Goal: Task Accomplishment & Management: Manage account settings

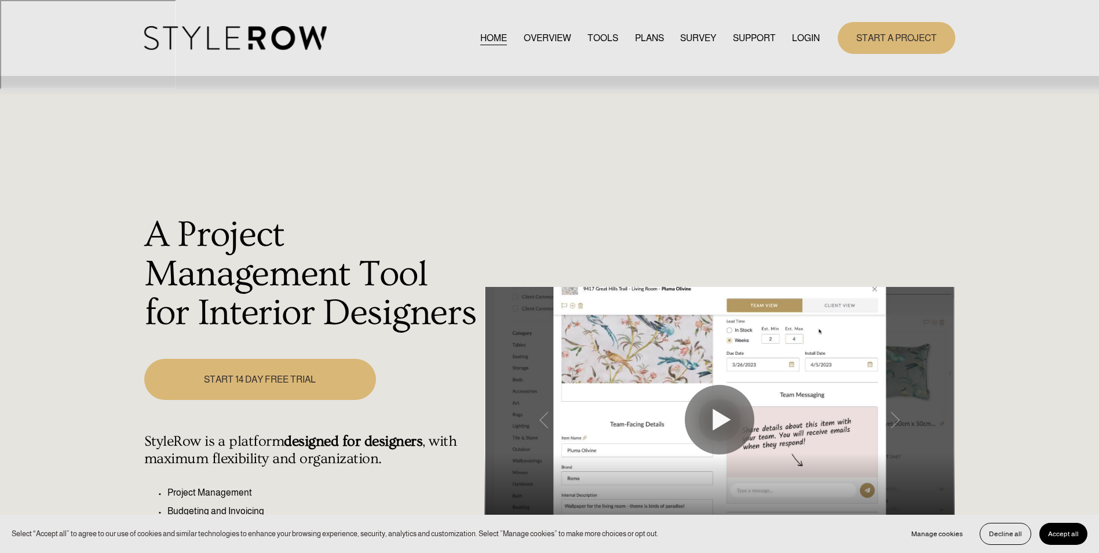
click at [801, 38] on link "LOGIN" at bounding box center [806, 38] width 28 height 16
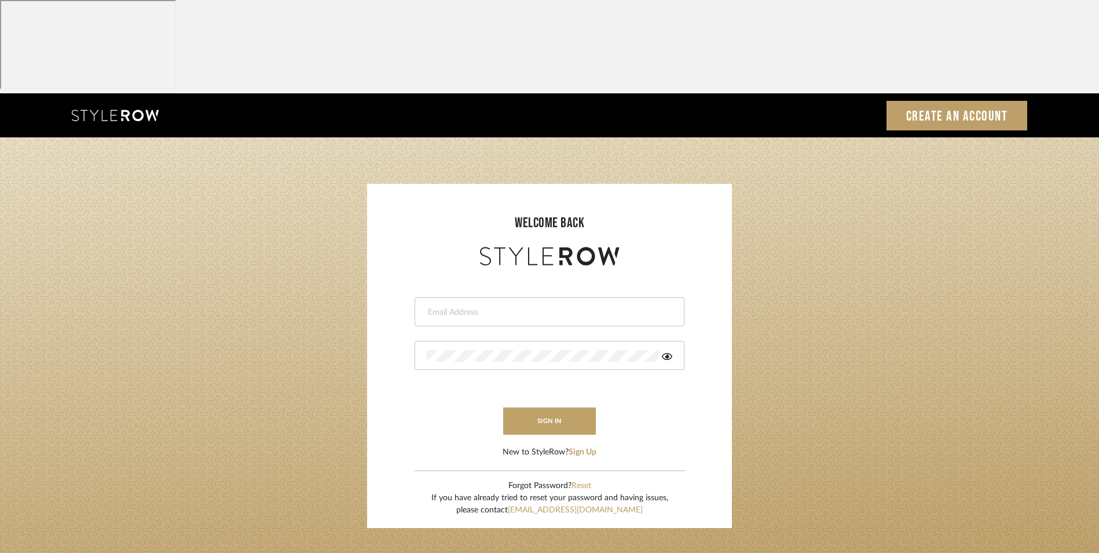
click at [595, 306] on input "email" at bounding box center [548, 312] width 243 height 12
type input "info@dmaestheticsdecor.com"
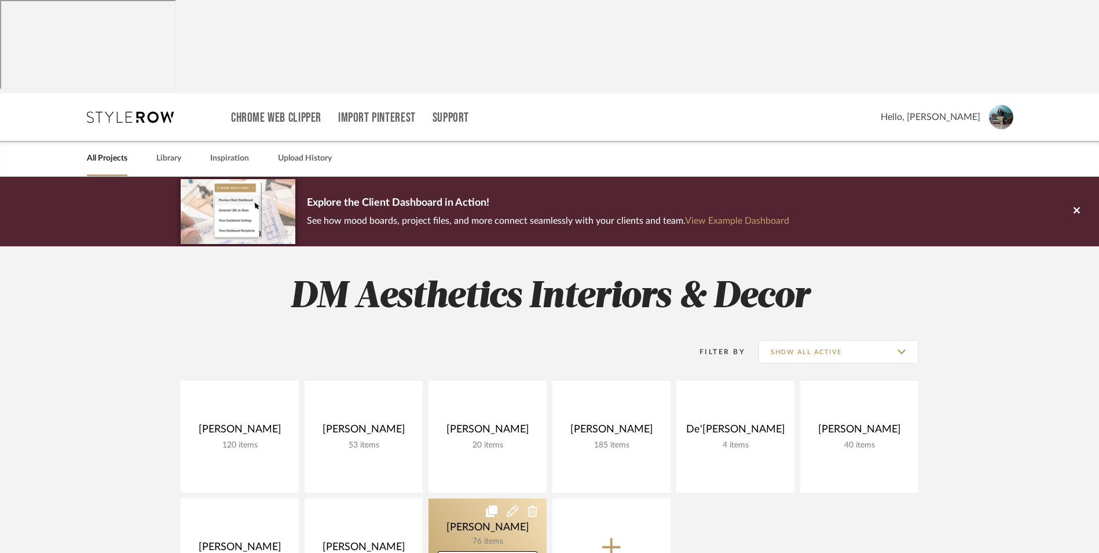
drag, startPoint x: 345, startPoint y: 448, endPoint x: 481, endPoint y: 448, distance: 136.1
click at [0, 0] on link at bounding box center [0, 0] width 0 height 0
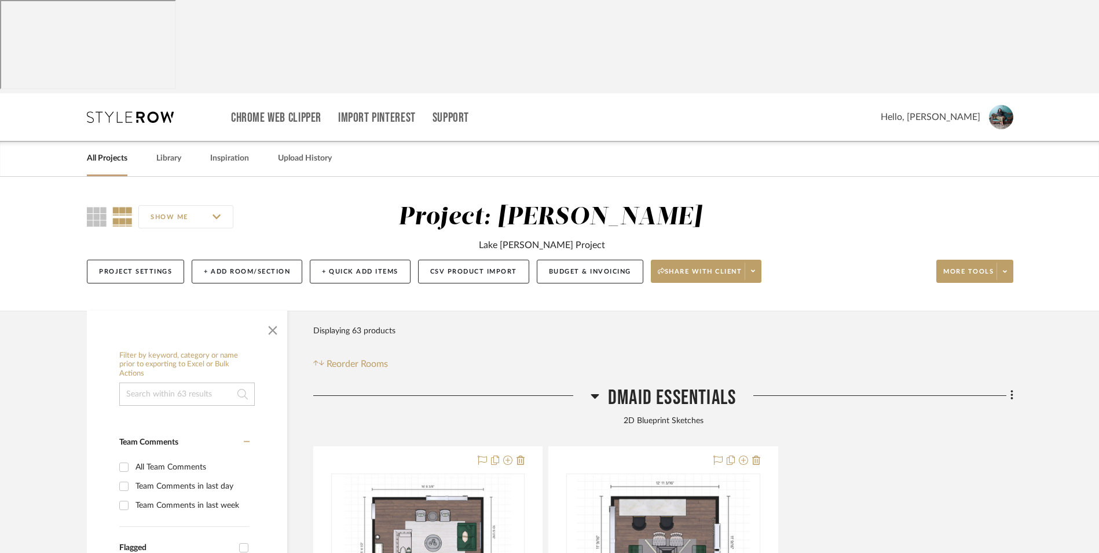
click at [591, 389] on icon at bounding box center [595, 396] width 9 height 14
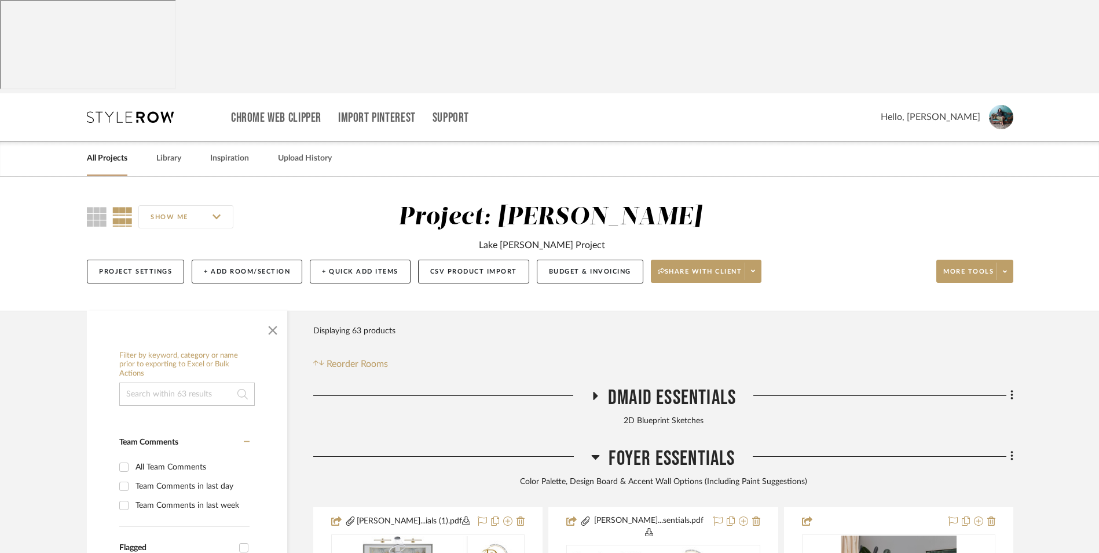
click at [593, 450] on icon at bounding box center [595, 457] width 9 height 14
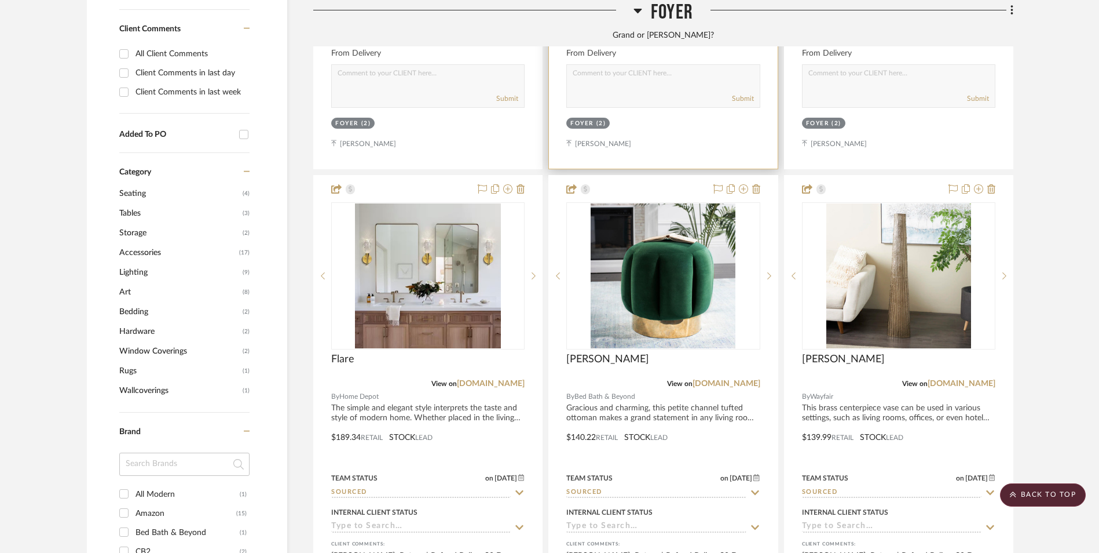
scroll to position [927, 0]
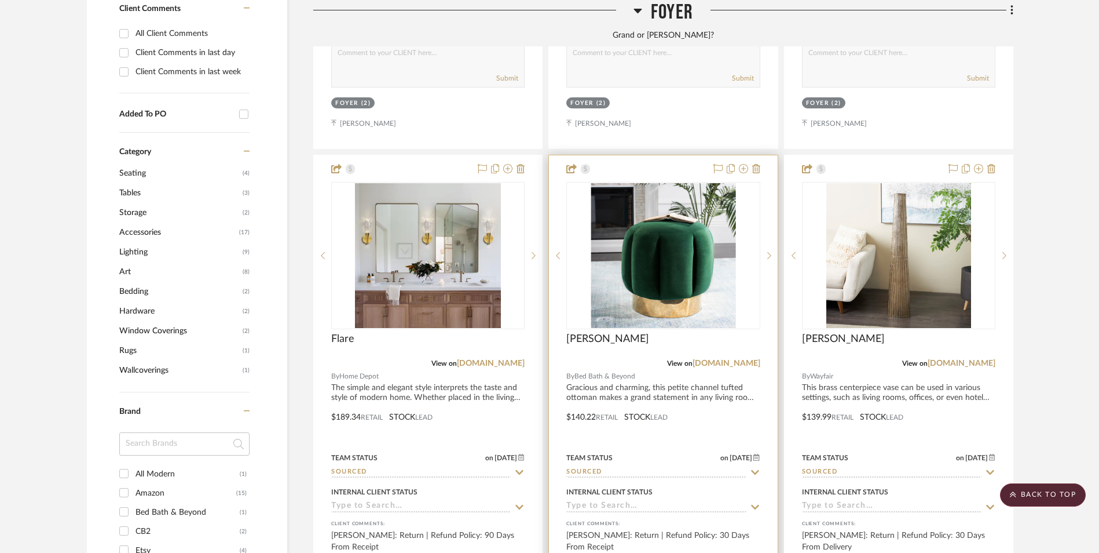
drag, startPoint x: 739, startPoint y: 269, endPoint x: 763, endPoint y: 268, distance: 25.0
click at [739, 359] on link "[DOMAIN_NAME]" at bounding box center [727, 363] width 68 height 8
click at [696, 212] on img "0" at bounding box center [663, 255] width 145 height 145
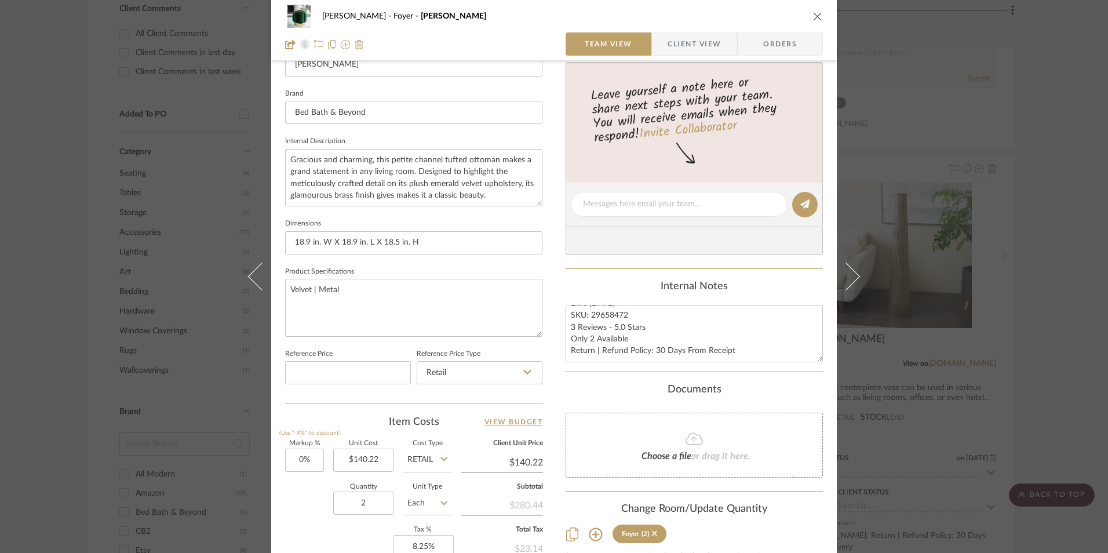
scroll to position [463, 0]
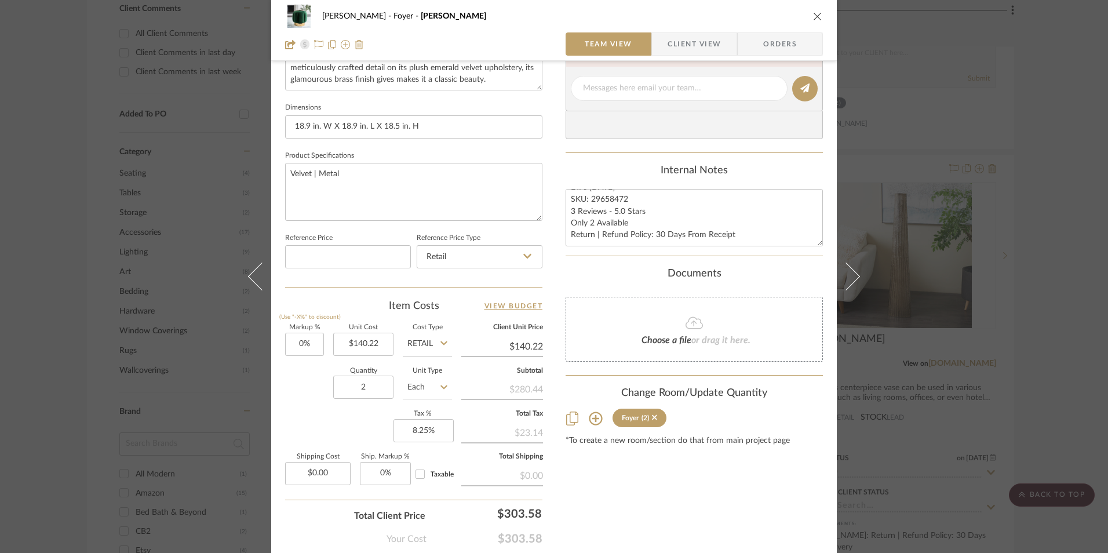
click at [1032, 135] on div "Richelle Hamilton Foyer Maxine Team View Client View Orders 1 / 2 Team-Facing D…" at bounding box center [554, 276] width 1108 height 553
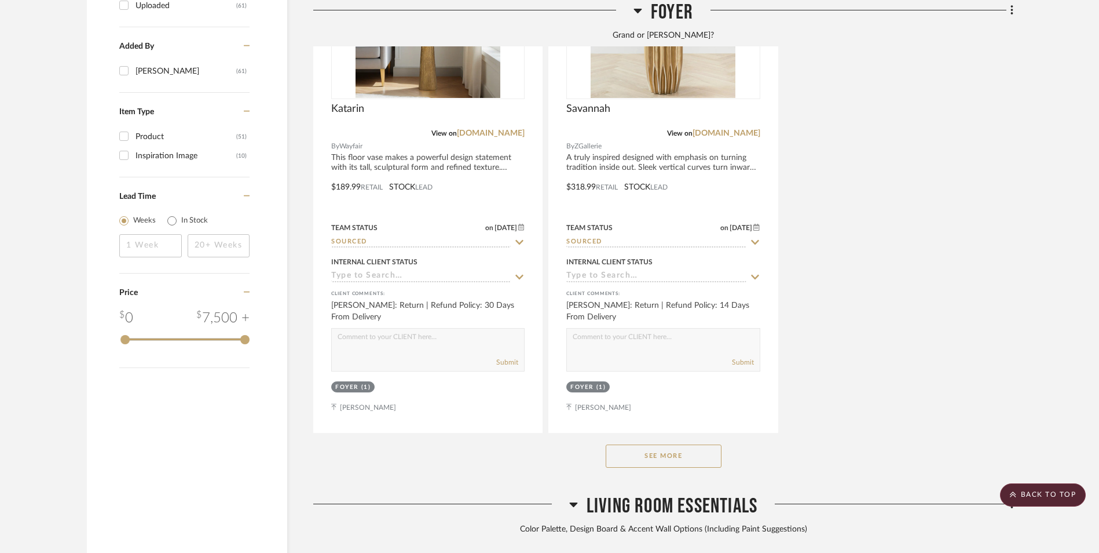
scroll to position [1680, 0]
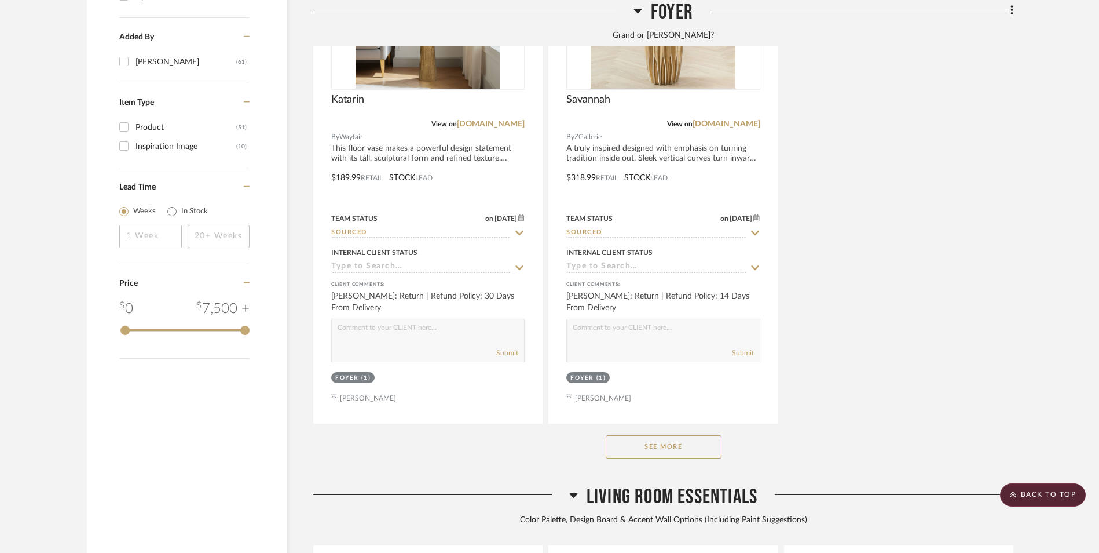
click at [692, 435] on button "See More" at bounding box center [664, 446] width 116 height 23
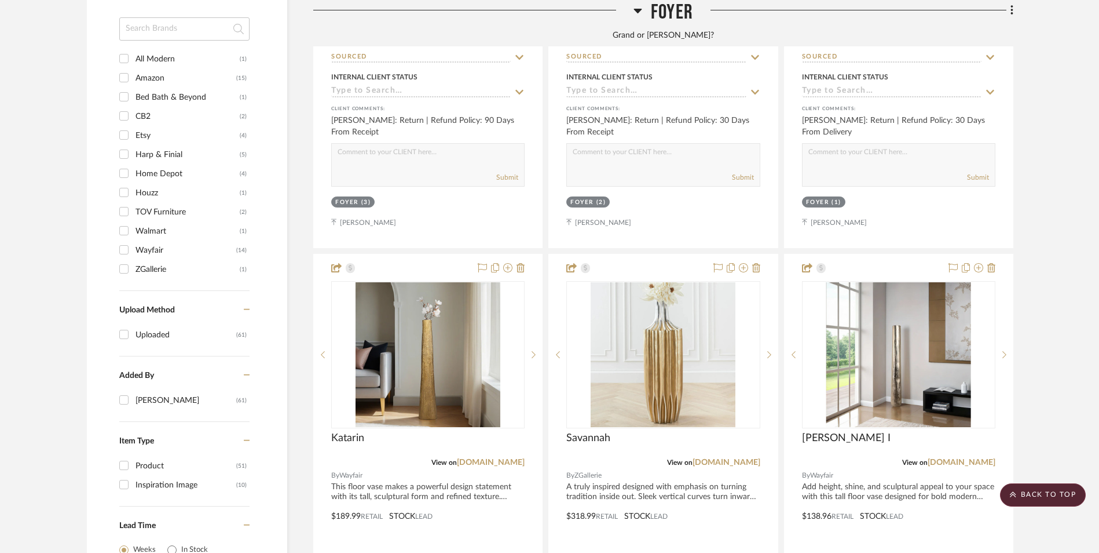
scroll to position [1332, 0]
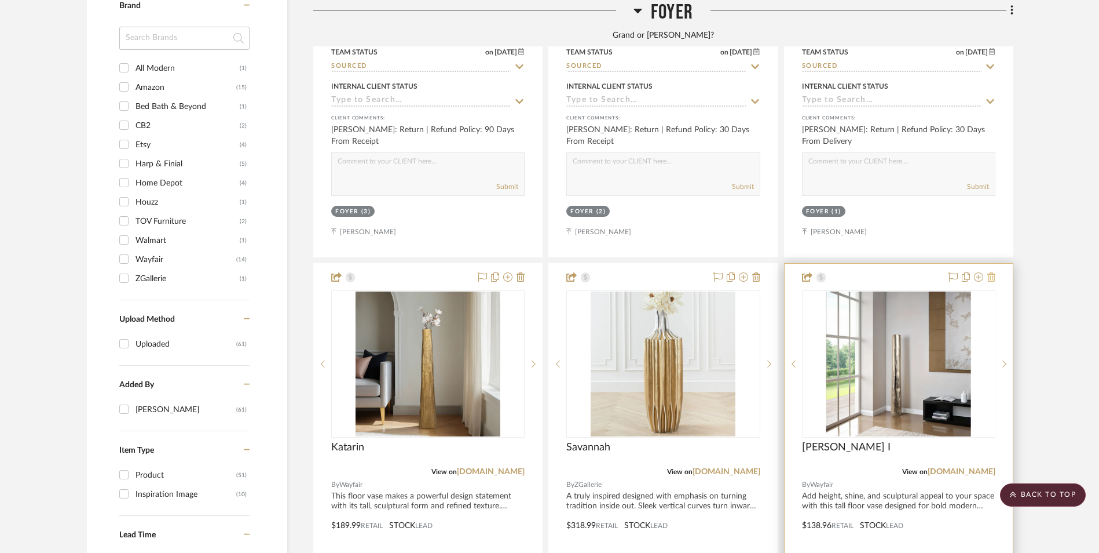
click at [990, 272] on icon at bounding box center [992, 276] width 8 height 9
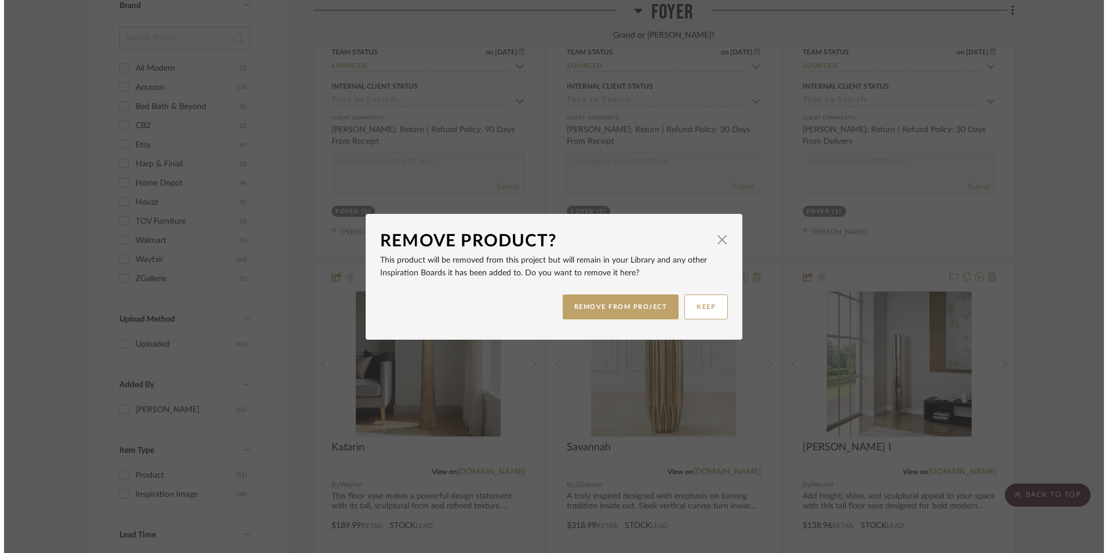
scroll to position [0, 0]
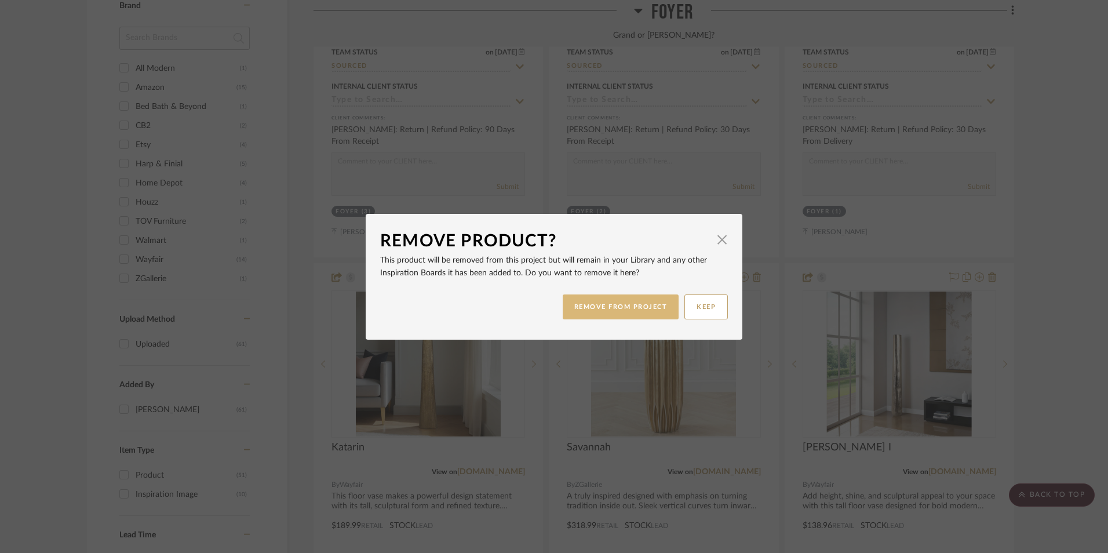
click at [645, 308] on button "REMOVE FROM PROJECT" at bounding box center [620, 306] width 116 height 25
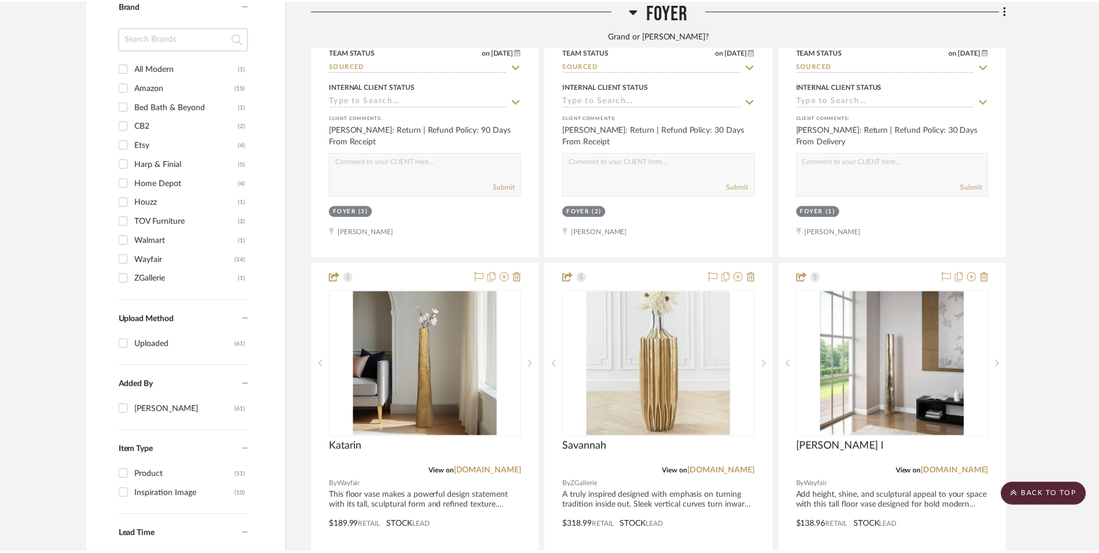
scroll to position [1332, 0]
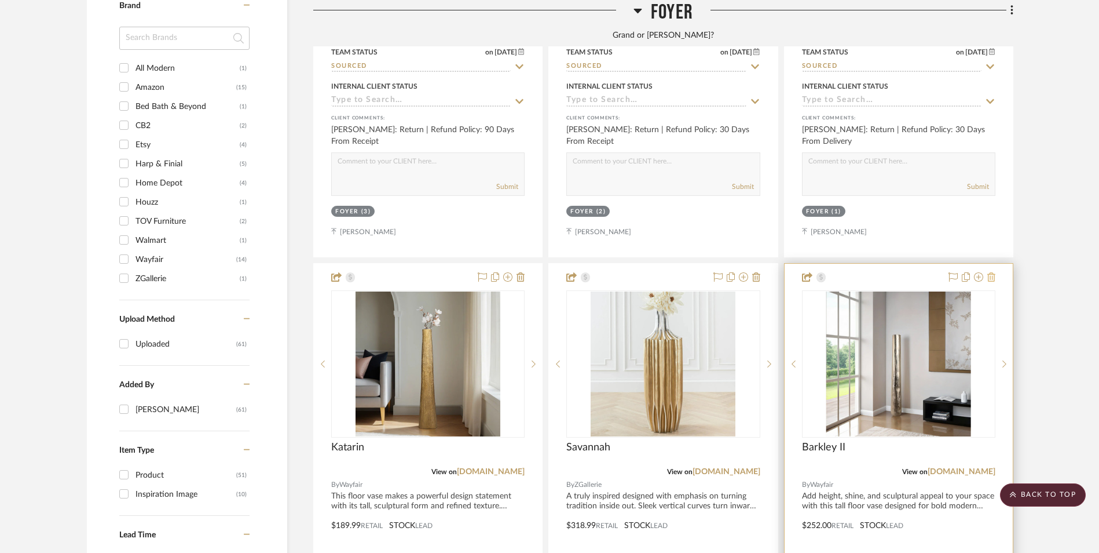
click at [993, 272] on icon at bounding box center [992, 276] width 8 height 9
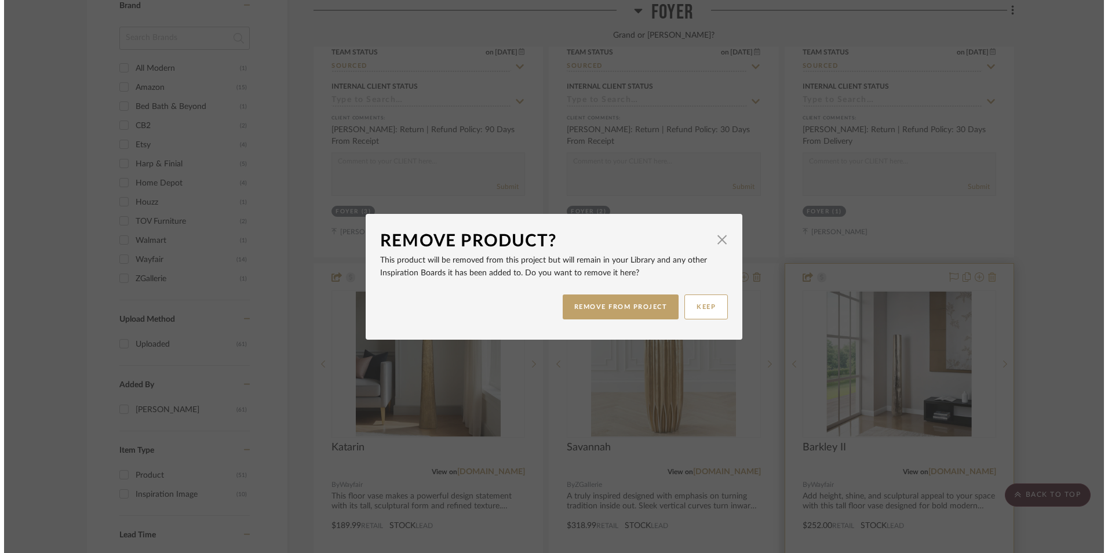
scroll to position [0, 0]
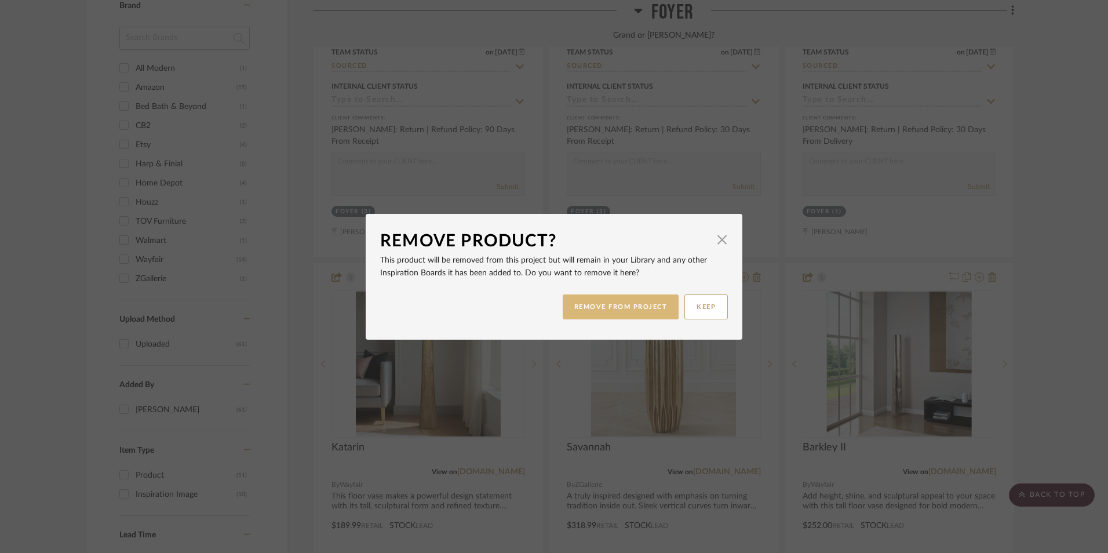
click at [600, 312] on button "REMOVE FROM PROJECT" at bounding box center [620, 306] width 116 height 25
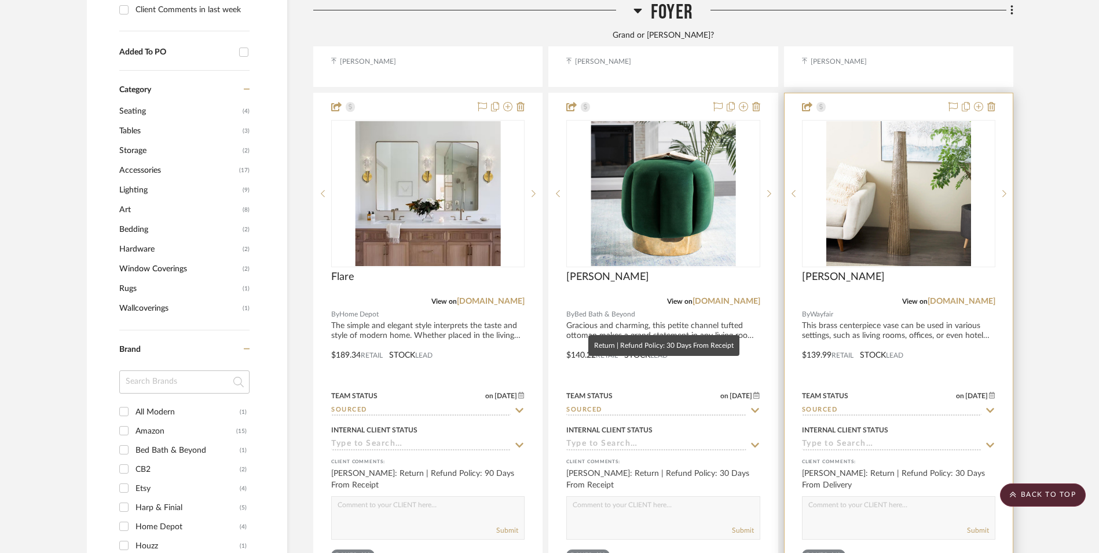
scroll to position [985, 0]
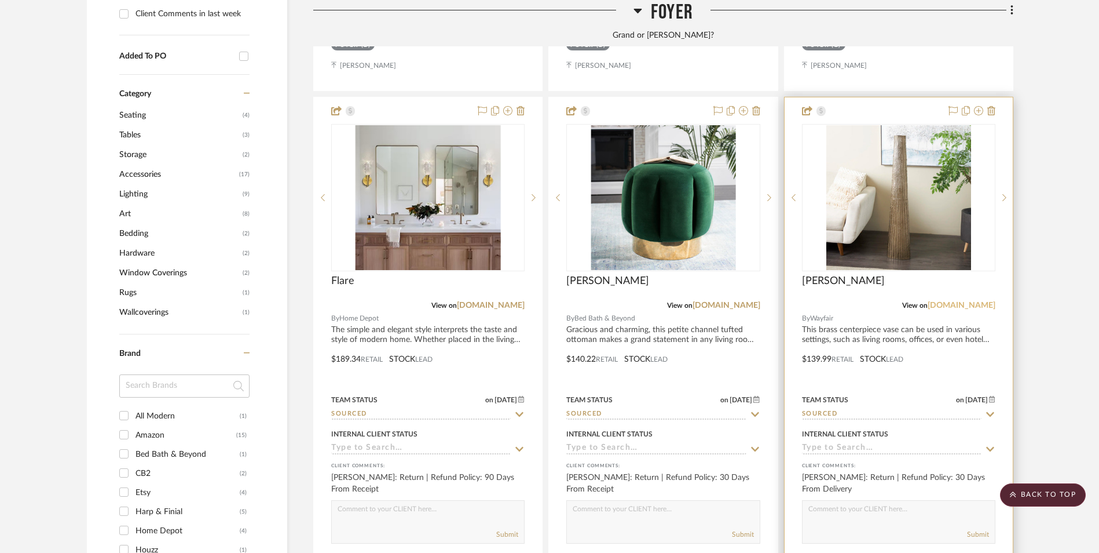
click at [983, 301] on link "[DOMAIN_NAME]" at bounding box center [962, 305] width 68 height 8
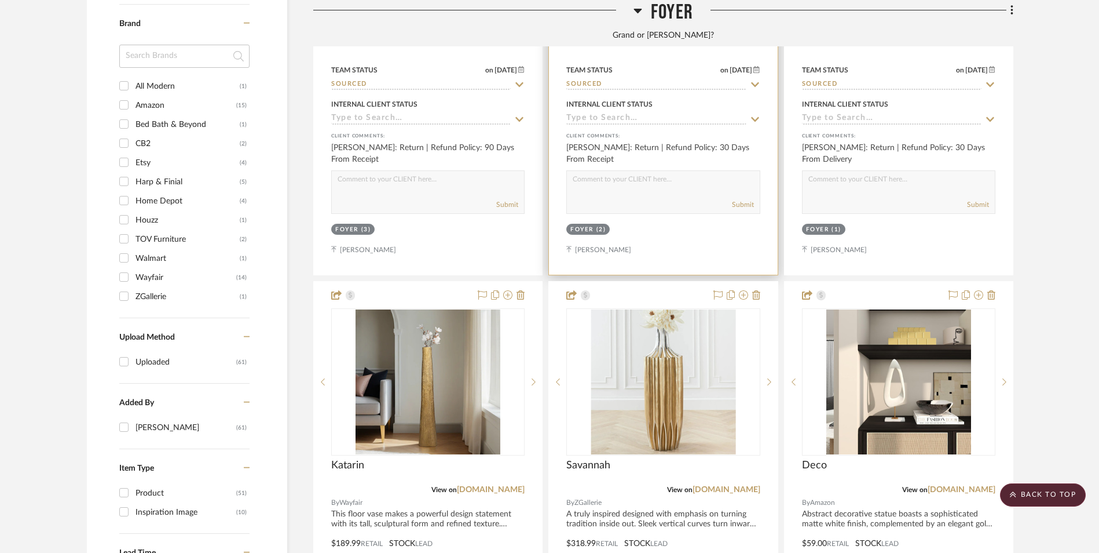
scroll to position [1332, 0]
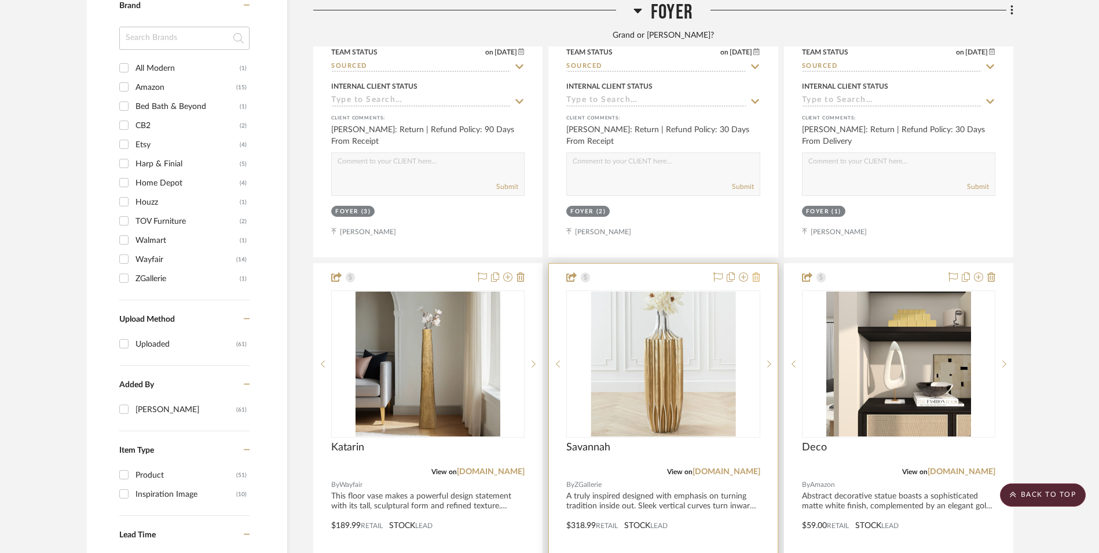
click at [755, 272] on icon at bounding box center [756, 276] width 8 height 9
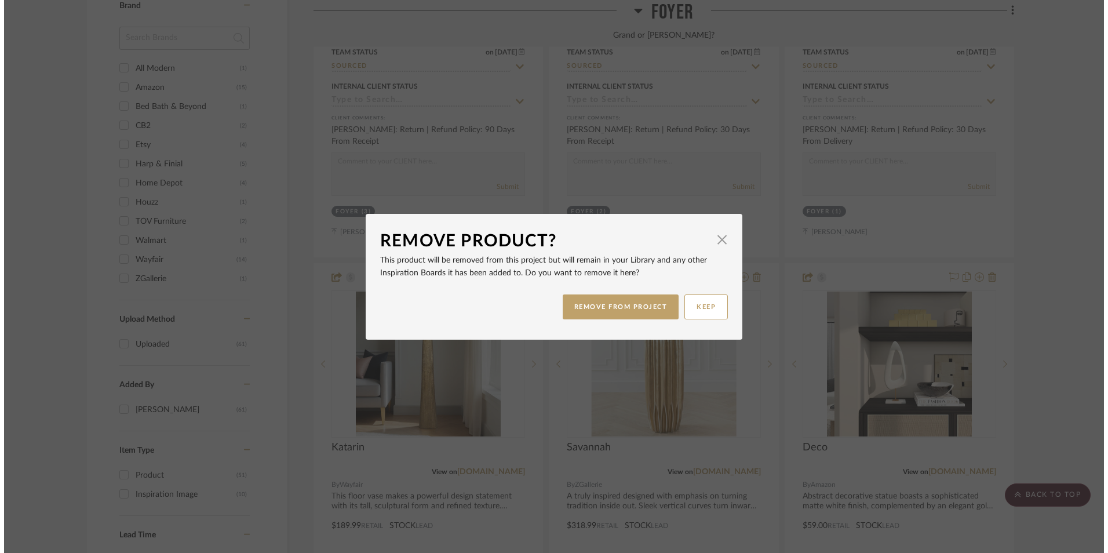
scroll to position [0, 0]
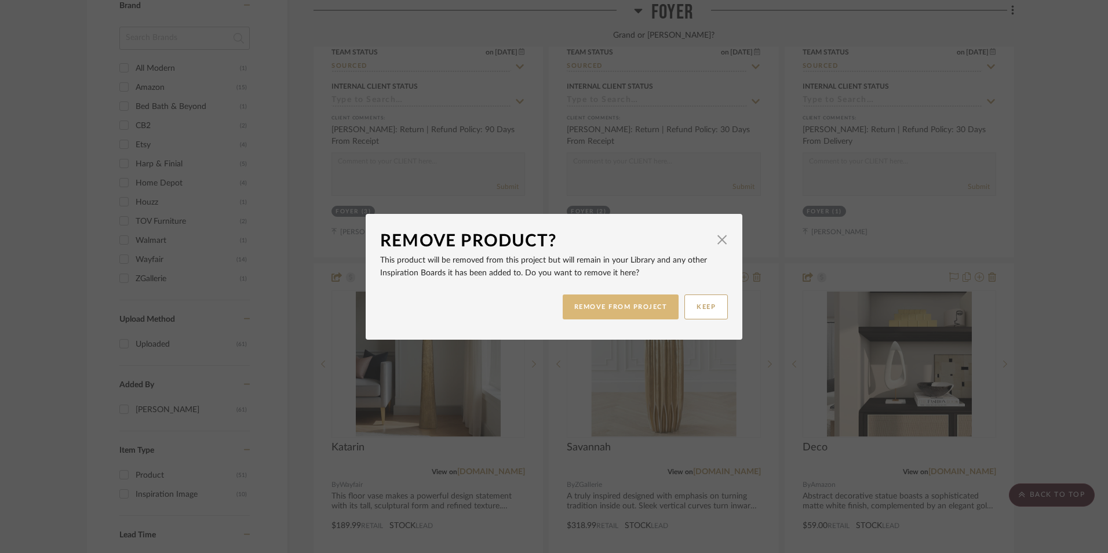
click at [645, 308] on button "REMOVE FROM PROJECT" at bounding box center [620, 306] width 116 height 25
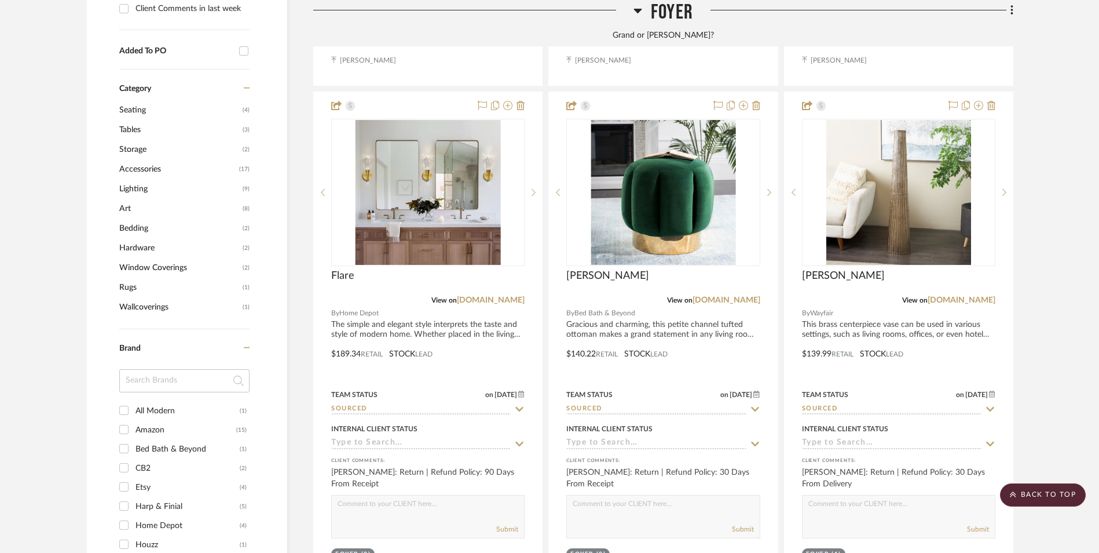
scroll to position [927, 0]
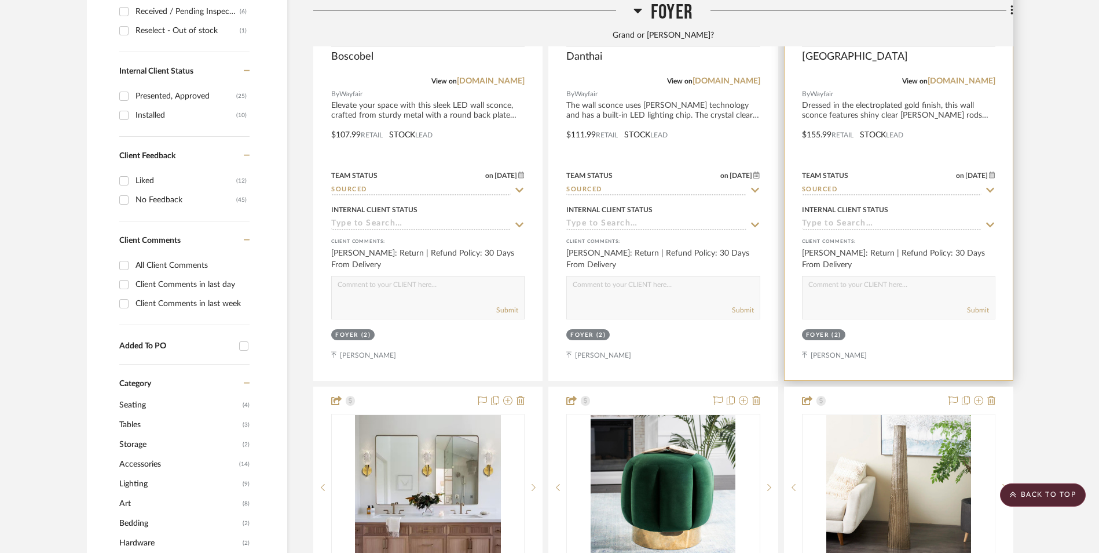
scroll to position [927, 0]
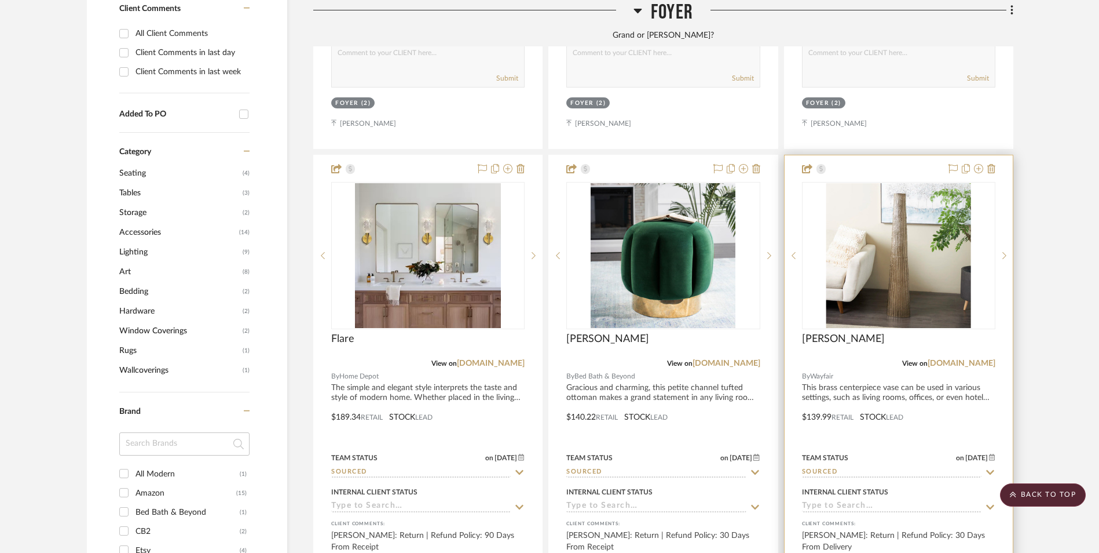
click at [0, 0] on img at bounding box center [0, 0] width 0 height 0
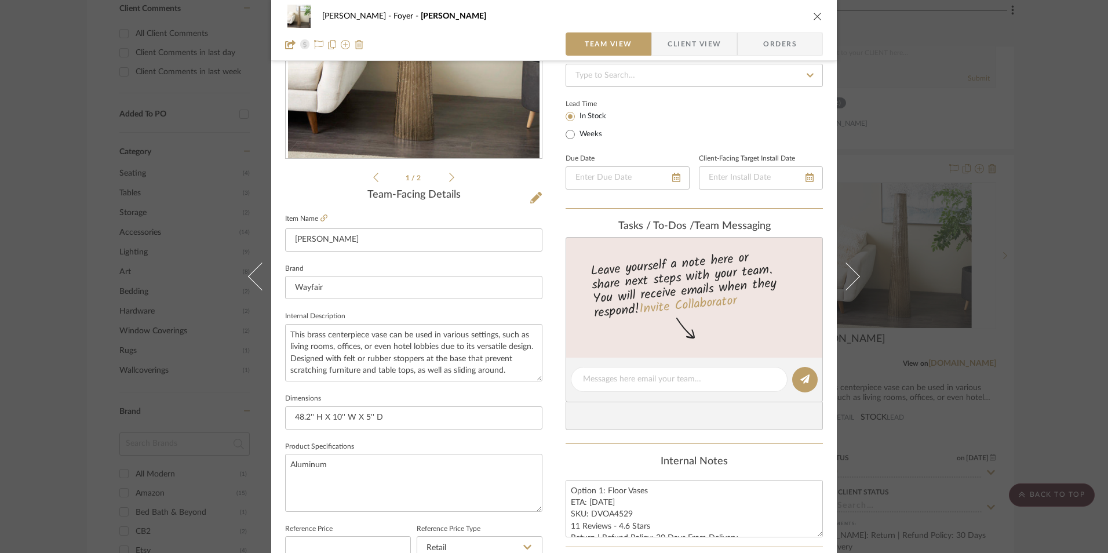
scroll to position [174, 0]
click at [1092, 312] on div "Richelle Hamilton Foyer Jennalyn Team View Client View Orders 1 / 2 Team-Facing…" at bounding box center [554, 276] width 1108 height 553
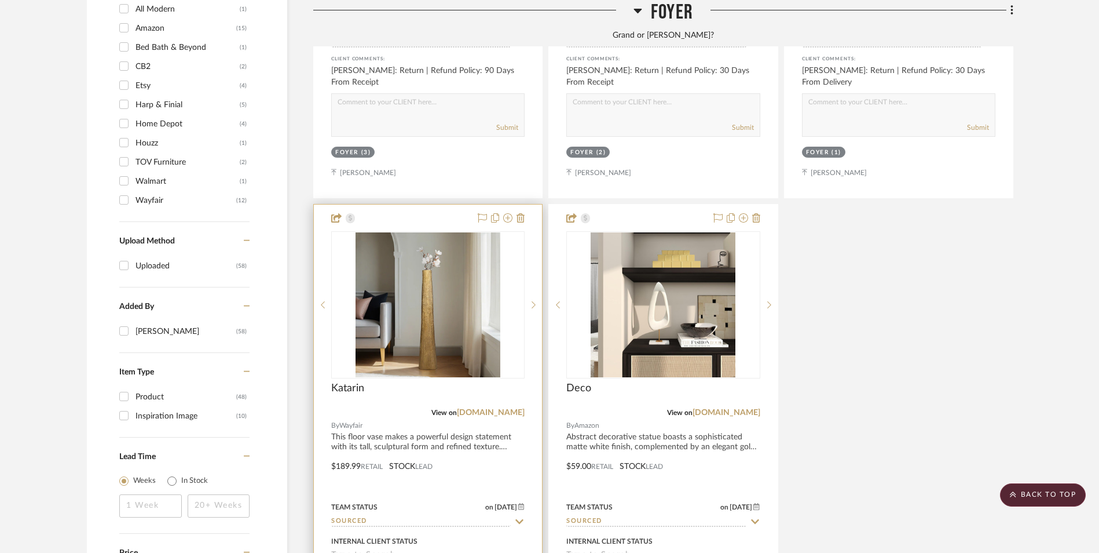
scroll to position [1448, 0]
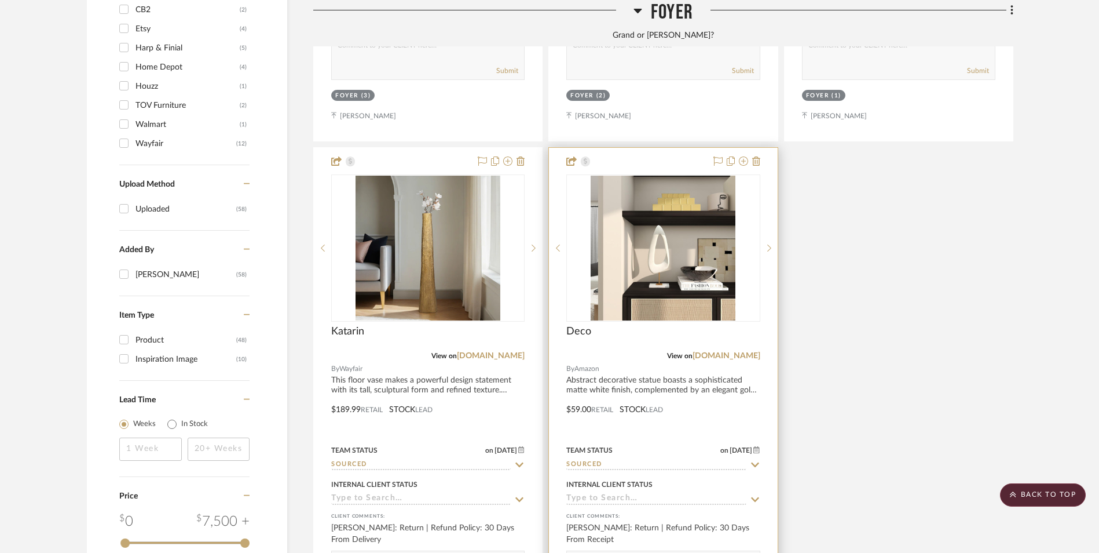
drag, startPoint x: 509, startPoint y: 261, endPoint x: 551, endPoint y: 263, distance: 41.8
click at [509, 352] on link "[DOMAIN_NAME]" at bounding box center [491, 356] width 68 height 8
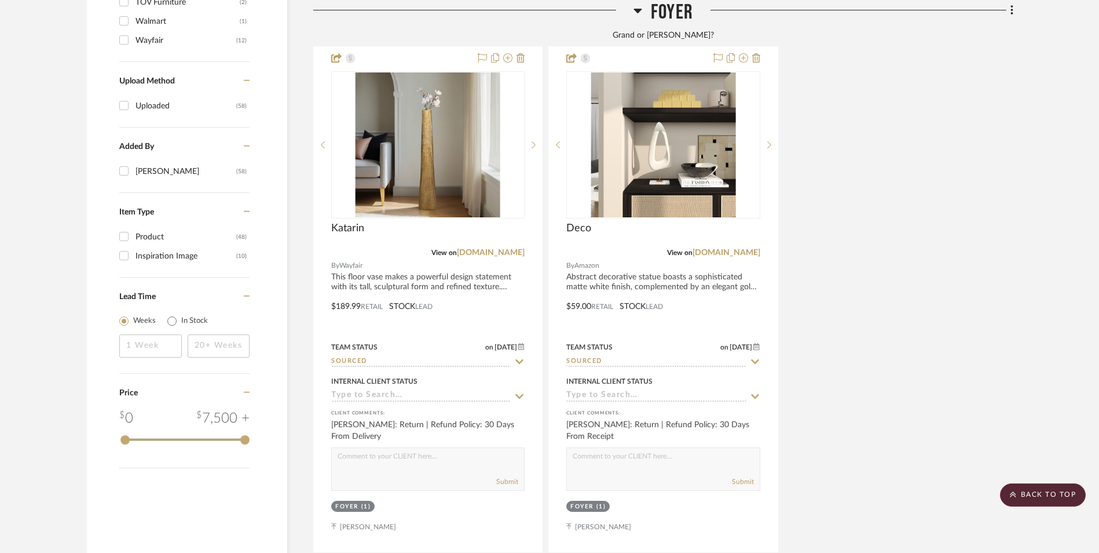
scroll to position [1564, 0]
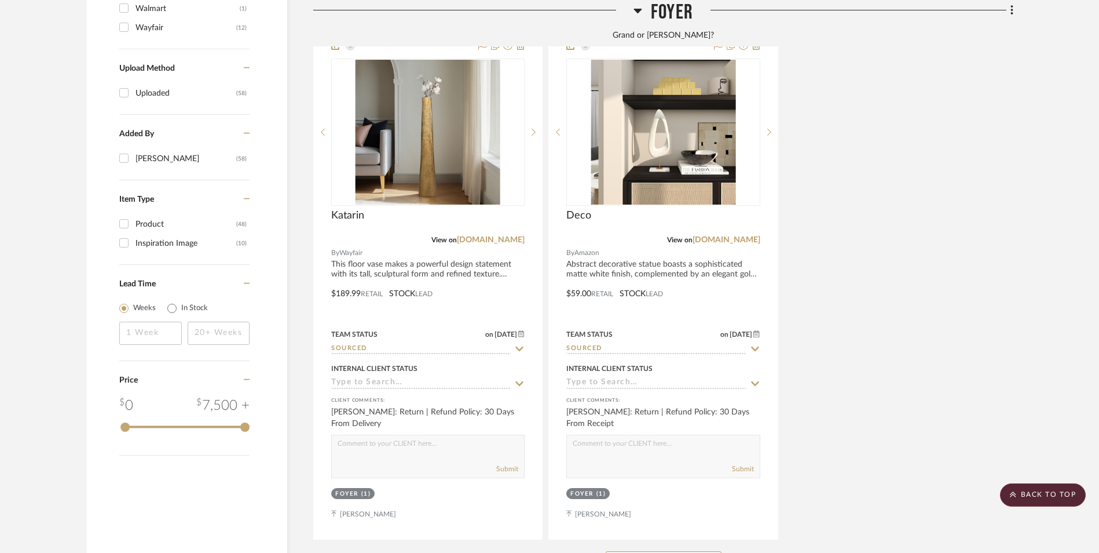
click at [668, 551] on button "See More" at bounding box center [664, 562] width 116 height 23
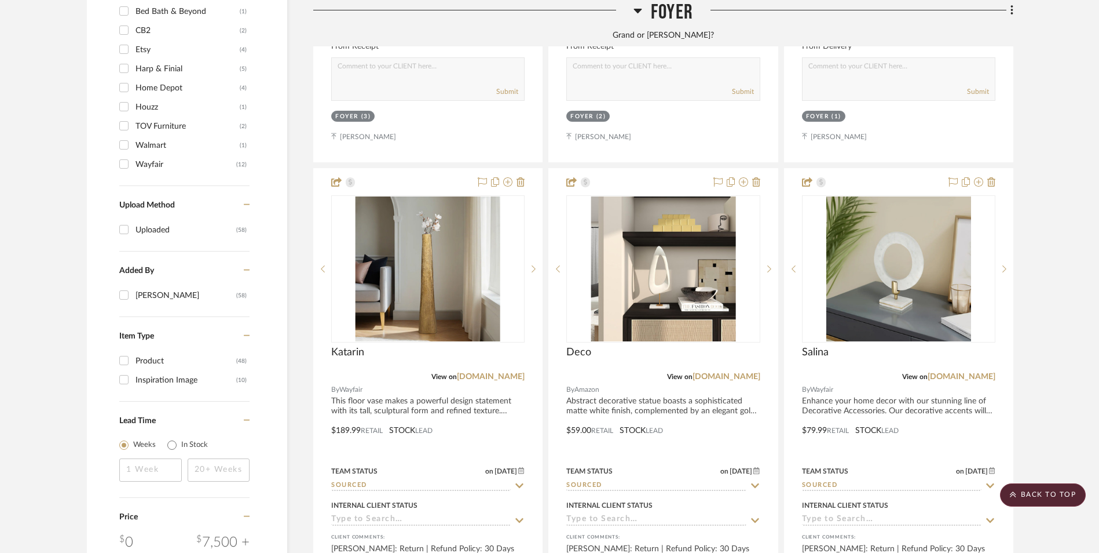
scroll to position [1448, 0]
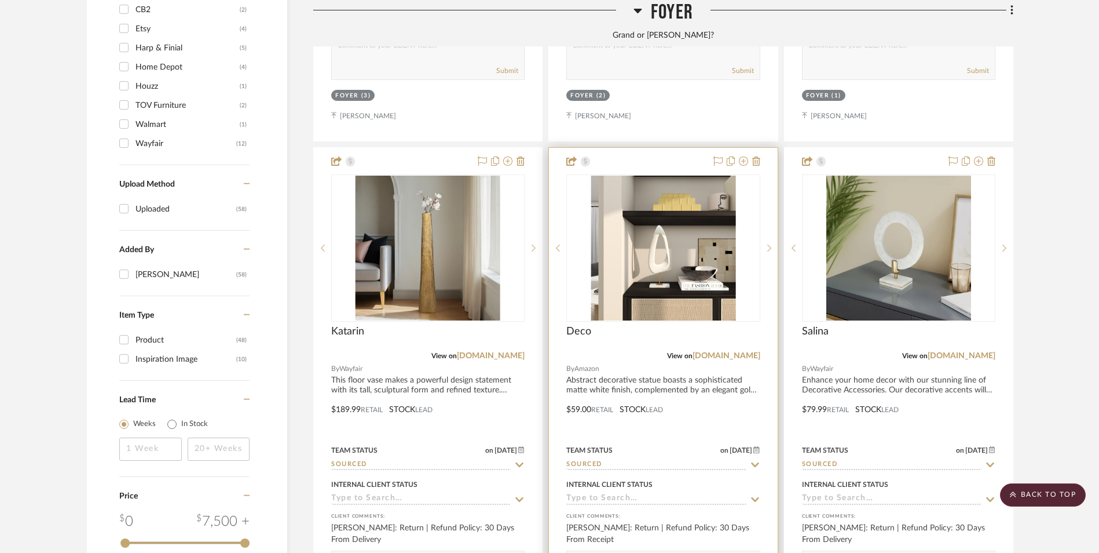
click at [651, 182] on img "0" at bounding box center [663, 248] width 145 height 145
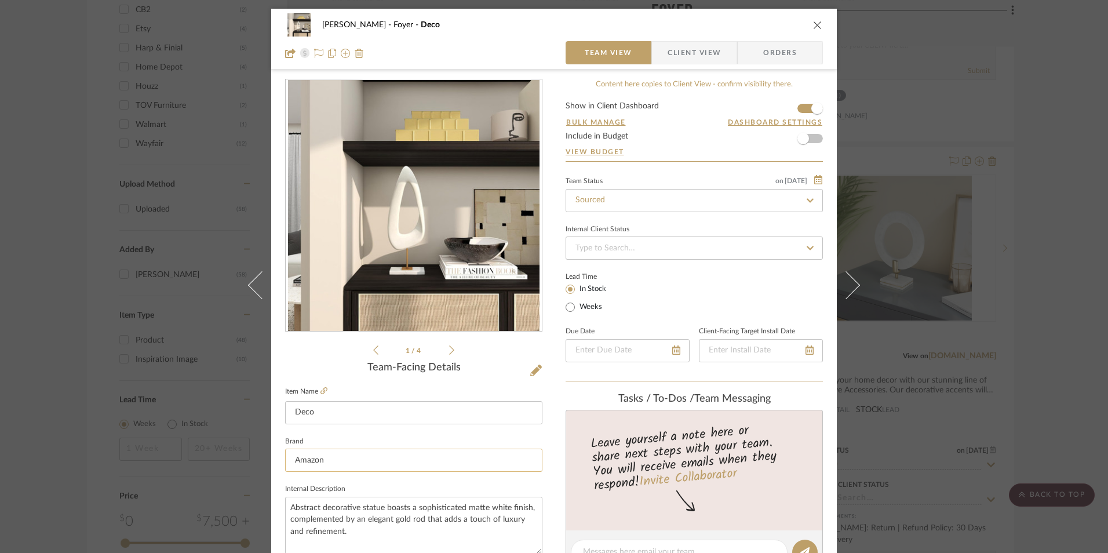
scroll to position [348, 0]
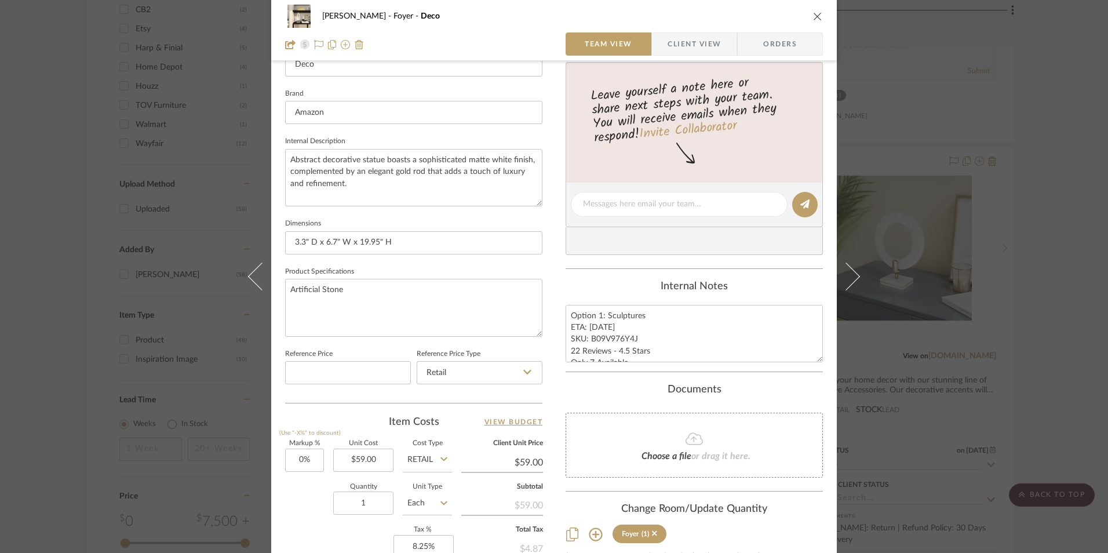
click at [1036, 299] on div "Richelle Hamilton Foyer Deco Team View Client View Orders 1 / 4 Team-Facing Det…" at bounding box center [554, 276] width 1108 height 553
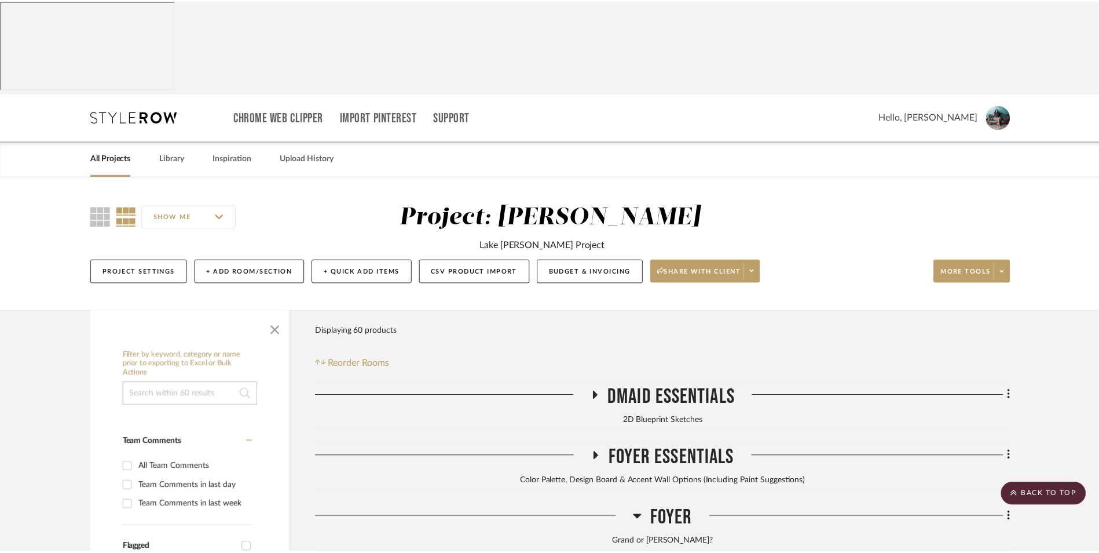
scroll to position [1448, 0]
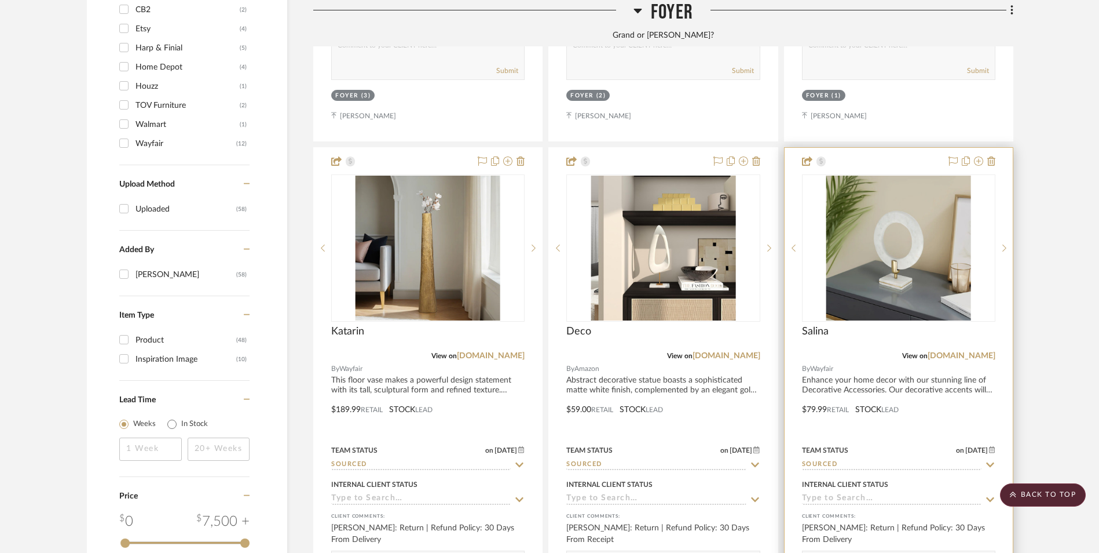
click at [0, 0] on img at bounding box center [0, 0] width 0 height 0
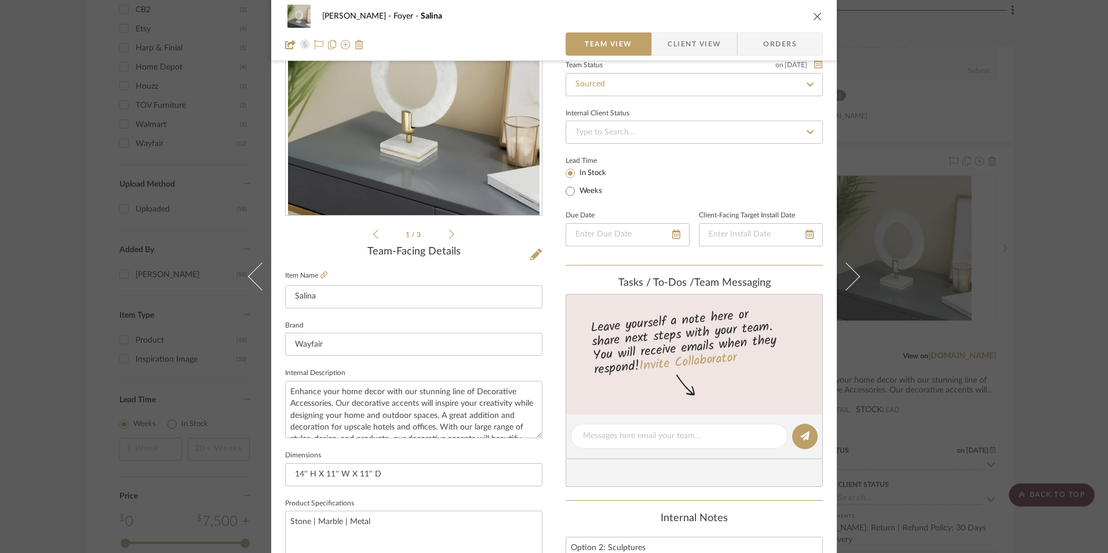
scroll to position [116, 0]
click at [813, 17] on icon "close" at bounding box center [817, 16] width 9 height 9
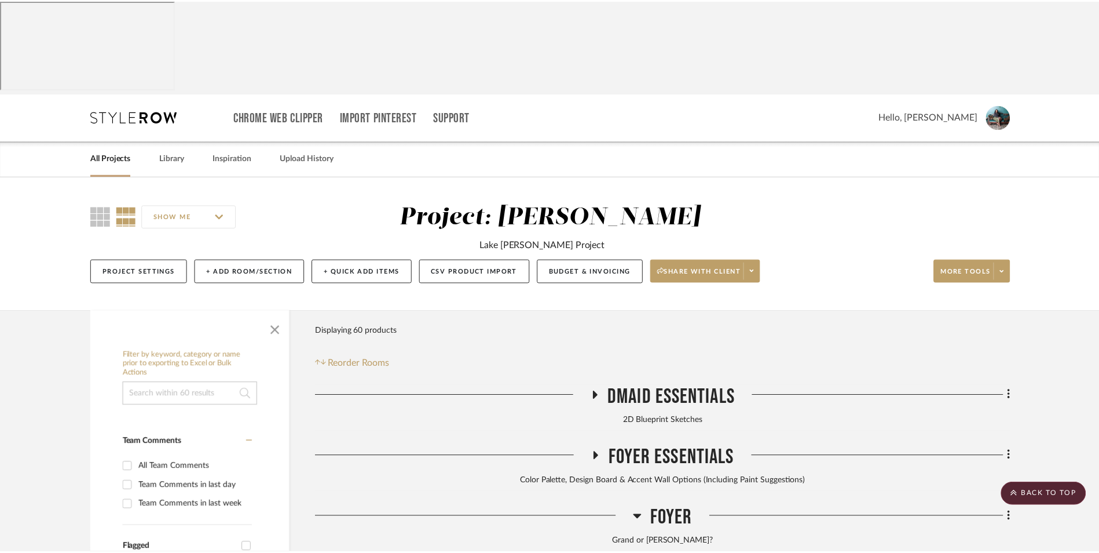
scroll to position [1448, 0]
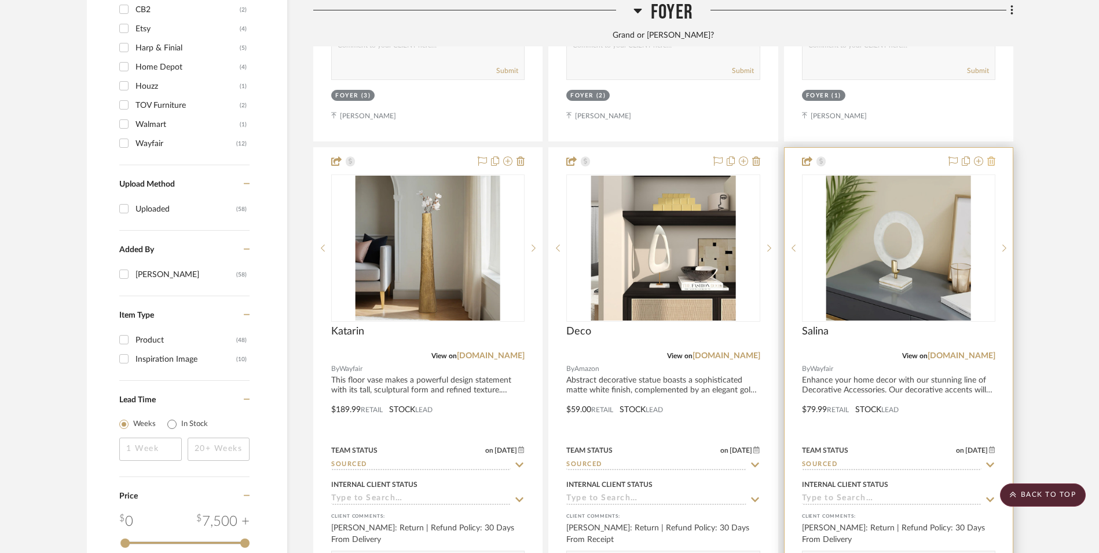
click at [993, 156] on icon at bounding box center [992, 160] width 8 height 9
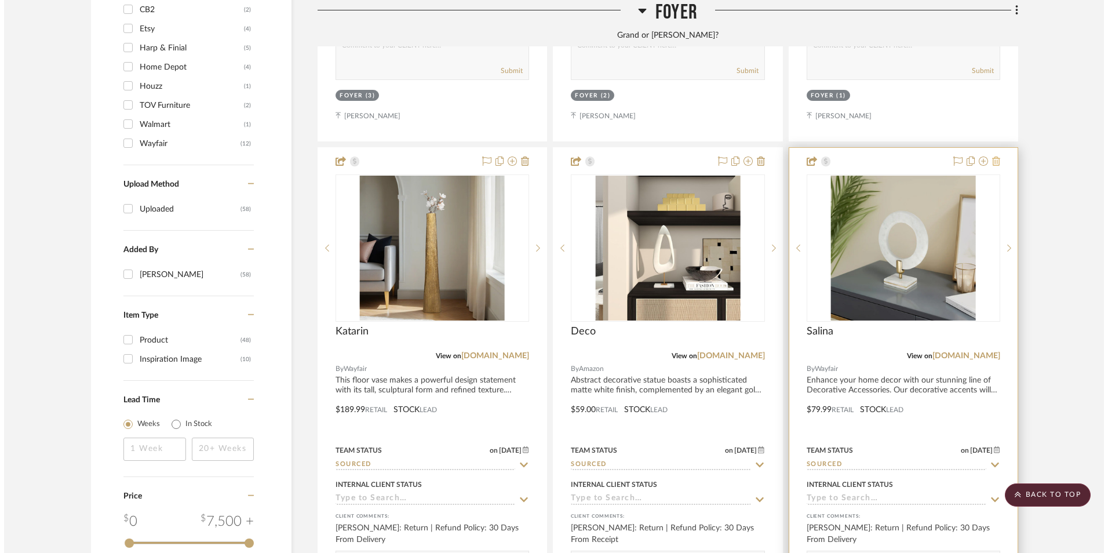
scroll to position [0, 0]
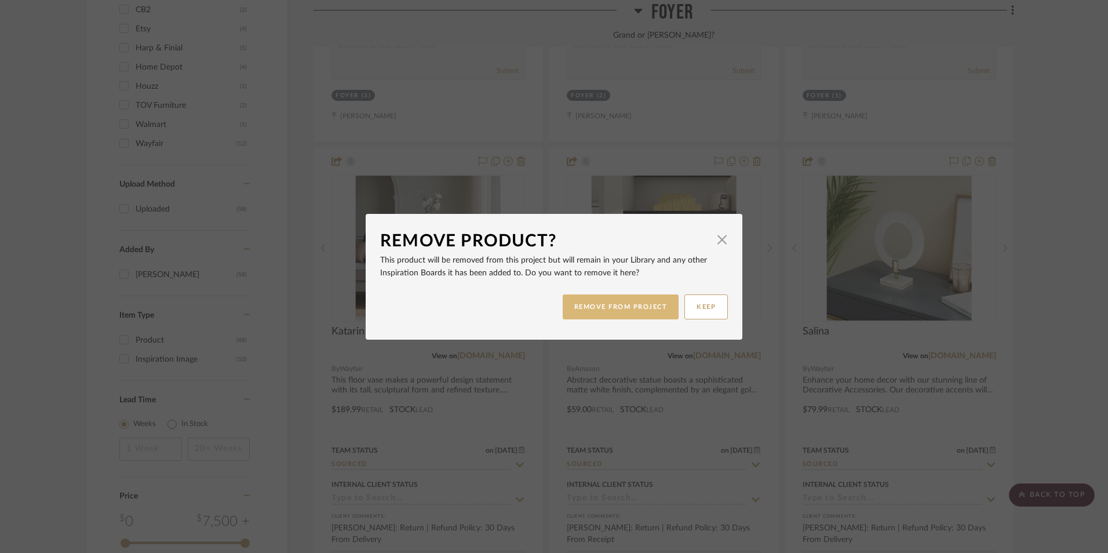
click at [628, 304] on button "REMOVE FROM PROJECT" at bounding box center [620, 306] width 116 height 25
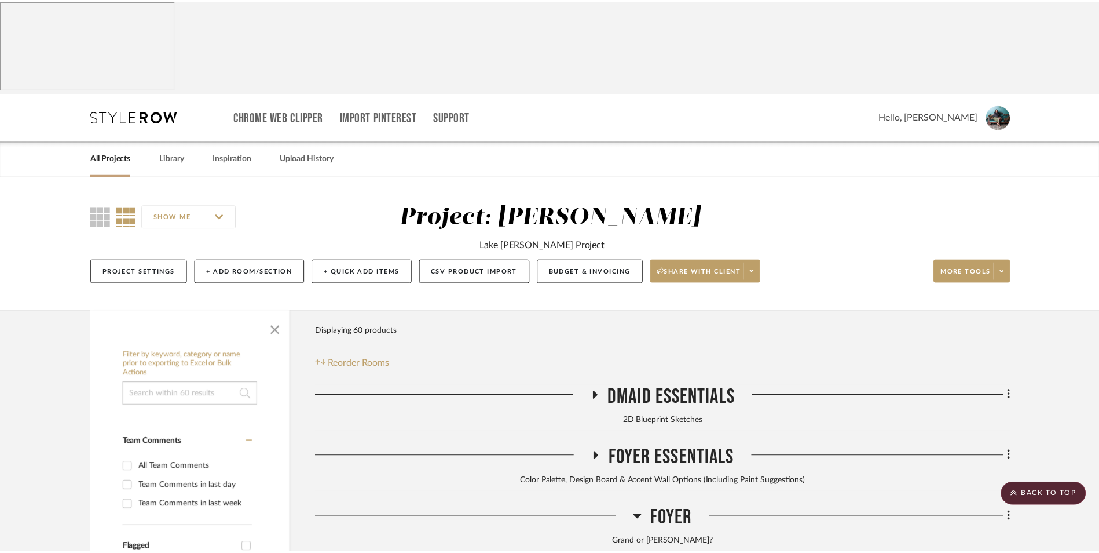
scroll to position [1448, 0]
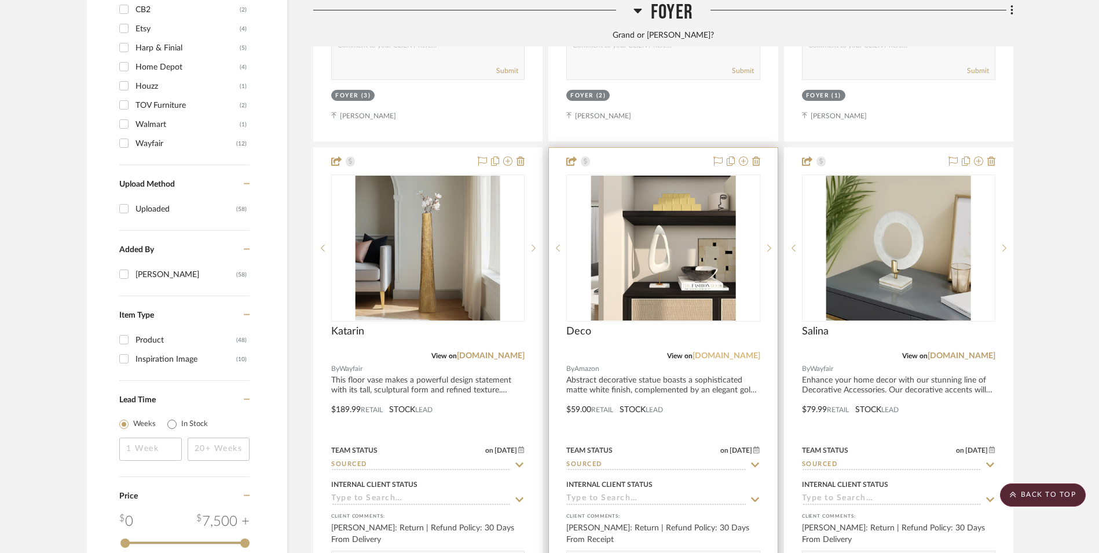
click at [733, 352] on link "[DOMAIN_NAME]" at bounding box center [727, 356] width 68 height 8
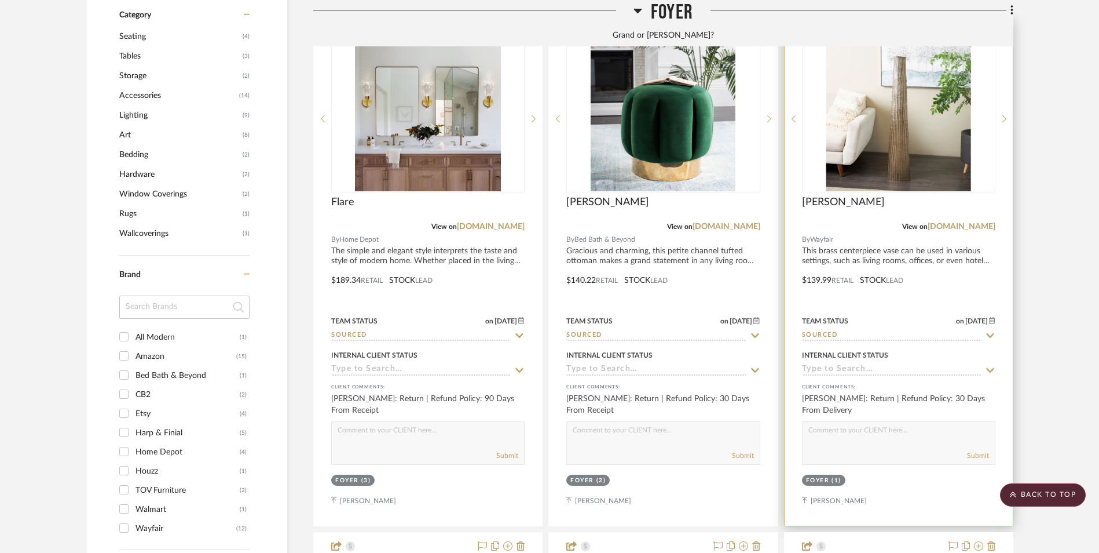
scroll to position [927, 0]
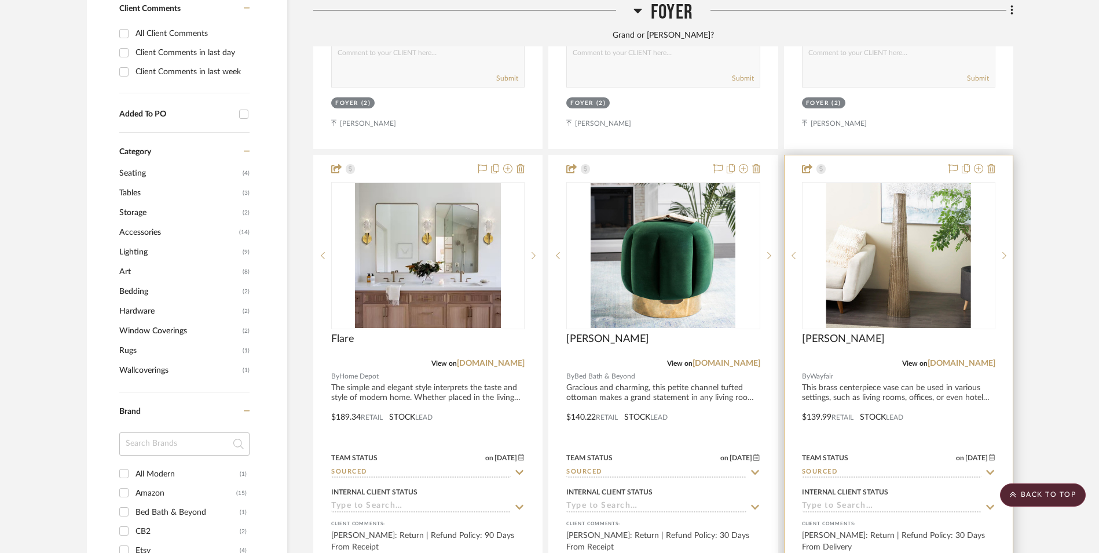
click at [894, 183] on img "0" at bounding box center [899, 255] width 145 height 145
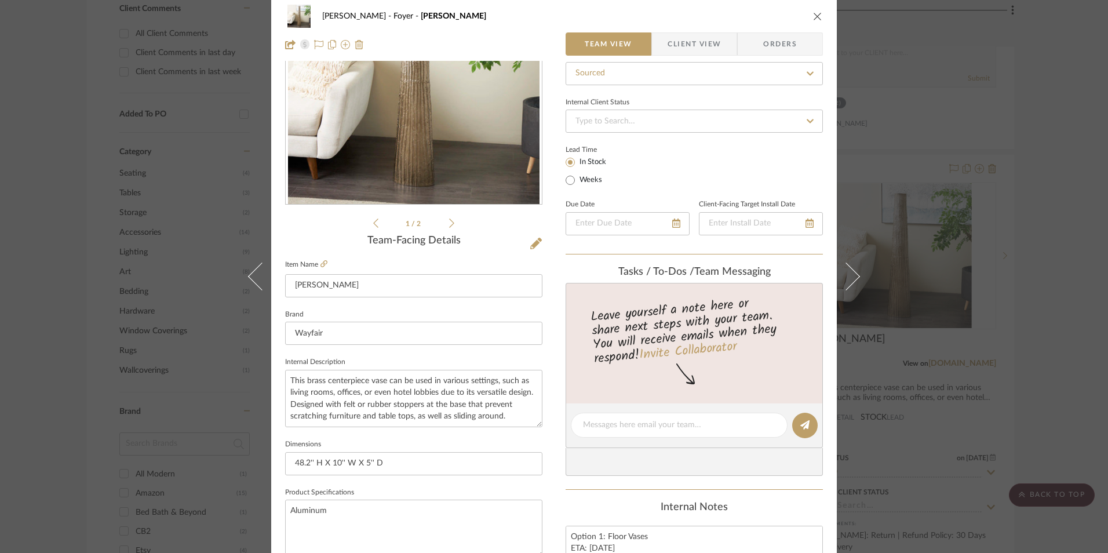
scroll to position [290, 0]
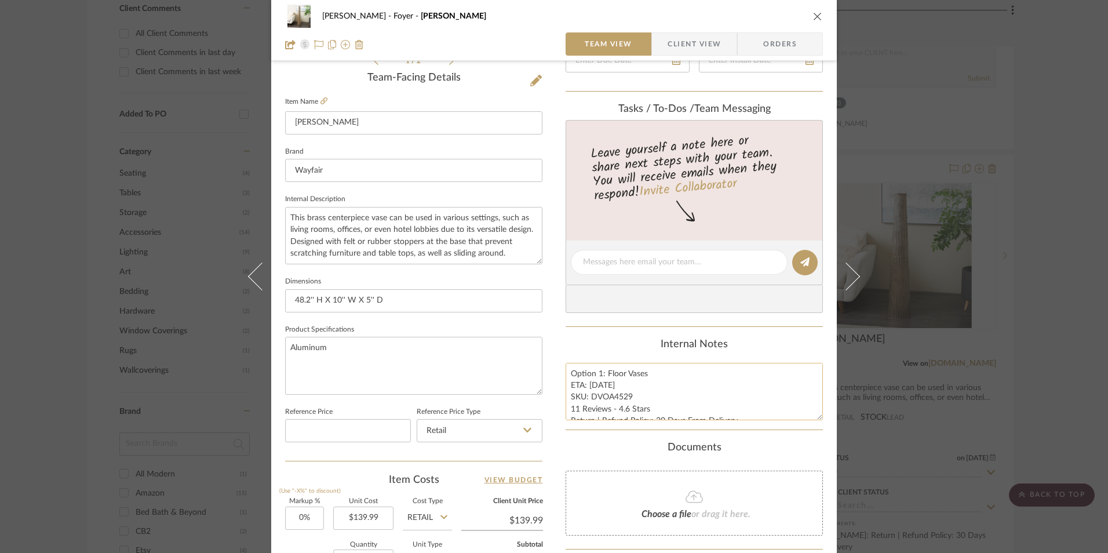
click at [600, 385] on textarea "Option 1: Floor Vases ETA: 8.27.2025 SKU: DVOA4529 11 Reviews - 4.6 Stars Retur…" at bounding box center [693, 391] width 257 height 57
drag, startPoint x: 603, startPoint y: 374, endPoint x: 547, endPoint y: 371, distance: 56.3
click at [547, 371] on div "Richelle Hamilton Foyer Jennalyn Team View Client View Orders 1 / 2 Team-Facing…" at bounding box center [553, 254] width 565 height 1070
type textarea "Floor Vases ETA: 8.27.2025 SKU: DVOA4529 11 Reviews - 4.6 Stars Return | Refund…"
click at [604, 344] on div "Internal Notes" at bounding box center [693, 344] width 257 height 13
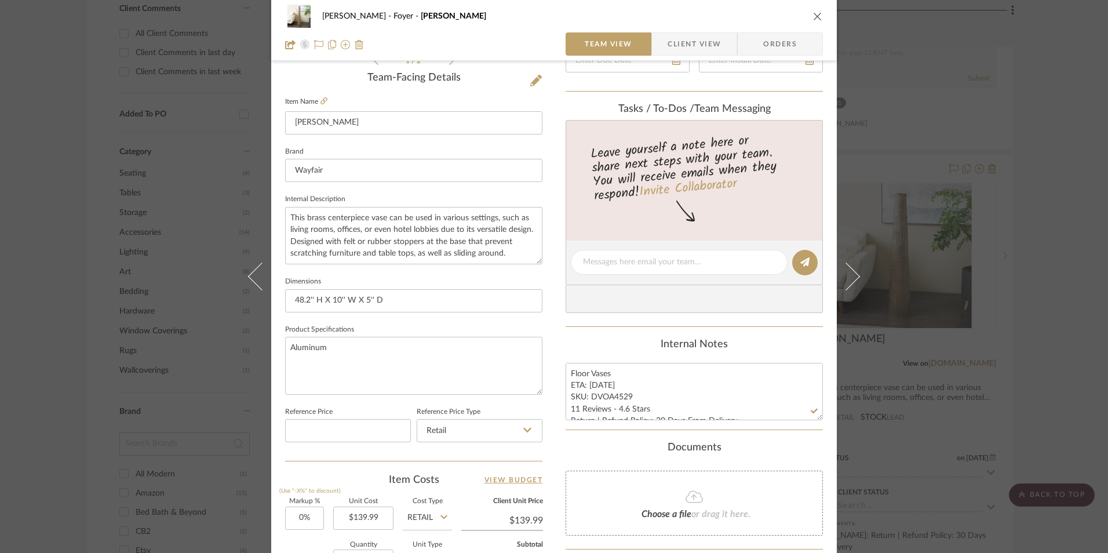
click at [684, 36] on span "Client View" at bounding box center [693, 43] width 53 height 23
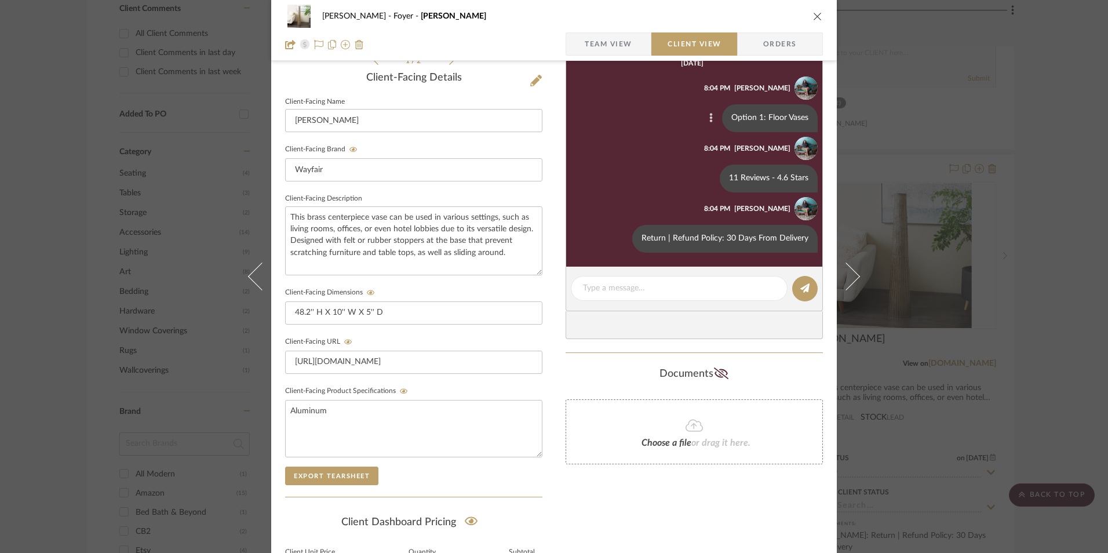
click at [704, 119] on button at bounding box center [711, 118] width 14 height 14
click at [659, 107] on span "Edit Message" at bounding box center [653, 105] width 47 height 10
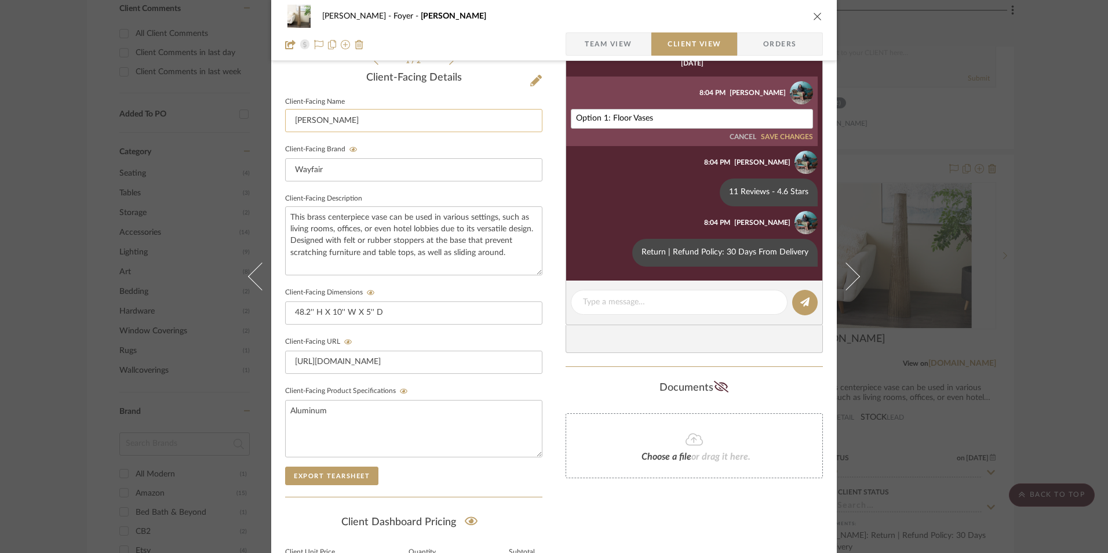
drag, startPoint x: 608, startPoint y: 118, endPoint x: 528, endPoint y: 116, distance: 80.0
click at [528, 116] on div "Richelle Hamilton Foyer Jennalyn Team View Client View Orders 1 / 2 Client-Faci…" at bounding box center [553, 201] width 565 height 964
type textarea "Floor Vases"
click at [792, 136] on button "SAVE CHANGES" at bounding box center [787, 137] width 52 height 8
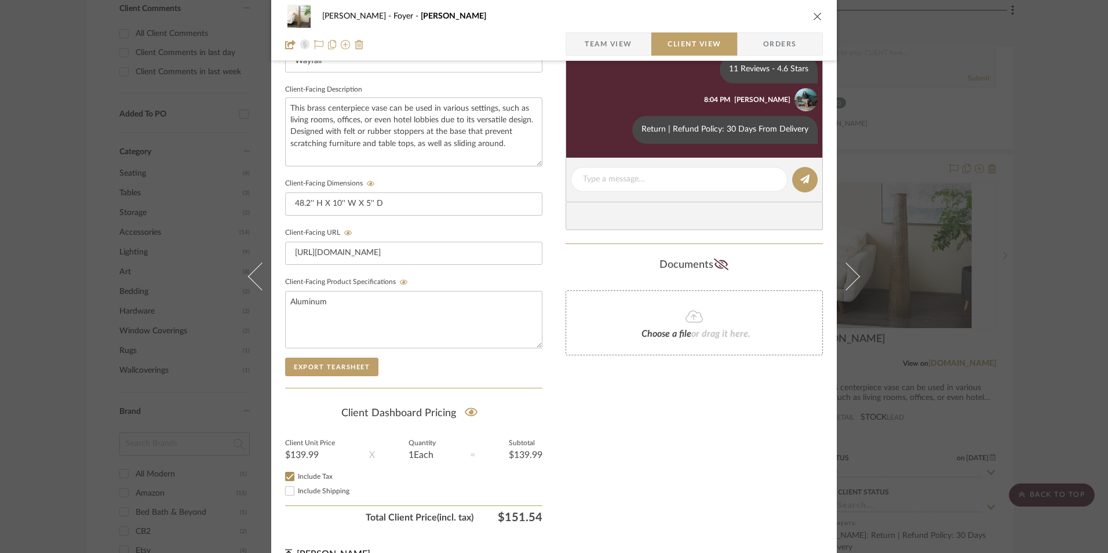
scroll to position [421, 0]
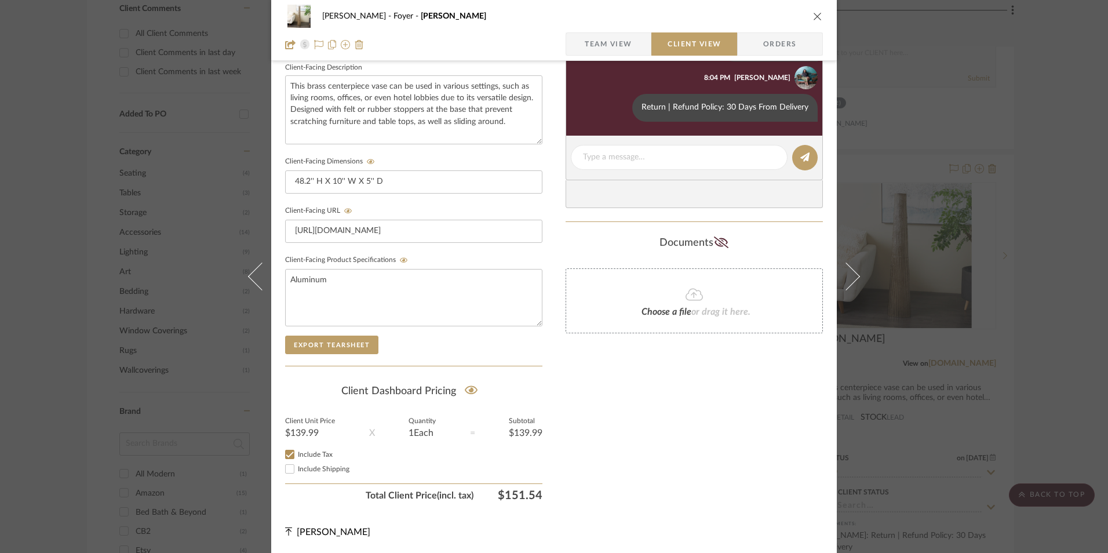
click at [607, 42] on span "Team View" at bounding box center [607, 43] width 47 height 23
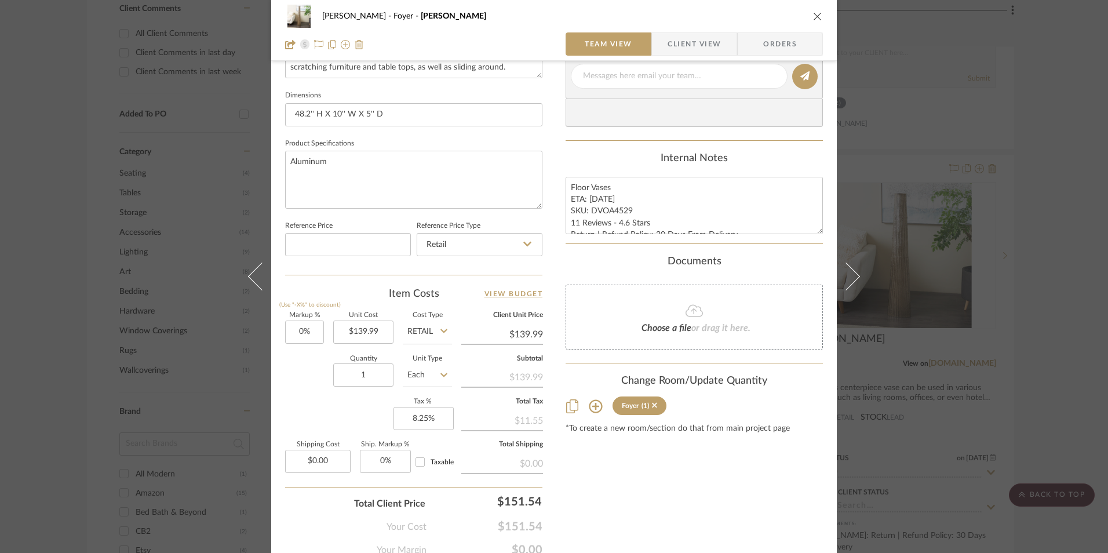
scroll to position [526, 0]
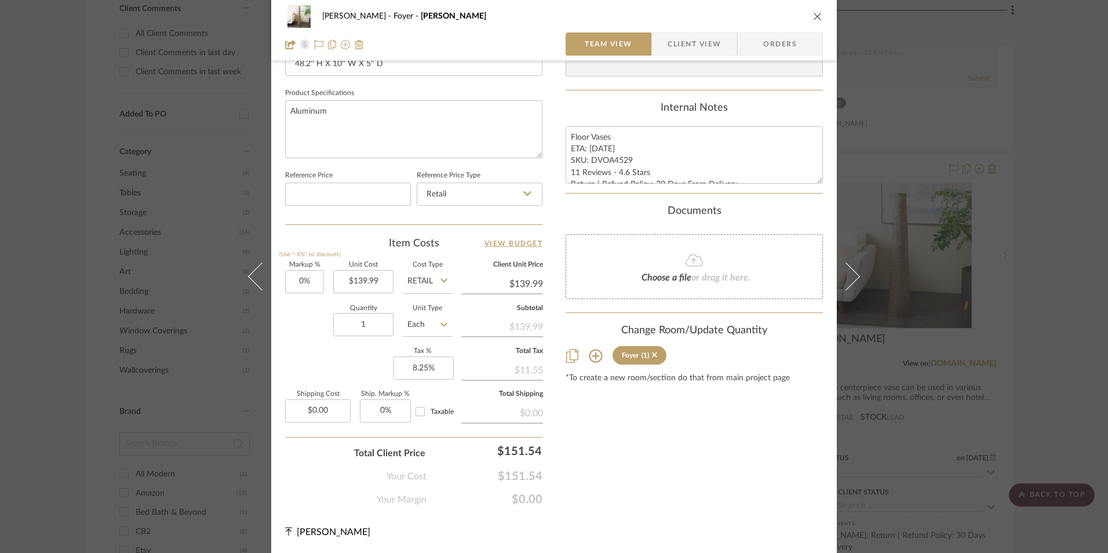
click at [813, 13] on icon "close" at bounding box center [817, 16] width 9 height 9
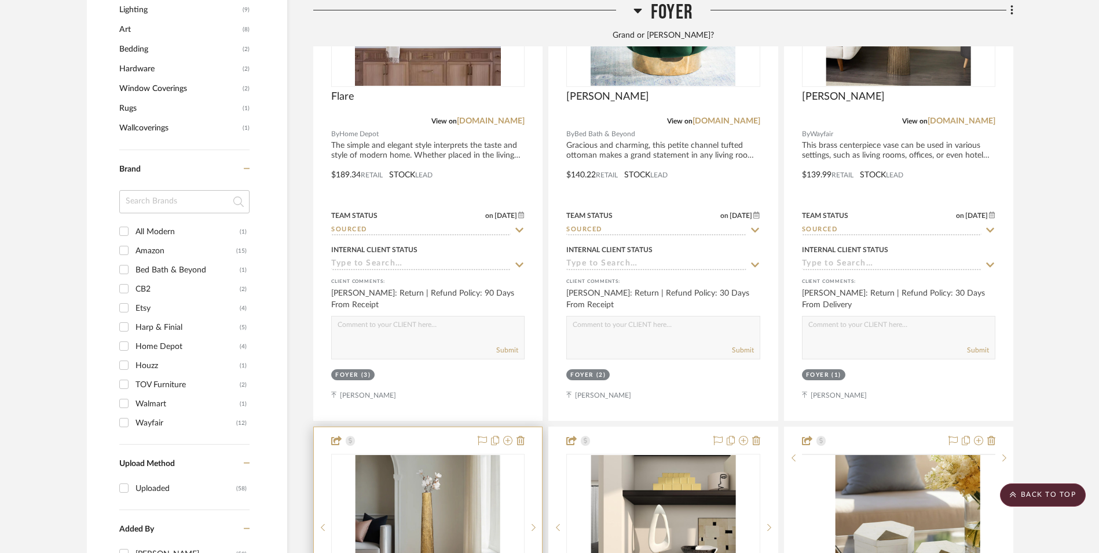
scroll to position [1390, 0]
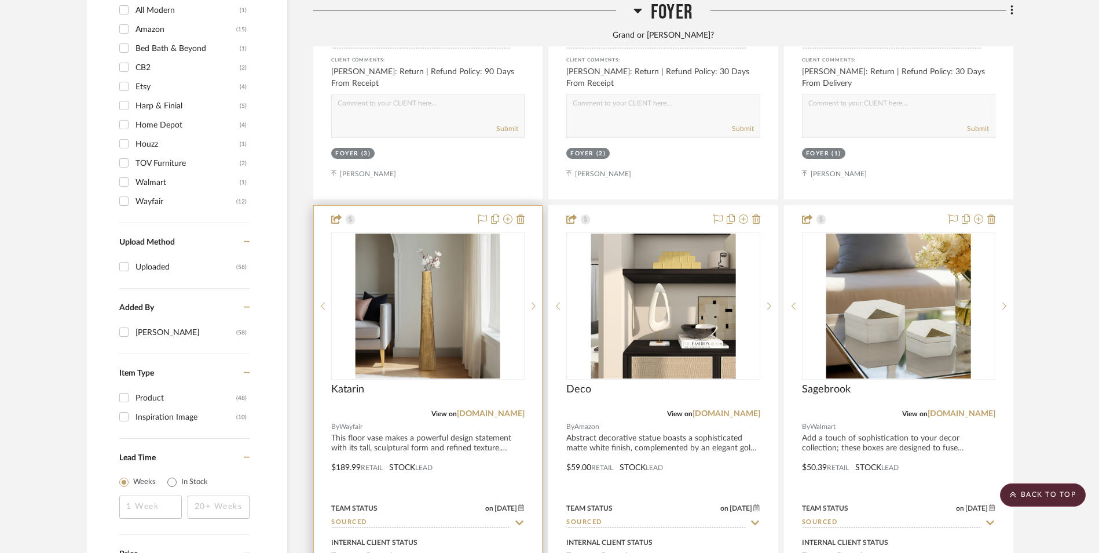
click at [463, 244] on img "0" at bounding box center [428, 305] width 145 height 145
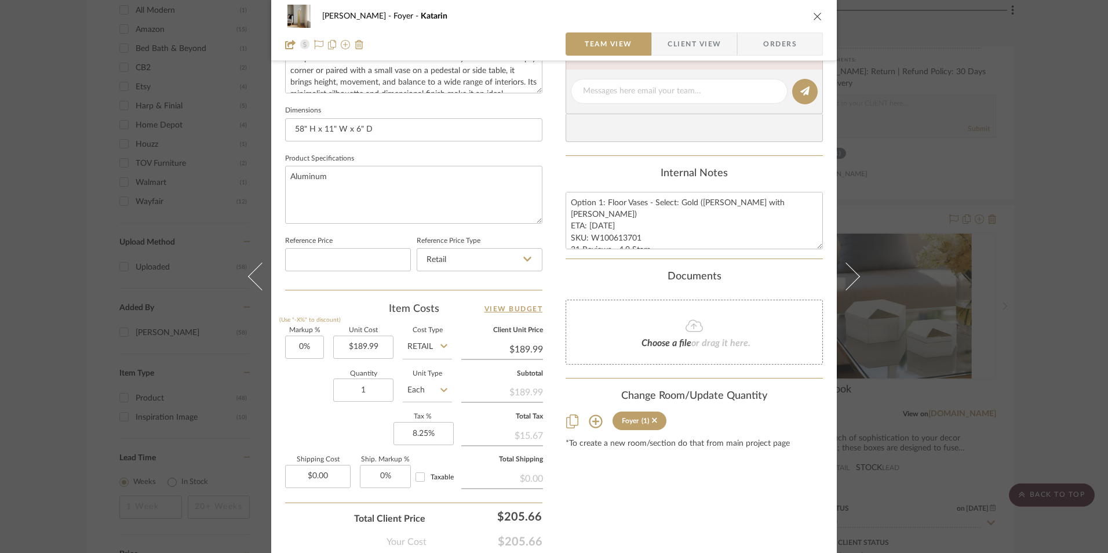
scroll to position [526, 0]
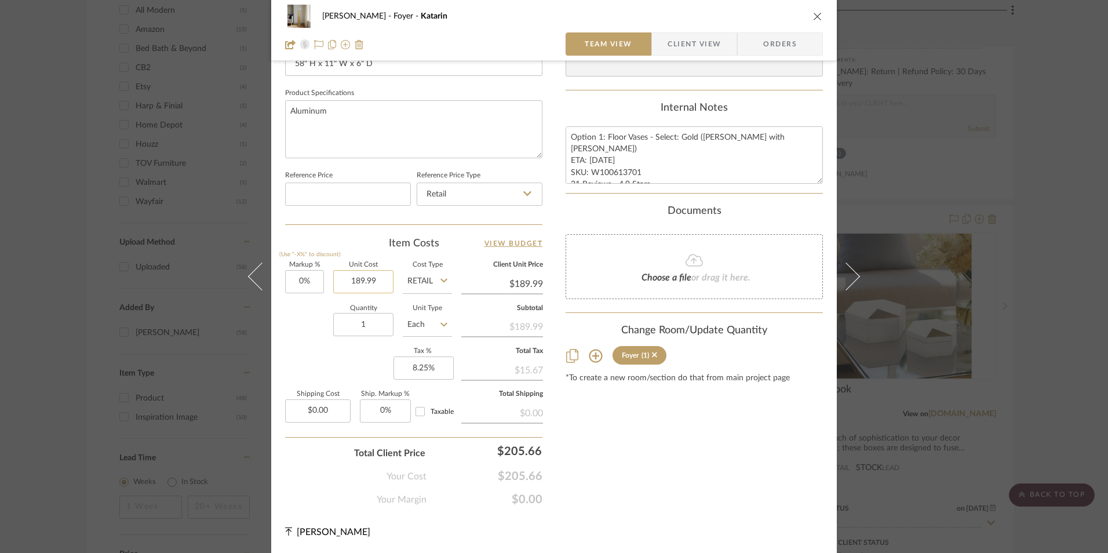
click at [350, 283] on input "189.99" at bounding box center [363, 281] width 60 height 23
type input "$183.99"
click at [695, 418] on div "Content here copies to Client View - confirm visibility there. Show in Client D…" at bounding box center [693, 29] width 257 height 953
type input "$183.99"
click at [813, 18] on icon "close" at bounding box center [817, 16] width 9 height 9
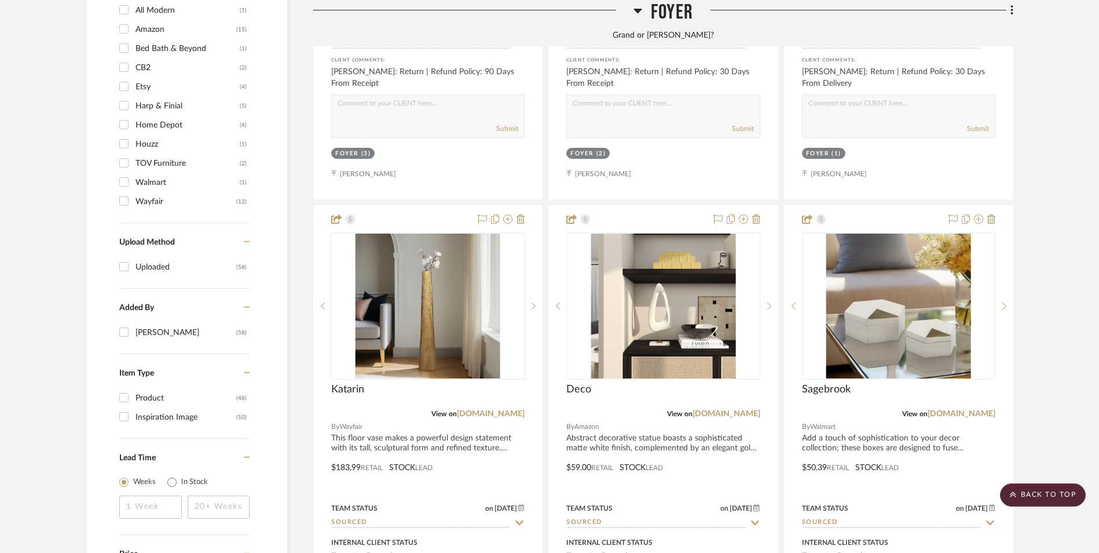
scroll to position [1448, 0]
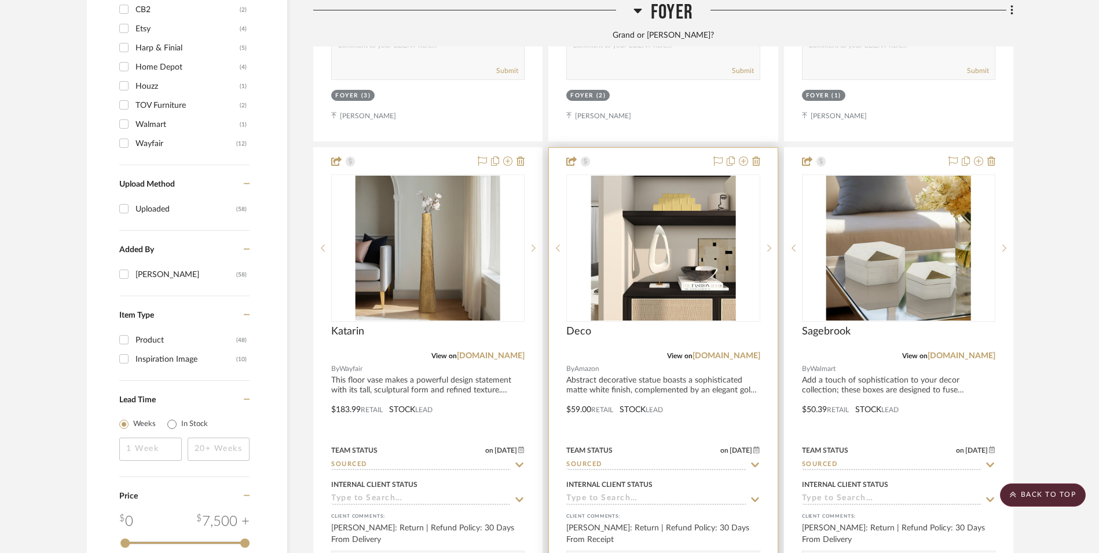
click at [653, 195] on img "0" at bounding box center [663, 248] width 145 height 145
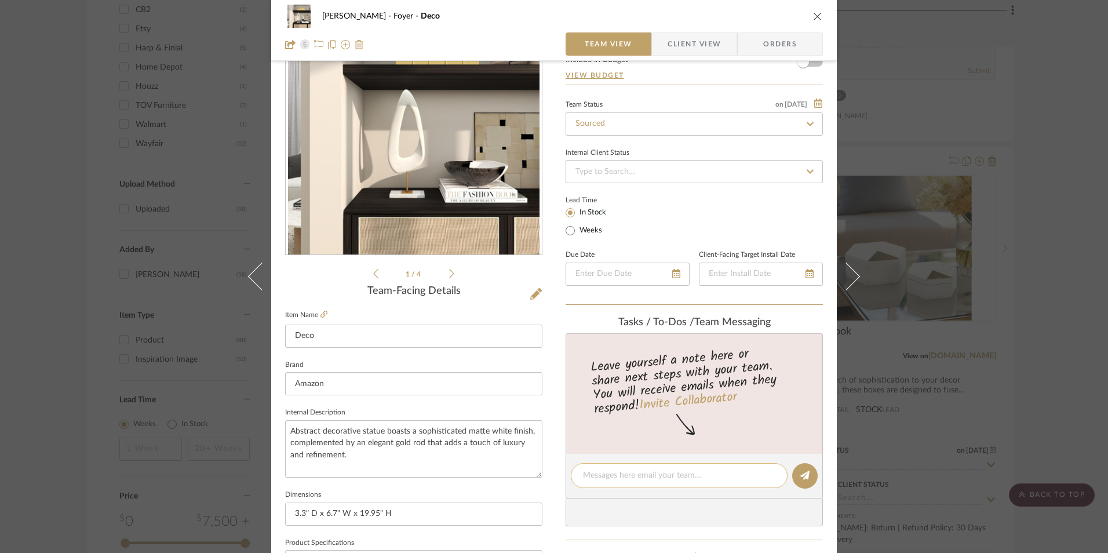
scroll to position [290, 0]
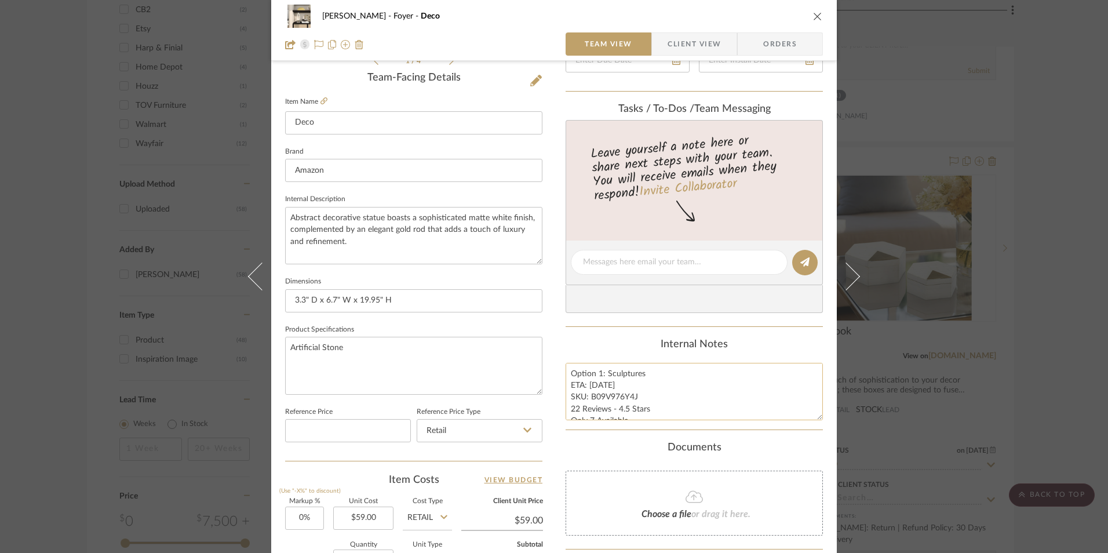
click at [601, 385] on textarea "Option 1: Sculptures ETA: 8.24.2025 SKU: B09V976Y4J 22 Reviews - 4.5 Stars Only…" at bounding box center [693, 391] width 257 height 57
drag, startPoint x: 603, startPoint y: 374, endPoint x: 551, endPoint y: 374, distance: 52.1
click at [551, 374] on div "Richelle Hamilton Foyer Deco Team View Client View Orders 1 / 4 Team-Facing Det…" at bounding box center [553, 254] width 565 height 1070
type textarea "Sculptures ETA: 8.24.2025 SKU: B09V976Y4J 22 Reviews - 4.5 Stars Only 7 Availab…"
click at [599, 349] on div "Internal Notes" at bounding box center [693, 344] width 257 height 13
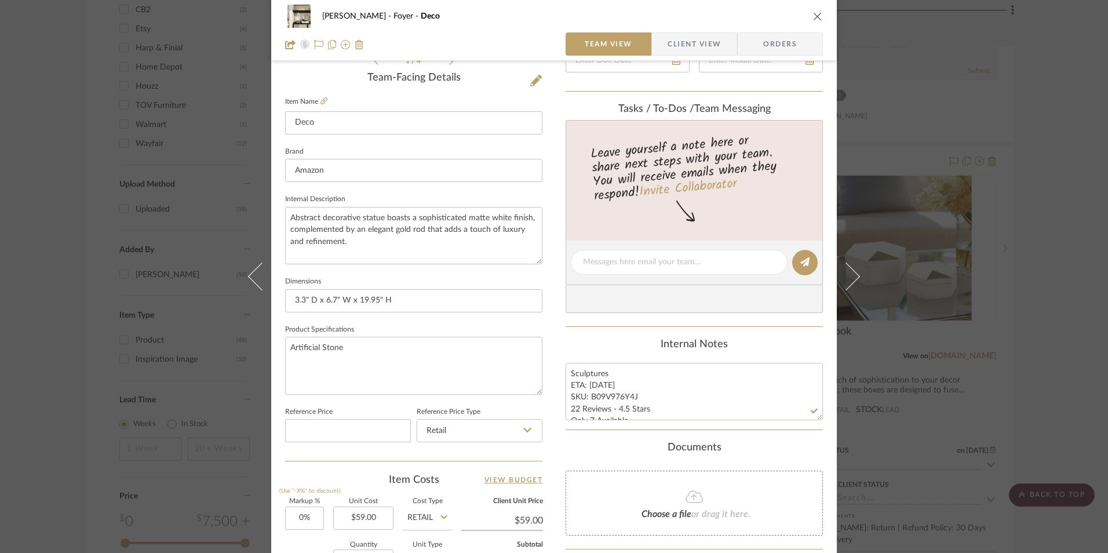
click at [683, 45] on span "Client View" at bounding box center [693, 43] width 53 height 23
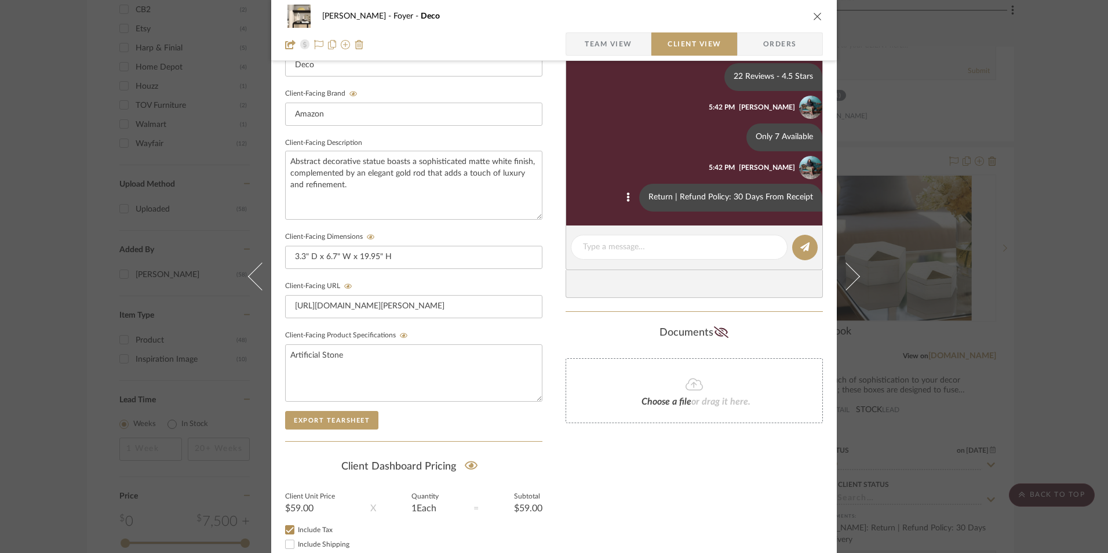
scroll to position [232, 0]
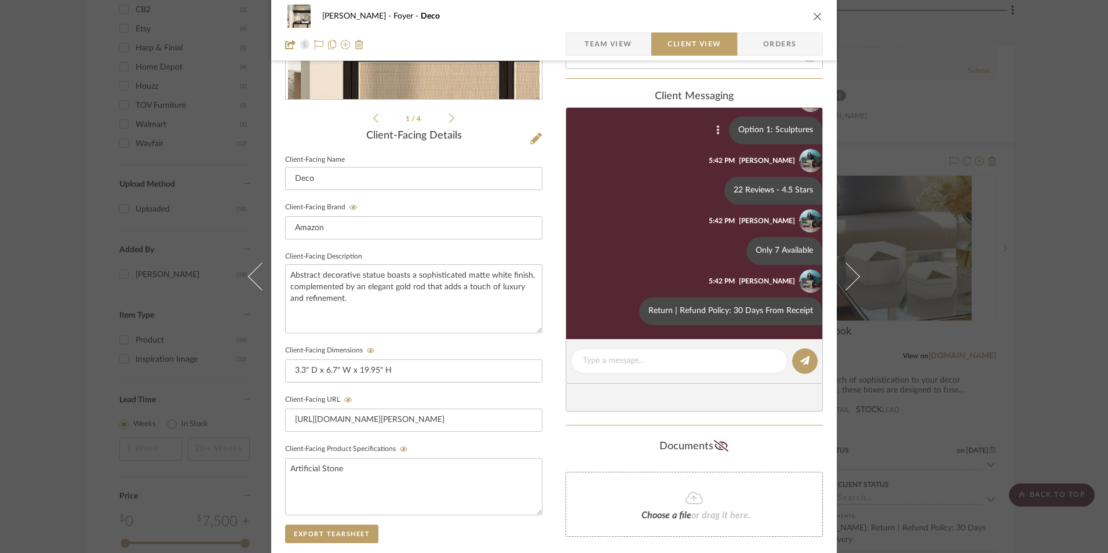
click at [716, 129] on icon at bounding box center [717, 129] width 3 height 9
click at [685, 118] on button "Edit Message" at bounding box center [663, 117] width 80 height 28
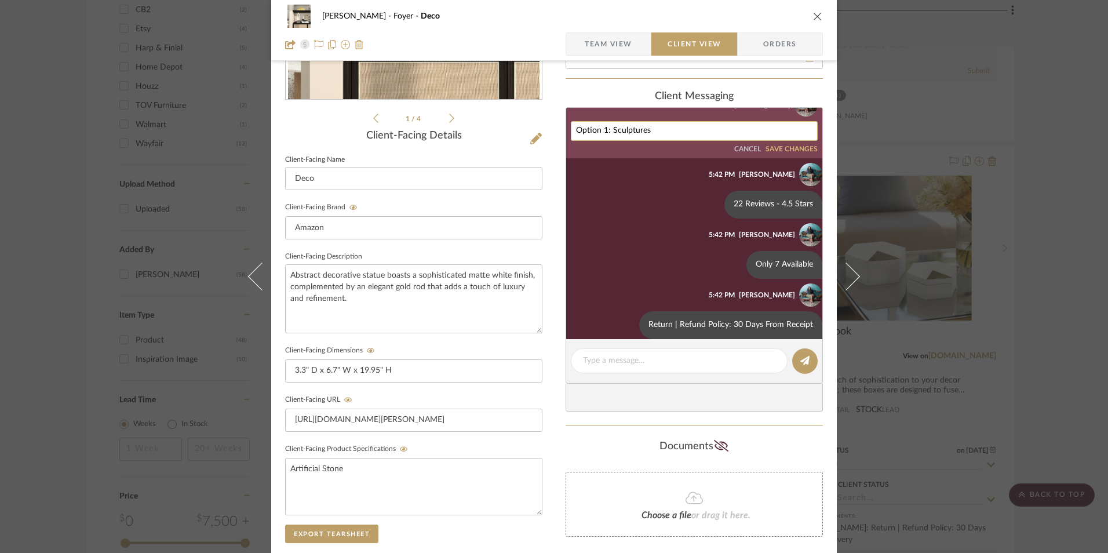
scroll to position [27, 0]
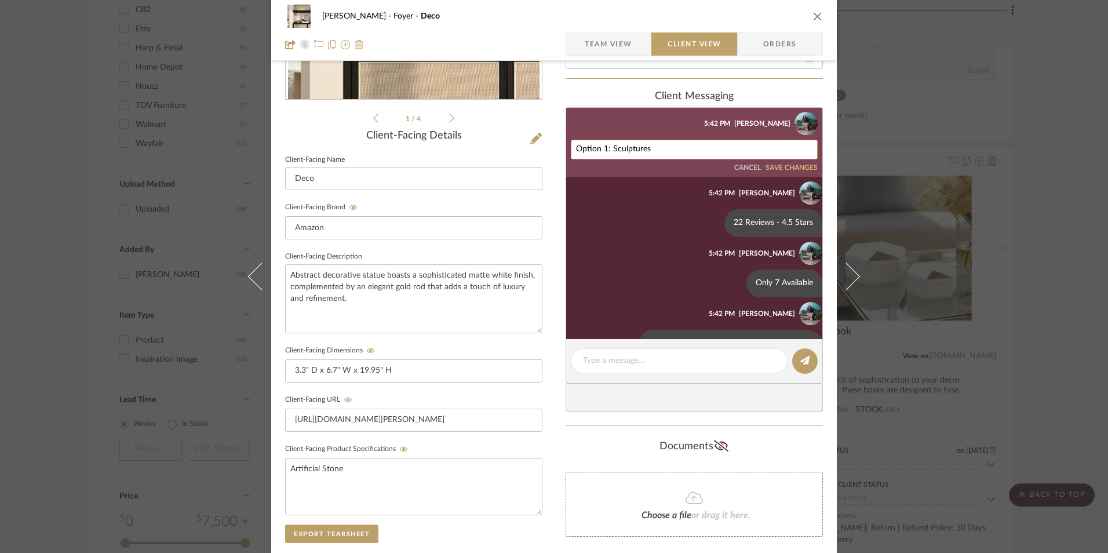
drag, startPoint x: 608, startPoint y: 147, endPoint x: 546, endPoint y: 149, distance: 61.5
click at [546, 149] on div "Richelle Hamilton Foyer Deco Team View Client View Orders 1 / 4 Client-Facing D…" at bounding box center [553, 259] width 565 height 964
type textarea "Sculptures"
click at [775, 167] on button "SAVE CHANGES" at bounding box center [791, 168] width 52 height 8
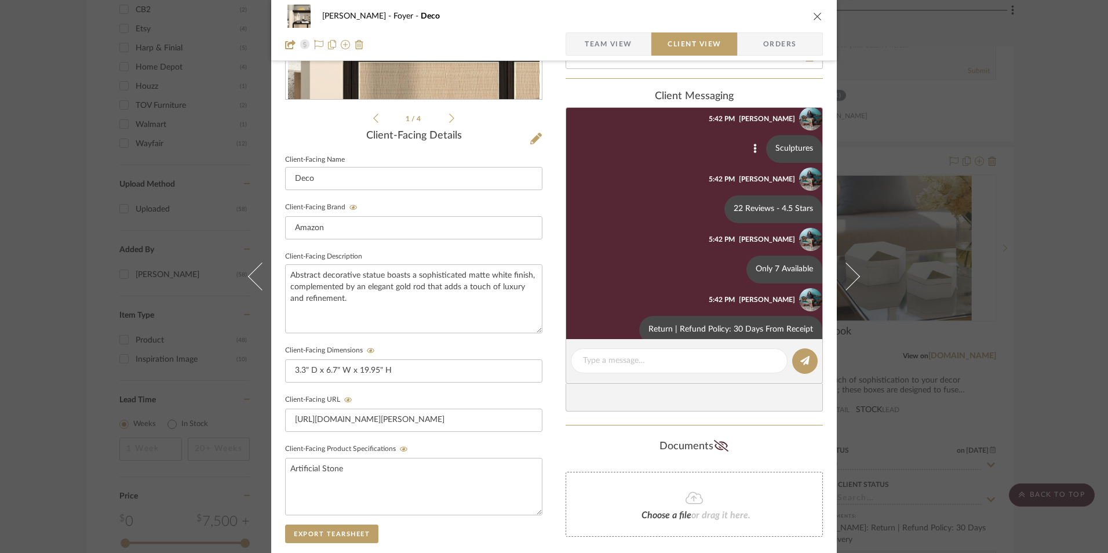
click at [816, 14] on icon "close" at bounding box center [817, 16] width 9 height 9
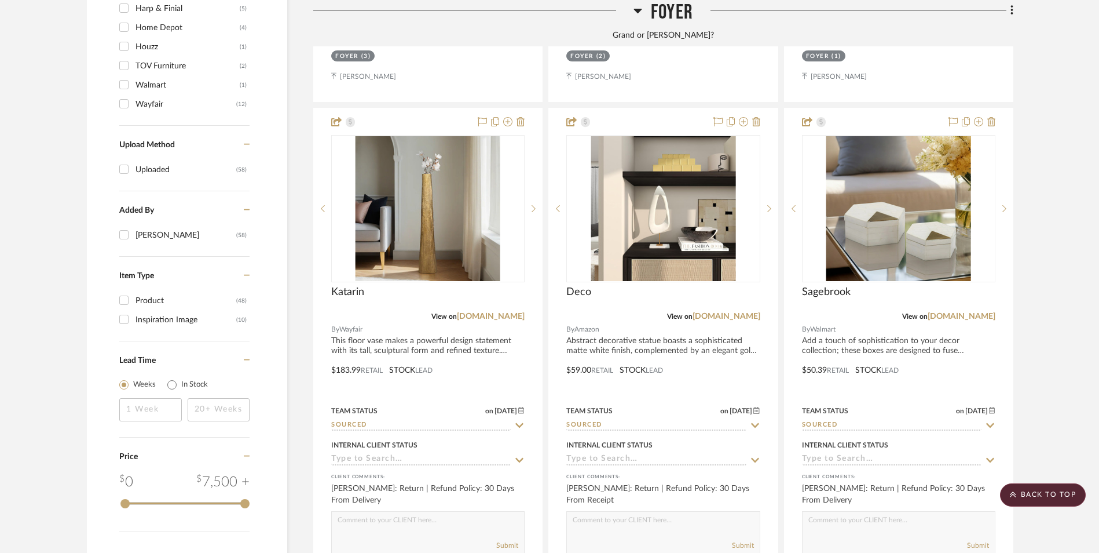
scroll to position [1332, 0]
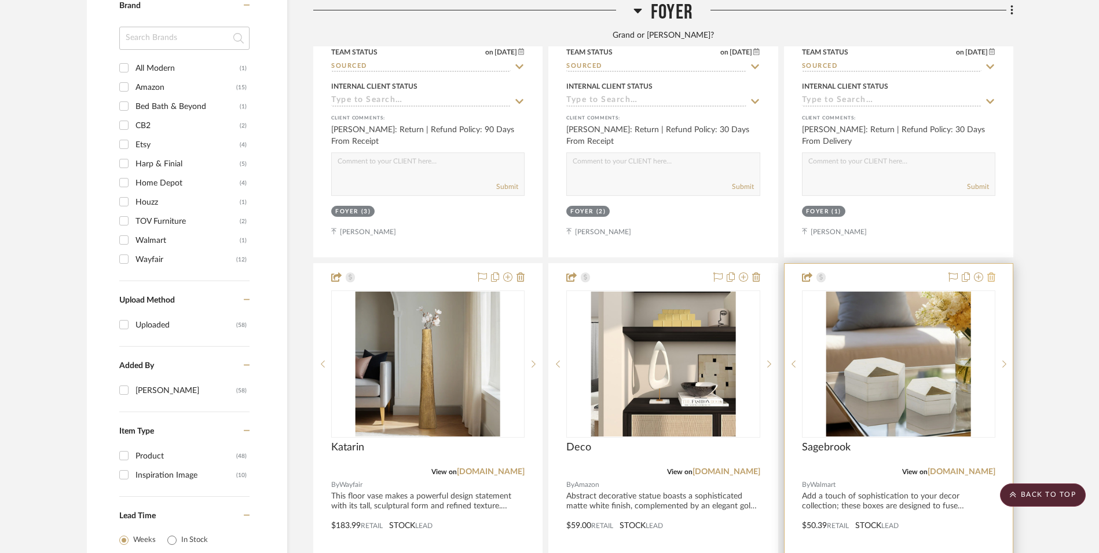
click at [991, 272] on icon at bounding box center [992, 276] width 8 height 9
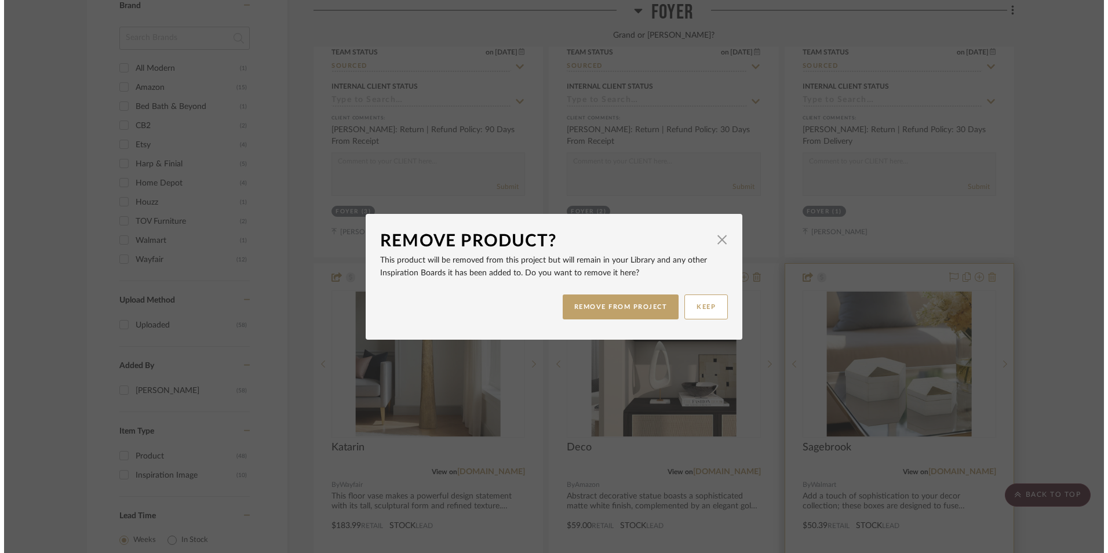
scroll to position [0, 0]
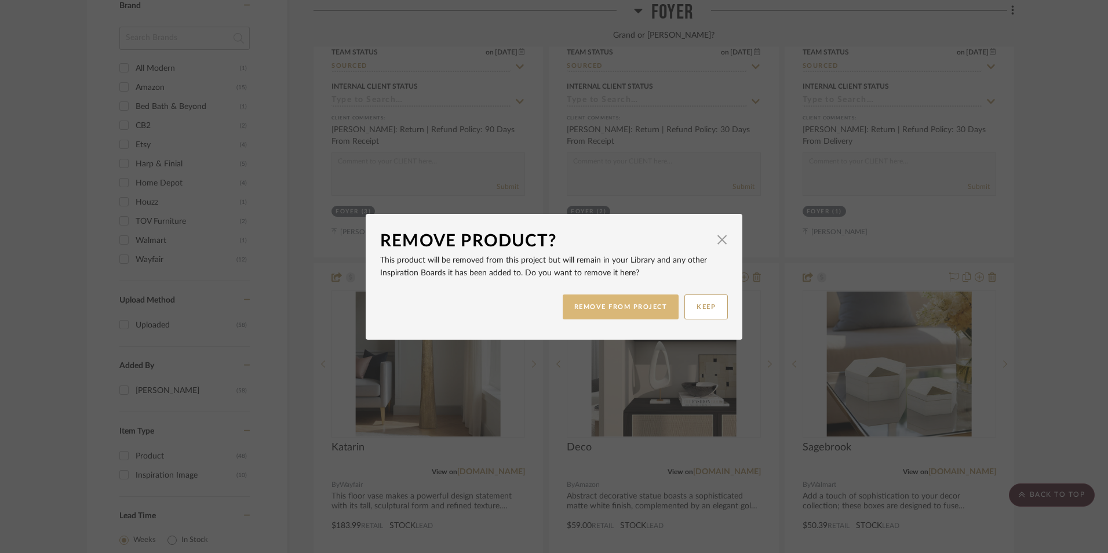
click at [611, 307] on button "REMOVE FROM PROJECT" at bounding box center [620, 306] width 116 height 25
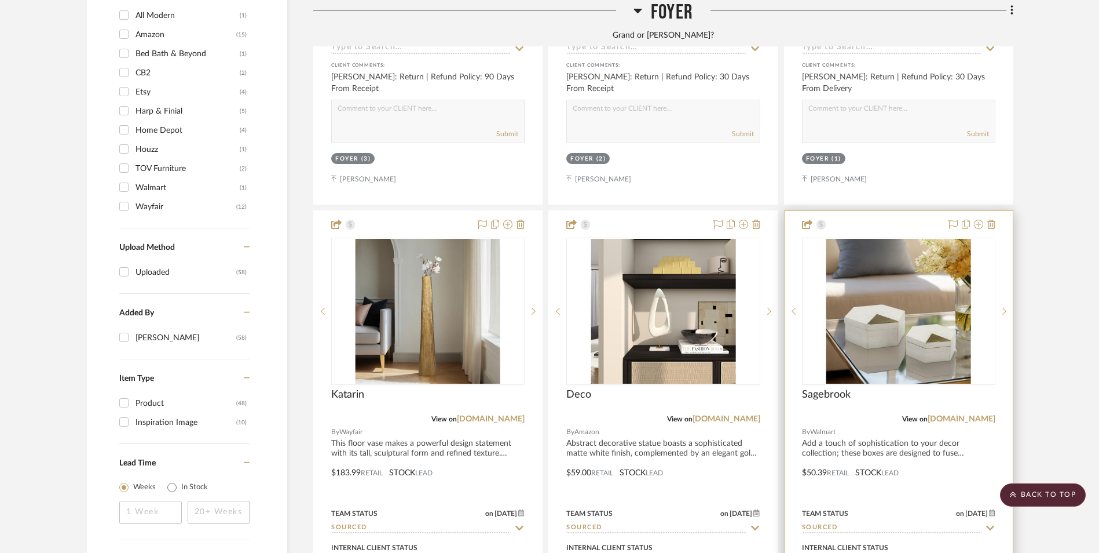
scroll to position [1448, 0]
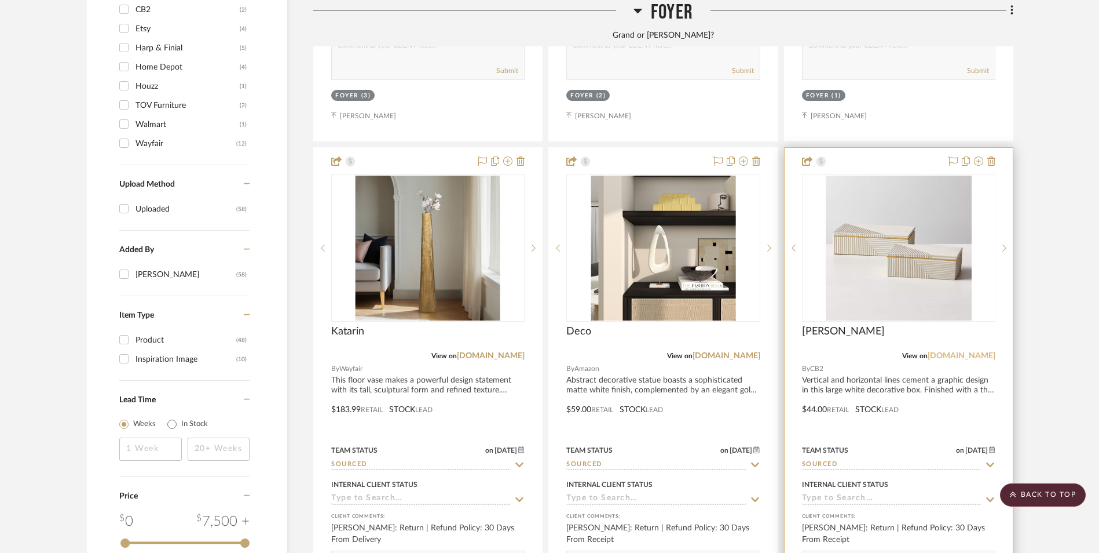
click at [974, 352] on link "cb2.com" at bounding box center [962, 356] width 68 height 8
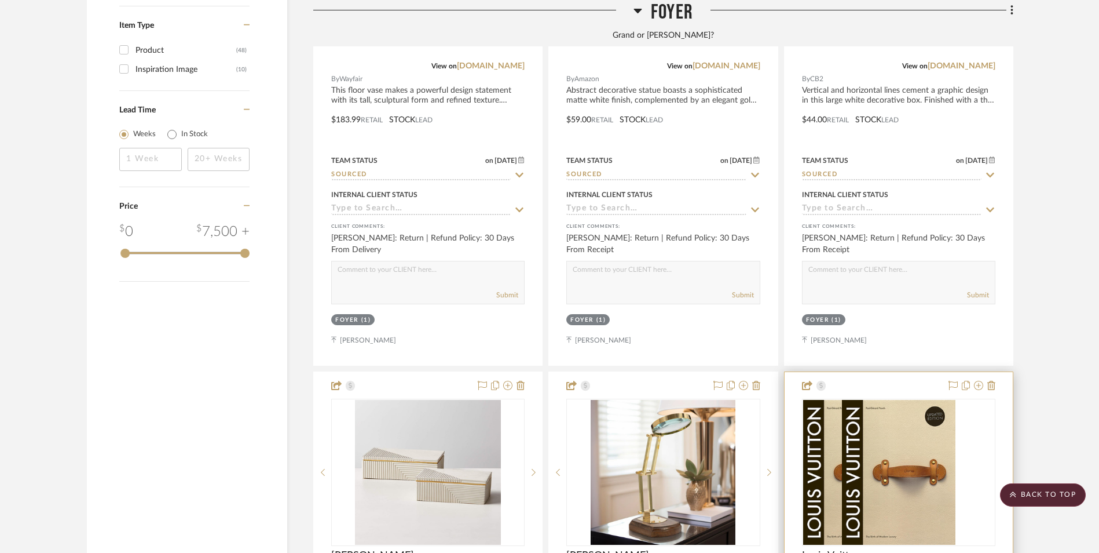
scroll to position [1912, 0]
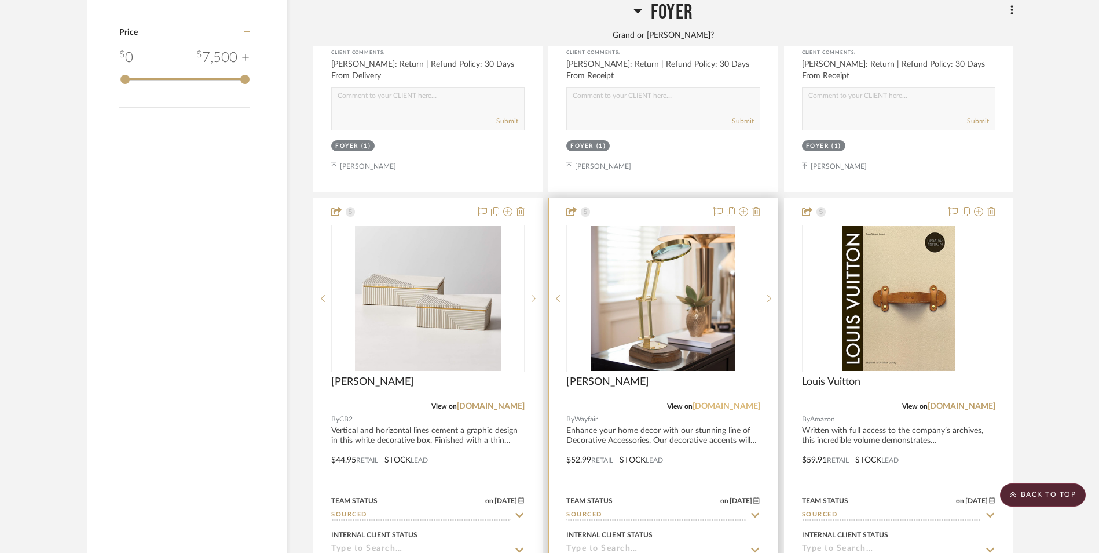
click at [745, 402] on link "[DOMAIN_NAME]" at bounding box center [727, 406] width 68 height 8
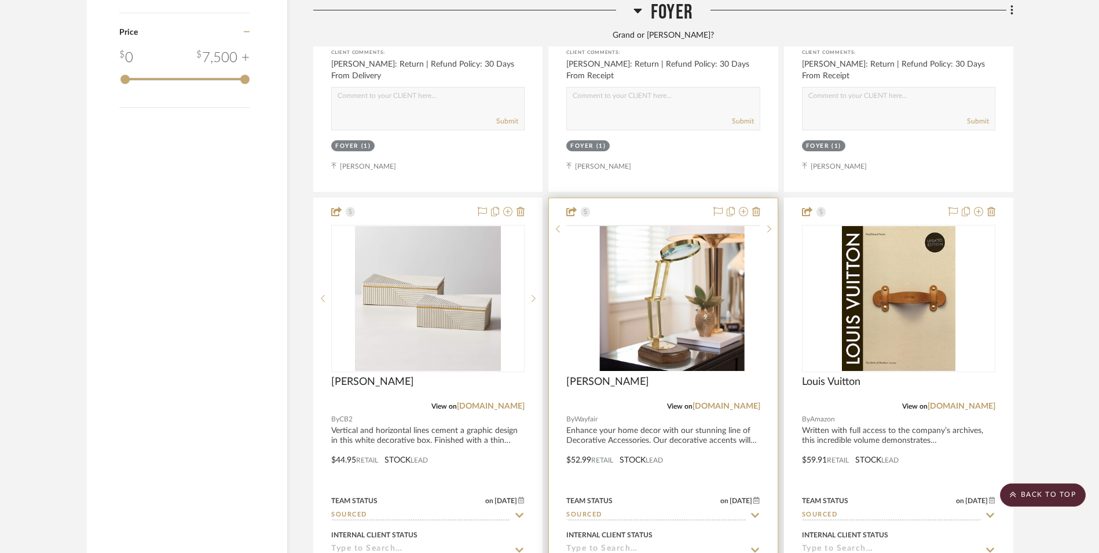
click at [0, 0] on img at bounding box center [0, 0] width 0 height 0
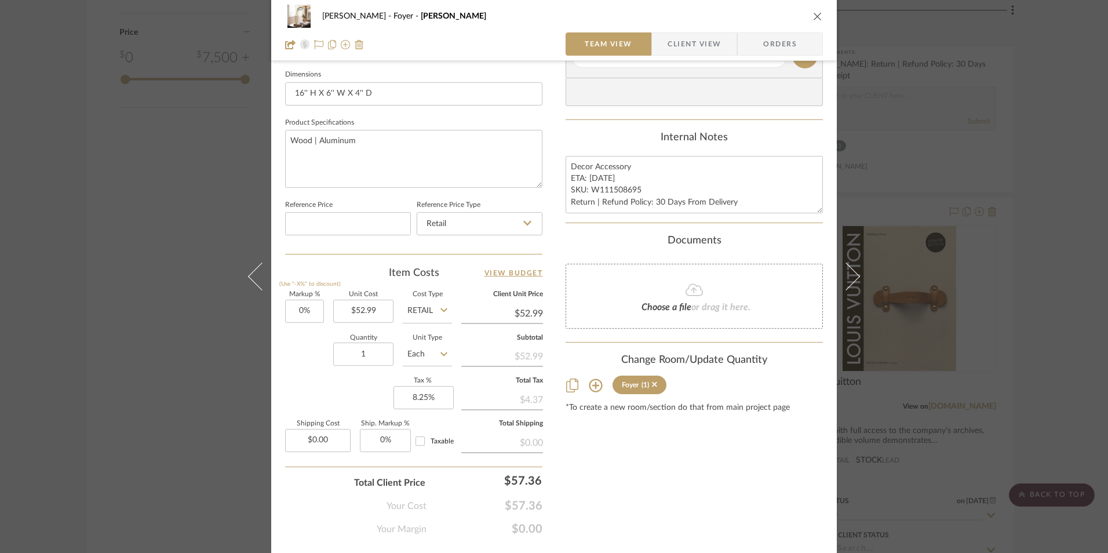
scroll to position [526, 0]
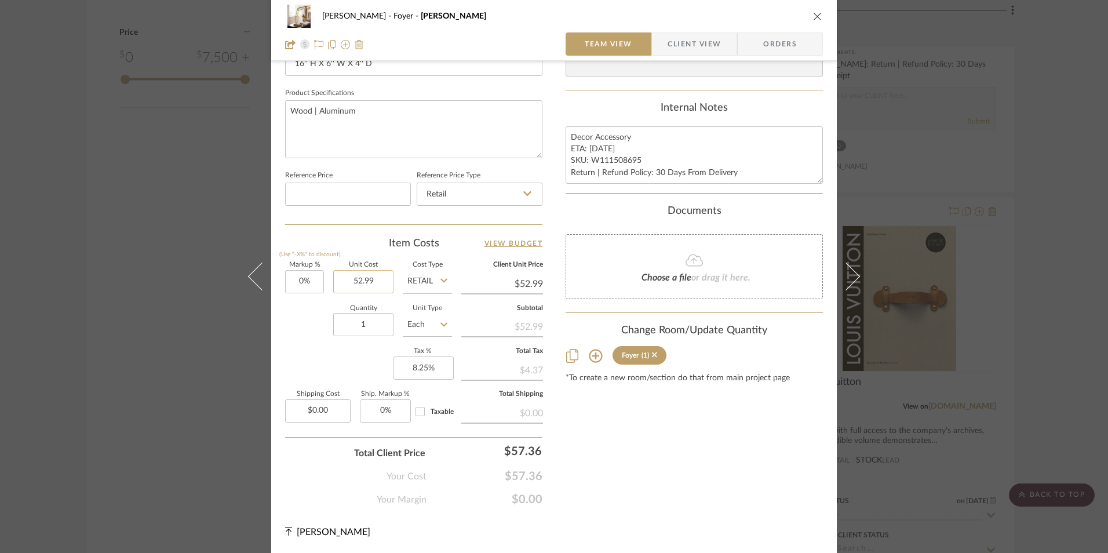
click at [367, 285] on input "52.99" at bounding box center [363, 281] width 60 height 23
type input "$48.99"
click at [770, 442] on div "Content here copies to Client View - confirm visibility there. Show in Client D…" at bounding box center [693, 29] width 257 height 953
type input "$48.99"
click at [1048, 312] on div "Richelle Hamilton Foyer Lambertson Team View Client View Orders 1 / 4 Team-Faci…" at bounding box center [554, 276] width 1108 height 553
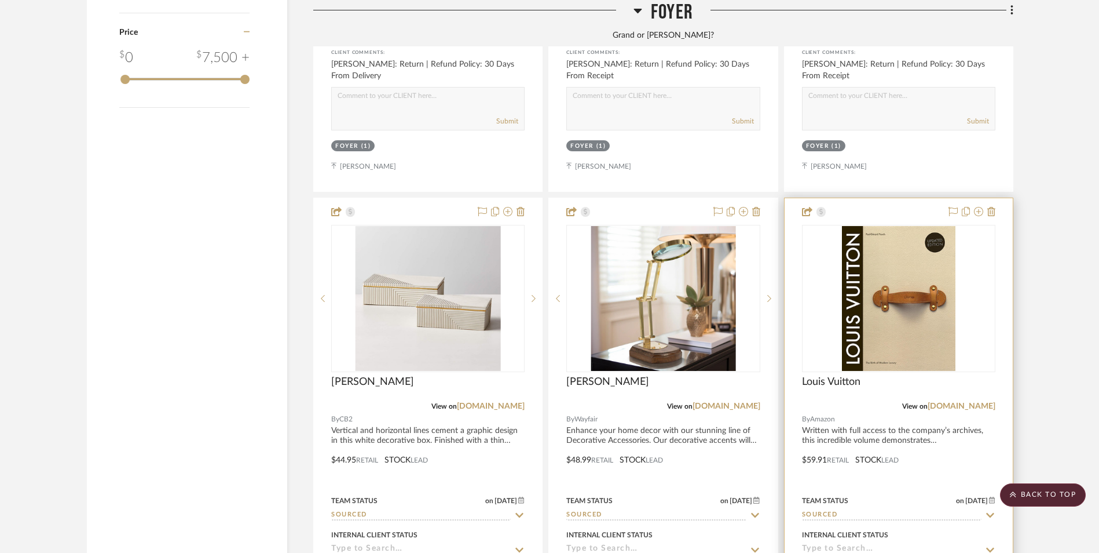
scroll to position [1969, 0]
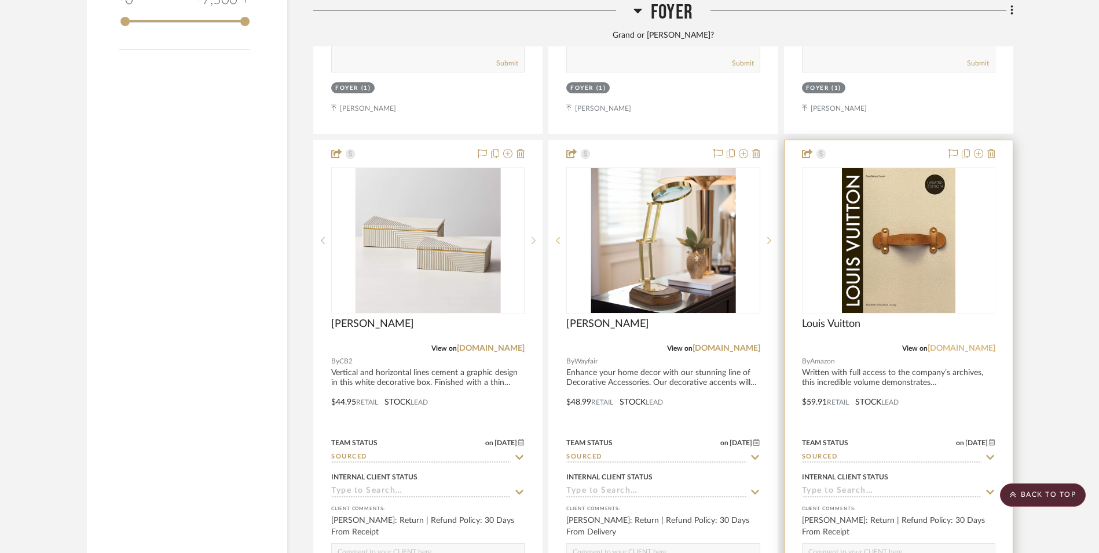
click at [978, 344] on link "[DOMAIN_NAME]" at bounding box center [962, 348] width 68 height 8
click at [876, 168] on img "0" at bounding box center [899, 240] width 114 height 145
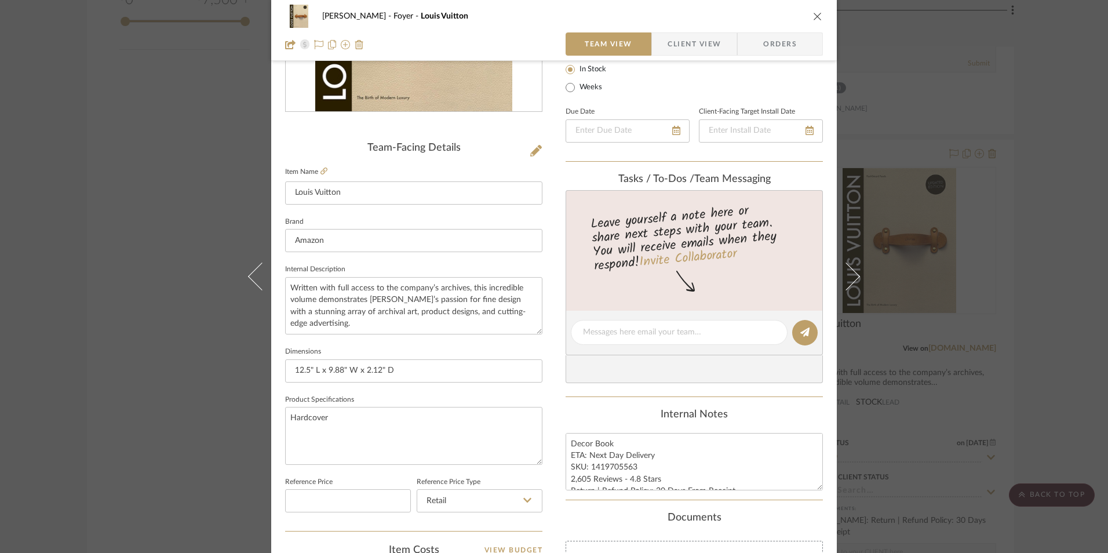
scroll to position [348, 0]
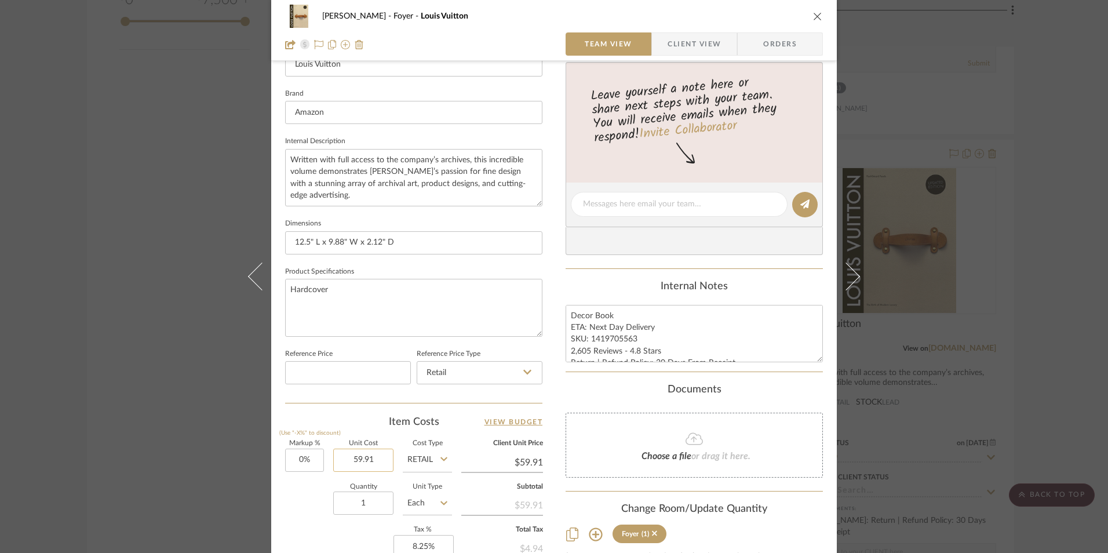
click at [376, 459] on input "59.91" at bounding box center [363, 459] width 60 height 23
type input "$59.77"
click at [408, 423] on div "Item Costs View Budget" at bounding box center [413, 422] width 257 height 14
type input "$59.77"
click at [1057, 255] on div "Richelle Hamilton Foyer Louis Vuitton Team View Client View Orders Team-Facing …" at bounding box center [554, 276] width 1108 height 553
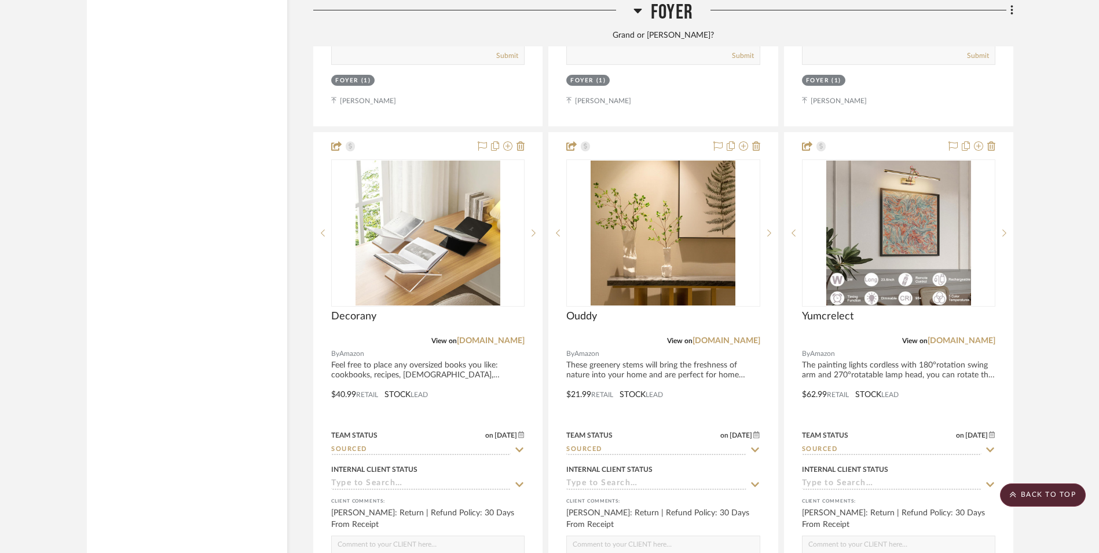
scroll to position [2549, 0]
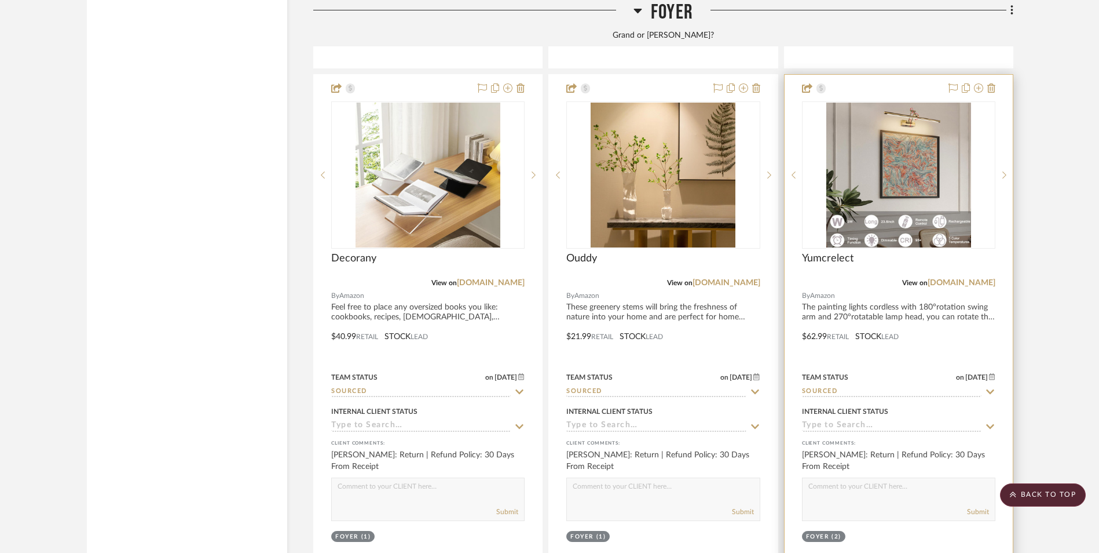
drag, startPoint x: 1076, startPoint y: 288, endPoint x: 828, endPoint y: 315, distance: 249.4
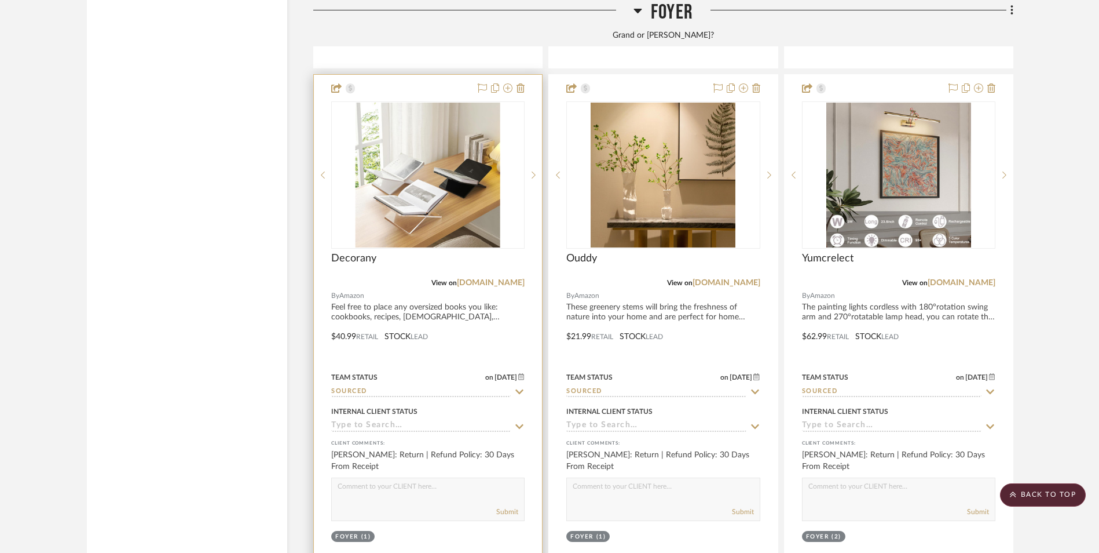
drag, startPoint x: 516, startPoint y: 189, endPoint x: 538, endPoint y: 198, distance: 23.9
click at [516, 279] on link "[DOMAIN_NAME]" at bounding box center [491, 283] width 68 height 8
click at [444, 118] on img "0" at bounding box center [428, 175] width 145 height 145
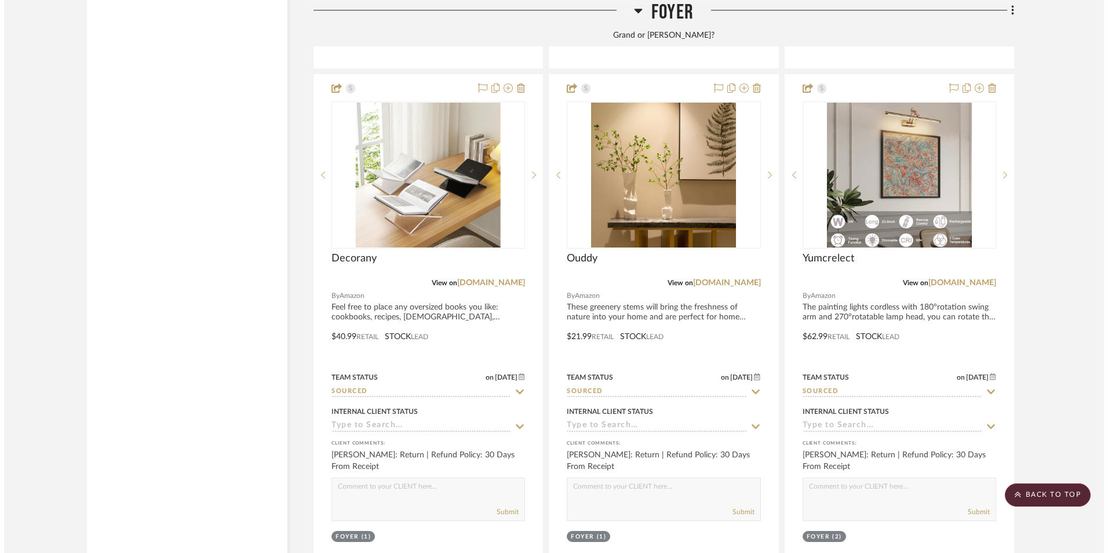
scroll to position [0, 0]
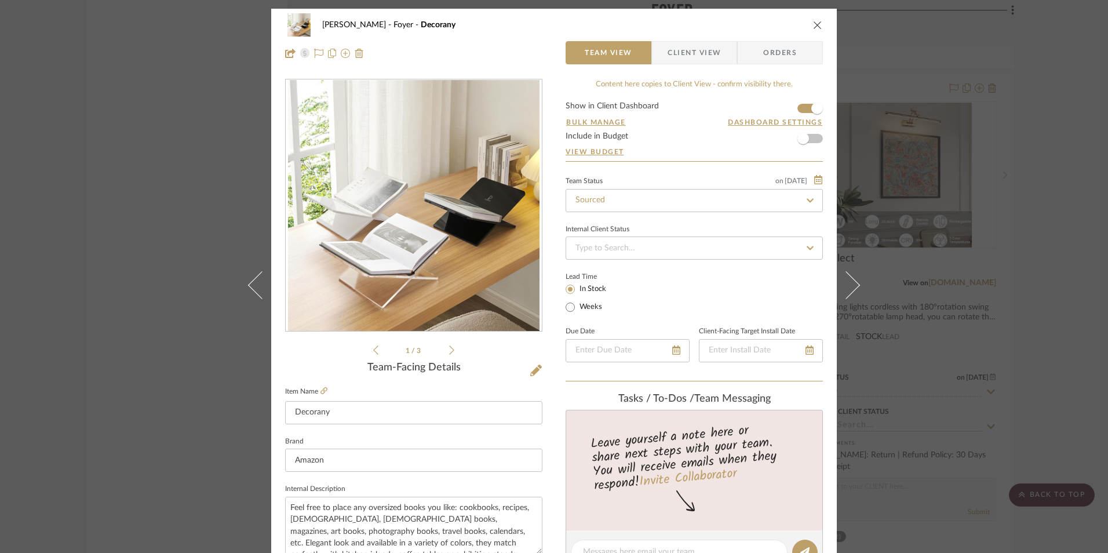
click at [1030, 196] on div "Richelle Hamilton Foyer Decorany Team View Client View Orders 1 / 3 Team-Facing…" at bounding box center [554, 276] width 1108 height 553
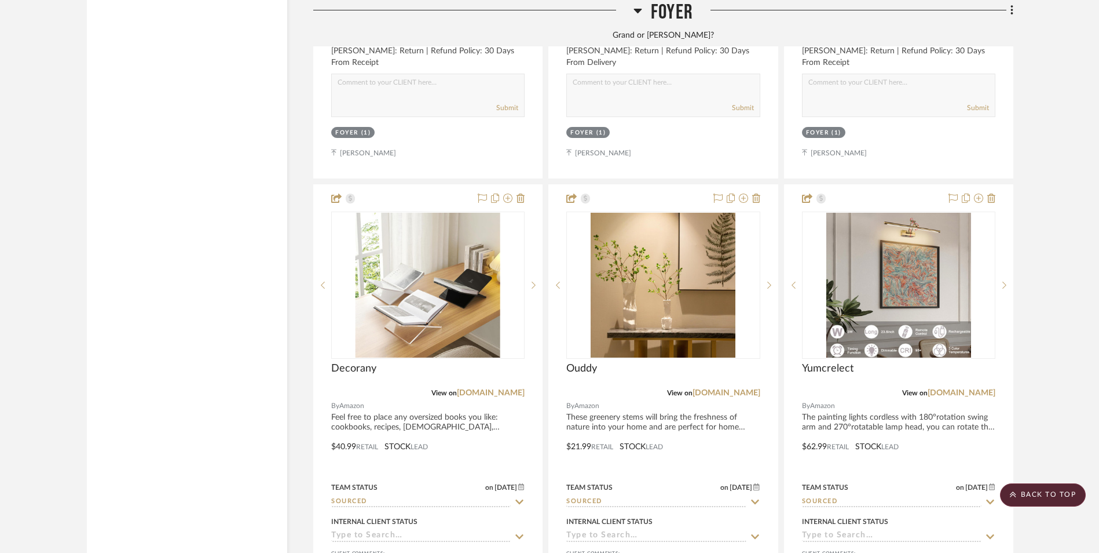
scroll to position [2482, 0]
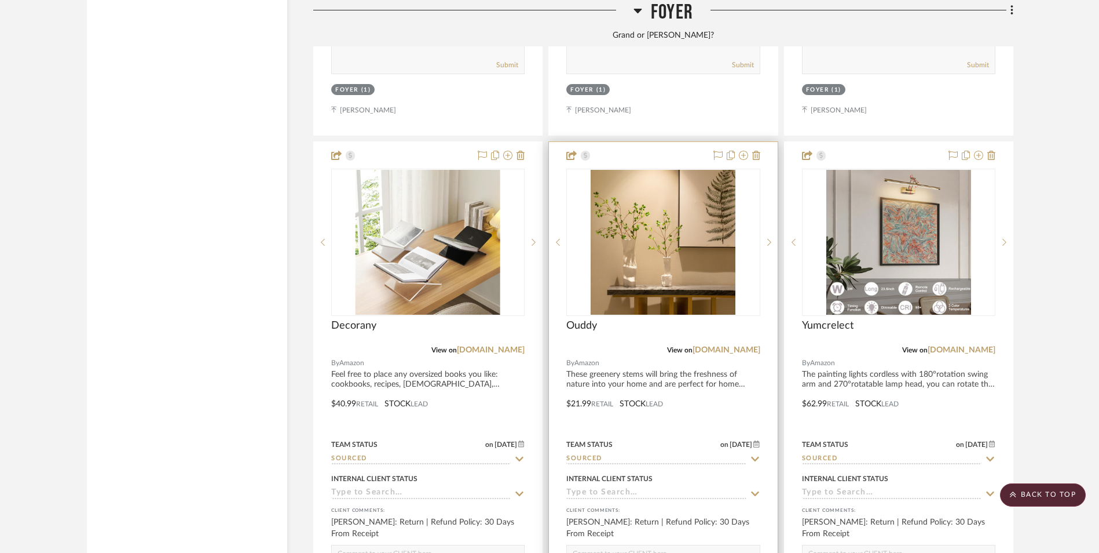
drag, startPoint x: 740, startPoint y: 256, endPoint x: 759, endPoint y: 342, distance: 87.8
click at [740, 346] on link "[DOMAIN_NAME]" at bounding box center [727, 350] width 68 height 8
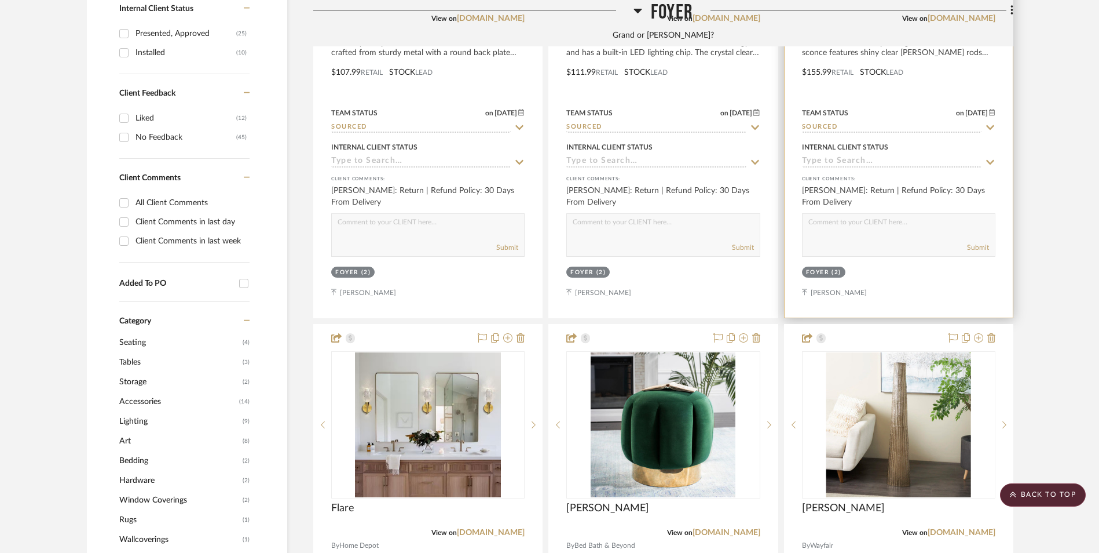
scroll to position [802, 0]
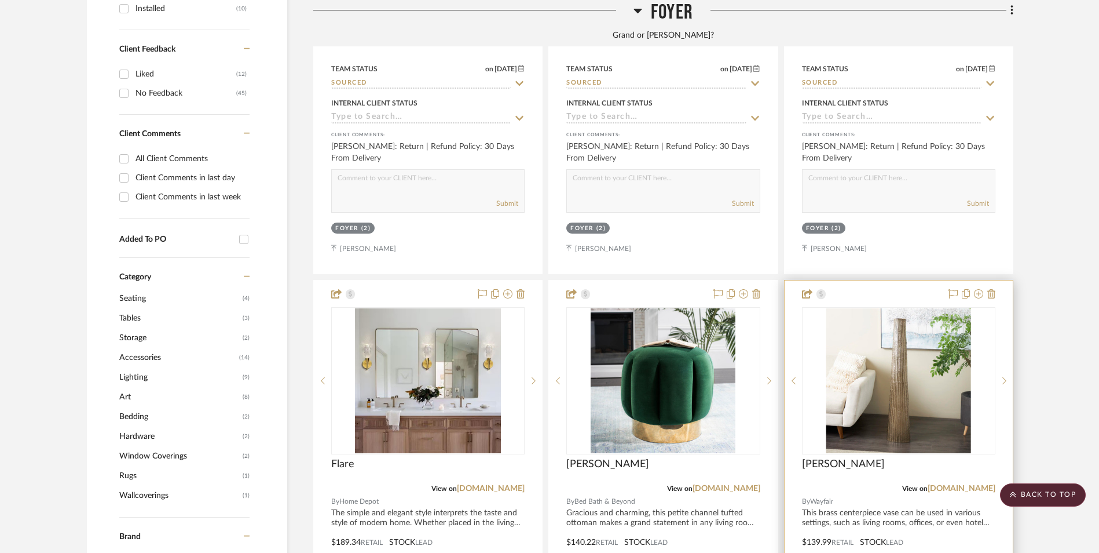
click at [926, 326] on img "0" at bounding box center [899, 380] width 145 height 145
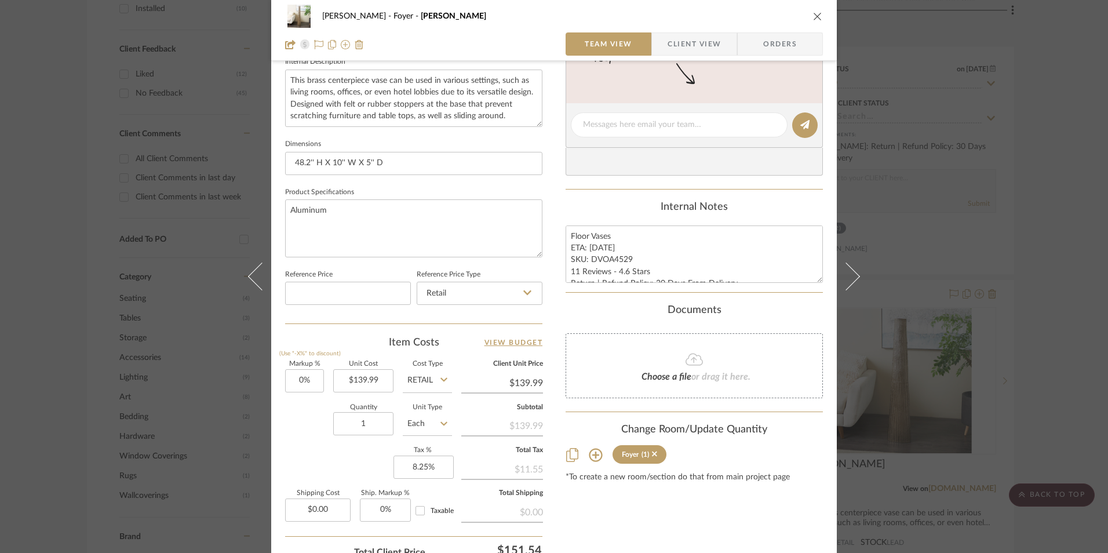
scroll to position [410, 0]
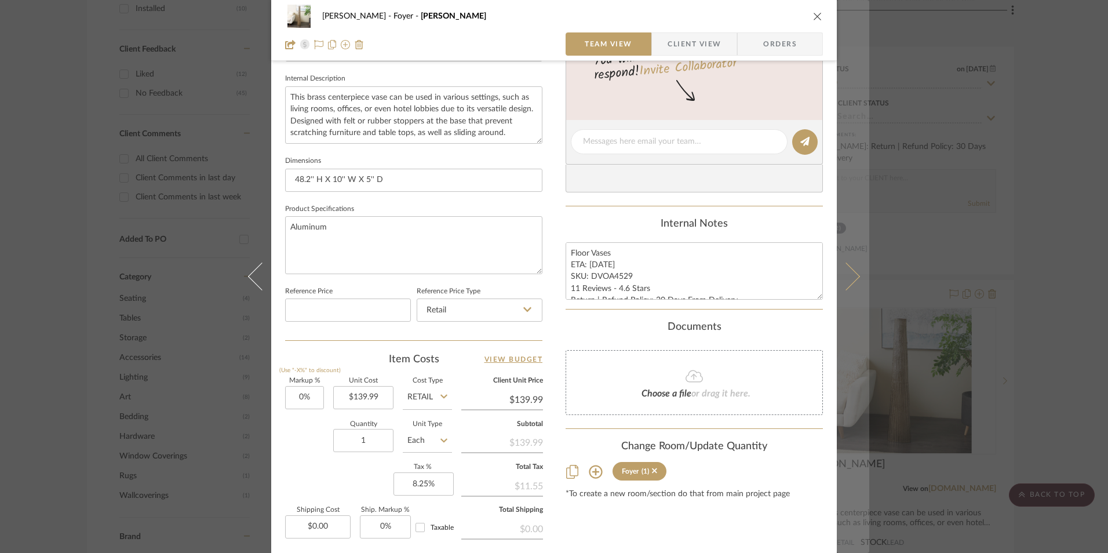
click at [814, 17] on icon "close" at bounding box center [817, 16] width 9 height 9
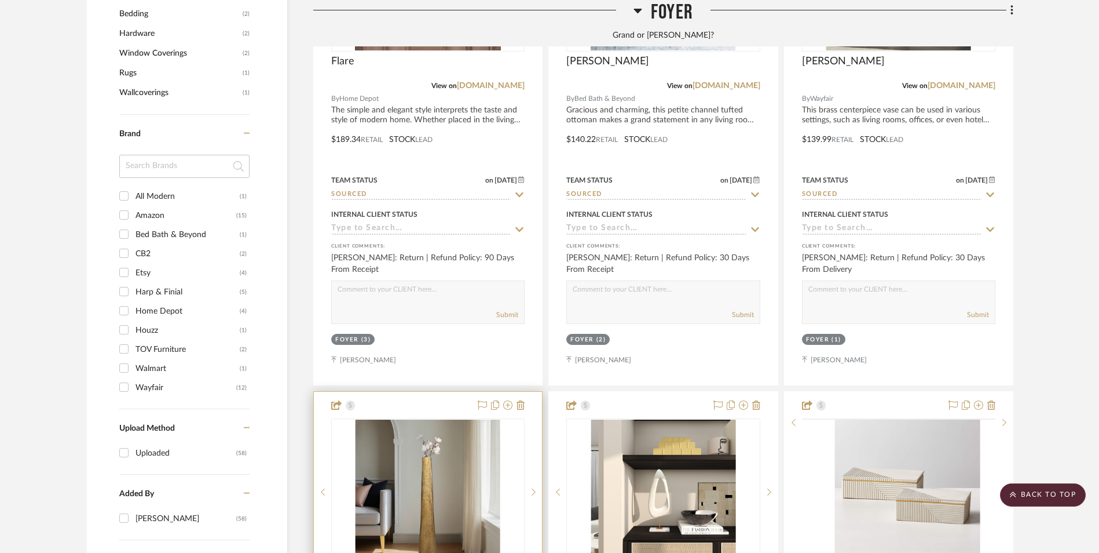
scroll to position [1207, 0]
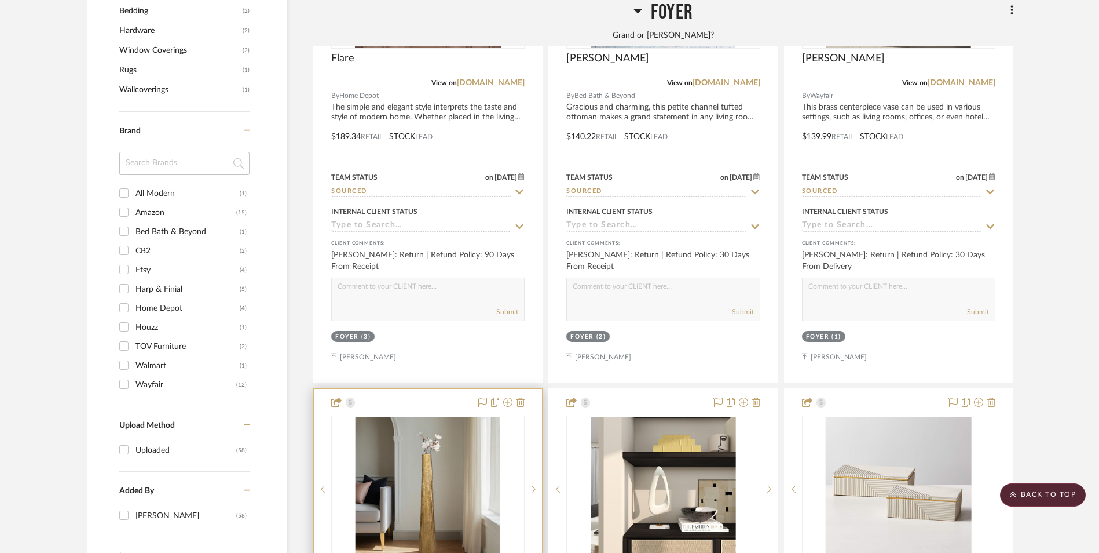
click at [439, 416] on img "0" at bounding box center [428, 488] width 145 height 145
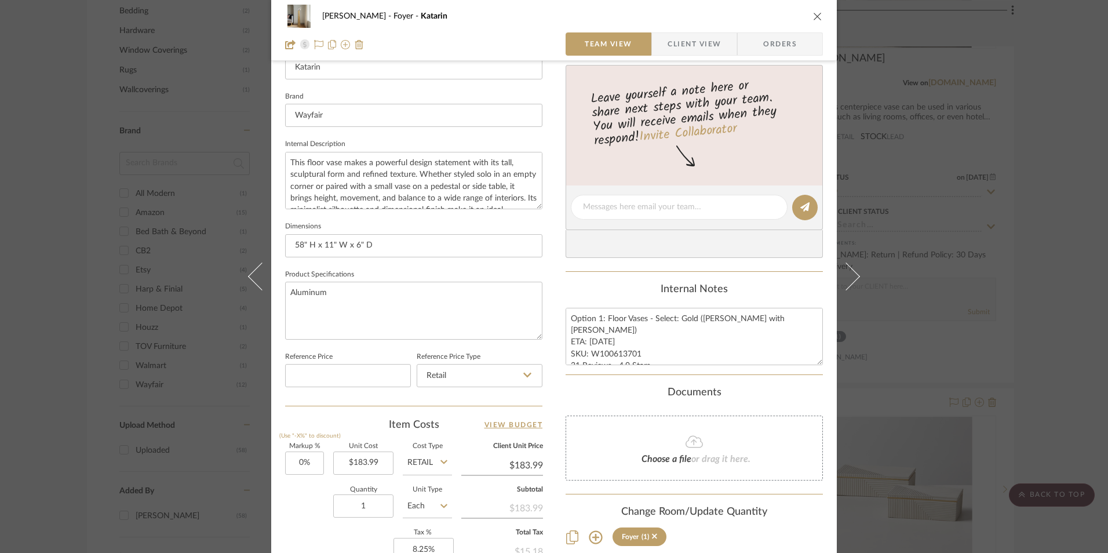
scroll to position [348, 0]
click at [814, 17] on icon "close" at bounding box center [817, 16] width 9 height 9
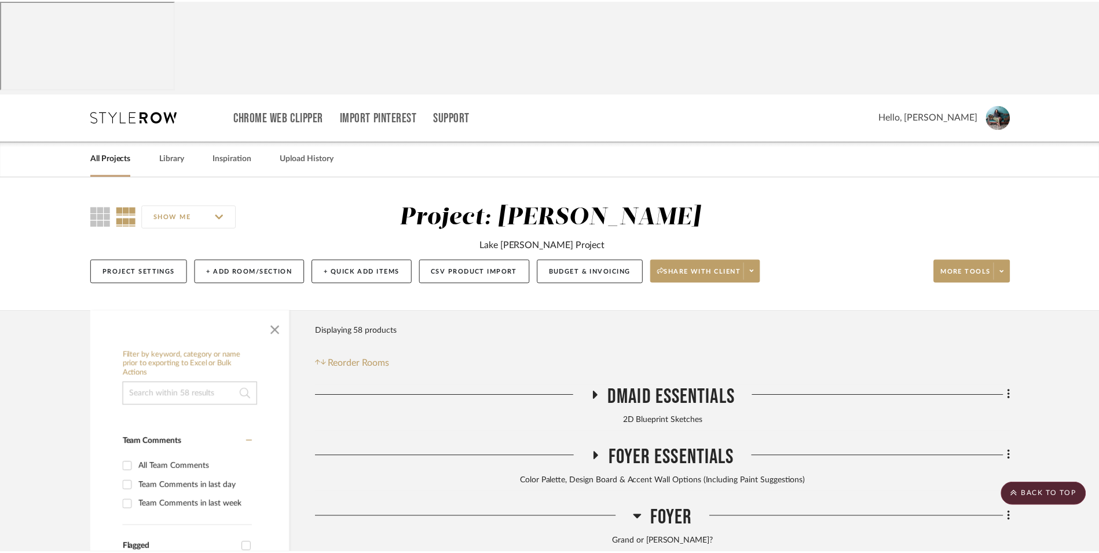
scroll to position [1207, 0]
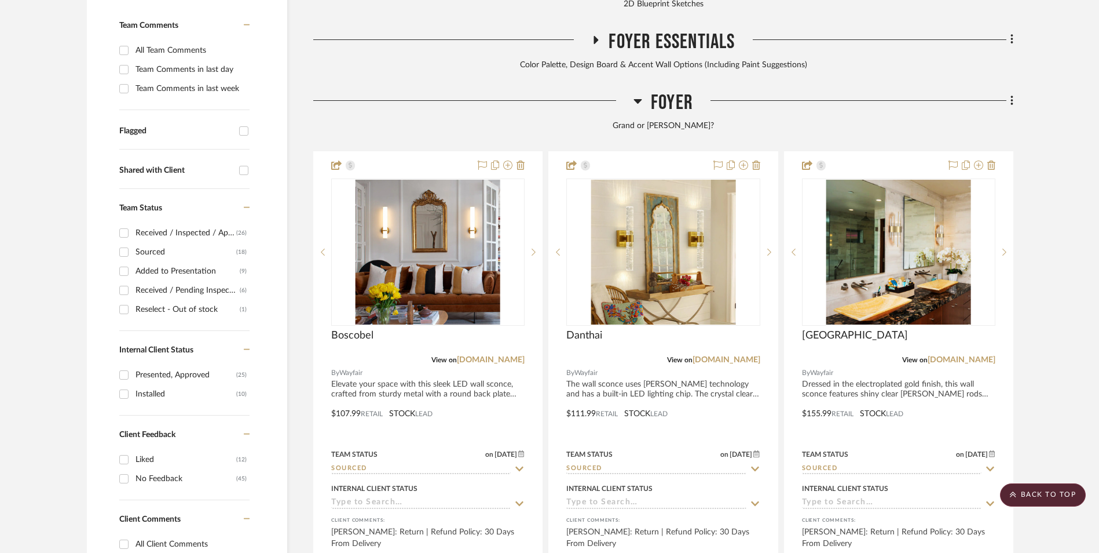
scroll to position [396, 0]
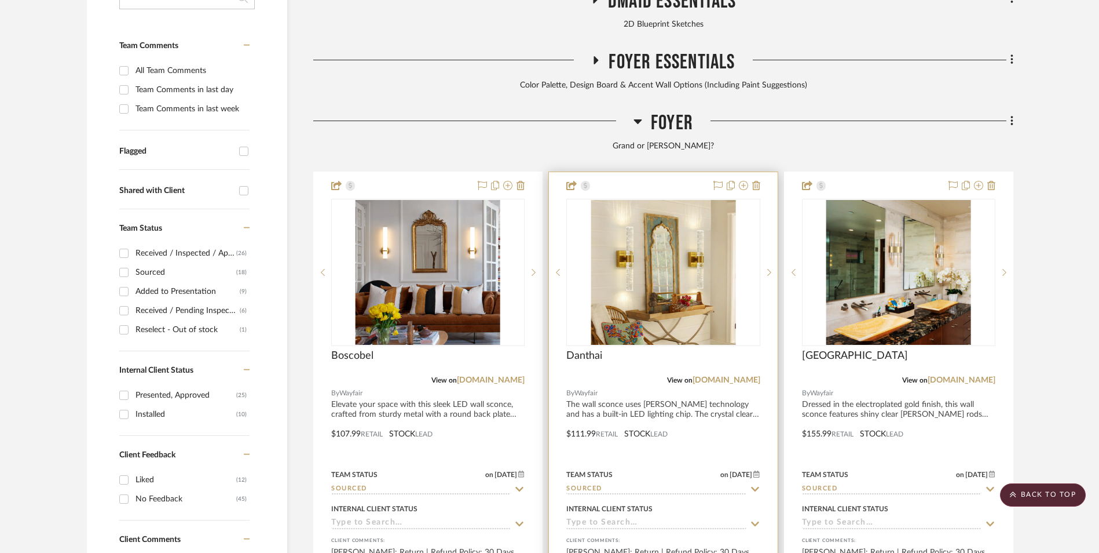
click at [645, 200] on img "0" at bounding box center [663, 272] width 145 height 145
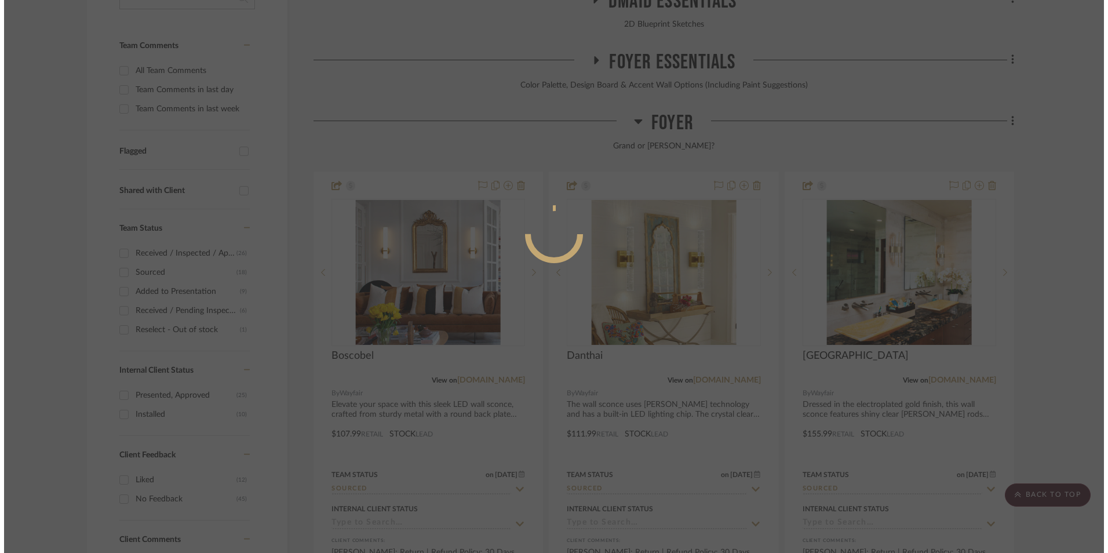
scroll to position [0, 0]
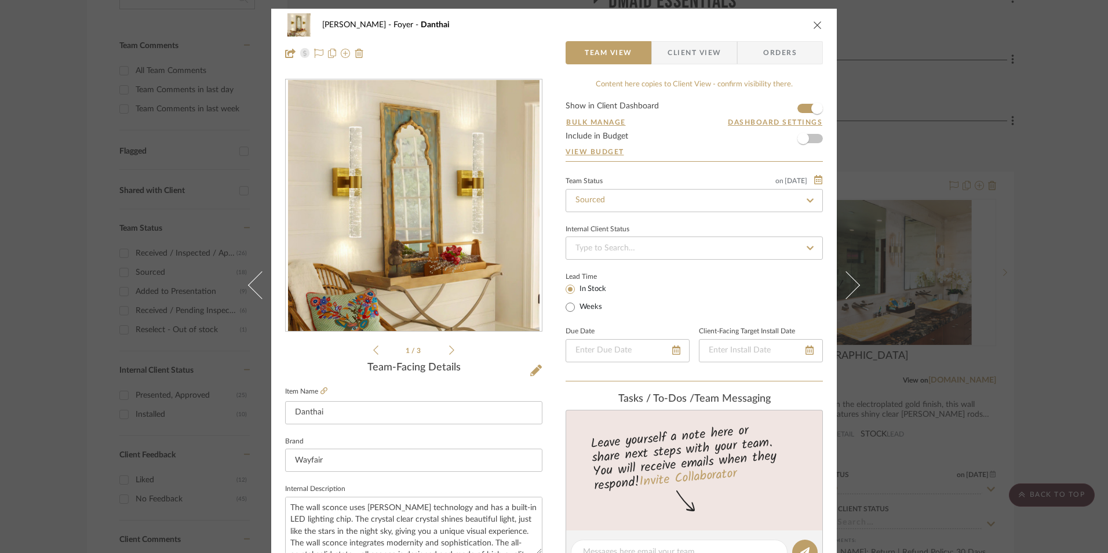
click at [449, 350] on icon at bounding box center [451, 350] width 5 height 10
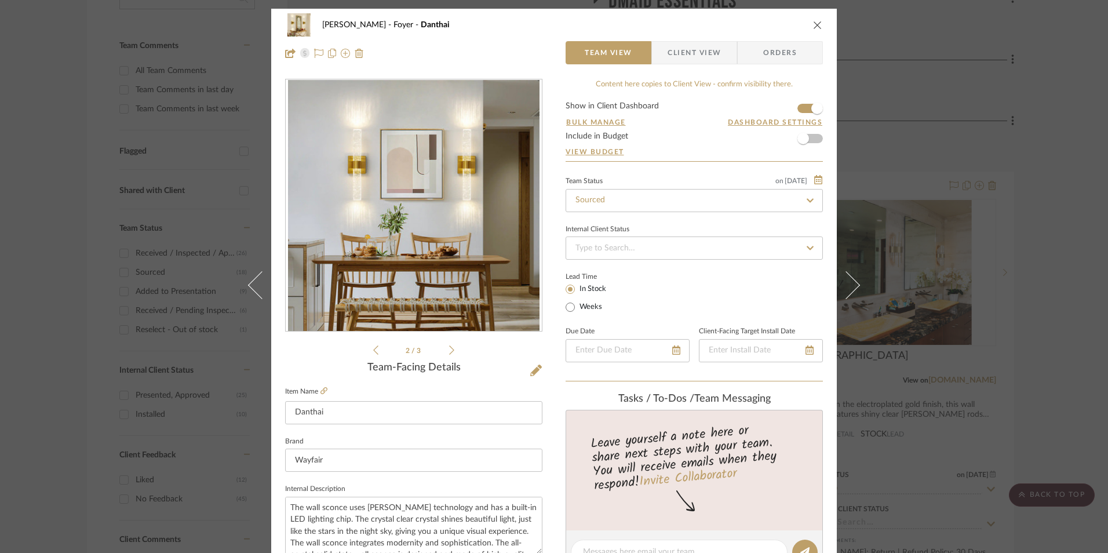
click at [449, 350] on icon at bounding box center [451, 350] width 5 height 10
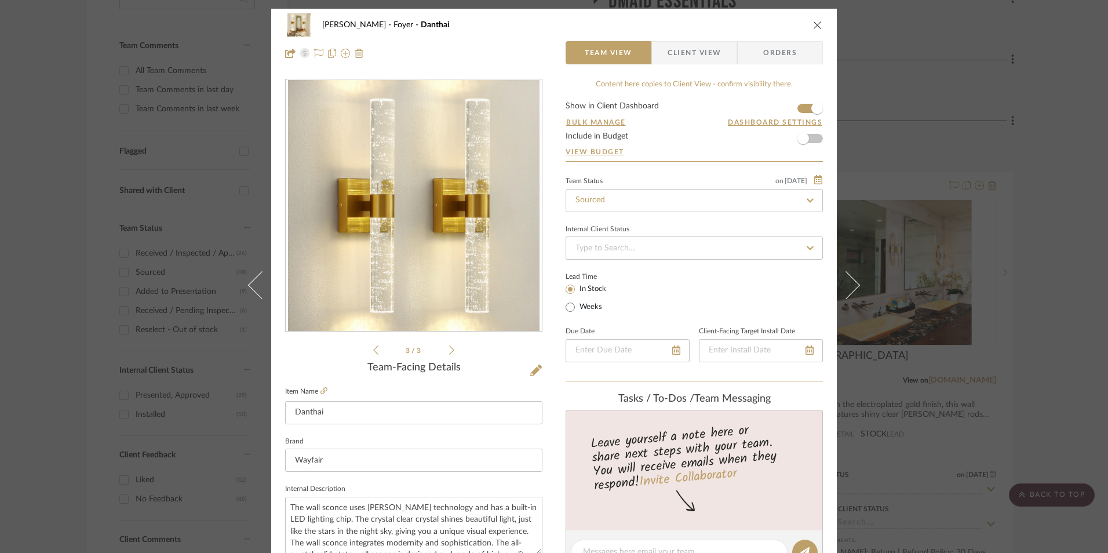
click at [813, 24] on icon "close" at bounding box center [817, 24] width 9 height 9
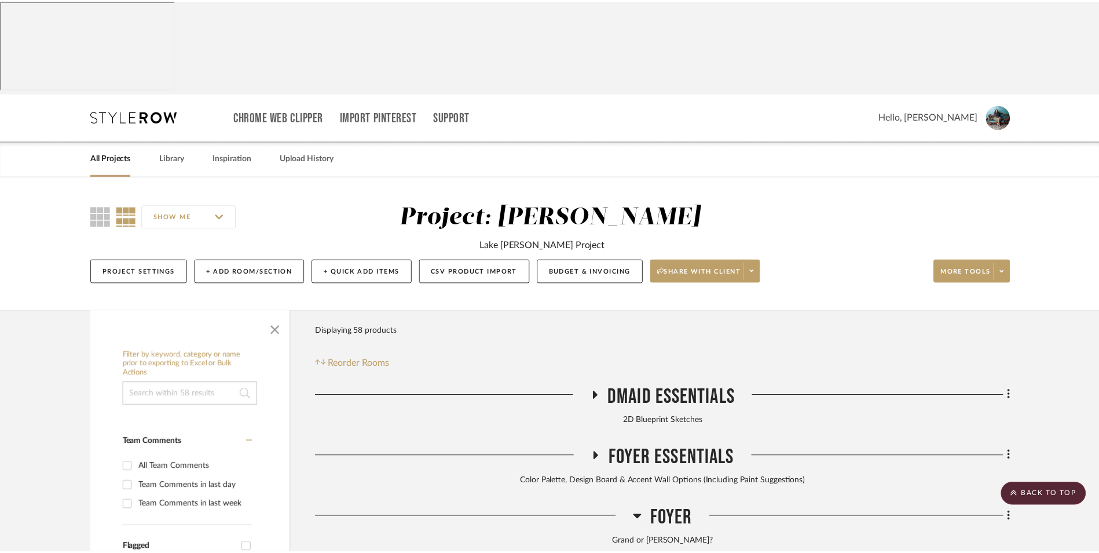
scroll to position [396, 0]
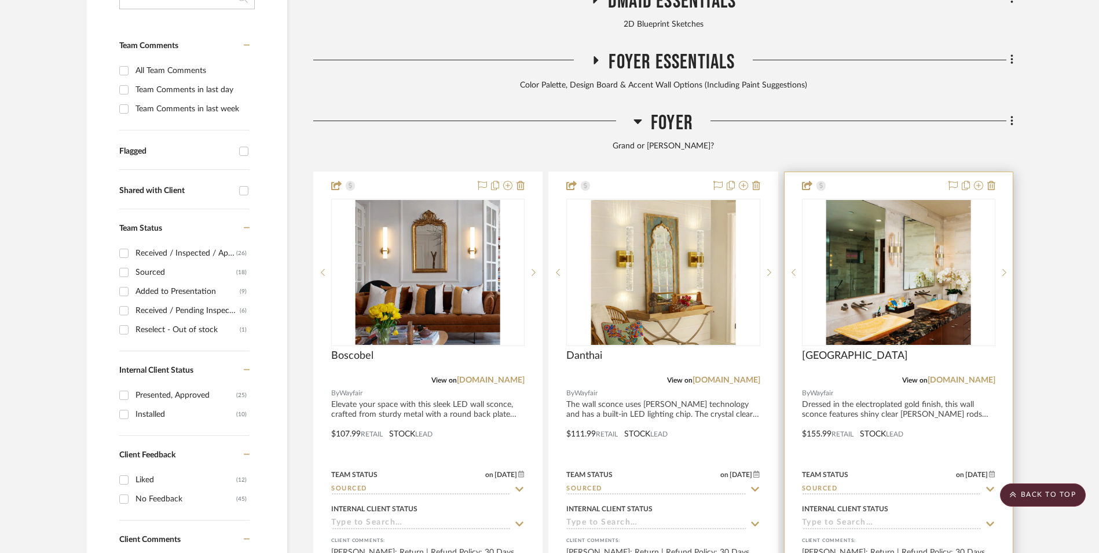
click at [933, 200] on img "0" at bounding box center [899, 272] width 145 height 145
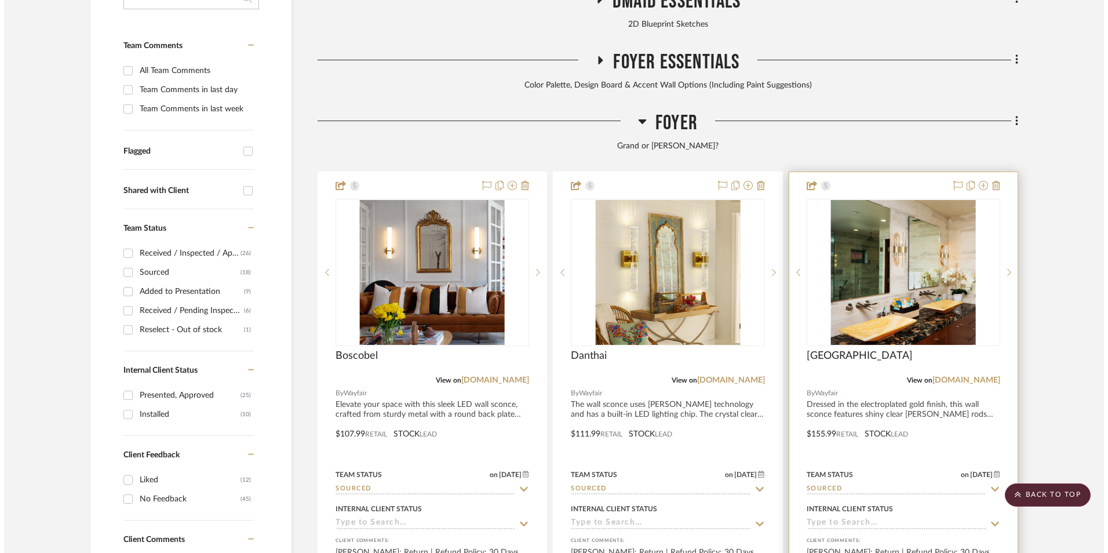
scroll to position [0, 0]
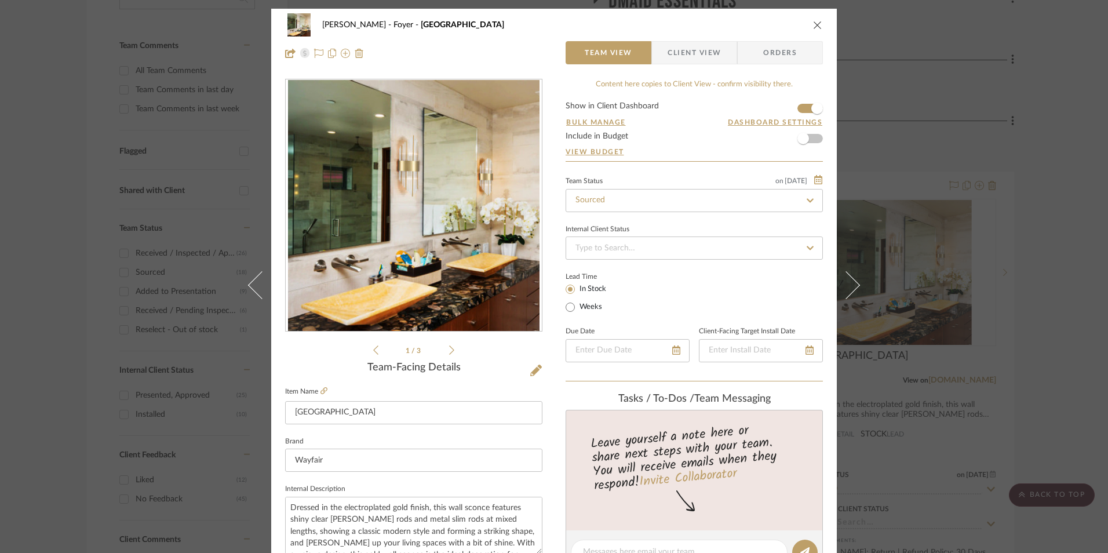
click at [816, 27] on icon "close" at bounding box center [817, 24] width 9 height 9
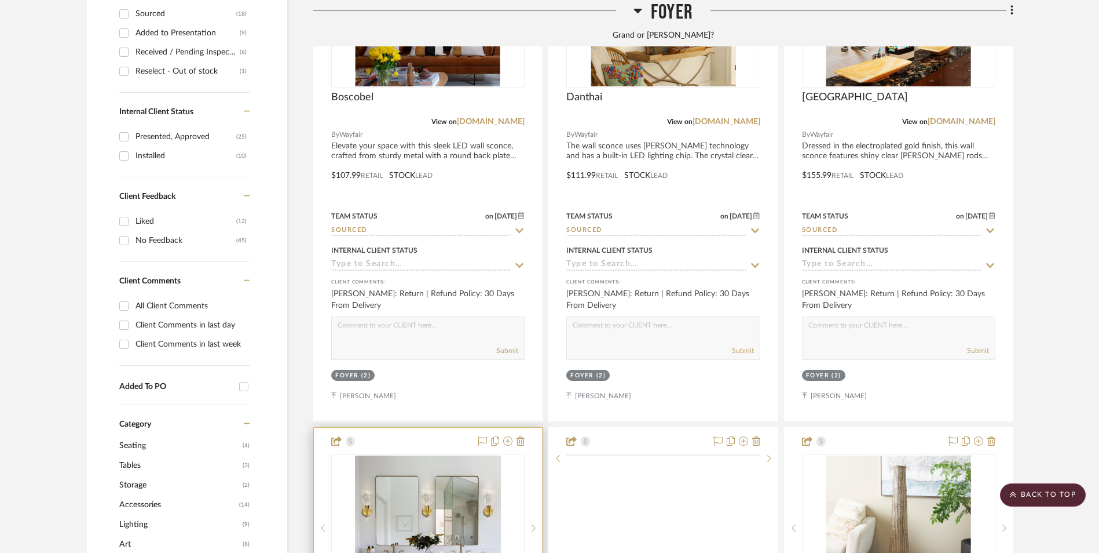
scroll to position [860, 0]
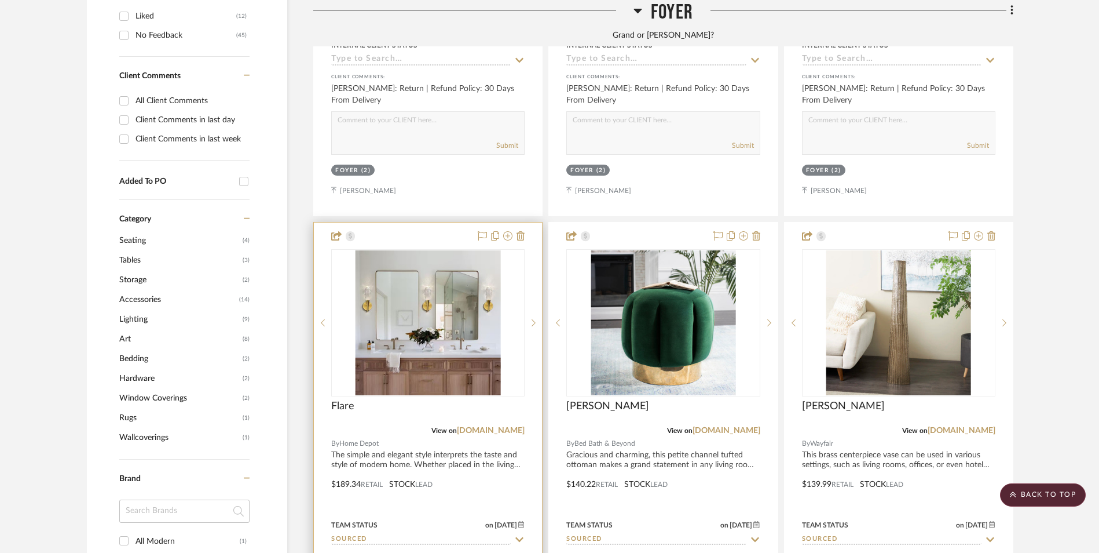
click at [425, 261] on img "0" at bounding box center [427, 322] width 145 height 145
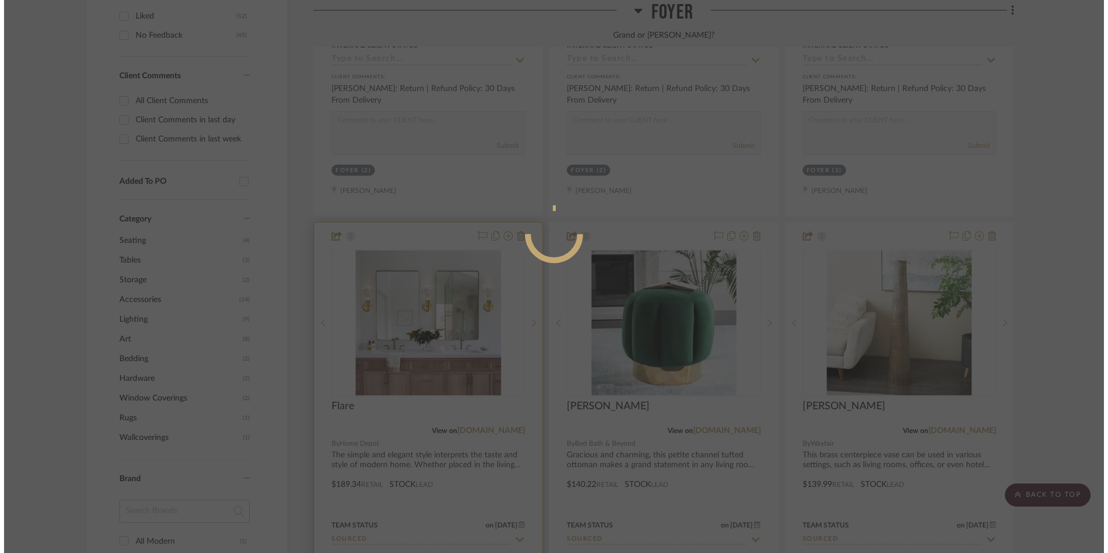
scroll to position [0, 0]
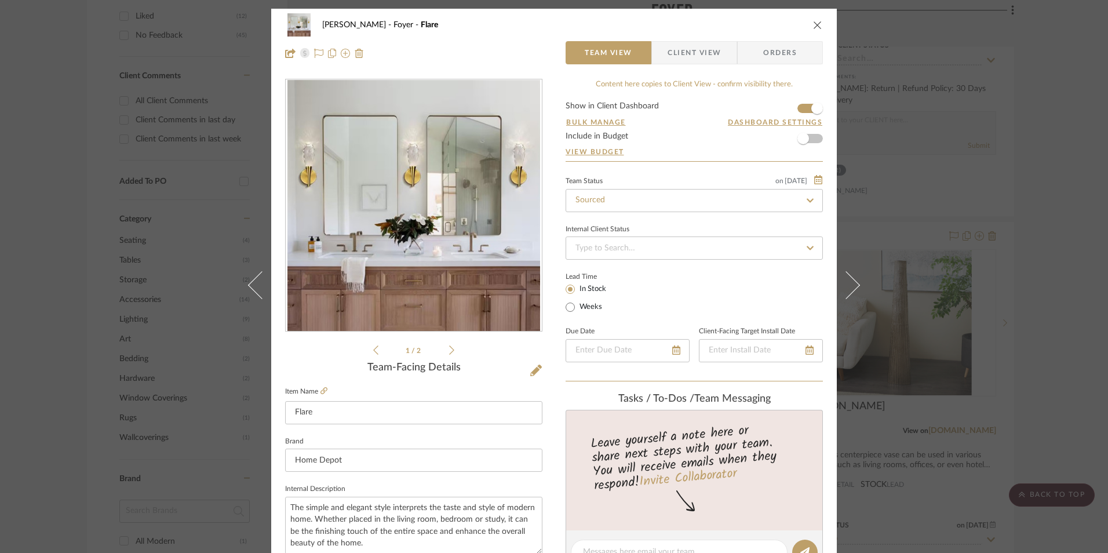
click at [449, 348] on icon at bounding box center [451, 350] width 5 height 10
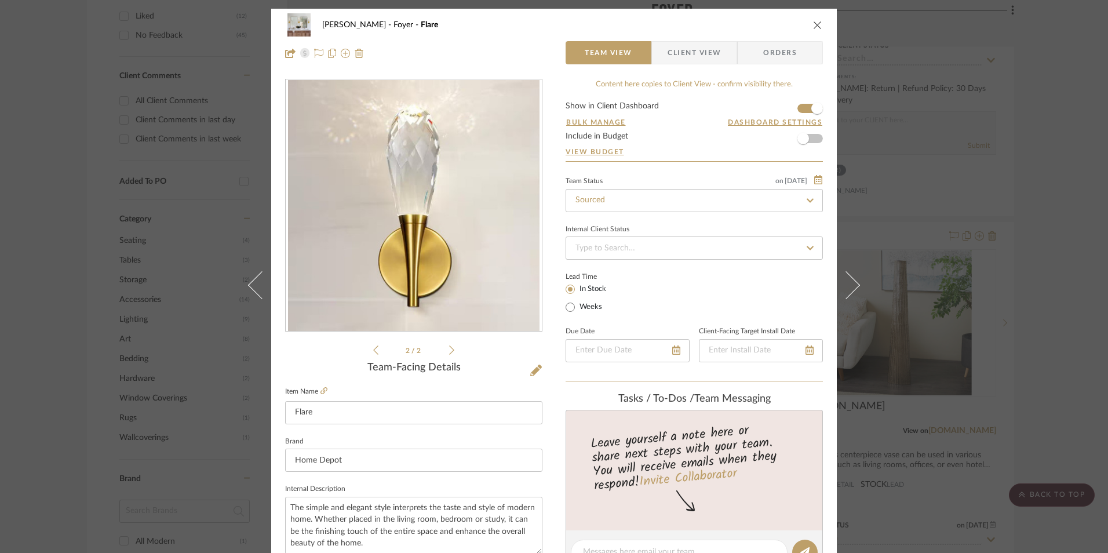
click at [449, 348] on icon at bounding box center [451, 350] width 5 height 10
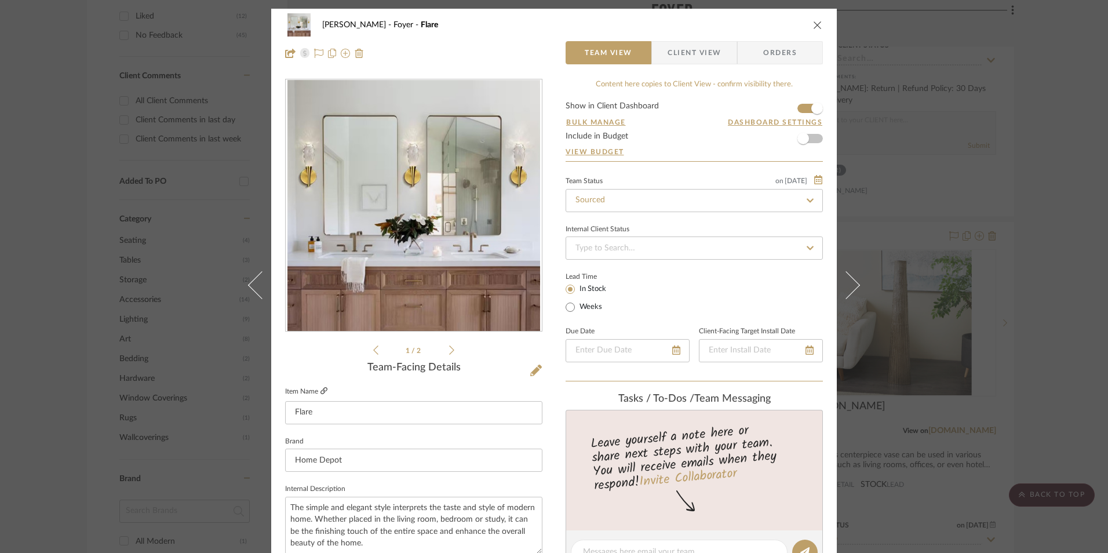
click at [320, 388] on icon at bounding box center [323, 390] width 7 height 7
click at [1050, 220] on div "Richelle Hamilton Foyer Flare Team View Client View Orders 1 / 2 Team-Facing De…" at bounding box center [554, 276] width 1108 height 553
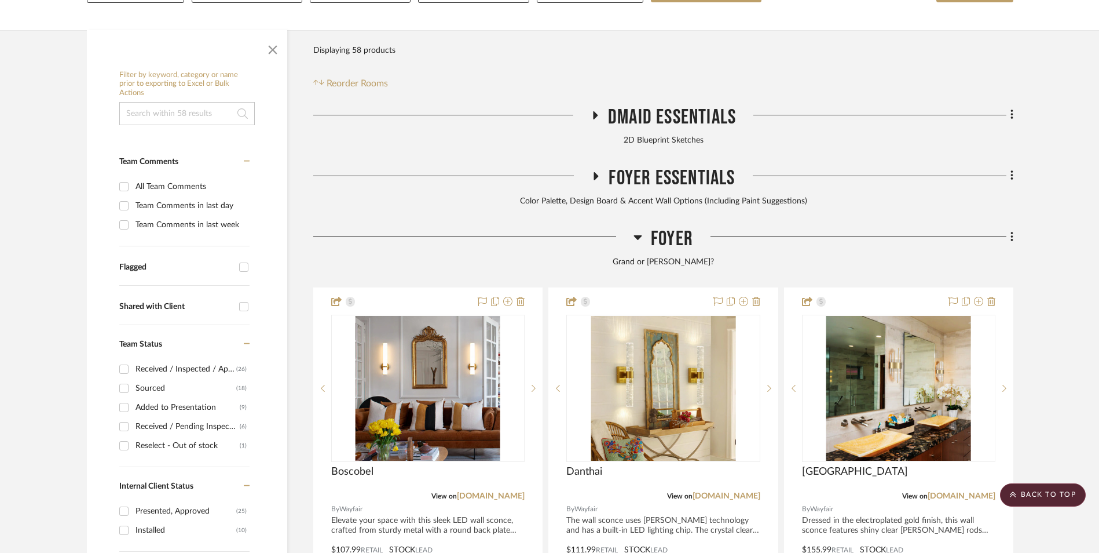
scroll to position [396, 0]
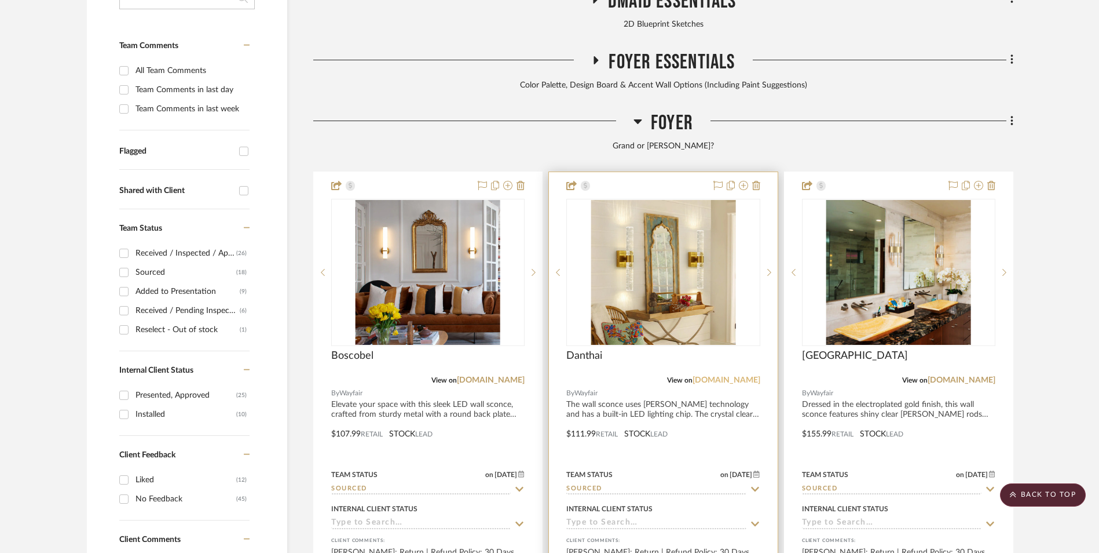
click at [746, 376] on link "[DOMAIN_NAME]" at bounding box center [727, 380] width 68 height 8
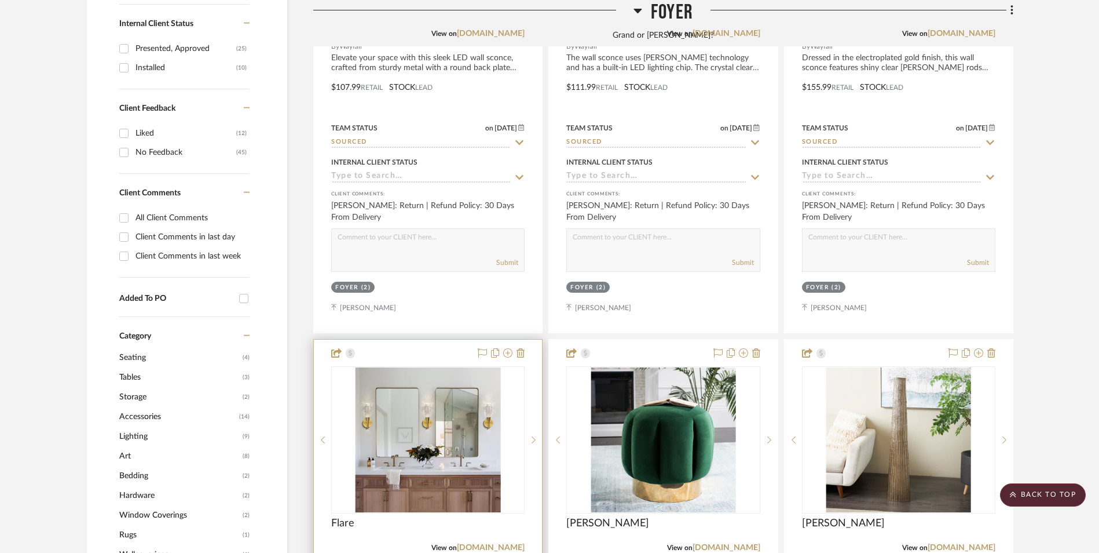
scroll to position [744, 0]
click at [414, 382] on img "0" at bounding box center [427, 438] width 145 height 145
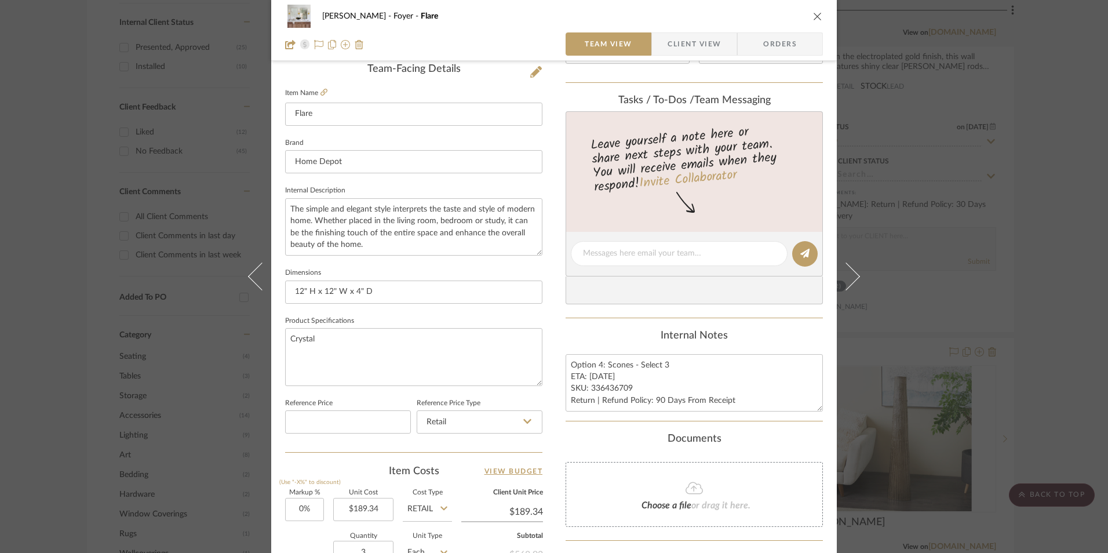
scroll to position [348, 0]
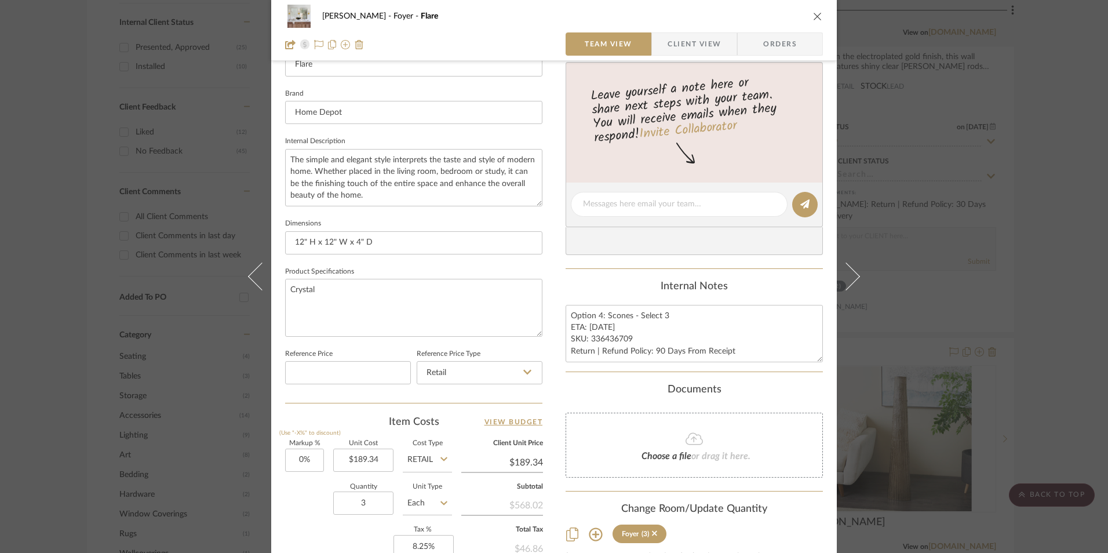
click at [1032, 319] on div "Richelle Hamilton Foyer Flare Team View Client View Orders 1 / 2 Team-Facing De…" at bounding box center [554, 276] width 1108 height 553
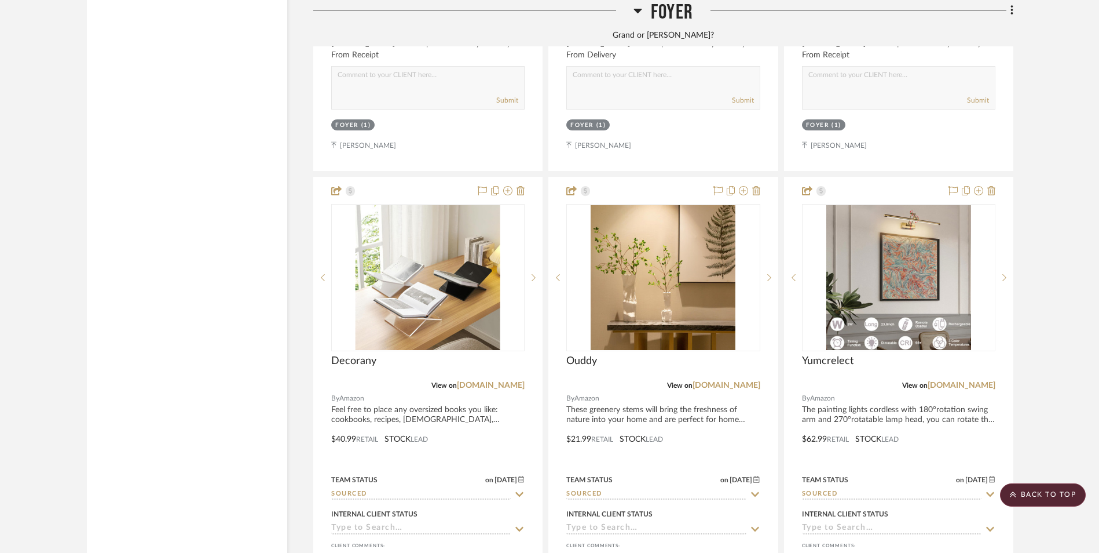
scroll to position [2482, 0]
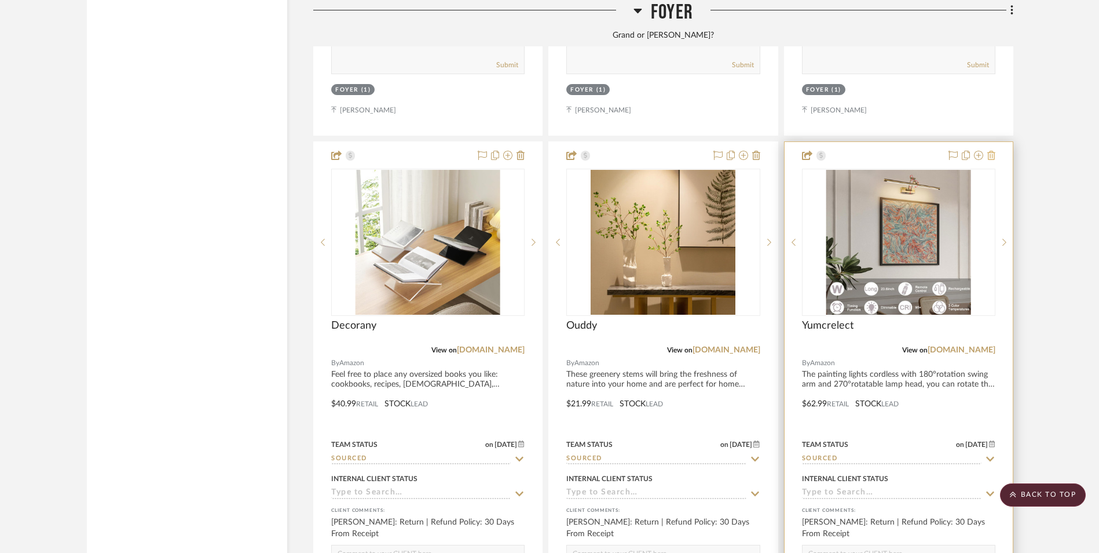
click at [988, 151] on icon at bounding box center [992, 155] width 8 height 9
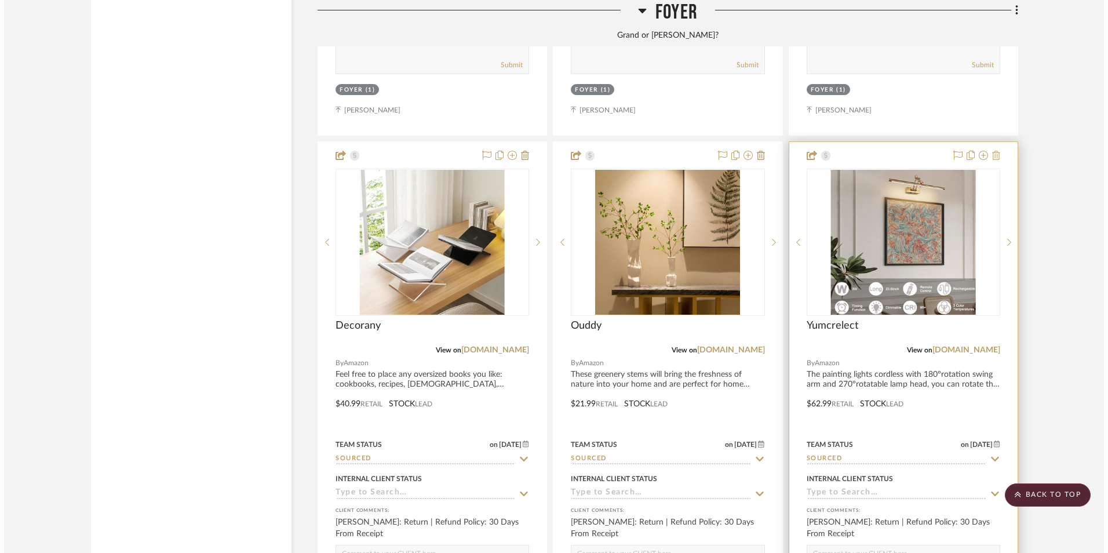
scroll to position [0, 0]
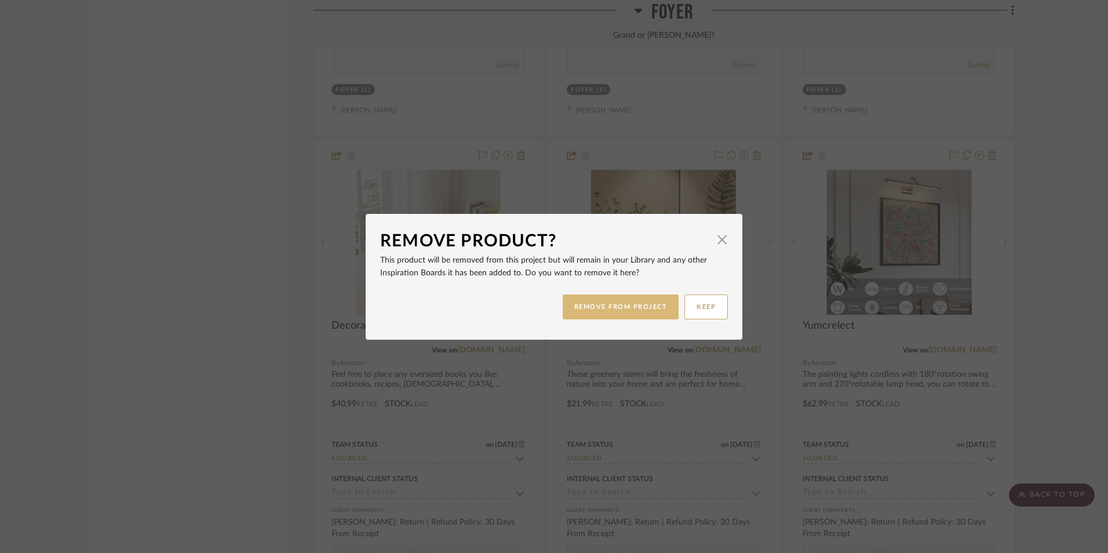
click at [644, 312] on button "REMOVE FROM PROJECT" at bounding box center [620, 306] width 116 height 25
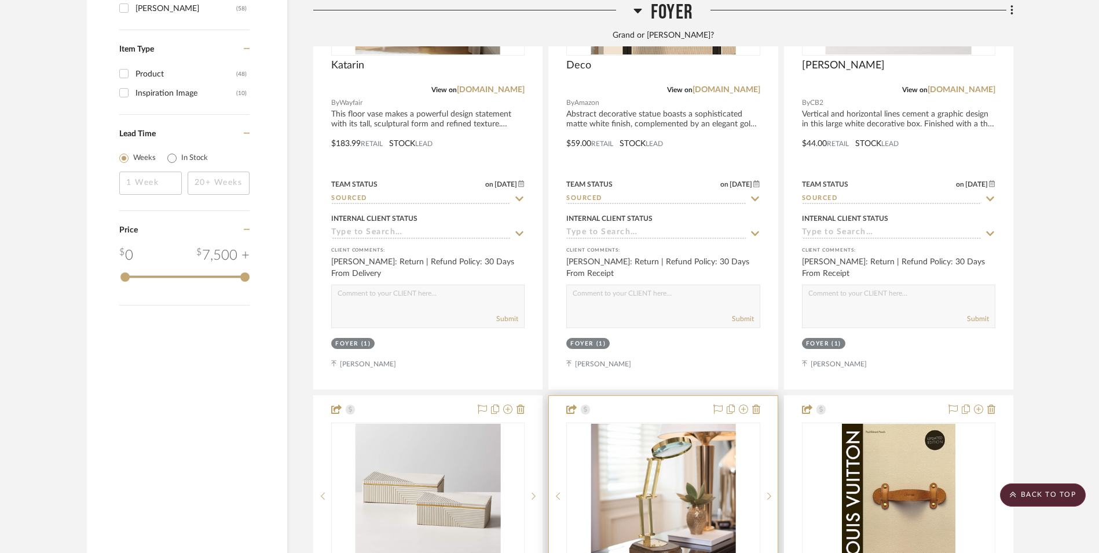
scroll to position [1902, 0]
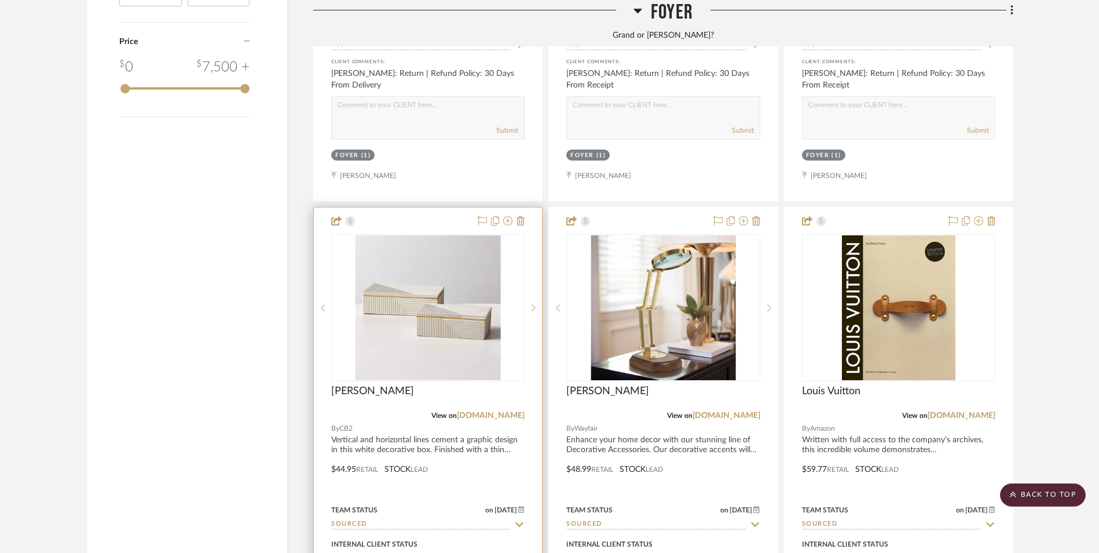
click at [403, 235] on img "0" at bounding box center [427, 307] width 145 height 145
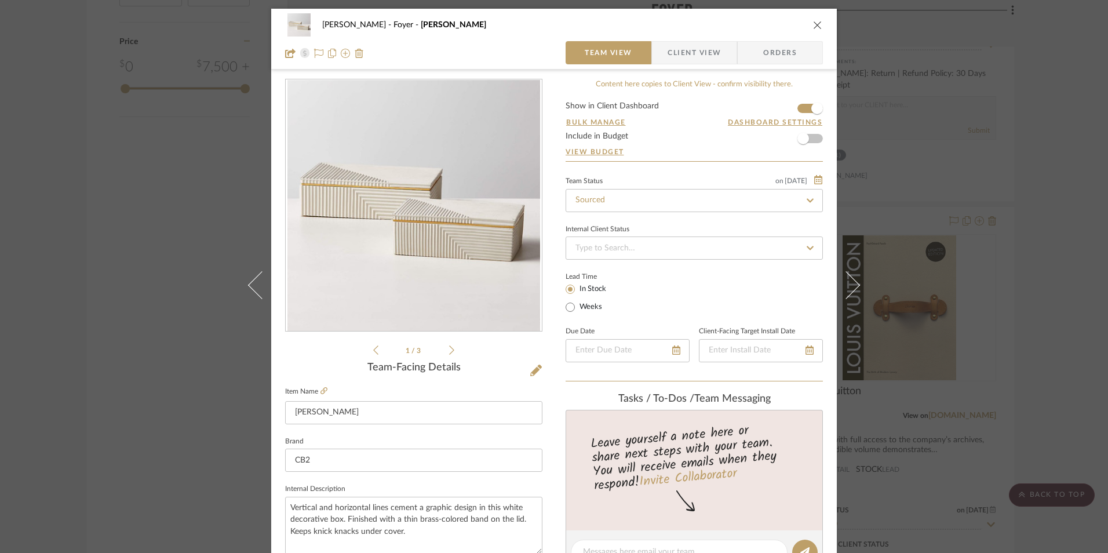
scroll to position [290, 0]
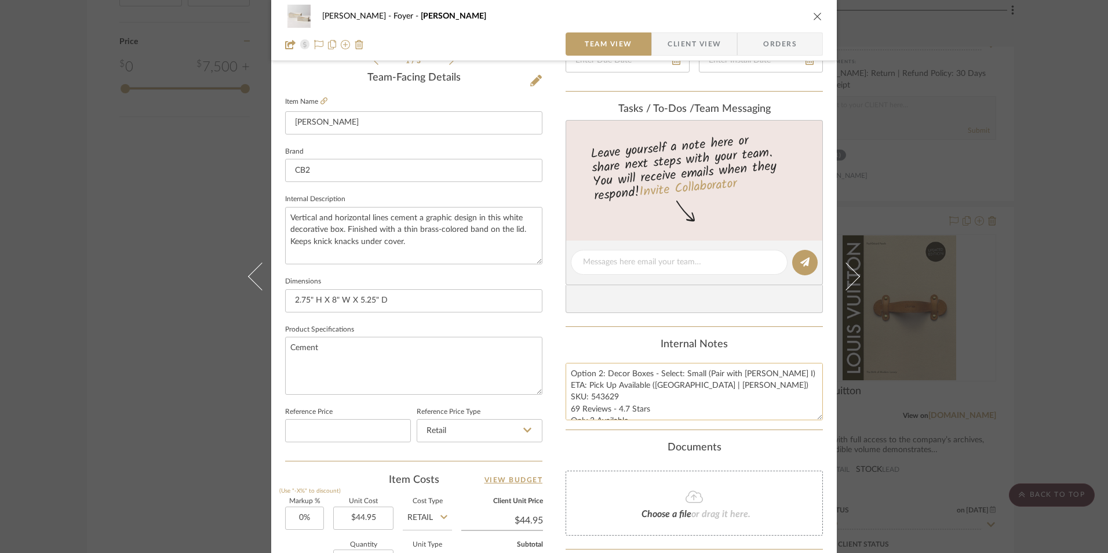
click at [592, 381] on textarea "Option 2: Decor Boxes - Select: Small (Pair with Chelsea I) ETA: Pick Up Availa…" at bounding box center [693, 391] width 257 height 57
drag, startPoint x: 604, startPoint y: 372, endPoint x: 543, endPoint y: 373, distance: 60.8
click at [543, 373] on div "Richelle Hamilton Foyer Chelsea II Team View Client View Orders 1 / 3 Team-Faci…" at bounding box center [553, 254] width 565 height 1070
type textarea "Decor Boxes - Select: Small (Pair with Chelsea I) ETA: Pick Up Available (Dalla…"
click at [602, 338] on div "Internal Notes" at bounding box center [693, 344] width 257 height 13
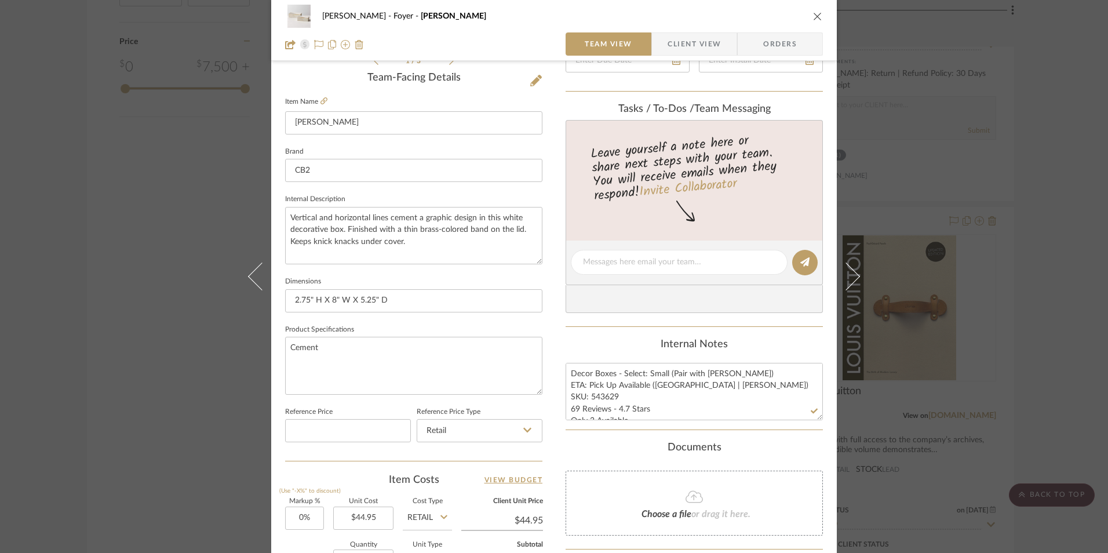
click at [682, 33] on span "Client View" at bounding box center [693, 43] width 53 height 23
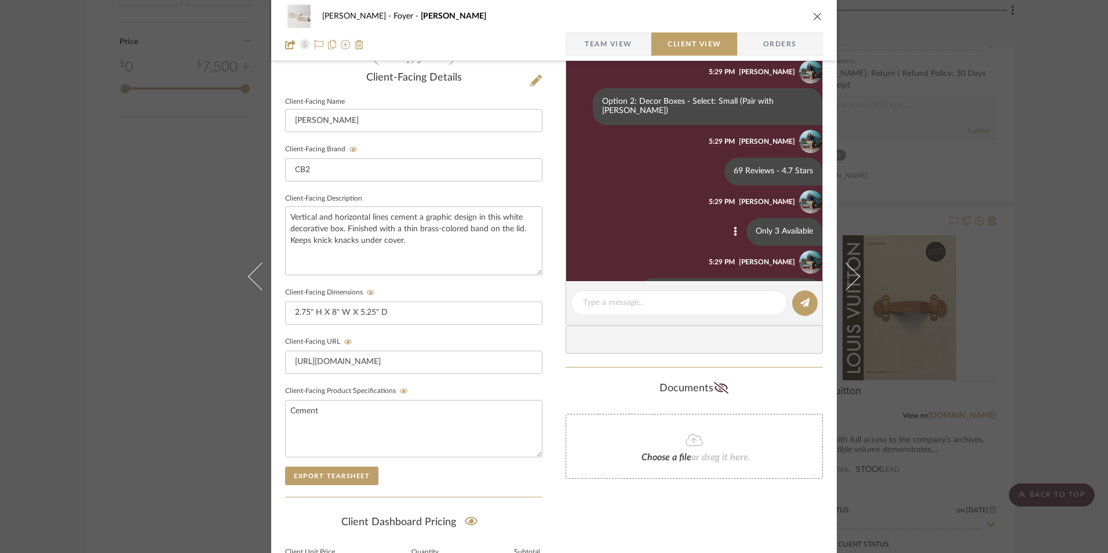
scroll to position [0, 0]
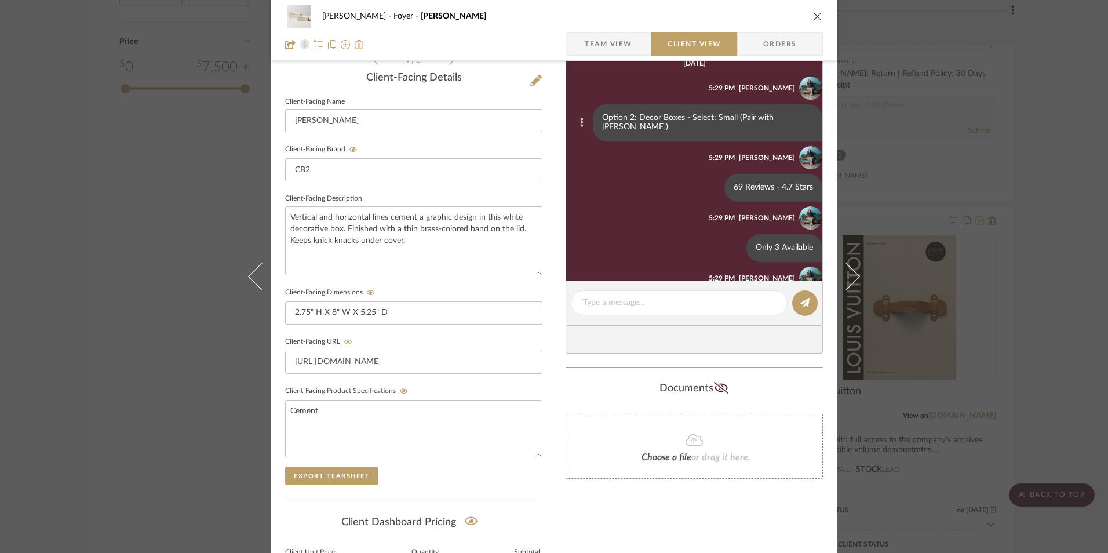
click at [580, 119] on icon at bounding box center [581, 122] width 3 height 9
click at [539, 107] on span "Edit Message" at bounding box center [523, 105] width 47 height 10
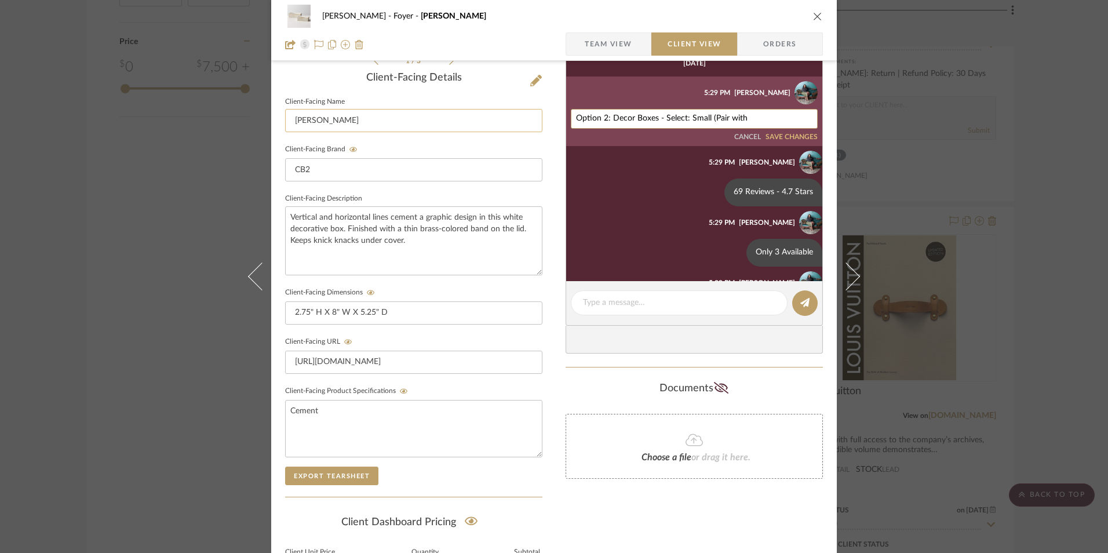
drag, startPoint x: 609, startPoint y: 115, endPoint x: 535, endPoint y: 113, distance: 74.2
click at [528, 114] on div "Richelle Hamilton Foyer Chelsea II Team View Client View Orders 1 / 3 Client-Fa…" at bounding box center [553, 201] width 565 height 964
type textarea "Decor Boxes - Select: Small (Pair with Chelsea I)"
click at [784, 139] on button "SAVE CHANGES" at bounding box center [791, 137] width 52 height 8
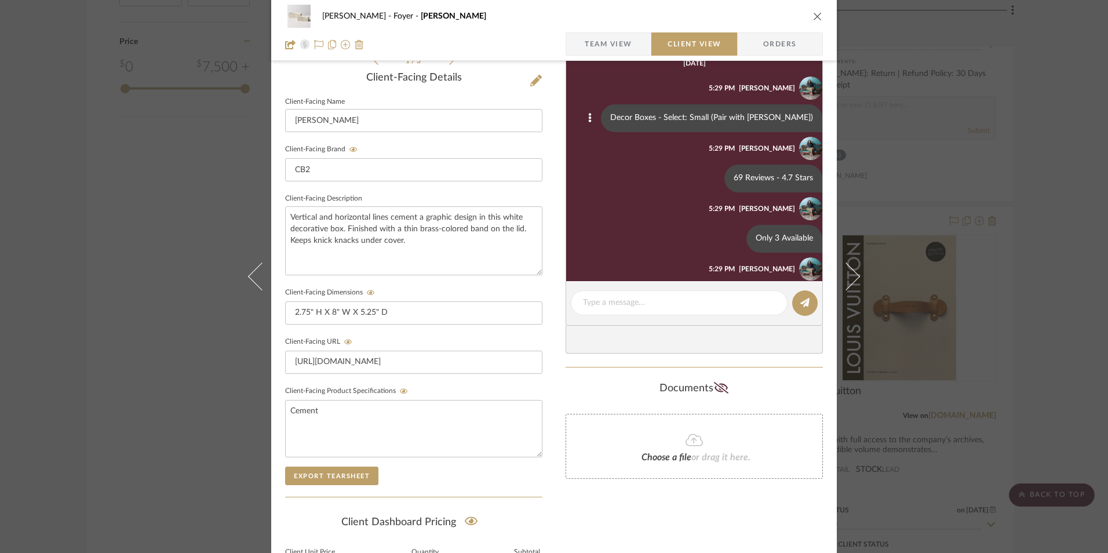
click at [813, 17] on icon "close" at bounding box center [817, 16] width 9 height 9
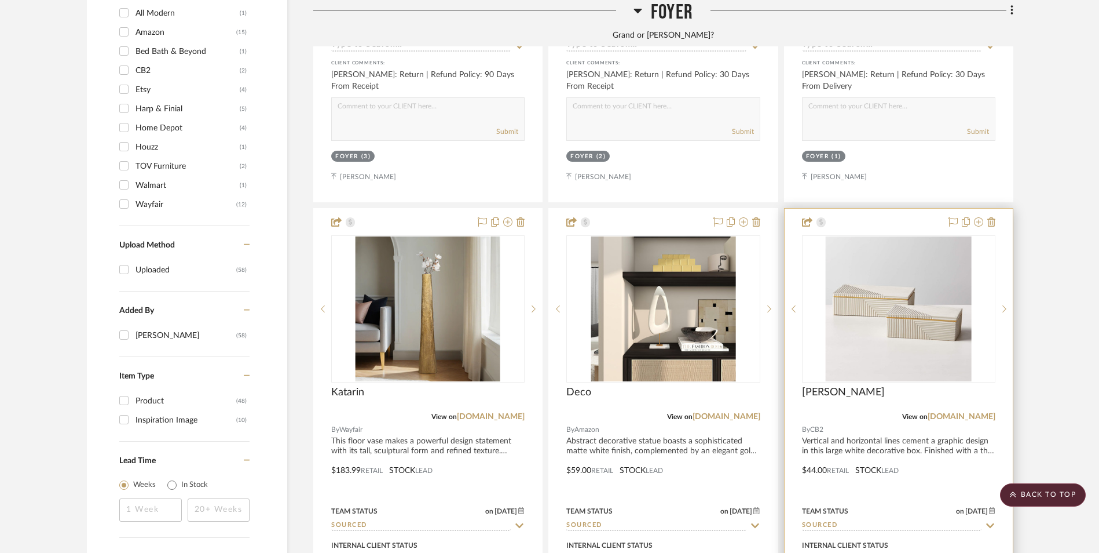
scroll to position [1381, 0]
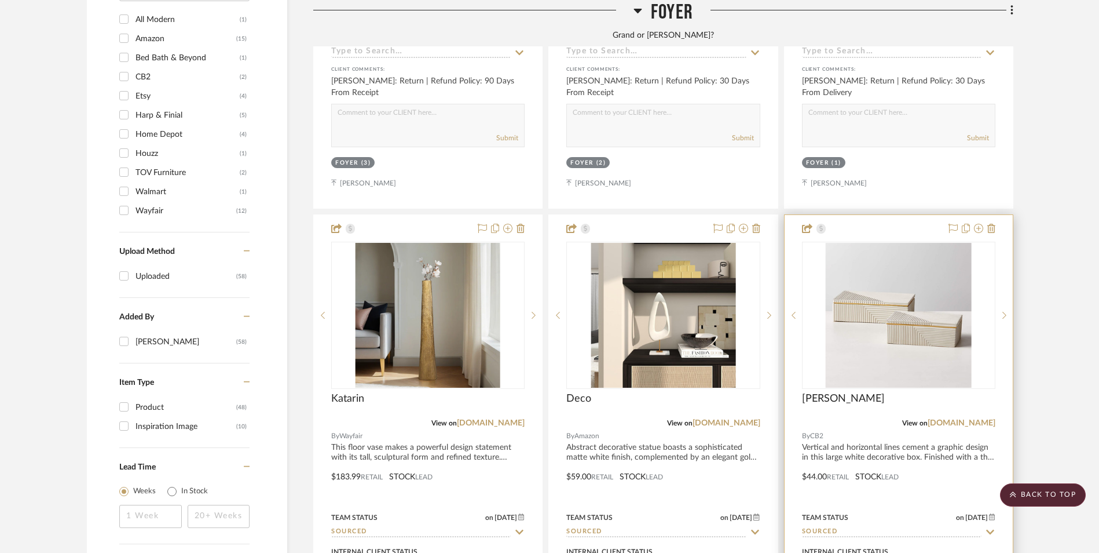
click at [891, 243] on img "0" at bounding box center [898, 315] width 145 height 145
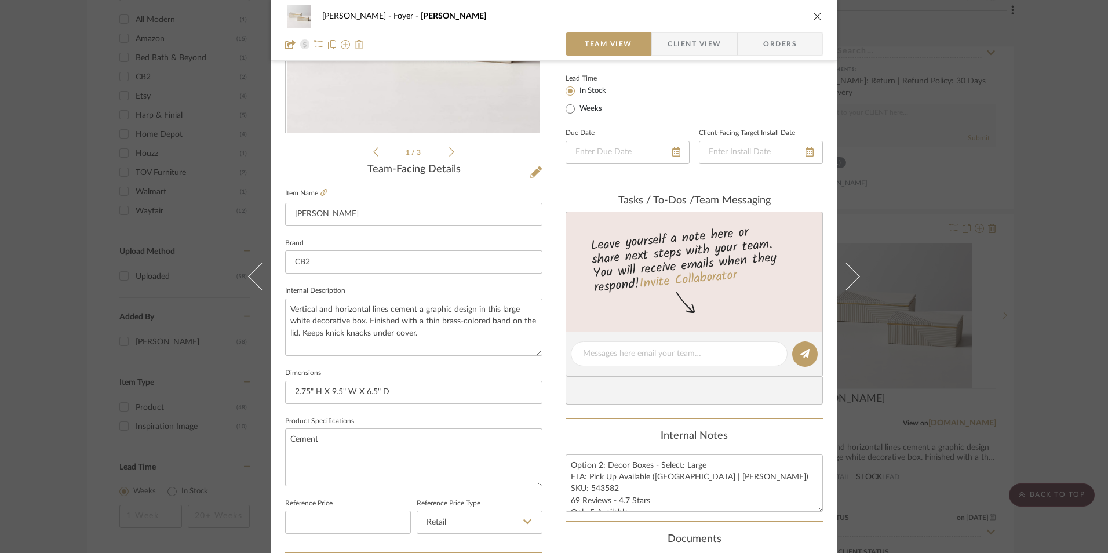
scroll to position [348, 0]
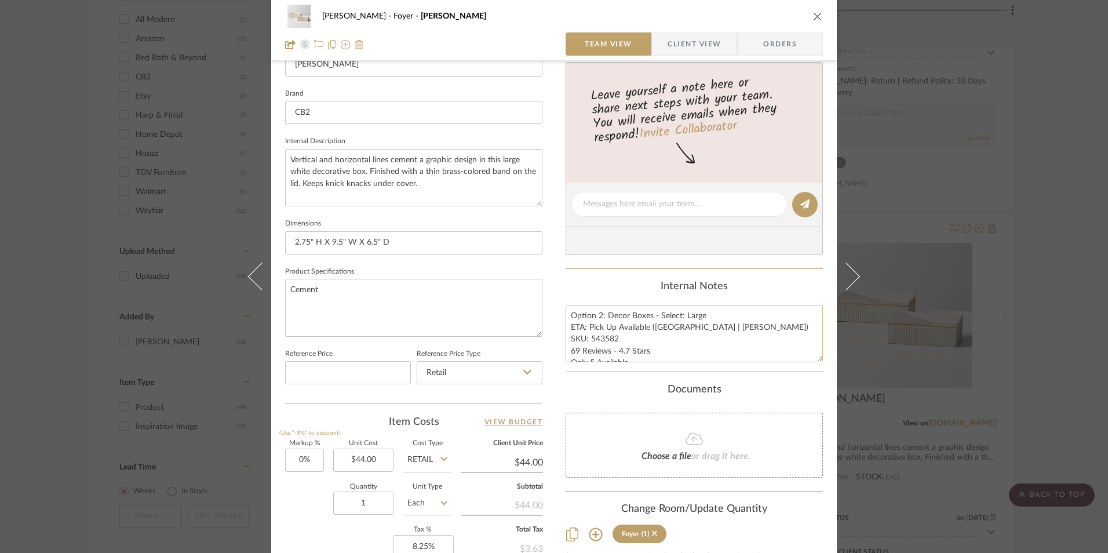
click at [590, 324] on textarea "Option 2: Decor Boxes - Select: Large ETA: Pick Up Available (Dallas | Knox) SK…" at bounding box center [693, 333] width 257 height 57
drag, startPoint x: 604, startPoint y: 315, endPoint x: 539, endPoint y: 310, distance: 65.1
click at [539, 310] on div "Richelle Hamilton Foyer Chelsea I Team View Client View Orders 1 / 3 Team-Facin…" at bounding box center [553, 196] width 565 height 1070
type textarea "Decor Boxes - Select: Large ETA: Pick Up Available (Dallas | Knox) SKU: 543582 …"
click at [616, 283] on div "Internal Notes" at bounding box center [693, 286] width 257 height 13
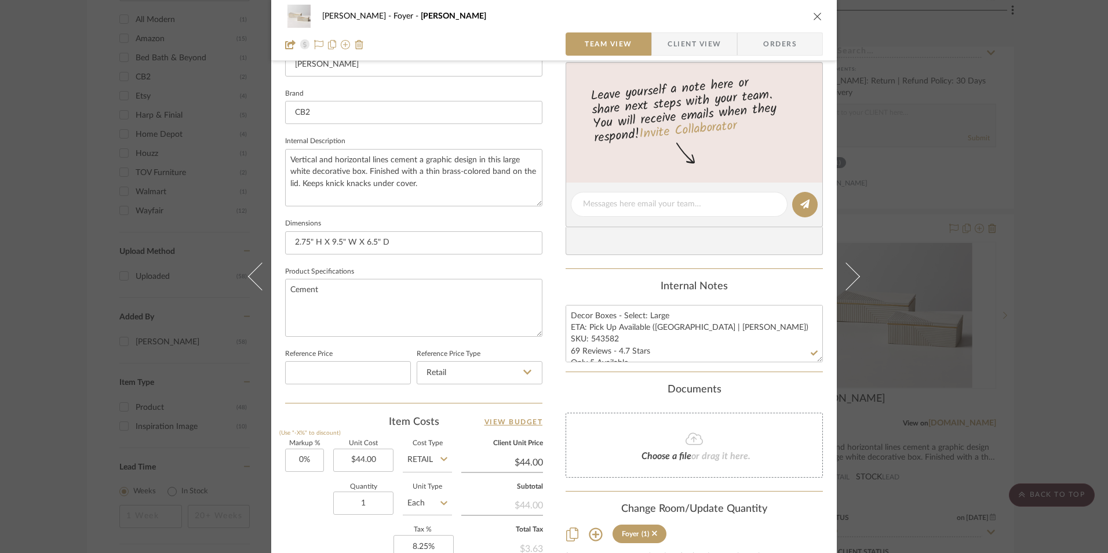
click at [684, 44] on span "Client View" at bounding box center [693, 43] width 53 height 23
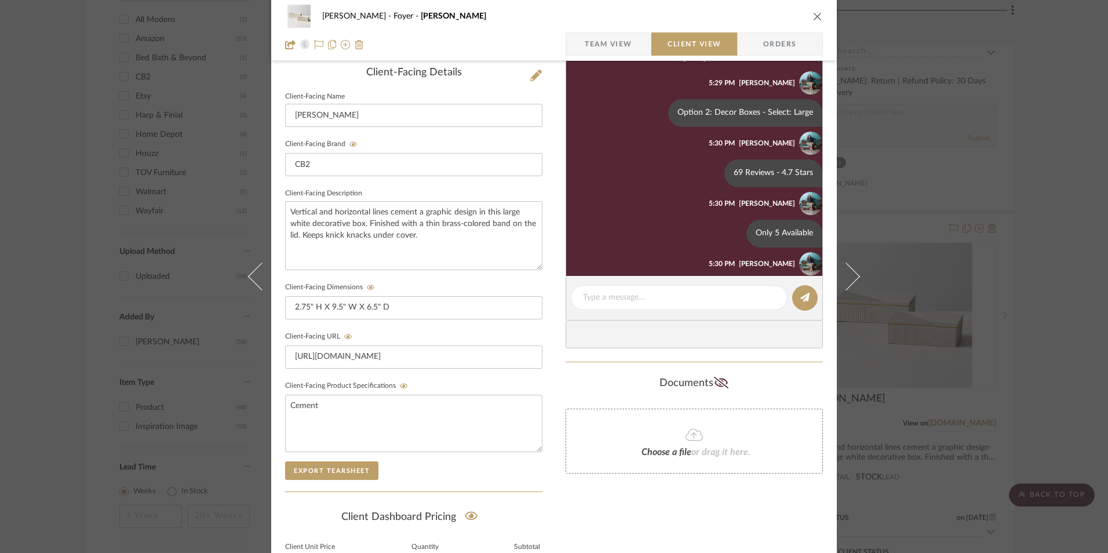
scroll to position [232, 0]
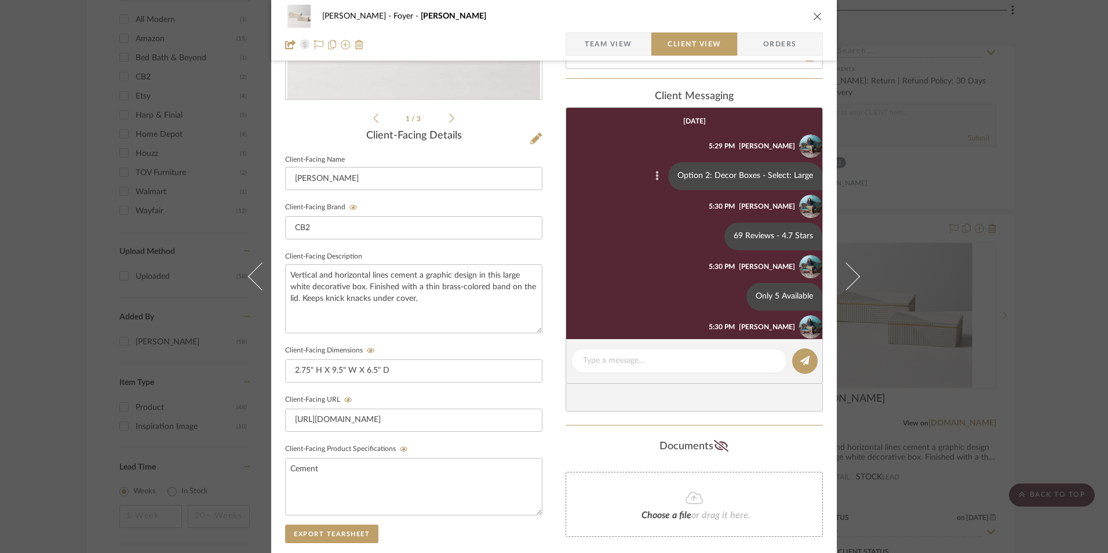
click at [656, 172] on icon at bounding box center [657, 175] width 3 height 9
click at [607, 167] on span "Edit Message" at bounding box center [595, 163] width 47 height 10
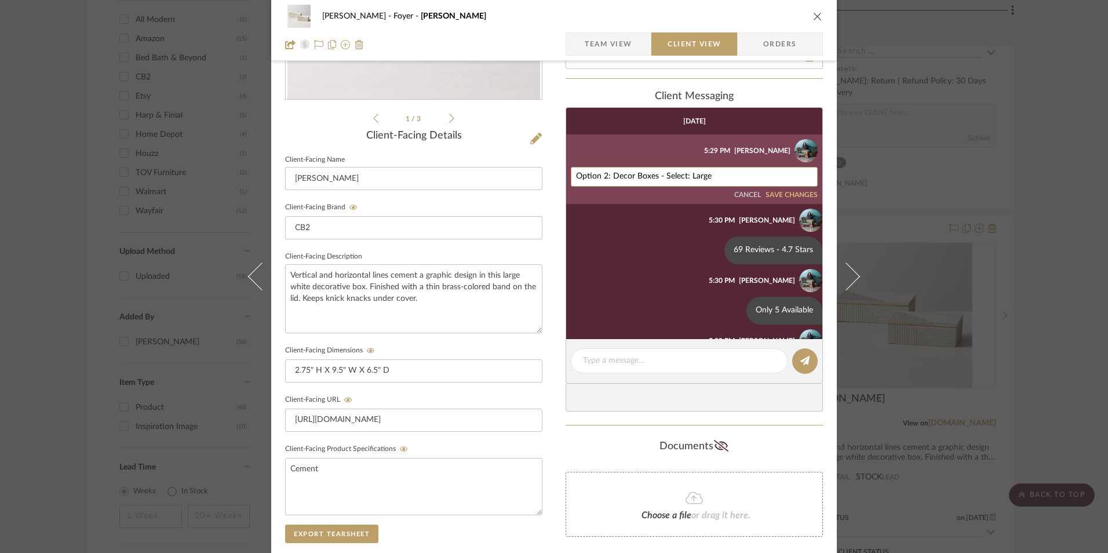
drag, startPoint x: 609, startPoint y: 174, endPoint x: 546, endPoint y: 174, distance: 62.6
click at [543, 174] on div "Richelle Hamilton Foyer Chelsea I Team View Client View Orders 1 / 3 Client-Fac…" at bounding box center [553, 259] width 565 height 964
type textarea "Decor Boxes - Select: Large"
click at [789, 196] on button "SAVE CHANGES" at bounding box center [791, 195] width 52 height 8
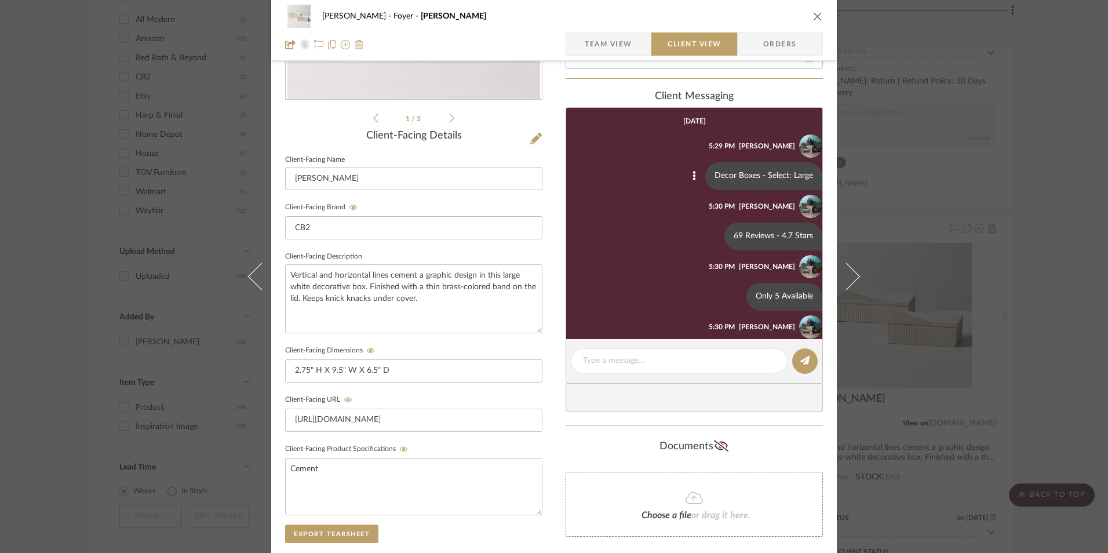
click at [814, 14] on icon "close" at bounding box center [817, 16] width 9 height 9
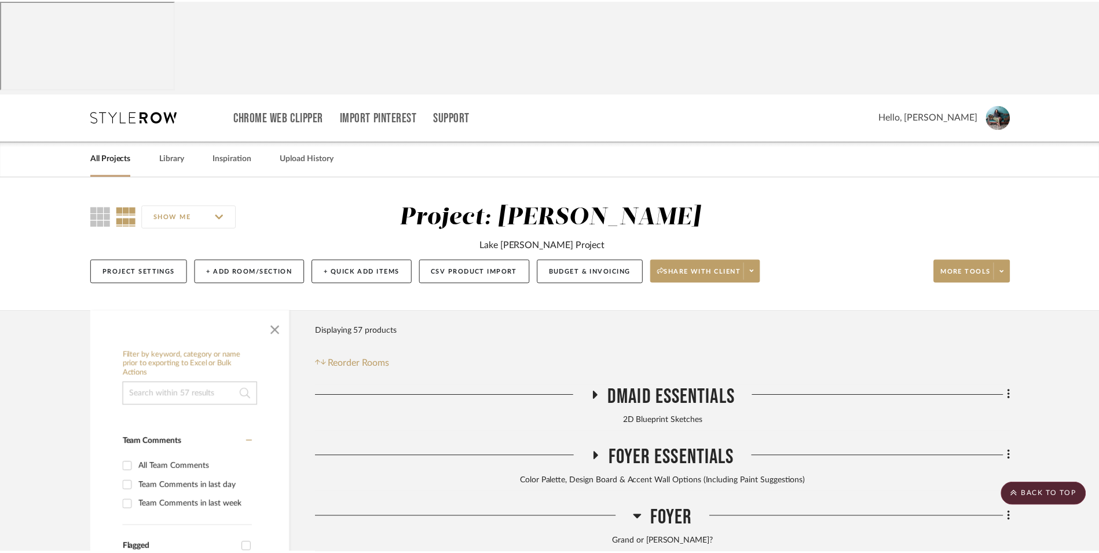
scroll to position [1381, 0]
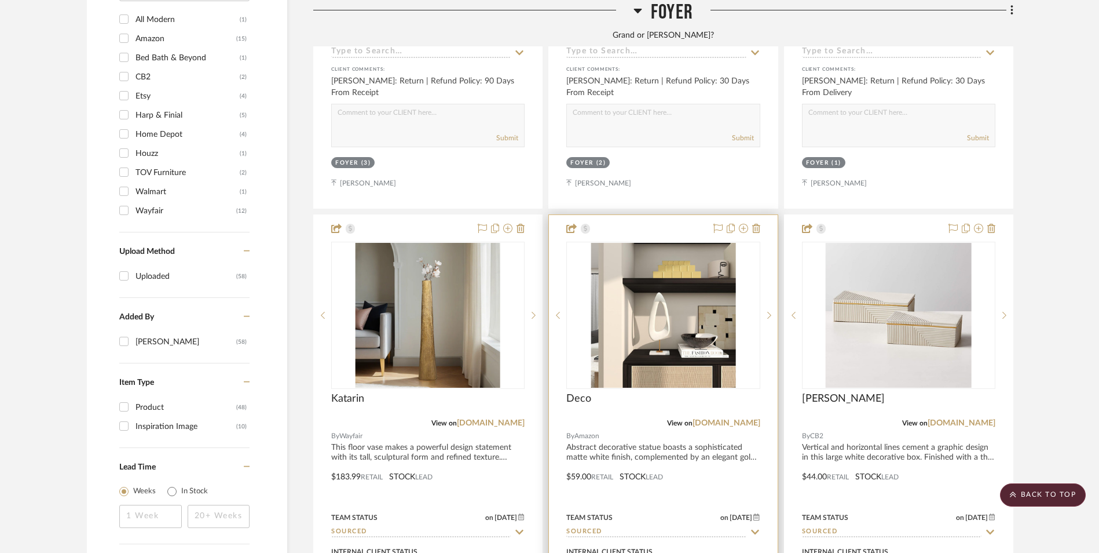
click at [679, 253] on img "0" at bounding box center [663, 315] width 145 height 145
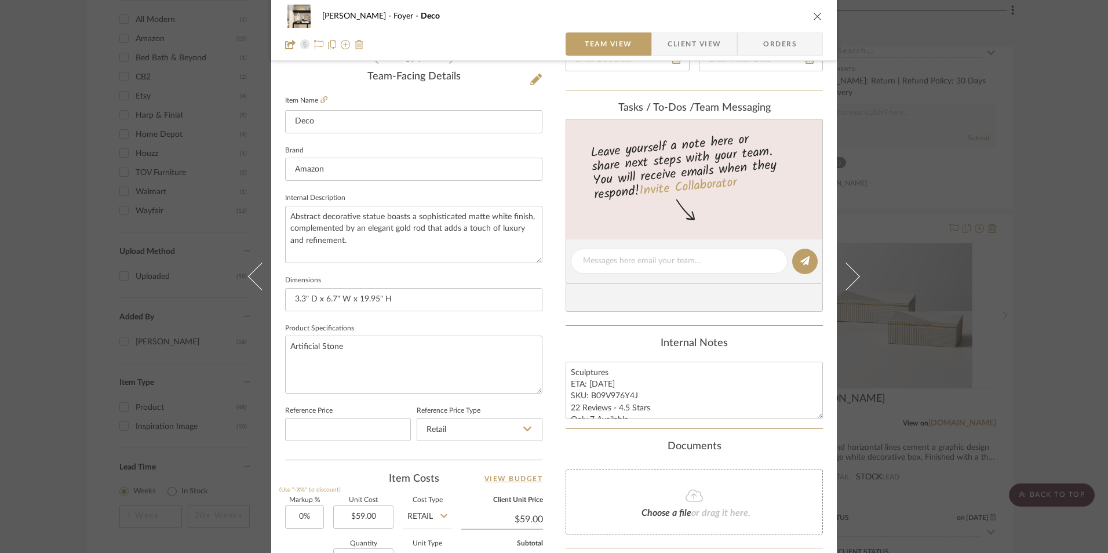
scroll to position [290, 0]
click at [689, 46] on span "Client View" at bounding box center [693, 43] width 53 height 23
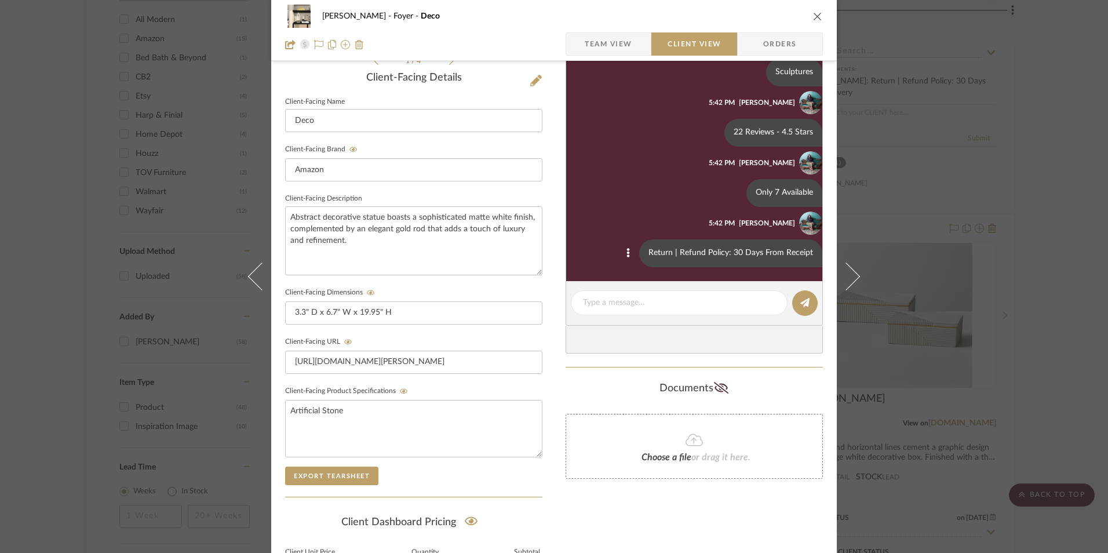
scroll to position [0, 0]
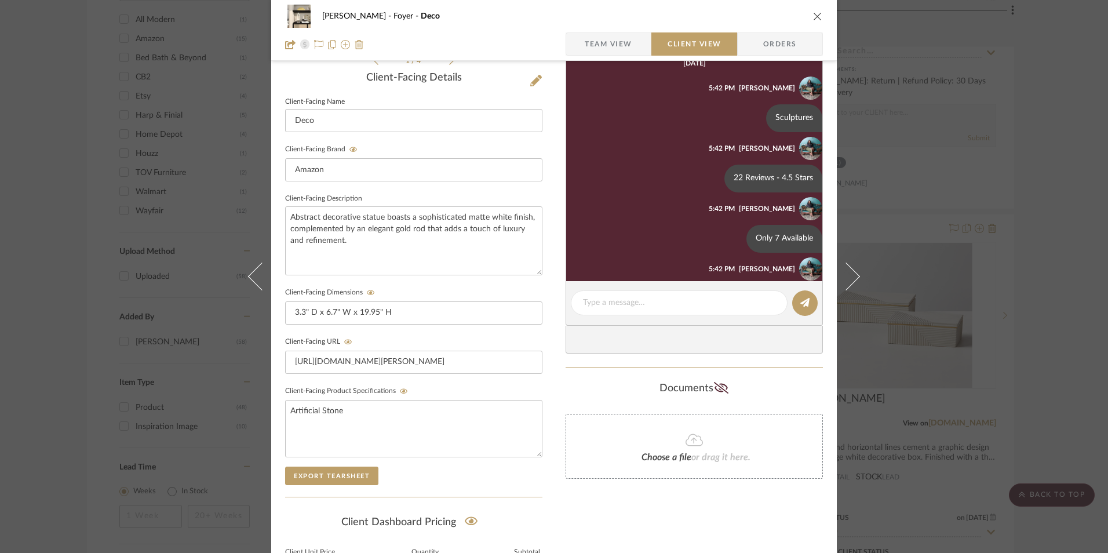
click at [813, 18] on icon "close" at bounding box center [817, 16] width 9 height 9
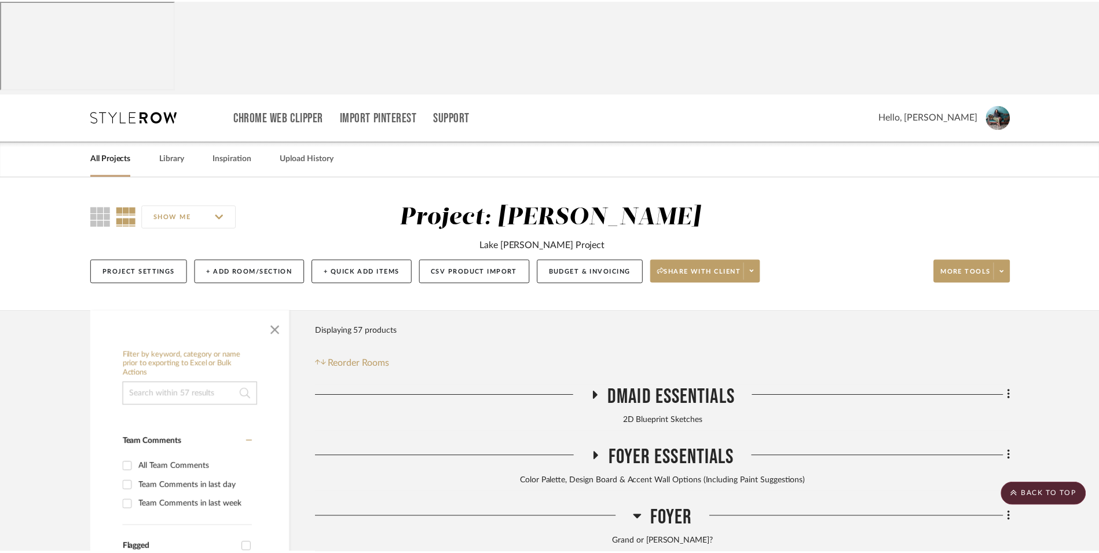
scroll to position [1381, 0]
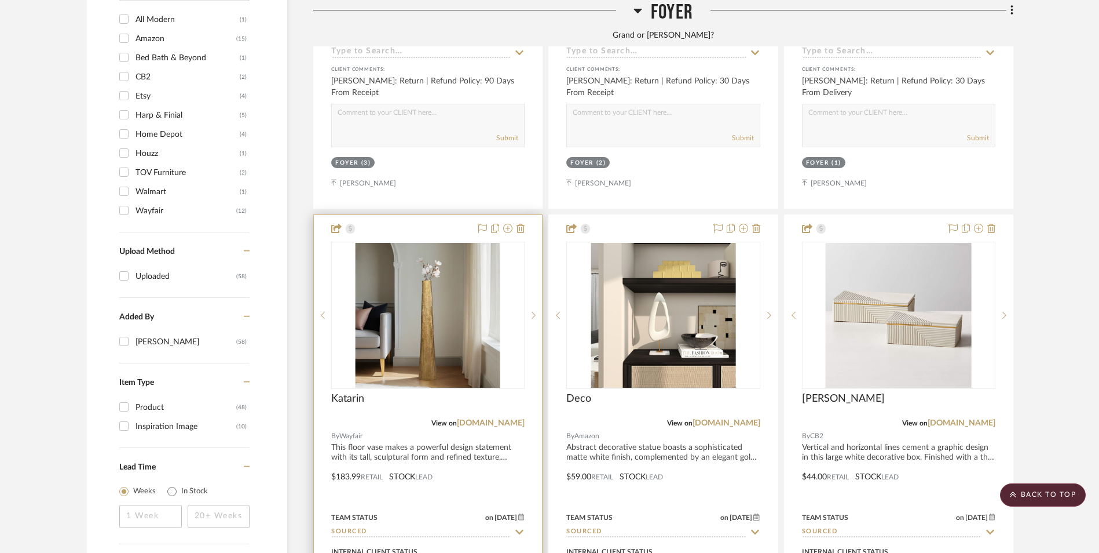
click at [418, 250] on img "0" at bounding box center [428, 315] width 145 height 145
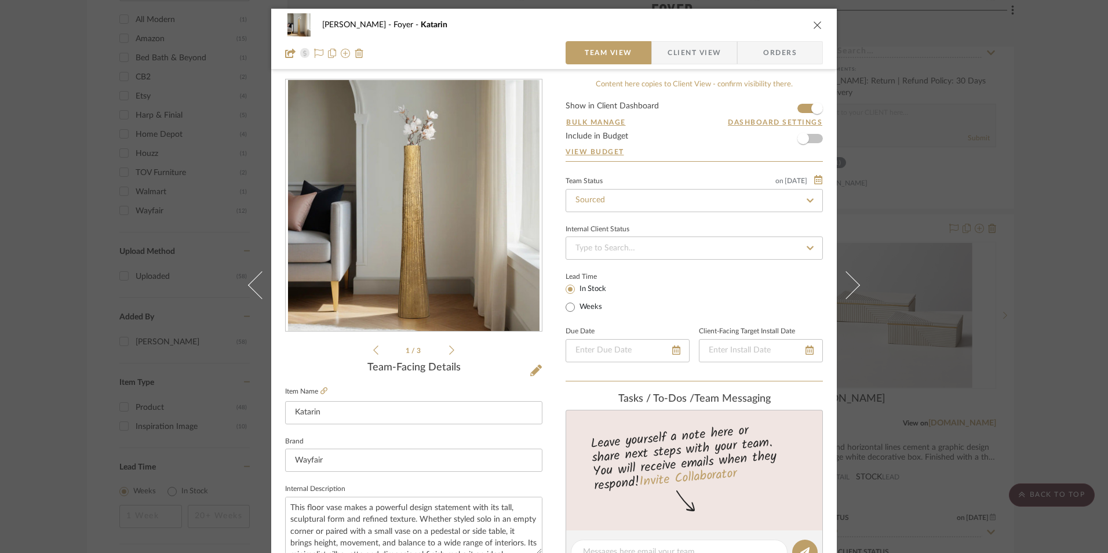
scroll to position [405, 0]
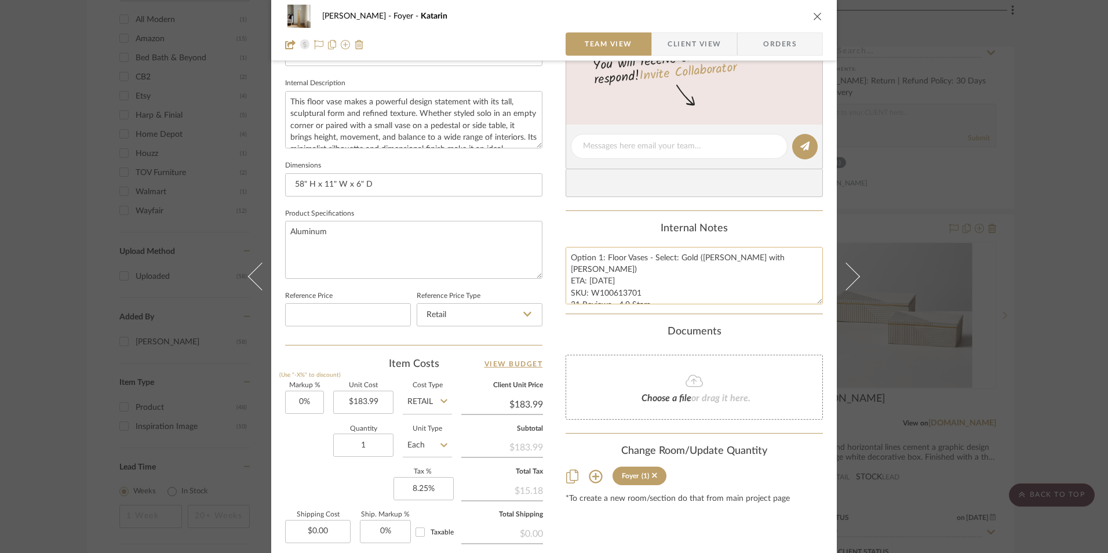
click at [619, 265] on textarea "Option 1: Floor Vases - Select: Gold (Pair with Jennalyn) ETA: 8.29.2025 SKU: W…" at bounding box center [693, 275] width 257 height 57
drag, startPoint x: 604, startPoint y: 257, endPoint x: 546, endPoint y: 258, distance: 57.9
click at [546, 258] on div "Richelle Hamilton Foyer Katarin Team View Client View Orders 1 / 3 Team-Facing …" at bounding box center [553, 138] width 565 height 1070
type textarea "Floor Vases - Select: Gold (Pair with Jennalyn) ETA: 8.29.2025 SKU: W100613701 …"
click at [598, 232] on div "Internal Notes" at bounding box center [693, 228] width 257 height 13
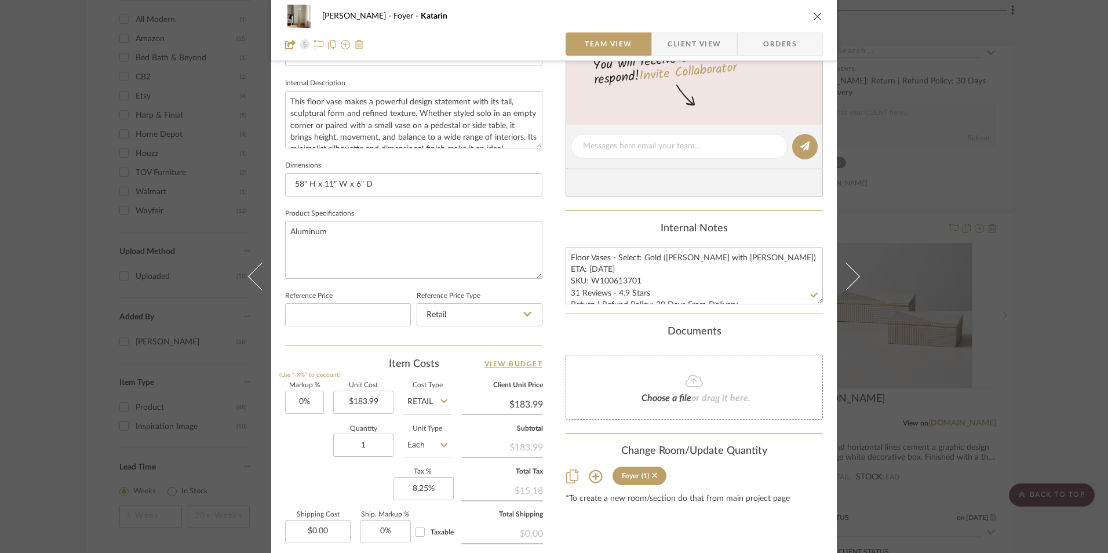
click at [696, 38] on span "Client View" at bounding box center [693, 43] width 53 height 23
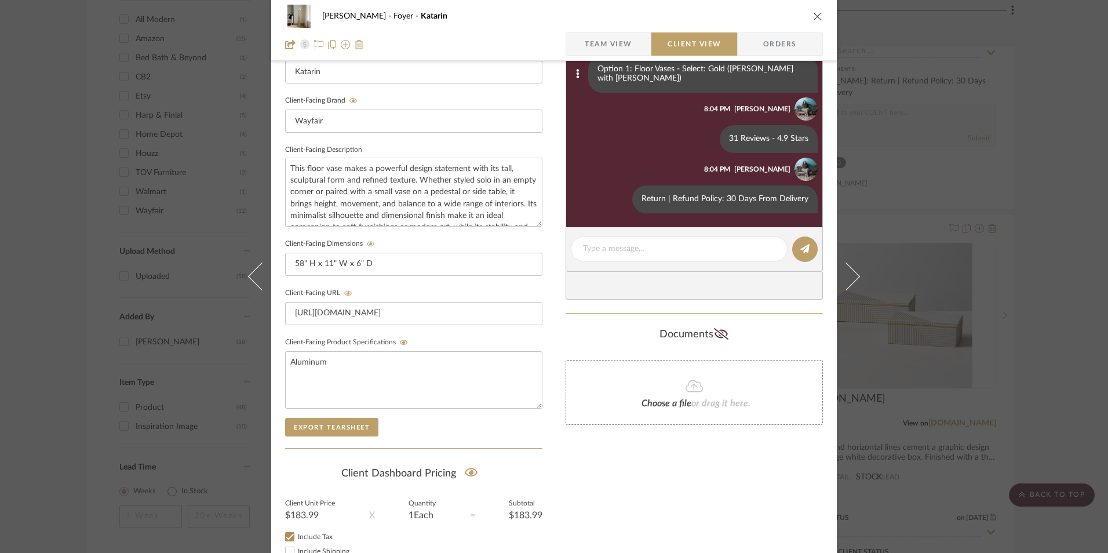
scroll to position [232, 0]
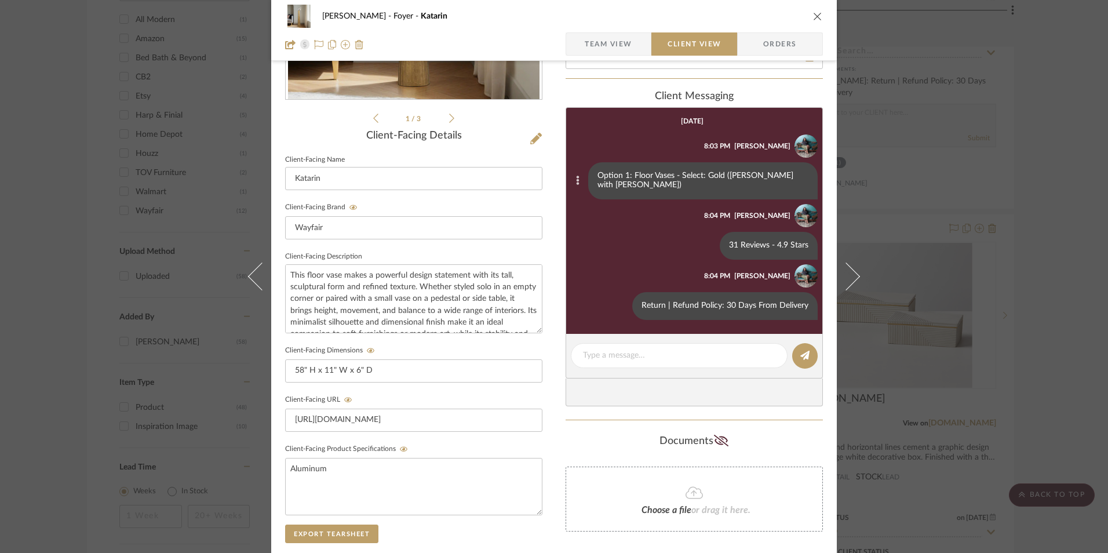
click at [579, 177] on icon at bounding box center [577, 180] width 3 height 9
click at [573, 158] on button "Edit Message" at bounding box center [540, 162] width 80 height 28
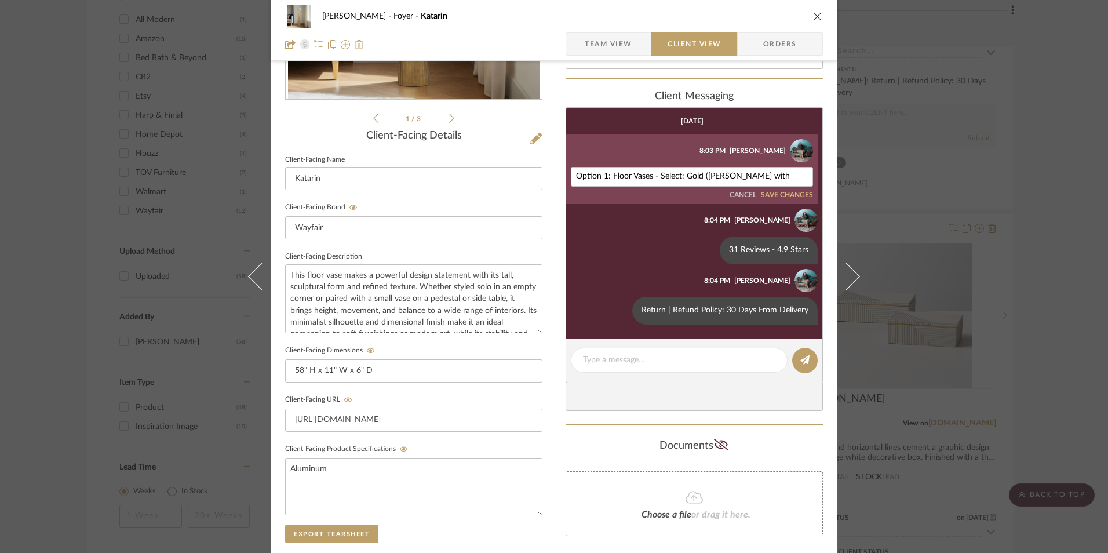
drag, startPoint x: 609, startPoint y: 174, endPoint x: 556, endPoint y: 175, distance: 53.3
click at [556, 175] on div "Richelle Hamilton Foyer Katarin Team View Client View Orders 1 / 3 Client-Facin…" at bounding box center [553, 259] width 565 height 964
type textarea "Floor Vases - Select: Gold (Pair with Jennalyn)"
click at [763, 193] on button "SAVE CHANGES" at bounding box center [787, 195] width 52 height 8
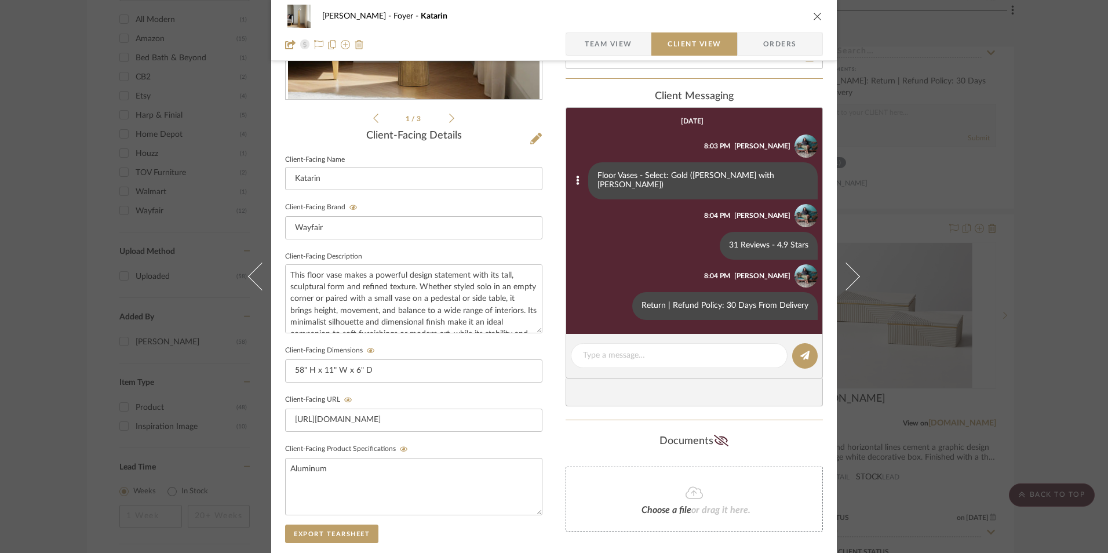
click at [813, 13] on icon "close" at bounding box center [817, 16] width 9 height 9
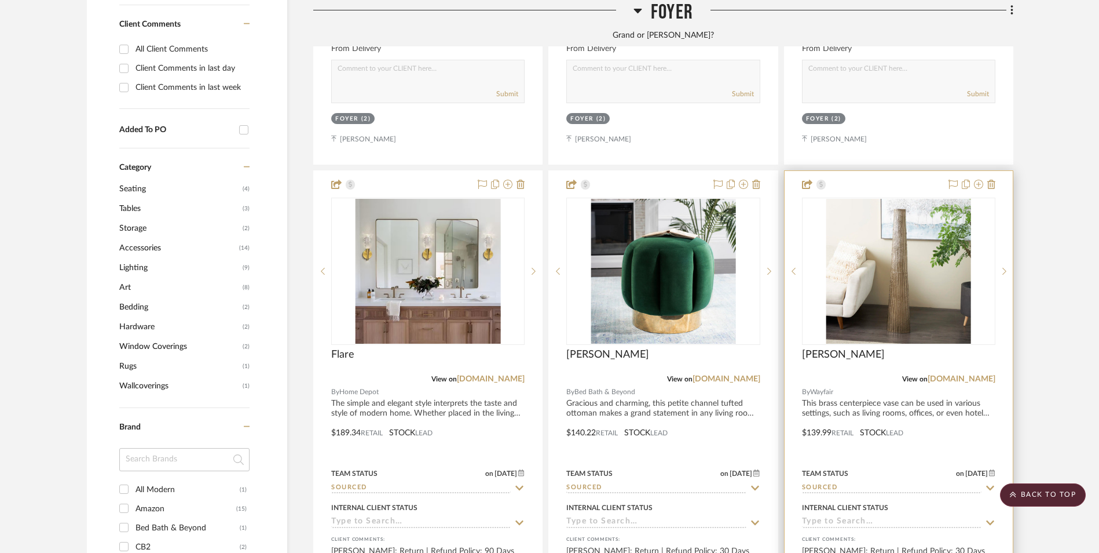
scroll to position [860, 0]
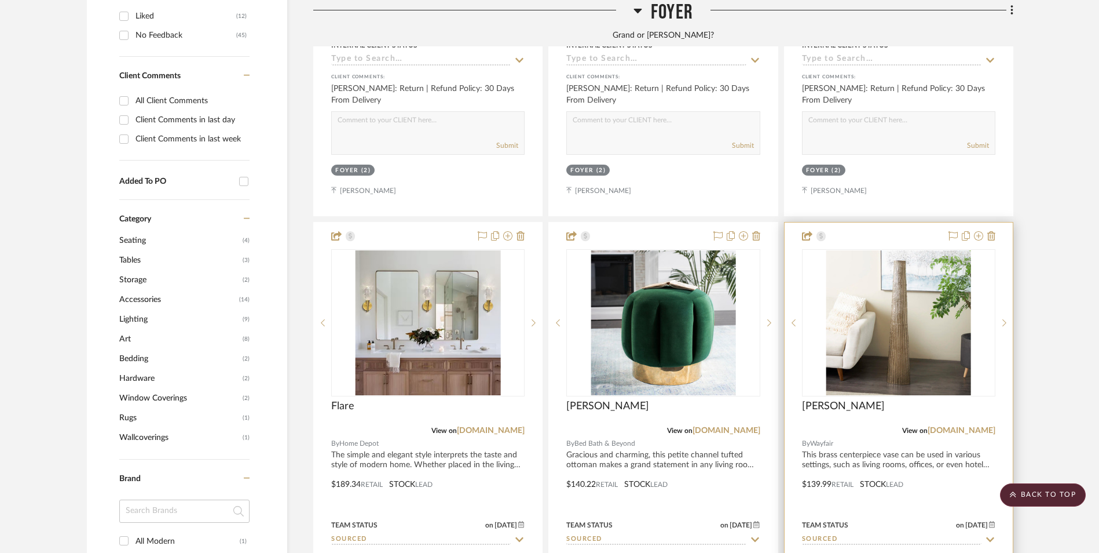
click at [901, 250] on img "0" at bounding box center [899, 322] width 145 height 145
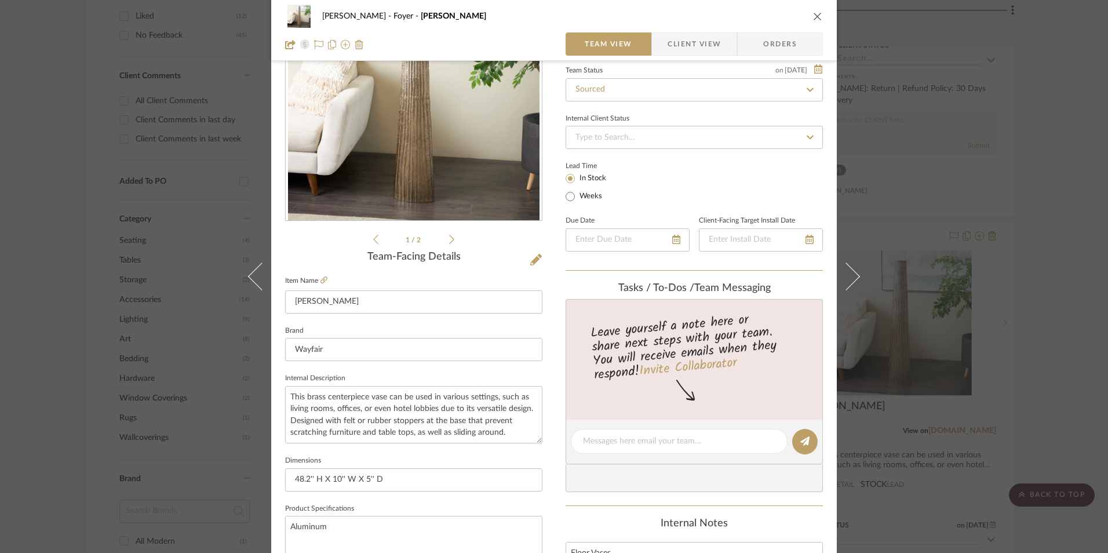
scroll to position [290, 0]
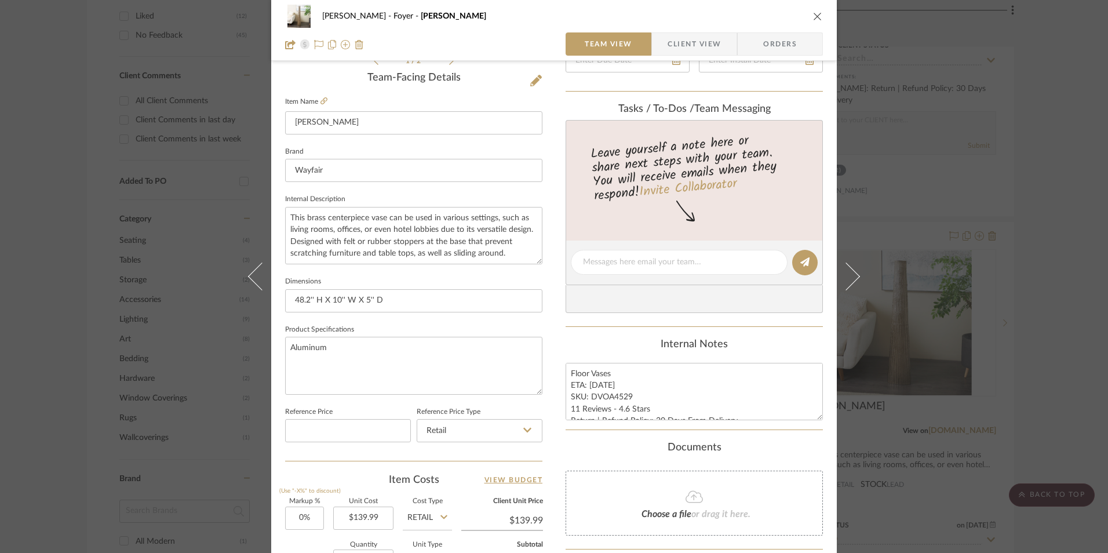
click at [688, 44] on span "Client View" at bounding box center [693, 43] width 53 height 23
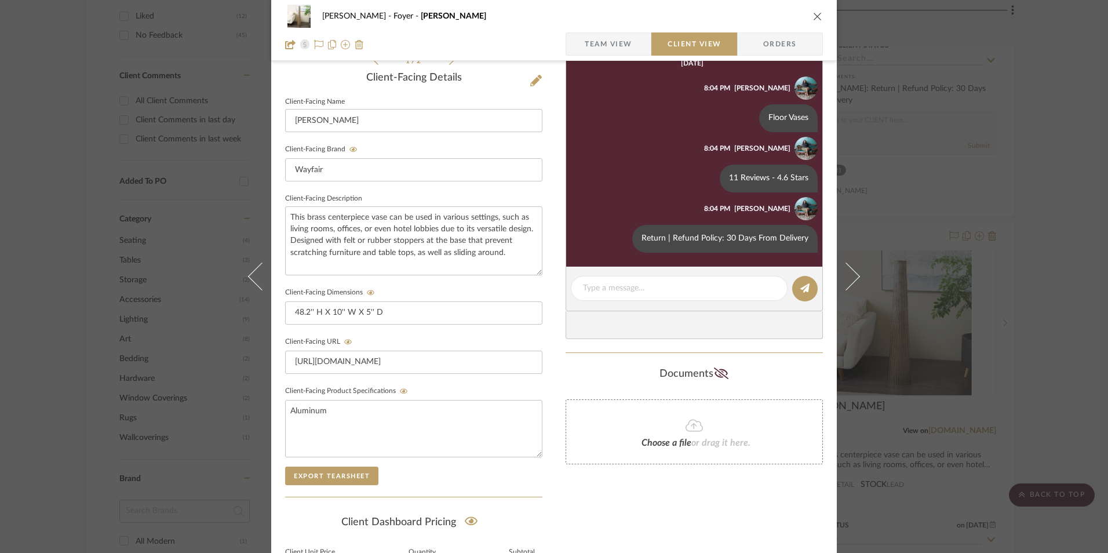
click at [813, 15] on icon "close" at bounding box center [817, 16] width 9 height 9
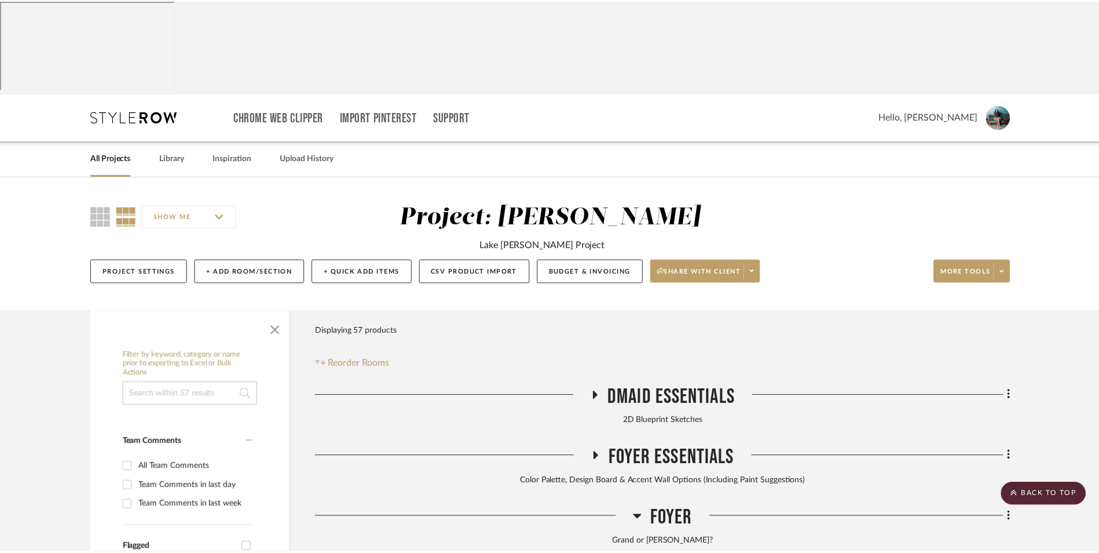
scroll to position [860, 0]
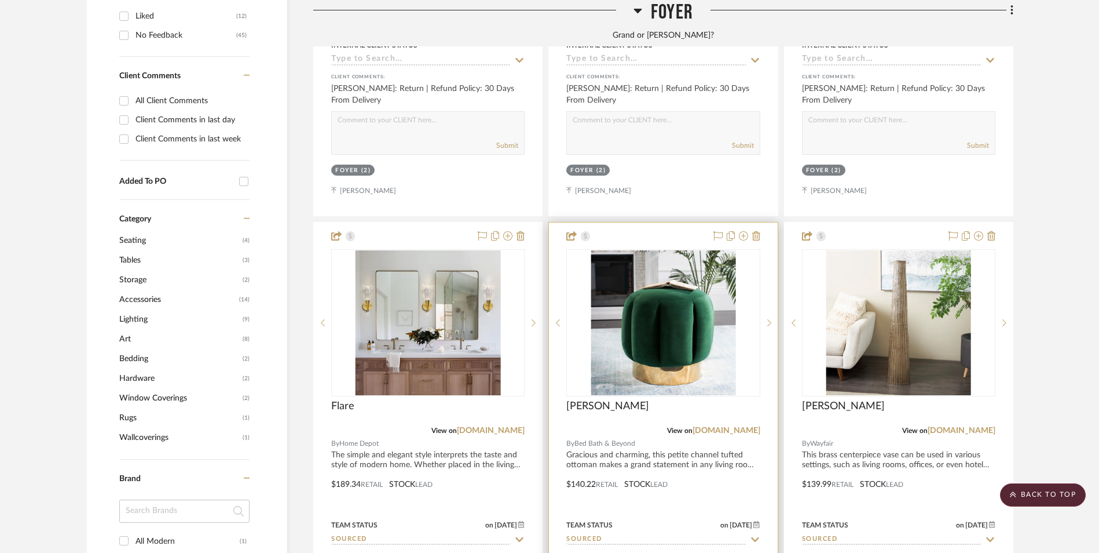
click at [695, 250] on img "0" at bounding box center [663, 322] width 145 height 145
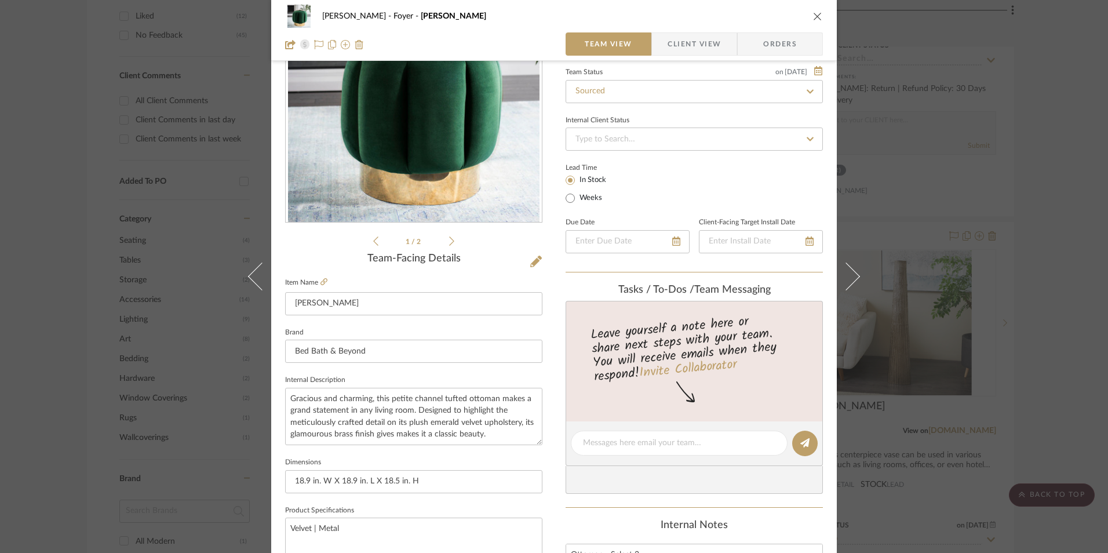
scroll to position [290, 0]
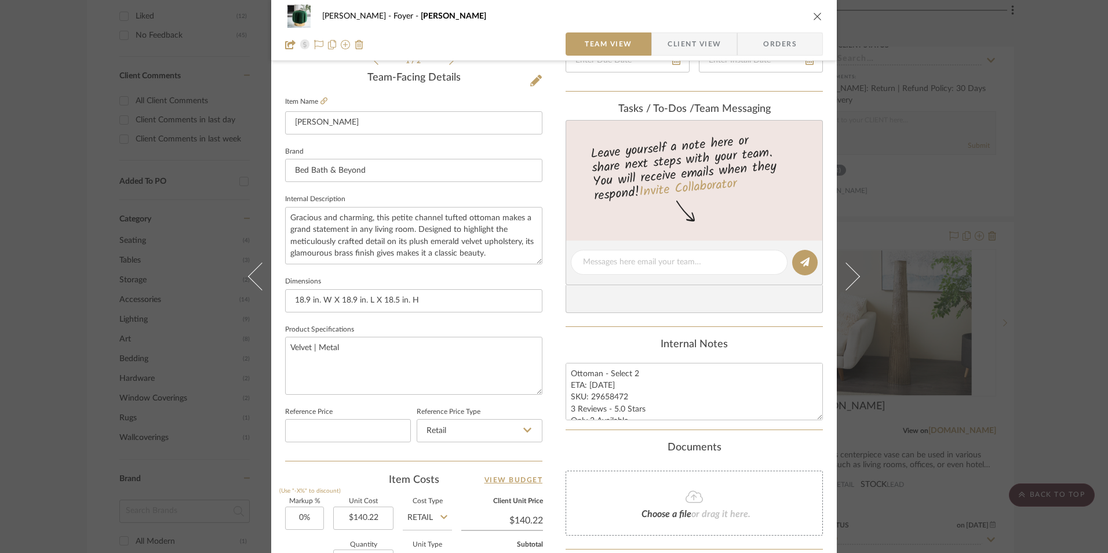
click at [814, 16] on icon "close" at bounding box center [817, 16] width 9 height 9
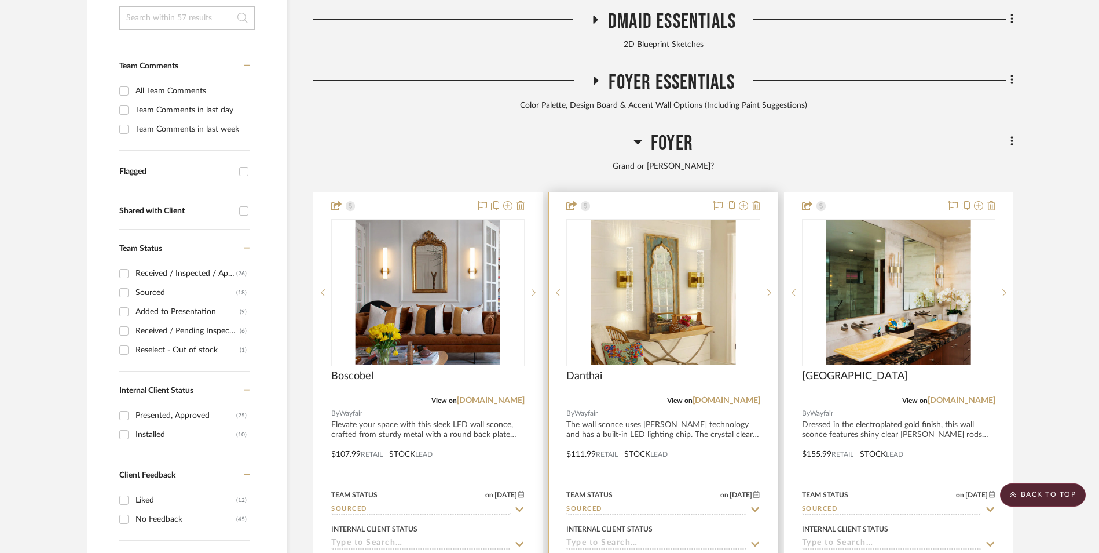
scroll to position [0, 0]
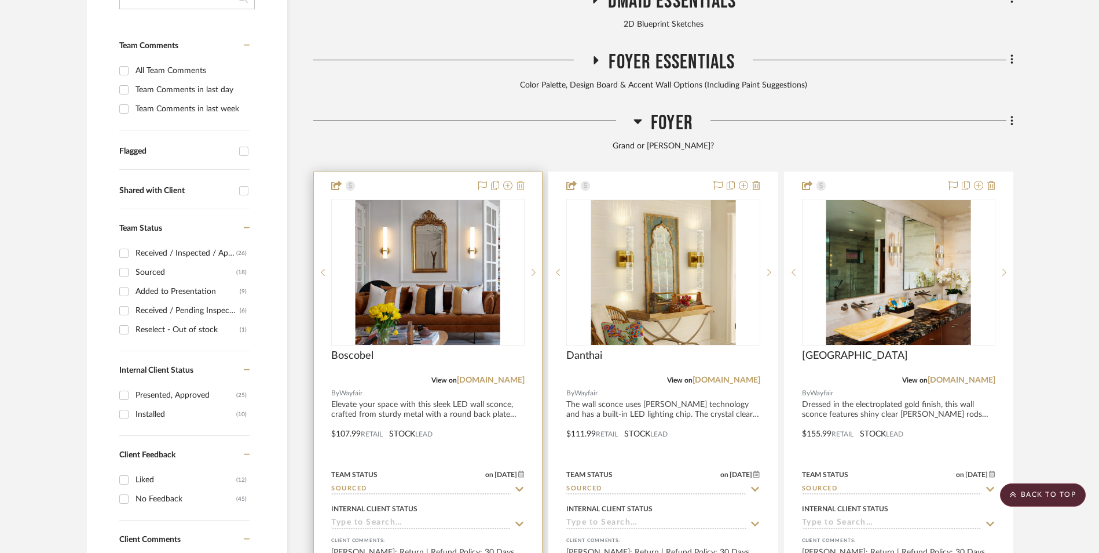
click at [519, 181] on icon at bounding box center [521, 185] width 8 height 9
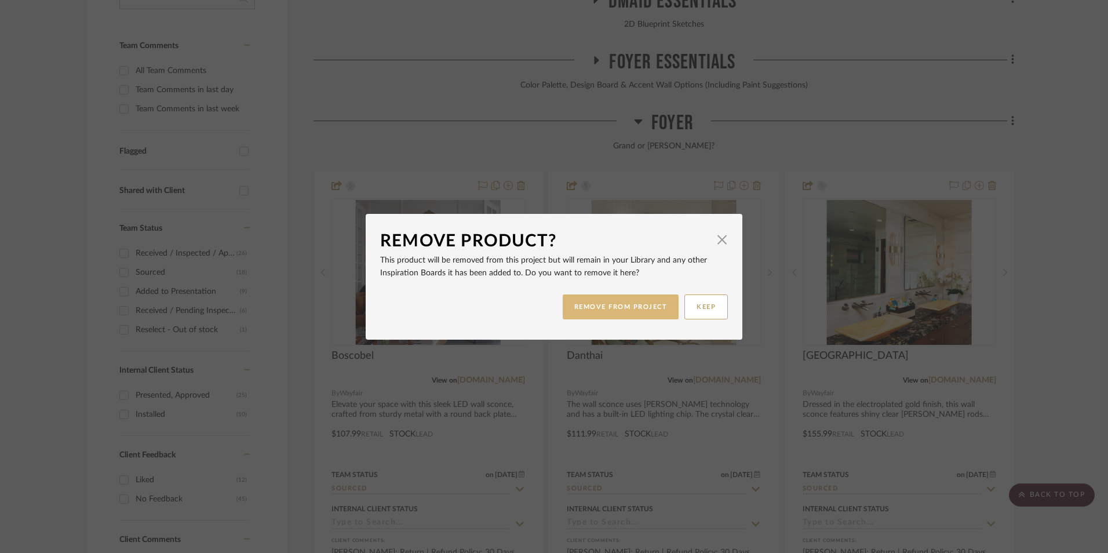
click at [637, 306] on button "REMOVE FROM PROJECT" at bounding box center [620, 306] width 116 height 25
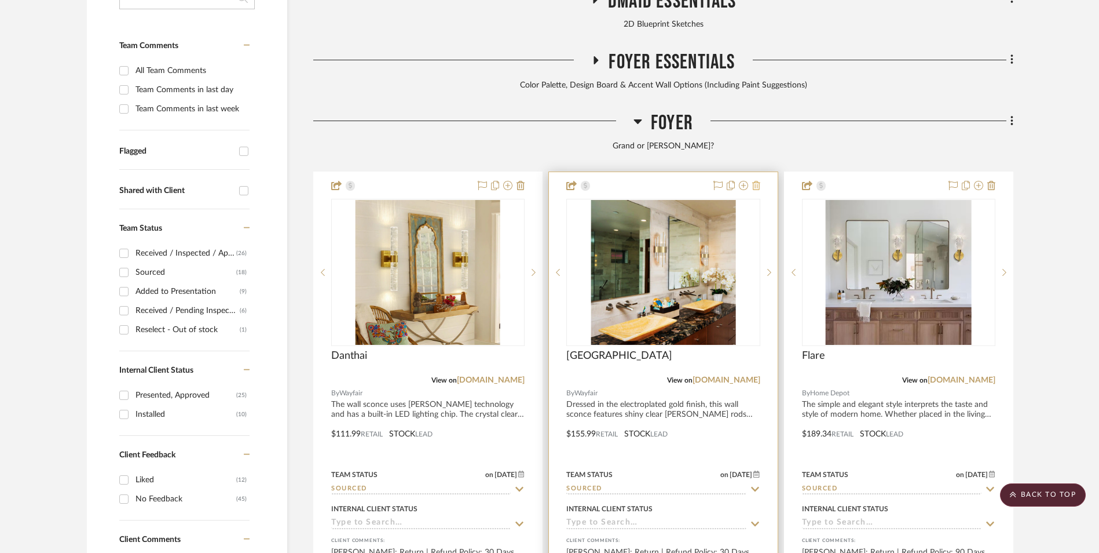
click at [758, 181] on icon at bounding box center [756, 185] width 8 height 9
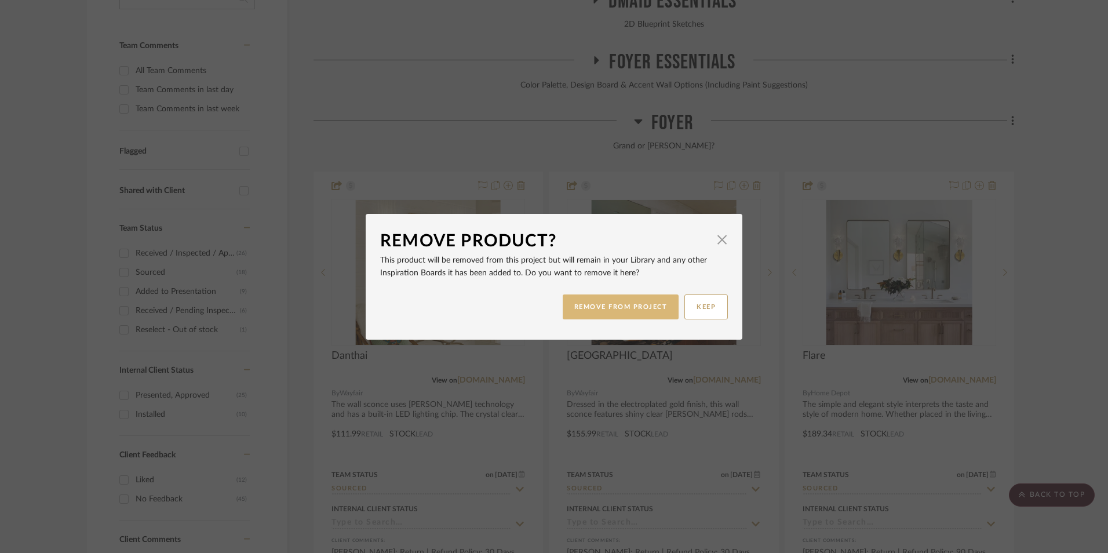
click at [634, 303] on button "REMOVE FROM PROJECT" at bounding box center [620, 306] width 116 height 25
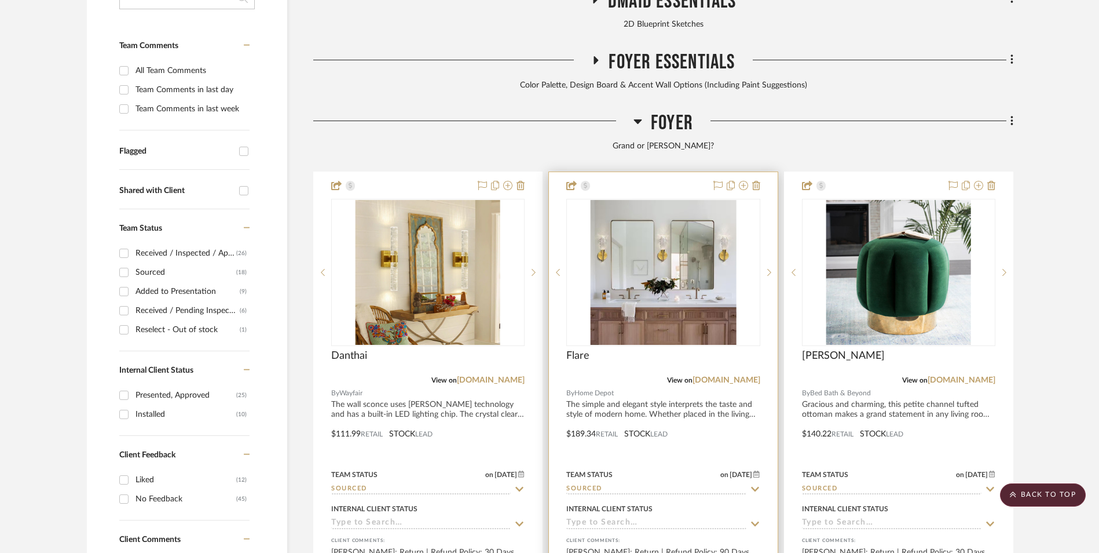
click at [683, 200] on img "0" at bounding box center [663, 272] width 145 height 145
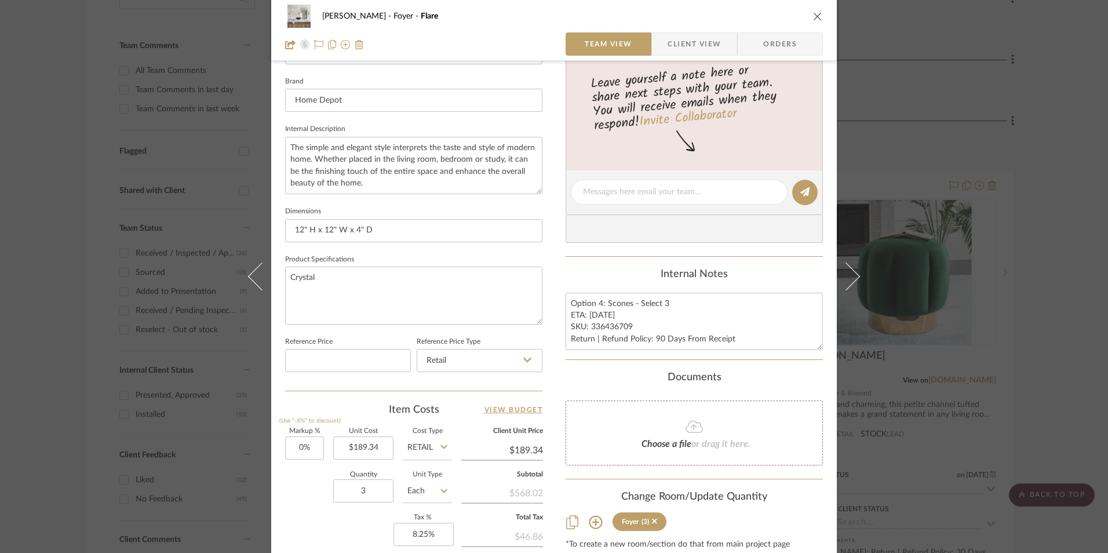
scroll to position [521, 0]
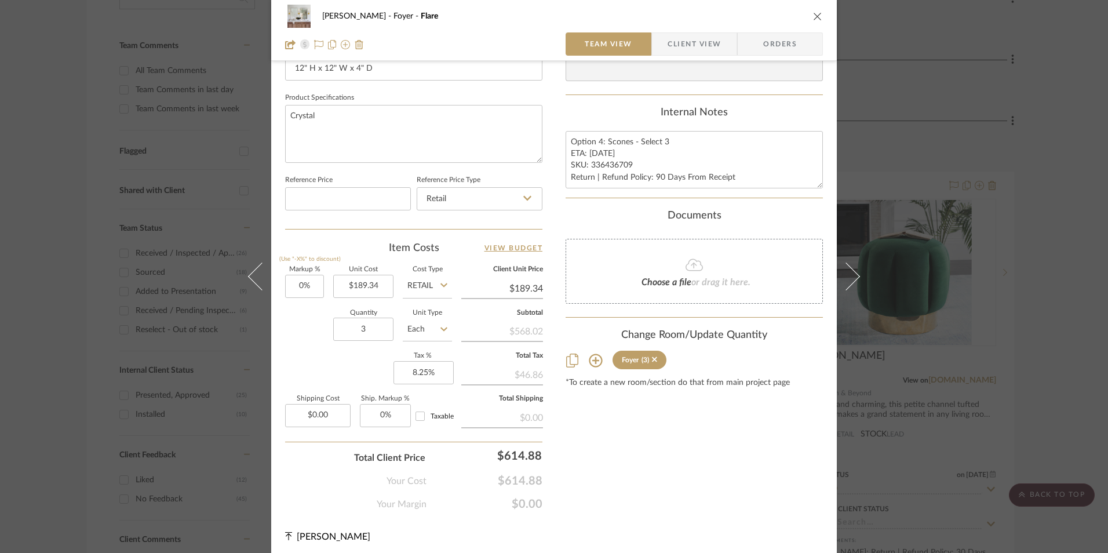
click at [814, 13] on icon "close" at bounding box center [817, 16] width 9 height 9
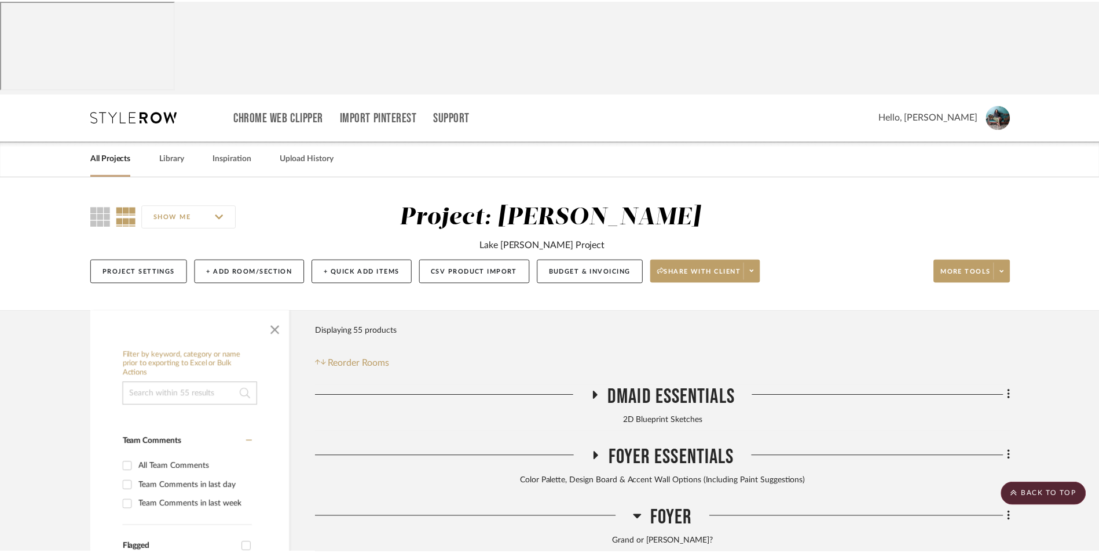
scroll to position [396, 0]
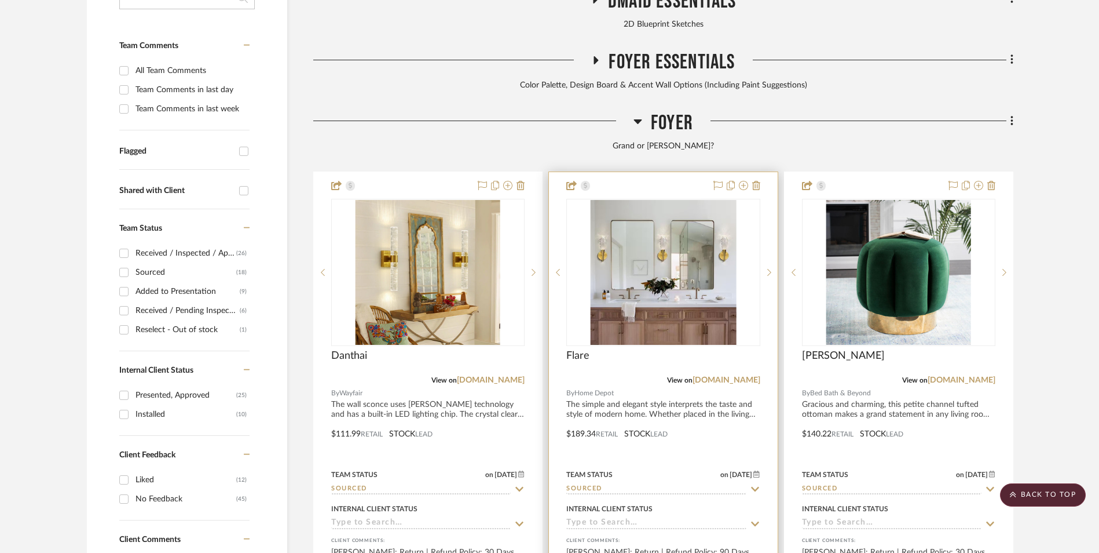
click at [713, 200] on img "0" at bounding box center [663, 272] width 145 height 145
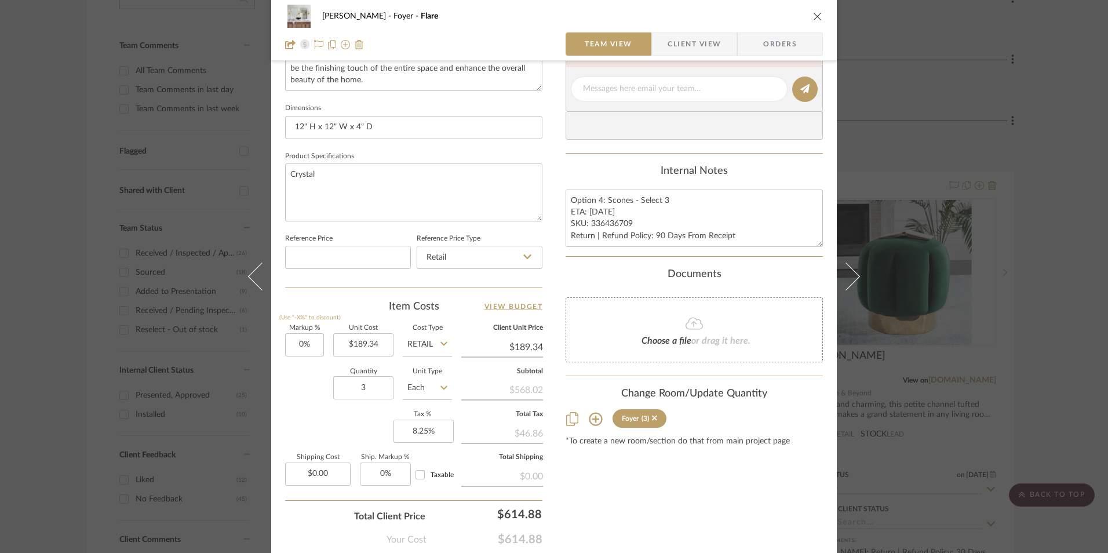
scroll to position [463, 0]
click at [813, 16] on icon "close" at bounding box center [817, 16] width 9 height 9
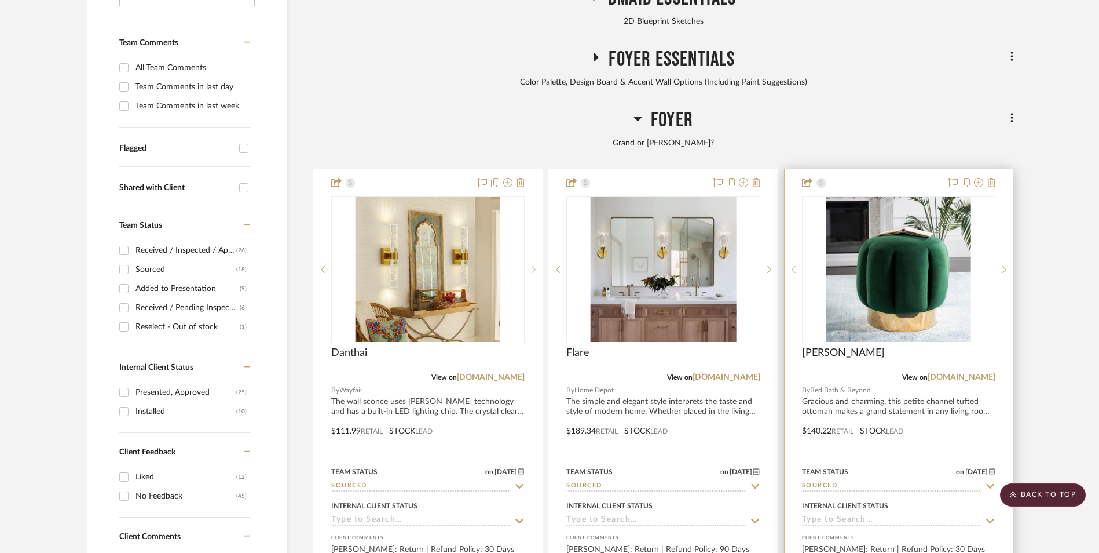
scroll to position [338, 0]
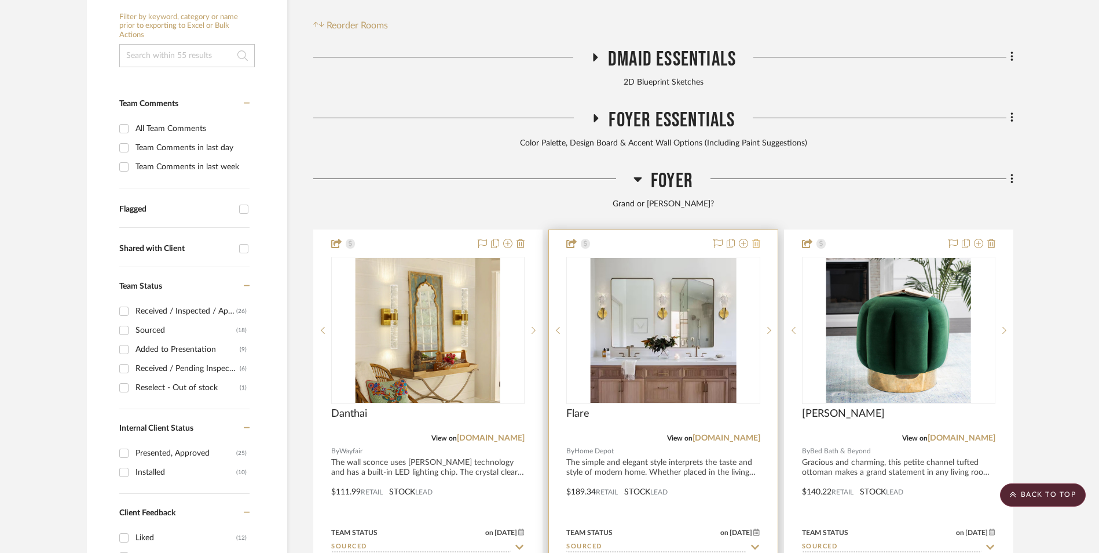
click at [758, 239] on icon at bounding box center [756, 243] width 8 height 9
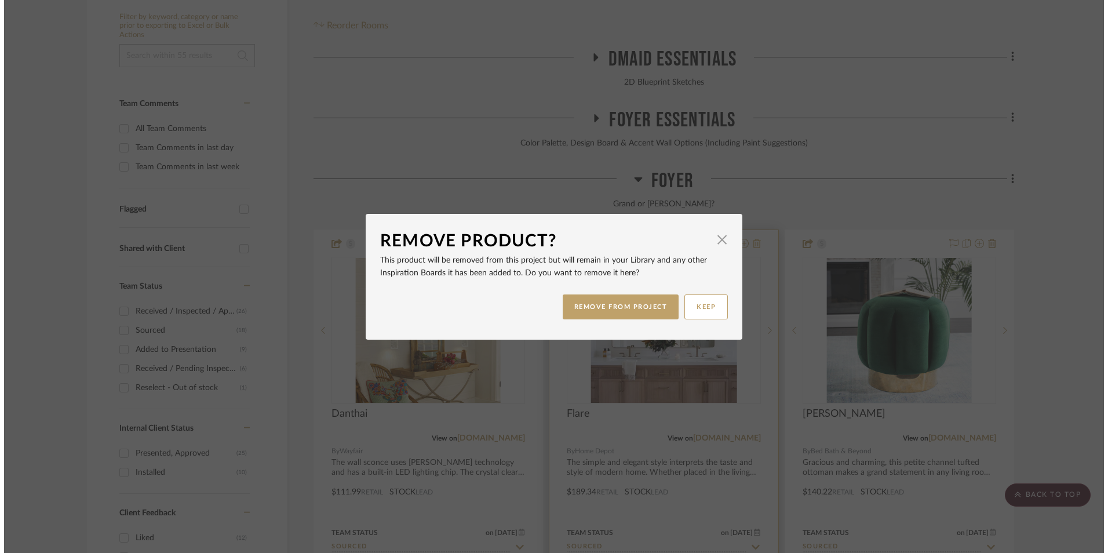
scroll to position [0, 0]
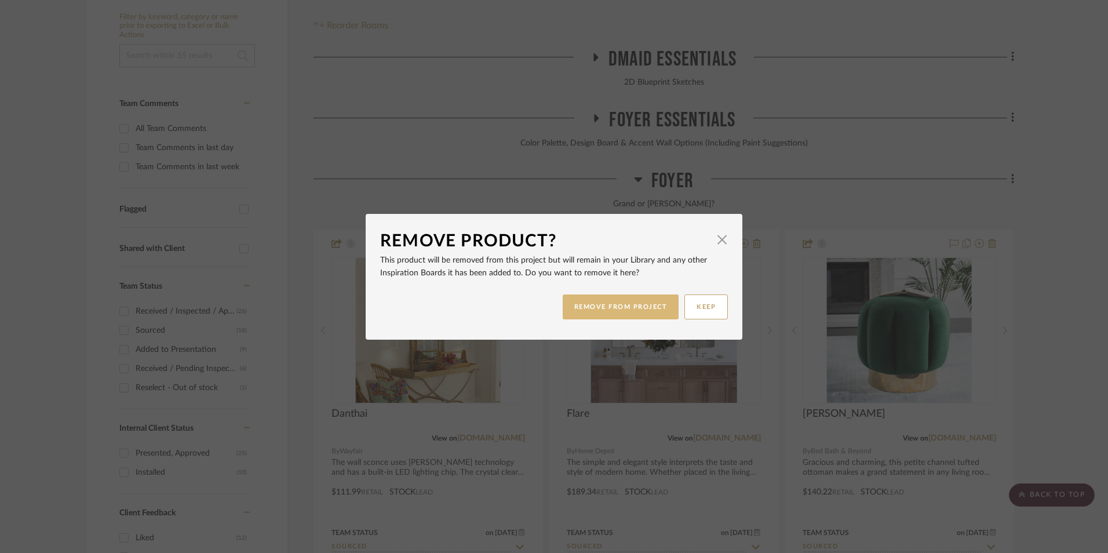
click at [628, 316] on button "REMOVE FROM PROJECT" at bounding box center [620, 306] width 116 height 25
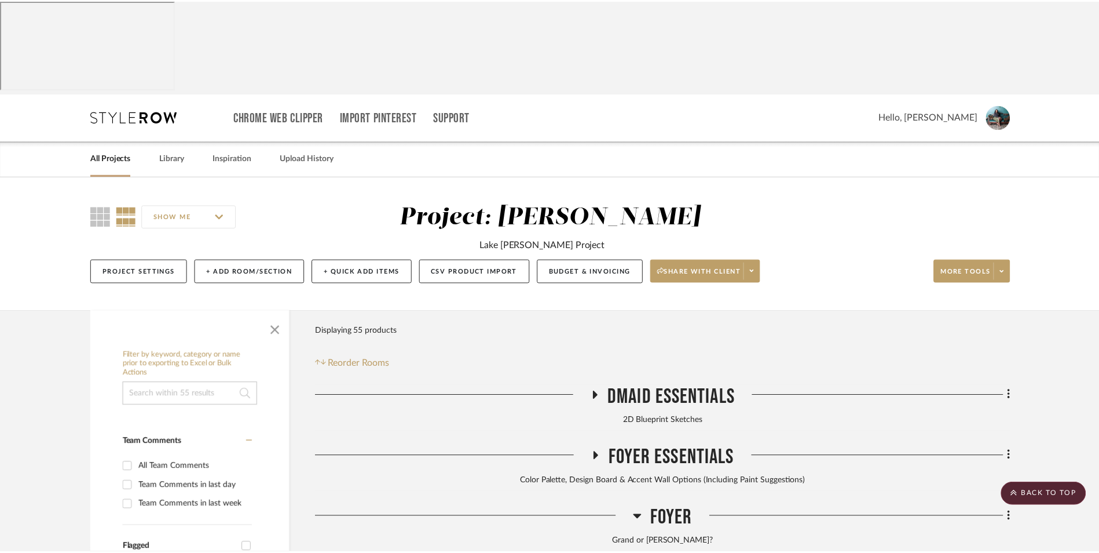
scroll to position [338, 0]
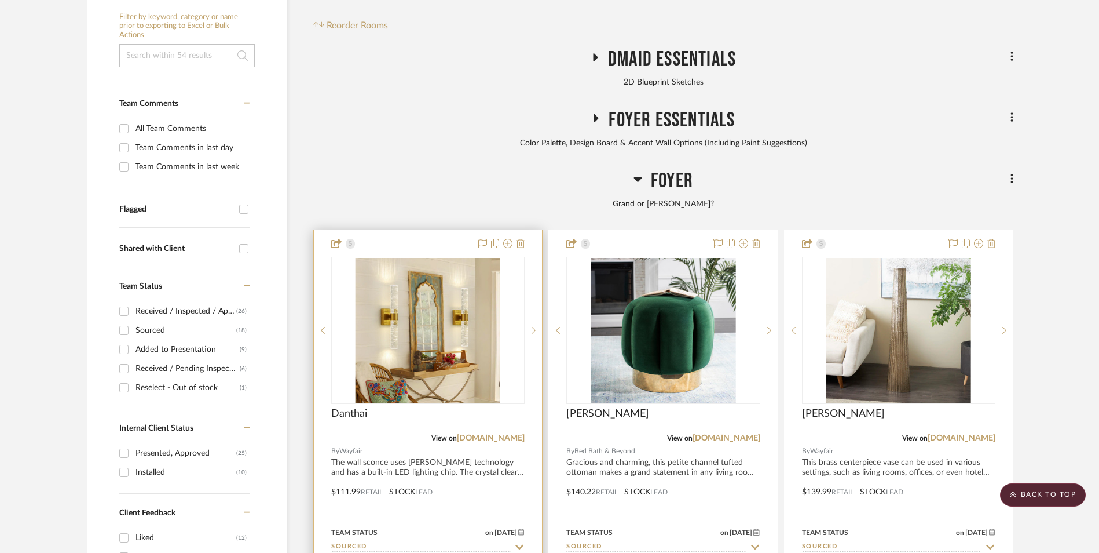
click at [443, 262] on img "0" at bounding box center [428, 330] width 145 height 145
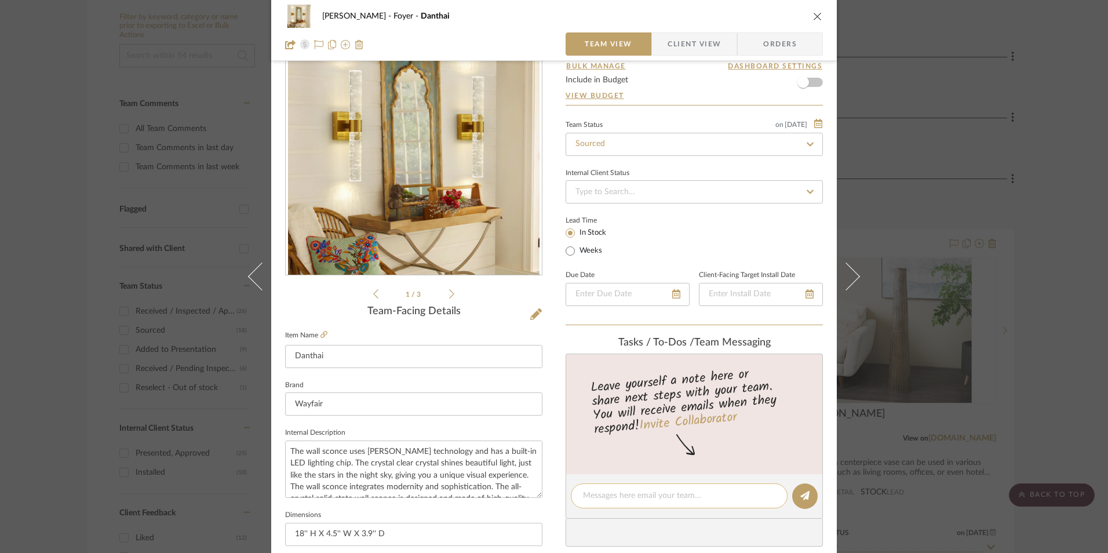
scroll to position [232, 0]
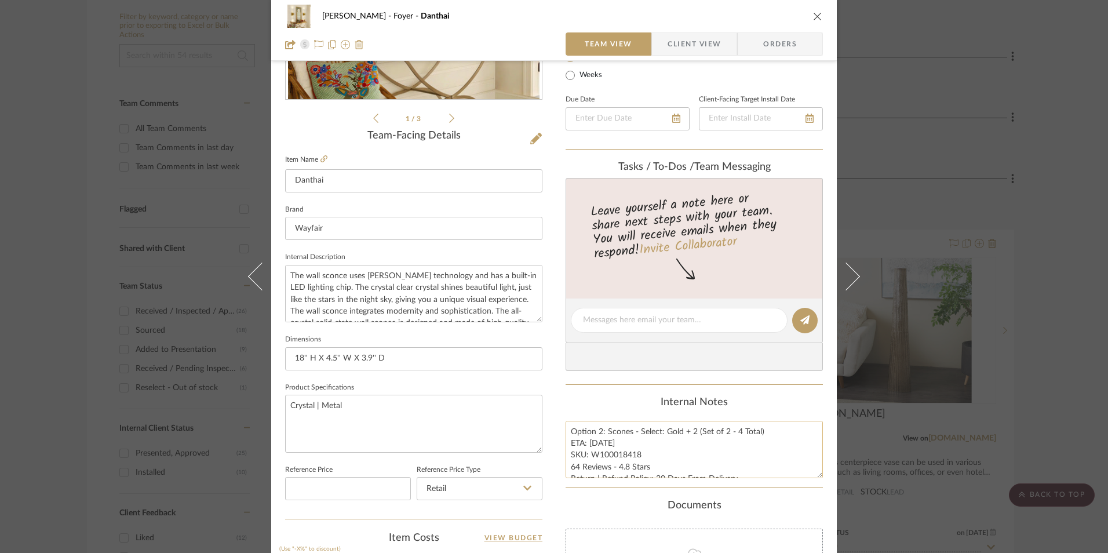
click at [611, 436] on textarea "Option 2: Scones - Select: Gold + 2 (Set of 2 - 4 Total) ETA: 8.27.2025 SKU: W1…" at bounding box center [693, 449] width 257 height 57
drag, startPoint x: 603, startPoint y: 432, endPoint x: 542, endPoint y: 429, distance: 61.4
click at [542, 429] on div "Richelle Hamilton Foyer Danthai Team View Client View Orders 1 / 3 Team-Facing …" at bounding box center [553, 312] width 565 height 1070
type textarea "Scones - Select: Gold + 2 (Set of 2 - 4 Total) ETA: 8.27.2025 SKU: W100018418 6…"
click at [624, 394] on div "Content here copies to Client View - confirm visibility there. Show in Client D…" at bounding box center [693, 323] width 257 height 953
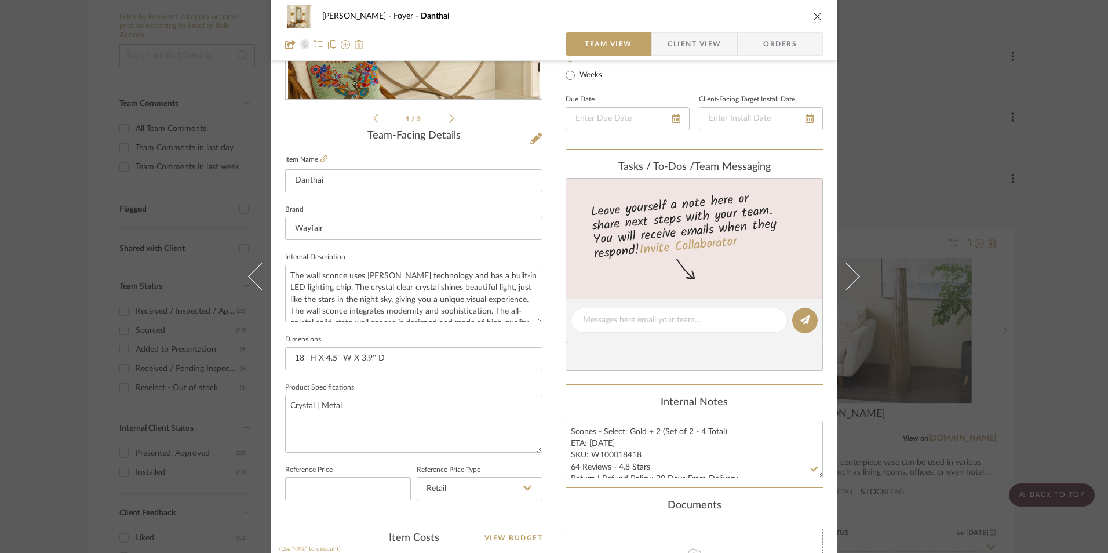
click at [667, 39] on span "Client View" at bounding box center [693, 43] width 53 height 23
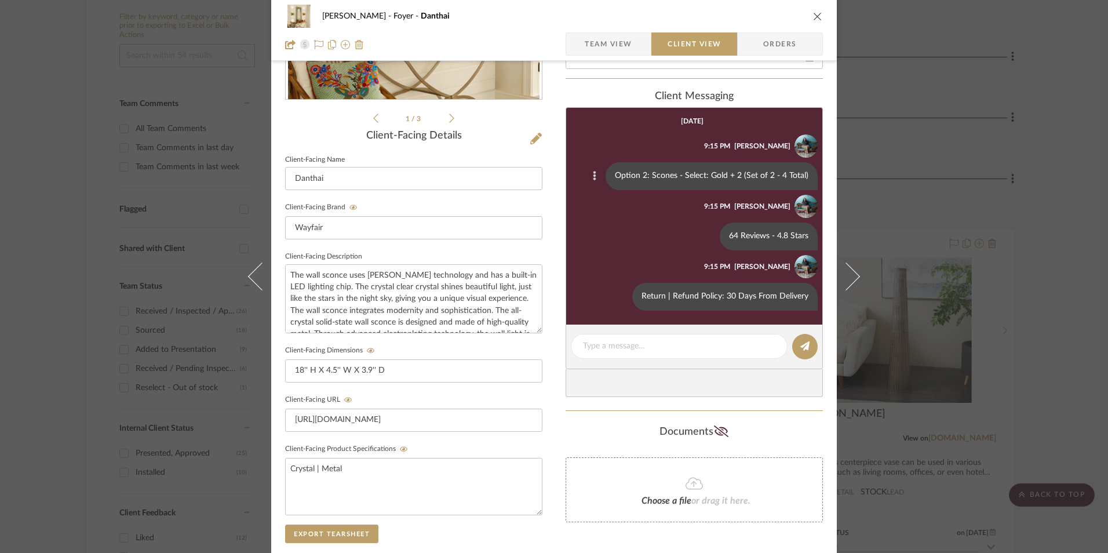
click at [593, 178] on icon at bounding box center [594, 175] width 3 height 9
click at [560, 158] on span "Edit Message" at bounding box center [540, 163] width 47 height 10
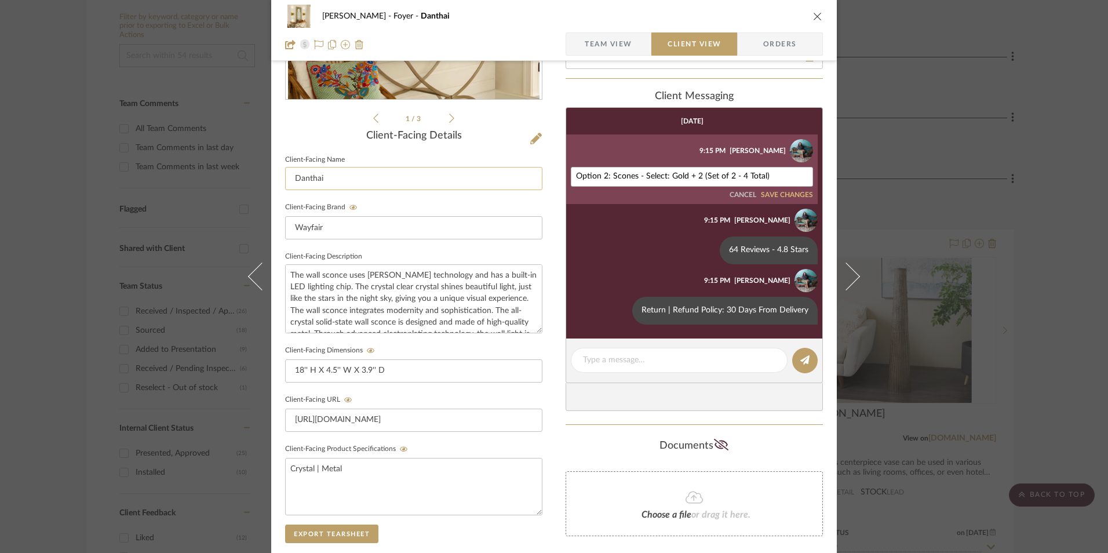
click at [532, 174] on div "Richelle Hamilton Foyer Danthai Team View Client View Orders 1 / 3 Client-Facin…" at bounding box center [553, 259] width 565 height 964
type textarea "Scones - Select: Gold + 2 (Set of 2 - 4 Total)"
click at [788, 196] on button "SAVE CHANGES" at bounding box center [787, 195] width 52 height 8
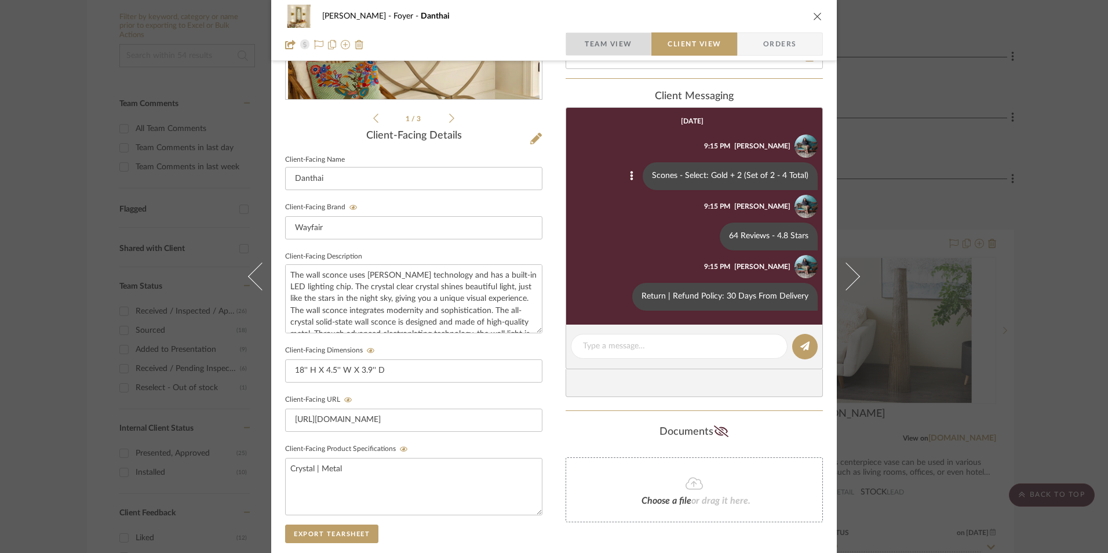
click at [611, 39] on span "Team View" at bounding box center [607, 43] width 47 height 23
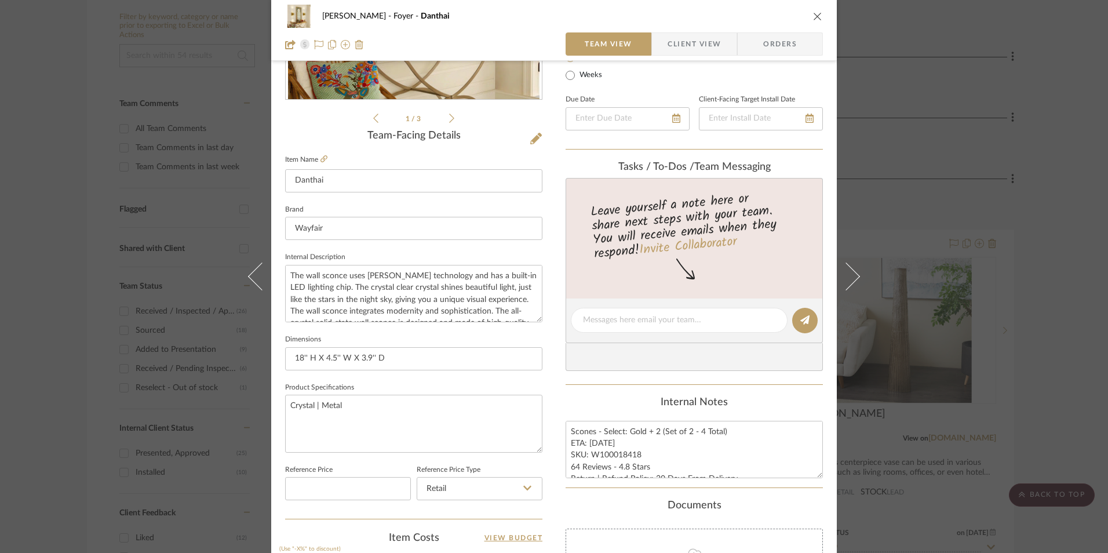
click at [320, 159] on icon at bounding box center [323, 158] width 7 height 7
click at [675, 46] on span "Client View" at bounding box center [693, 43] width 53 height 23
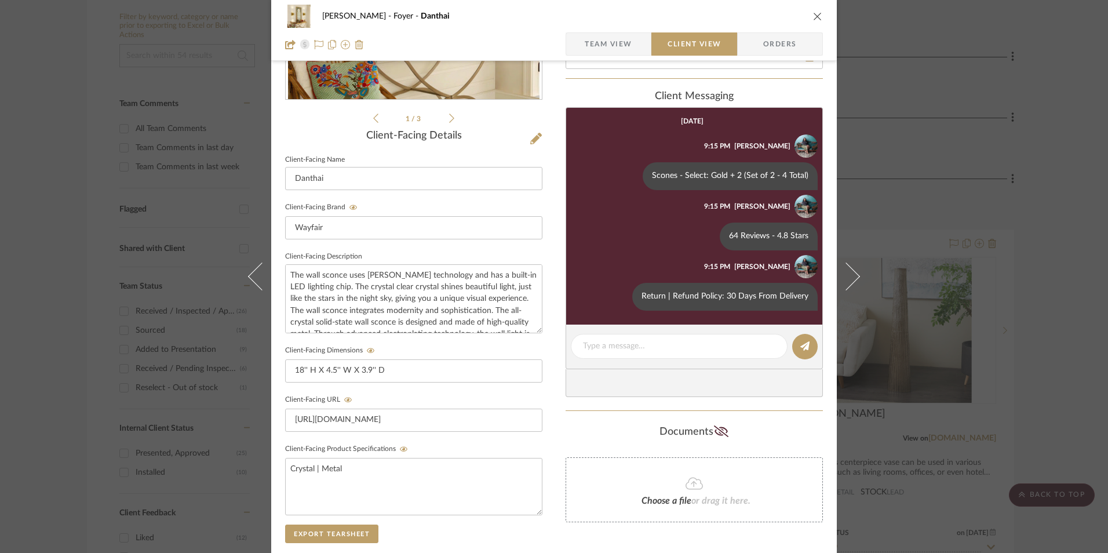
scroll to position [58, 0]
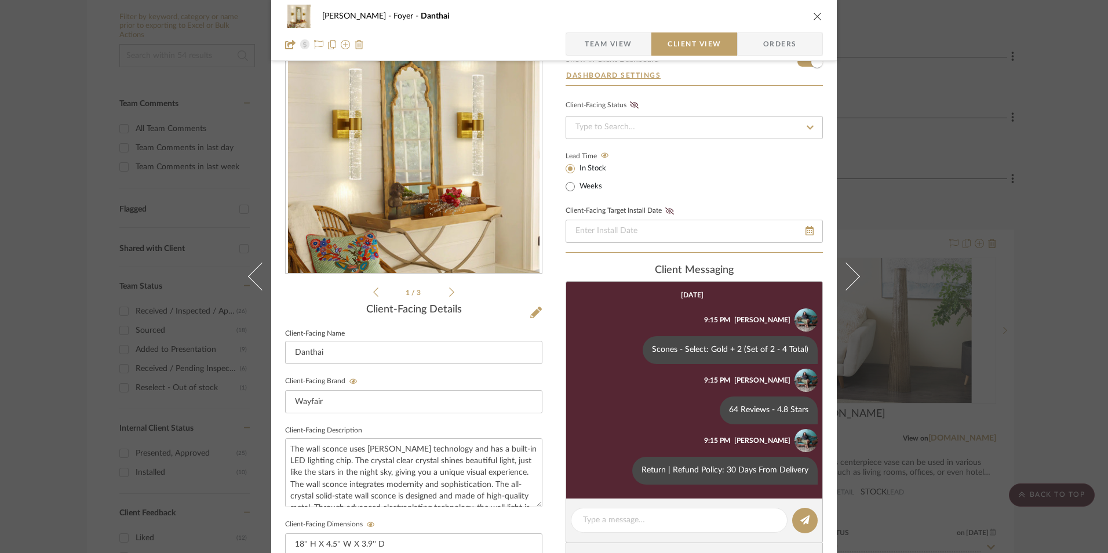
click at [813, 15] on icon "close" at bounding box center [817, 16] width 9 height 9
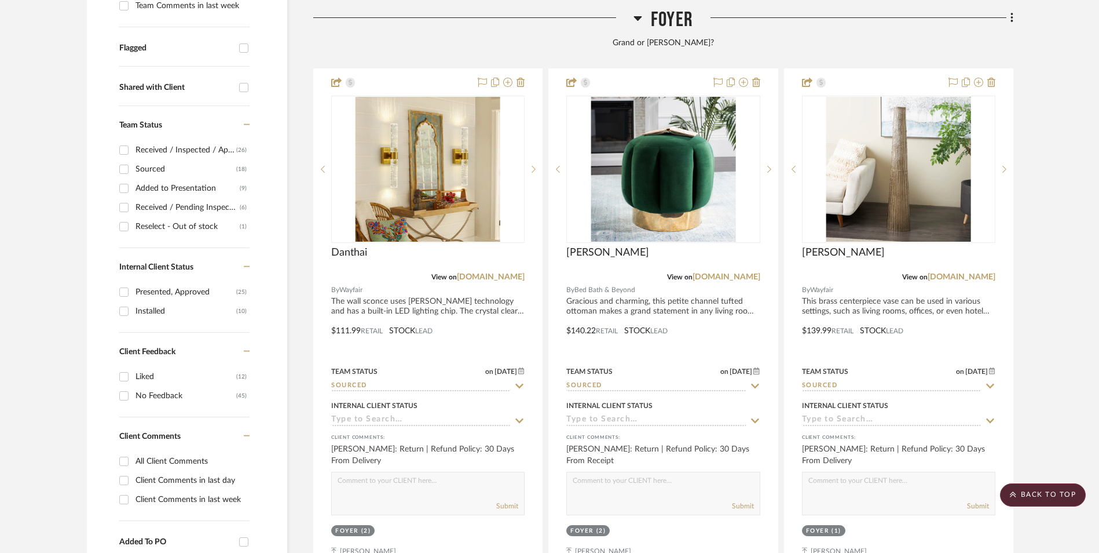
scroll to position [512, 0]
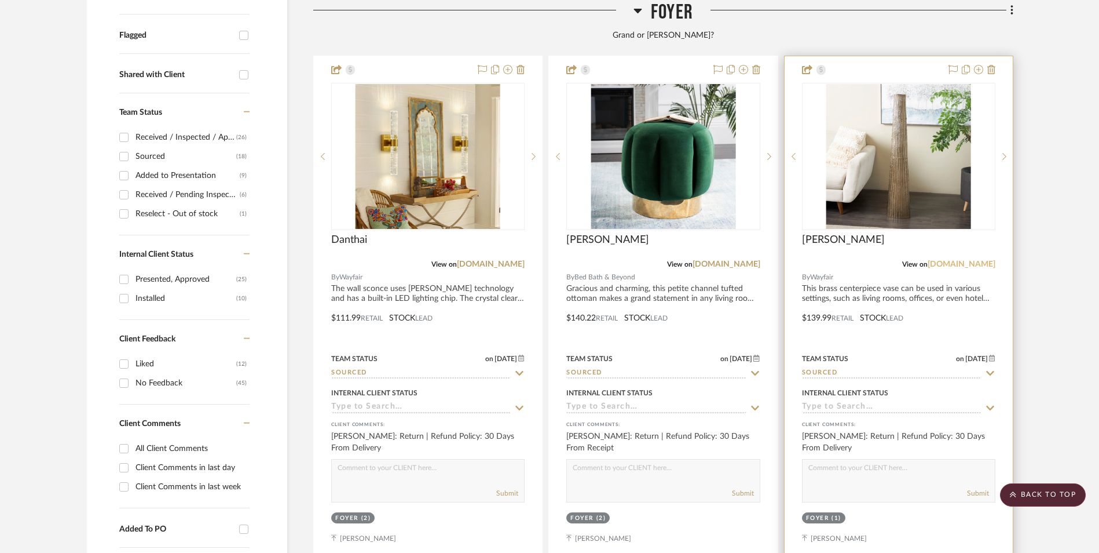
drag, startPoint x: 966, startPoint y: 169, endPoint x: 973, endPoint y: 170, distance: 7.0
click at [966, 260] on link "[DOMAIN_NAME]" at bounding box center [962, 264] width 68 height 8
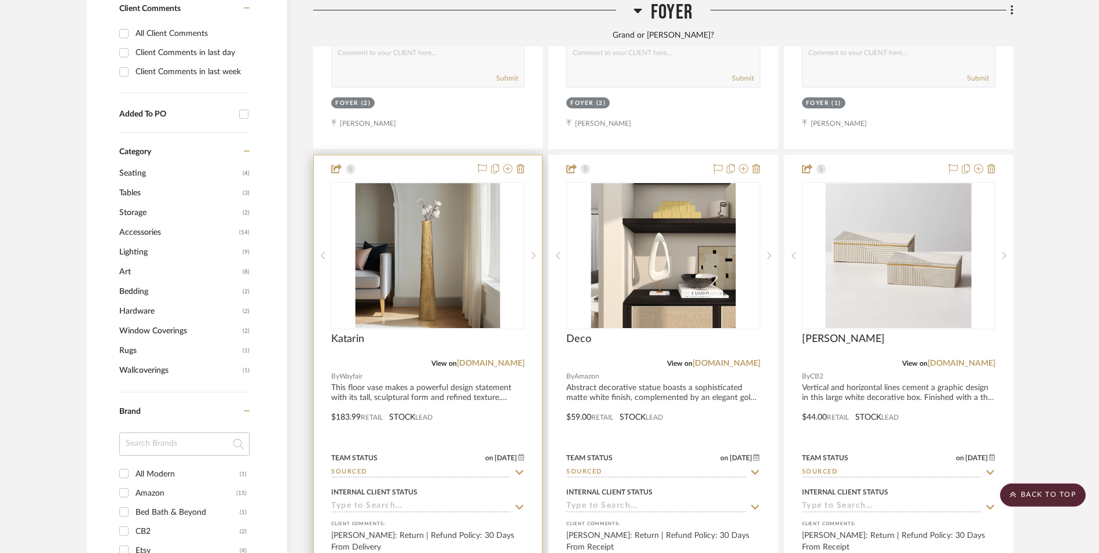
scroll to position [975, 0]
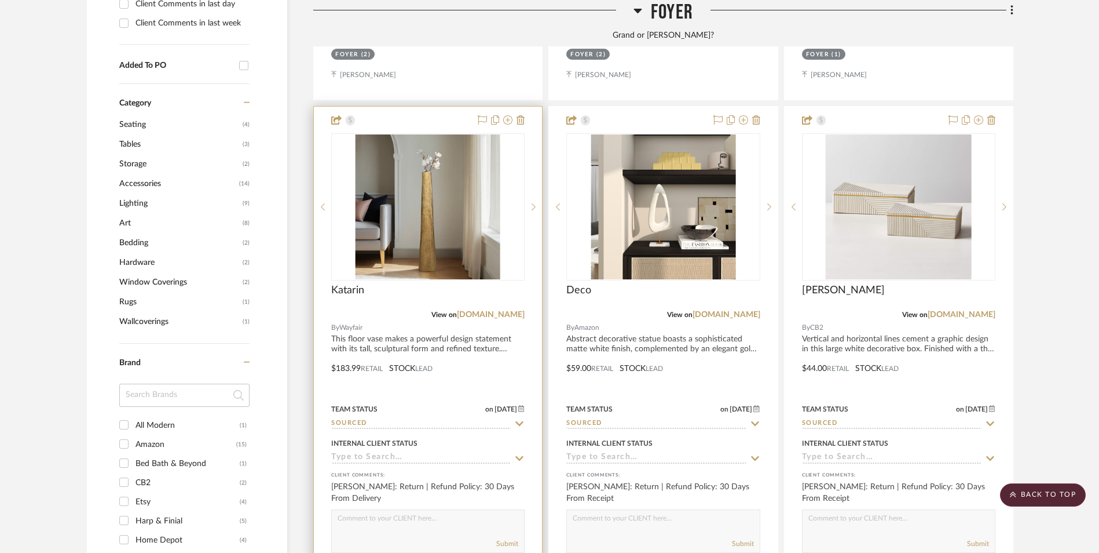
drag, startPoint x: 508, startPoint y: 222, endPoint x: 518, endPoint y: 227, distance: 11.4
click at [508, 310] on link "[DOMAIN_NAME]" at bounding box center [491, 314] width 68 height 8
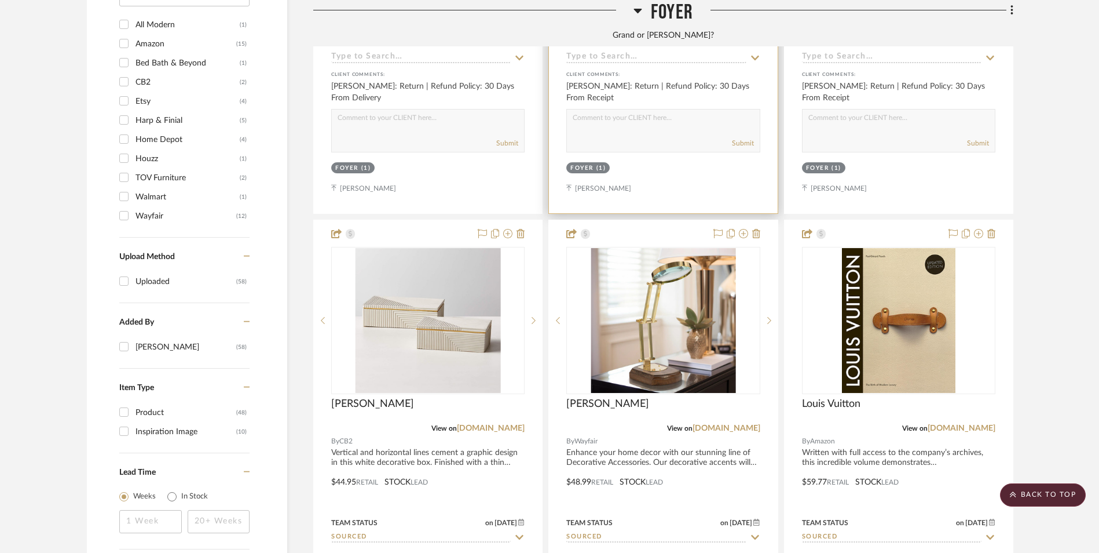
scroll to position [1497, 0]
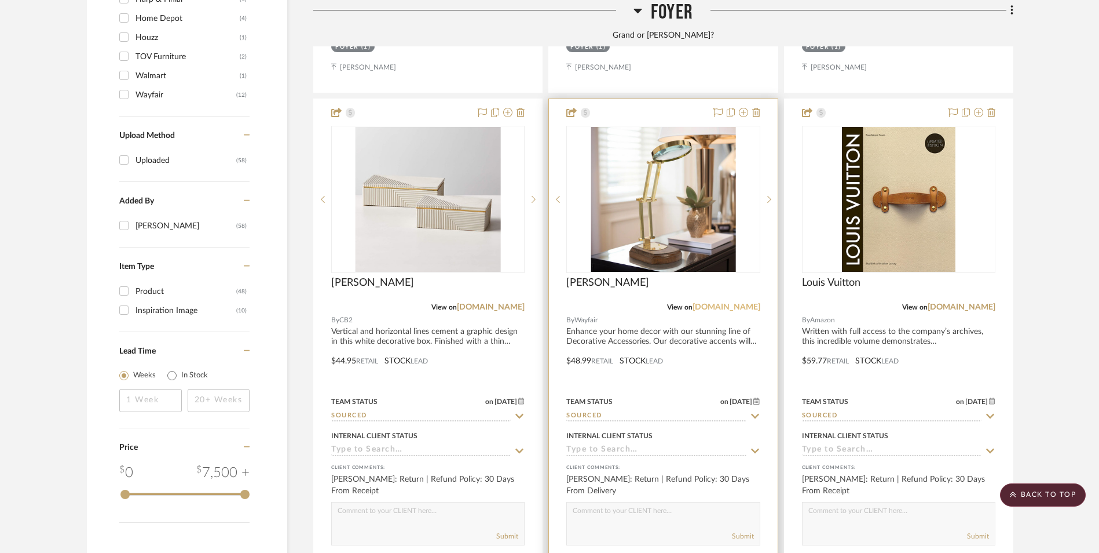
click at [743, 303] on link "[DOMAIN_NAME]" at bounding box center [727, 307] width 68 height 8
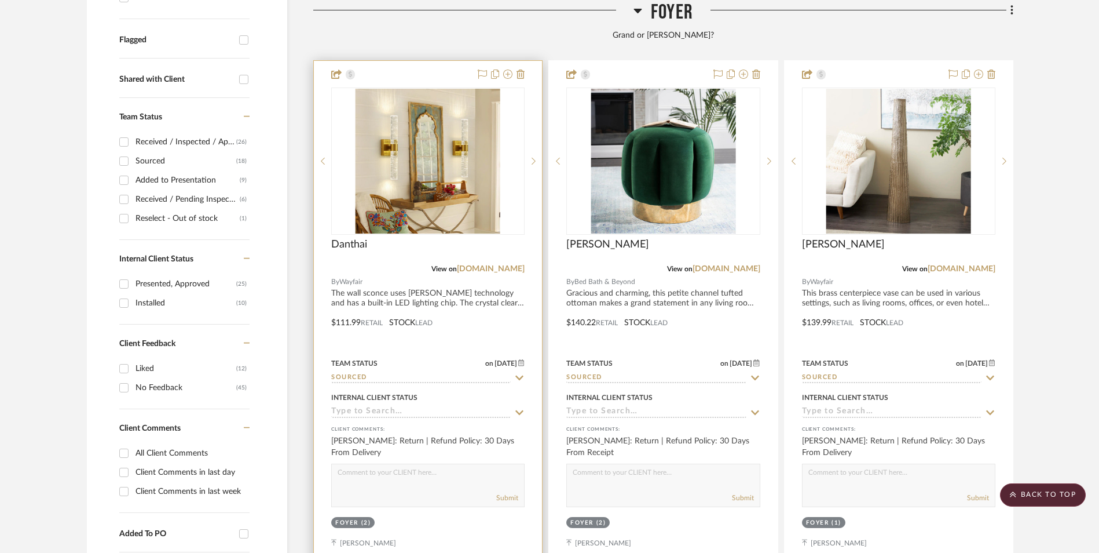
scroll to position [512, 0]
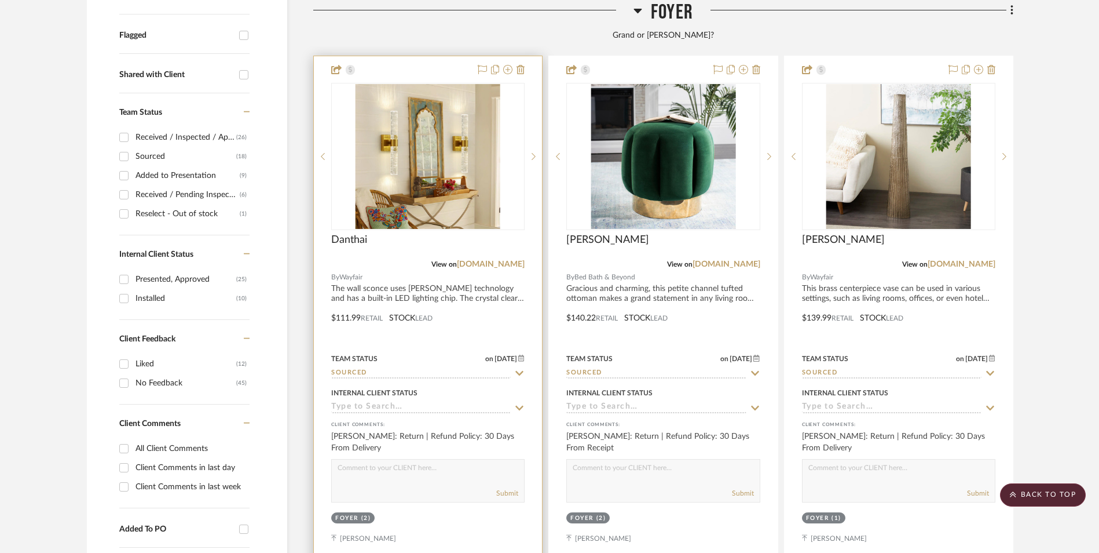
click at [370, 402] on input at bounding box center [421, 407] width 180 height 11
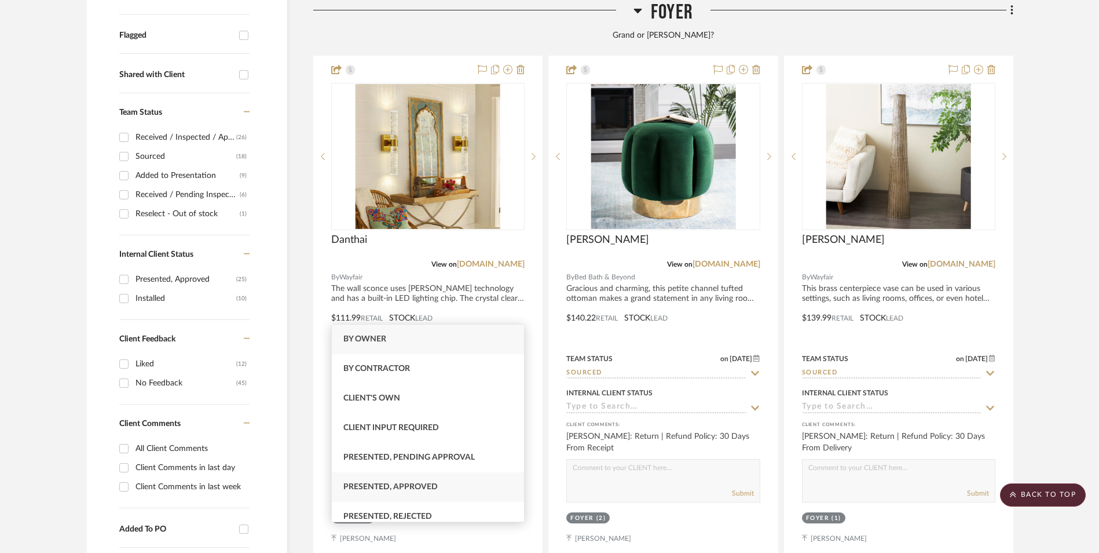
click at [406, 489] on span "Presented, Approved" at bounding box center [391, 487] width 94 height 8
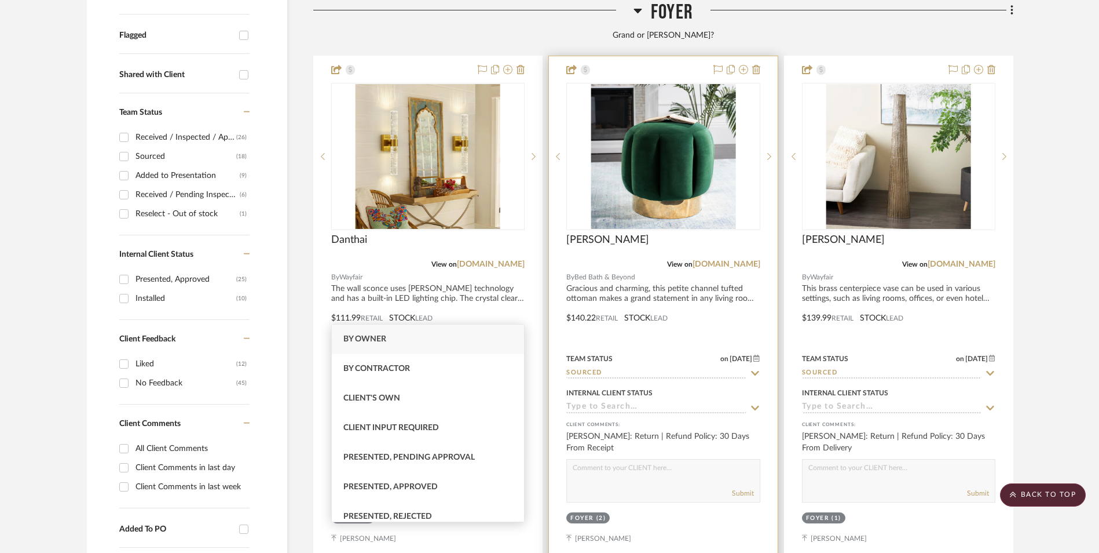
type input "8/29/2025"
type input "Presented, Approved"
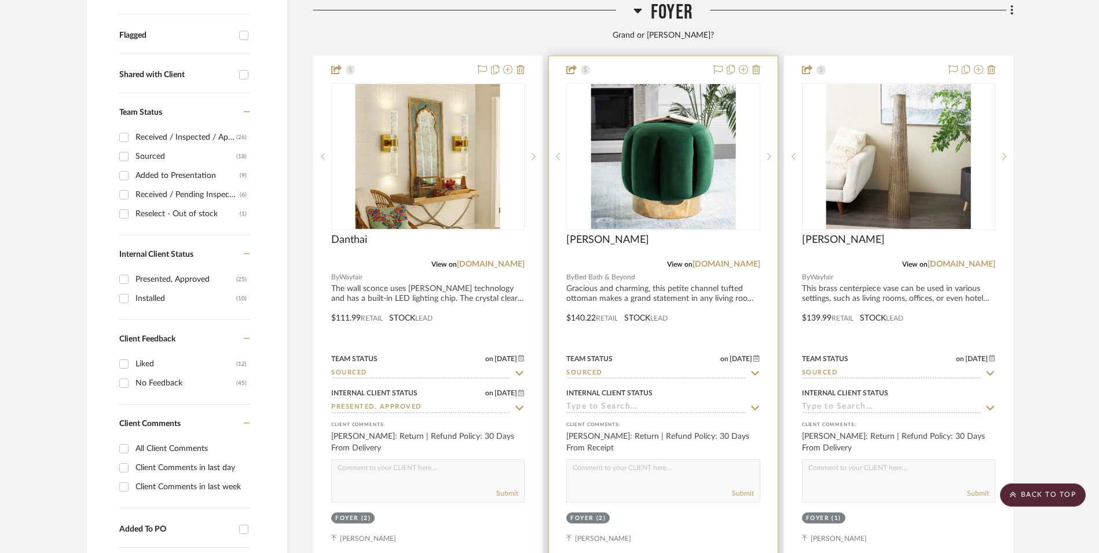
click at [651, 402] on input at bounding box center [657, 407] width 180 height 11
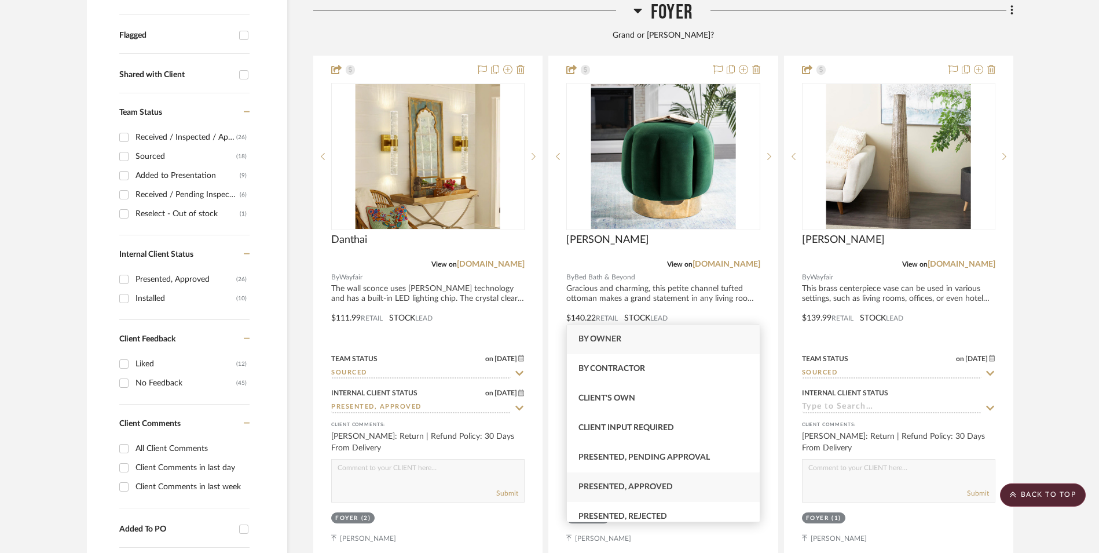
click at [668, 488] on span "Presented, Approved" at bounding box center [626, 487] width 94 height 8
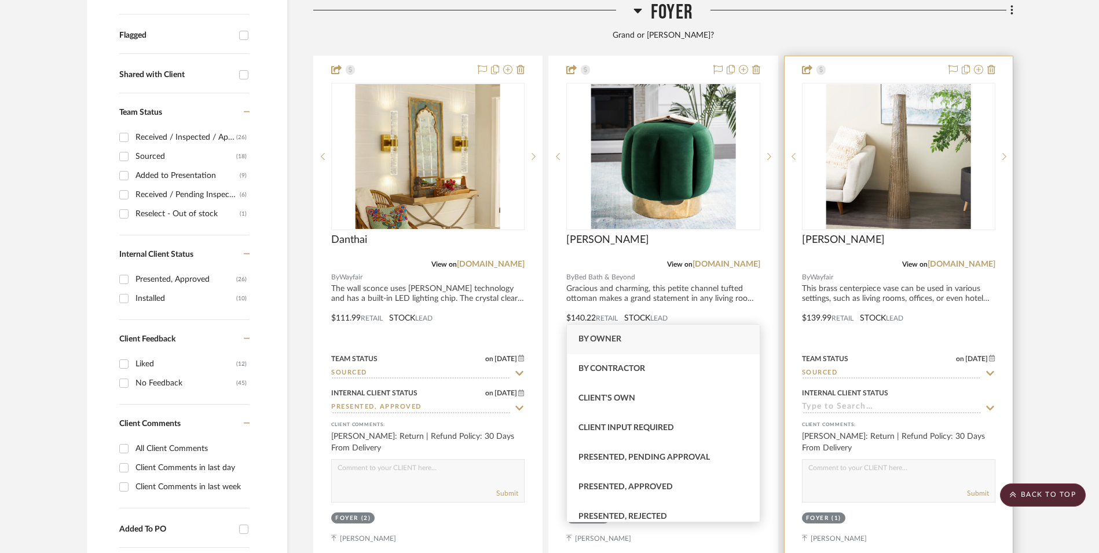
type input "8/29/2025"
type input "Presented, Approved"
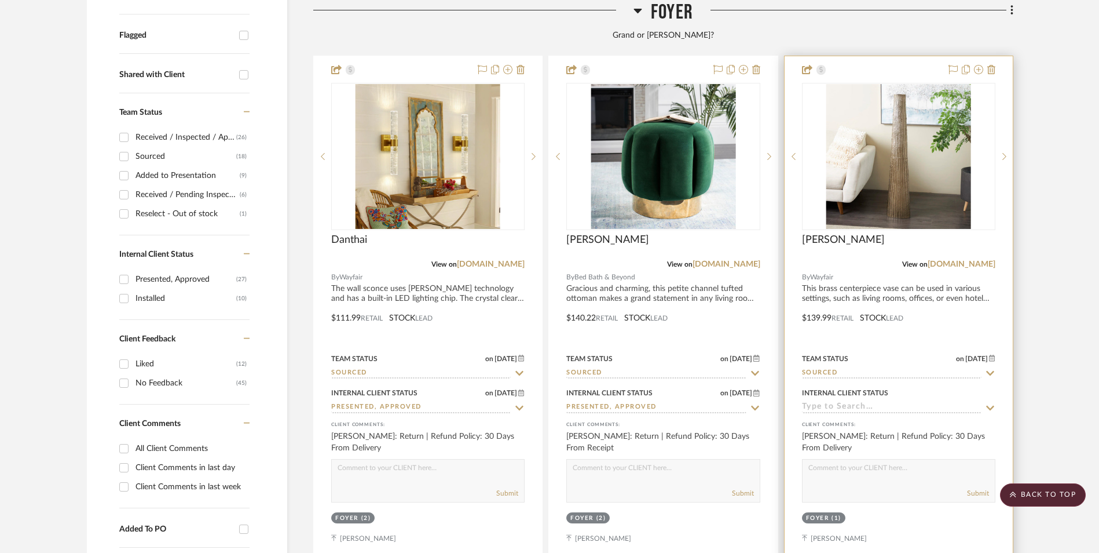
click at [888, 402] on input at bounding box center [892, 407] width 180 height 11
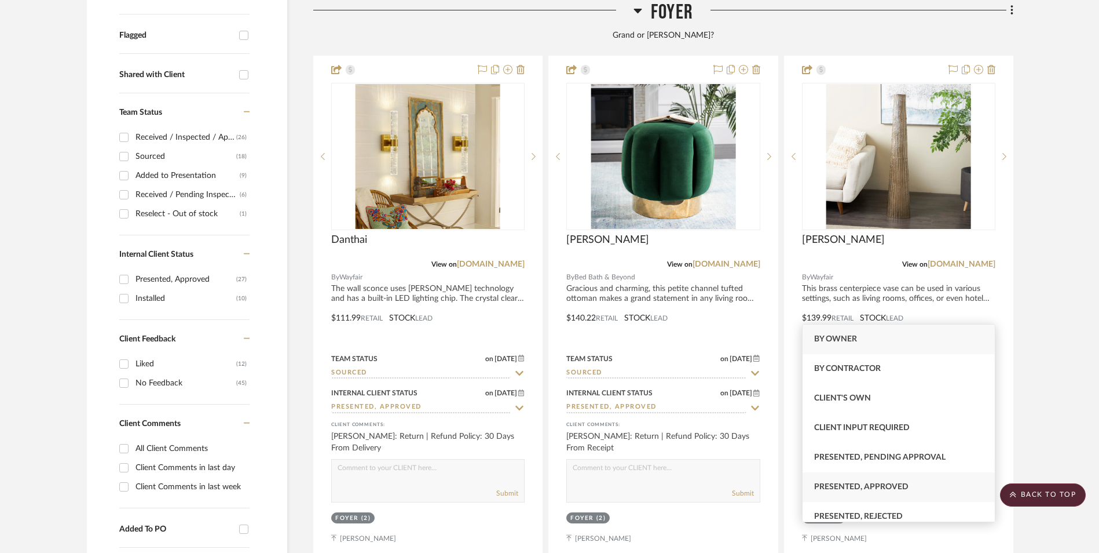
click at [878, 486] on span "Presented, Approved" at bounding box center [861, 487] width 94 height 8
type input "8/29/2025"
type input "Presented, Approved"
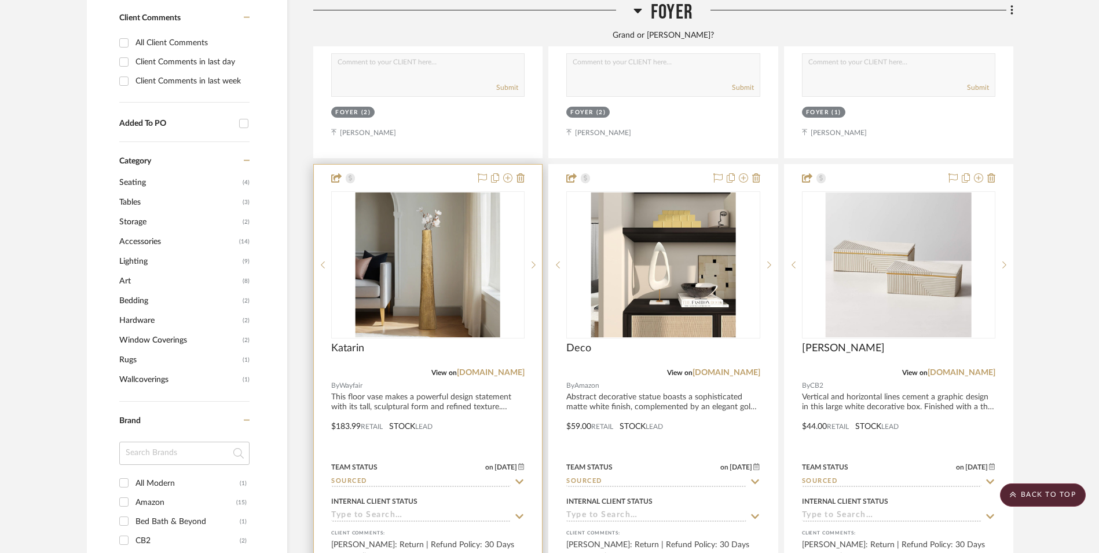
scroll to position [1091, 0]
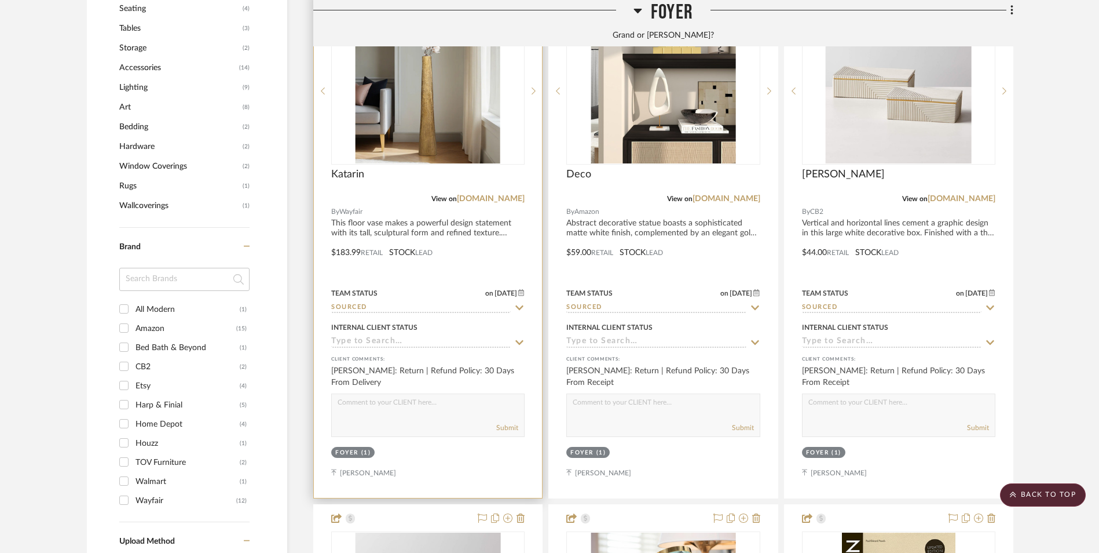
click at [410, 337] on input at bounding box center [421, 342] width 180 height 11
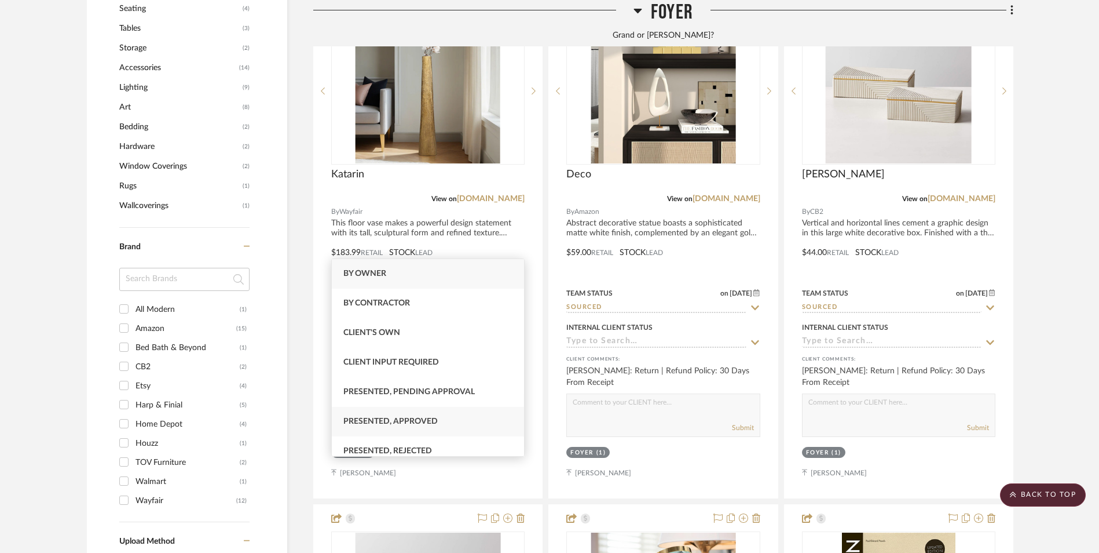
click at [422, 419] on span "Presented, Approved" at bounding box center [391, 421] width 94 height 8
type input "8/29/2025"
type input "Presented, Approved"
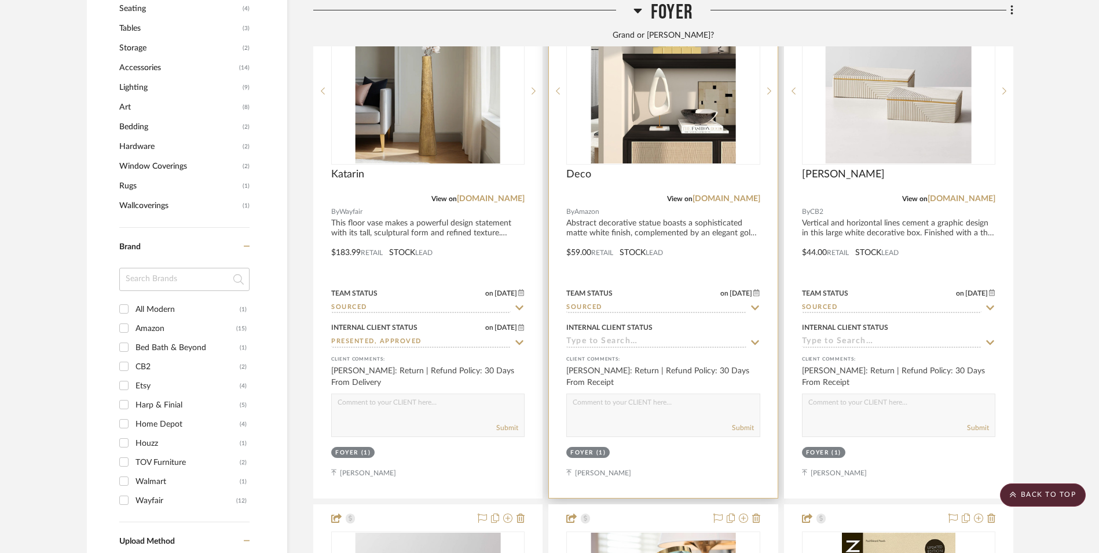
click at [593, 337] on input at bounding box center [657, 342] width 180 height 11
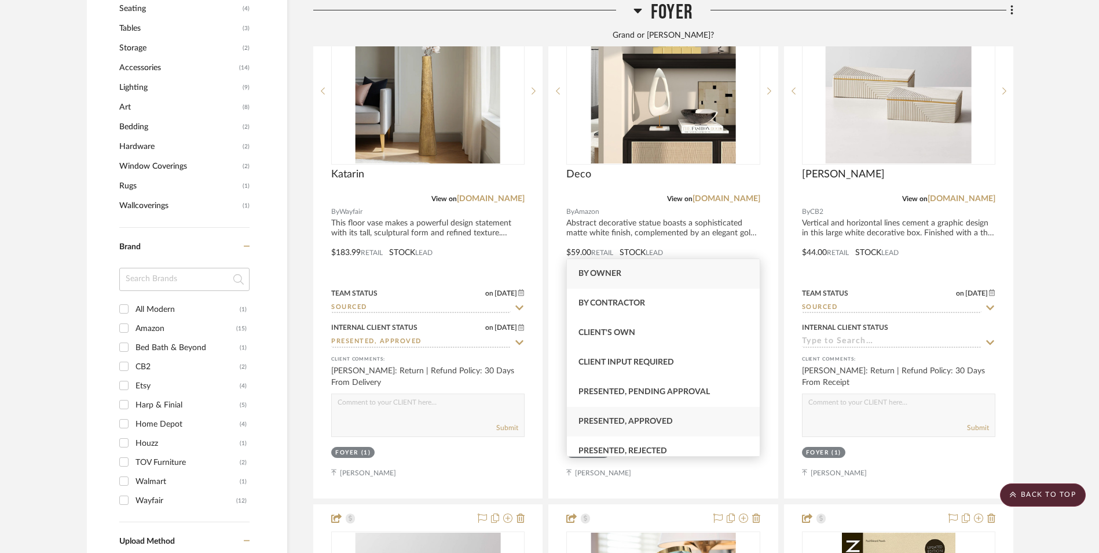
click at [637, 423] on span "Presented, Approved" at bounding box center [626, 421] width 94 height 8
type input "8/29/2025"
type input "Presented, Approved"
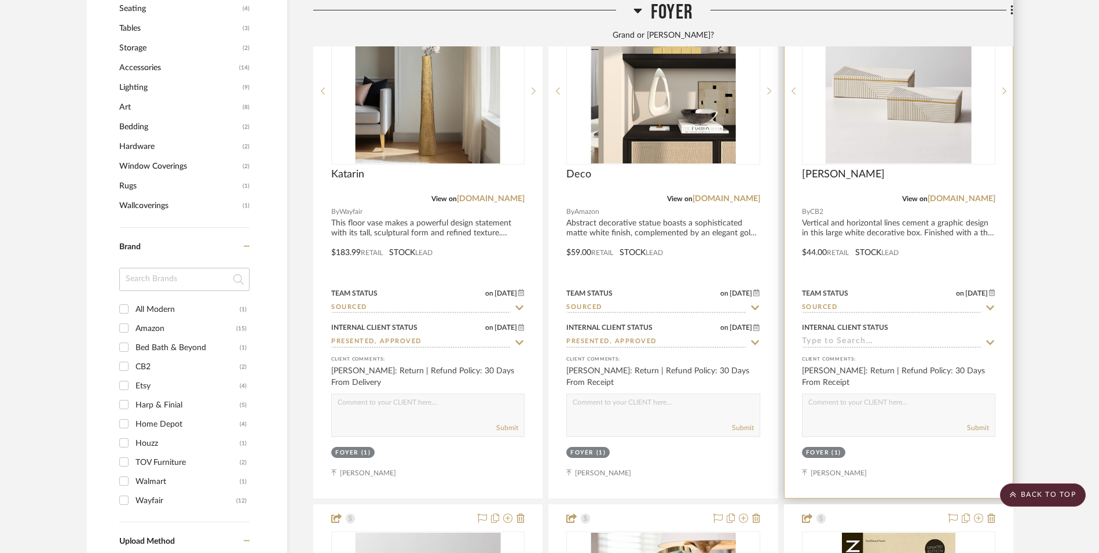
click at [884, 337] on input at bounding box center [892, 342] width 180 height 11
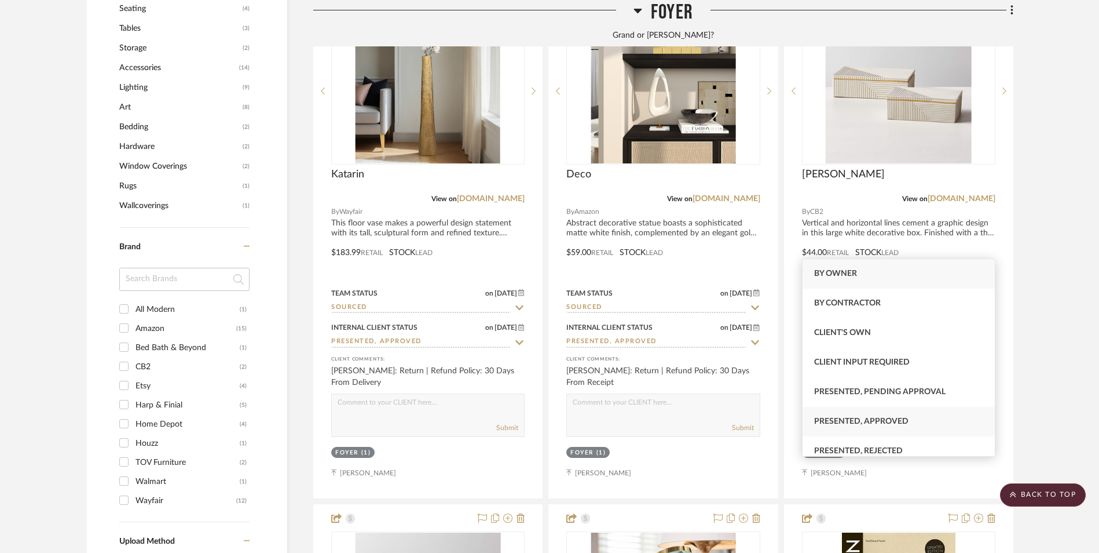
click at [885, 422] on span "Presented, Approved" at bounding box center [861, 421] width 94 height 8
type input "8/29/2025"
type input "Presented, Approved"
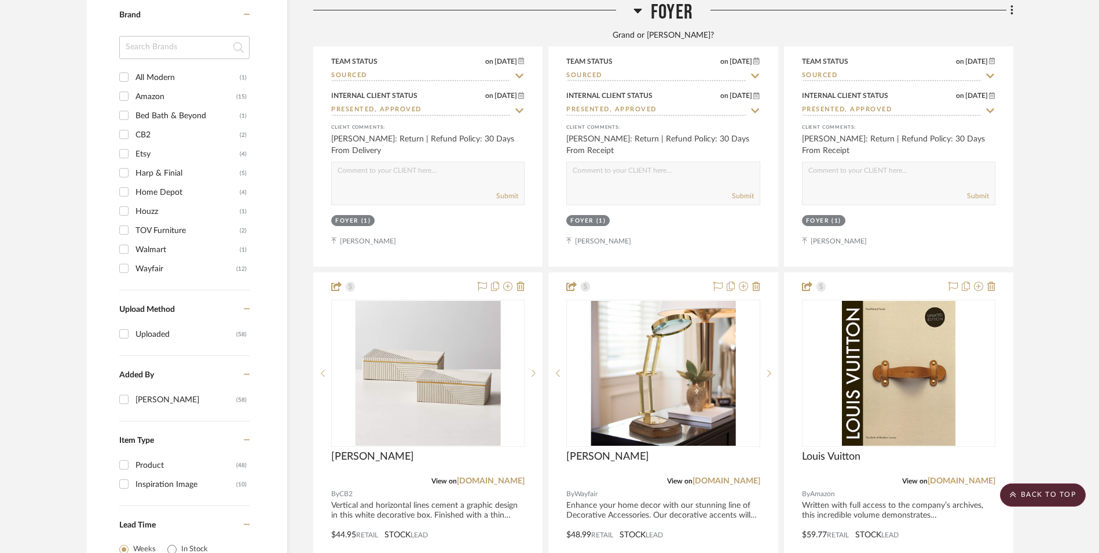
scroll to position [1497, 0]
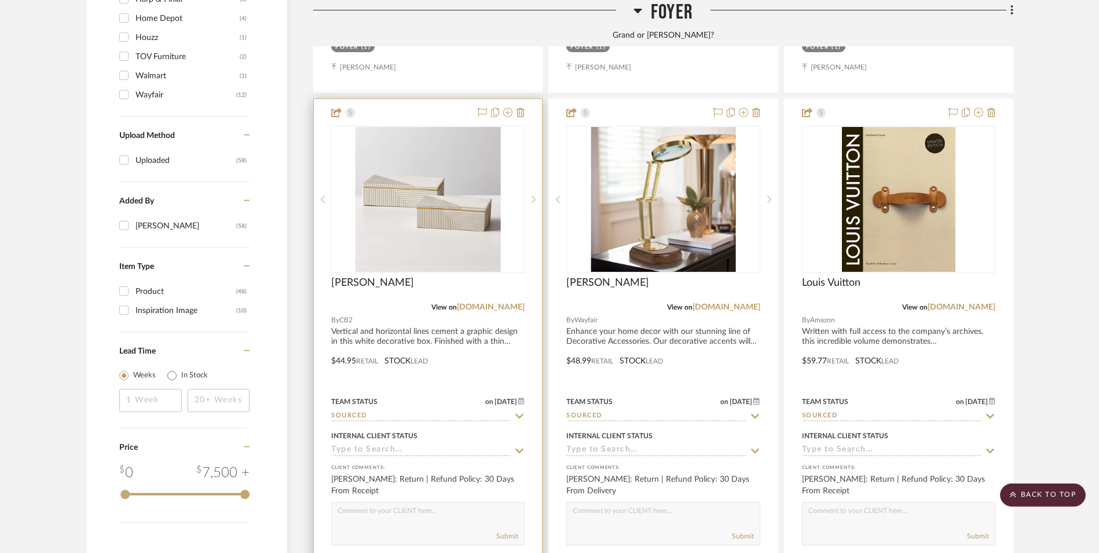
click at [408, 445] on input at bounding box center [421, 450] width 180 height 11
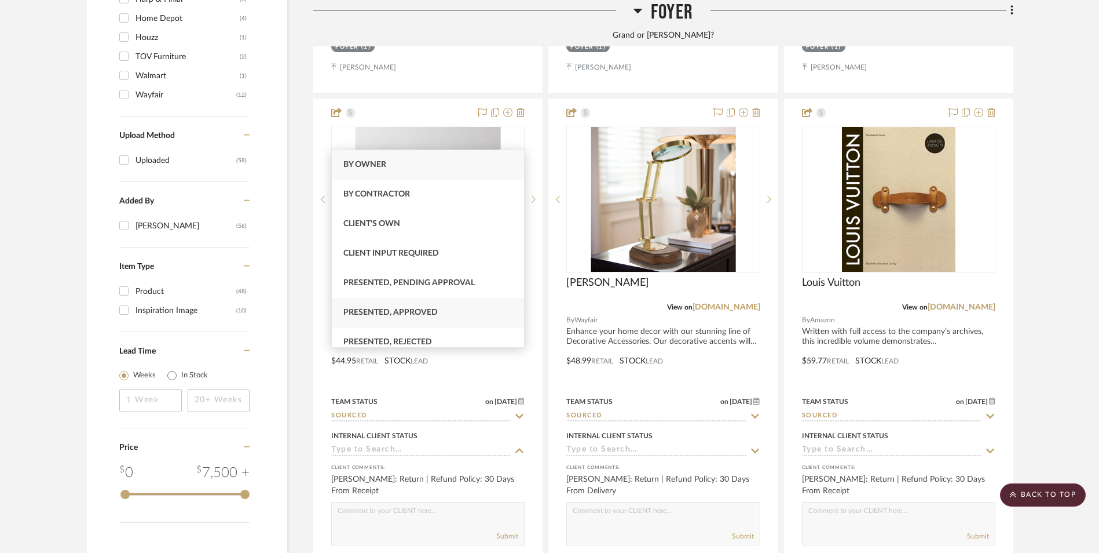
click at [419, 310] on span "Presented, Approved" at bounding box center [391, 312] width 94 height 8
type input "8/29/2025"
type input "Presented, Approved"
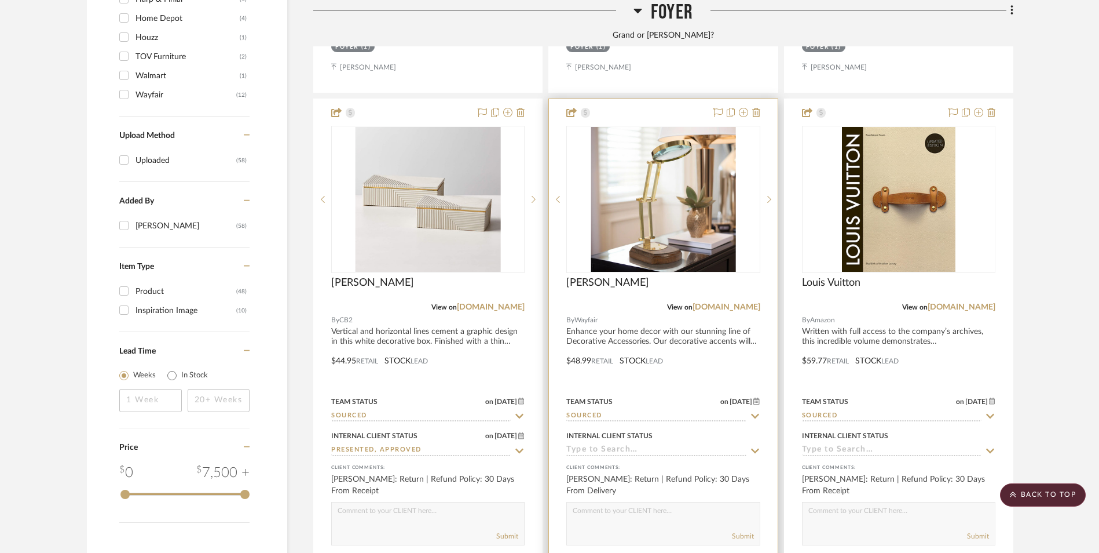
click at [609, 445] on input at bounding box center [657, 450] width 180 height 11
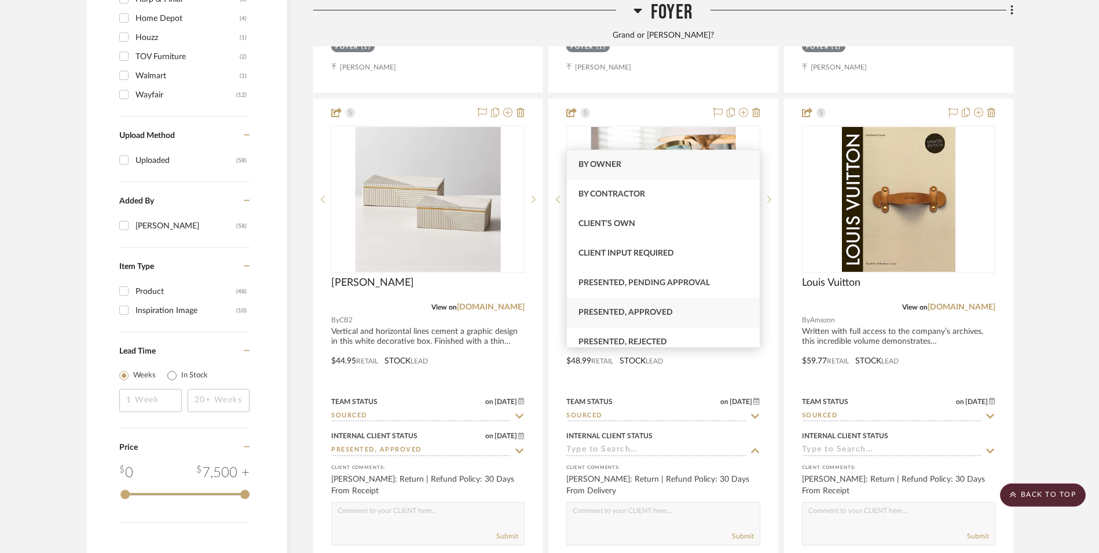
click at [659, 308] on span "Presented, Approved" at bounding box center [626, 312] width 94 height 8
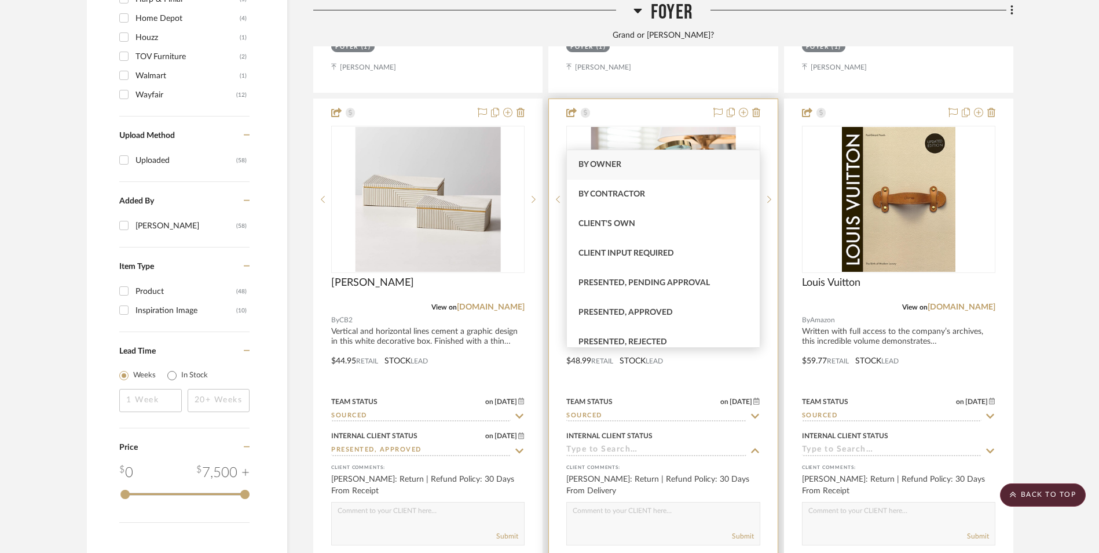
type input "8/29/2025"
type input "Presented, Approved"
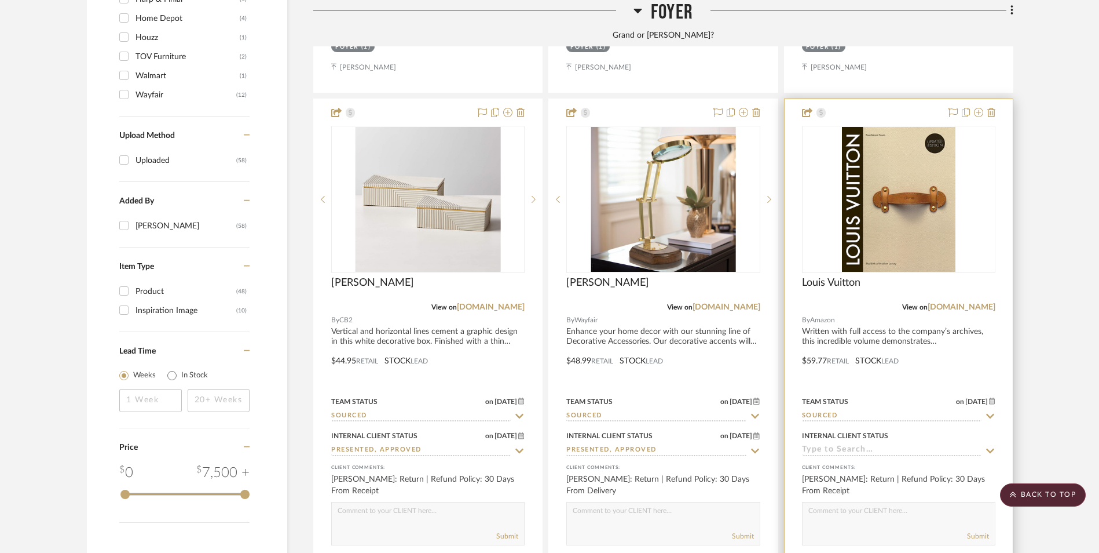
click at [859, 445] on input at bounding box center [892, 450] width 180 height 11
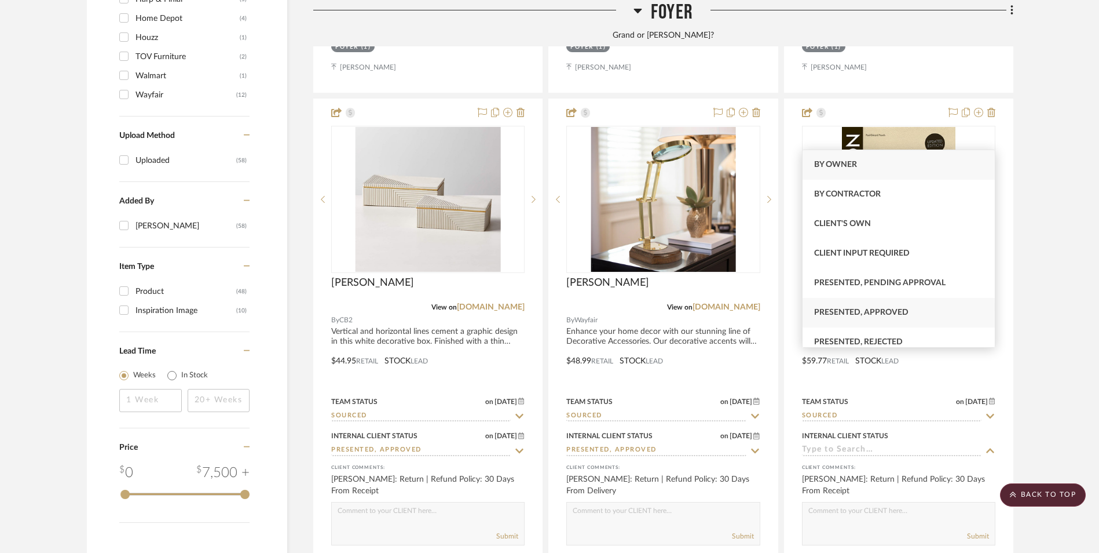
click at [883, 310] on span "Presented, Approved" at bounding box center [861, 312] width 94 height 8
type input "8/29/2025"
type input "Presented, Approved"
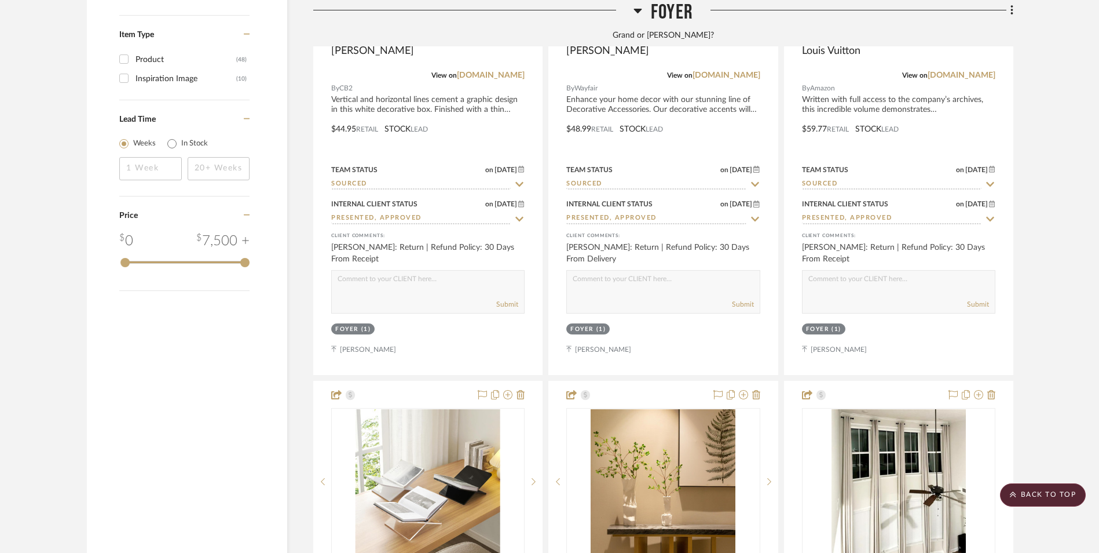
scroll to position [1960, 0]
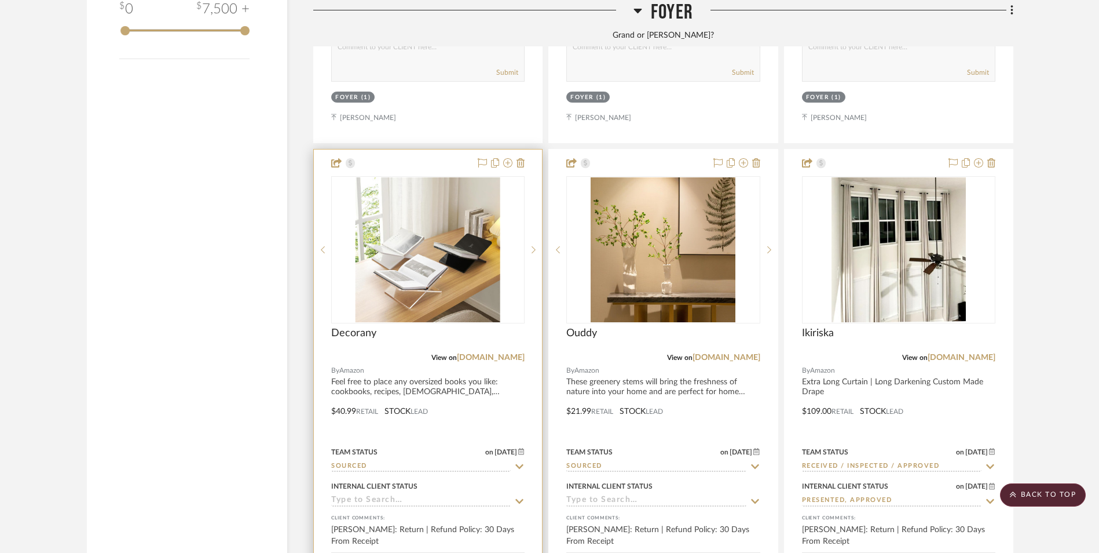
click at [387, 495] on input at bounding box center [421, 500] width 180 height 11
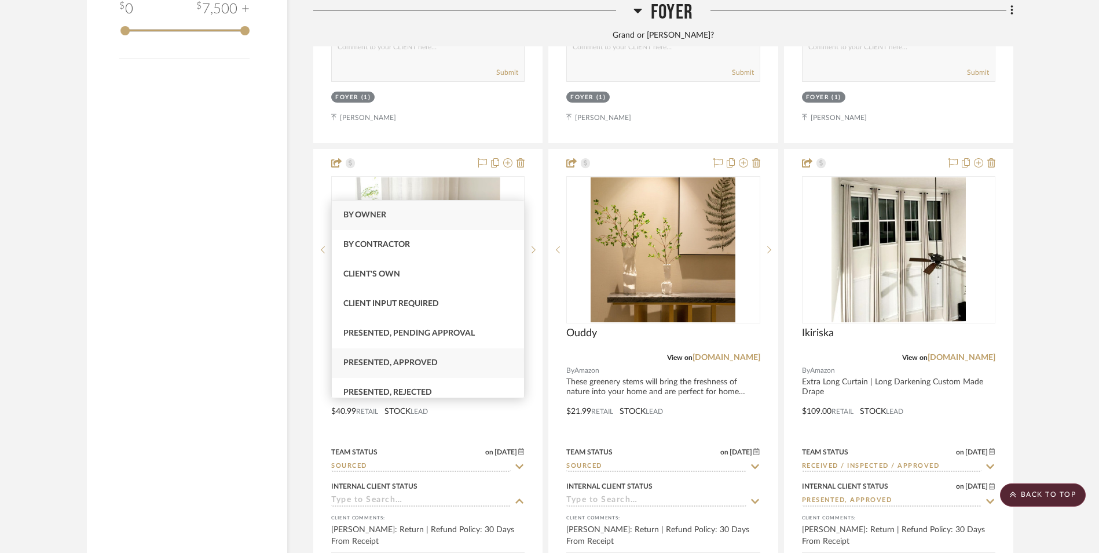
click at [411, 364] on span "Presented, Approved" at bounding box center [391, 363] width 94 height 8
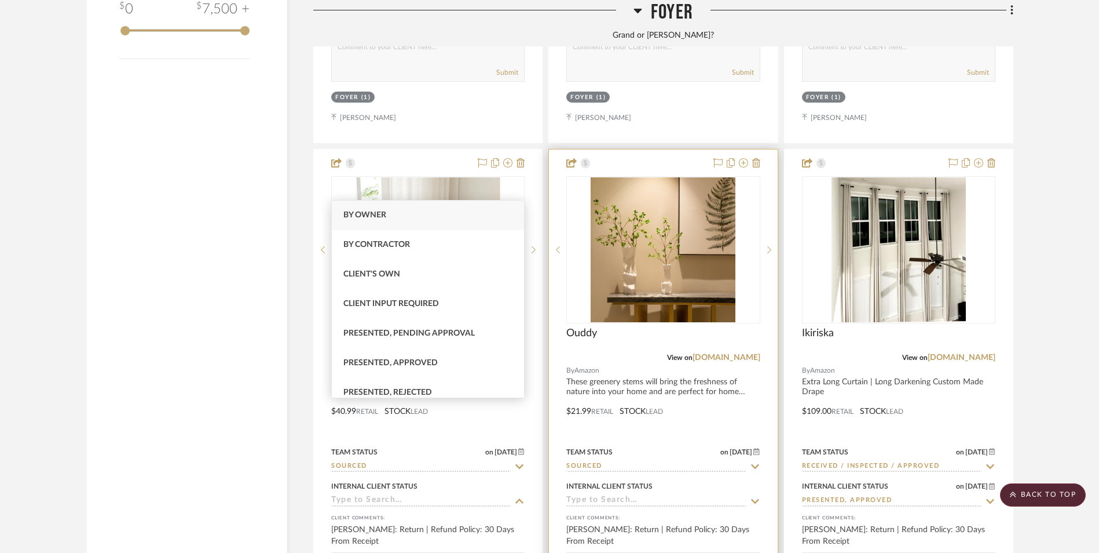
type input "8/29/2025"
type input "Presented, Approved"
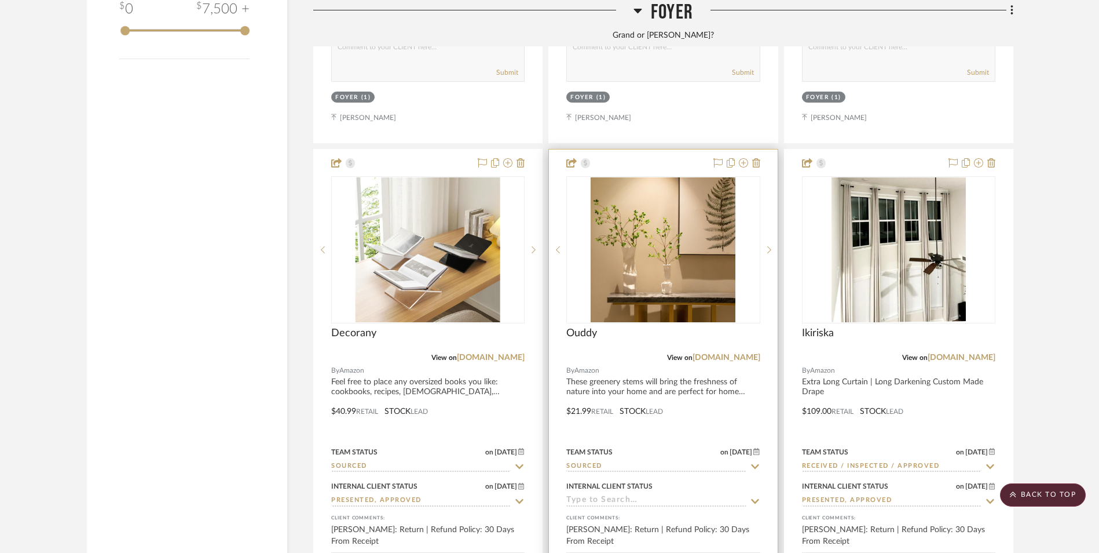
click at [613, 495] on input at bounding box center [657, 500] width 180 height 11
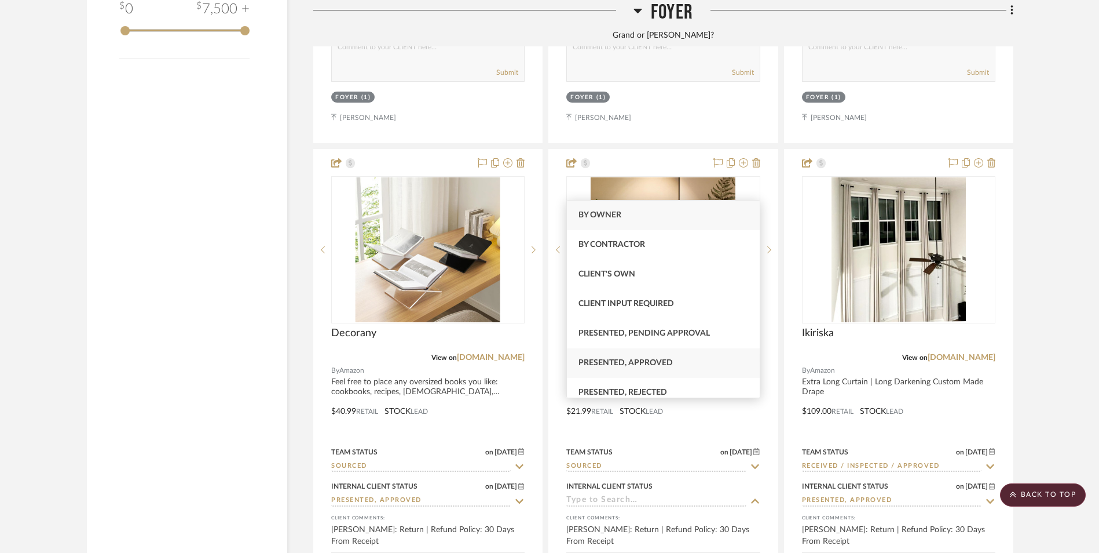
click at [642, 367] on span "Presented, Approved" at bounding box center [626, 363] width 94 height 8
type input "8/29/2025"
type input "Presented, Approved"
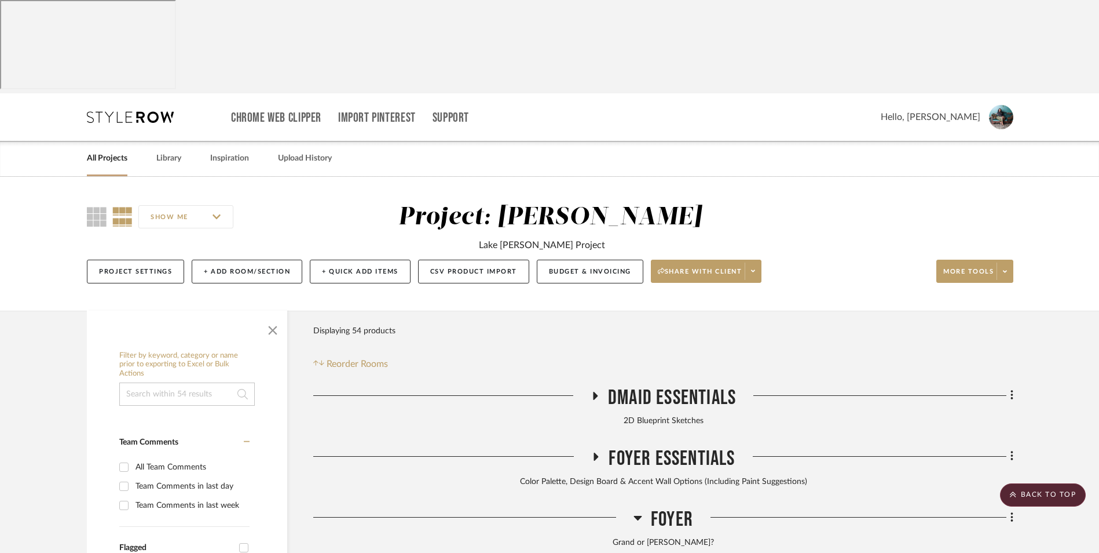
scroll to position [0, 0]
click at [118, 151] on link "All Projects" at bounding box center [107, 159] width 41 height 16
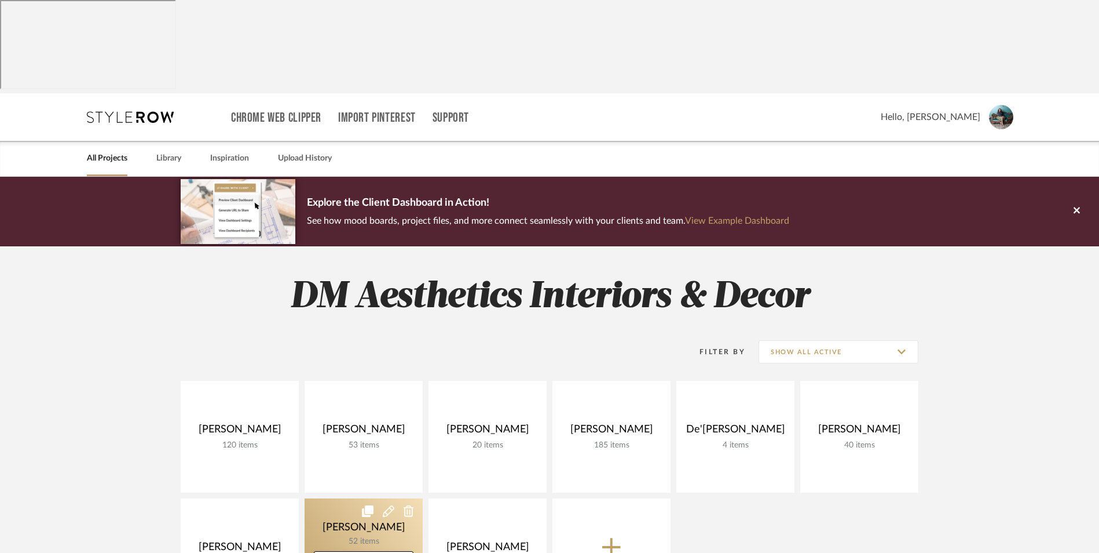
click at [372, 498] on link at bounding box center [364, 554] width 118 height 112
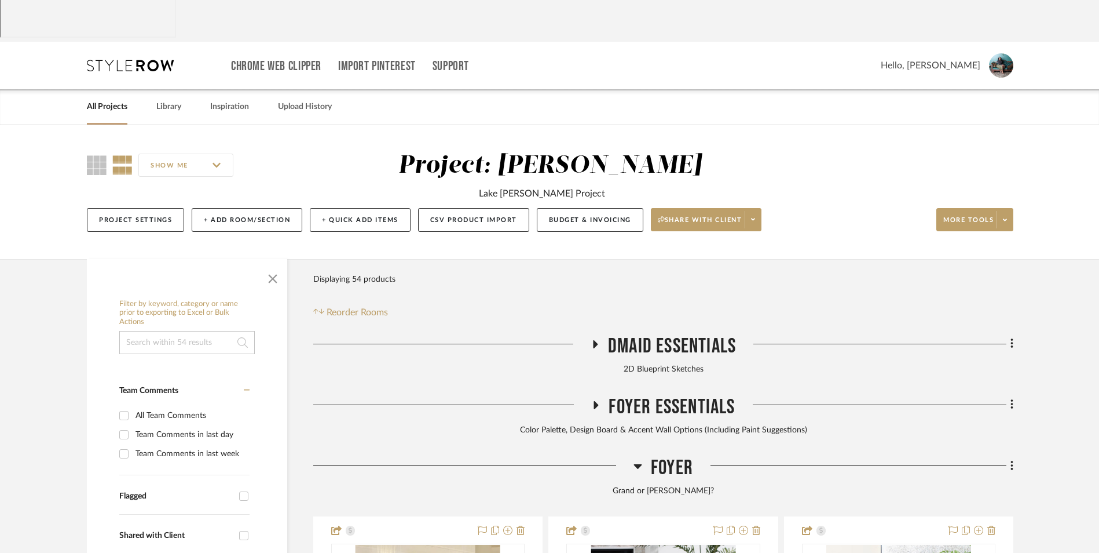
scroll to position [116, 0]
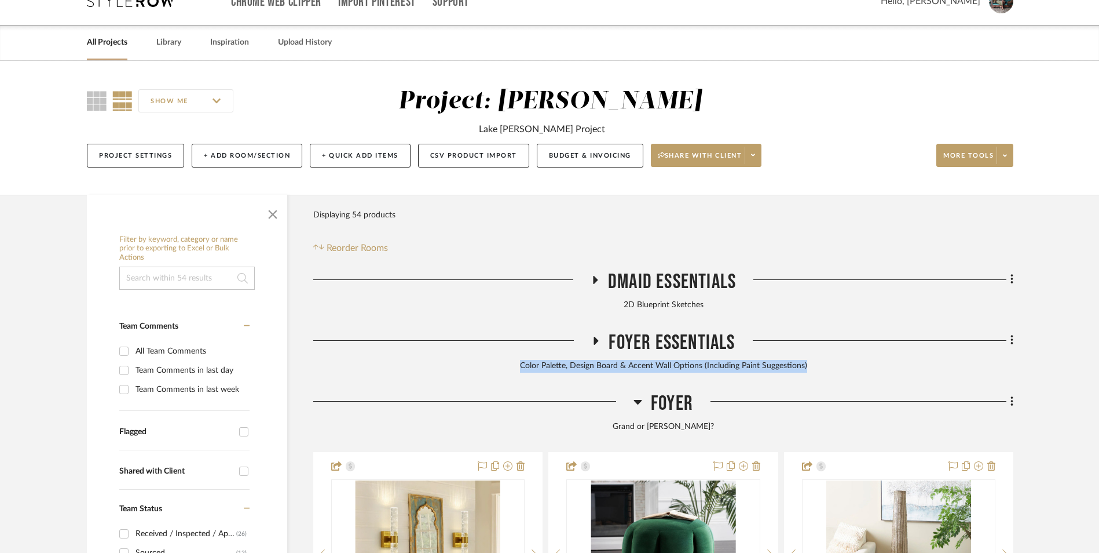
drag, startPoint x: 808, startPoint y: 269, endPoint x: 522, endPoint y: 271, distance: 286.2
click at [522, 360] on div "Color Palette, Design Board & Accent Wall Options (Including Paint Suggestions)" at bounding box center [663, 366] width 700 height 13
copy div "Color Palette, Design Board & Accent Wall Options (Including Paint Suggestions)"
click at [242, 144] on button "+ Add Room/Section" at bounding box center [247, 156] width 111 height 24
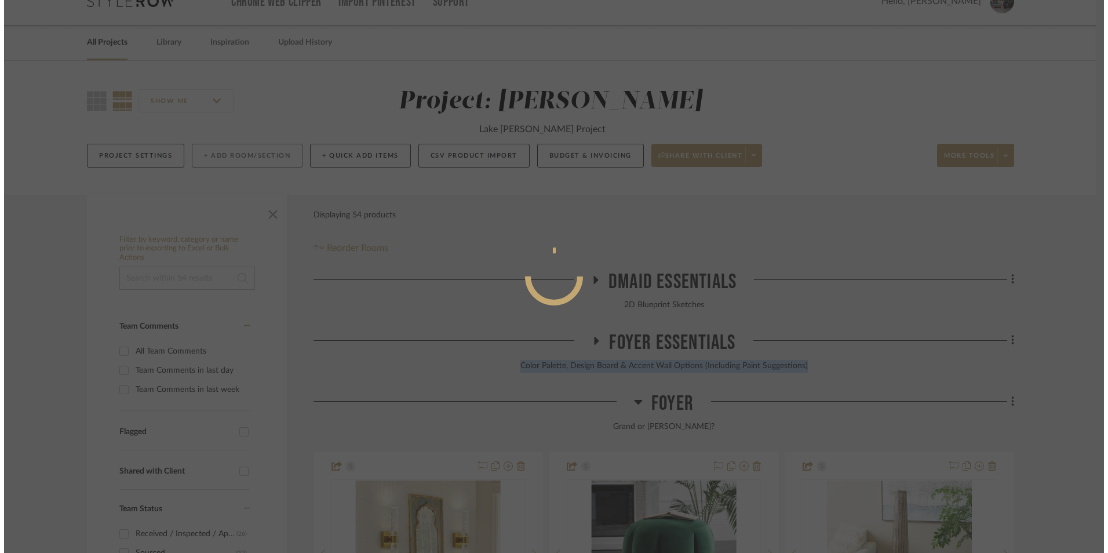
scroll to position [0, 0]
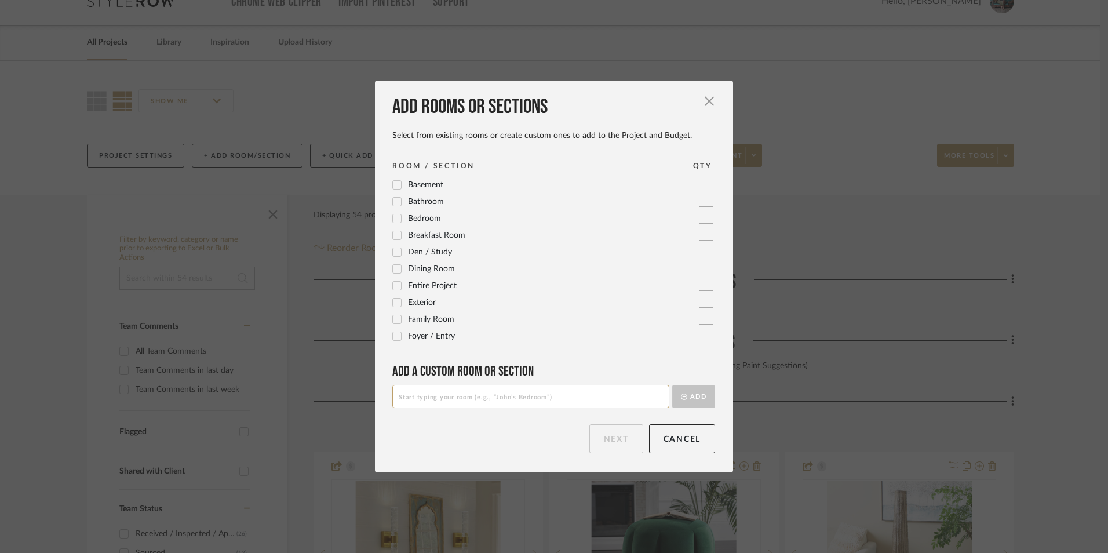
click at [520, 396] on input at bounding box center [530, 396] width 277 height 23
type input "g"
type input "Guest Bathroom Essentials"
click at [672, 385] on button "Add" at bounding box center [693, 396] width 43 height 23
type input "Guest Bathroom"
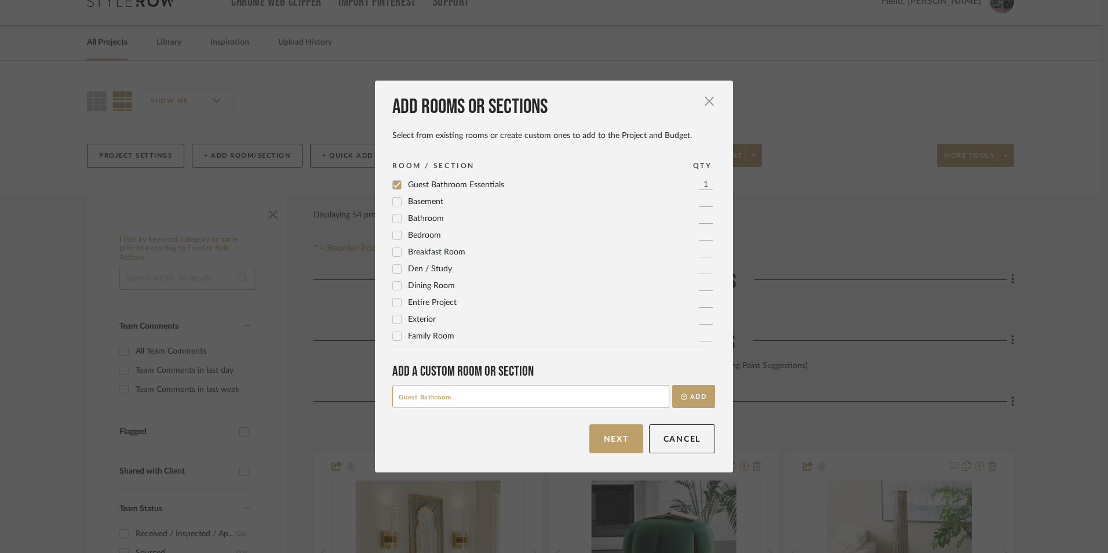
click at [672, 385] on button "Add" at bounding box center [693, 396] width 43 height 23
click at [632, 443] on button "Next" at bounding box center [616, 438] width 54 height 29
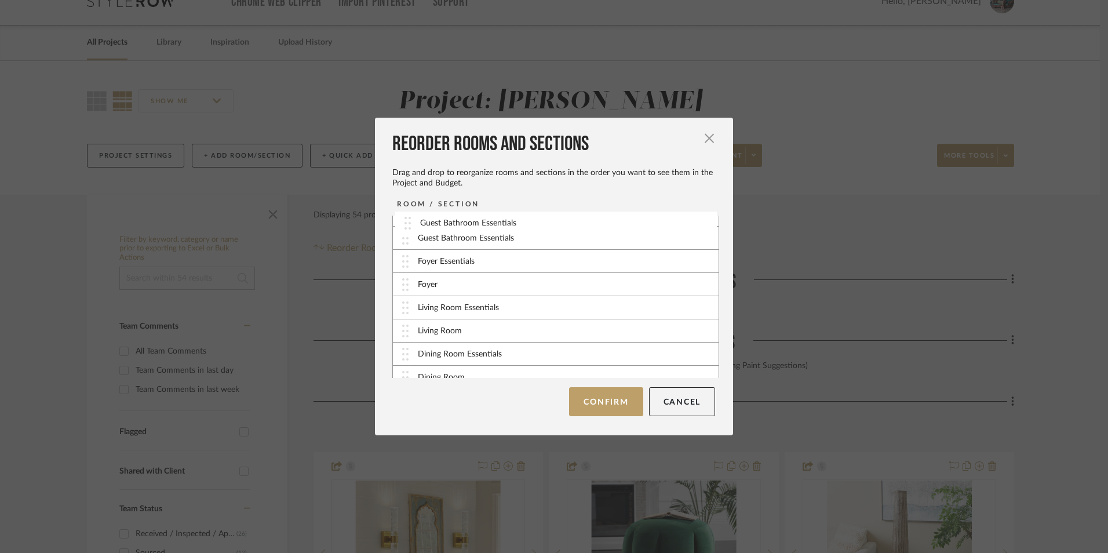
scroll to position [0, 0]
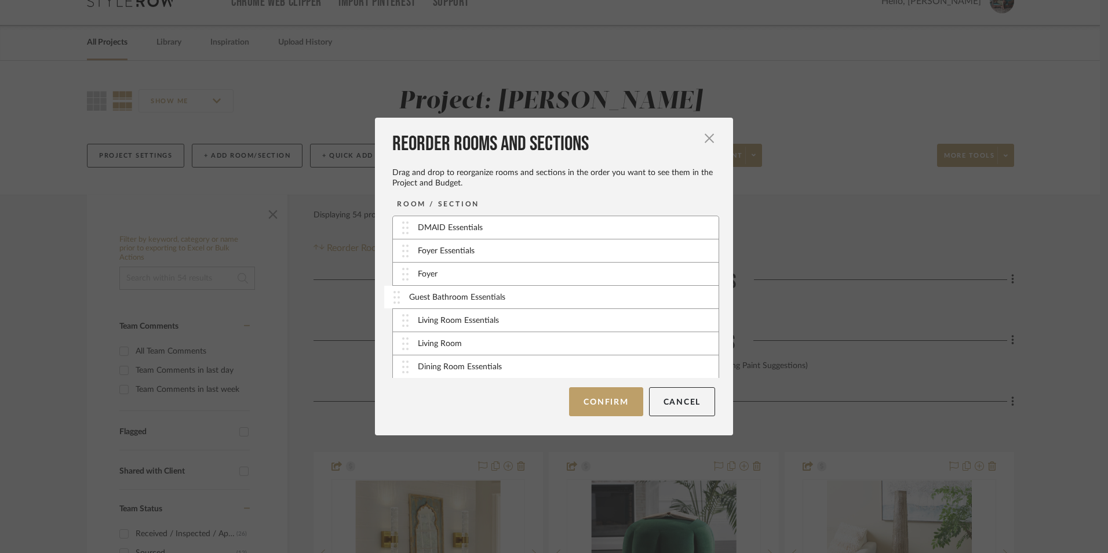
drag, startPoint x: 401, startPoint y: 367, endPoint x: 397, endPoint y: 298, distance: 69.1
drag, startPoint x: 405, startPoint y: 370, endPoint x: 411, endPoint y: 249, distance: 120.6
click at [611, 406] on button "Confirm" at bounding box center [606, 401] width 74 height 29
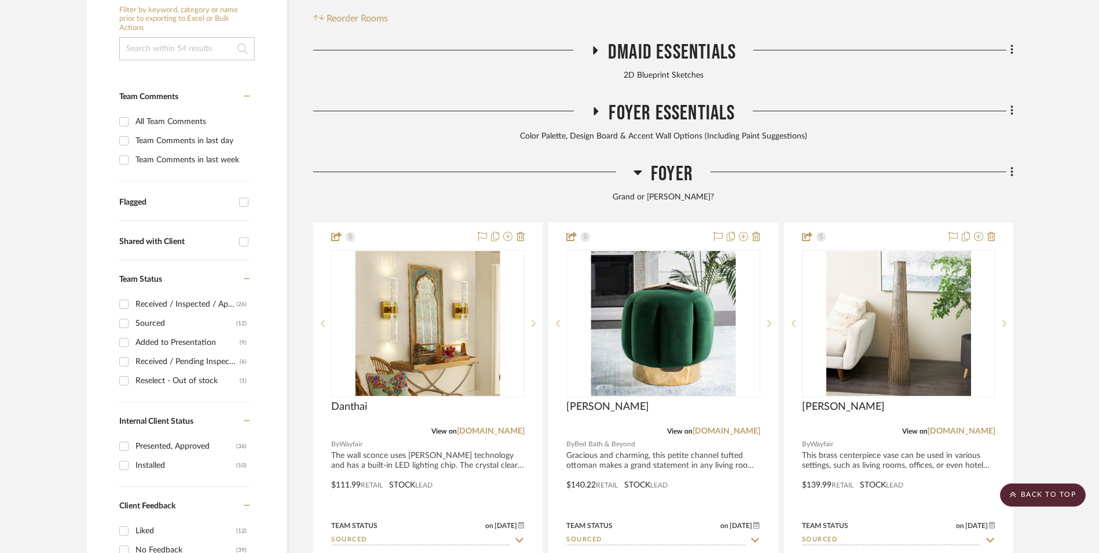
scroll to position [290, 0]
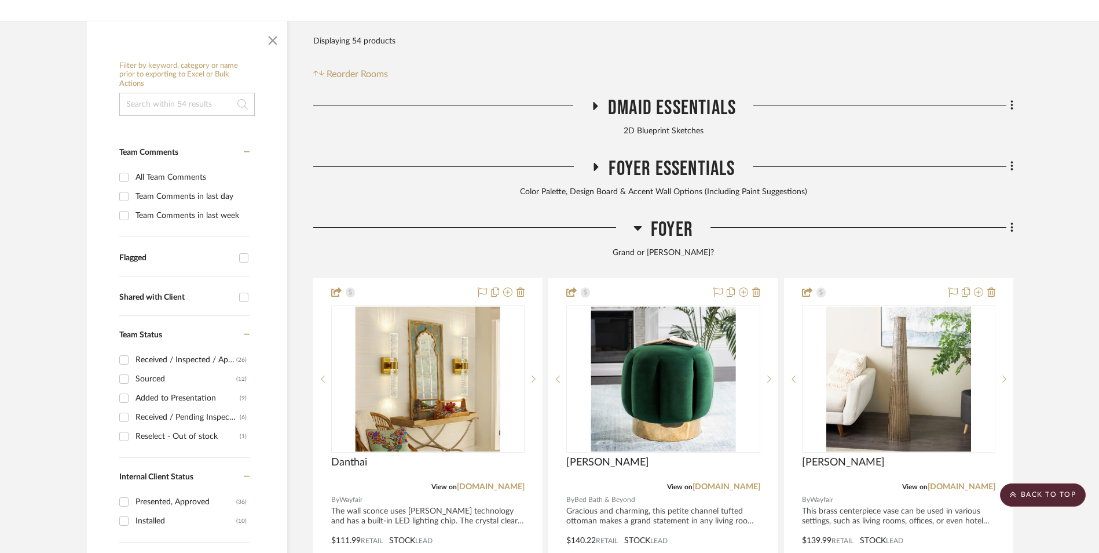
click at [640, 221] on icon at bounding box center [638, 228] width 9 height 14
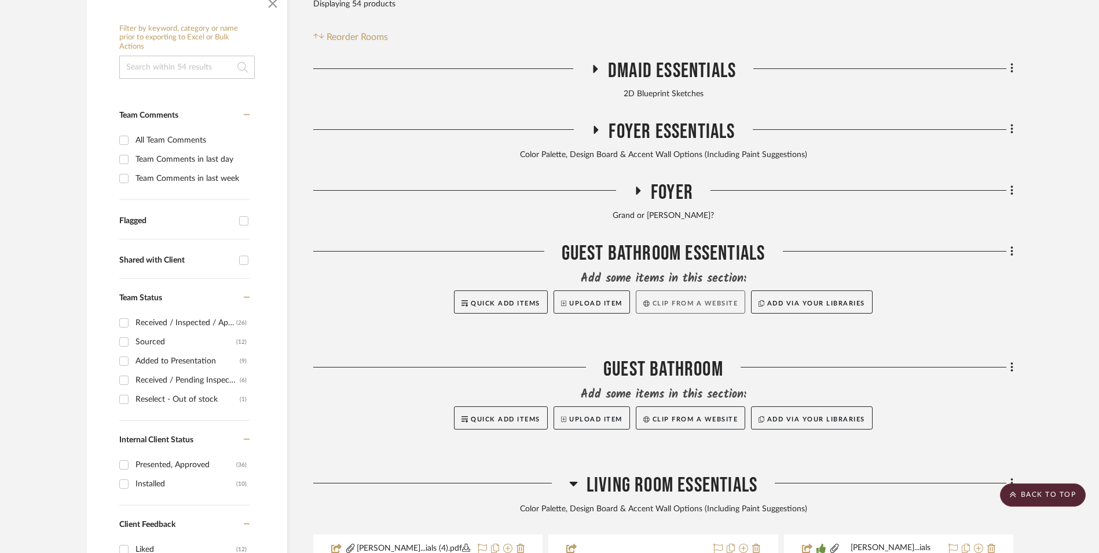
scroll to position [348, 0]
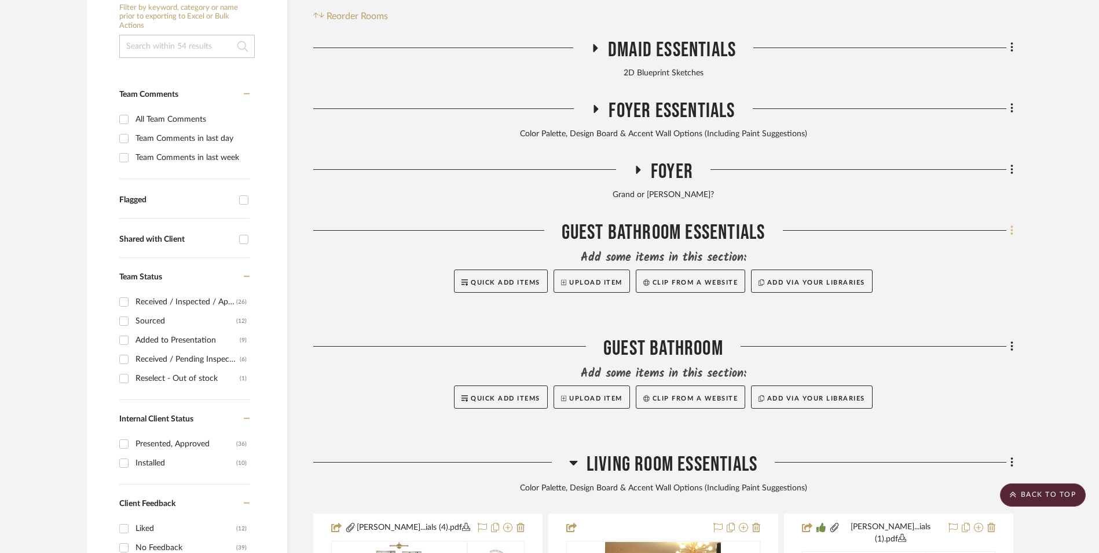
click at [1013, 224] on icon at bounding box center [1012, 230] width 3 height 13
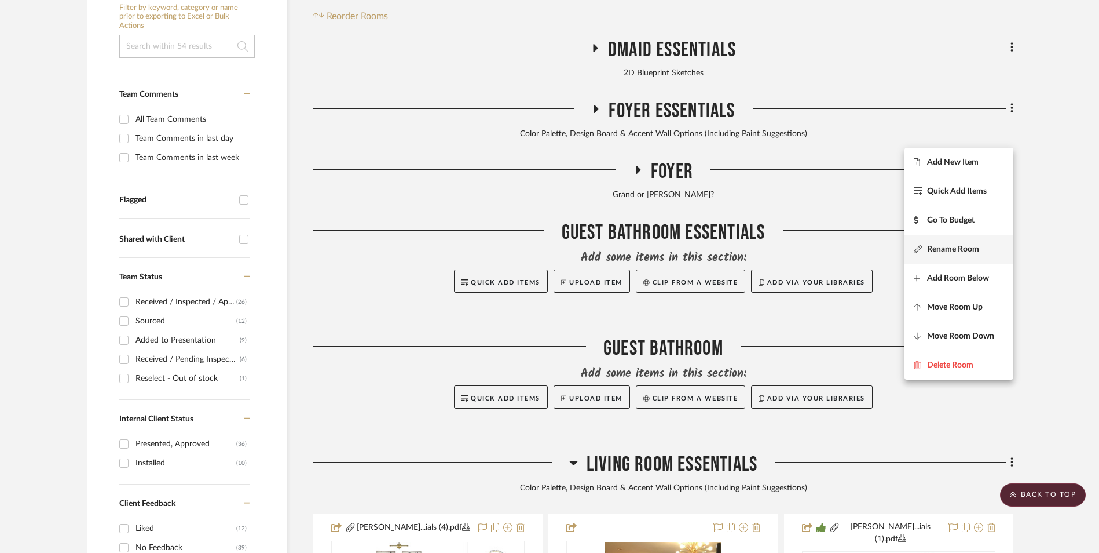
click at [973, 251] on span "Rename Room" at bounding box center [953, 249] width 52 height 10
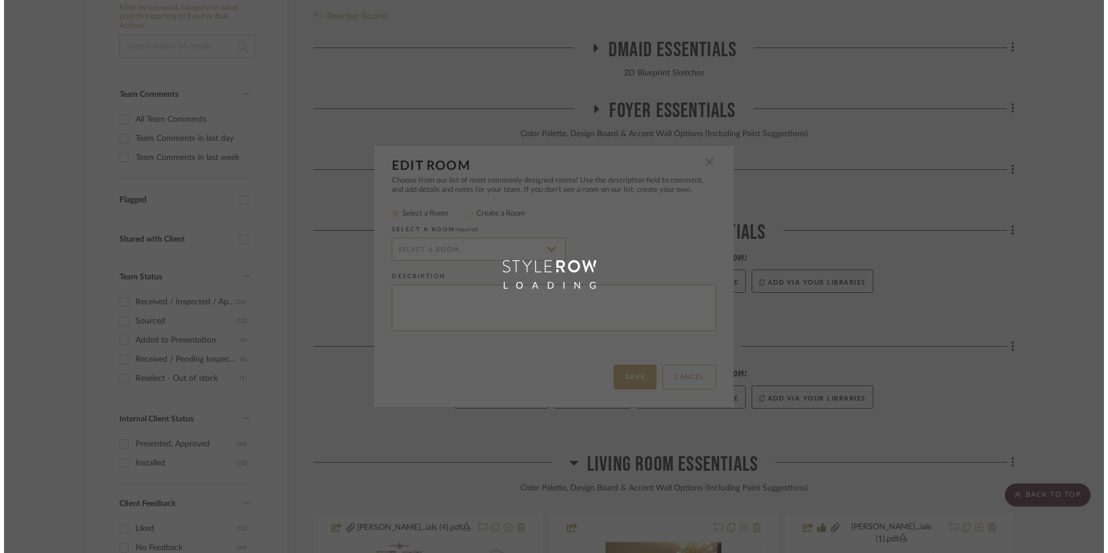
scroll to position [0, 0]
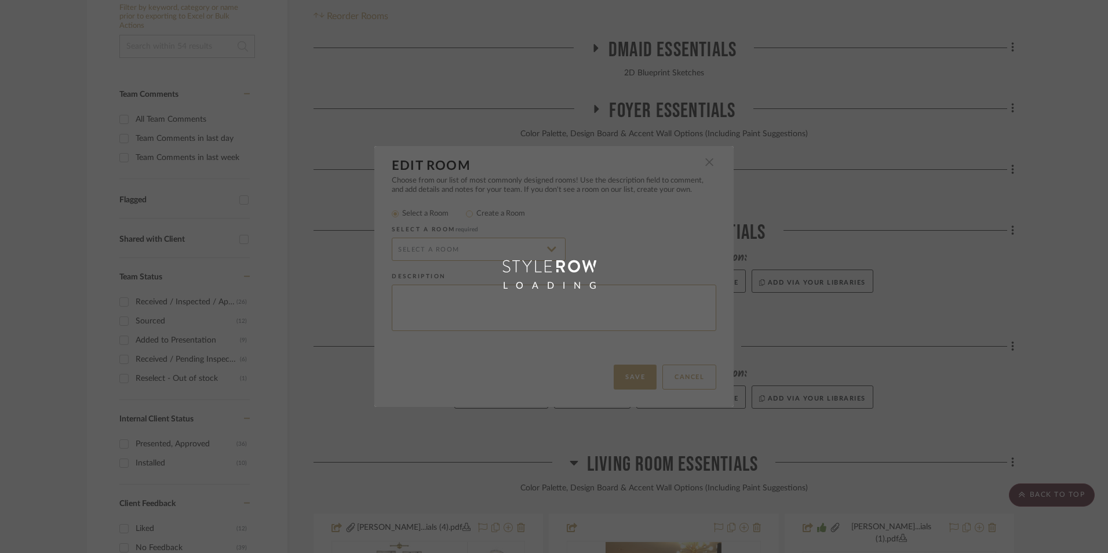
radio input "false"
radio input "true"
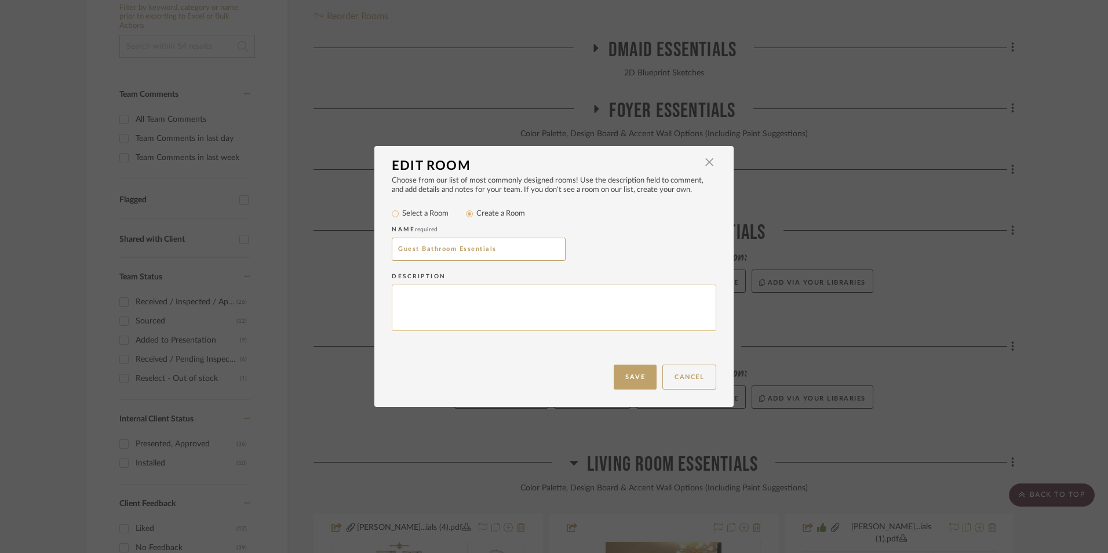
click at [547, 311] on textarea at bounding box center [554, 307] width 324 height 47
paste textarea "Color Palette, Design Board & Accent Wall Options (Including Paint Suggestions)"
type textarea "Color Palette, Design Board & Accent Wall Options (Including Paint Suggestions)"
click at [638, 374] on button "Save" at bounding box center [634, 376] width 43 height 25
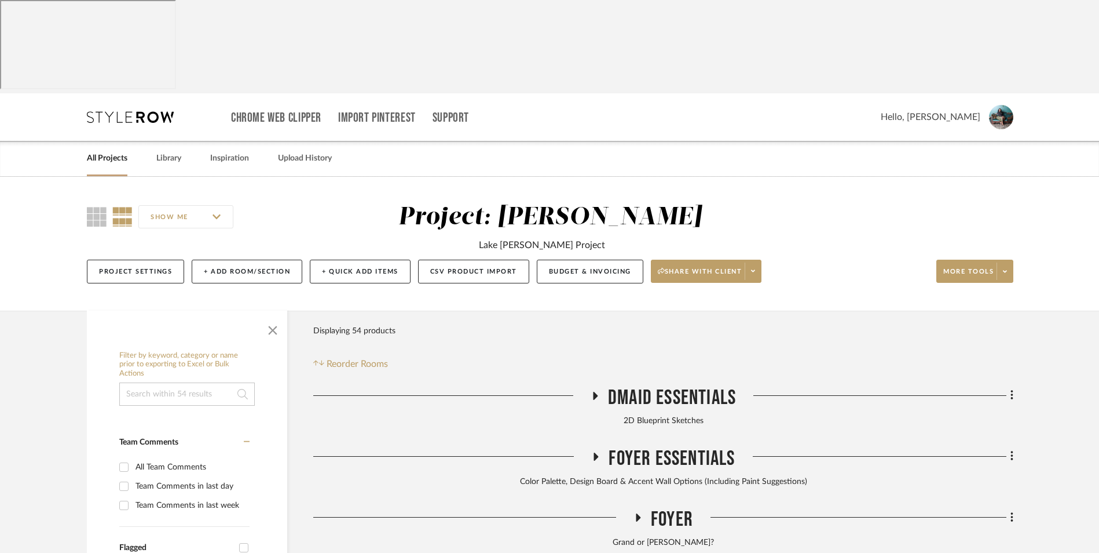
click at [103, 151] on link "All Projects" at bounding box center [107, 159] width 41 height 16
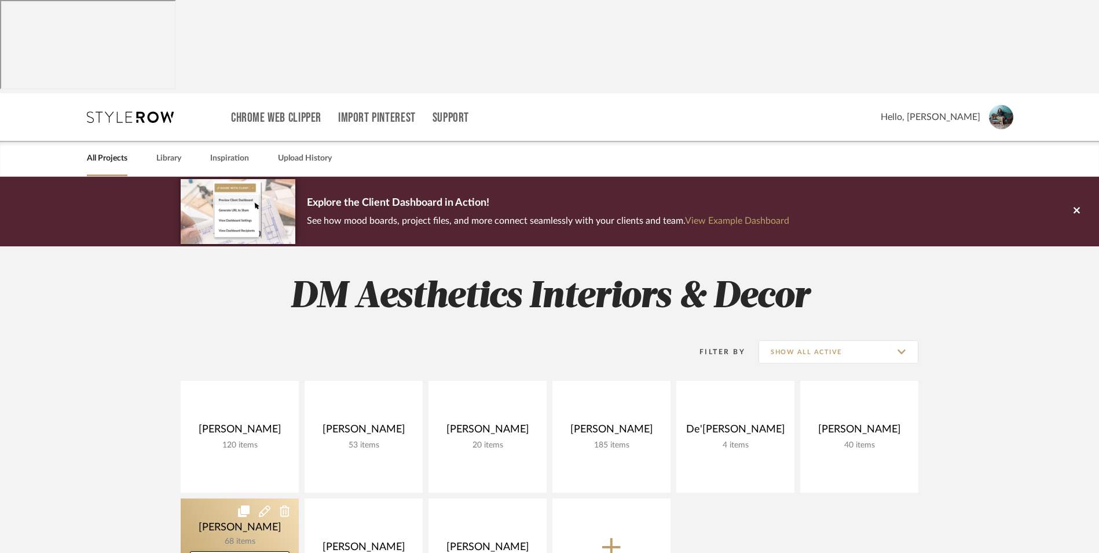
click at [222, 498] on link at bounding box center [240, 554] width 118 height 112
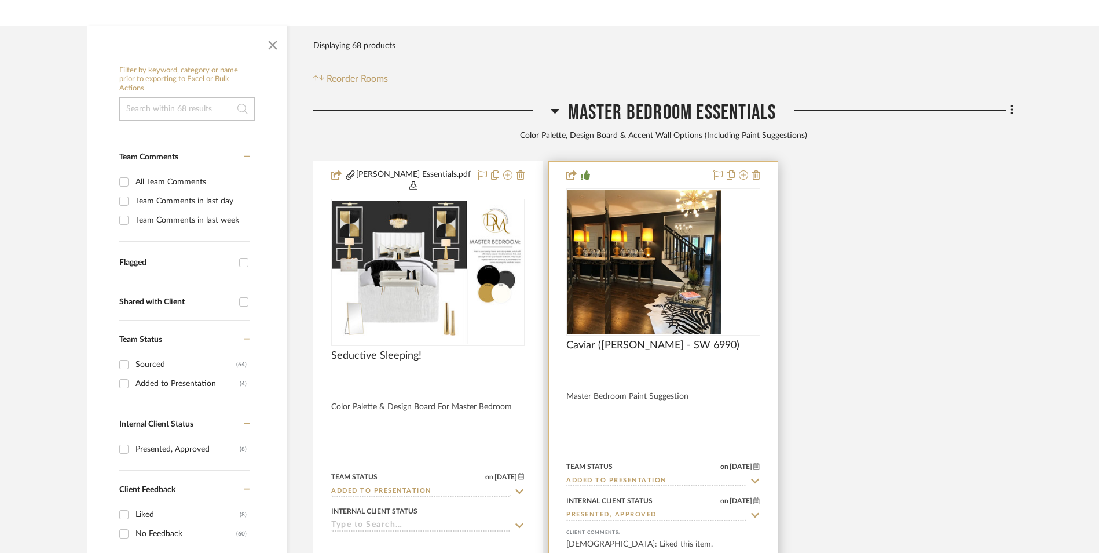
scroll to position [290, 0]
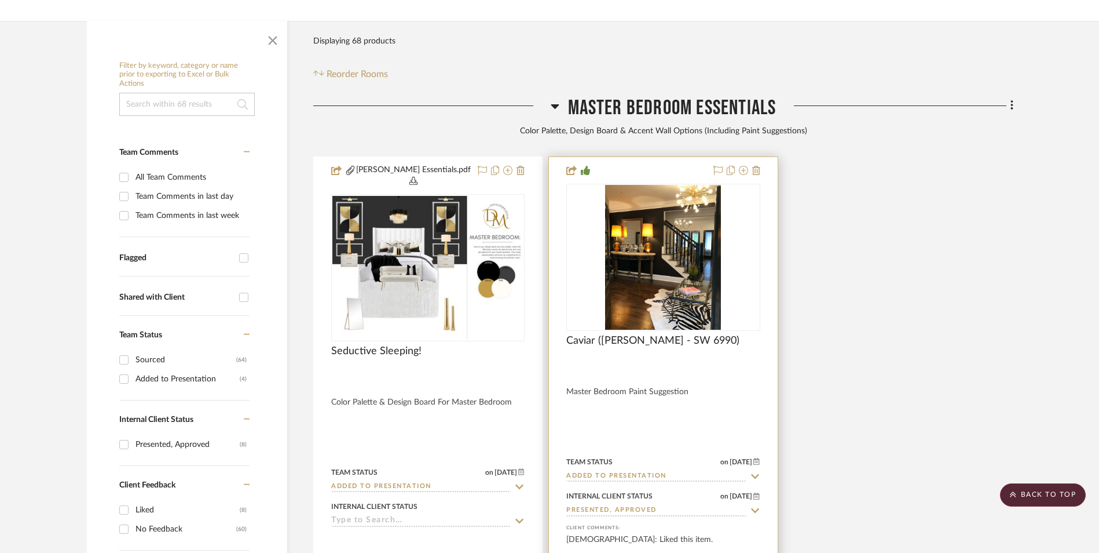
click at [611, 185] on img "0" at bounding box center [663, 257] width 116 height 145
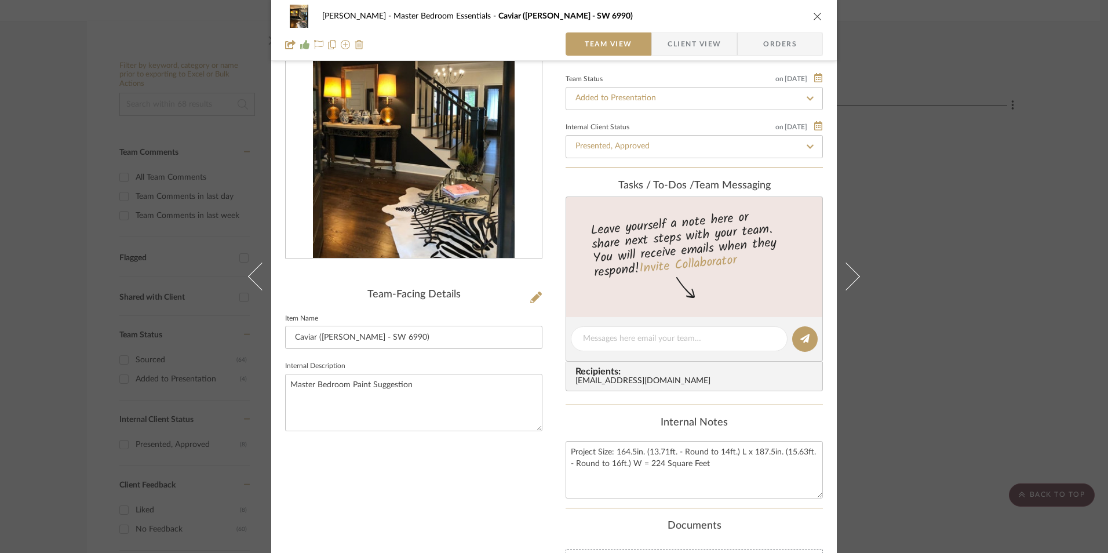
scroll to position [0, 0]
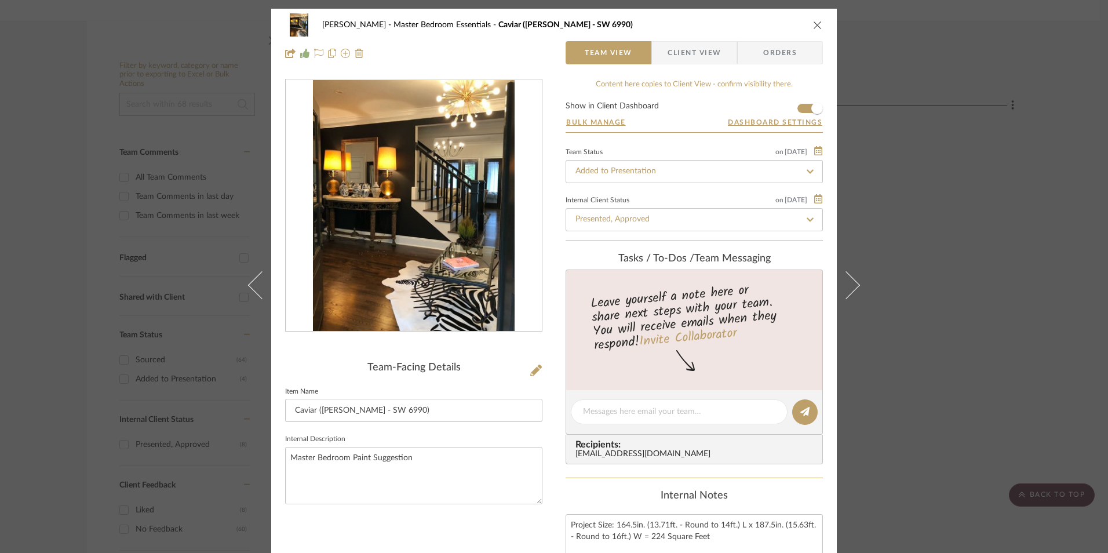
click at [813, 21] on icon "close" at bounding box center [817, 24] width 9 height 9
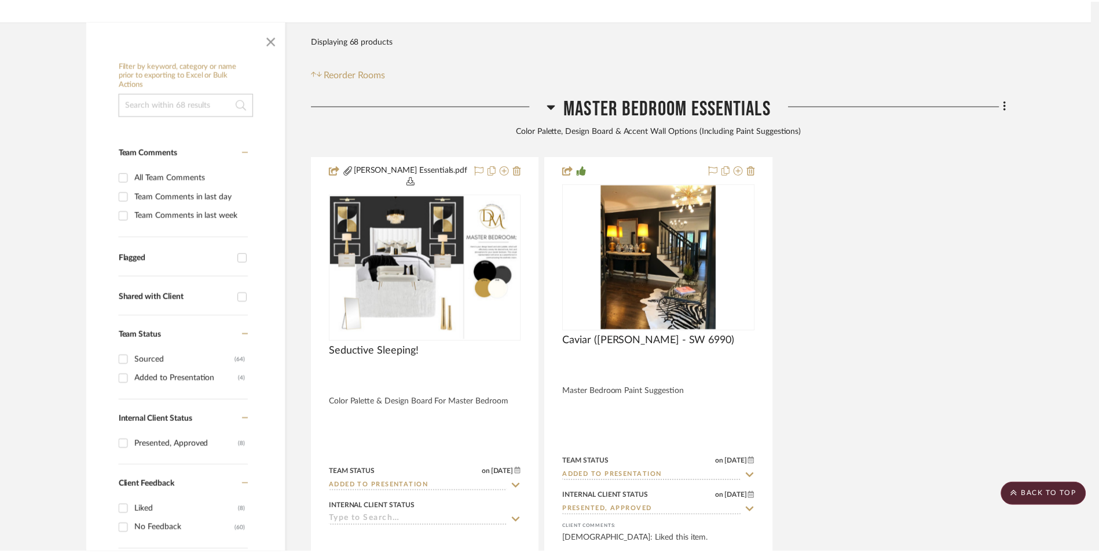
scroll to position [290, 0]
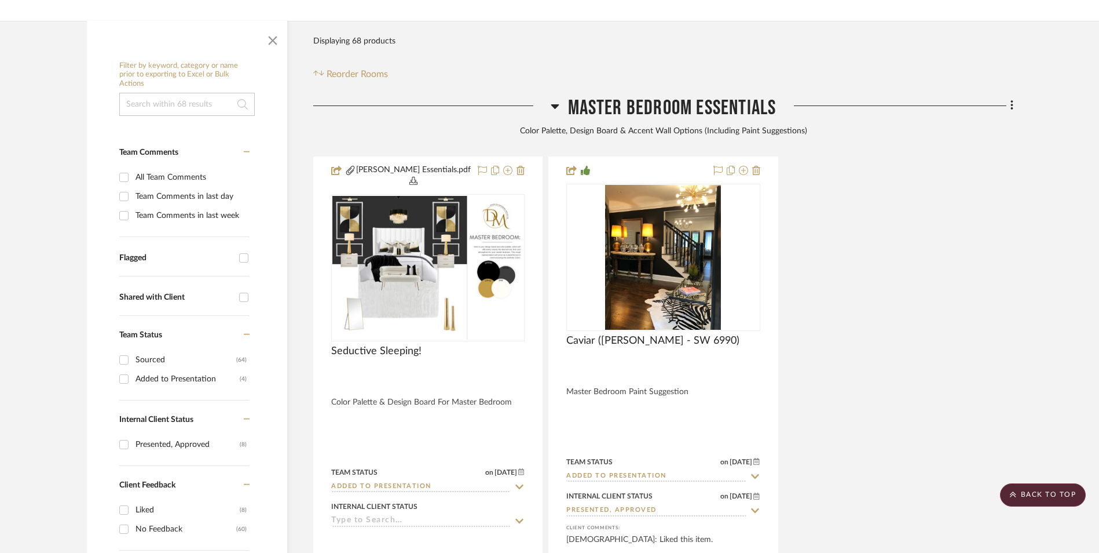
click at [554, 99] on icon at bounding box center [555, 106] width 9 height 14
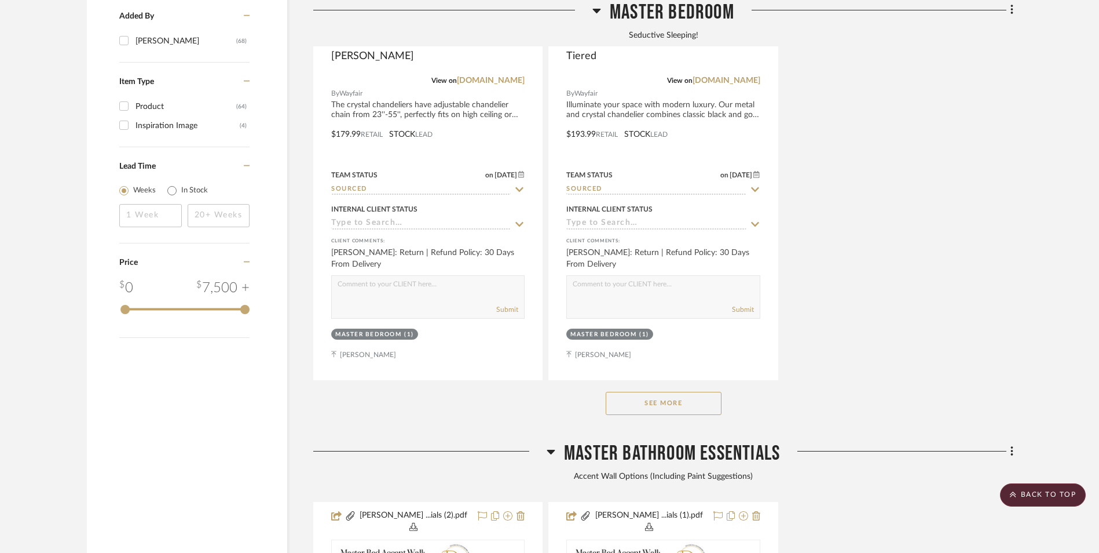
scroll to position [1680, 0]
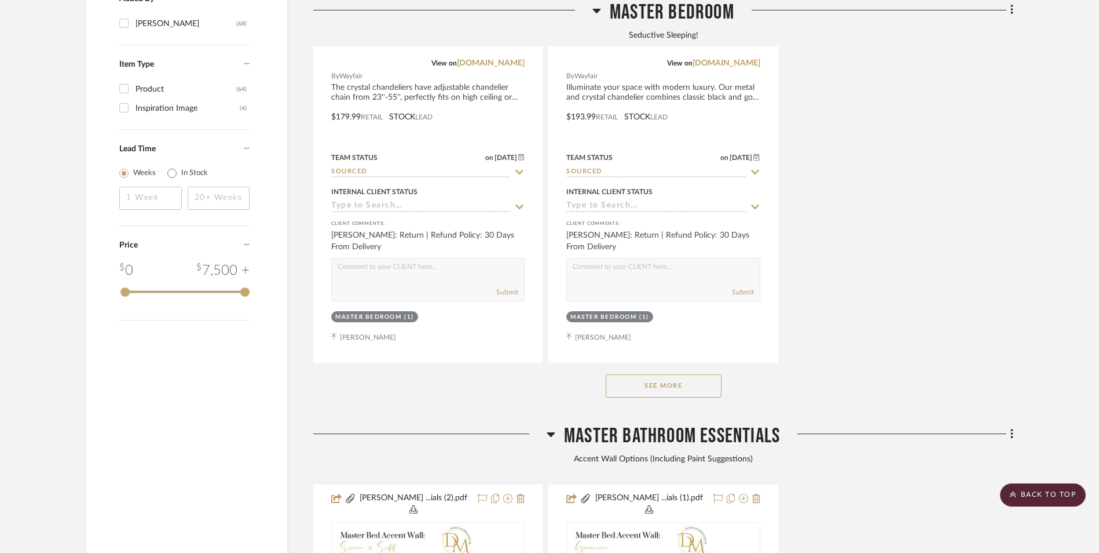
click at [675, 374] on button "See More" at bounding box center [664, 385] width 116 height 23
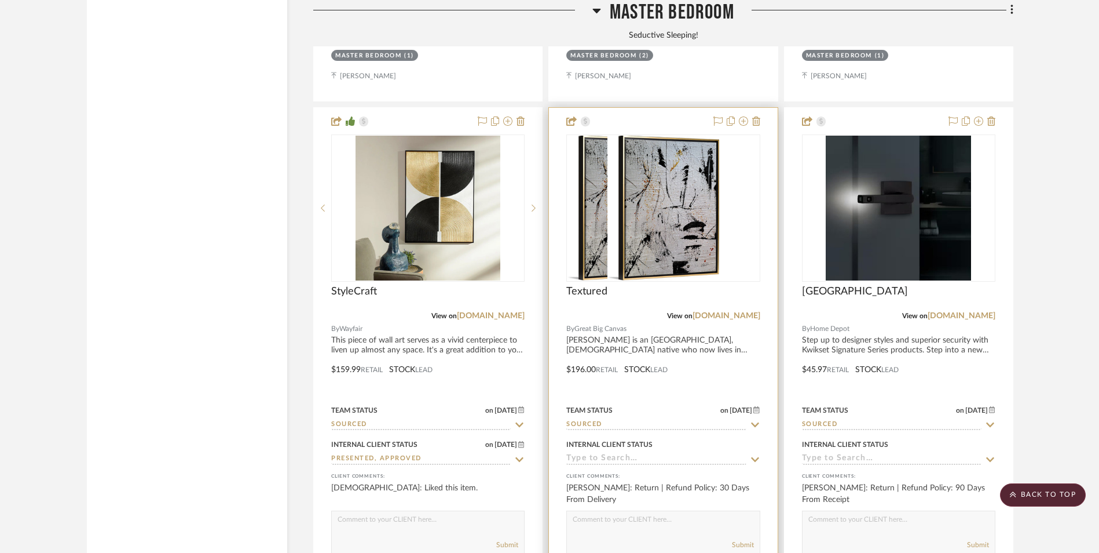
scroll to position [2896, 0]
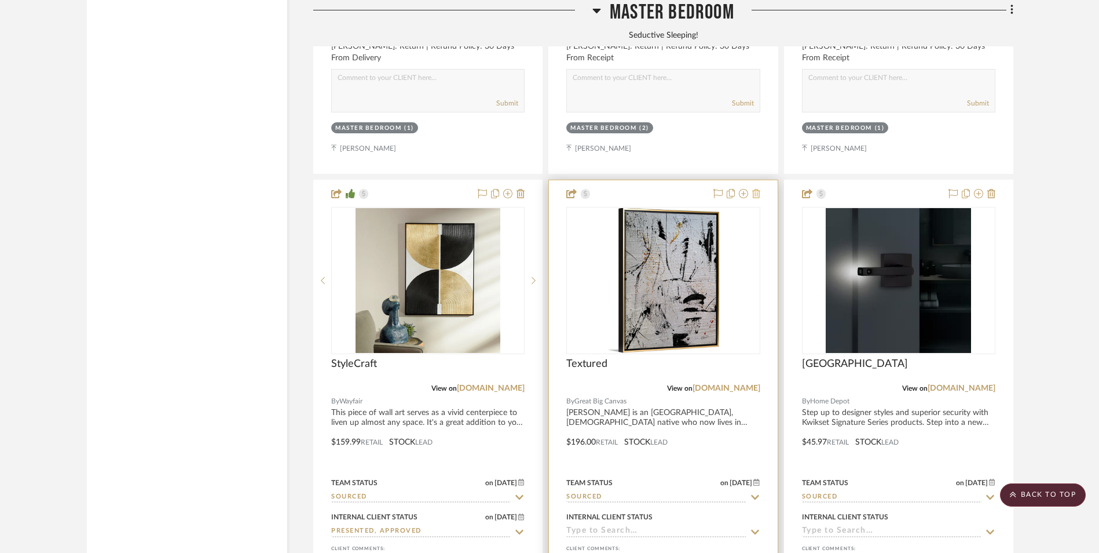
click at [756, 189] on icon at bounding box center [756, 193] width 8 height 9
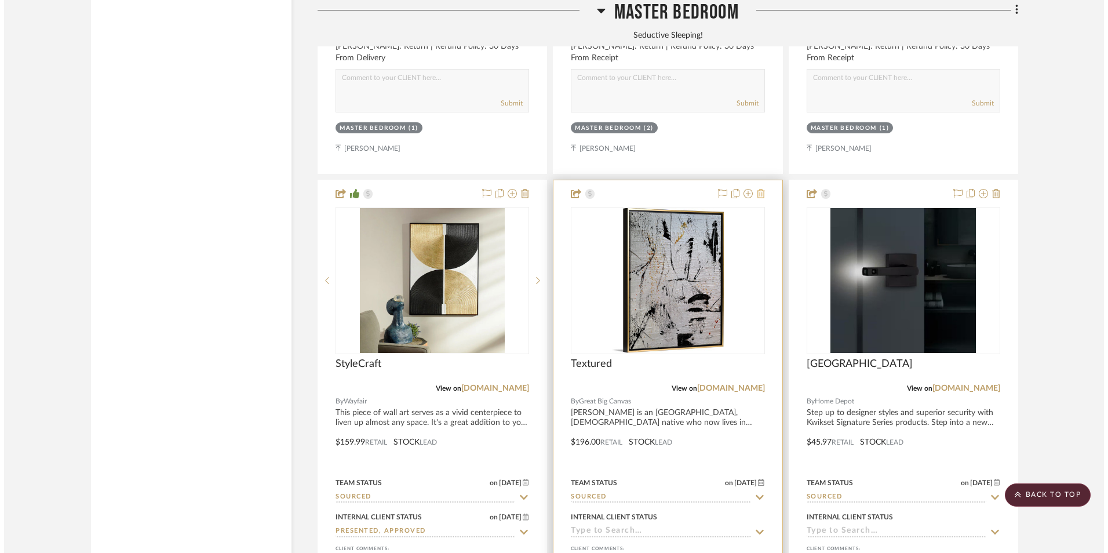
scroll to position [0, 0]
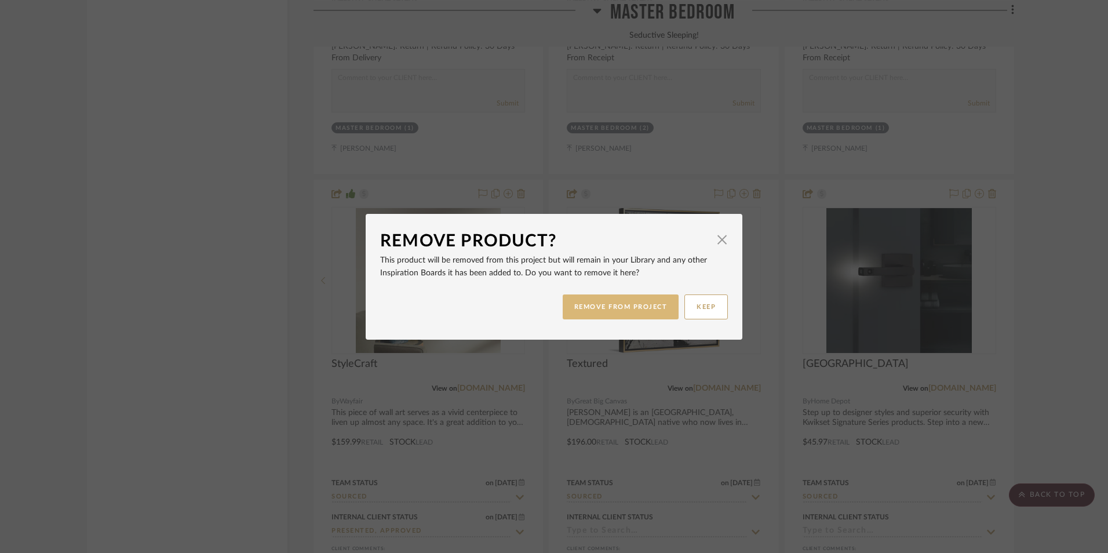
click at [634, 308] on button "REMOVE FROM PROJECT" at bounding box center [620, 306] width 116 height 25
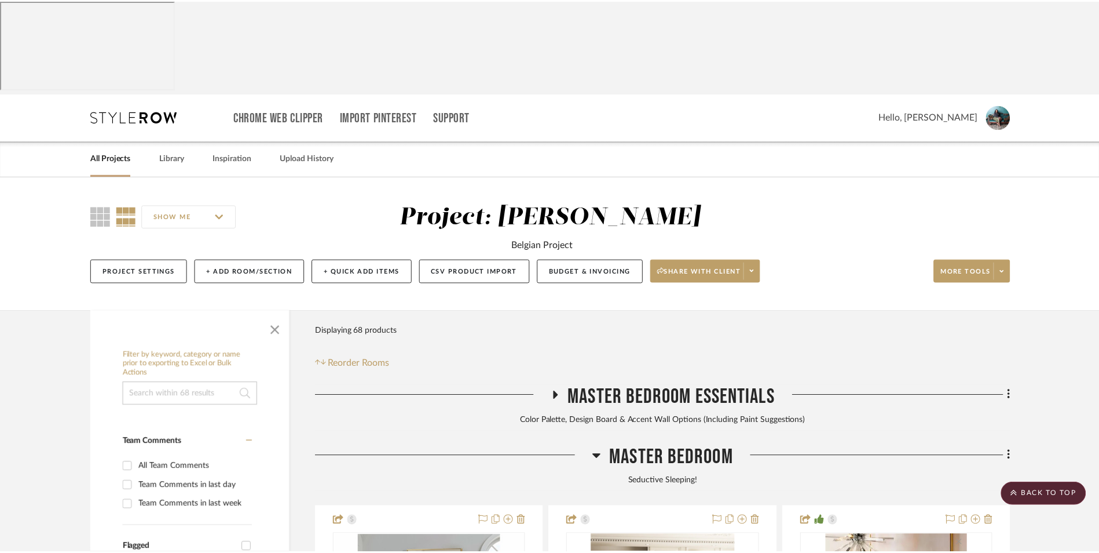
scroll to position [2896, 0]
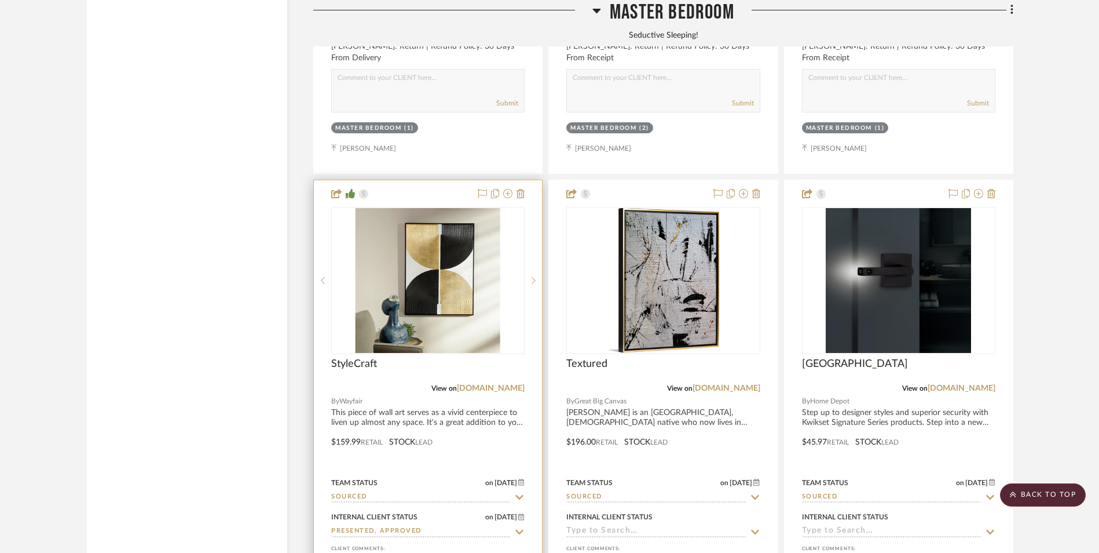
click at [0, 0] on img at bounding box center [0, 0] width 0 height 0
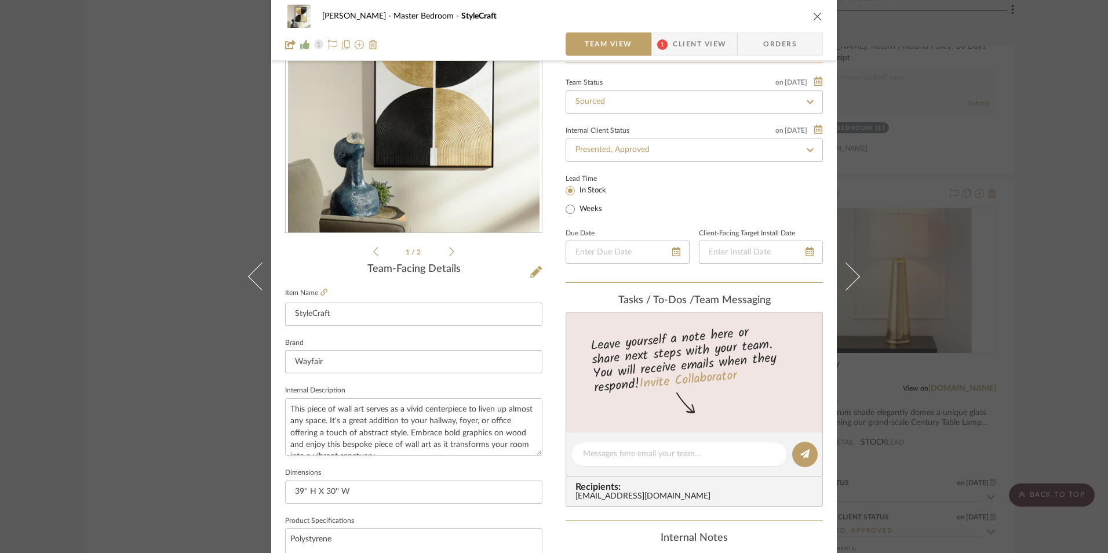
scroll to position [58, 0]
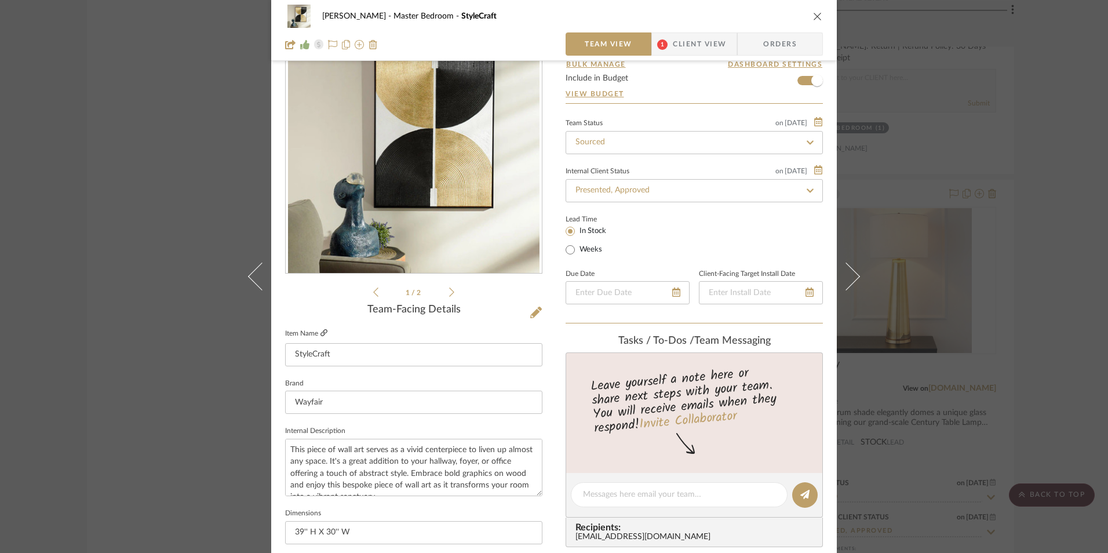
click at [320, 332] on icon at bounding box center [323, 332] width 7 height 7
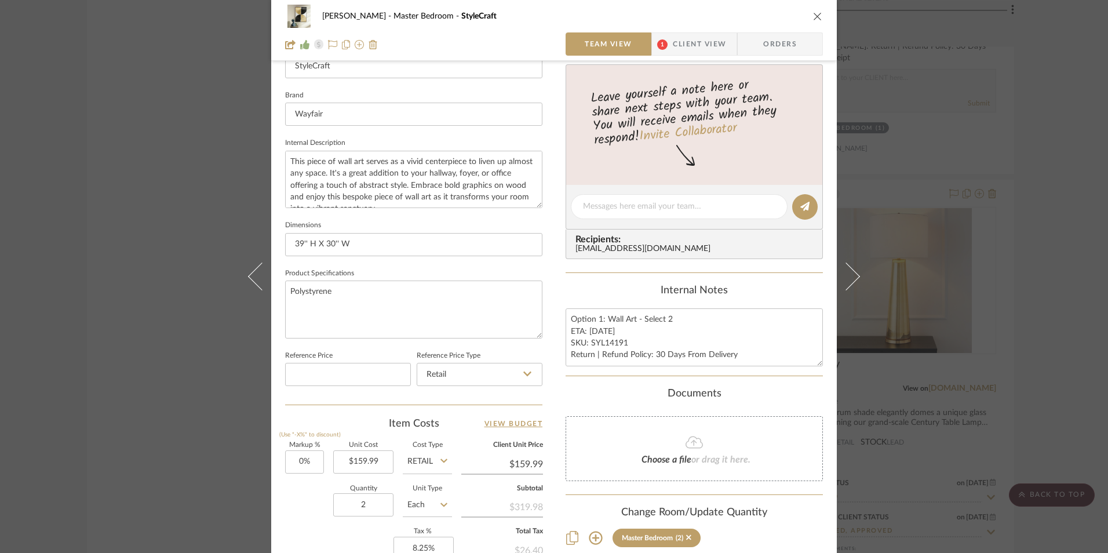
scroll to position [348, 0]
drag, startPoint x: 603, startPoint y: 320, endPoint x: 550, endPoint y: 320, distance: 53.3
click at [550, 320] on div "Jeree Hall Master Bedroom StyleCraft Team View 1 Client View Orders 1 / 2 Team-…" at bounding box center [553, 196] width 565 height 1070
type textarea "Wall Art - Select 2 ETA: 8.30.2025 SKU: SYL14191 Return | Refund Policy: 30 Day…"
click at [590, 295] on div "Internal Notes" at bounding box center [693, 289] width 257 height 13
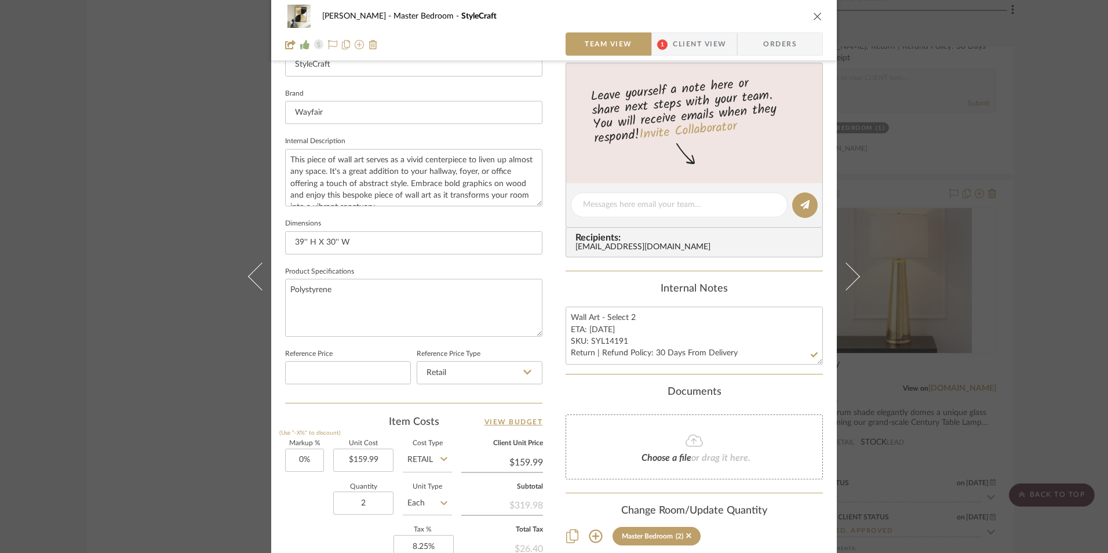
click at [666, 46] on span "1" at bounding box center [662, 43] width 21 height 23
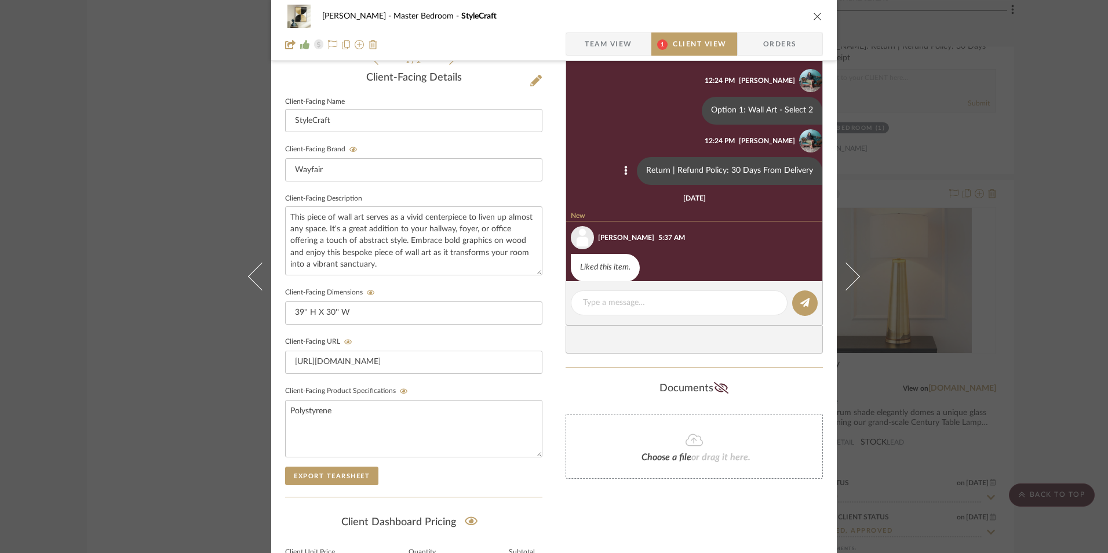
scroll to position [0, 0]
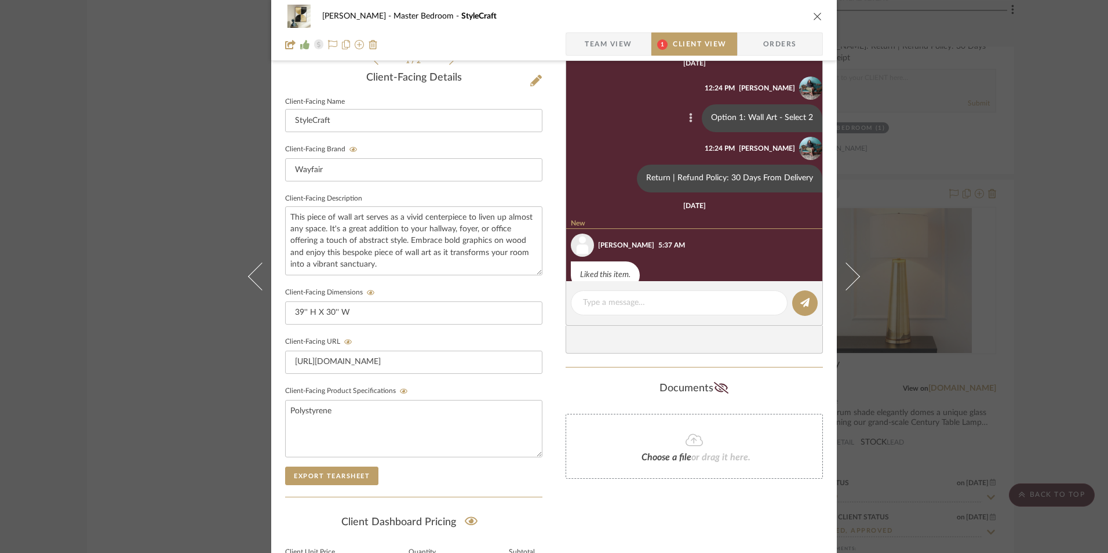
click at [689, 118] on icon at bounding box center [690, 117] width 3 height 9
click at [619, 103] on span "Edit Message" at bounding box center [628, 105] width 47 height 10
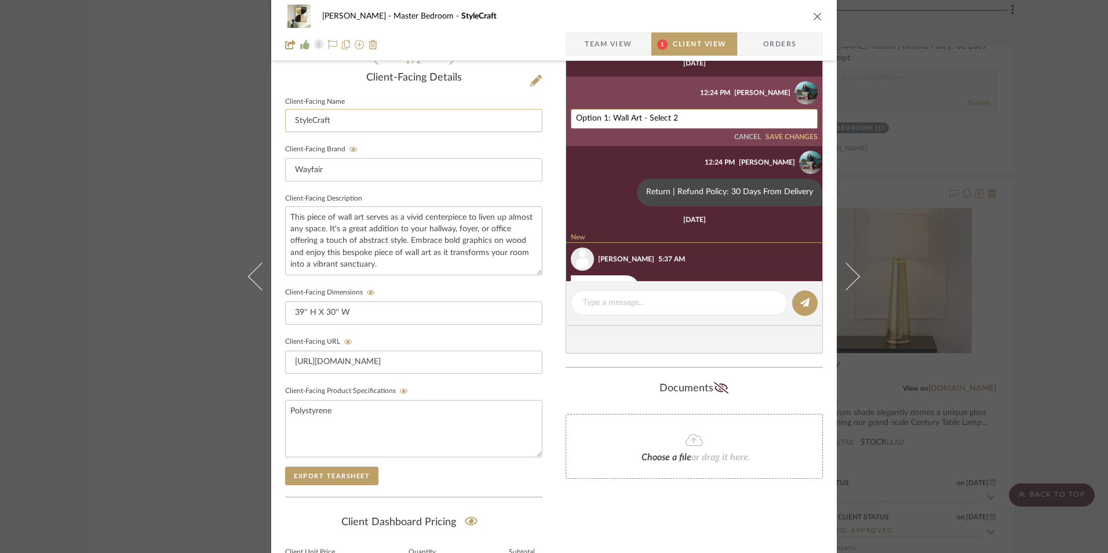
drag, startPoint x: 610, startPoint y: 118, endPoint x: 524, endPoint y: 113, distance: 85.9
click at [523, 113] on div "Jeree Hall Master Bedroom StyleCraft Team View 1 Client View Orders 1 / 2 Clien…" at bounding box center [553, 201] width 565 height 964
type textarea "Wall Art - Select 2"
click at [788, 136] on button "SAVE CHANGES" at bounding box center [791, 137] width 52 height 8
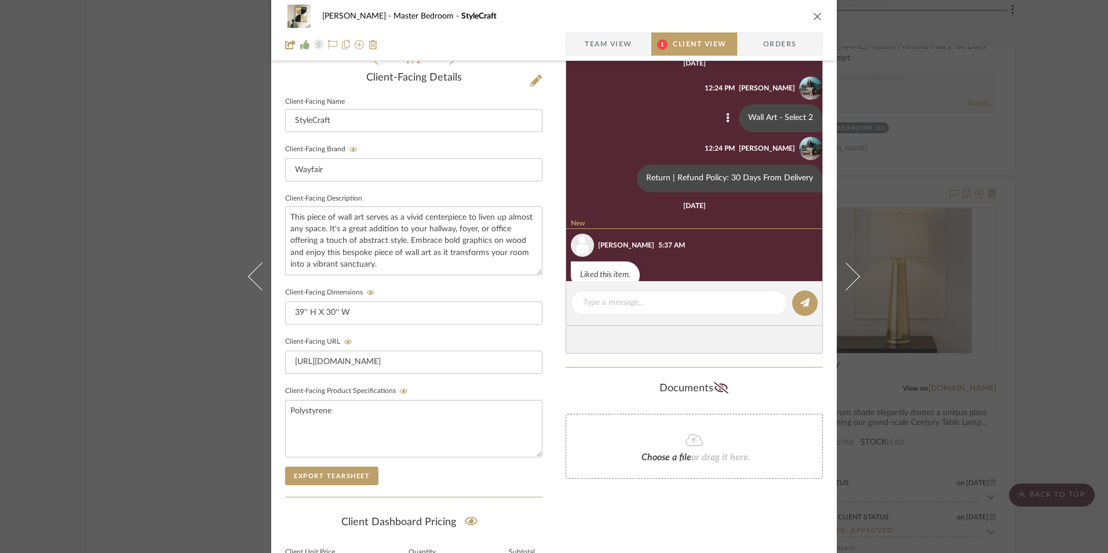
click at [609, 40] on span "Team View" at bounding box center [607, 43] width 47 height 23
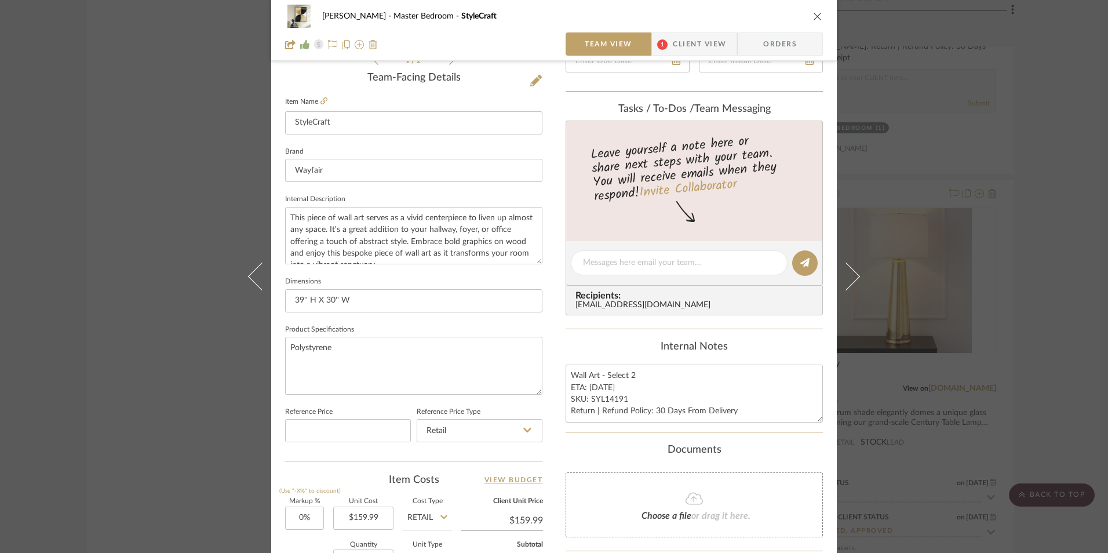
click at [813, 16] on icon "close" at bounding box center [817, 16] width 9 height 9
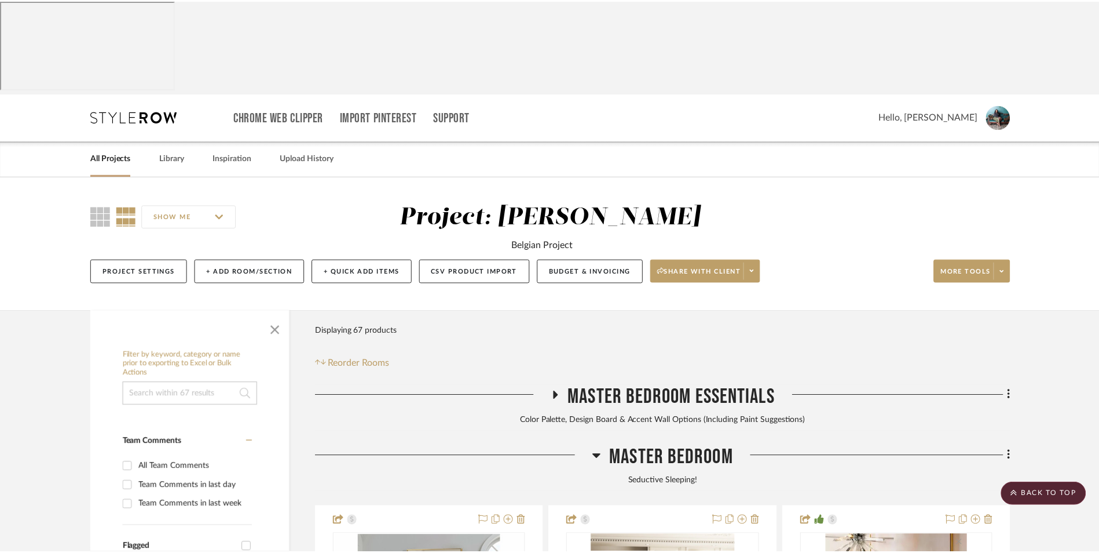
scroll to position [2896, 0]
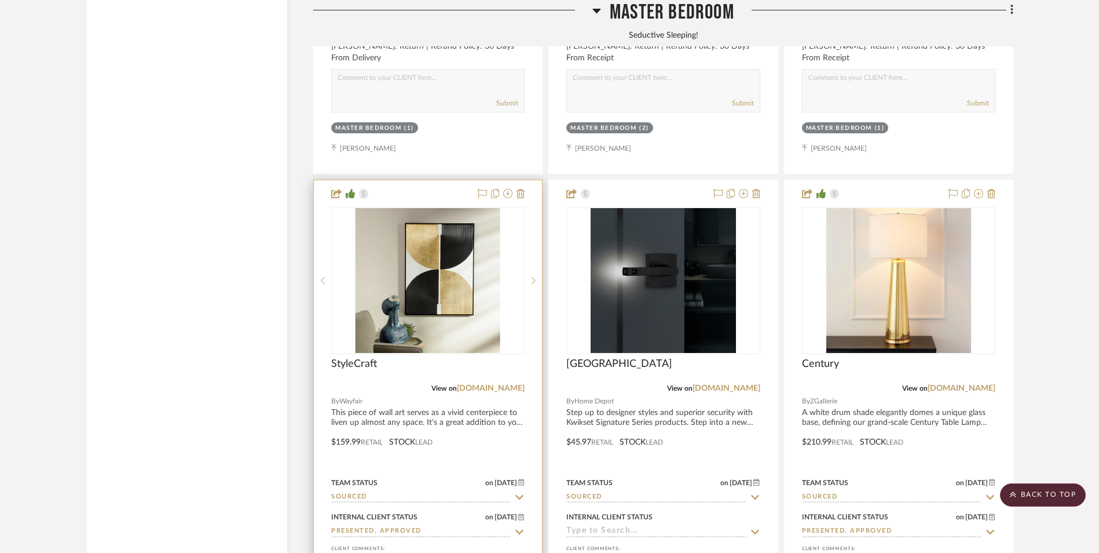
click at [437, 208] on img "0" at bounding box center [428, 280] width 145 height 145
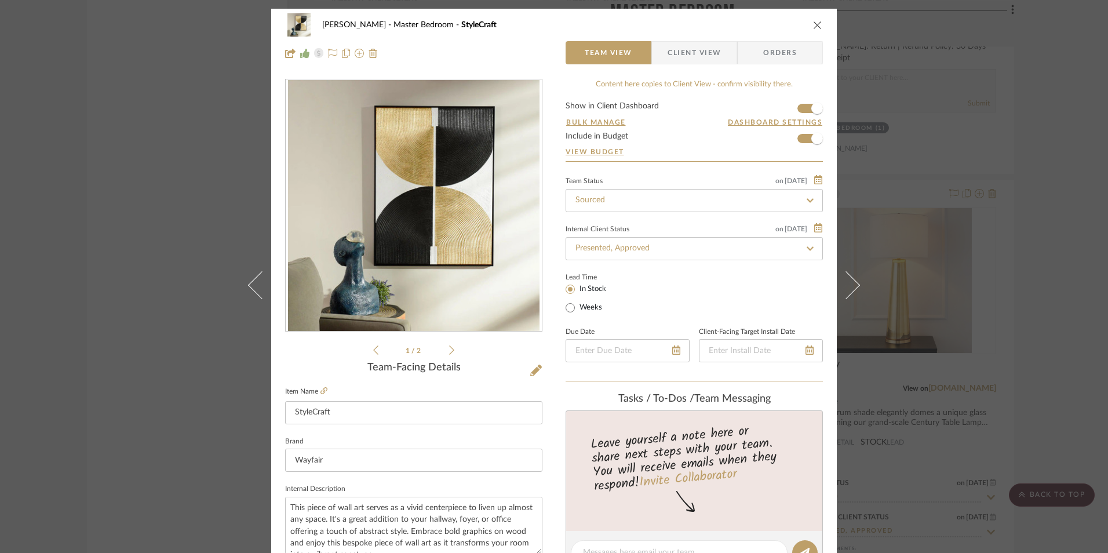
scroll to position [348, 0]
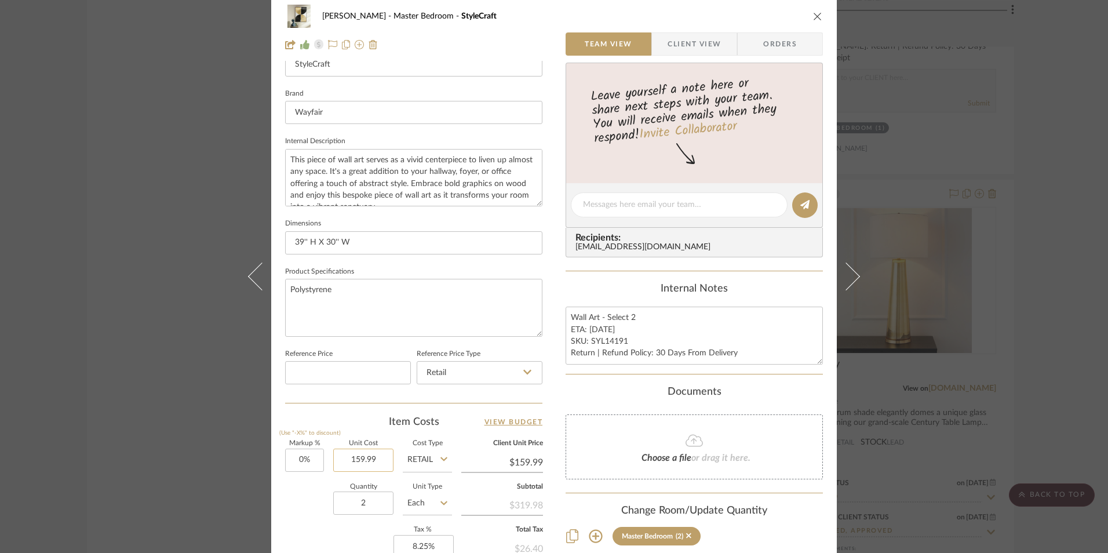
click at [366, 463] on input "159.99" at bounding box center [363, 459] width 60 height 23
click at [408, 428] on div "Item Costs View Budget" at bounding box center [413, 422] width 257 height 14
type input "$149.99"
click at [565, 394] on div "Documents" at bounding box center [693, 392] width 257 height 13
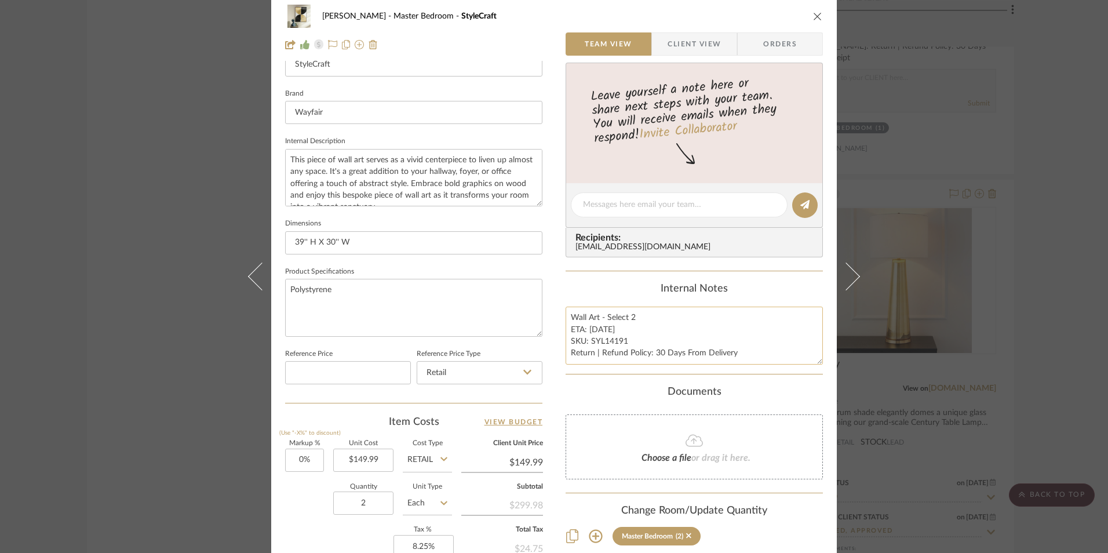
drag, startPoint x: 601, startPoint y: 328, endPoint x: 585, endPoint y: 329, distance: 15.7
click at [585, 329] on textarea "Wall Art - Select 2 ETA: 8.30.2025 SKU: SYL14191 Return | Refund Policy: 30 Day…" at bounding box center [693, 334] width 257 height 57
type textarea "Wall Art - Select 2 ETA: 9.6.2025 SKU: SYL14191 Return | Refund Policy: 30 Days…"
click at [620, 299] on div "Internal Notes Wall Art - Select 2 ETA: 9.6.2025 SKU: SYL14191 Return | Refund …" at bounding box center [693, 324] width 257 height 82
click at [684, 40] on span "Client View" at bounding box center [693, 43] width 53 height 23
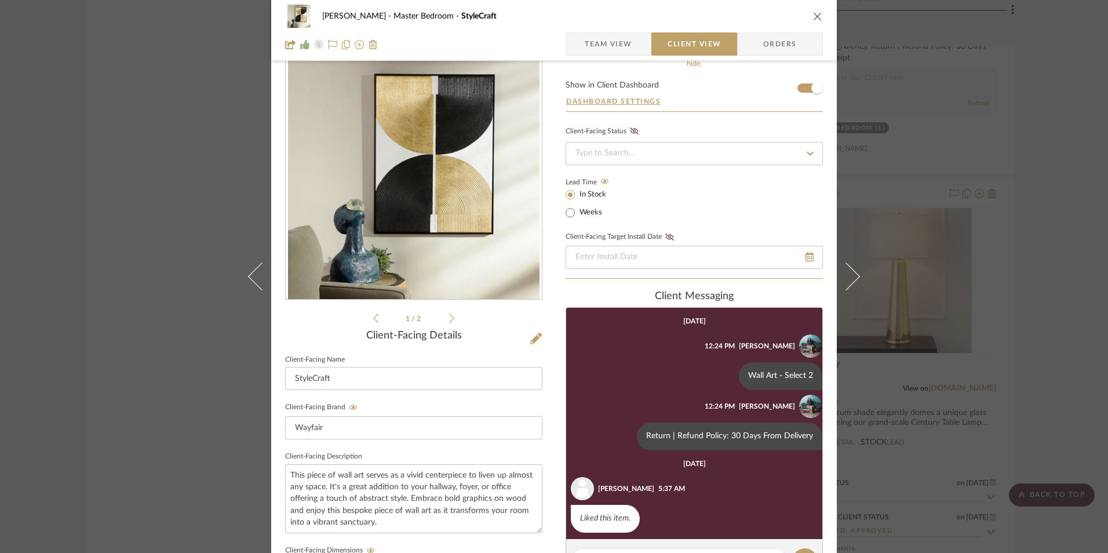
scroll to position [0, 0]
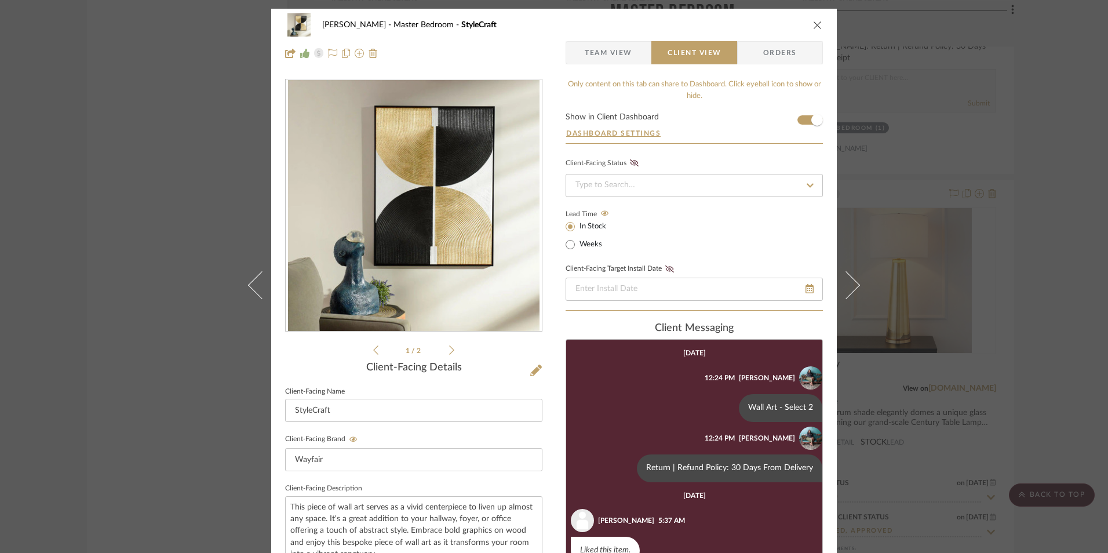
click at [814, 23] on icon "close" at bounding box center [817, 24] width 9 height 9
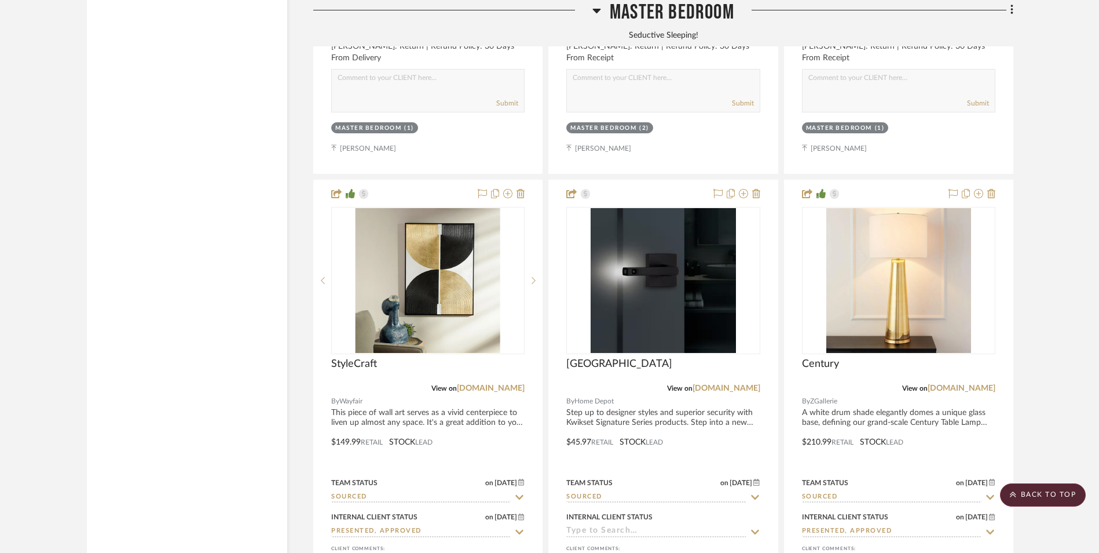
scroll to position [2954, 0]
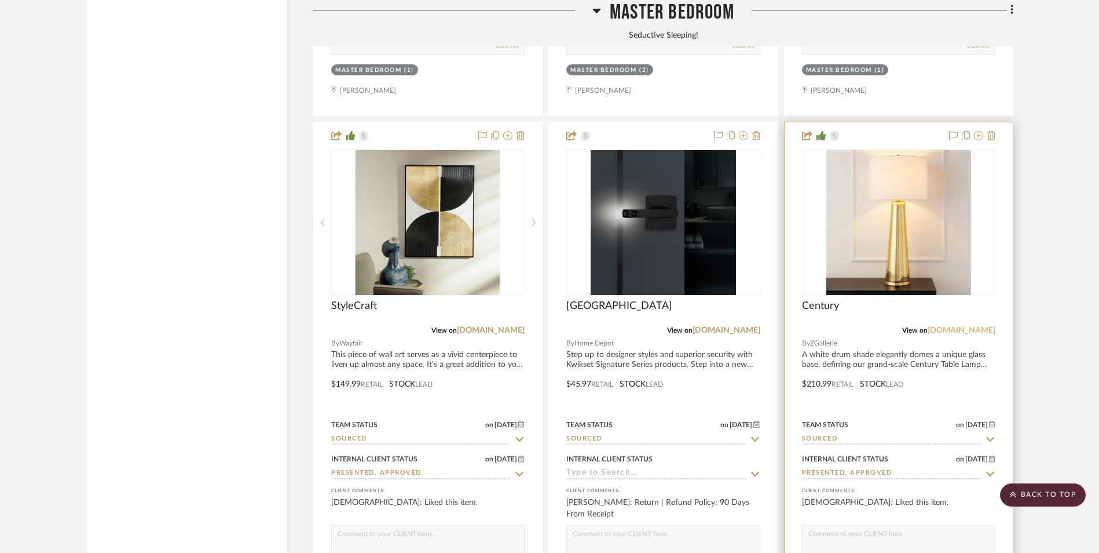
drag, startPoint x: 973, startPoint y: 235, endPoint x: 959, endPoint y: 237, distance: 13.4
click at [973, 326] on link "zgallerie.com" at bounding box center [962, 330] width 68 height 8
click at [936, 179] on img "0" at bounding box center [899, 222] width 145 height 145
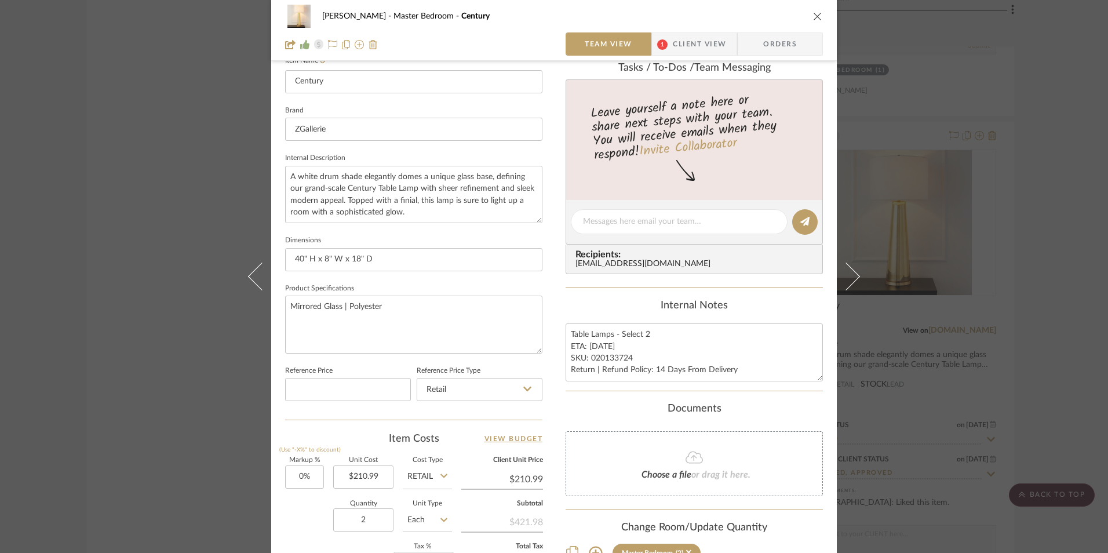
scroll to position [348, 0]
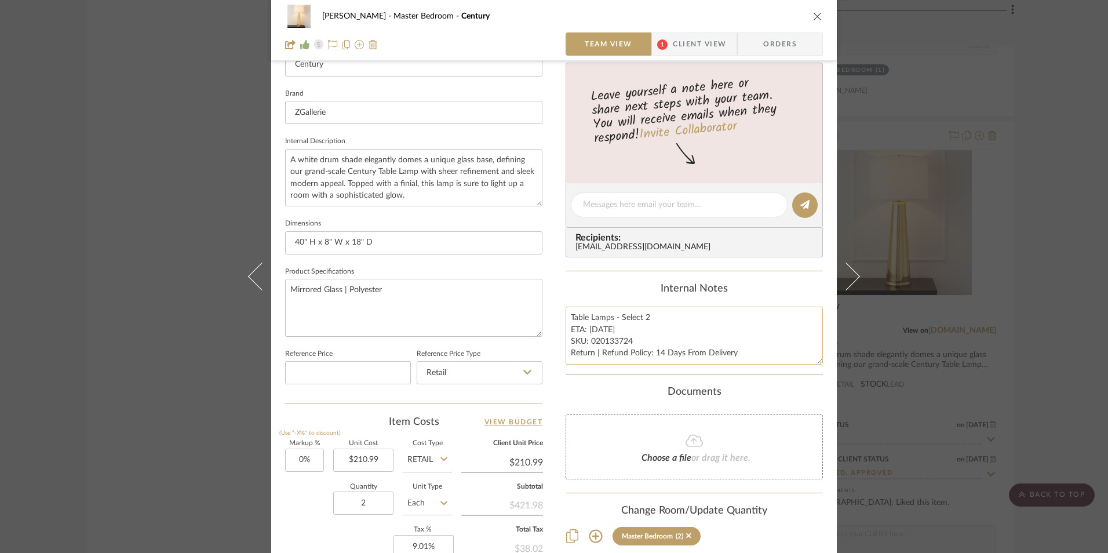
click at [596, 328] on textarea "Table Lamps - Select 2 ETA: 9.4.2025 SKU: 020133724 Return | Refund Policy: 14 …" at bounding box center [693, 334] width 257 height 57
type textarea "Table Lamps - Select 2 ETA: 9.7.2025 SKU: 020133724 Return | Refund Policy: 14 …"
click at [614, 290] on div "Internal Notes" at bounding box center [693, 289] width 257 height 13
click at [813, 12] on icon "close" at bounding box center [817, 16] width 9 height 9
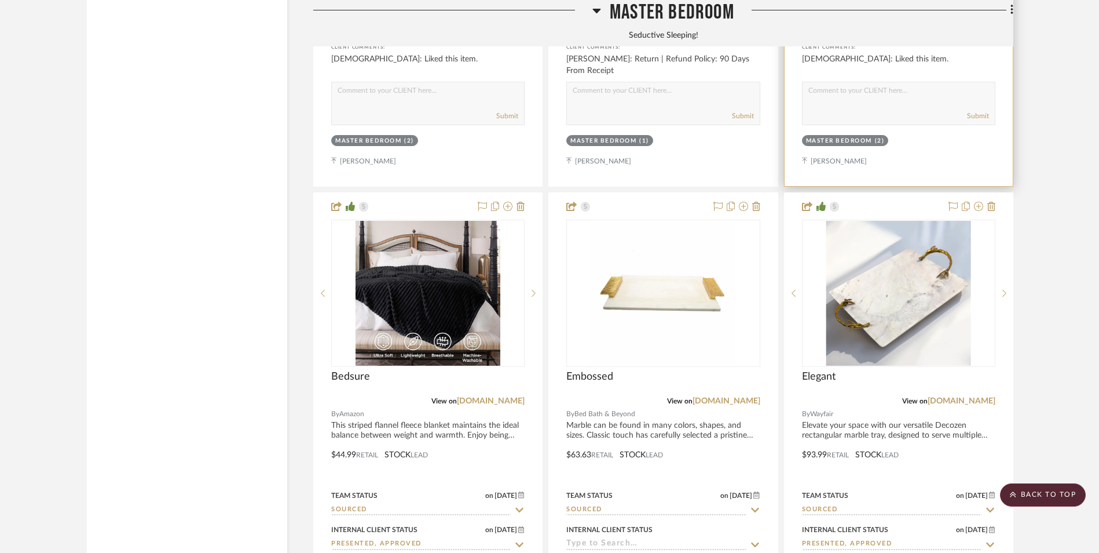
scroll to position [3418, 0]
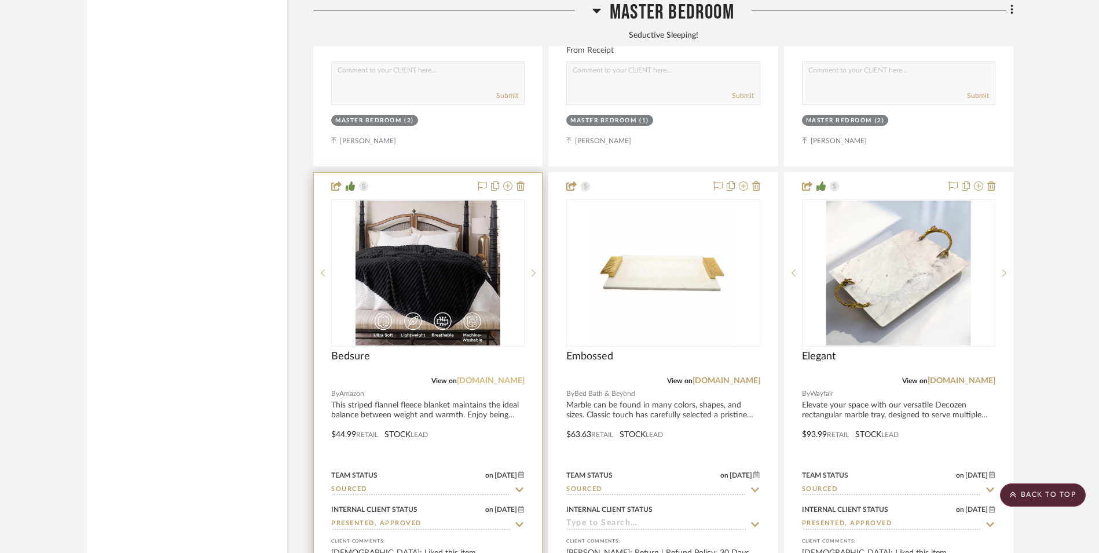
click at [491, 377] on link "[DOMAIN_NAME]" at bounding box center [491, 381] width 68 height 8
click at [0, 0] on img at bounding box center [0, 0] width 0 height 0
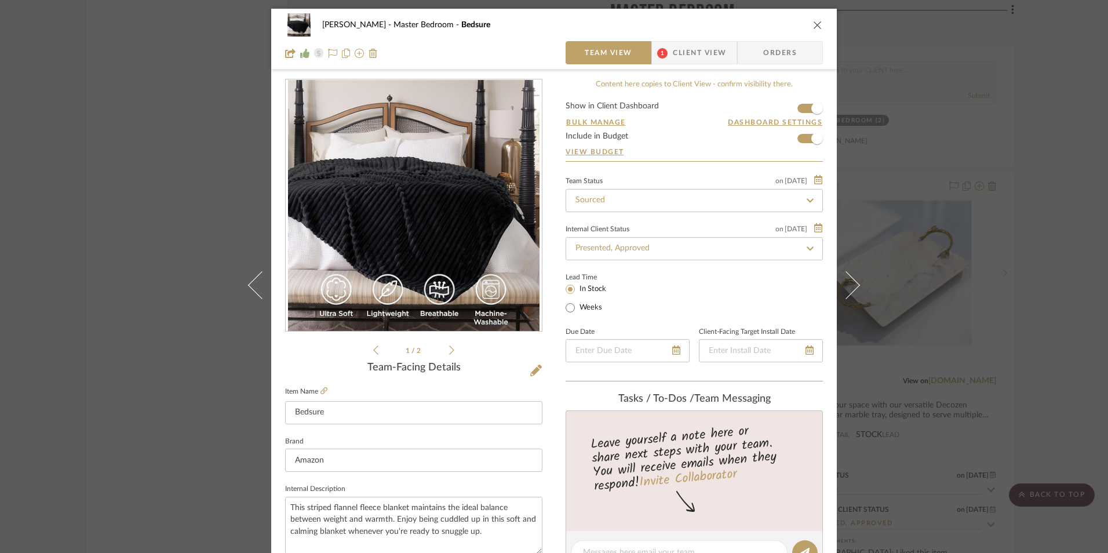
scroll to position [348, 0]
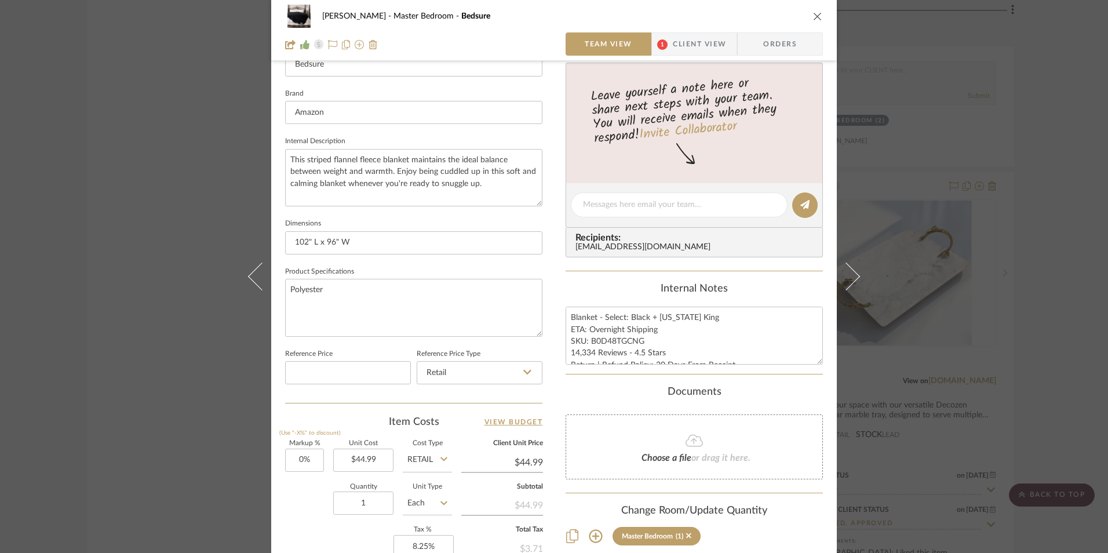
click at [816, 13] on icon "close" at bounding box center [817, 16] width 9 height 9
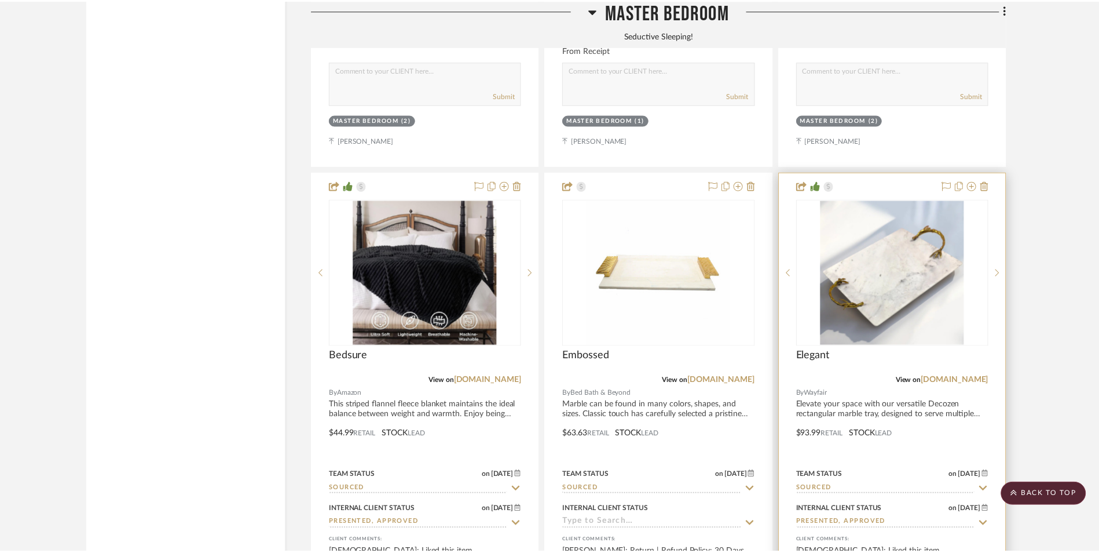
scroll to position [3418, 0]
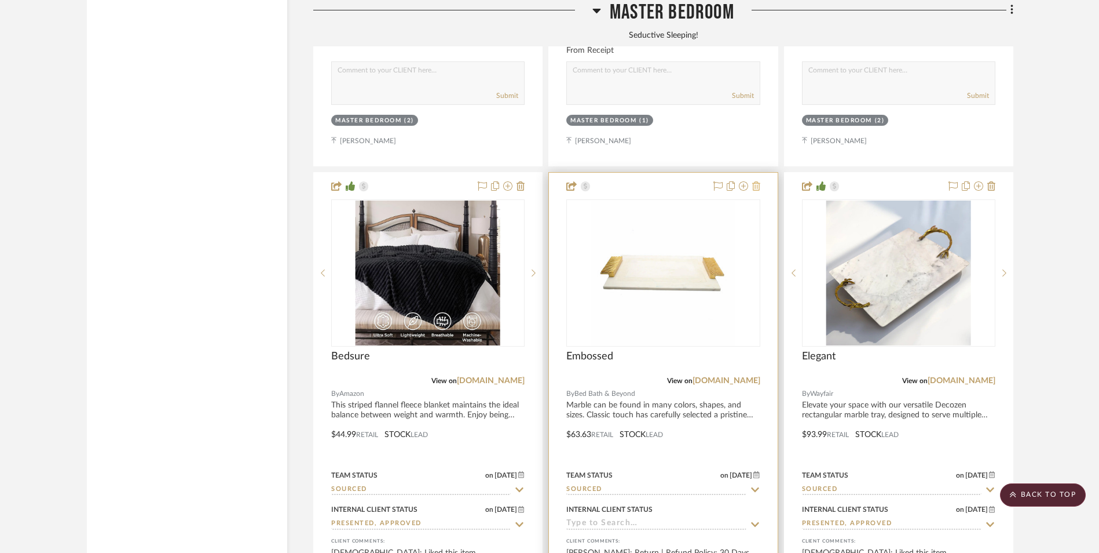
click at [757, 181] on icon at bounding box center [756, 185] width 8 height 9
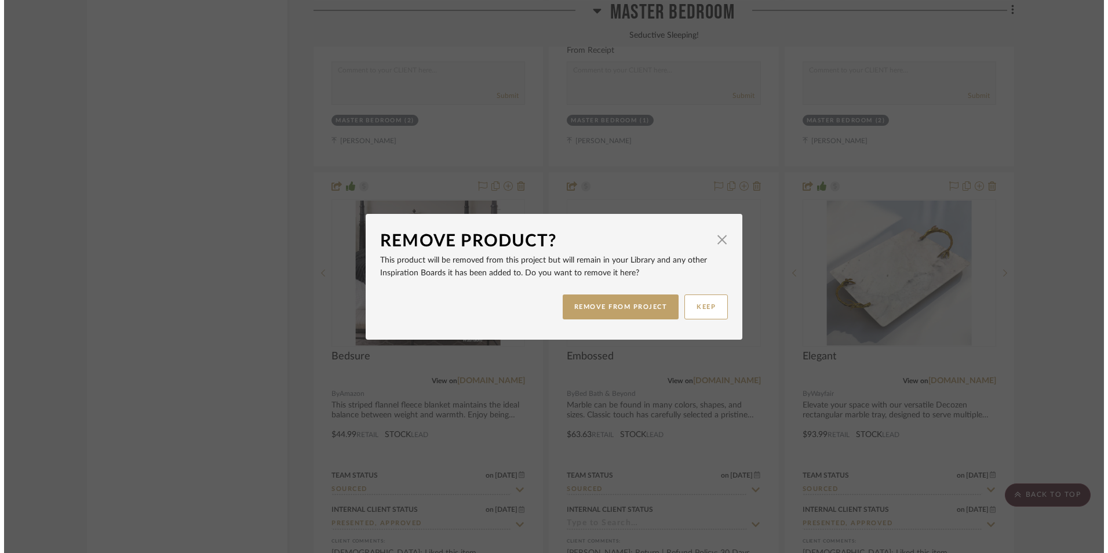
scroll to position [0, 0]
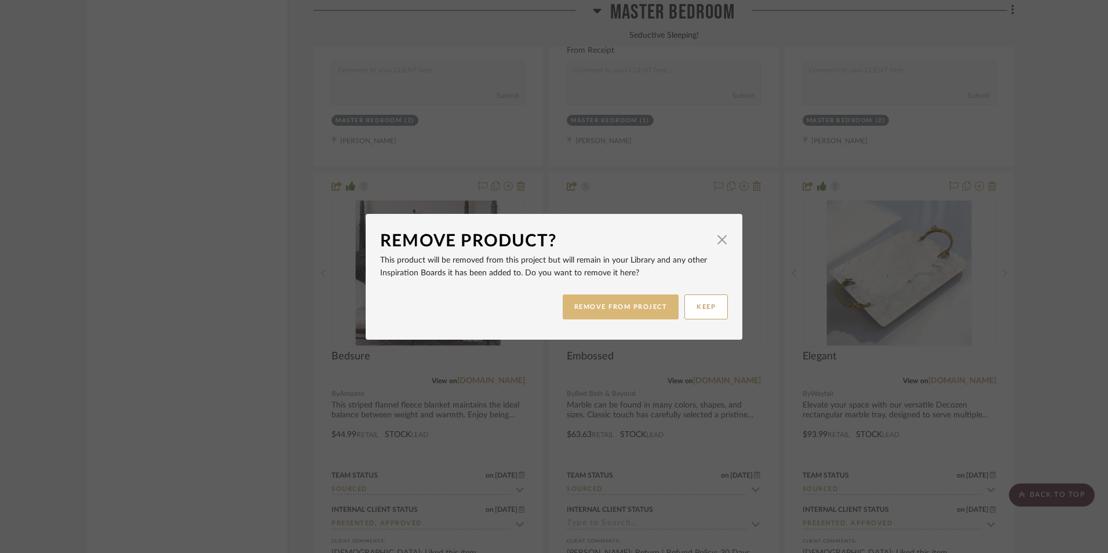
click at [646, 303] on button "REMOVE FROM PROJECT" at bounding box center [620, 306] width 116 height 25
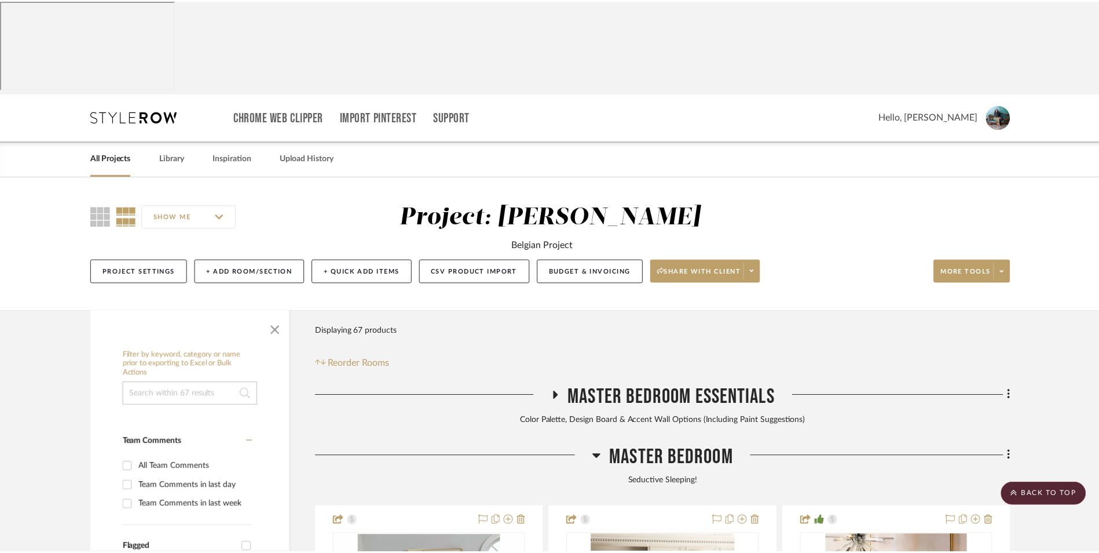
scroll to position [3418, 0]
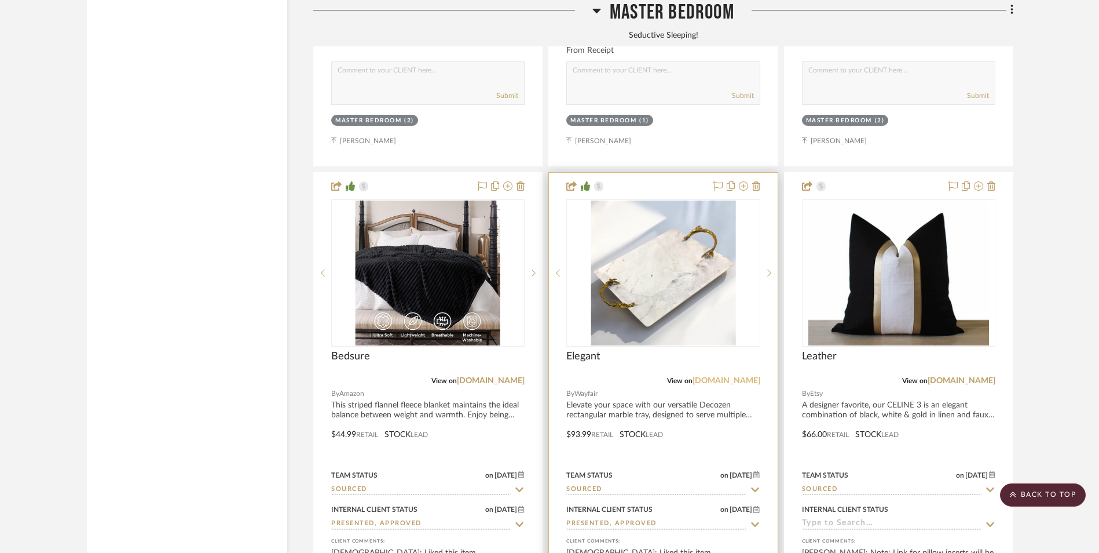
drag, startPoint x: 735, startPoint y: 287, endPoint x: 744, endPoint y: 287, distance: 9.9
click at [735, 377] on link "[DOMAIN_NAME]" at bounding box center [727, 381] width 68 height 8
click at [642, 200] on img "0" at bounding box center [663, 272] width 145 height 145
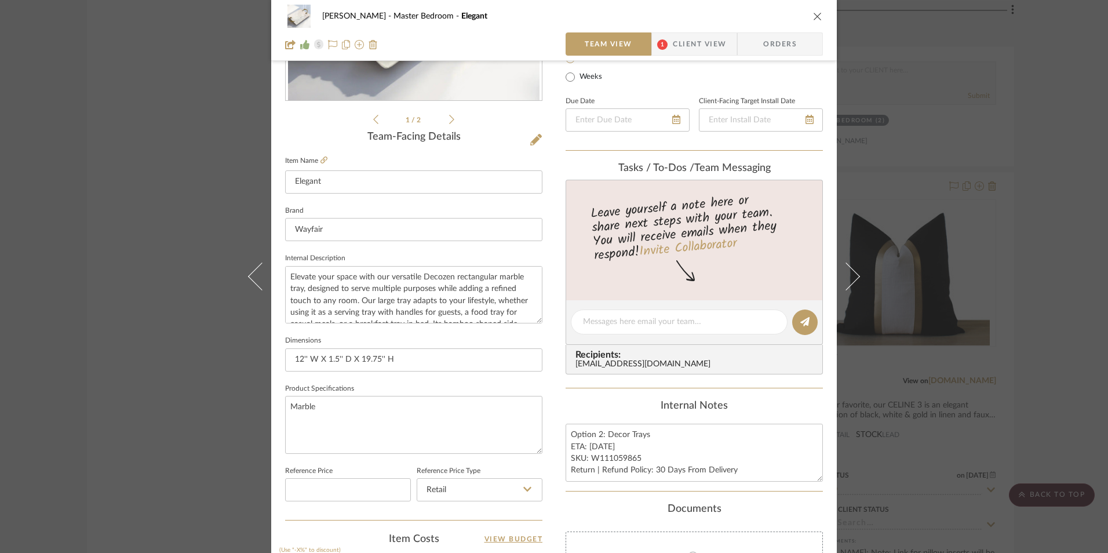
scroll to position [232, 0]
click at [598, 452] on textarea "Option 2: Decor Trays ETA: 8.28.2025 SKU: W111059865 Return | Refund Policy: 30…" at bounding box center [693, 450] width 257 height 57
drag, startPoint x: 601, startPoint y: 434, endPoint x: 546, endPoint y: 430, distance: 55.8
click at [546, 430] on div "Jeree Hall Master Bedroom Elegant Team View 1 Client View Orders 1 / 2 Team-Fac…" at bounding box center [553, 312] width 565 height 1070
drag, startPoint x: 586, startPoint y: 433, endPoint x: 542, endPoint y: 433, distance: 43.4
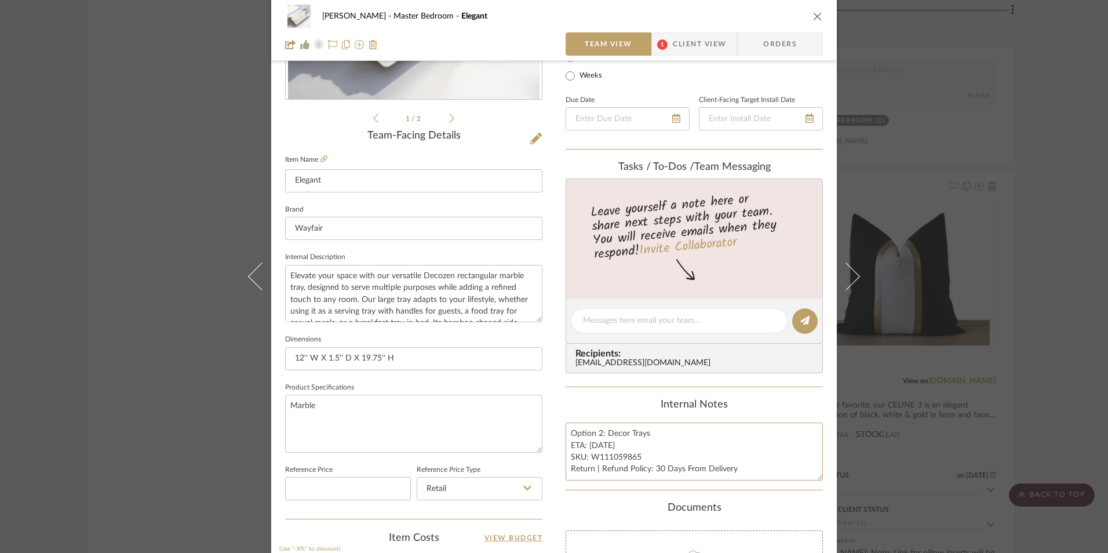
click at [543, 433] on div "Jeree Hall Master Bedroom Elegant Team View 1 Client View Orders 1 / 2 Team-Fac…" at bounding box center [553, 312] width 565 height 1070
type textarea "Decor Trays ETA: 8.28.2025 SKU: W111059865 Return | Refund Policy: 30 Days From…"
click at [580, 400] on div "Internal Notes" at bounding box center [693, 405] width 257 height 13
click at [706, 35] on span "Client View" at bounding box center [699, 43] width 53 height 23
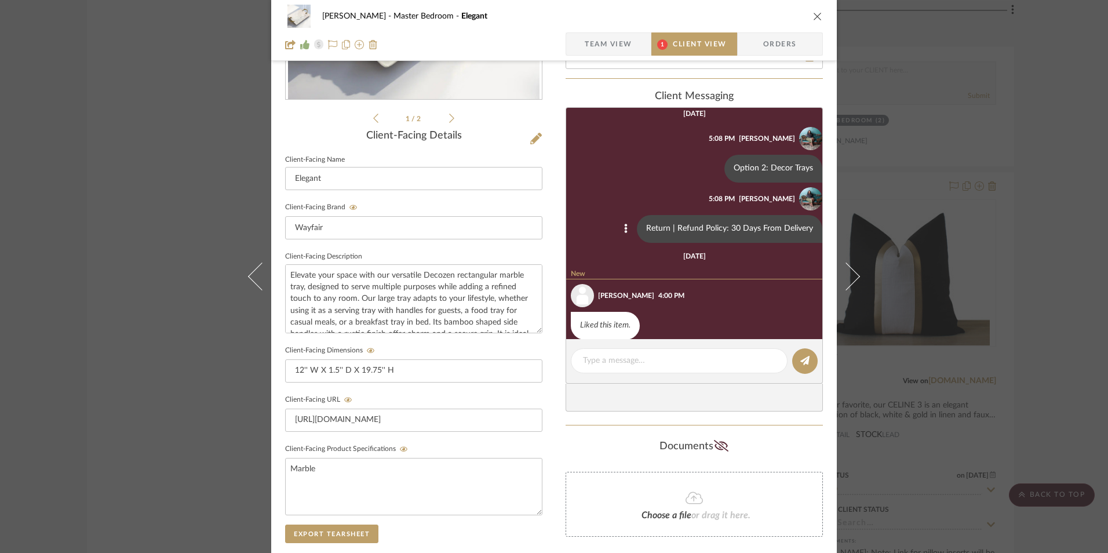
scroll to position [0, 0]
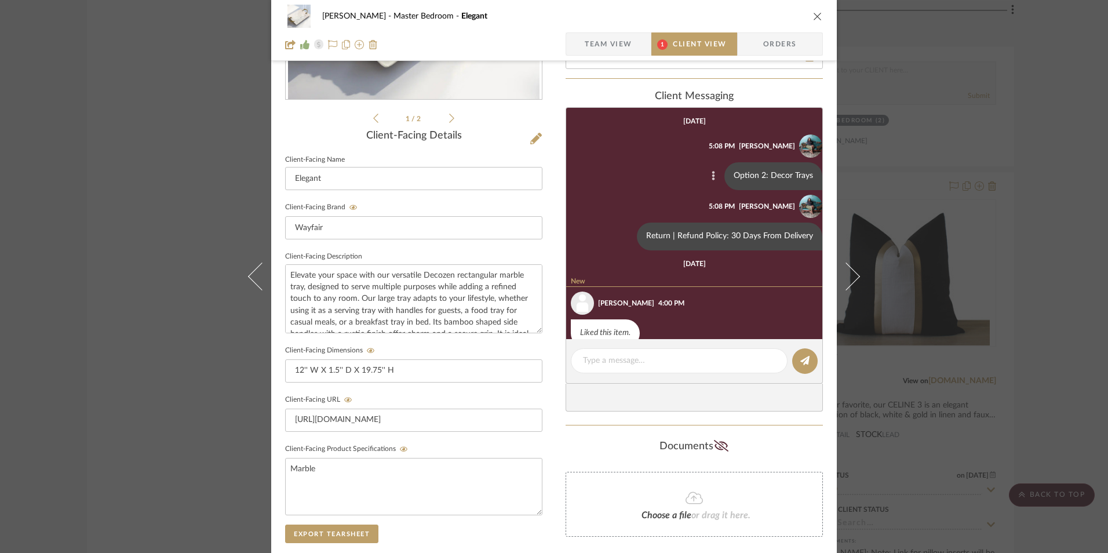
click at [711, 171] on icon at bounding box center [712, 175] width 3 height 9
click at [646, 160] on span "Edit Message" at bounding box center [650, 163] width 47 height 10
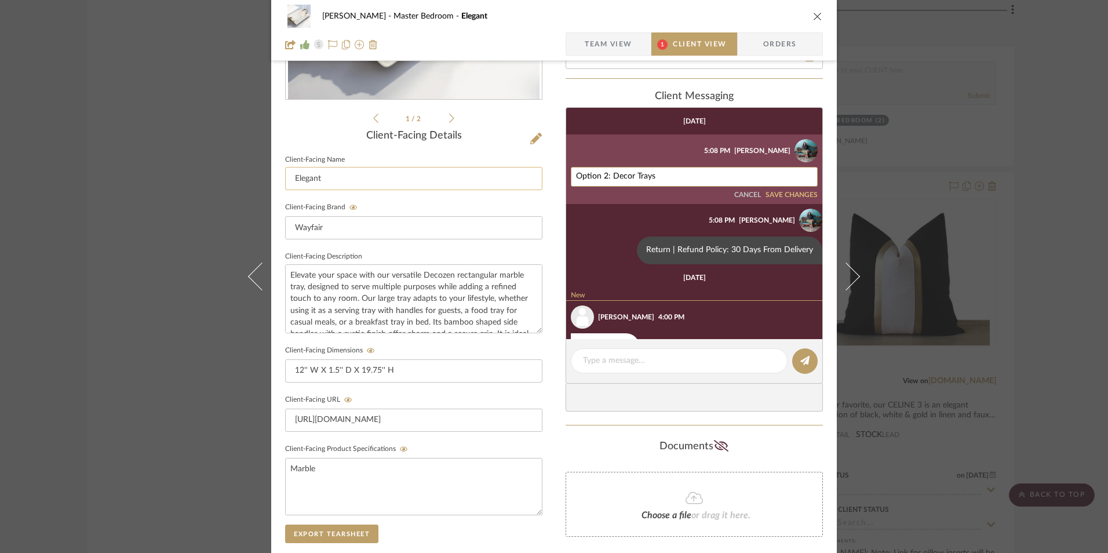
drag, startPoint x: 608, startPoint y: 174, endPoint x: 414, endPoint y: 172, distance: 194.1
click at [416, 173] on div "Jeree Hall Master Bedroom Elegant Team View 1 Client View Orders 1 / 2 Client-F…" at bounding box center [553, 259] width 565 height 964
type textarea "Decor Trays"
click at [778, 195] on button "SAVE CHANGES" at bounding box center [791, 195] width 52 height 8
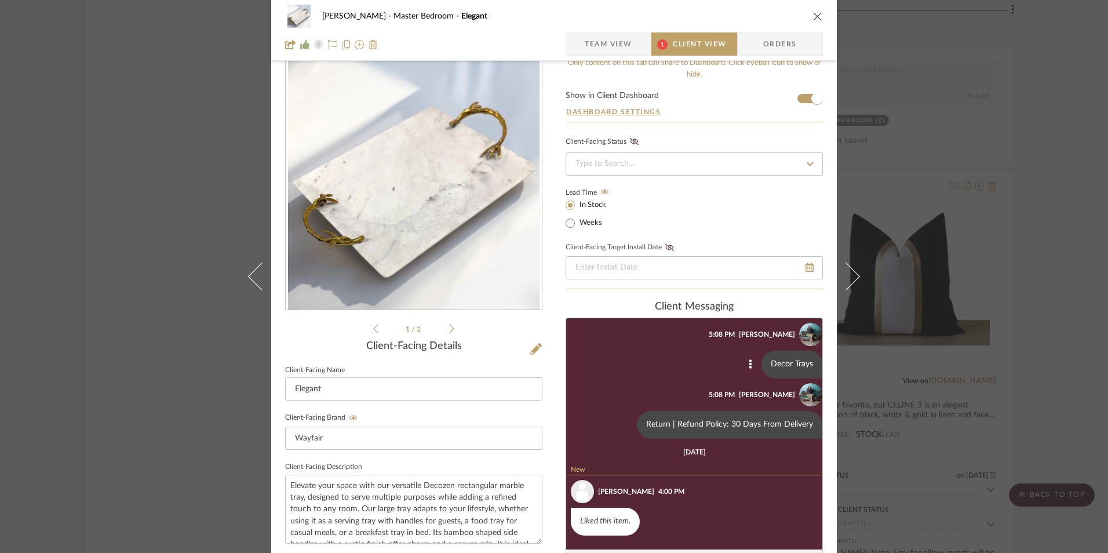
scroll to position [15, 0]
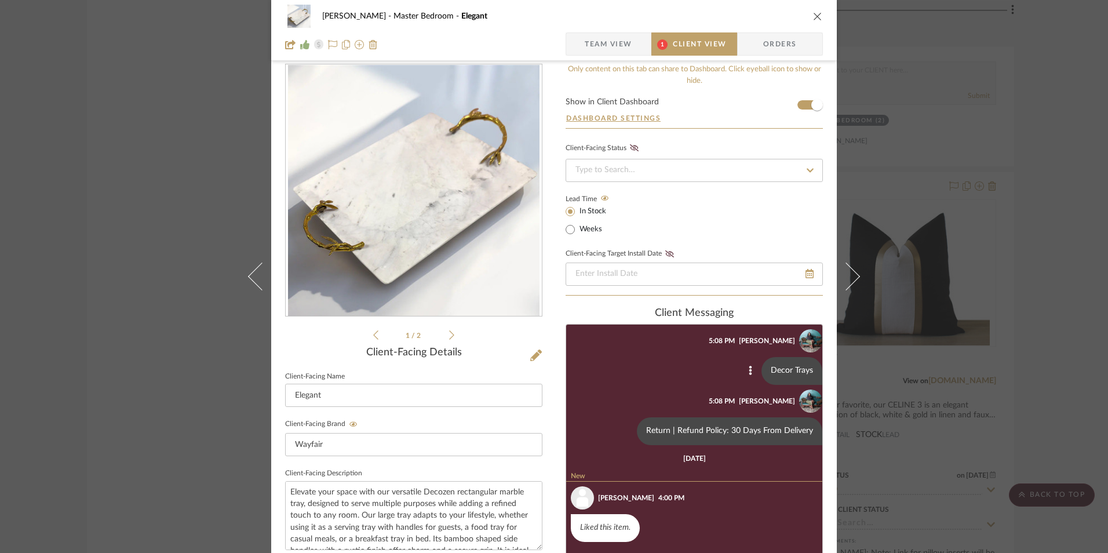
click at [589, 47] on span "Team View" at bounding box center [607, 43] width 47 height 23
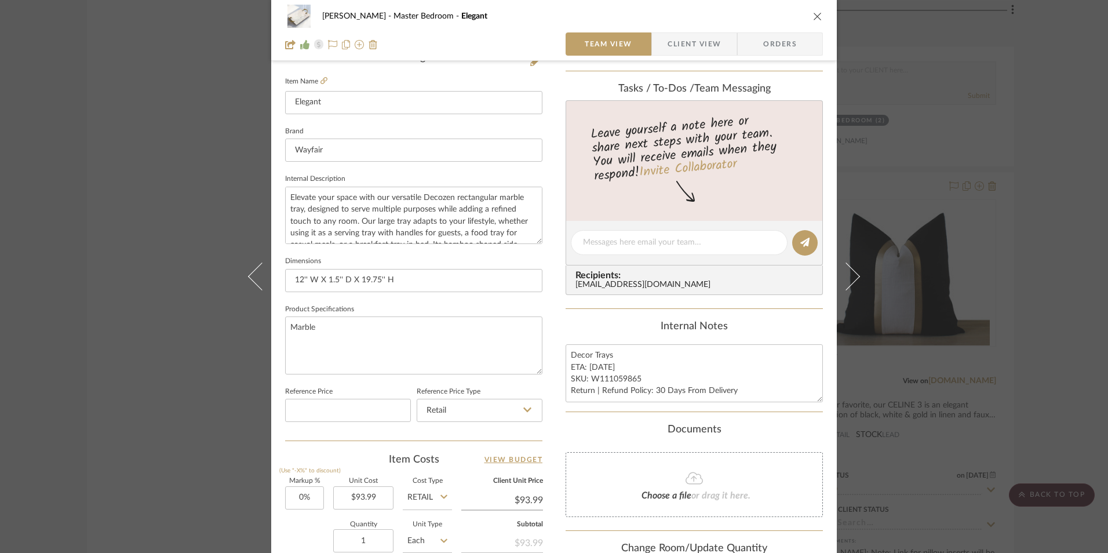
scroll to position [421, 0]
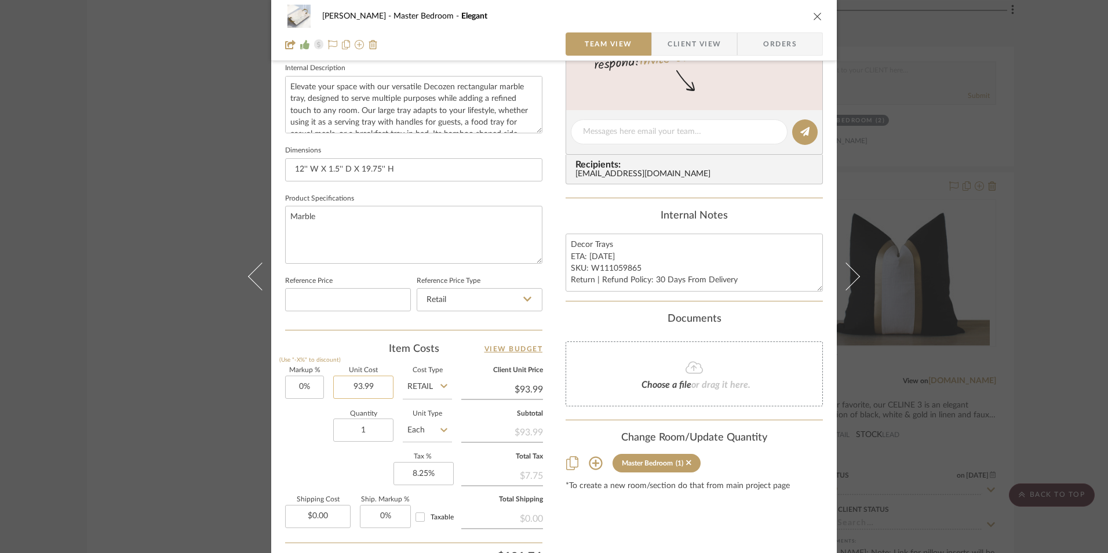
click at [364, 388] on input "93.99" at bounding box center [363, 386] width 60 height 23
type input "$95.99"
click at [372, 348] on div "Item Costs View Budget" at bounding box center [413, 349] width 257 height 14
type input "$95.99"
click at [601, 261] on textarea "Decor Trays ETA: 8.28.2025 SKU: W111059865 Return | Refund Policy: 30 Days From…" at bounding box center [693, 261] width 257 height 57
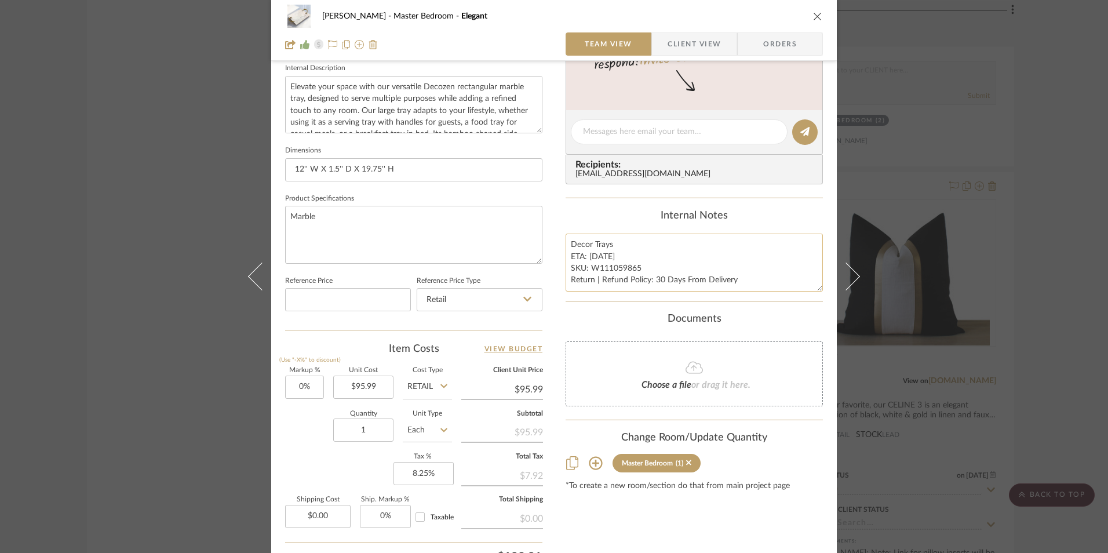
drag, startPoint x: 600, startPoint y: 255, endPoint x: 586, endPoint y: 257, distance: 14.0
click at [586, 257] on textarea "Decor Trays ETA: 8.28.2025 SKU: W111059865 Return | Refund Policy: 30 Days From…" at bounding box center [693, 261] width 257 height 57
type textarea "Decor Trays ETA: 9.4.2025 SKU: W111059865 Return | Refund Policy: 30 Days From …"
click at [605, 222] on div "Internal Notes Decor Trays ETA: 9.4.2025 SKU: W111059865 Return | Refund Policy…" at bounding box center [693, 251] width 257 height 82
click at [816, 20] on icon "close" at bounding box center [817, 16] width 9 height 9
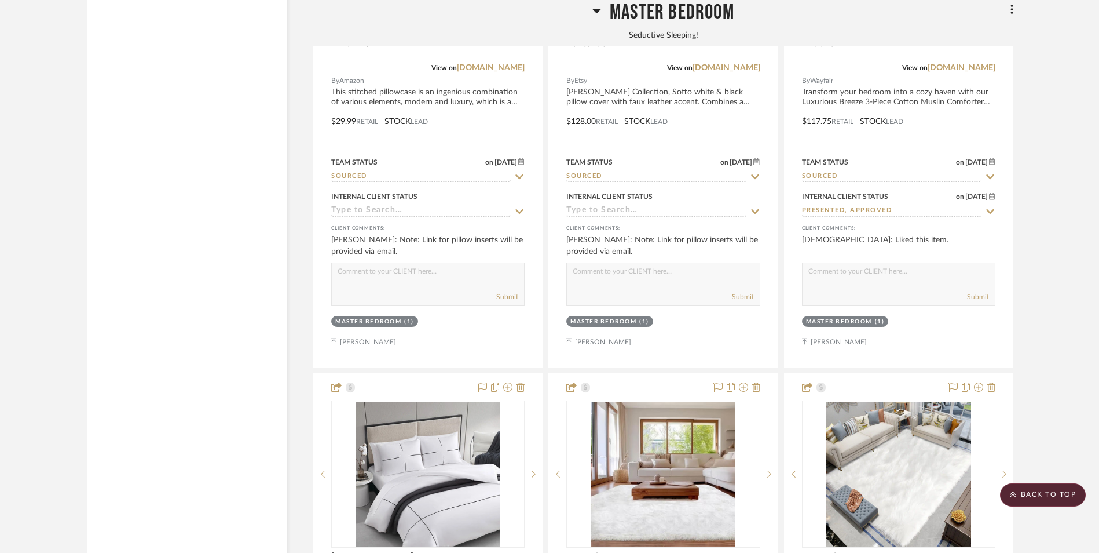
scroll to position [5387, 0]
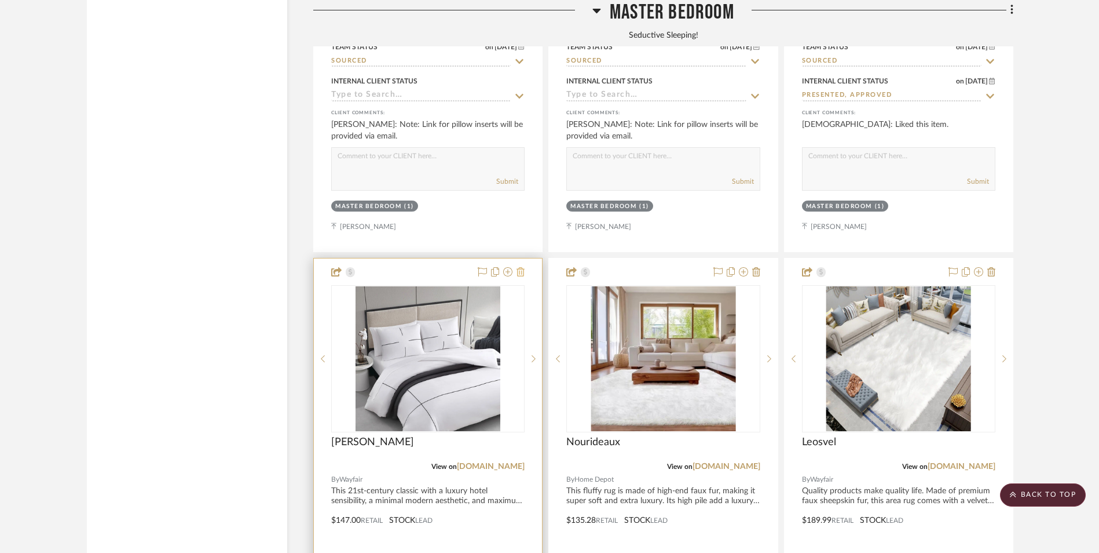
click at [519, 267] on icon at bounding box center [521, 271] width 8 height 9
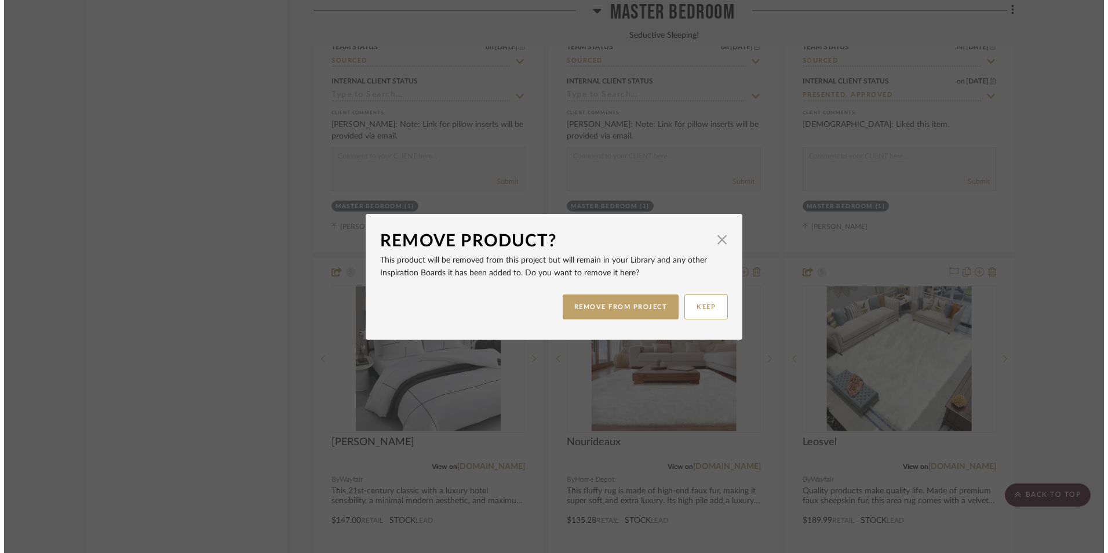
scroll to position [0, 0]
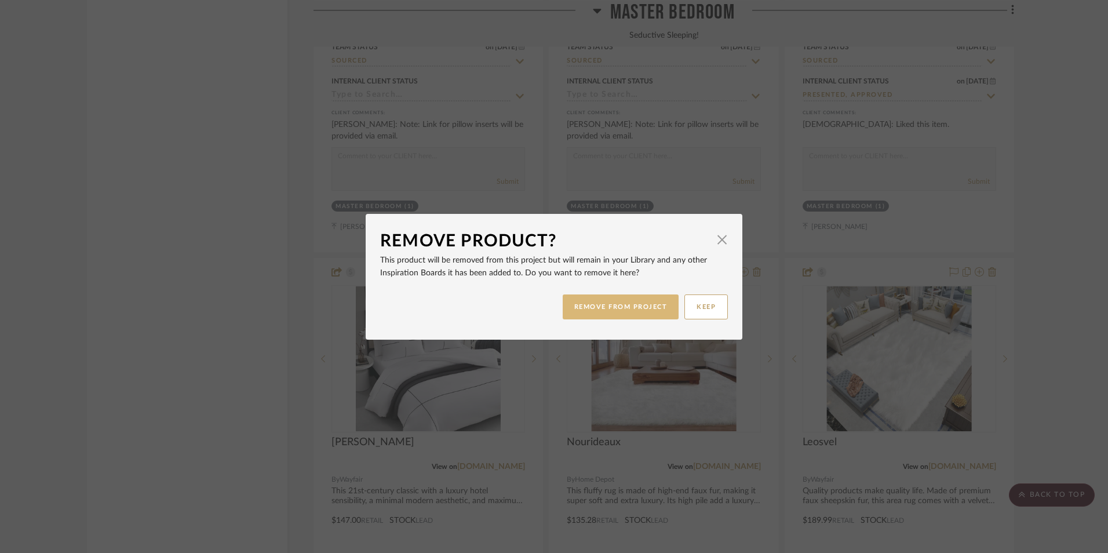
click at [661, 299] on button "REMOVE FROM PROJECT" at bounding box center [620, 306] width 116 height 25
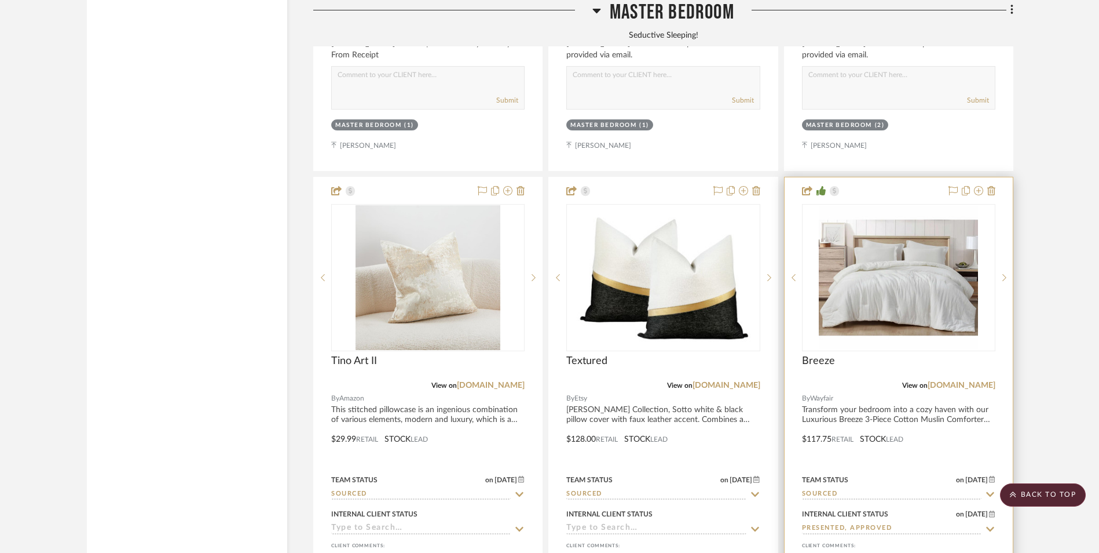
scroll to position [4924, 0]
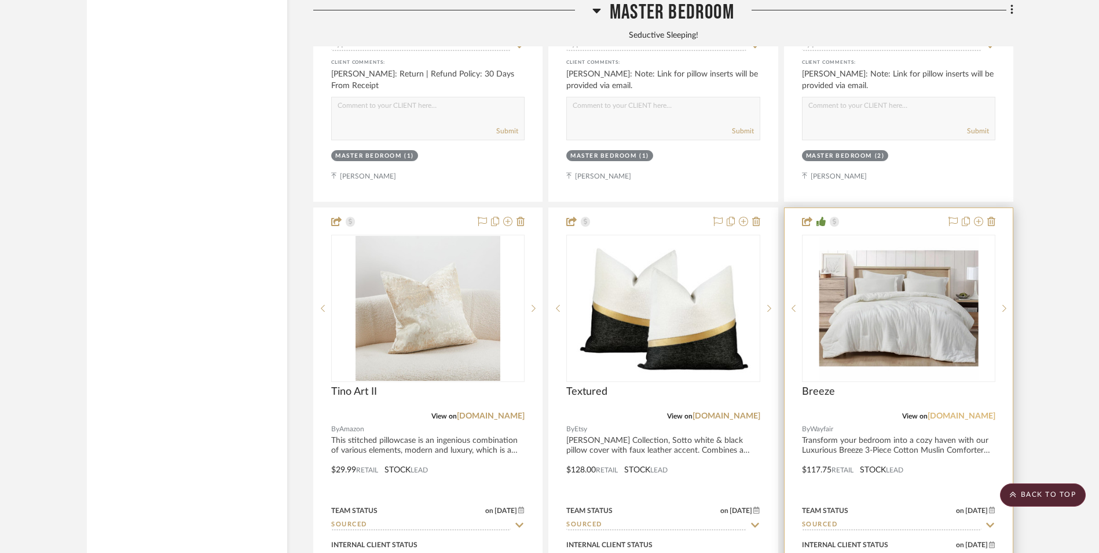
click at [975, 412] on link "[DOMAIN_NAME]" at bounding box center [962, 416] width 68 height 8
click at [847, 236] on img "0" at bounding box center [898, 308] width 159 height 145
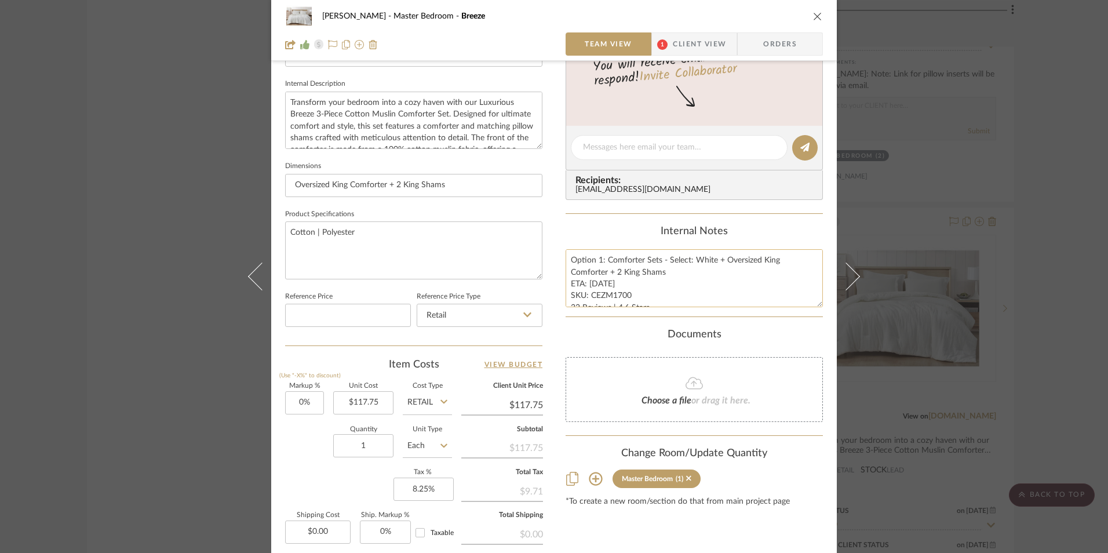
scroll to position [405, 0]
drag, startPoint x: 604, startPoint y: 260, endPoint x: 475, endPoint y: 257, distance: 128.6
click at [475, 257] on div "Jeree Hall Master Bedroom Breeze Team View 1 Client View Orders 1 / 3 Team-Faci…" at bounding box center [553, 138] width 565 height 1070
type textarea "Comforter Sets - Select: White + Oversized King Comforter + 2 King Shams ETA: 8…"
click at [576, 222] on div "Content here copies to Client View - confirm visibility there. Show in Client D…" at bounding box center [693, 149] width 257 height 953
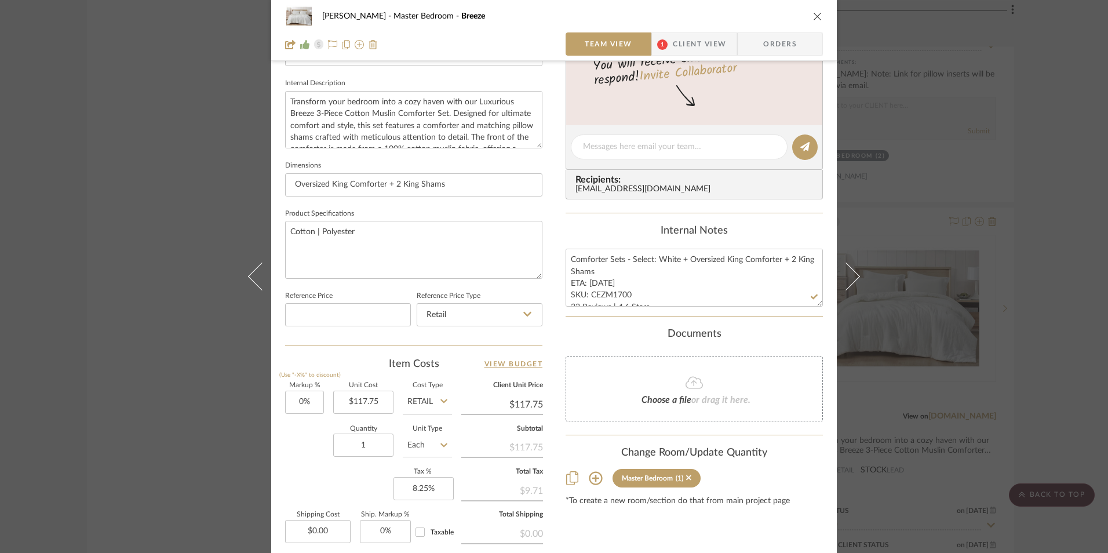
click at [678, 39] on span "Client View" at bounding box center [699, 43] width 53 height 23
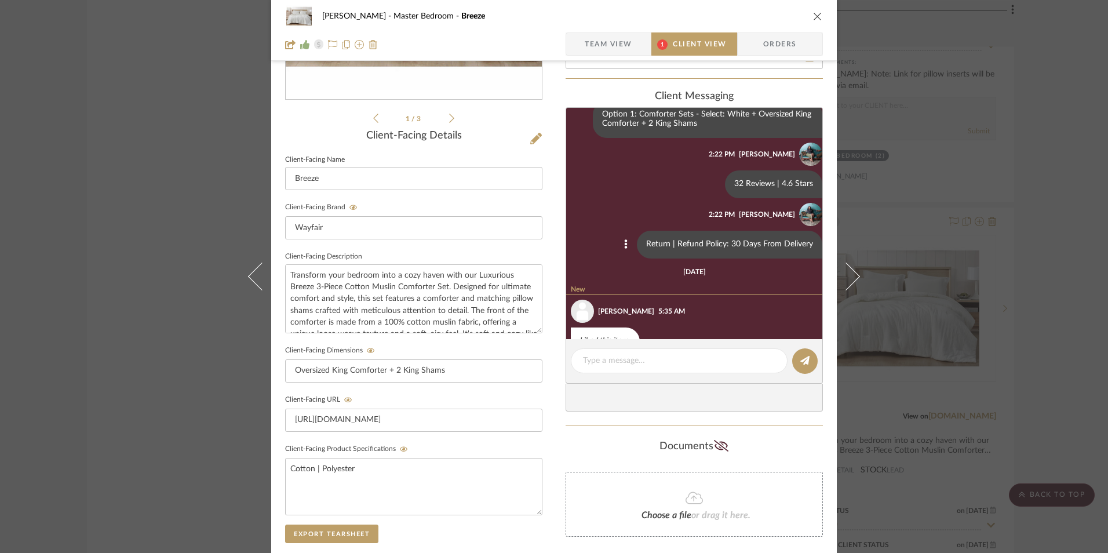
scroll to position [0, 0]
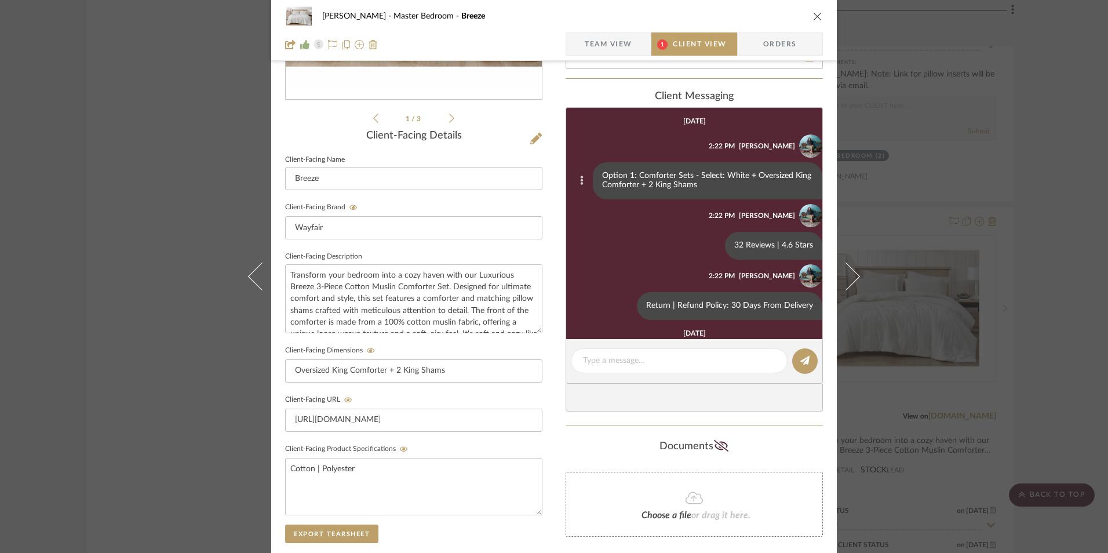
click at [580, 180] on icon at bounding box center [581, 180] width 3 height 9
click at [549, 167] on button "Edit Message" at bounding box center [525, 167] width 80 height 28
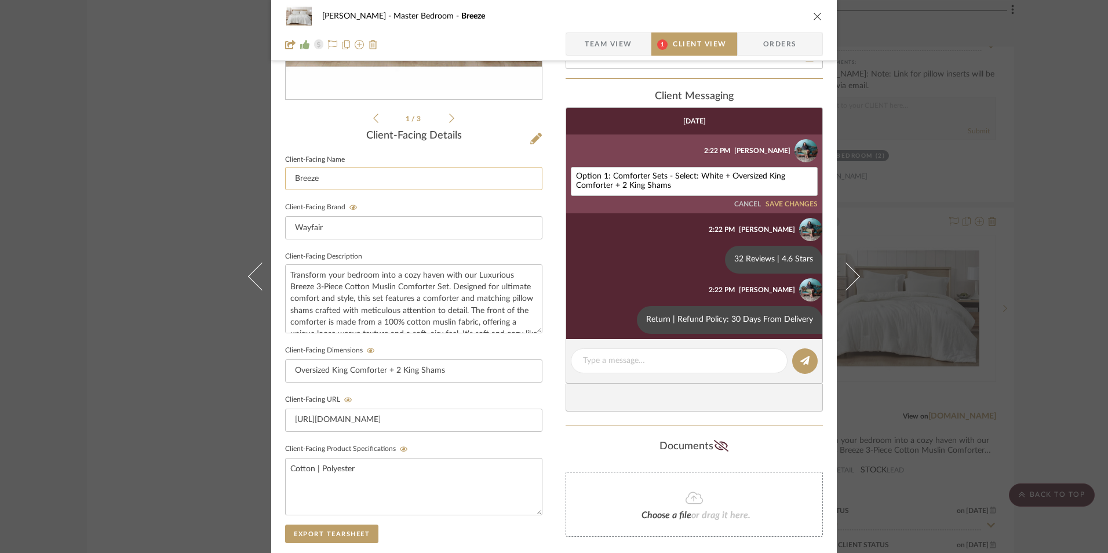
drag, startPoint x: 608, startPoint y: 176, endPoint x: 534, endPoint y: 175, distance: 74.2
click at [534, 175] on div "Jeree Hall Master Bedroom Breeze Team View 1 Client View Orders 1 / 3 Client-Fa…" at bounding box center [553, 259] width 565 height 964
type textarea "Comforter Sets - Select: White + Oversized King Comforter + 2 King Shams"
click at [784, 203] on button "SAVE CHANGES" at bounding box center [791, 204] width 52 height 8
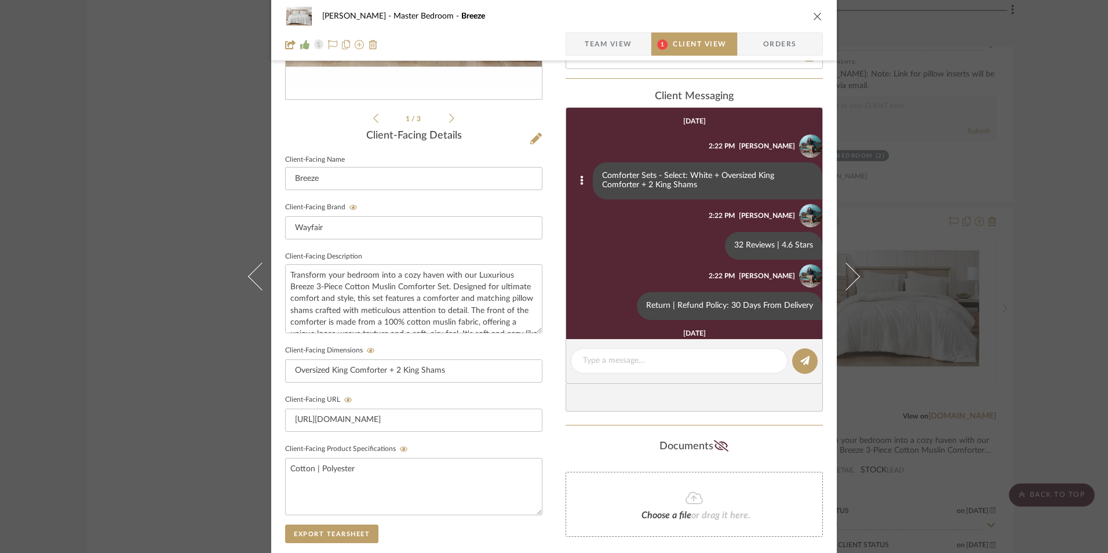
click at [617, 40] on span "Team View" at bounding box center [607, 43] width 47 height 23
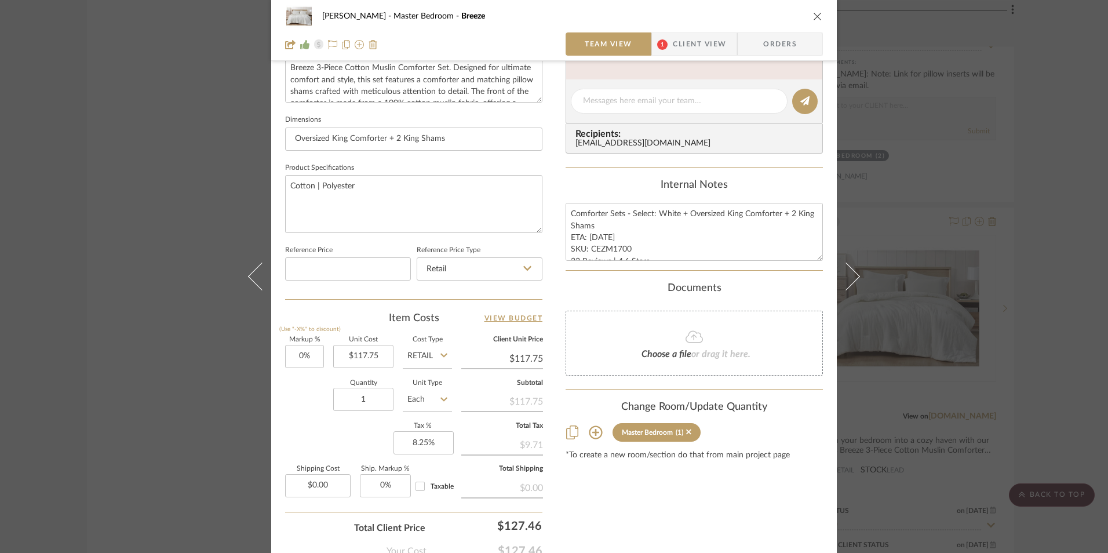
scroll to position [521, 0]
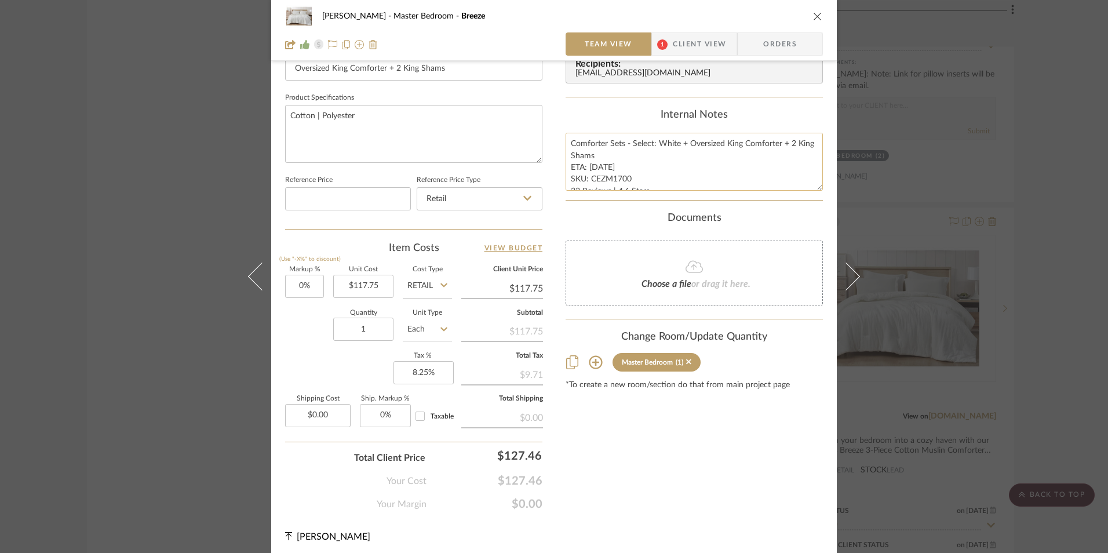
drag, startPoint x: 601, startPoint y: 166, endPoint x: 586, endPoint y: 166, distance: 15.6
click at [586, 166] on textarea "Comforter Sets - Select: White + Oversized King Comforter + 2 King Shams ETA: 8…" at bounding box center [693, 161] width 257 height 57
type textarea "Comforter Sets - Select: White + Oversized King Comforter + 2 King Shams ETA: 9…"
click at [604, 118] on div "Internal Notes" at bounding box center [693, 115] width 257 height 13
click at [626, 127] on div "Internal Notes Comforter Sets - Select: White + Oversized King Comforter + 2 Ki…" at bounding box center [693, 150] width 257 height 82
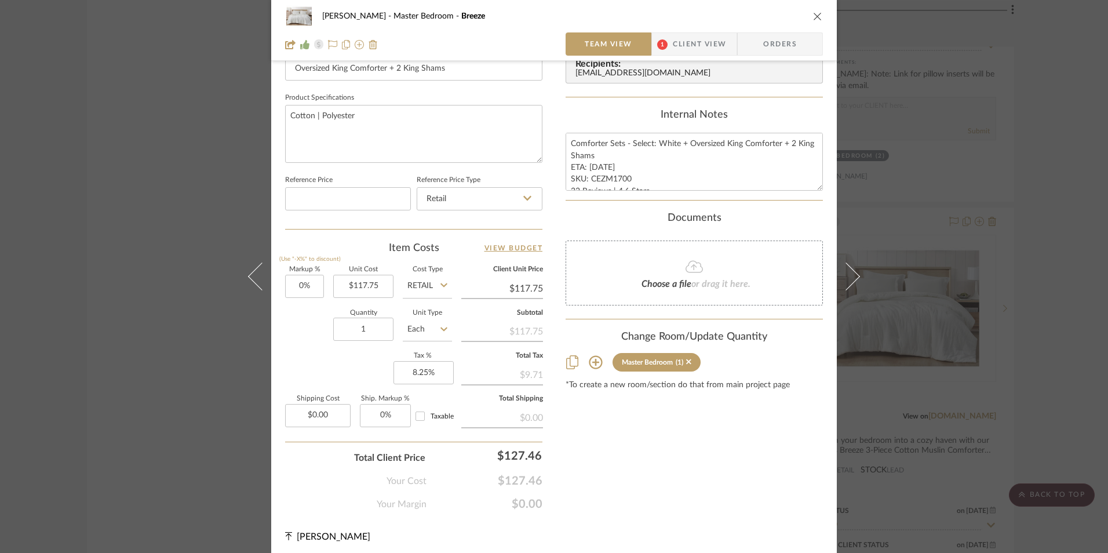
click at [813, 15] on icon "close" at bounding box center [817, 16] width 9 height 9
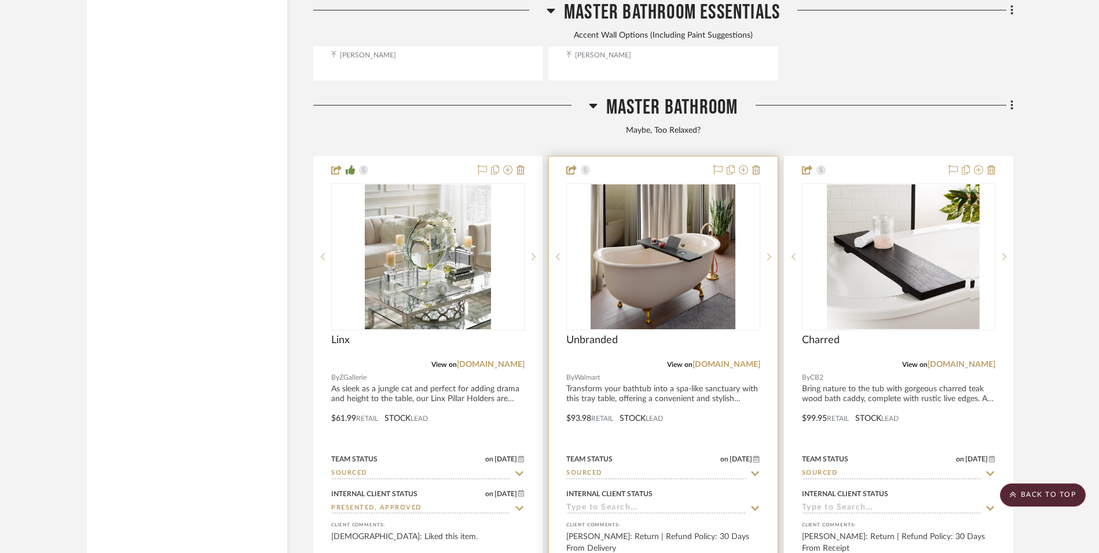
scroll to position [6719, 0]
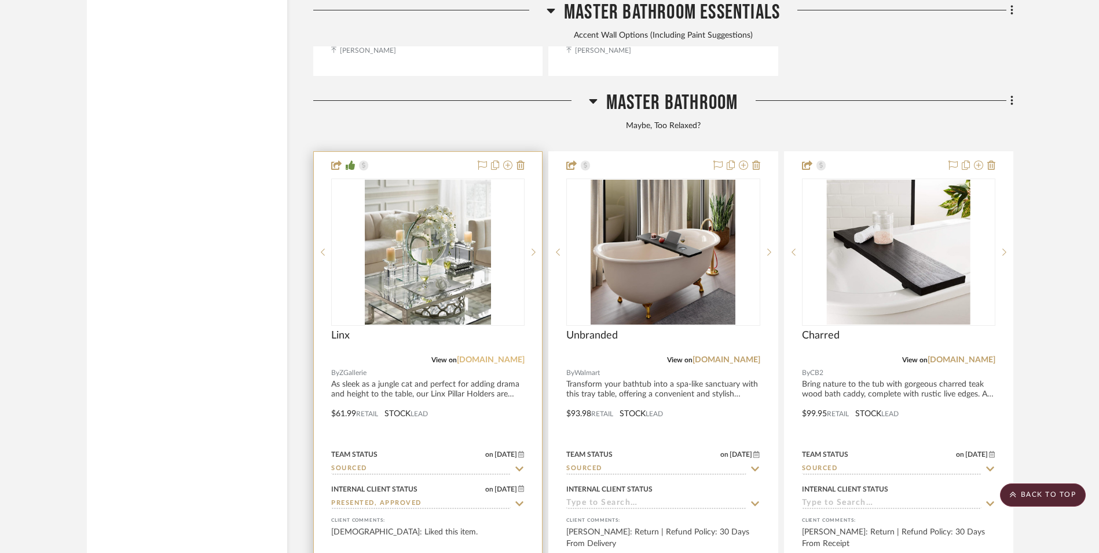
click at [509, 356] on link "zgallerie.com" at bounding box center [491, 360] width 68 height 8
click at [476, 192] on div at bounding box center [427, 324] width 193 height 293
click at [411, 180] on img "0" at bounding box center [428, 252] width 127 height 145
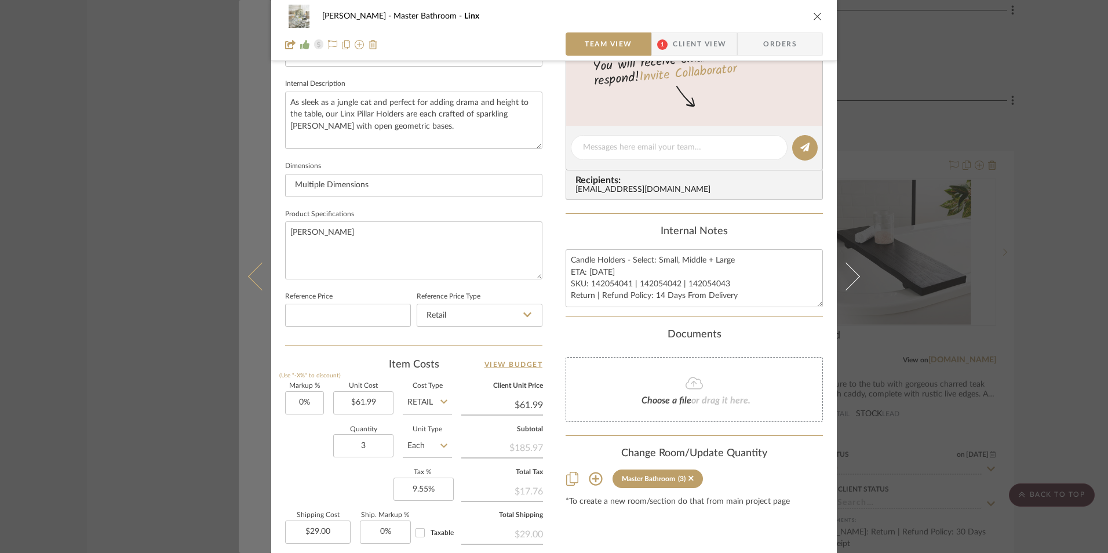
scroll to position [405, 0]
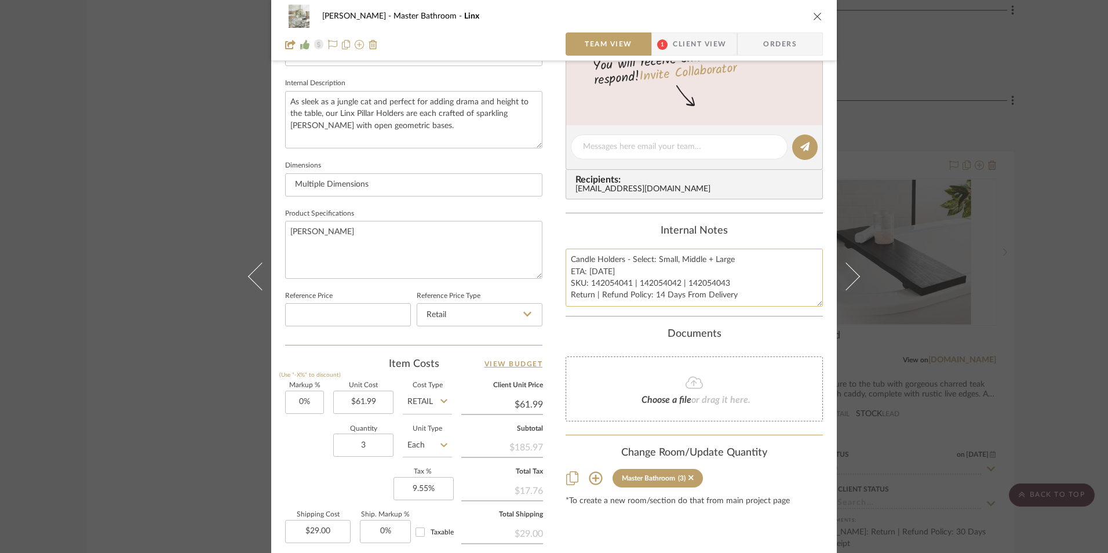
drag, startPoint x: 595, startPoint y: 270, endPoint x: 586, endPoint y: 271, distance: 9.3
click at [586, 271] on textarea "Candle Holders - Select: Small, Middle + Large ETA: 9.4.2025 SKU: 142054041 | 1…" at bounding box center [693, 277] width 257 height 57
type textarea "Candle Holders - Select: Small, Middle + Large ETA: 11.6.2025 SKU: 142054041 | …"
click at [642, 221] on div "Content here copies to Client View - confirm visibility there. Show in Client D…" at bounding box center [693, 149] width 257 height 953
click at [674, 41] on span "Client View" at bounding box center [699, 43] width 53 height 23
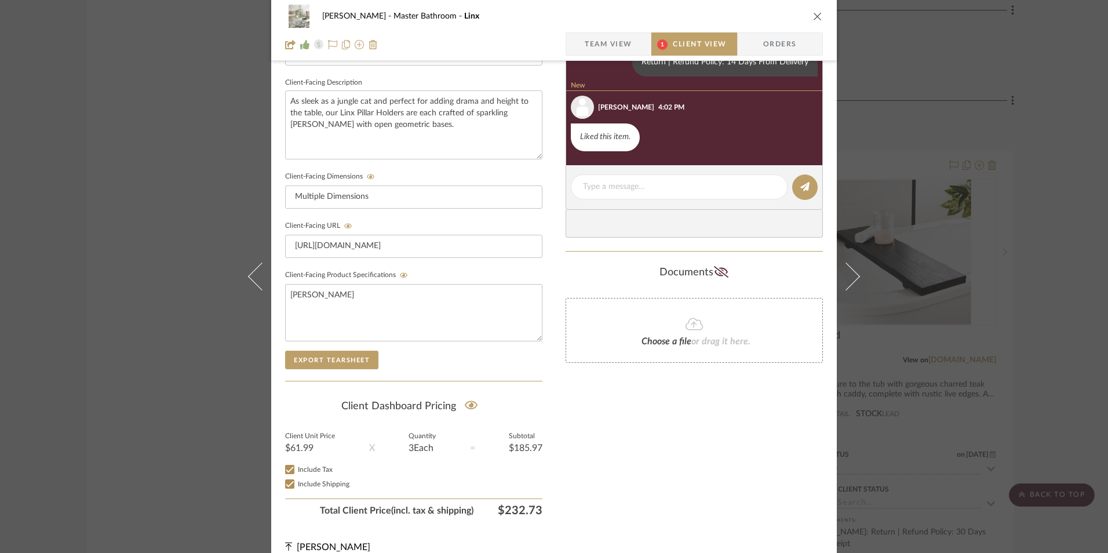
click at [814, 16] on icon "close" at bounding box center [817, 16] width 9 height 9
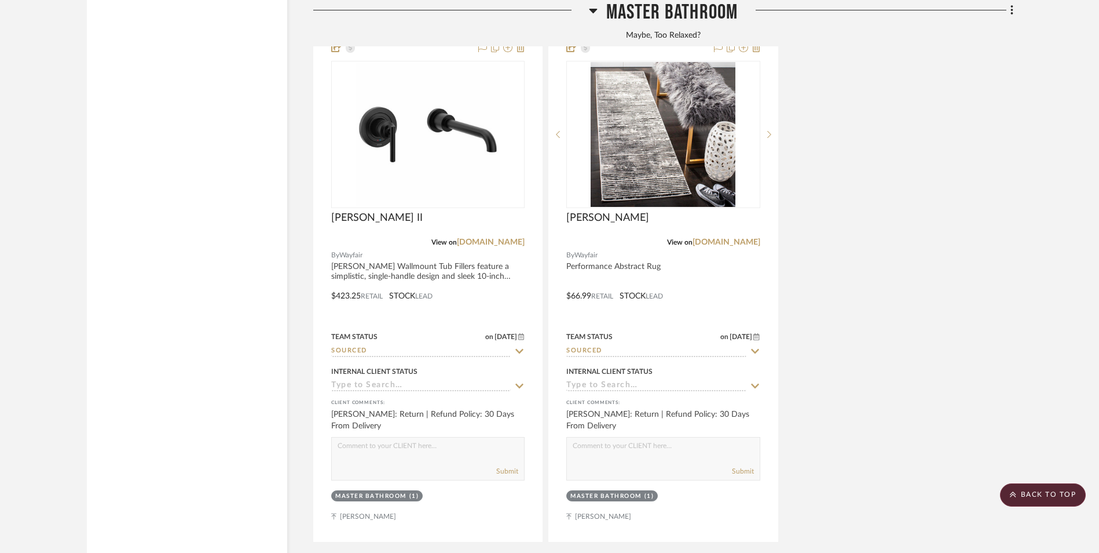
scroll to position [7873, 0]
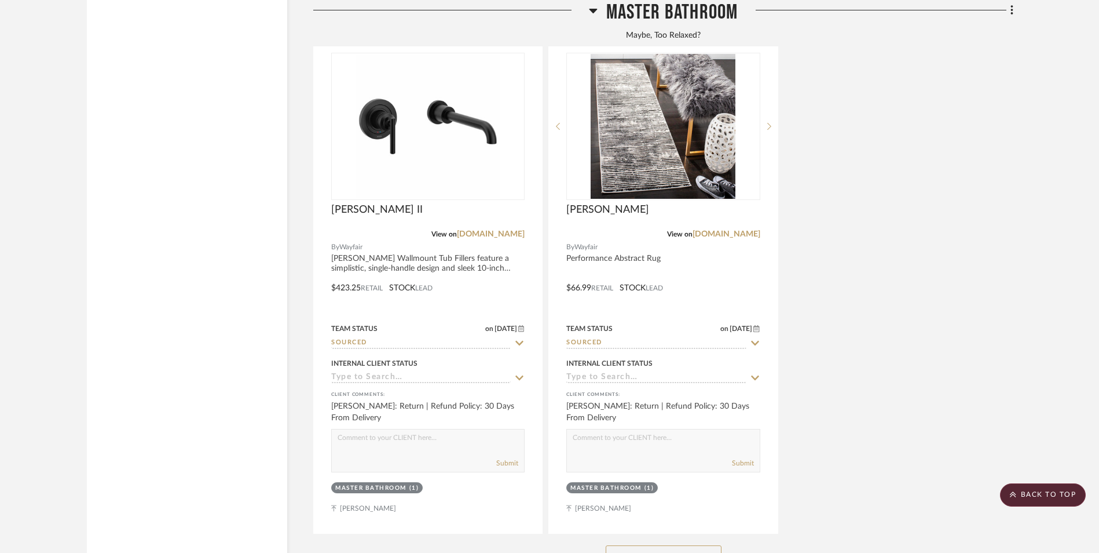
drag, startPoint x: 693, startPoint y: 455, endPoint x: 1070, endPoint y: 339, distance: 394.3
click at [693, 545] on button "See More" at bounding box center [664, 556] width 116 height 23
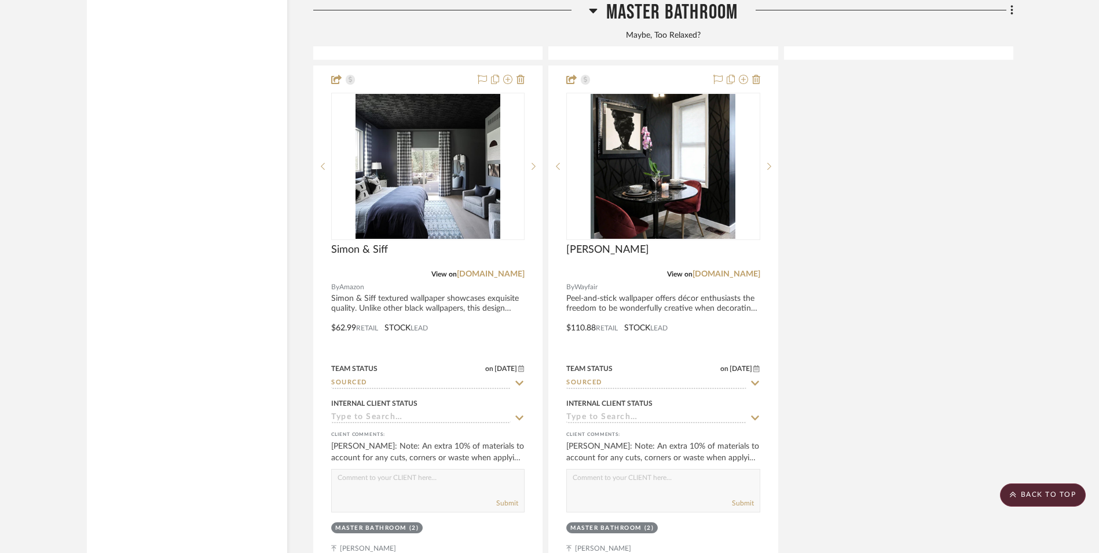
scroll to position [11469, 0]
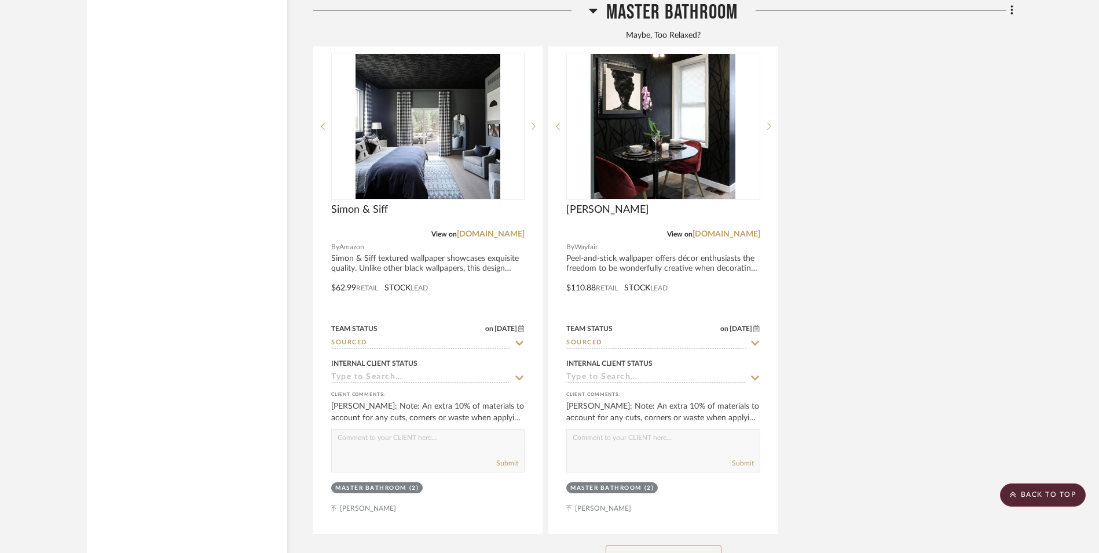
click at [681, 545] on button "See Less" at bounding box center [664, 556] width 116 height 23
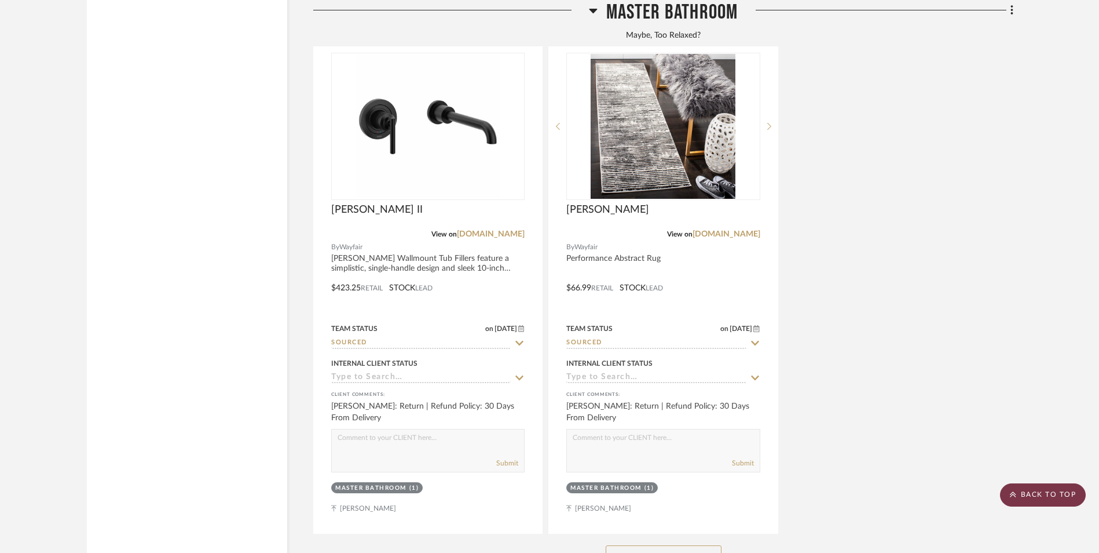
click at [1068, 503] on scroll-to-top-button "BACK TO TOP" at bounding box center [1043, 494] width 86 height 23
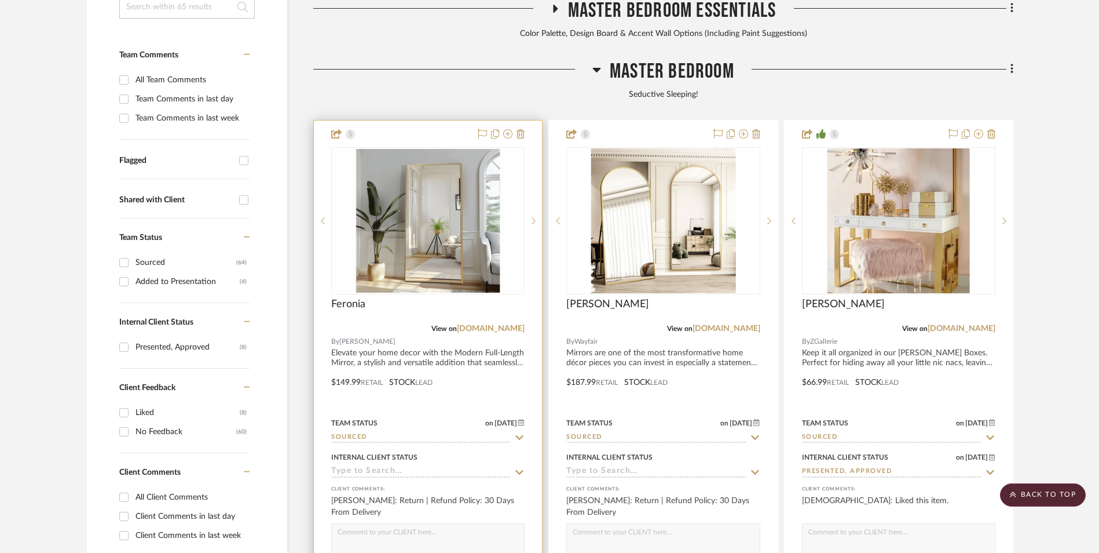
scroll to position [405, 0]
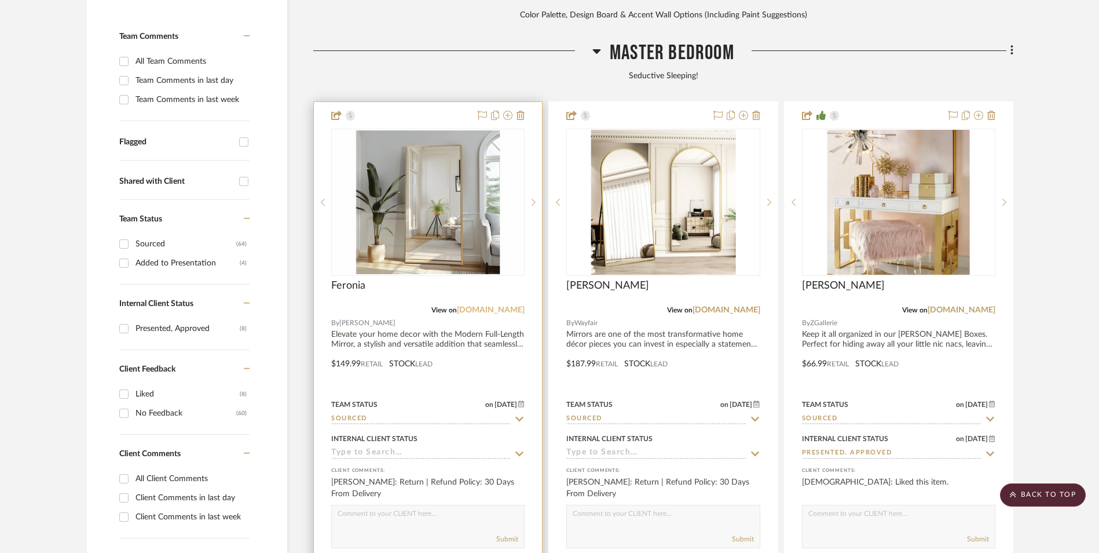
drag, startPoint x: 489, startPoint y: 214, endPoint x: 495, endPoint y: 214, distance: 6.4
click at [489, 306] on link "ashleyfurniture.com" at bounding box center [491, 310] width 68 height 8
click at [425, 130] on img "0" at bounding box center [427, 202] width 191 height 144
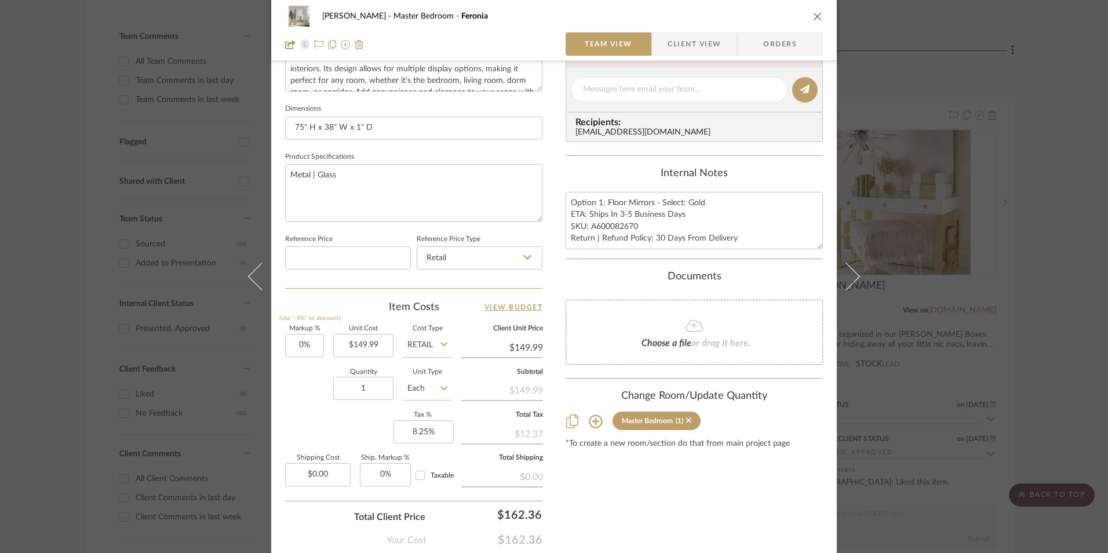
scroll to position [463, 0]
click at [813, 14] on icon "close" at bounding box center [817, 16] width 9 height 9
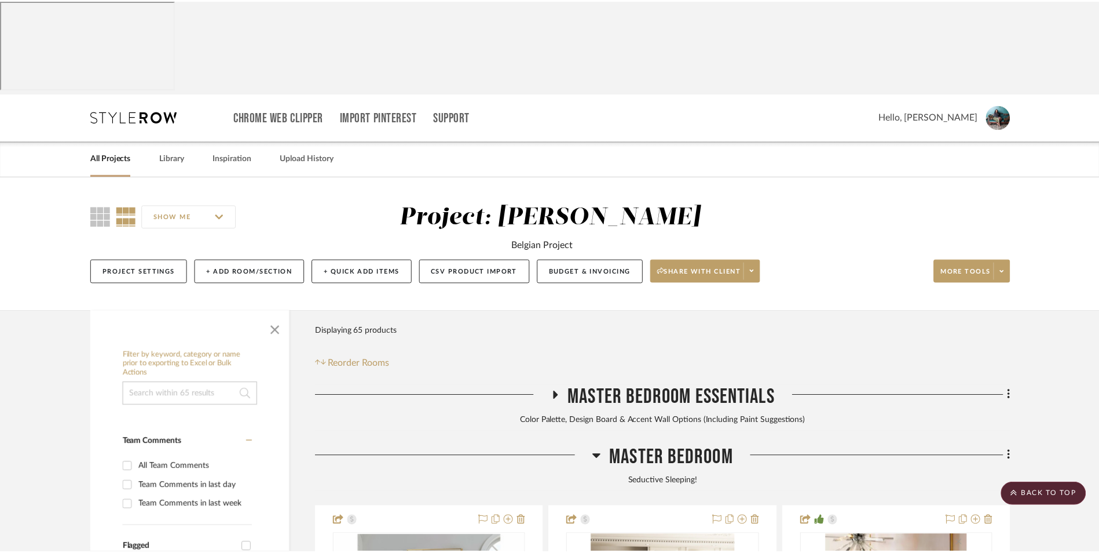
scroll to position [405, 0]
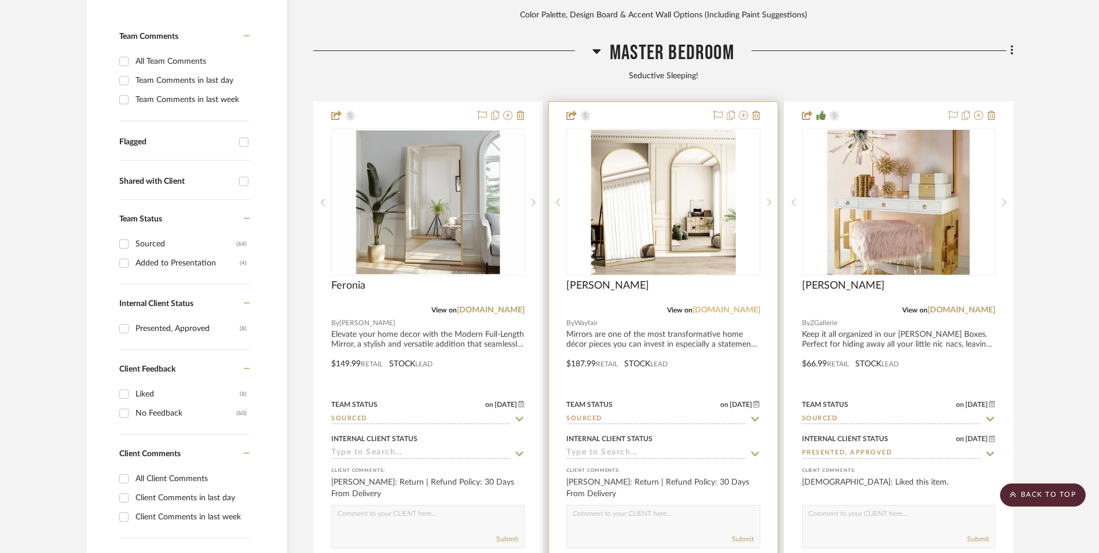
drag, startPoint x: 739, startPoint y: 216, endPoint x: 733, endPoint y: 218, distance: 6.0
click at [739, 306] on link "[DOMAIN_NAME]" at bounding box center [727, 310] width 68 height 8
click at [666, 145] on img "0" at bounding box center [663, 202] width 145 height 145
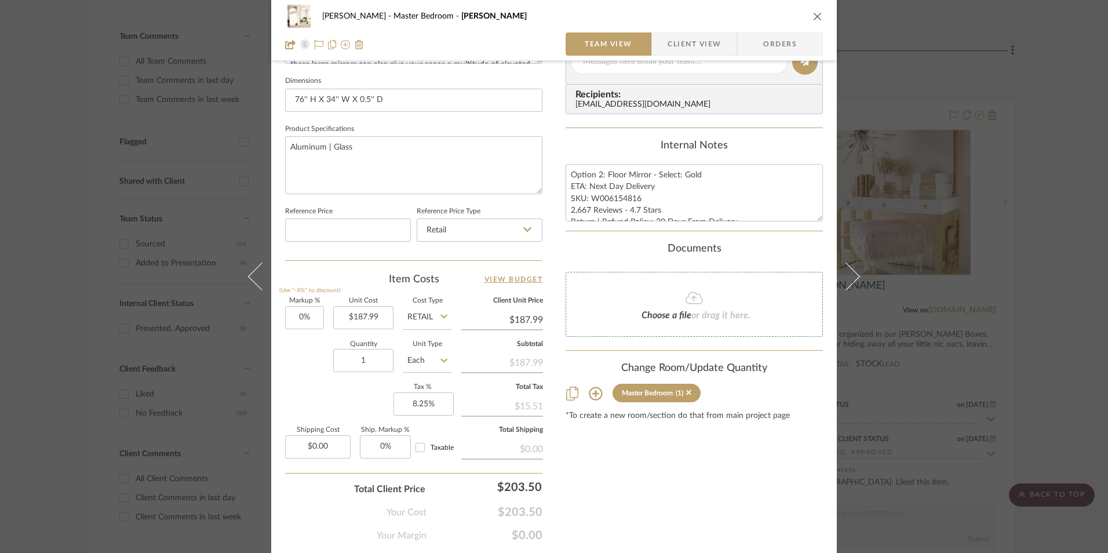
scroll to position [521, 0]
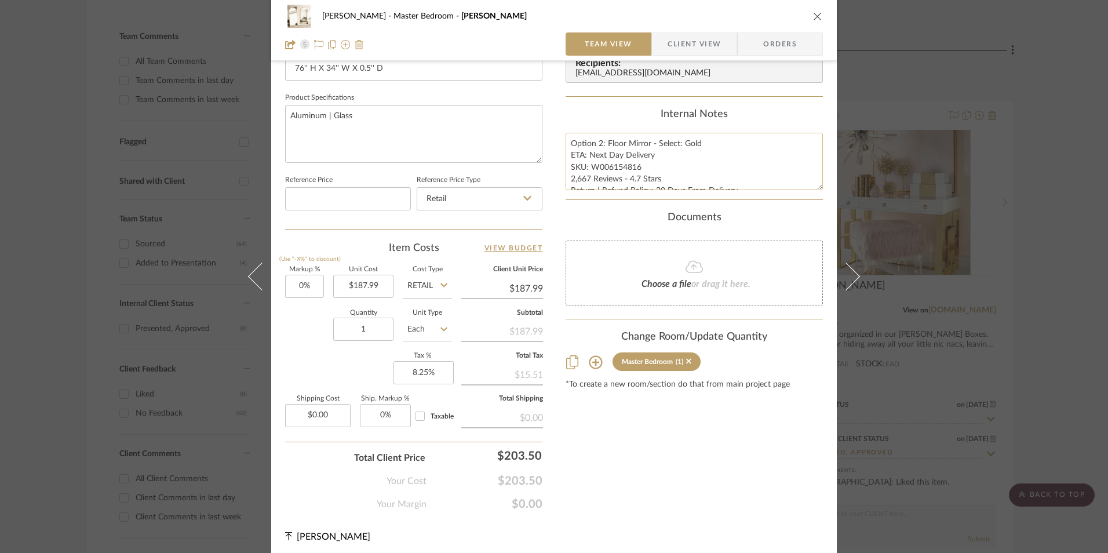
click at [628, 161] on textarea "Option 2: Floor Mirror - Select: Gold ETA: Next Day Delivery SKU: W006154816 2,…" at bounding box center [693, 161] width 257 height 57
drag, startPoint x: 631, startPoint y: 155, endPoint x: 588, endPoint y: 156, distance: 42.9
click at [588, 156] on textarea "Option 2: Floor Mirror - Select: Gold ETA: Next Day Delivery SKU: W006154816 2,…" at bounding box center [693, 161] width 257 height 57
type textarea "Option 2: Floor Mirror - Select: Gold ETA: 8.31.2025 SKU: W006154816 2,667 Revi…"
click at [608, 123] on div "Internal Notes Option 2: Floor Mirror - Select: Gold ETA: 8.31.2025 SKU: W00615…" at bounding box center [693, 149] width 257 height 82
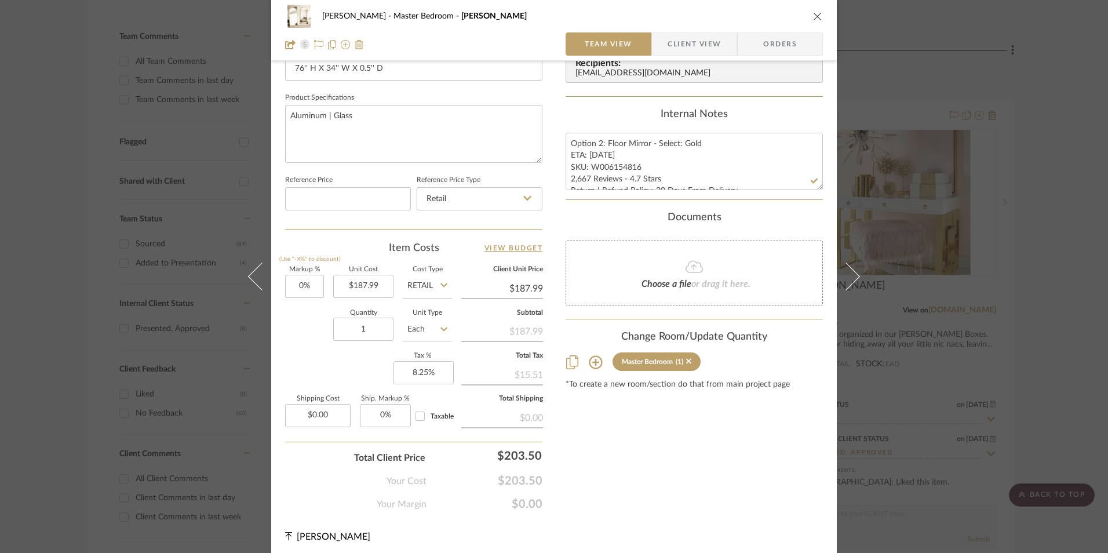
click at [814, 19] on icon "close" at bounding box center [817, 16] width 9 height 9
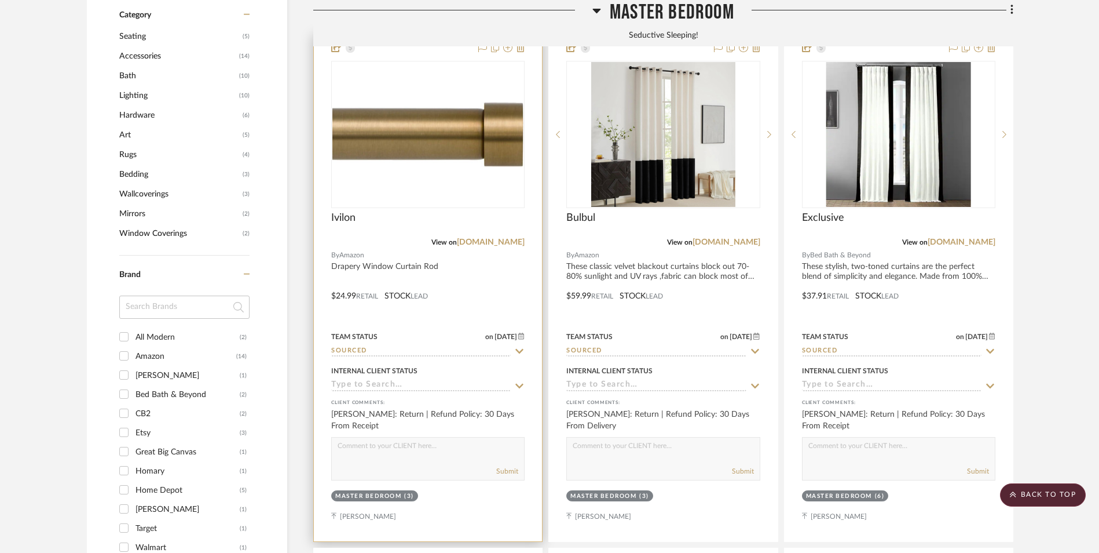
scroll to position [927, 0]
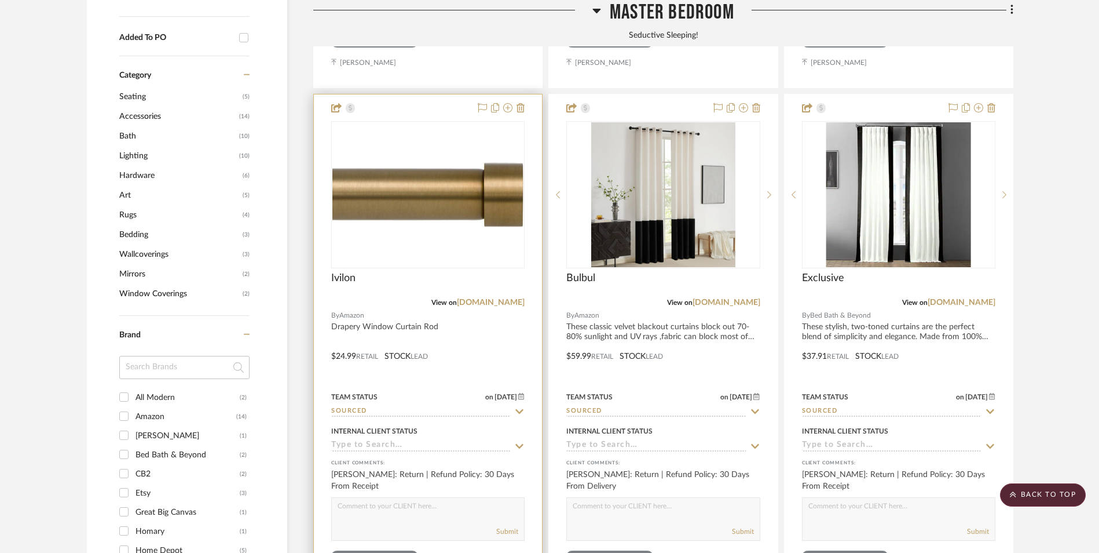
drag, startPoint x: 513, startPoint y: 207, endPoint x: 472, endPoint y: 199, distance: 41.9
click at [513, 298] on link "[DOMAIN_NAME]" at bounding box center [491, 302] width 68 height 8
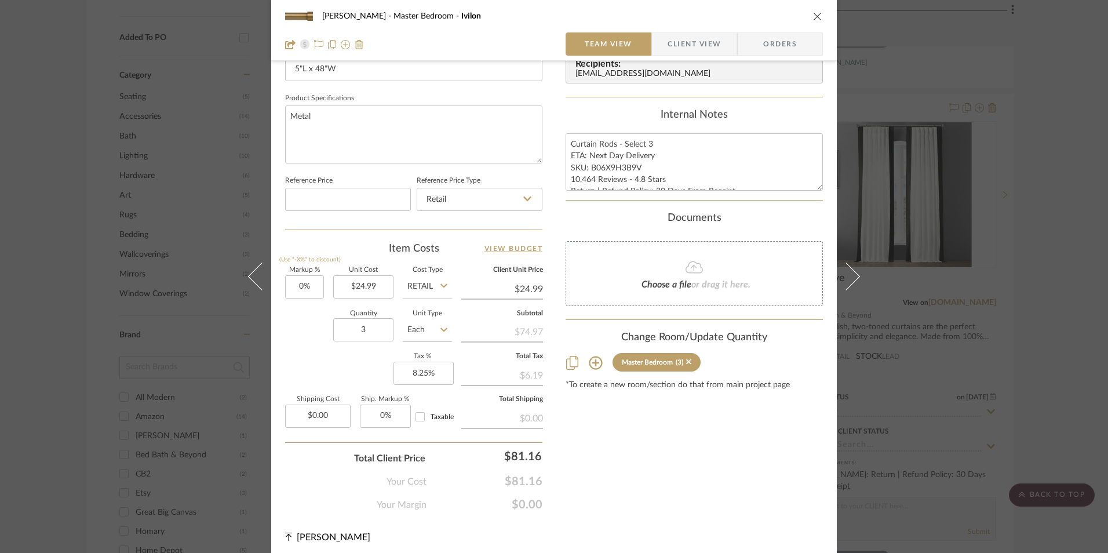
scroll to position [521, 0]
click at [996, 348] on div "Jeree Hall Master Bedroom Ivilon Team View Client View Orders Team-Facing Detai…" at bounding box center [554, 276] width 1108 height 553
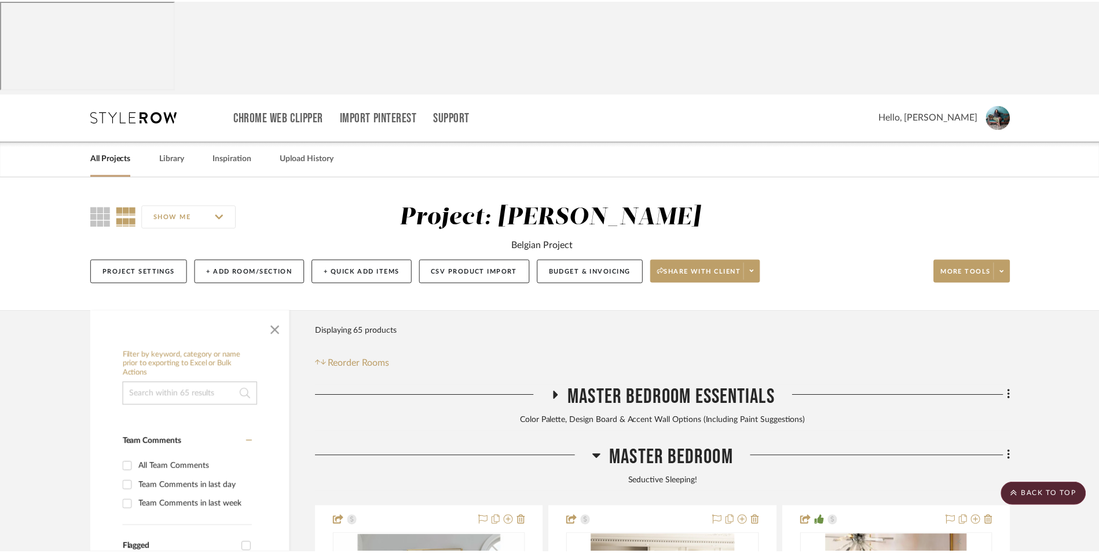
scroll to position [927, 0]
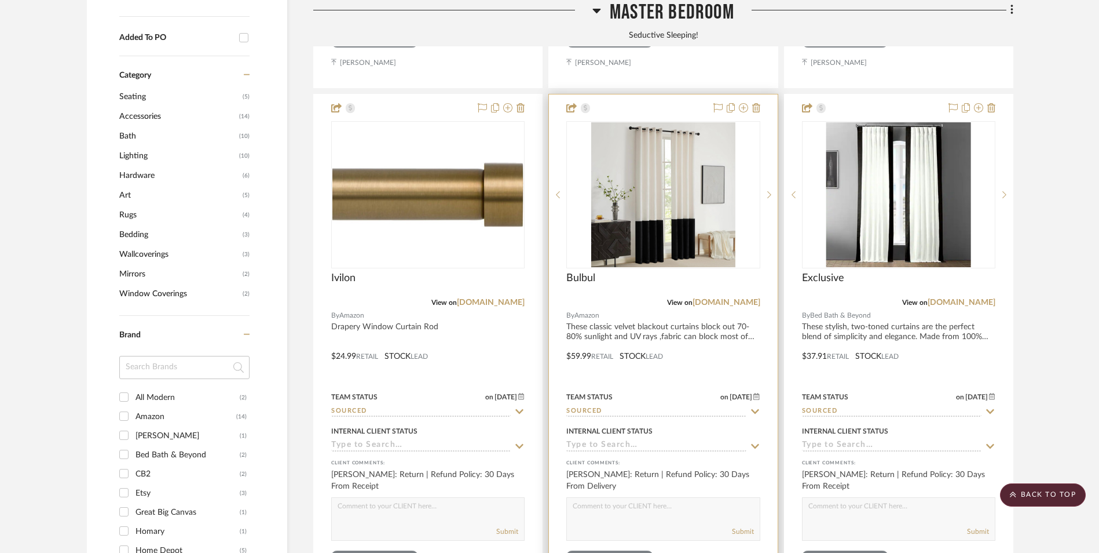
click at [735, 297] on div "View on [DOMAIN_NAME]" at bounding box center [663, 302] width 193 height 10
click at [736, 297] on div "View on [DOMAIN_NAME]" at bounding box center [663, 302] width 193 height 10
click at [738, 298] on link "[DOMAIN_NAME]" at bounding box center [727, 302] width 68 height 8
click at [0, 0] on img at bounding box center [0, 0] width 0 height 0
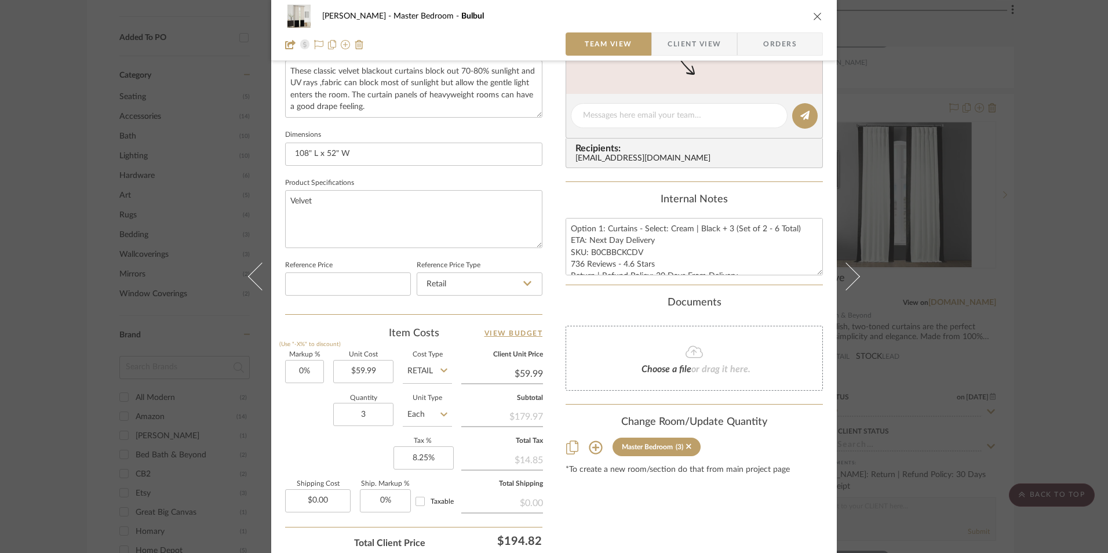
scroll to position [463, 0]
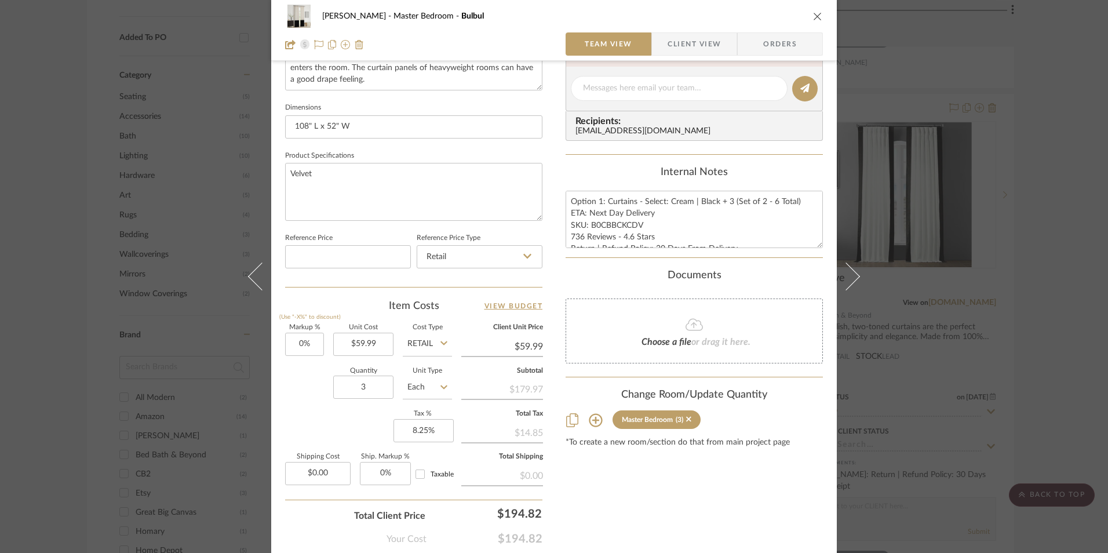
click at [813, 16] on icon "close" at bounding box center [817, 16] width 9 height 9
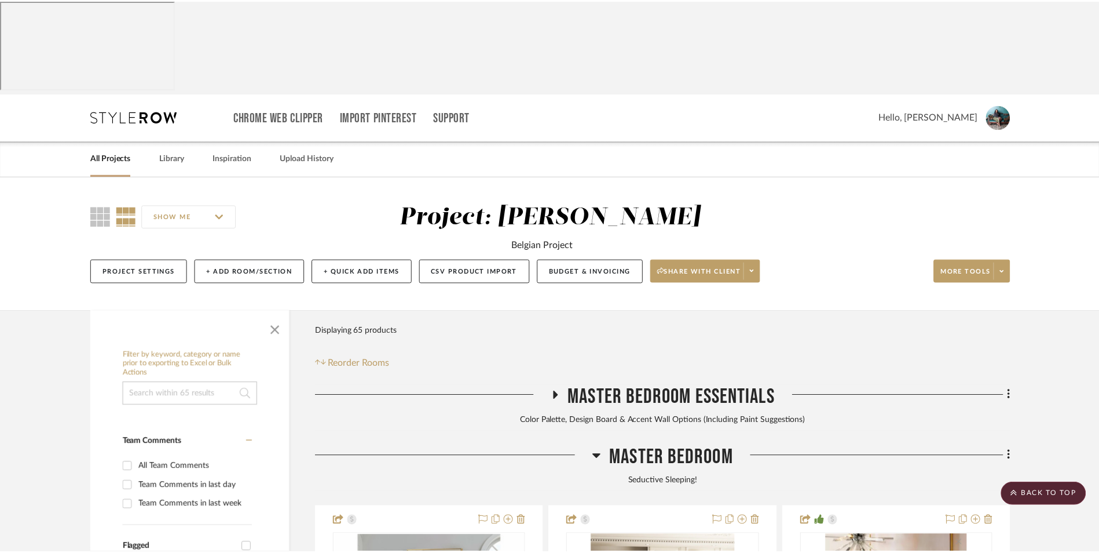
scroll to position [927, 0]
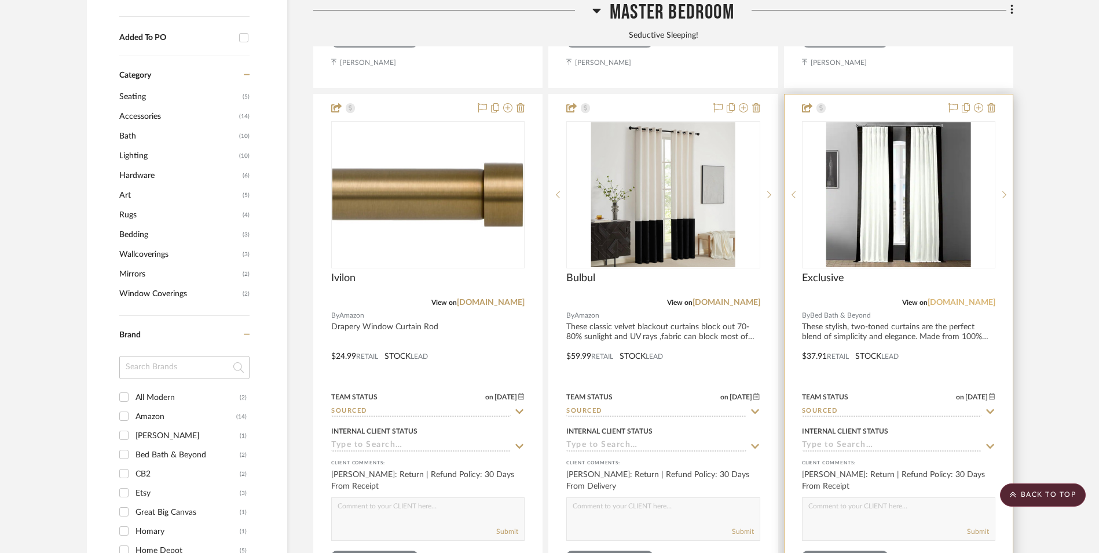
click at [929, 298] on link "[DOMAIN_NAME]" at bounding box center [962, 302] width 68 height 8
click at [848, 122] on img "0" at bounding box center [899, 194] width 145 height 145
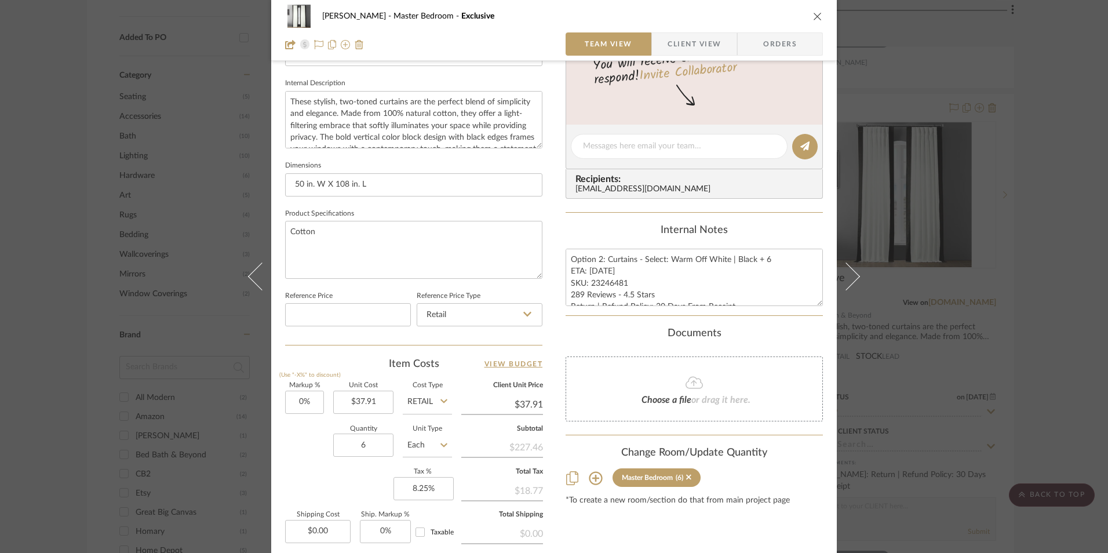
scroll to position [463, 0]
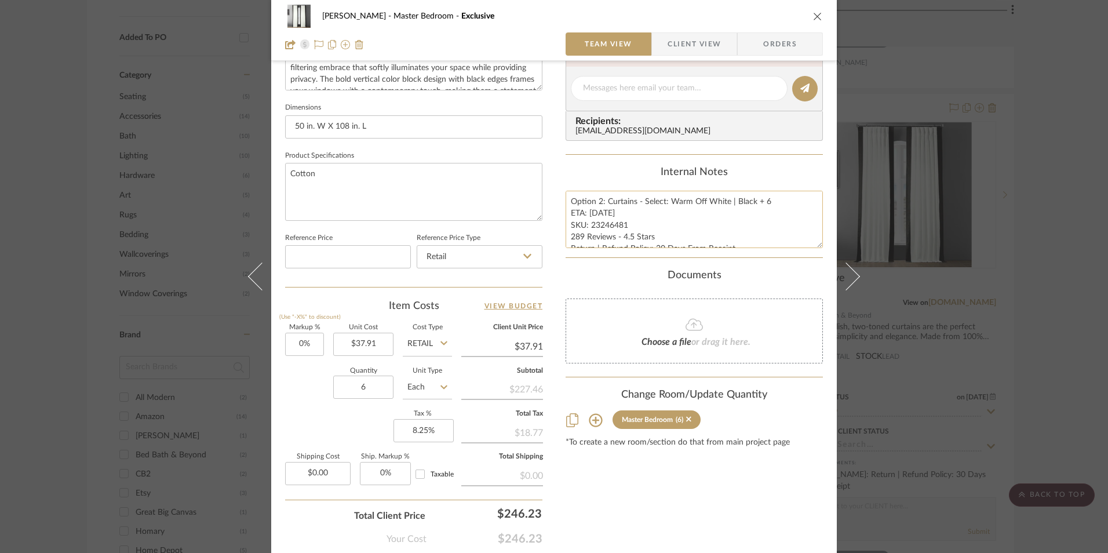
drag, startPoint x: 609, startPoint y: 213, endPoint x: 601, endPoint y: 214, distance: 8.8
click at [609, 213] on textarea "Option 2: Curtains - Select: Warm Off White | Black + 6 ETA: 8.29.2025 SKU: 232…" at bounding box center [693, 219] width 257 height 57
drag, startPoint x: 600, startPoint y: 211, endPoint x: 586, endPoint y: 211, distance: 13.3
click at [586, 211] on textarea "Option 2: Curtains - Select: Warm Off White | Black + 6 ETA: 8.29.2025 SKU: 232…" at bounding box center [693, 219] width 257 height 57
type textarea "Option 2: Curtains - Select: Warm Off White | Black + 6 ETA: 9.2.2025 SKU: 2324…"
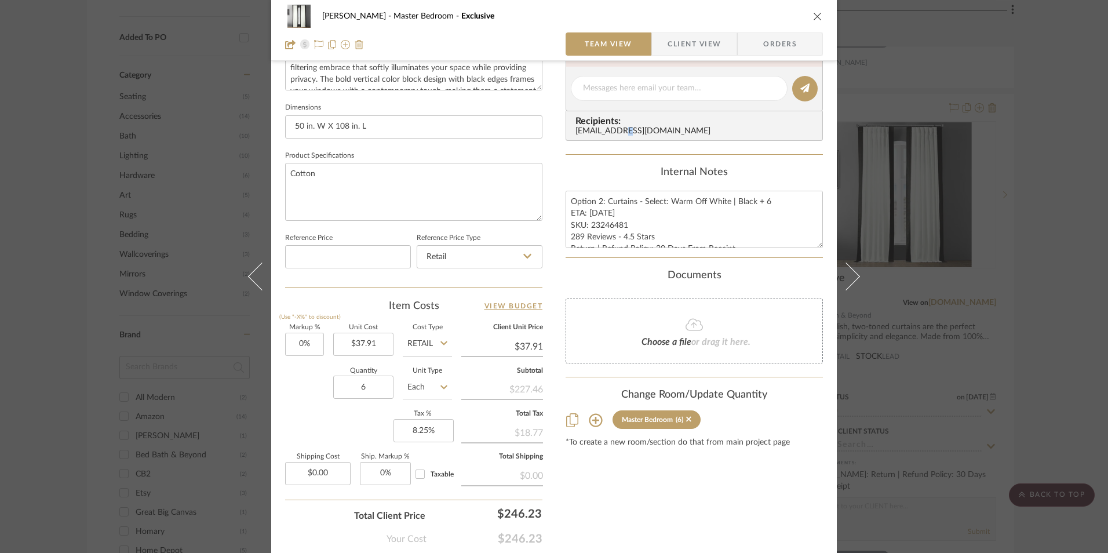
drag, startPoint x: 613, startPoint y: 154, endPoint x: 627, endPoint y: 171, distance: 22.7
click at [612, 154] on summary-project-messaging "Tasks / To-Dos / team Messaging Leave yourself a note here or share next steps …" at bounding box center [693, 42] width 257 height 226
click at [609, 173] on div "Internal Notes" at bounding box center [693, 172] width 257 height 13
click at [815, 19] on icon "close" at bounding box center [817, 16] width 9 height 9
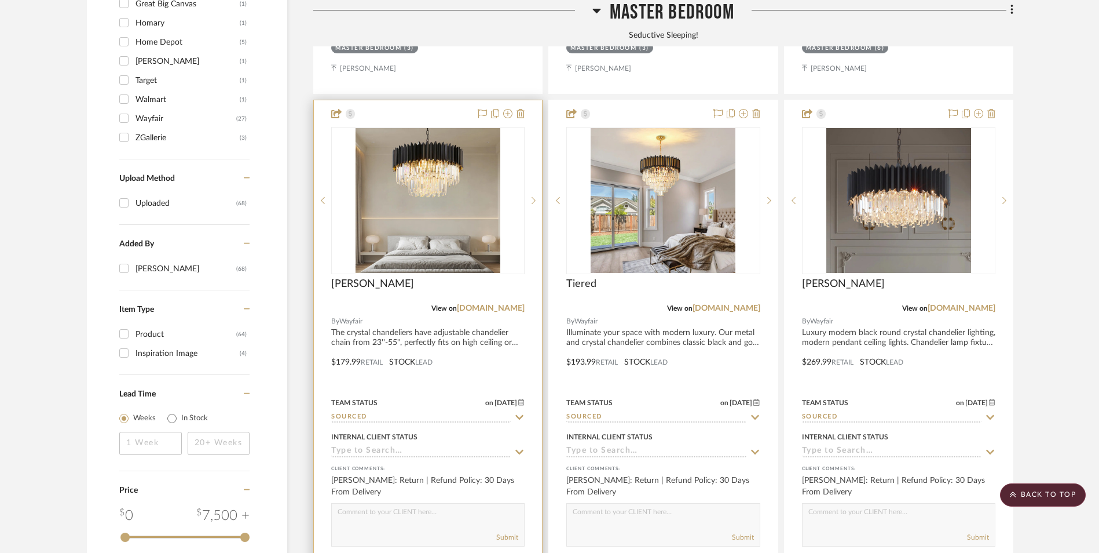
scroll to position [1448, 0]
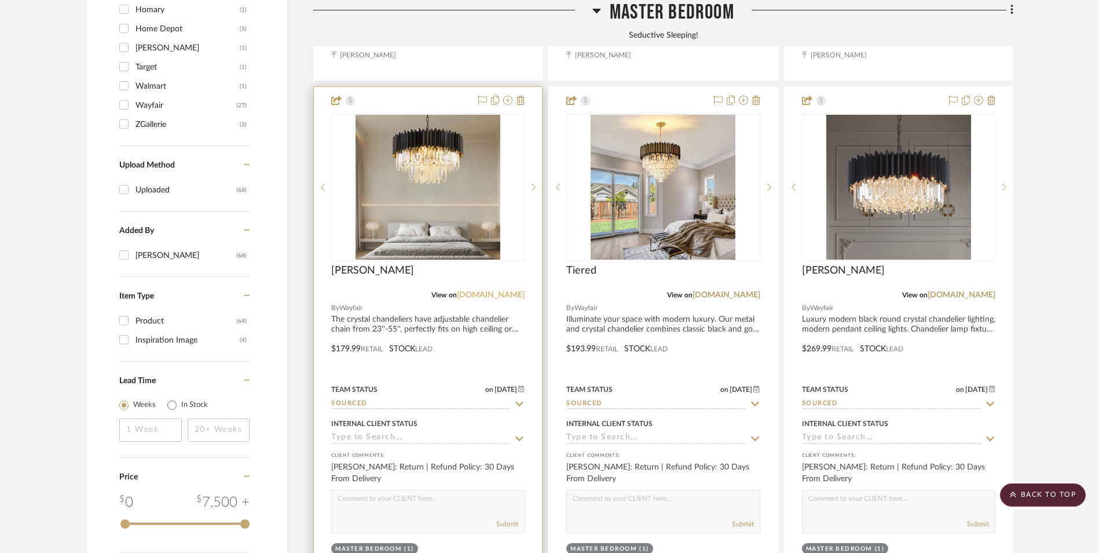
click at [501, 291] on link "[DOMAIN_NAME]" at bounding box center [491, 295] width 68 height 8
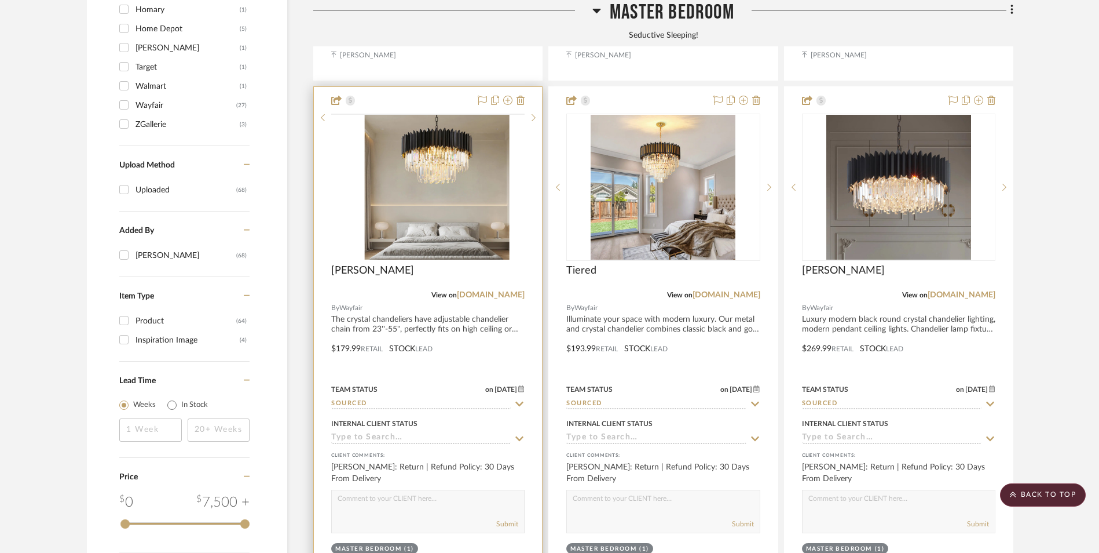
click at [0, 0] on img at bounding box center [0, 0] width 0 height 0
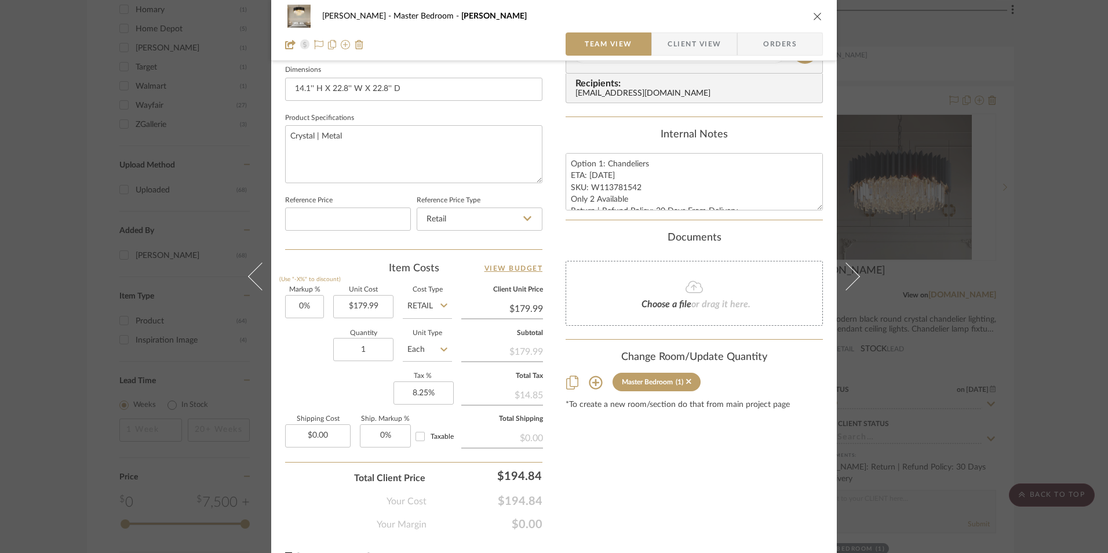
scroll to position [521, 0]
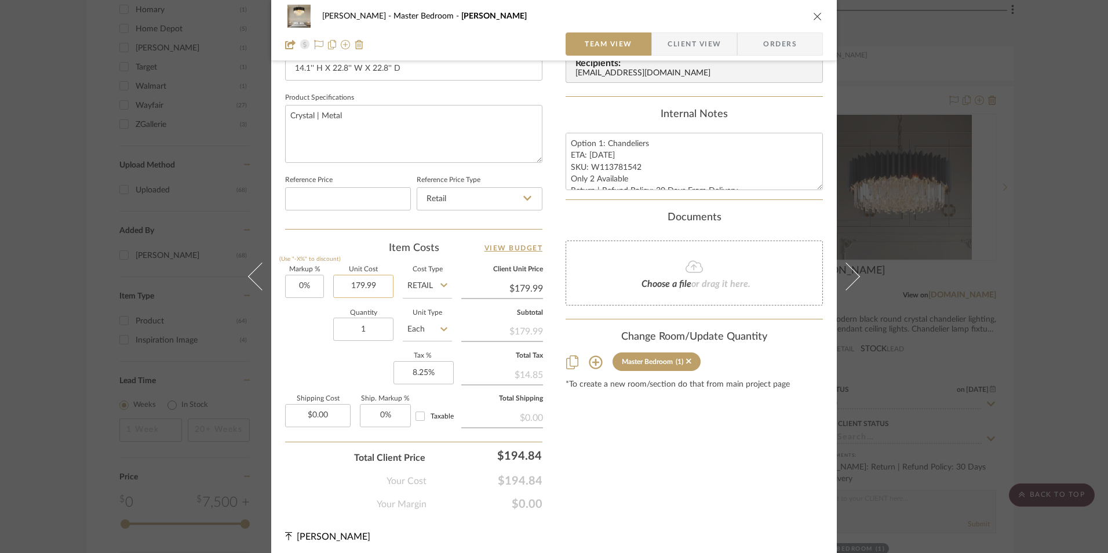
click at [357, 287] on input "179.99" at bounding box center [363, 286] width 60 height 23
type input "$173.75"
click at [670, 412] on div "Content here copies to Client View - confirm visibility there. Show in Client D…" at bounding box center [693, 33] width 257 height 953
type input "$173.75"
click at [586, 161] on textarea "Option 1: Chandeliers ETA: 8.30.2025 SKU: W113781542 Only 2 Available Return | …" at bounding box center [693, 161] width 257 height 57
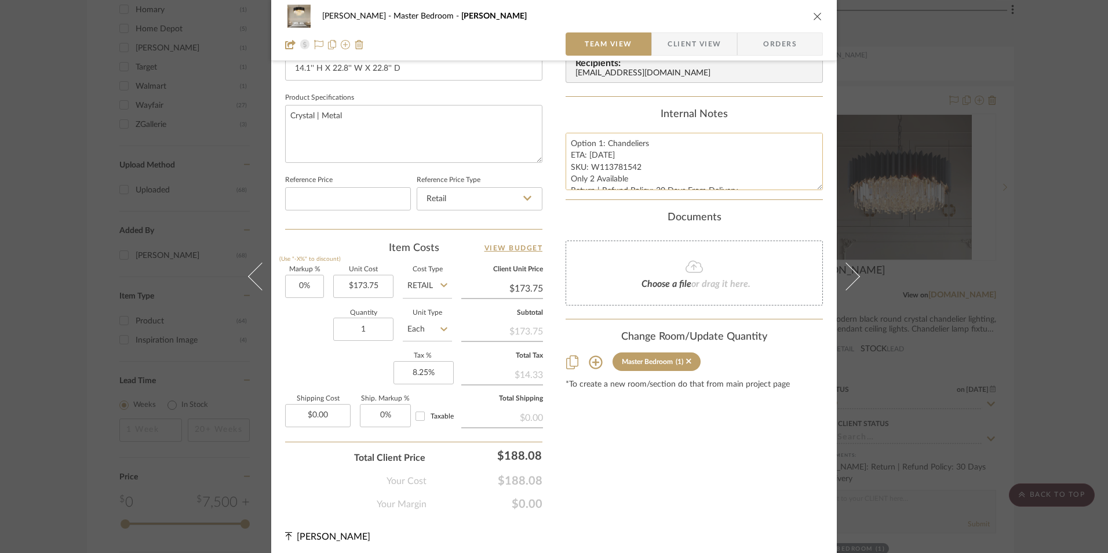
drag, startPoint x: 600, startPoint y: 155, endPoint x: 586, endPoint y: 153, distance: 14.1
click at [586, 153] on textarea "Option 1: Chandeliers ETA: 8.30.2025 SKU: W113781542 Only 2 Available Return | …" at bounding box center [693, 161] width 257 height 57
type textarea "Option 1: Chandeliers ETA: 9.6.2025 SKU: W113781542 Only 2 Available Return | R…"
click at [615, 118] on div "Internal Notes" at bounding box center [693, 114] width 257 height 13
click at [813, 17] on icon "close" at bounding box center [817, 16] width 9 height 9
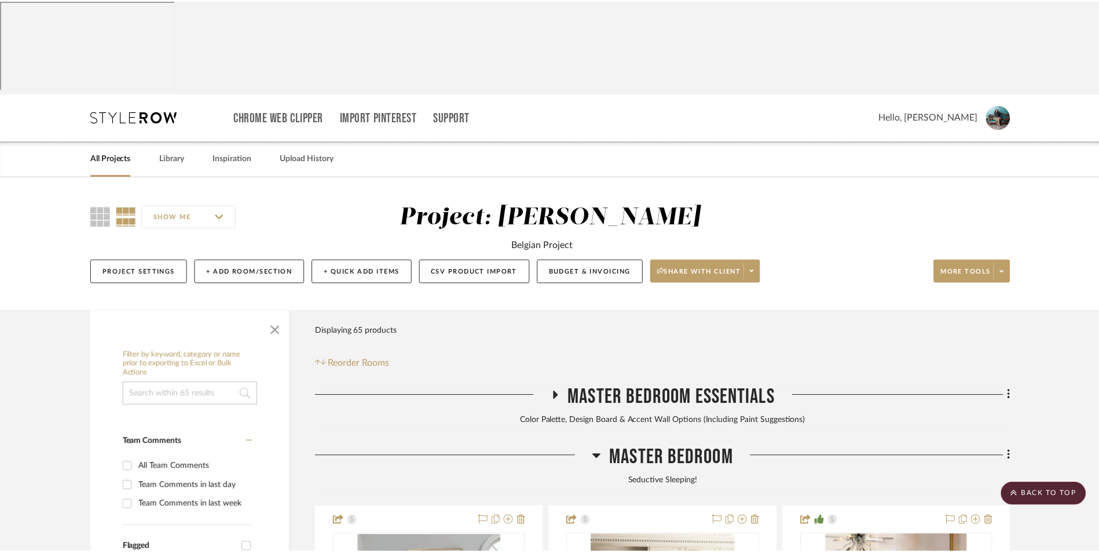
scroll to position [1448, 0]
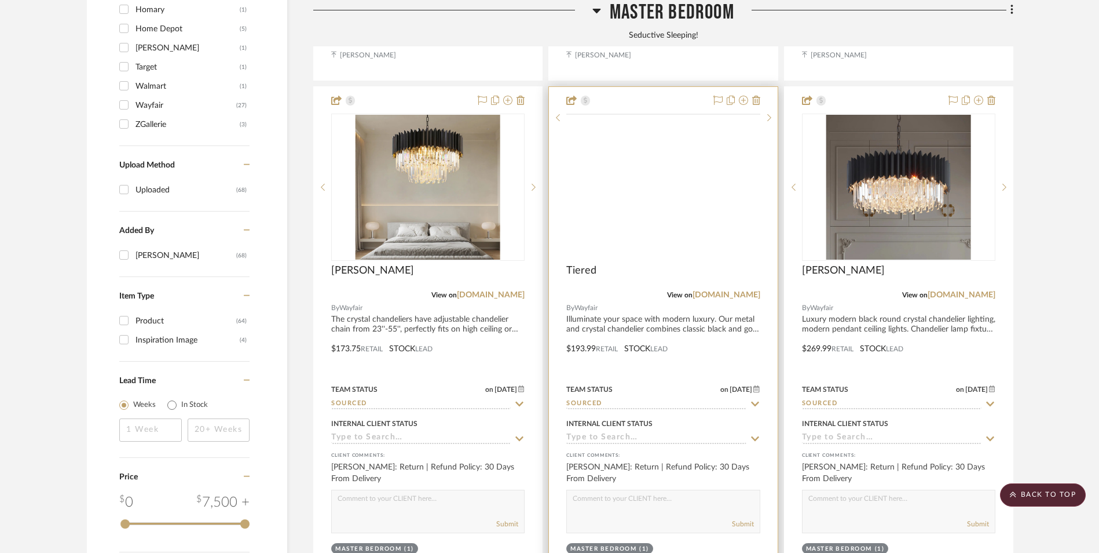
click at [0, 0] on img at bounding box center [0, 0] width 0 height 0
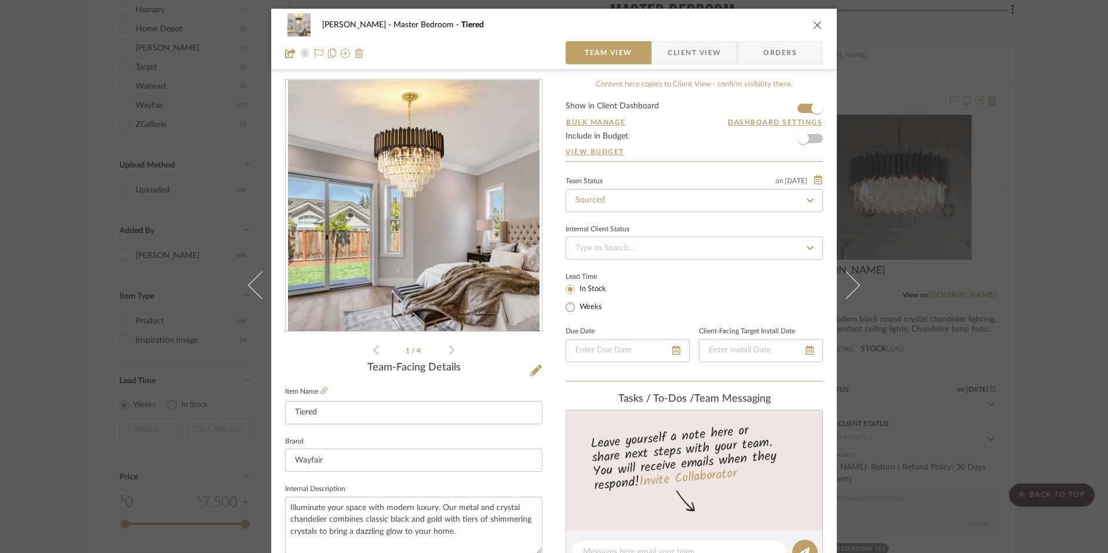
scroll to position [290, 0]
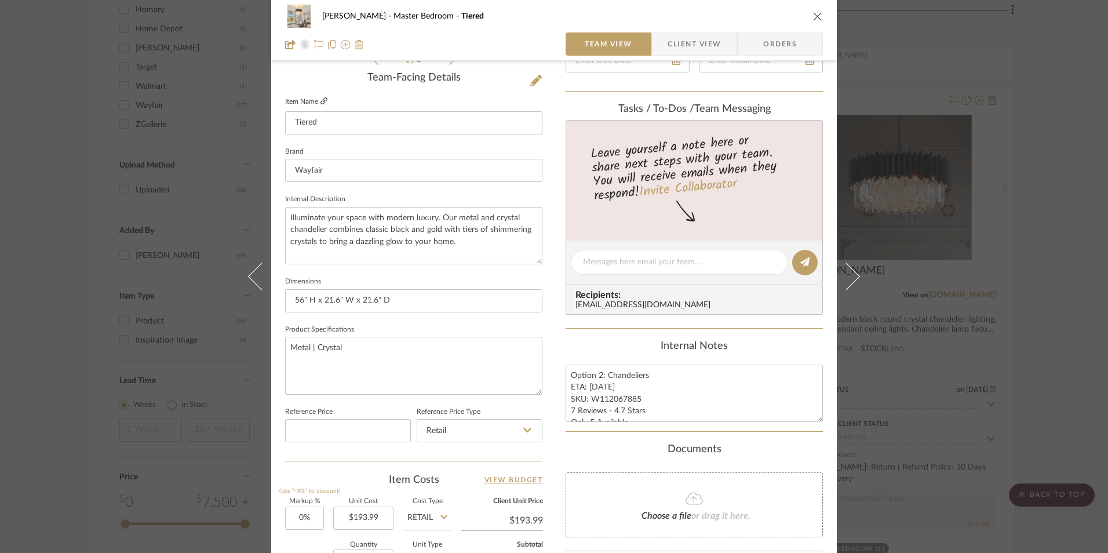
click at [320, 98] on icon at bounding box center [323, 100] width 7 height 7
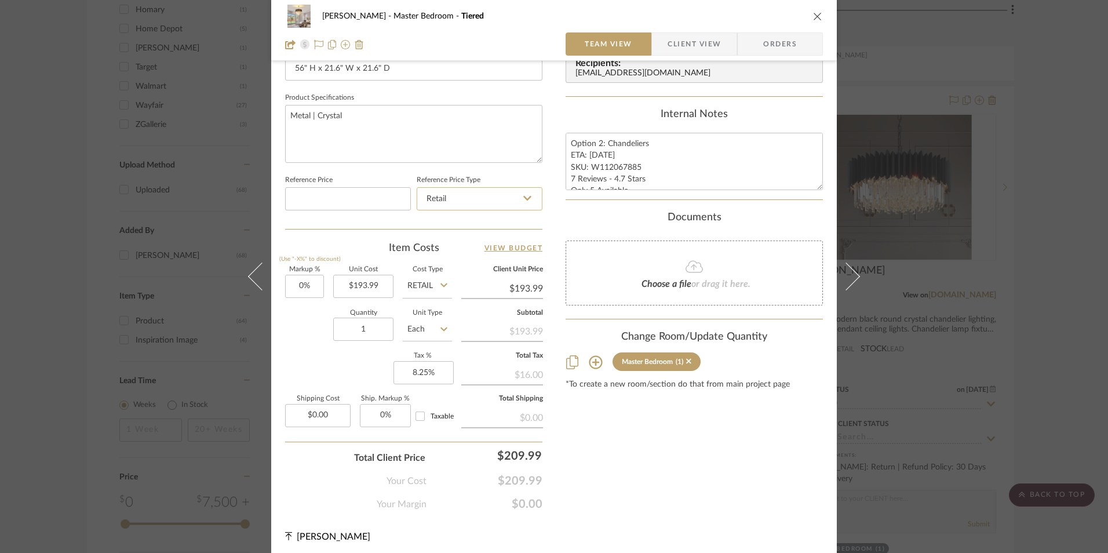
scroll to position [526, 0]
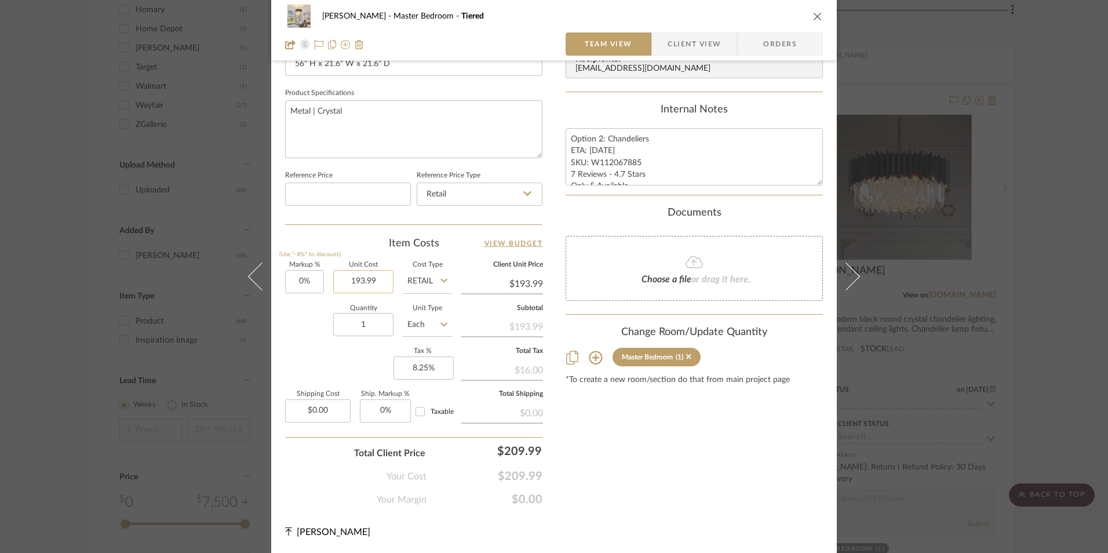
click at [362, 284] on input "193.99" at bounding box center [363, 281] width 60 height 23
type input "$147.99"
click at [427, 245] on div "Item Costs View Budget" at bounding box center [413, 243] width 257 height 14
type input "$147.99"
drag, startPoint x: 600, startPoint y: 148, endPoint x: 586, endPoint y: 149, distance: 14.0
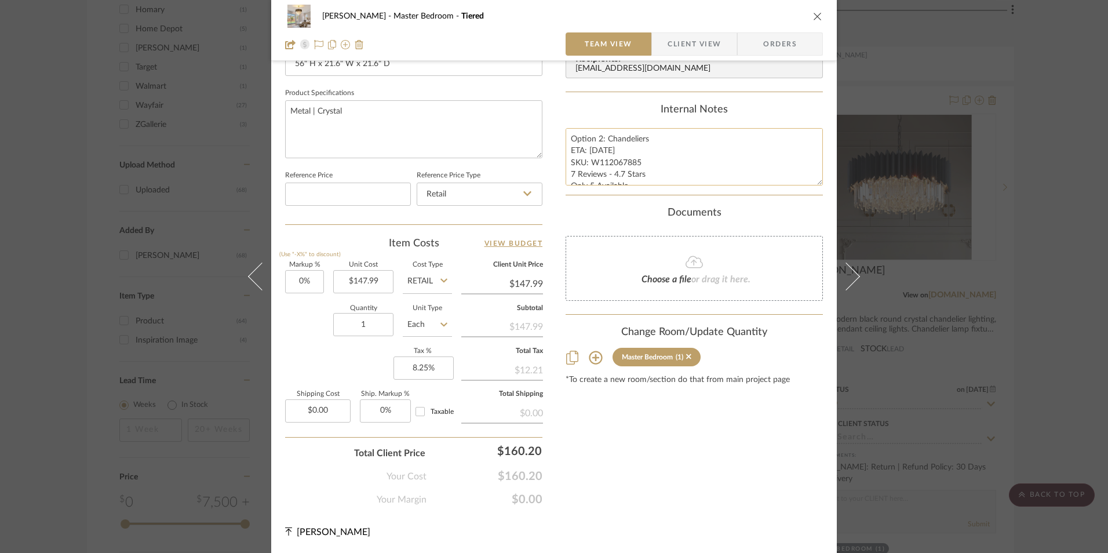
click at [586, 149] on textarea "Option 2: Chandeliers ETA: 8.28.2025 SKU: W112067885 7 Reviews - 4.7 Stars Only…" at bounding box center [693, 156] width 257 height 57
type textarea "Option 2: Chandeliers ETA: 9.2.2025 SKU: W112067885 7 Reviews - 4.7 Stars Only …"
click at [624, 108] on div "Internal Notes" at bounding box center [693, 110] width 257 height 13
click at [813, 16] on icon "close" at bounding box center [817, 16] width 9 height 9
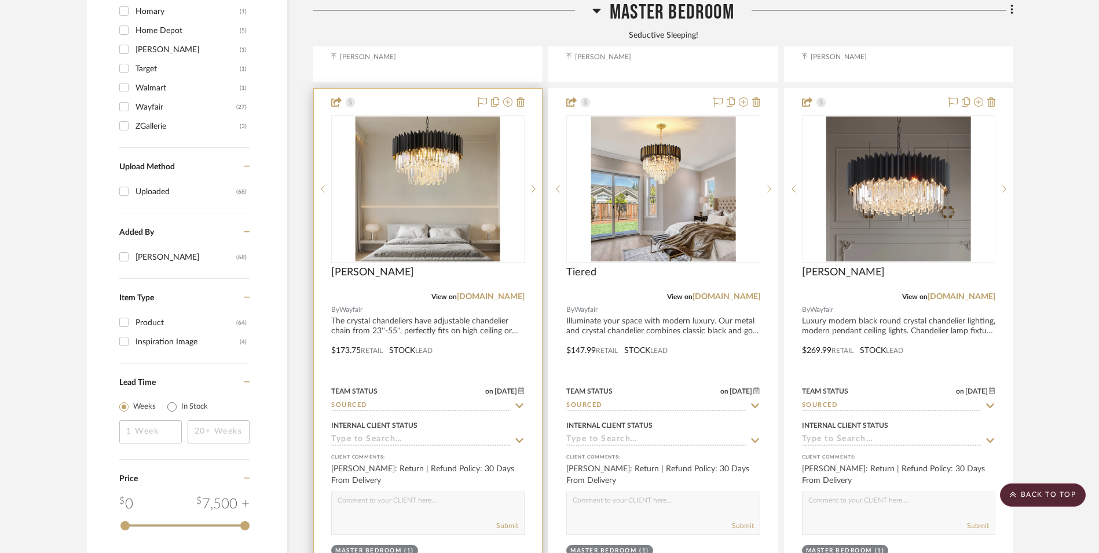
scroll to position [1448, 0]
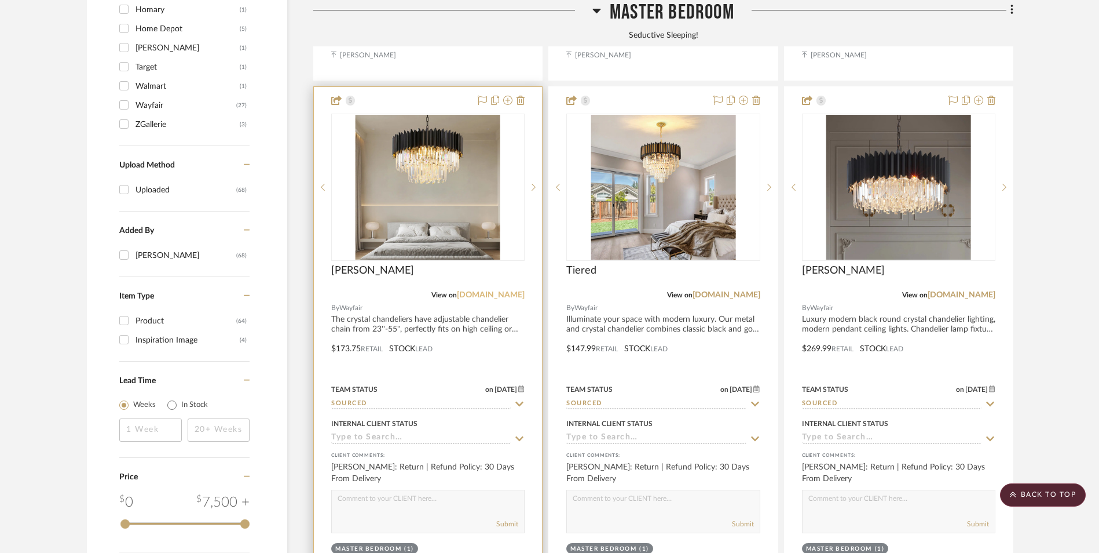
click at [515, 291] on link "[DOMAIN_NAME]" at bounding box center [491, 295] width 68 height 8
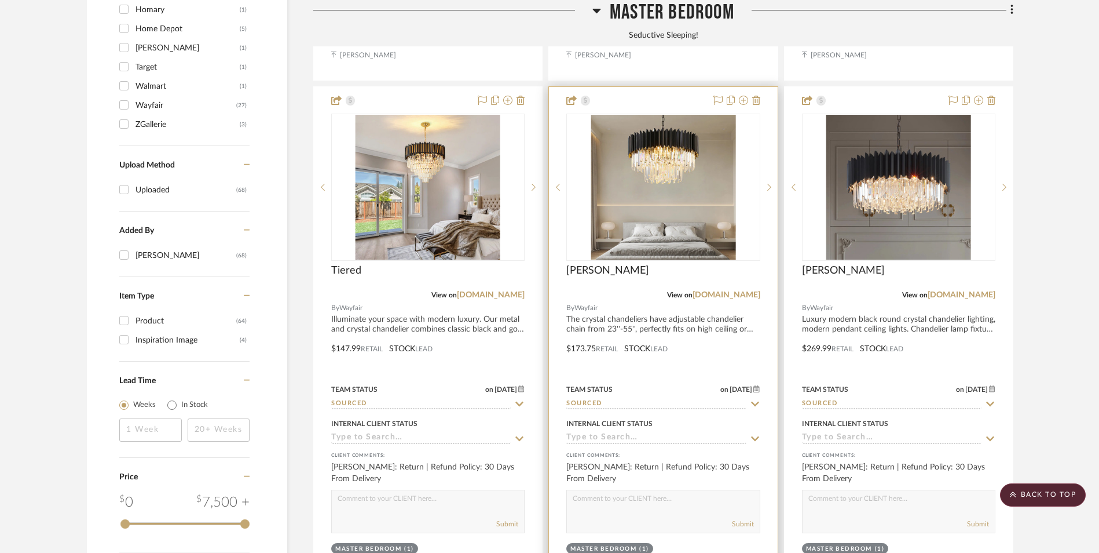
click at [663, 125] on img "0" at bounding box center [663, 187] width 145 height 145
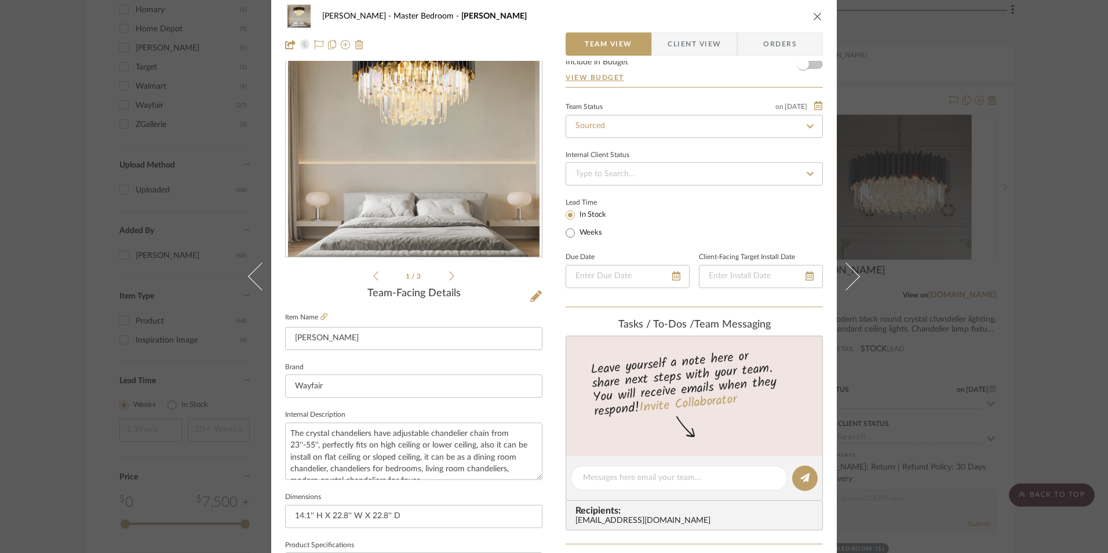
scroll to position [232, 0]
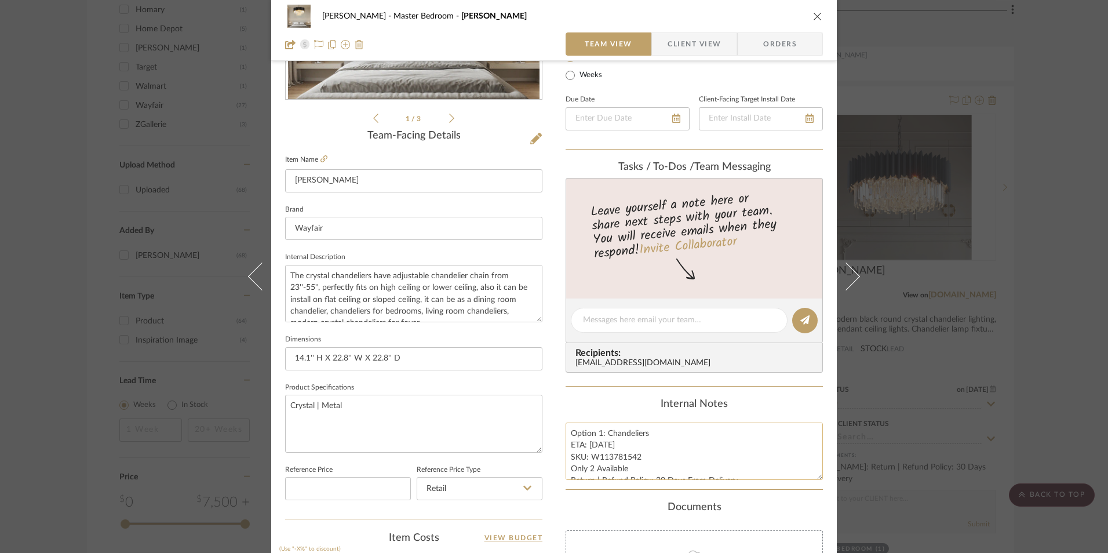
click at [597, 435] on textarea "Option 1: Chandeliers ETA: 9.6.2025 SKU: W113781542 Only 2 Available Return | R…" at bounding box center [693, 450] width 257 height 57
type textarea "Option 2: Chandeliers ETA: 9.6.2025 SKU: W113781542 Only 2 Available Return | R…"
click at [626, 394] on div "Content here copies to Client View - confirm visibility there. Show in Client D…" at bounding box center [693, 323] width 257 height 953
drag, startPoint x: 514, startPoint y: 434, endPoint x: 546, endPoint y: 432, distance: 31.9
click at [514, 434] on div "Jeree Hall Master Bedroom George Team View Client View Orders 1 / 3 Team-Facing…" at bounding box center [553, 312] width 565 height 1070
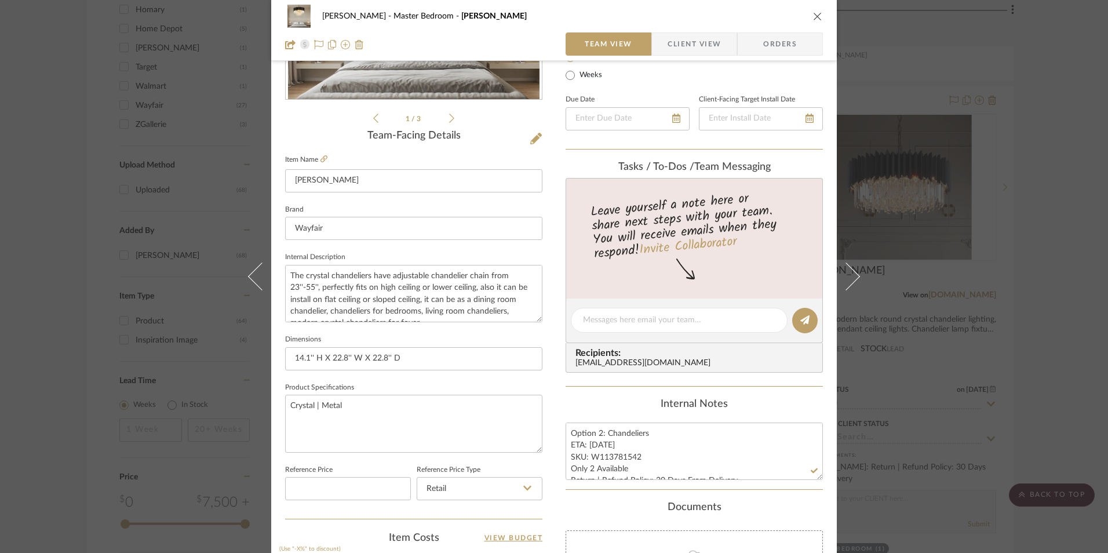
click at [686, 45] on span "Client View" at bounding box center [693, 43] width 53 height 23
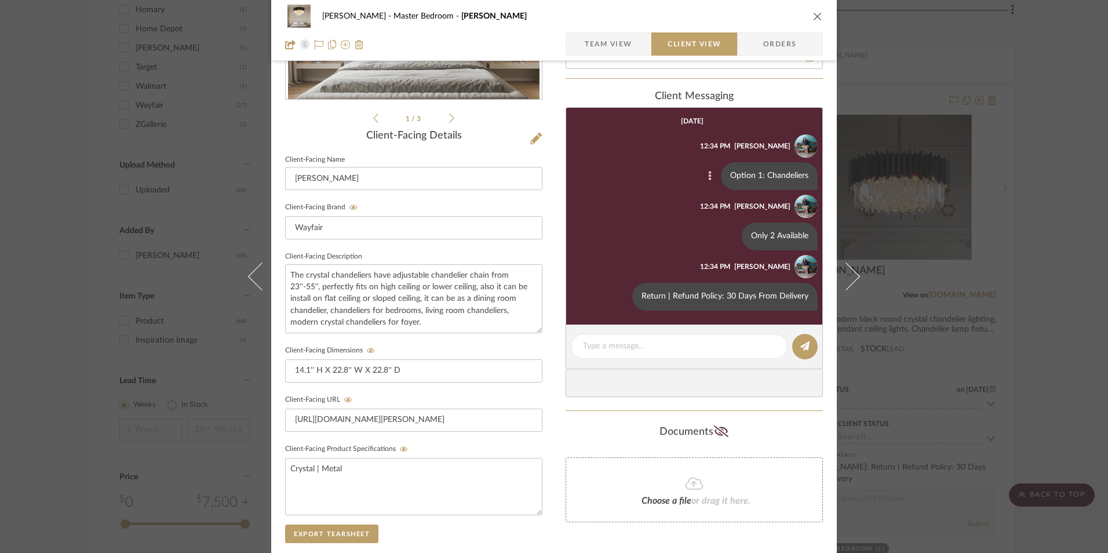
click at [708, 177] on icon at bounding box center [709, 175] width 3 height 9
click at [648, 170] on button "Edit Message" at bounding box center [659, 162] width 80 height 28
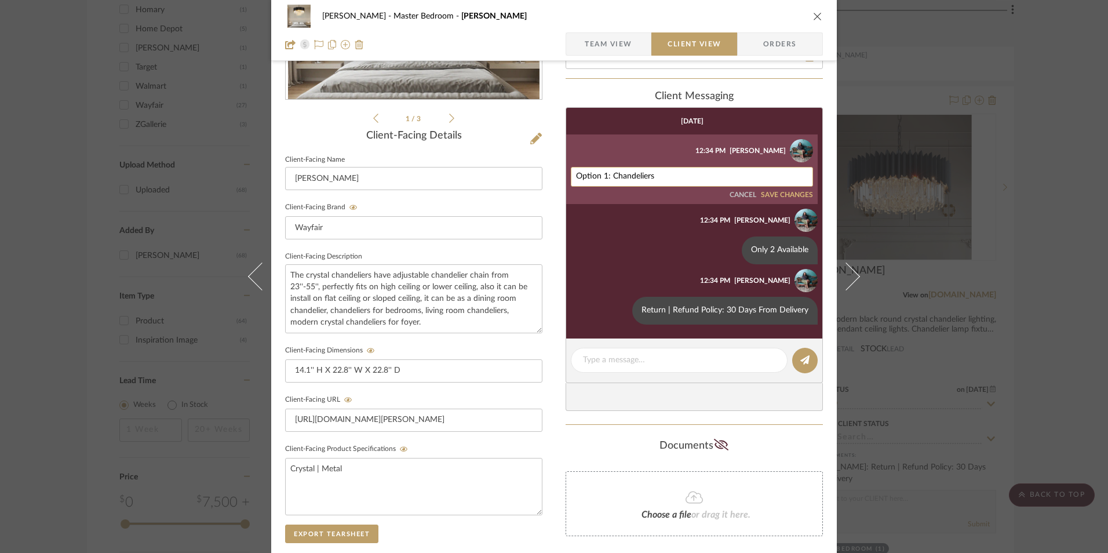
click at [646, 178] on textarea "Option 1: Chandeliers" at bounding box center [692, 176] width 232 height 9
drag, startPoint x: 646, startPoint y: 178, endPoint x: 605, endPoint y: 176, distance: 41.8
click at [605, 176] on textarea "Option 1: Chandeliers" at bounding box center [692, 176] width 232 height 9
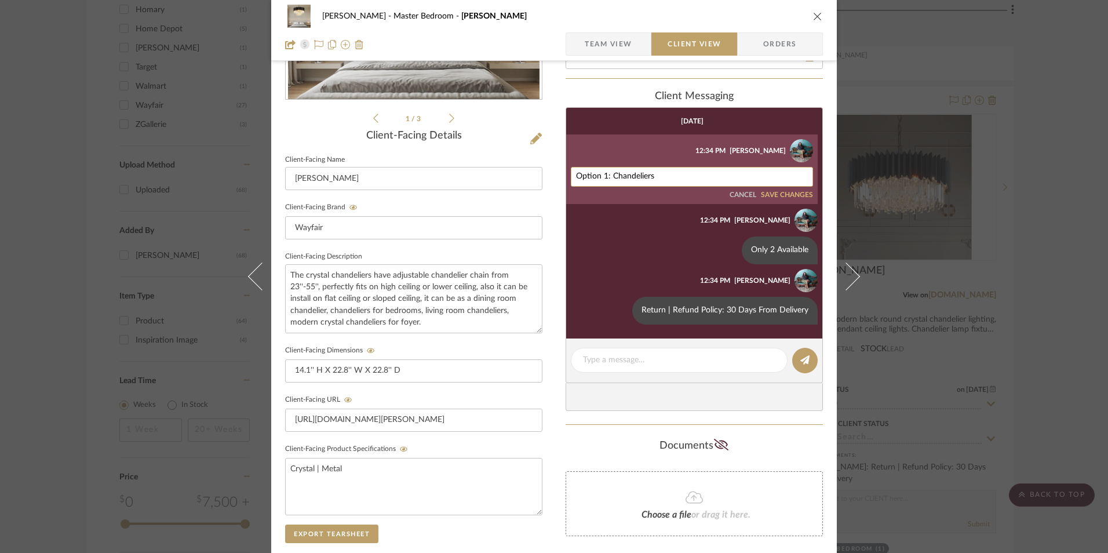
click at [605, 176] on textarea "Option 1: Chandeliers" at bounding box center [692, 176] width 232 height 9
paste textarea "2"
type textarea "Option 2: Chandeliers"
click at [783, 196] on button "SAVE CHANGES" at bounding box center [787, 195] width 52 height 8
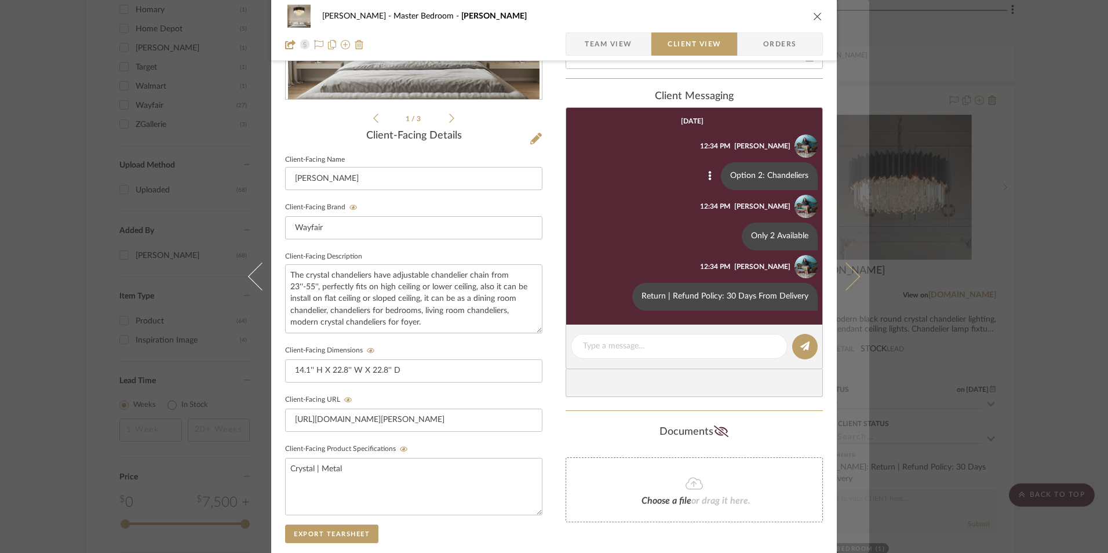
click at [616, 39] on span "Team View" at bounding box center [607, 43] width 47 height 23
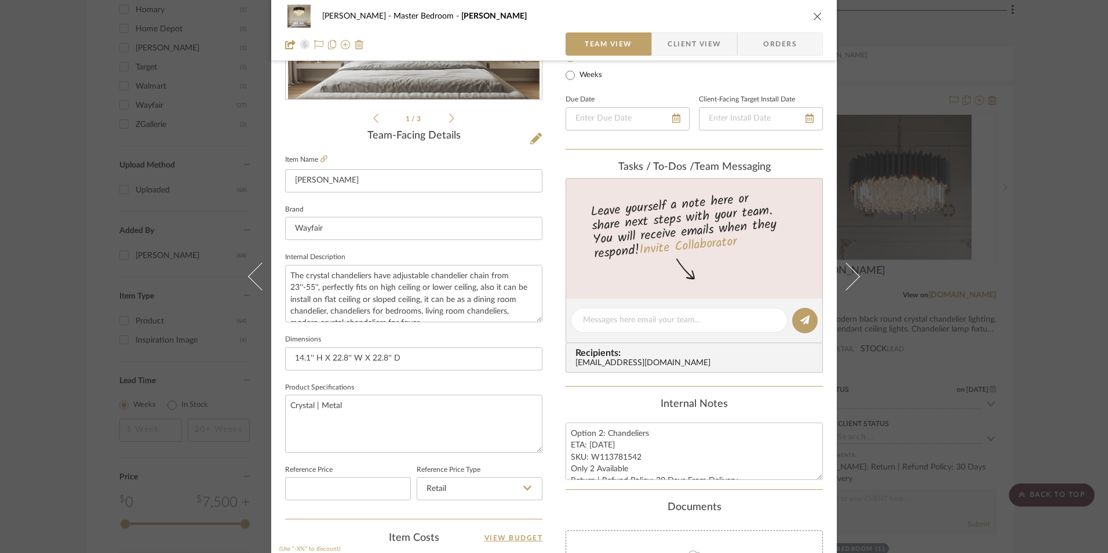
click at [813, 14] on icon "close" at bounding box center [817, 16] width 9 height 9
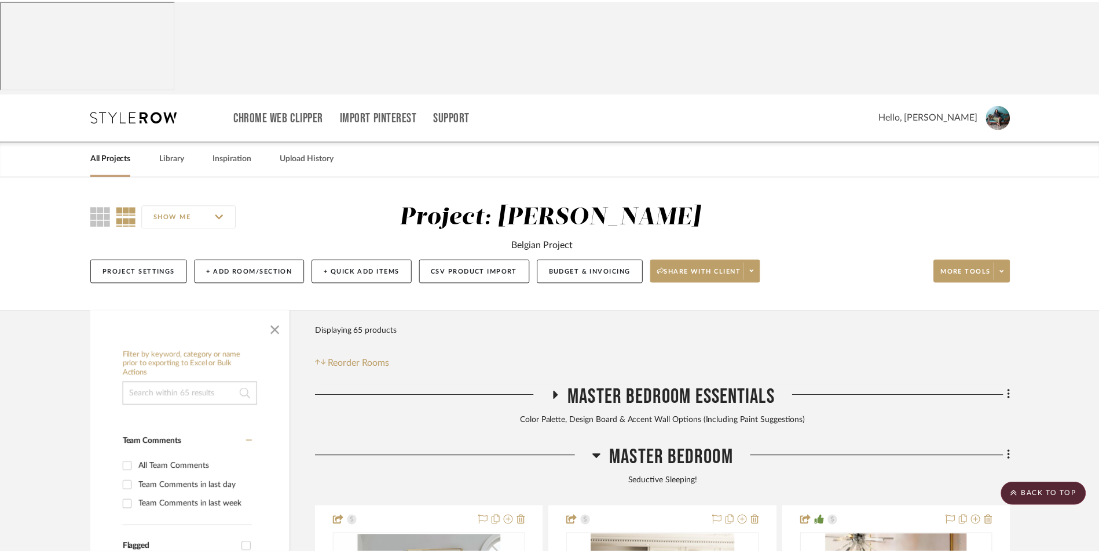
scroll to position [1448, 0]
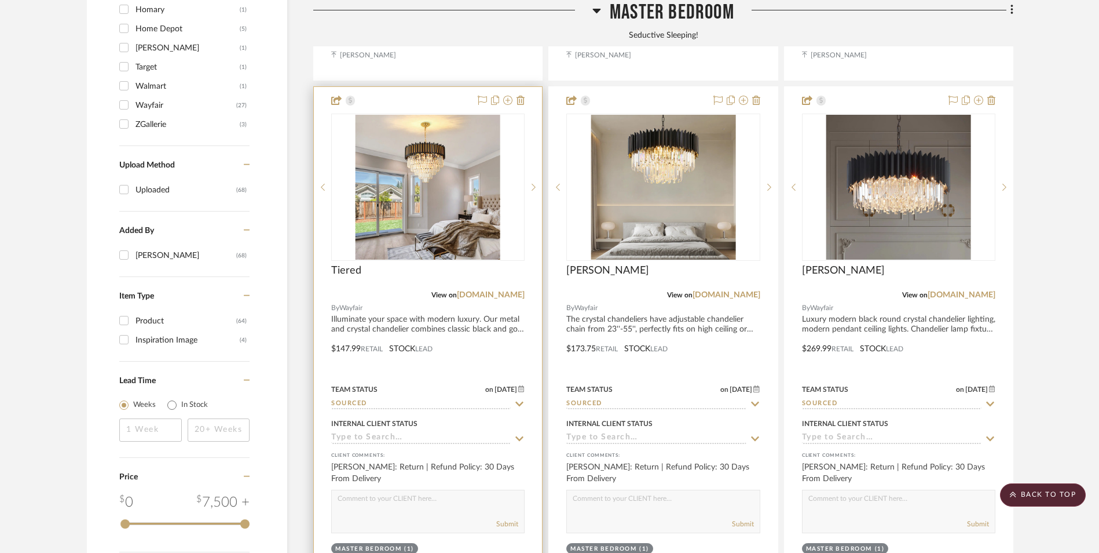
click at [433, 115] on img "0" at bounding box center [428, 187] width 145 height 145
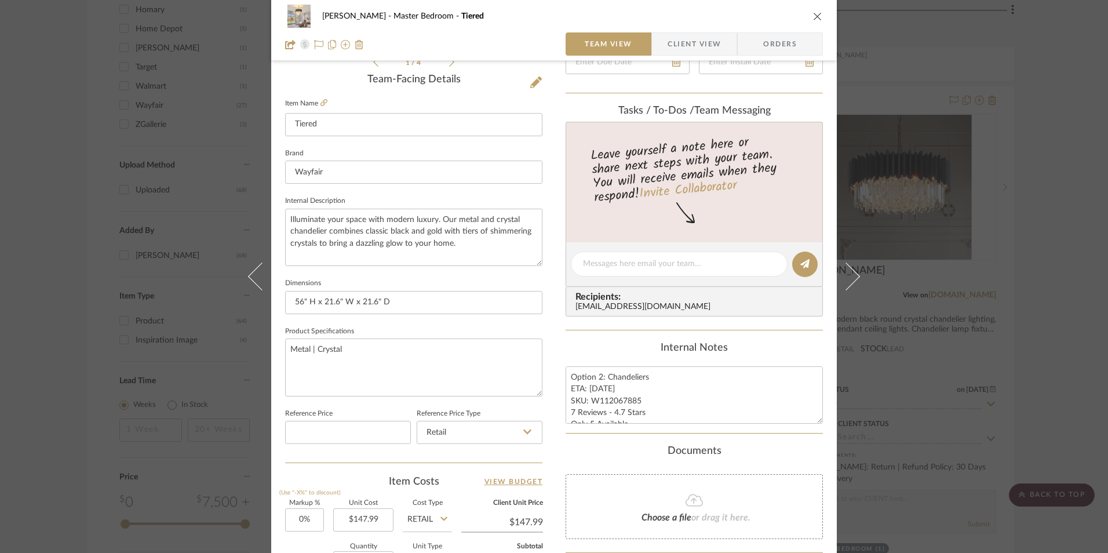
scroll to position [290, 0]
click at [598, 374] on textarea "Option 2: Chandeliers ETA: 9.2.2025 SKU: W112067885 7 Reviews - 4.7 Stars Only …" at bounding box center [693, 392] width 257 height 57
type textarea "Option 1: Chandeliers ETA: 9.2.2025 SKU: W112067885 7 Reviews - 4.7 Stars Only …"
click at [633, 361] on div "Internal Notes Option 1: Chandeliers ETA: 9.2.2025 SKU: W112067885 7 Reviews - …" at bounding box center [693, 381] width 257 height 82
drag, startPoint x: 641, startPoint y: 375, endPoint x: 510, endPoint y: 371, distance: 131.6
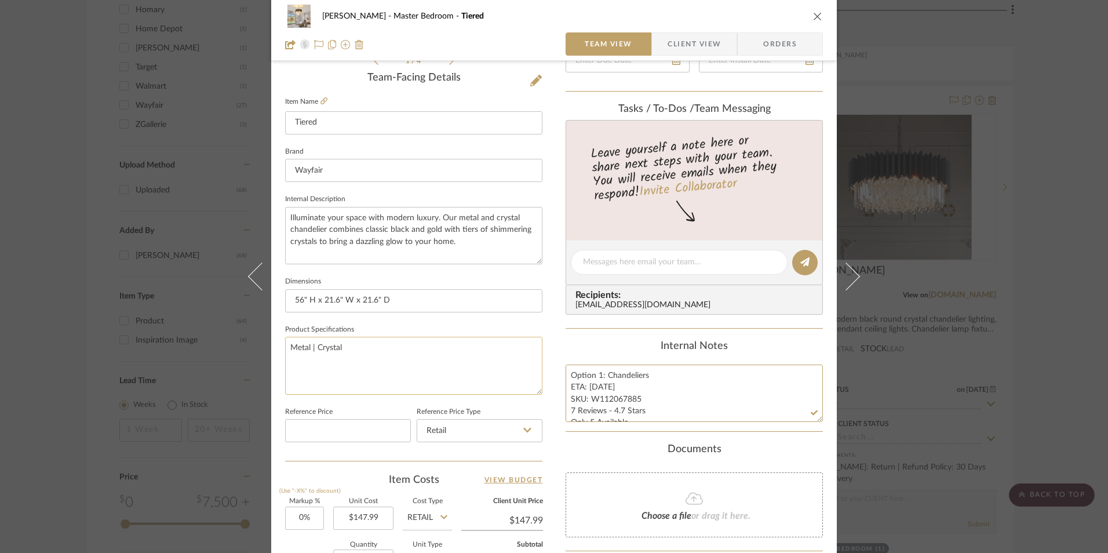
click at [475, 370] on div "Jeree Hall Master Bedroom Tiered Team View Client View Orders 1 / 4 Team-Facing…" at bounding box center [553, 254] width 565 height 1070
click at [682, 43] on span "Client View" at bounding box center [693, 43] width 53 height 23
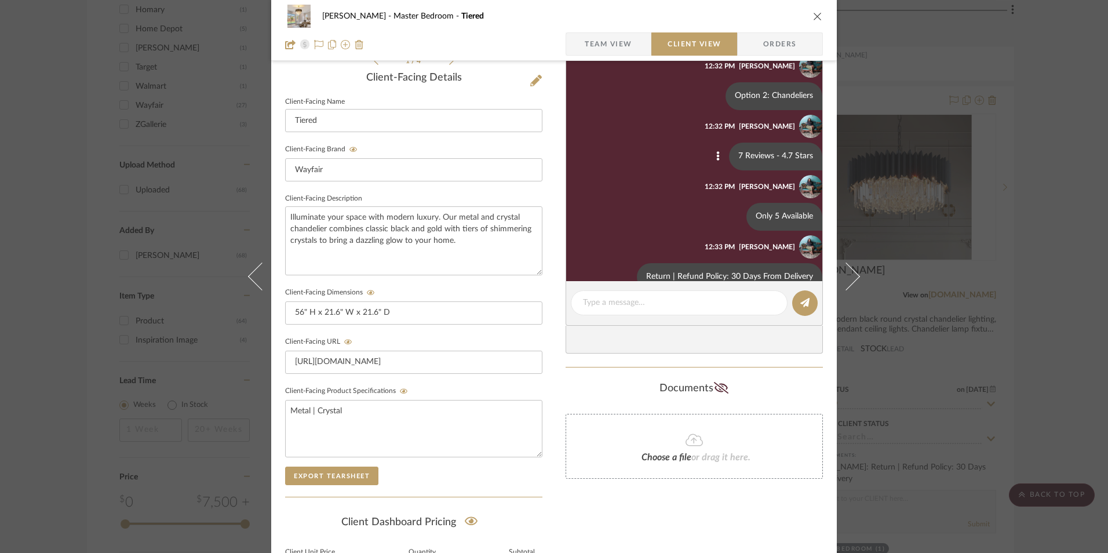
scroll to position [0, 0]
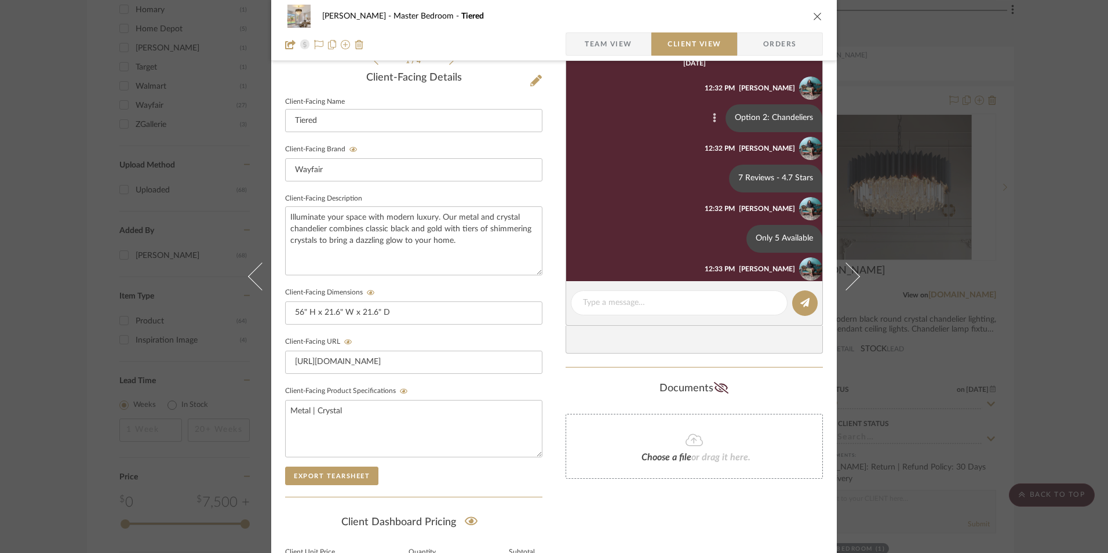
click at [712, 116] on icon at bounding box center [713, 117] width 3 height 9
click at [664, 103] on span "Edit Message" at bounding box center [650, 105] width 47 height 10
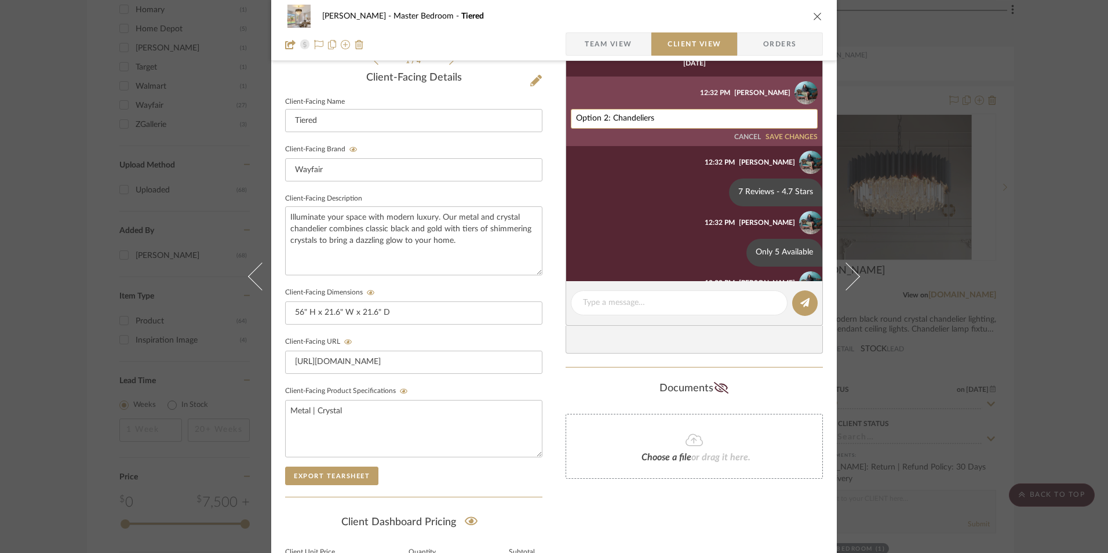
click at [640, 117] on textarea "Option 2: Chandeliers" at bounding box center [694, 118] width 236 height 9
paste textarea "1"
type textarea "Option 1: Chandeliers"
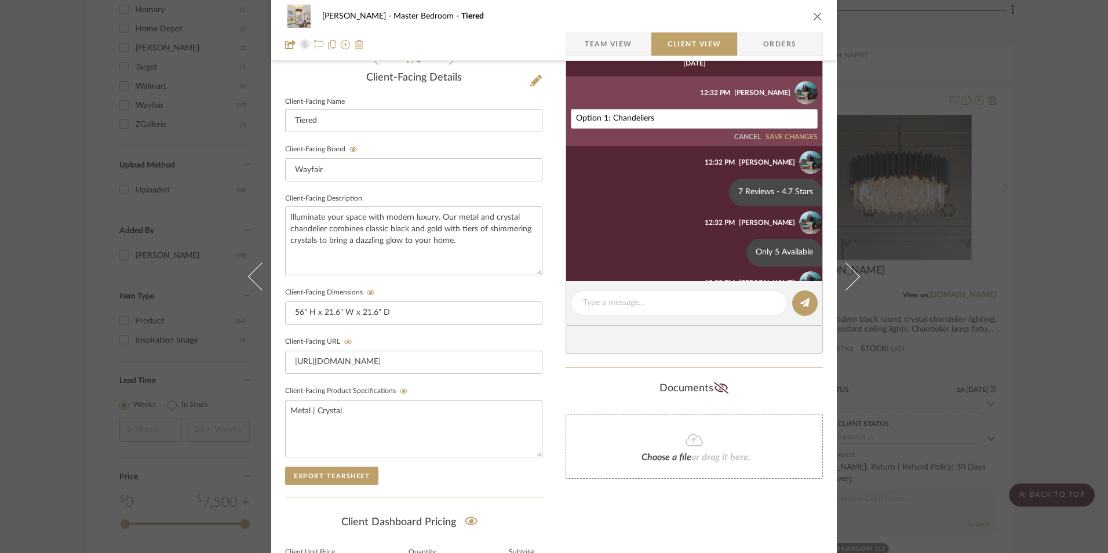
click at [768, 137] on button "SAVE CHANGES" at bounding box center [791, 137] width 52 height 8
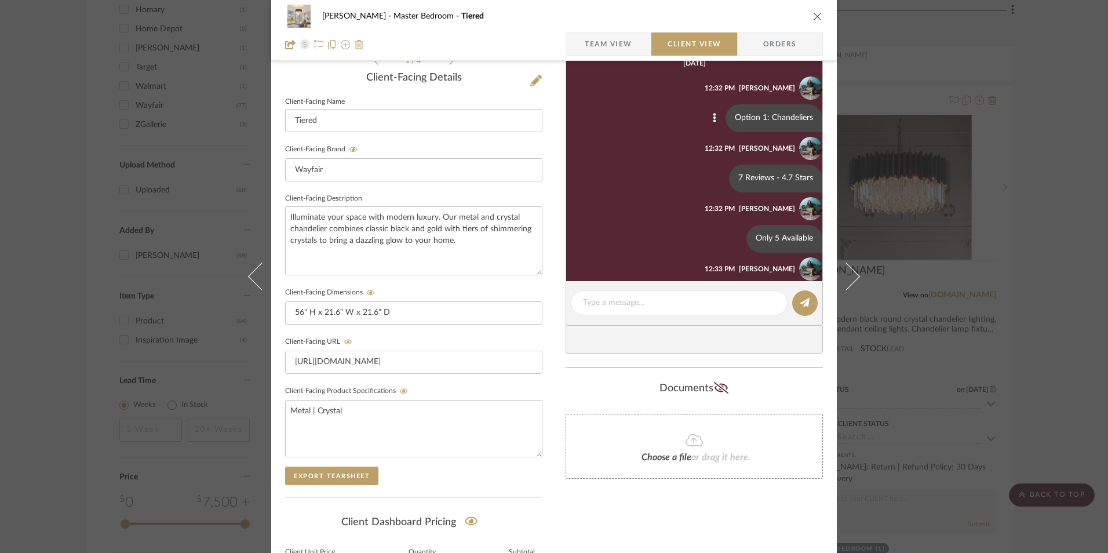
click at [814, 18] on icon "close" at bounding box center [817, 16] width 9 height 9
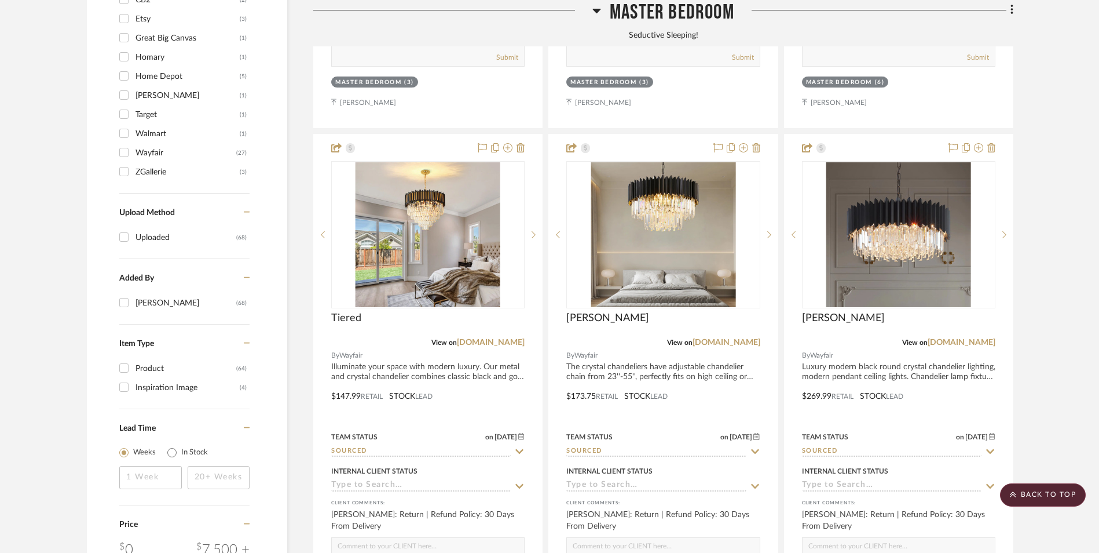
scroll to position [1390, 0]
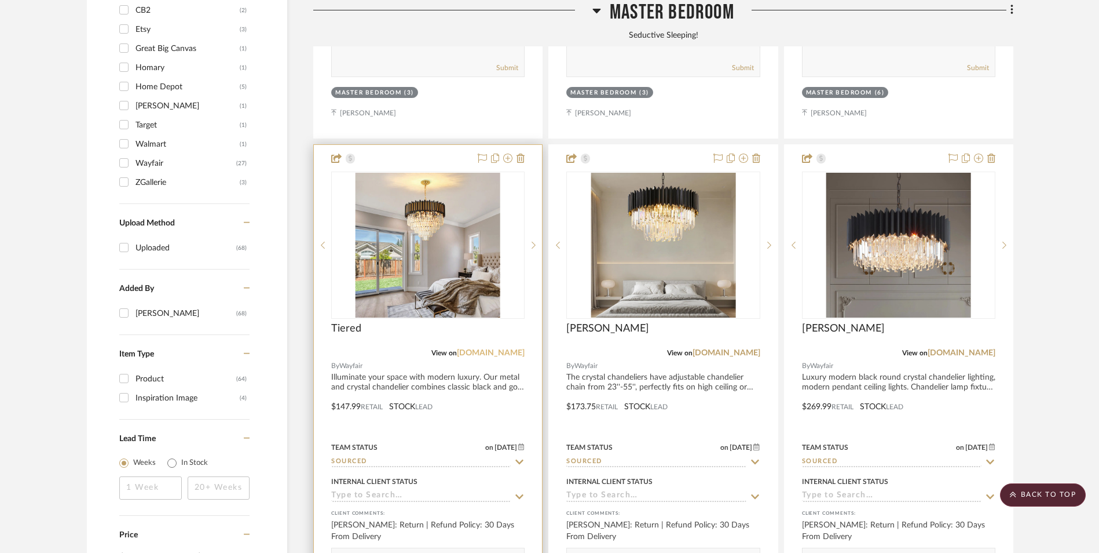
click at [507, 349] on link "[DOMAIN_NAME]" at bounding box center [491, 353] width 68 height 8
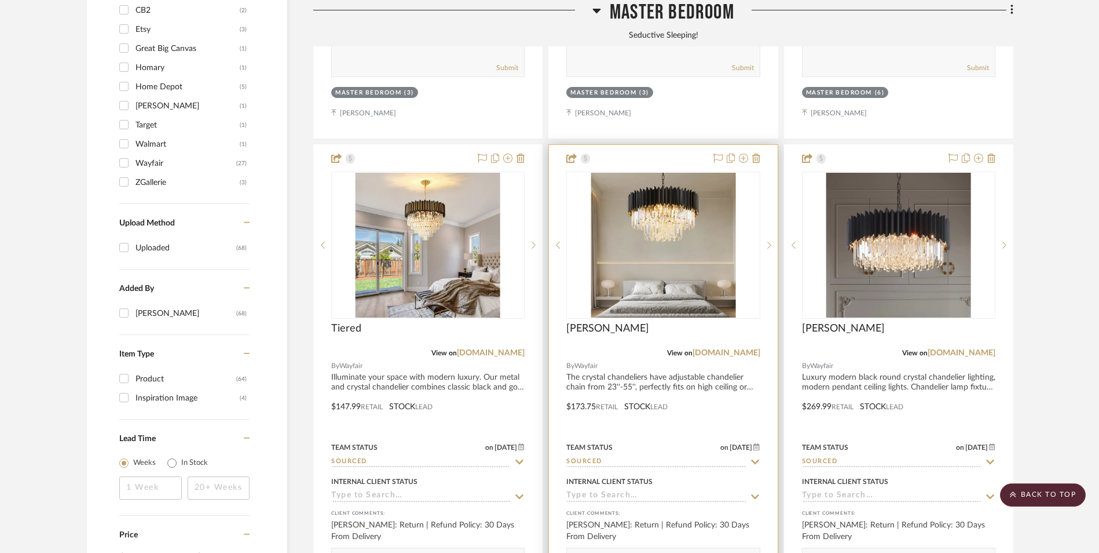
click at [659, 178] on img "0" at bounding box center [663, 245] width 145 height 145
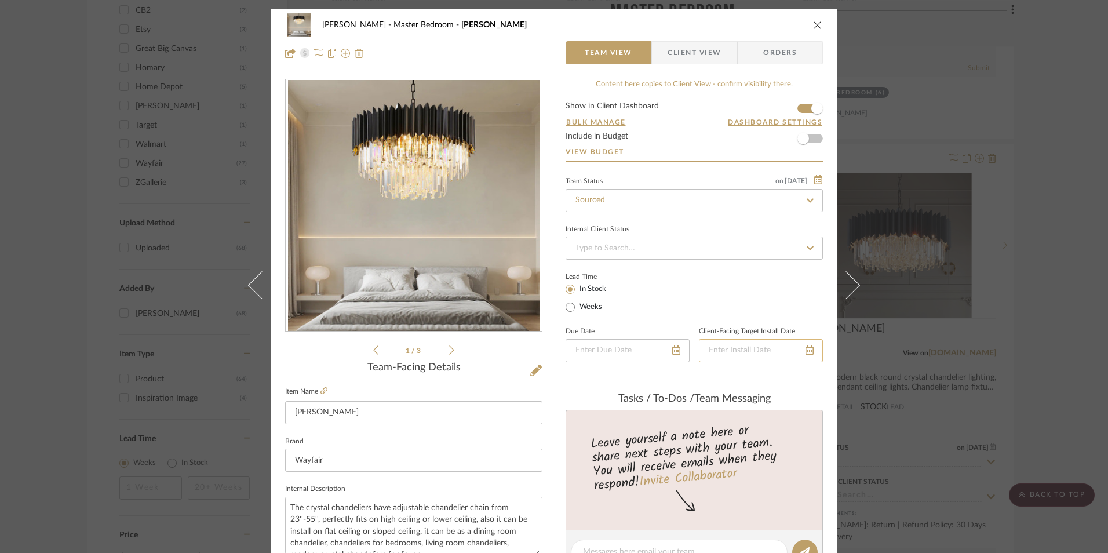
scroll to position [290, 0]
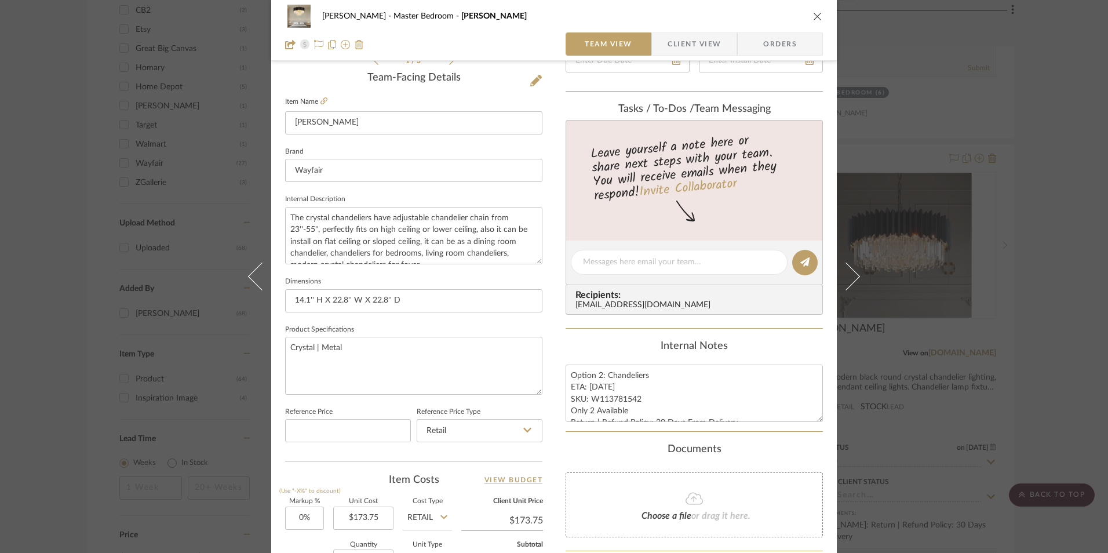
click at [813, 16] on icon "close" at bounding box center [817, 16] width 9 height 9
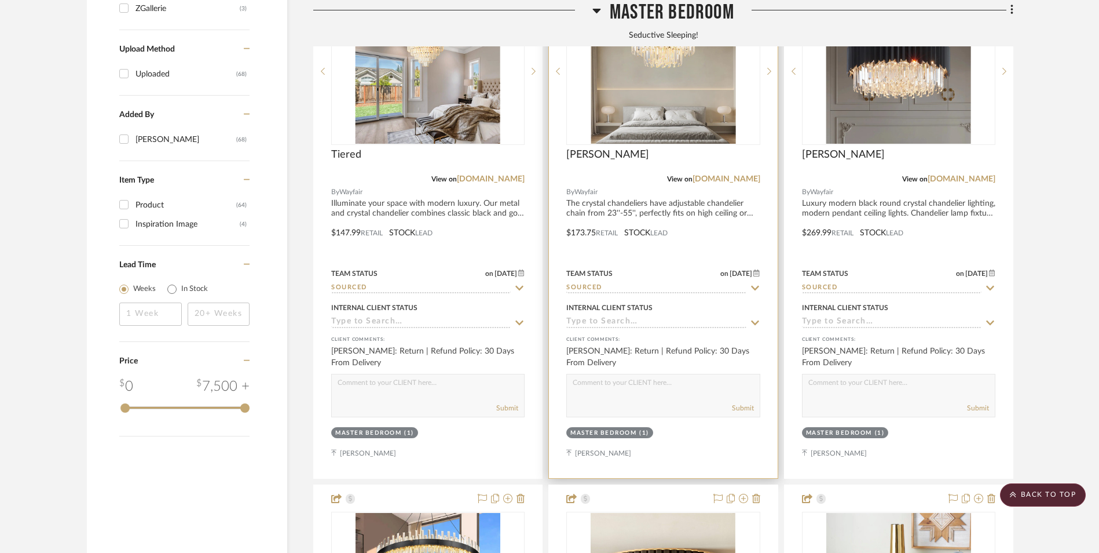
scroll to position [1390, 0]
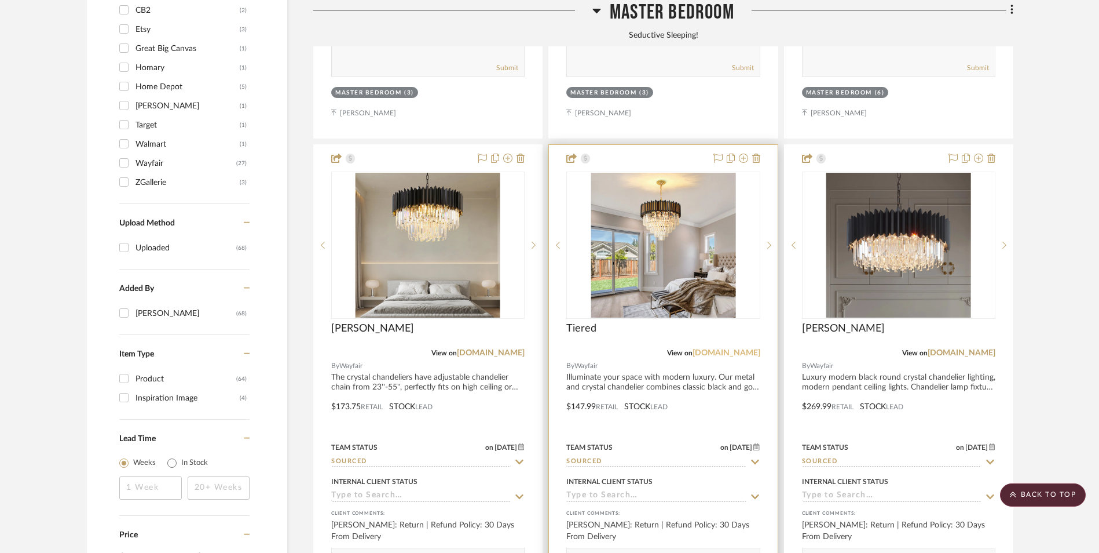
click at [735, 349] on link "[DOMAIN_NAME]" at bounding box center [727, 353] width 68 height 8
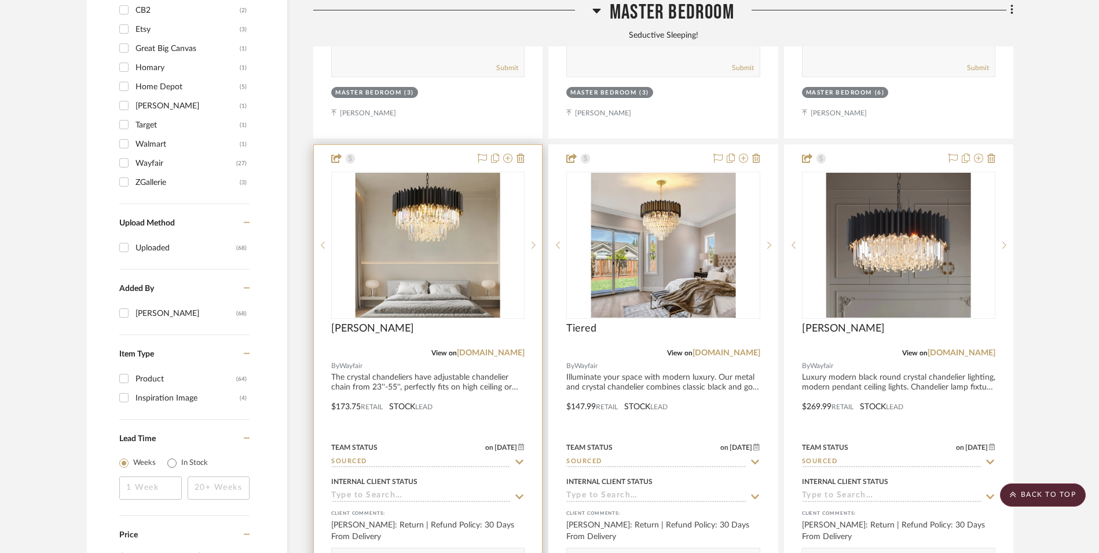
click at [457, 182] on img "0" at bounding box center [428, 245] width 145 height 145
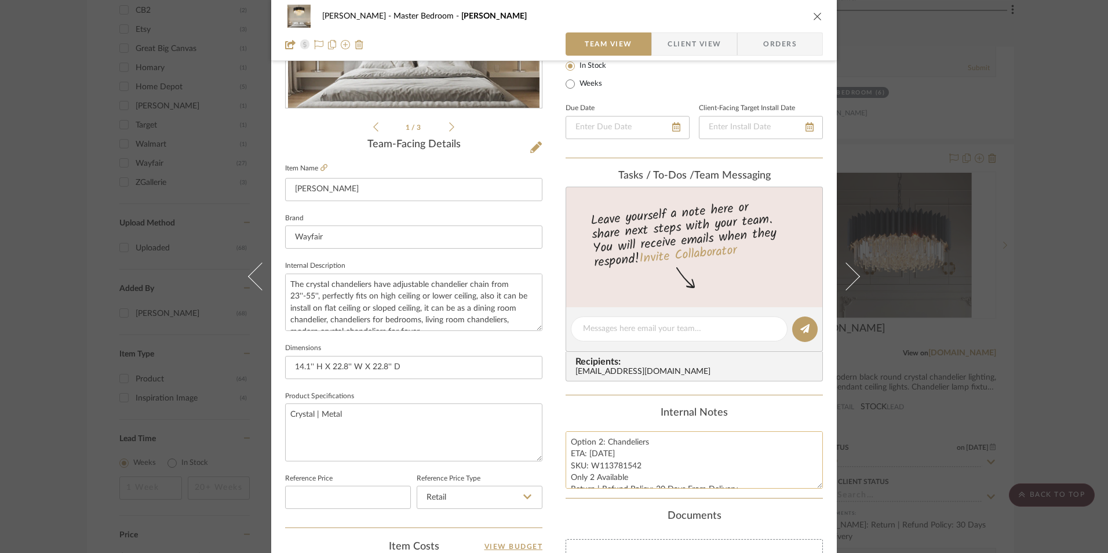
scroll to position [232, 0]
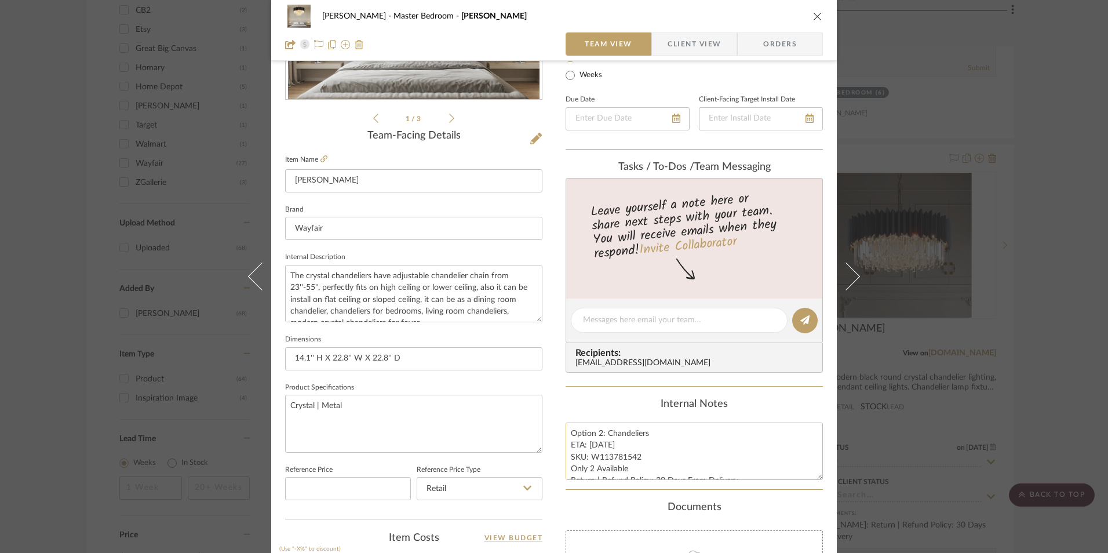
click at [597, 429] on textarea "Option 2: Chandeliers ETA: 9.6.2025 SKU: W113781542 Only 2 Available Return | R…" at bounding box center [693, 450] width 257 height 57
type textarea "Option 1: Chandeliers ETA: 9.6.2025 SKU: W113781542 Only 2 Available Return | R…"
click at [619, 405] on div "Internal Notes" at bounding box center [693, 404] width 257 height 13
click at [662, 48] on span "button" at bounding box center [660, 43] width 16 height 23
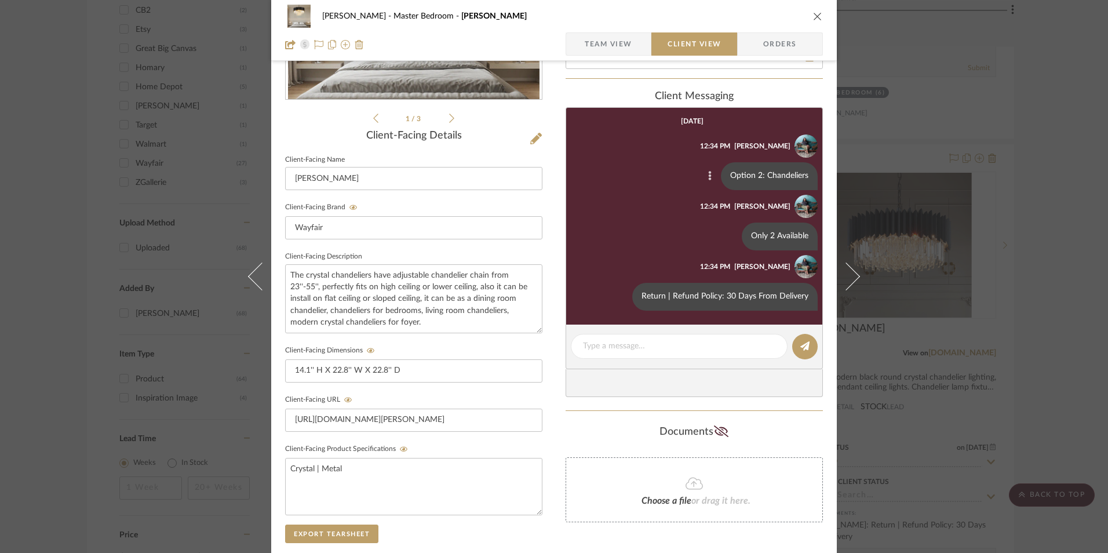
click at [708, 177] on button at bounding box center [710, 176] width 14 height 14
click at [661, 163] on span "Edit Message" at bounding box center [652, 163] width 47 height 10
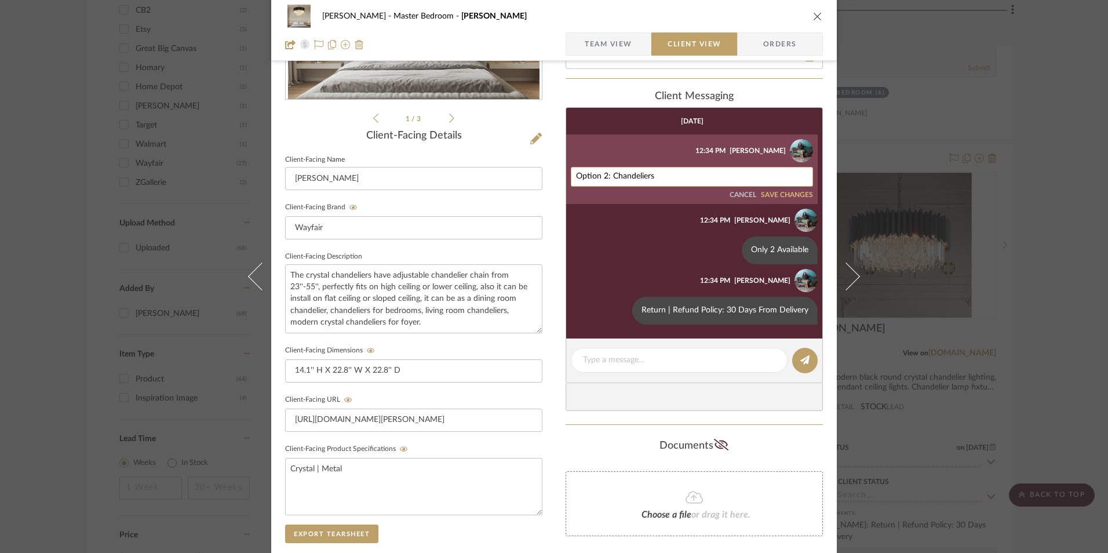
click at [605, 177] on textarea "Option 2: Chandeliers" at bounding box center [692, 176] width 232 height 9
type textarea "Option 1: Chandeliers"
click at [769, 192] on button "SAVE CHANGES" at bounding box center [787, 195] width 52 height 8
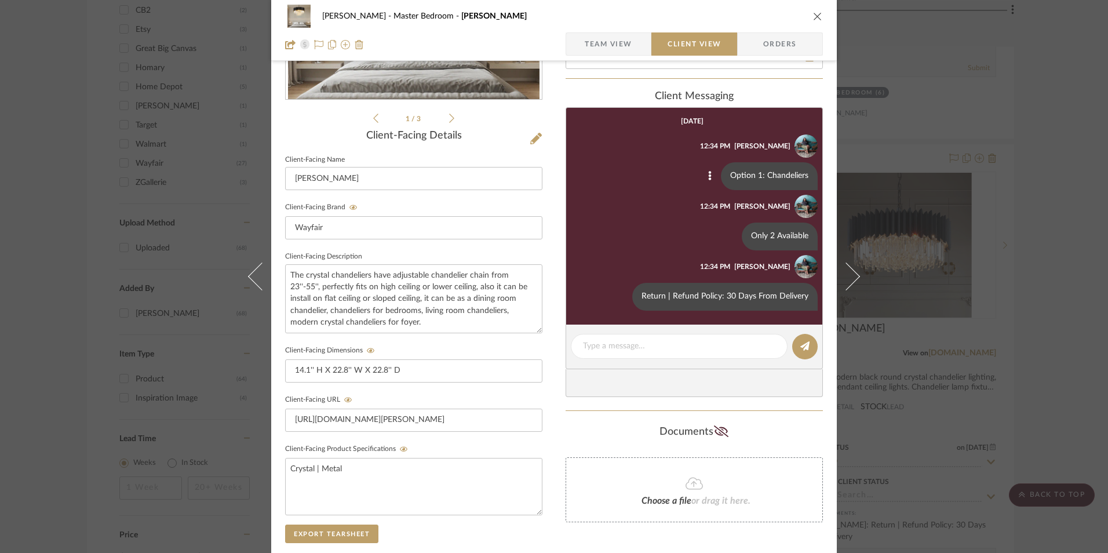
click at [813, 16] on icon "close" at bounding box center [817, 16] width 9 height 9
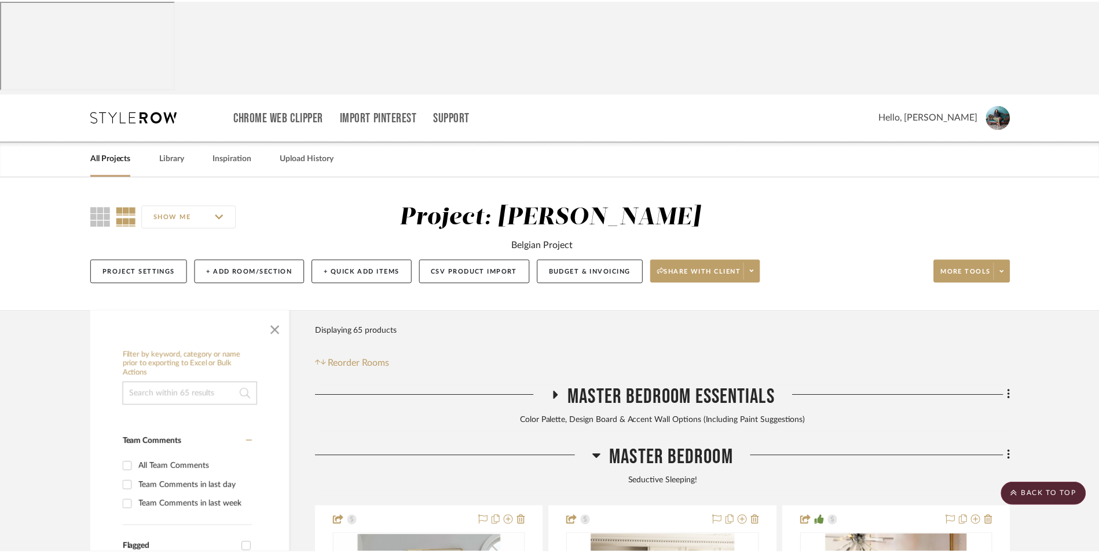
scroll to position [1390, 0]
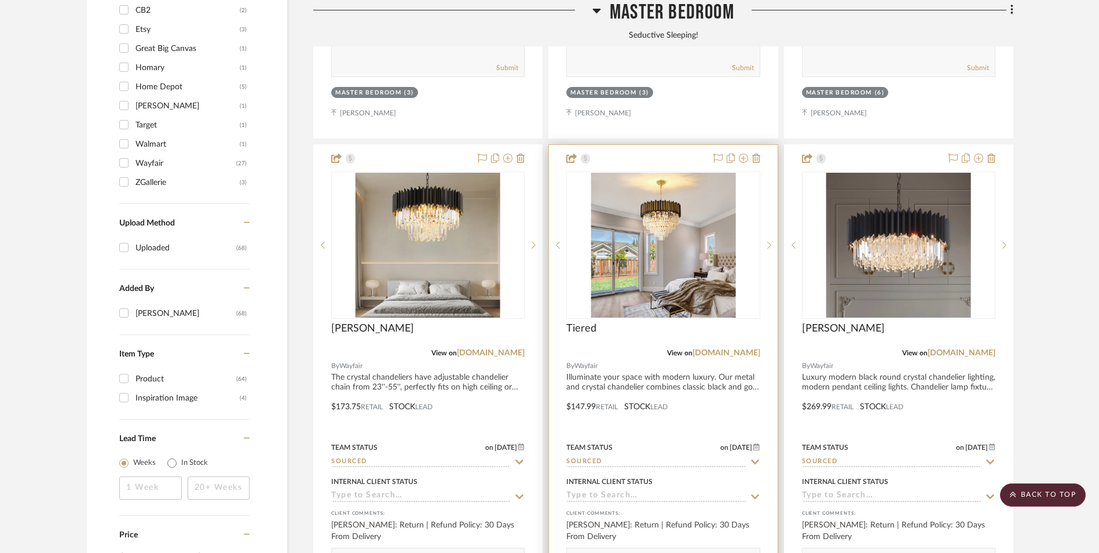
click at [680, 199] on img "0" at bounding box center [663, 245] width 145 height 145
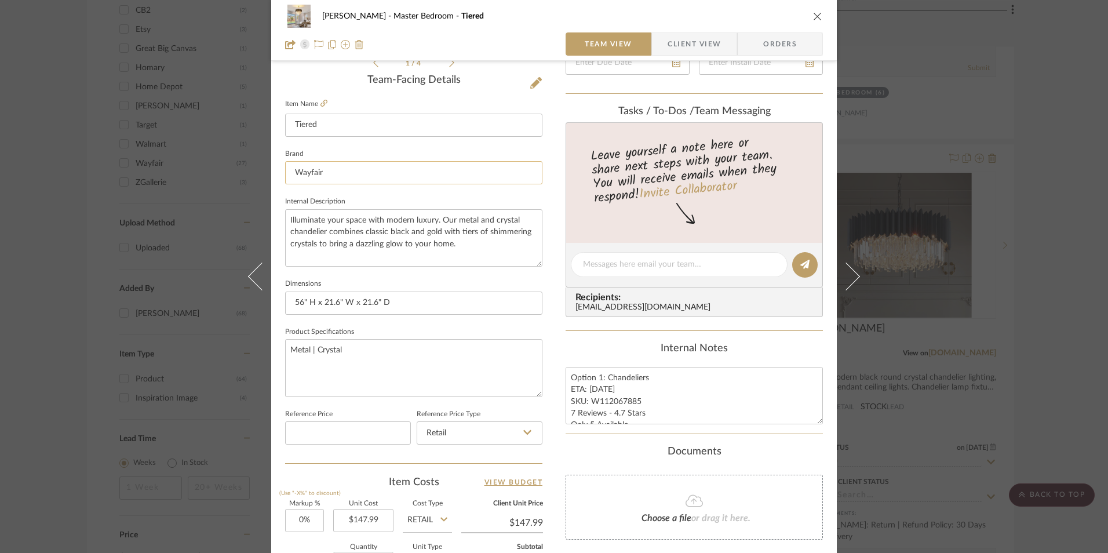
scroll to position [290, 0]
click at [533, 83] on icon at bounding box center [536, 81] width 12 height 12
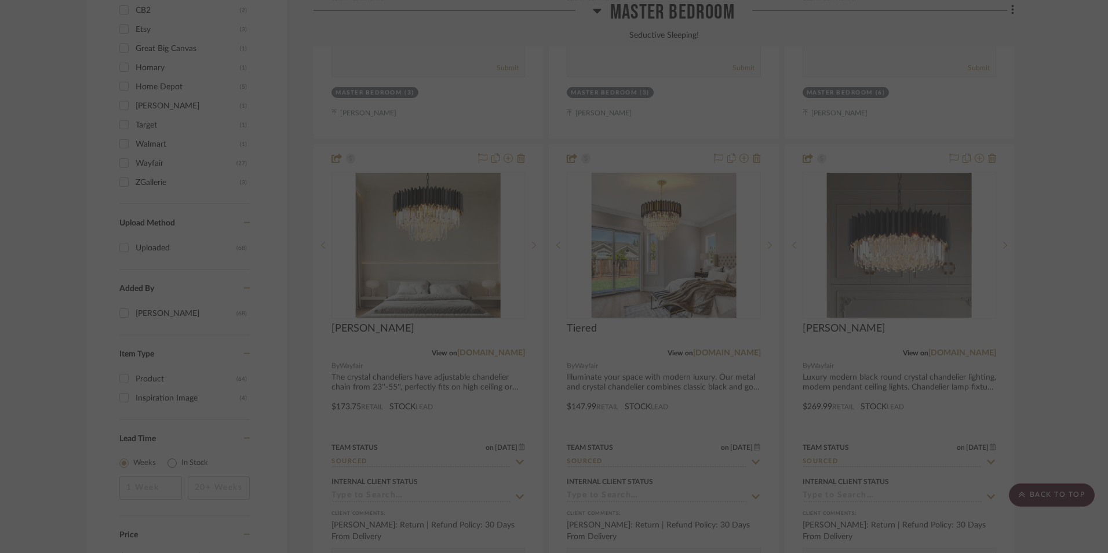
scroll to position [0, 0]
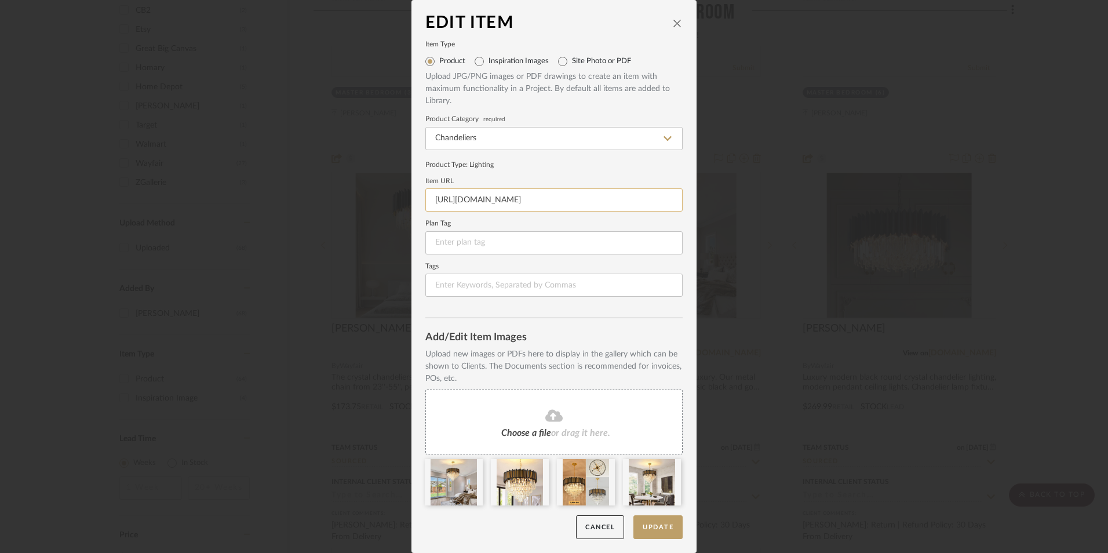
click at [548, 202] on input "https://www.wayfair.com/lighting/pdp/mercer41-light-tiered-chandelier-with-crys…" at bounding box center [553, 199] width 257 height 23
paste input "https://www.wayfair.com/lighting/pdp/mercer41-light-tiered-chandelier-with-crys…"
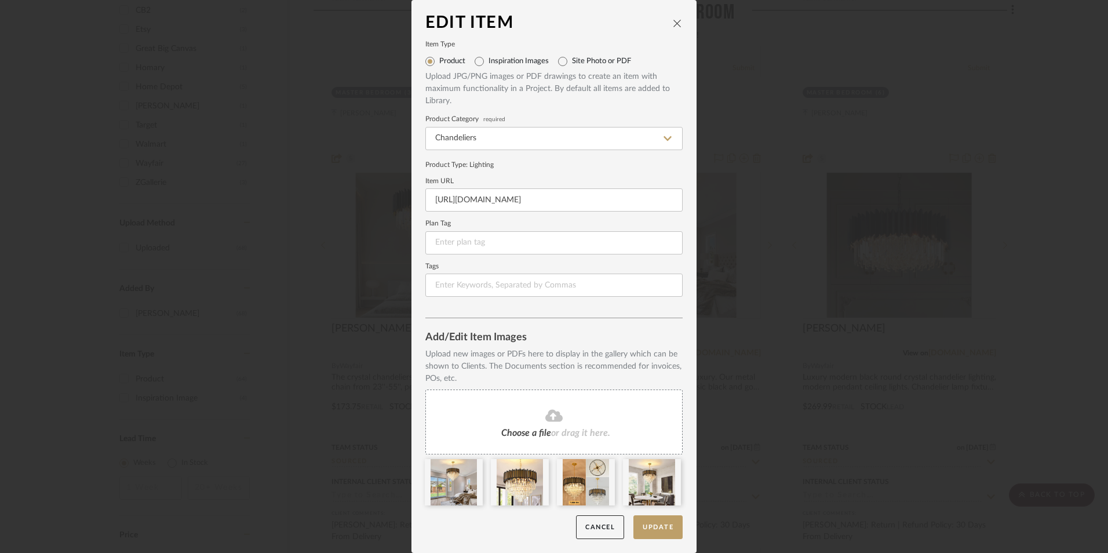
type input "https://www.wayfair.com/lighting/pdp/mercer41-light-tiered-chandelier-with-crys…"
click at [546, 161] on div "Product Type : Lighting" at bounding box center [553, 164] width 257 height 10
click at [674, 527] on button "Update" at bounding box center [657, 527] width 49 height 24
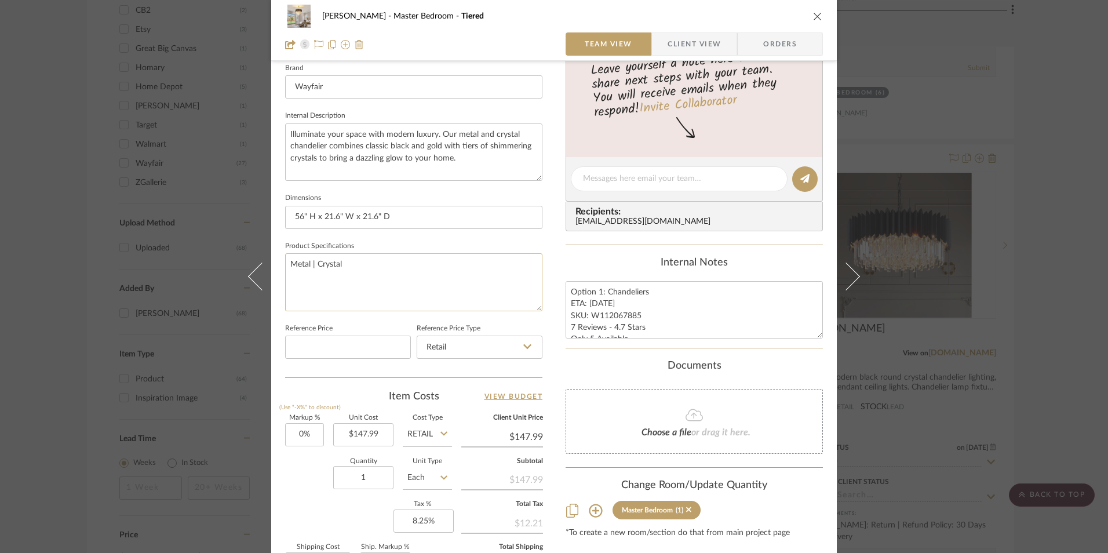
scroll to position [521, 0]
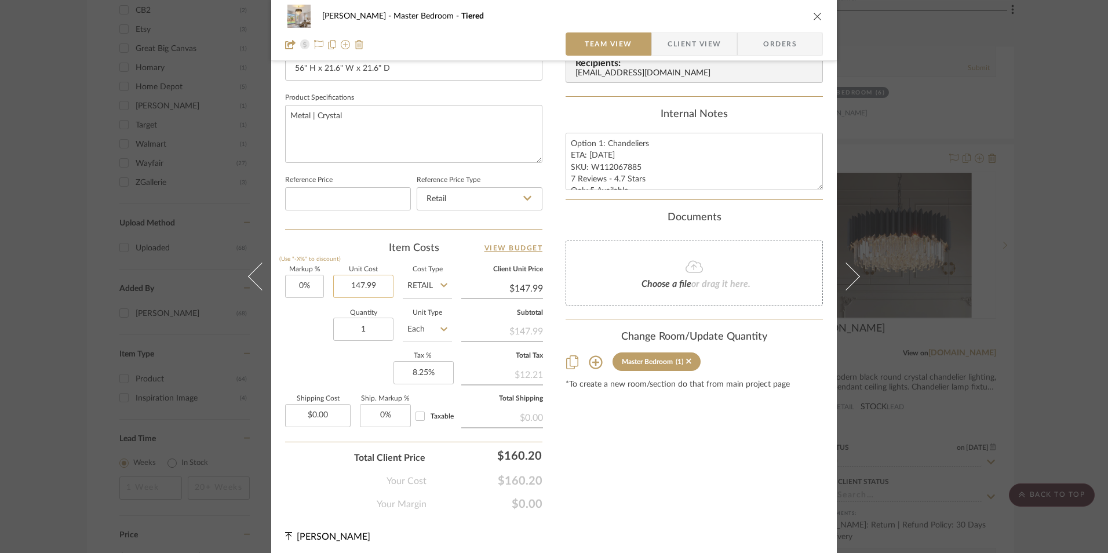
click at [356, 291] on input "147.99" at bounding box center [363, 286] width 60 height 23
type input "$206.99"
click at [619, 401] on div "Content here copies to Client View - confirm visibility there. Show in Client D…" at bounding box center [693, 33] width 257 height 953
type input "$206.99"
click at [813, 12] on icon "close" at bounding box center [817, 16] width 9 height 9
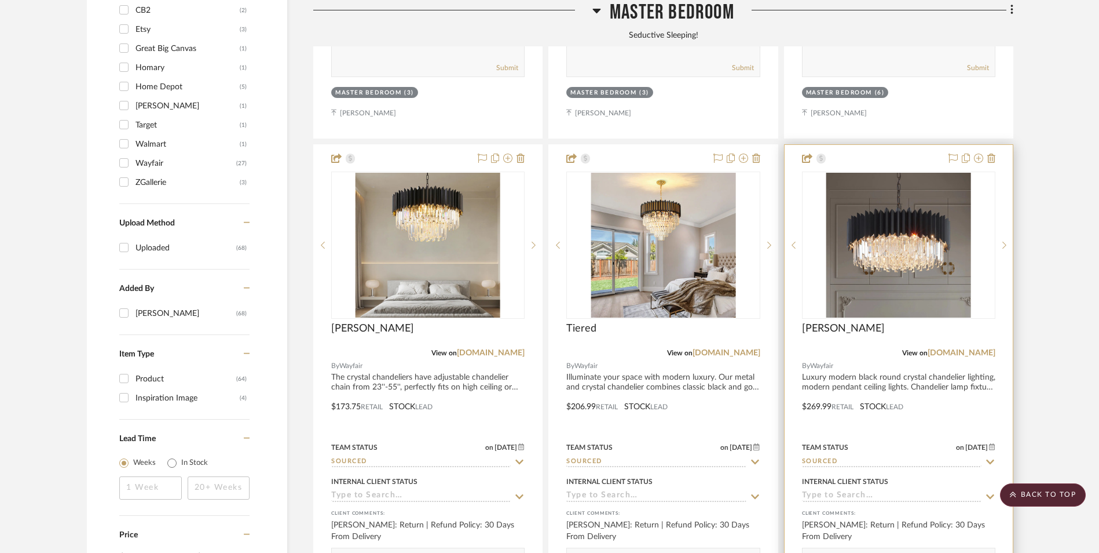
scroll to position [1448, 0]
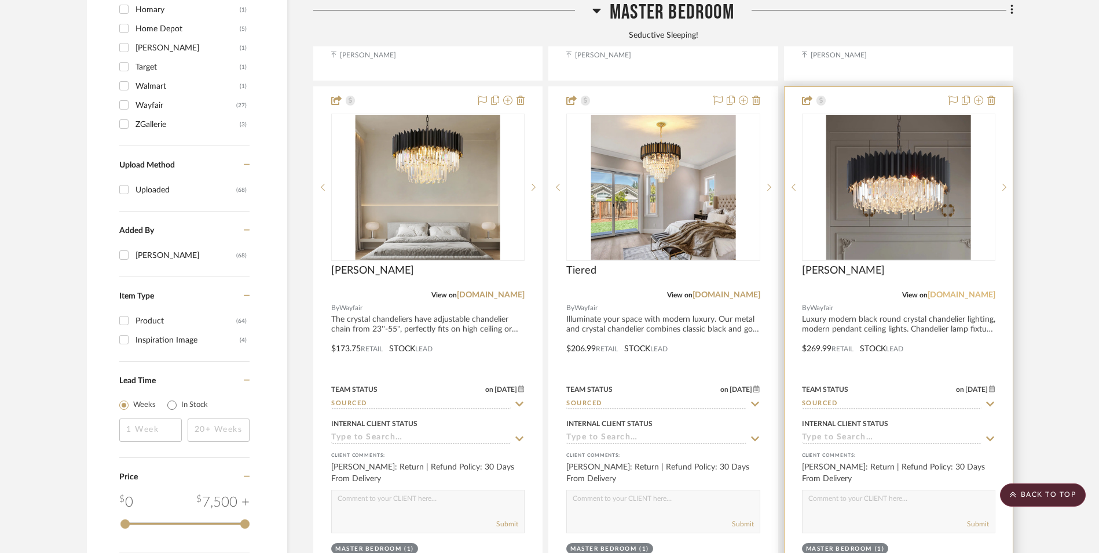
click at [989, 291] on link "[DOMAIN_NAME]" at bounding box center [962, 295] width 68 height 8
click at [892, 140] on img "0" at bounding box center [899, 187] width 145 height 145
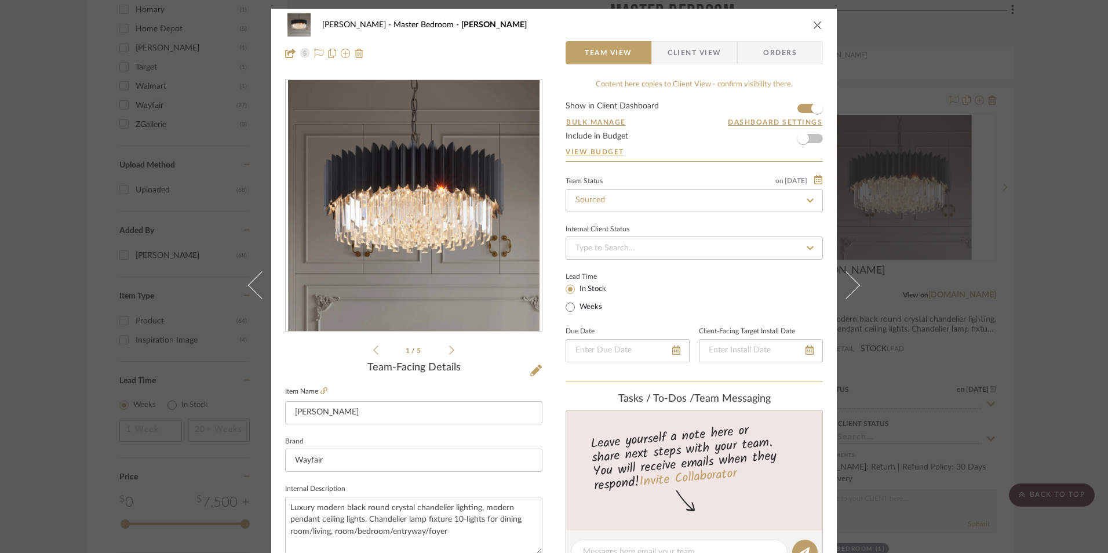
scroll to position [290, 0]
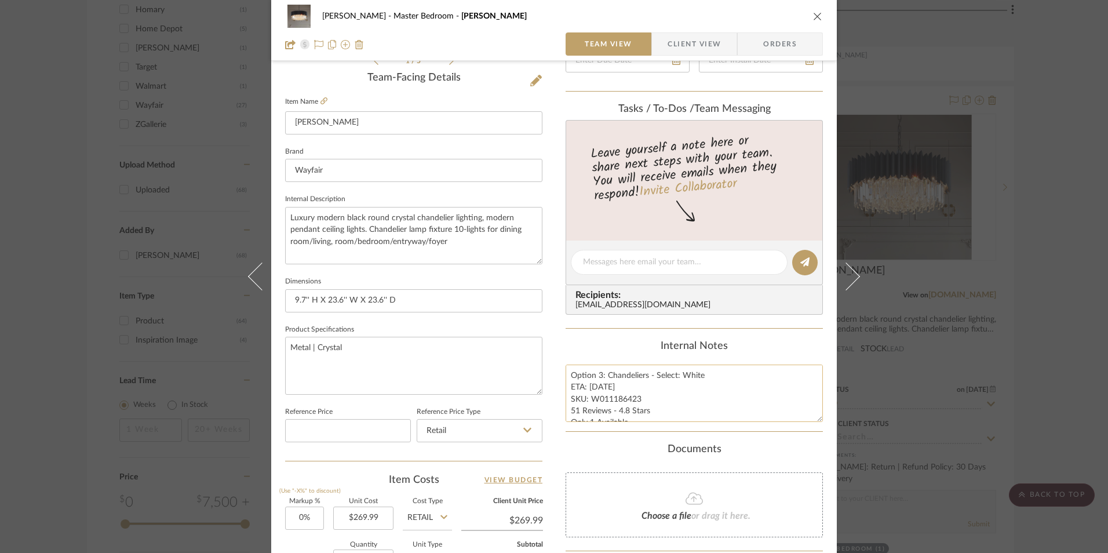
drag, startPoint x: 600, startPoint y: 385, endPoint x: 585, endPoint y: 388, distance: 14.7
click at [585, 388] on textarea "Option 3: Chandeliers - Select: White ETA: 8.28.2025 SKU: W011186423 51 Reviews…" at bounding box center [693, 392] width 257 height 57
type textarea "Option 3: Chandeliers - Select: White ETA: 9.4.2025 SKU: W011186423 51 Reviews …"
click at [632, 357] on div "Internal Notes Option 3: Chandeliers - Select: White ETA: 9.4.2025 SKU: W011186…" at bounding box center [693, 381] width 257 height 82
click at [814, 14] on icon "close" at bounding box center [817, 16] width 9 height 9
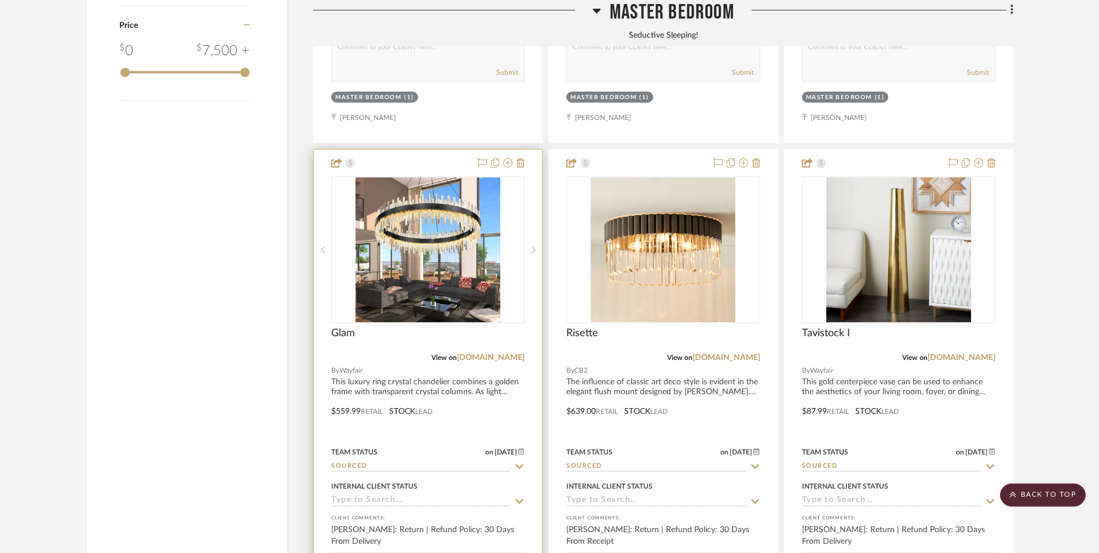
scroll to position [1969, 0]
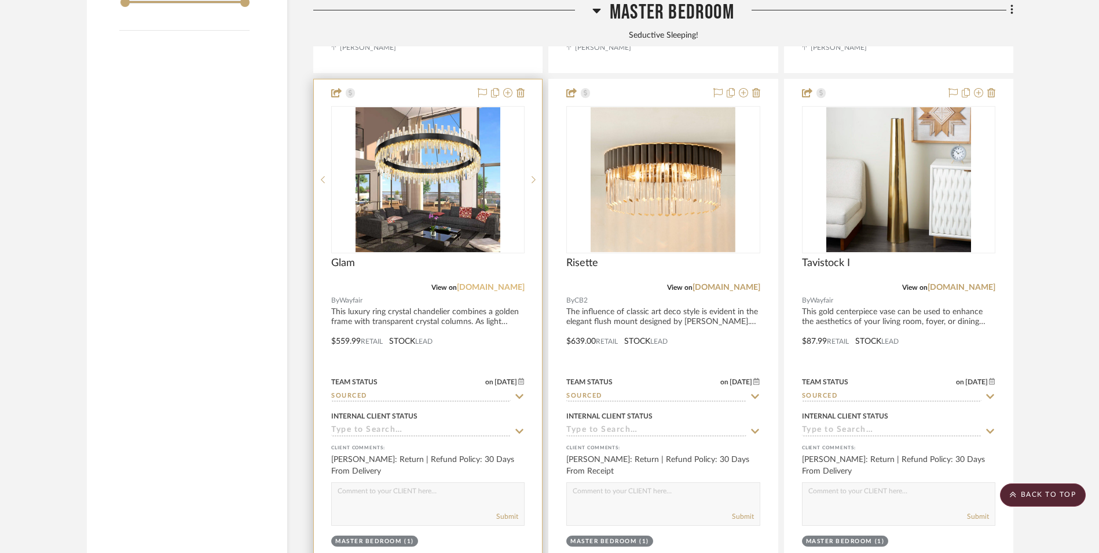
click at [503, 283] on link "[DOMAIN_NAME]" at bounding box center [491, 287] width 68 height 8
click at [0, 0] on img at bounding box center [0, 0] width 0 height 0
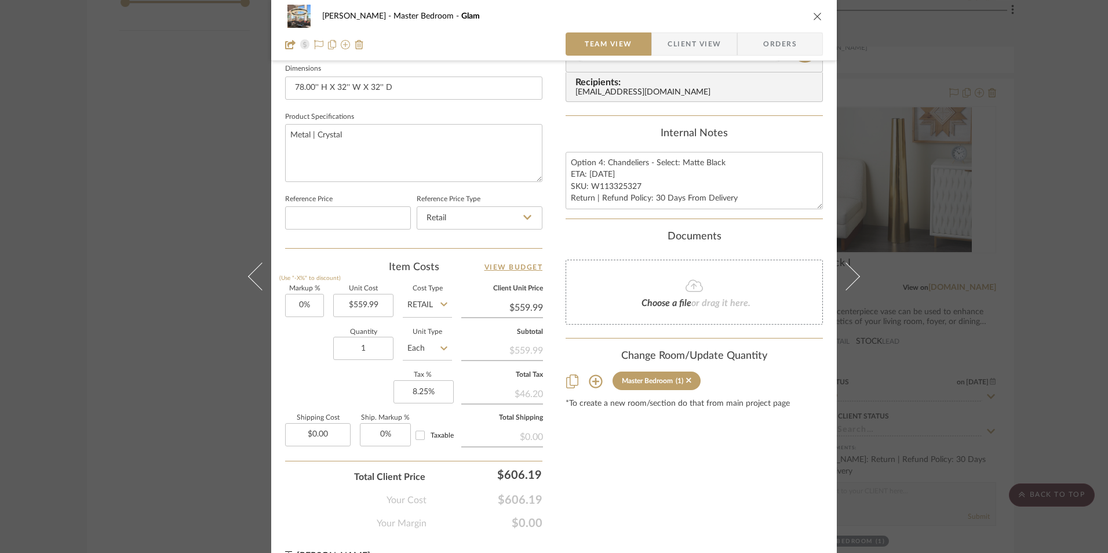
scroll to position [521, 0]
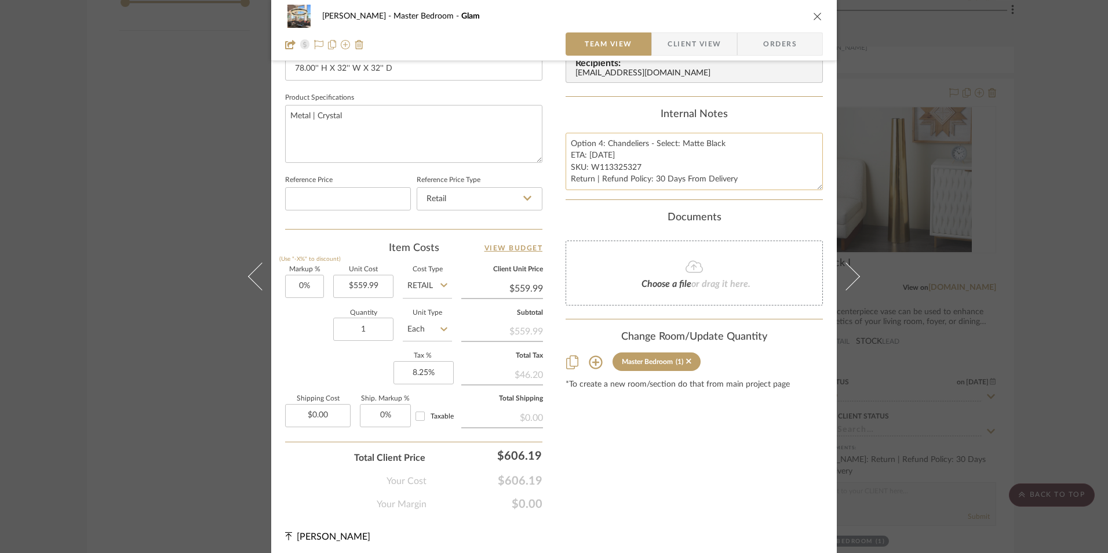
drag, startPoint x: 601, startPoint y: 155, endPoint x: 586, endPoint y: 155, distance: 14.5
click at [586, 155] on textarea "Option 4: Chandeliers - Select: Matte Black ETA: 8.29.2025 SKU: W113325327 Retu…" at bounding box center [693, 161] width 257 height 57
type textarea "Option 4: Chandeliers - Select: Matte Black ETA: 9.5.2025 SKU: W113325327 Retur…"
click at [594, 128] on div "Internal Notes Option 4: Chandeliers - Select: Matte Black ETA: 9.5.2025 SKU: W…" at bounding box center [693, 149] width 257 height 82
click at [813, 17] on icon "close" at bounding box center [817, 16] width 9 height 9
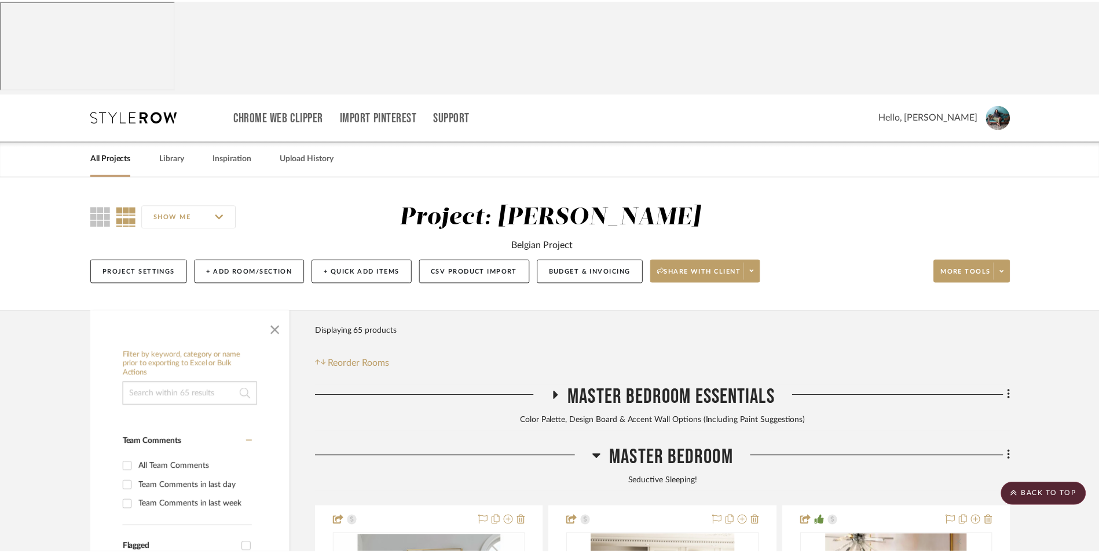
scroll to position [1969, 0]
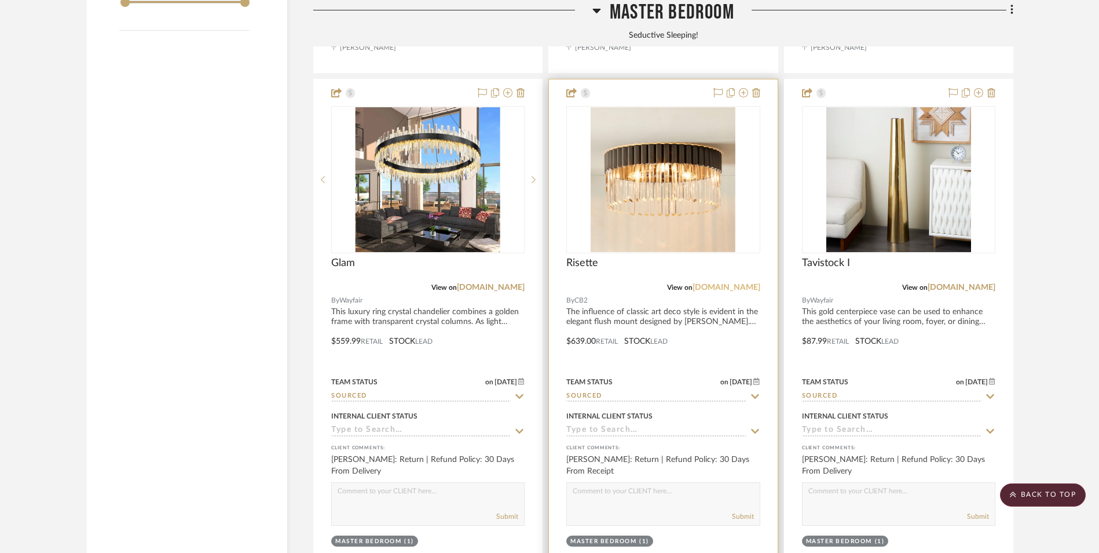
click at [747, 283] on link "cb2.com" at bounding box center [727, 287] width 68 height 8
click at [712, 120] on img "0" at bounding box center [640, 179] width 145 height 145
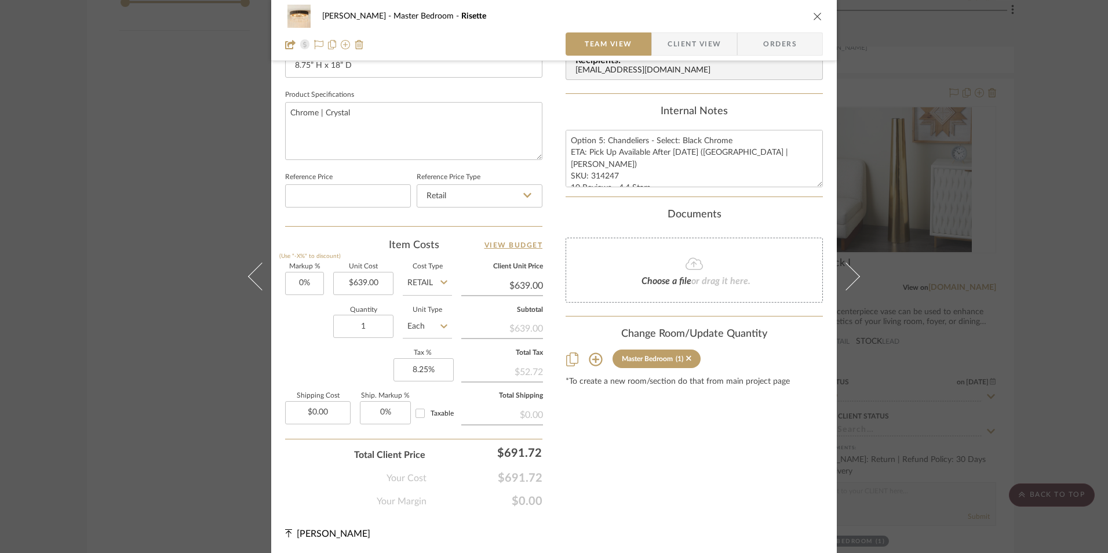
scroll to position [526, 0]
click at [816, 12] on icon "close" at bounding box center [817, 16] width 9 height 9
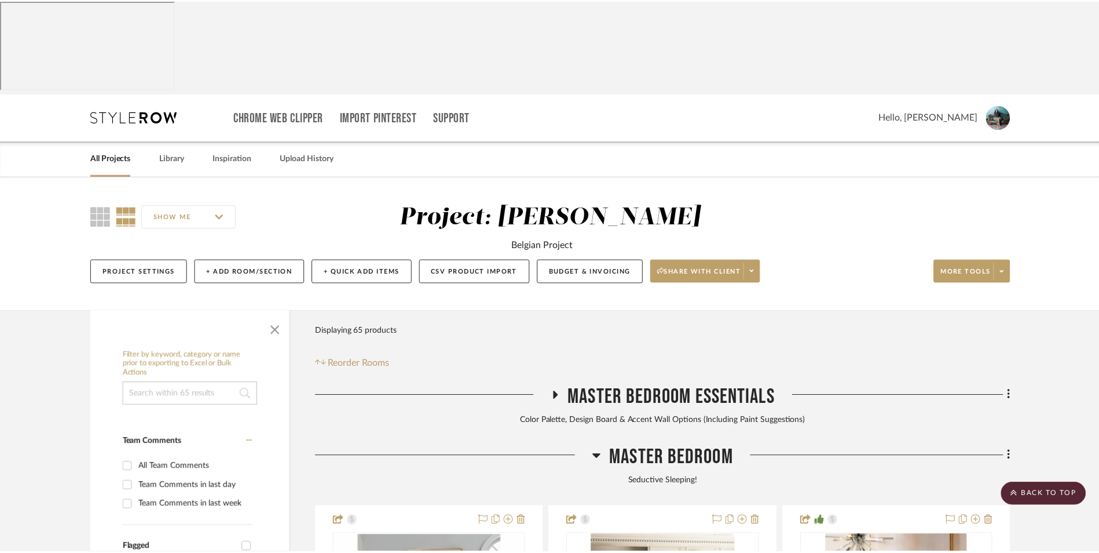
scroll to position [1969, 0]
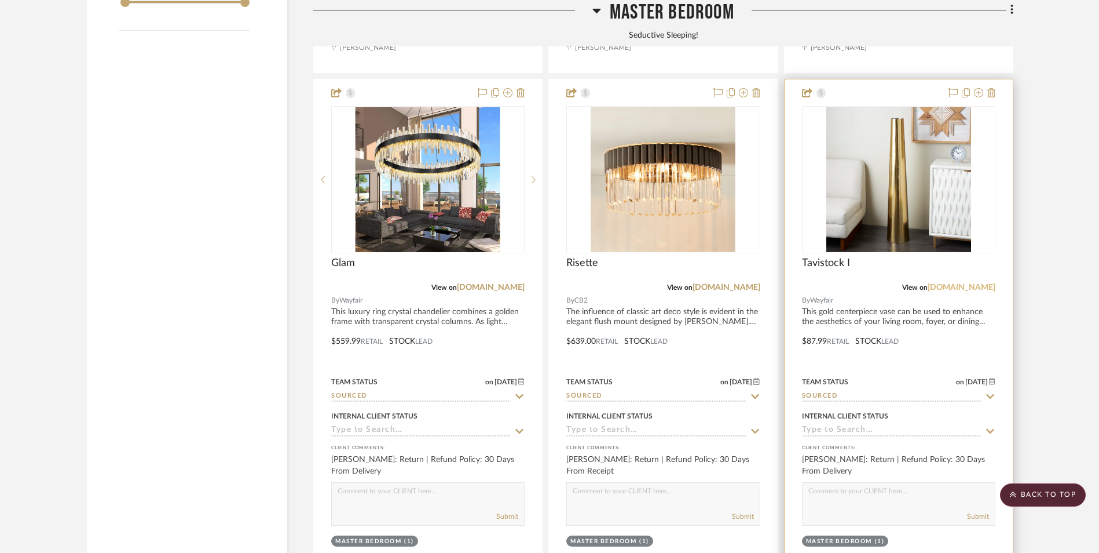
click at [973, 283] on link "[DOMAIN_NAME]" at bounding box center [962, 287] width 68 height 8
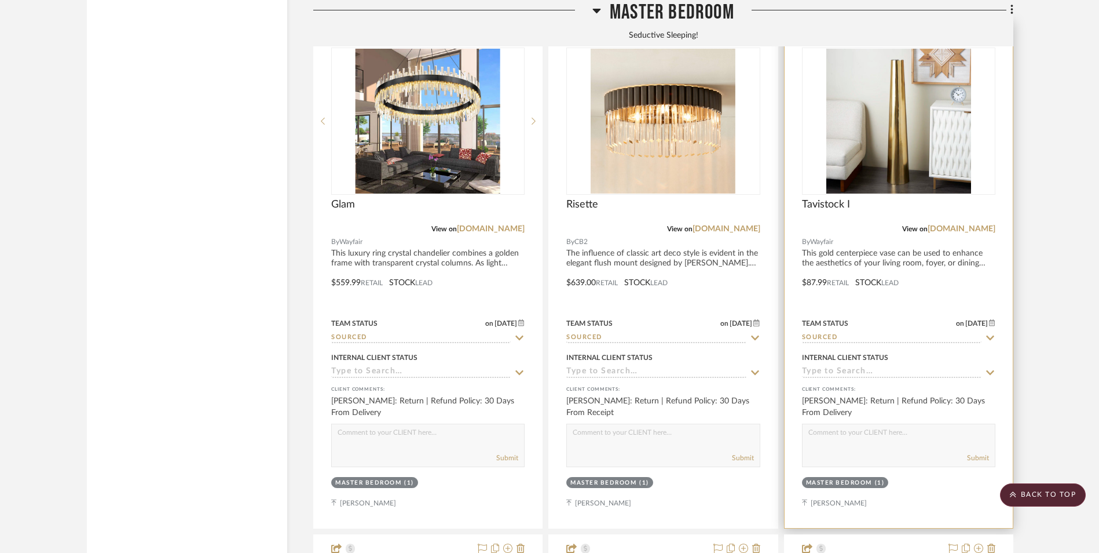
scroll to position [2027, 0]
click at [918, 90] on img "0" at bounding box center [899, 121] width 145 height 145
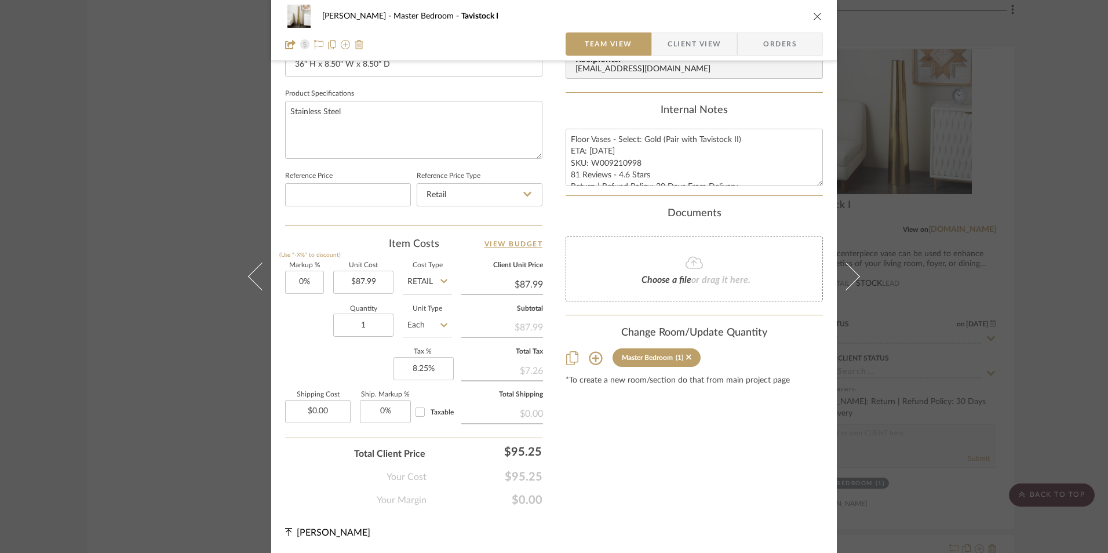
scroll to position [526, 0]
drag, startPoint x: 600, startPoint y: 148, endPoint x: 585, endPoint y: 151, distance: 15.2
click at [585, 151] on textarea "Floor Vases - Select: Gold (Pair with Tavistock II) ETA: 8.28.2025 SKU: W009210…" at bounding box center [693, 156] width 257 height 57
type textarea "Floor Vases - Select: Gold (Pair with Tavistock II) ETA: 9.2.2025 SKU: W0092109…"
click at [606, 117] on div "Internal Notes Floor Vases - Select: Gold (Pair with Tavistock II) ETA: 9.2.202…" at bounding box center [693, 145] width 257 height 82
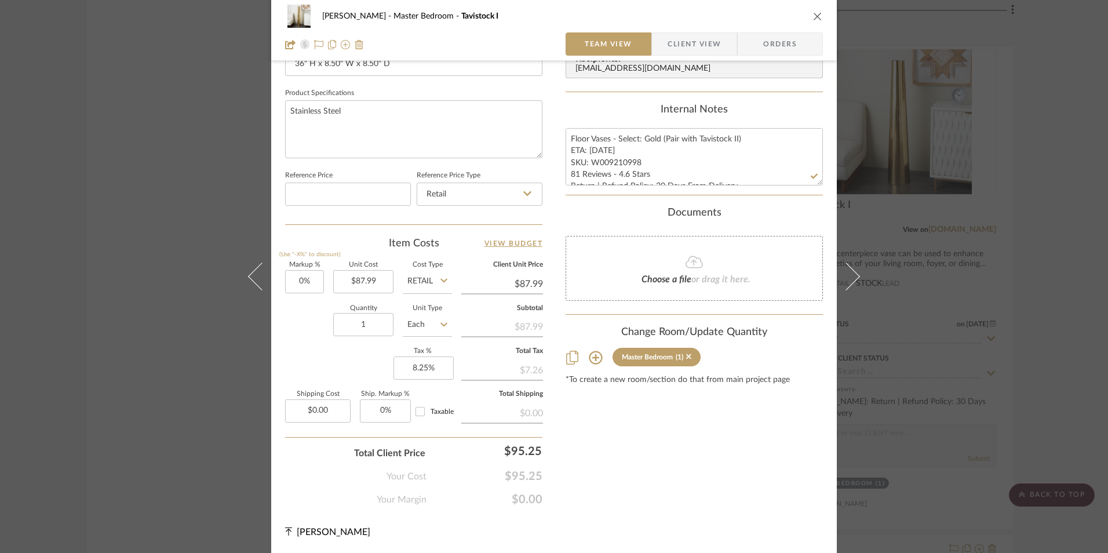
click at [813, 15] on icon "close" at bounding box center [817, 16] width 9 height 9
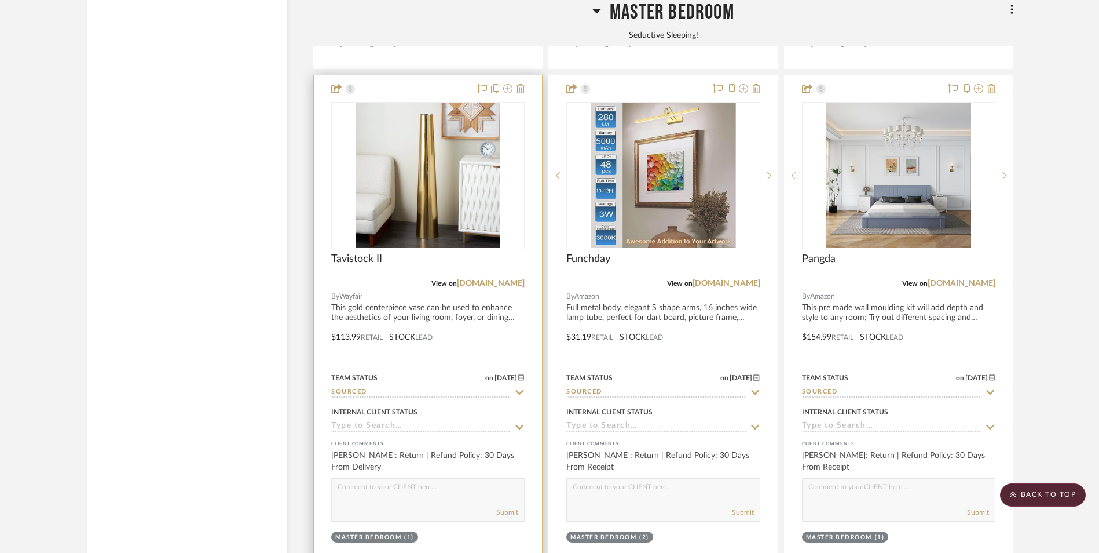
scroll to position [2491, 0]
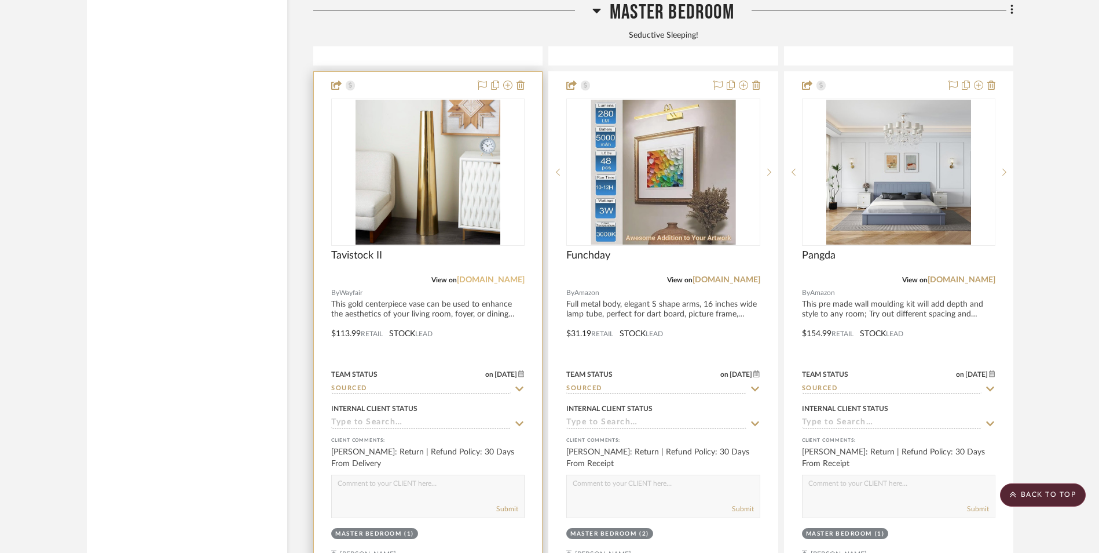
click at [498, 276] on link "[DOMAIN_NAME]" at bounding box center [491, 280] width 68 height 8
click at [471, 126] on div at bounding box center [427, 244] width 193 height 293
click at [395, 100] on img "0" at bounding box center [428, 172] width 145 height 145
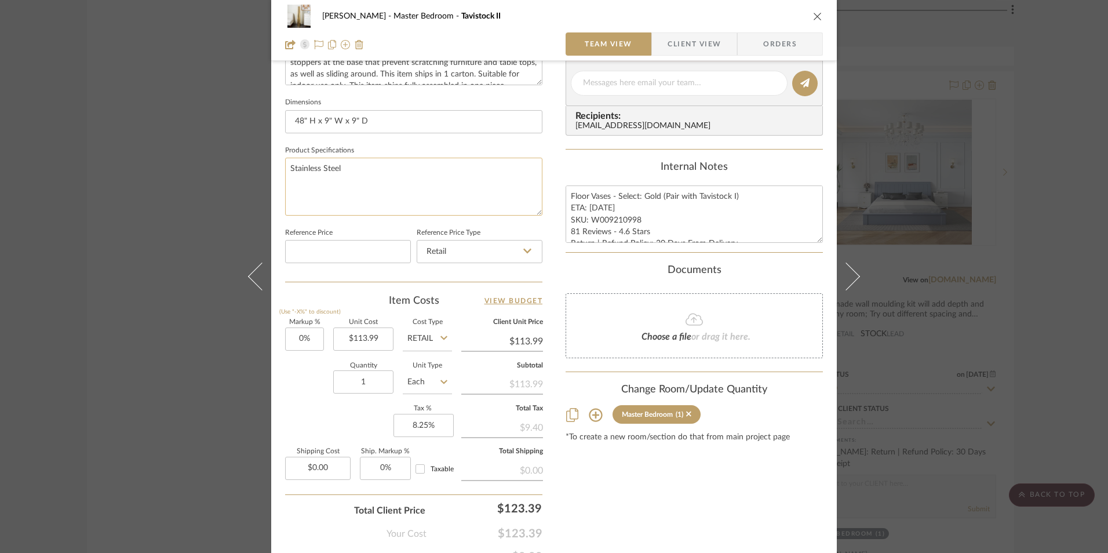
scroll to position [526, 0]
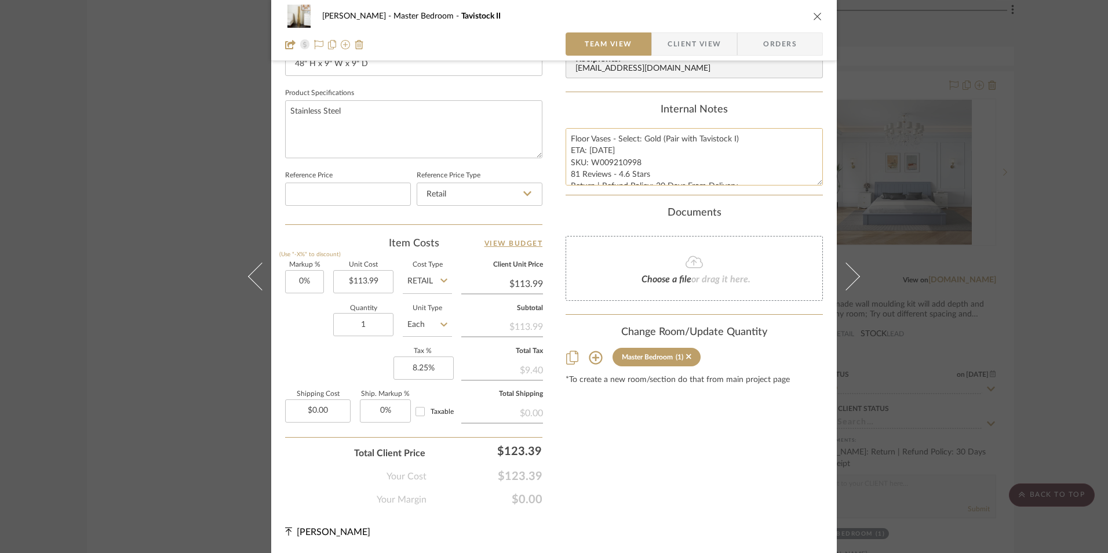
click at [600, 150] on textarea "Floor Vases - Select: Gold (Pair with Tavistock I) ETA: 9.12.2025 SKU: W0092109…" at bounding box center [693, 156] width 257 height 57
type textarea "Floor Vases - Select: Gold (Pair with Tavistock I) ETA: 9.11.2025 SKU: W0092109…"
click at [617, 107] on div "Internal Notes" at bounding box center [693, 110] width 257 height 13
click at [813, 17] on icon "close" at bounding box center [817, 16] width 9 height 9
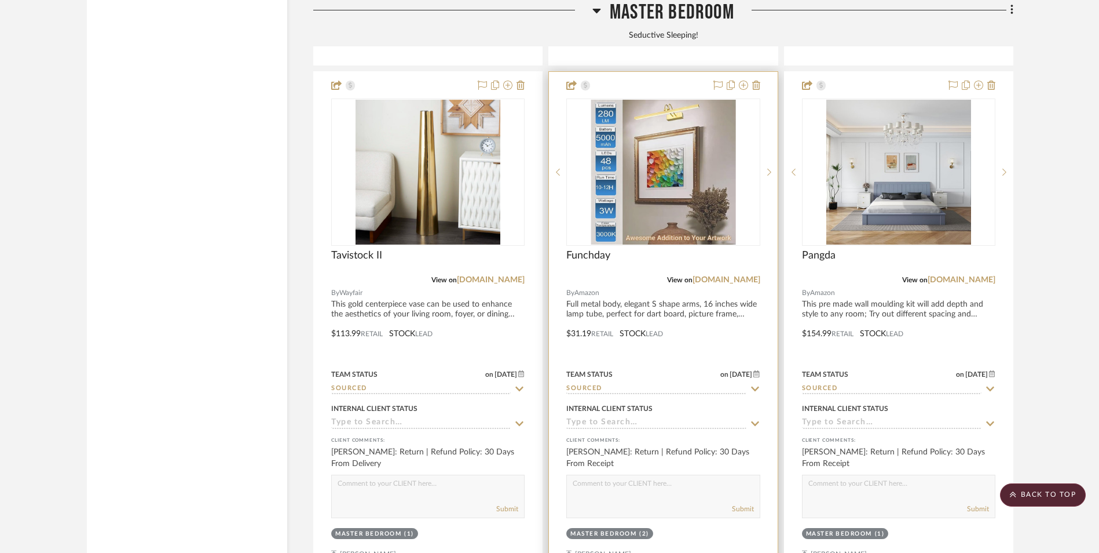
scroll to position [2433, 0]
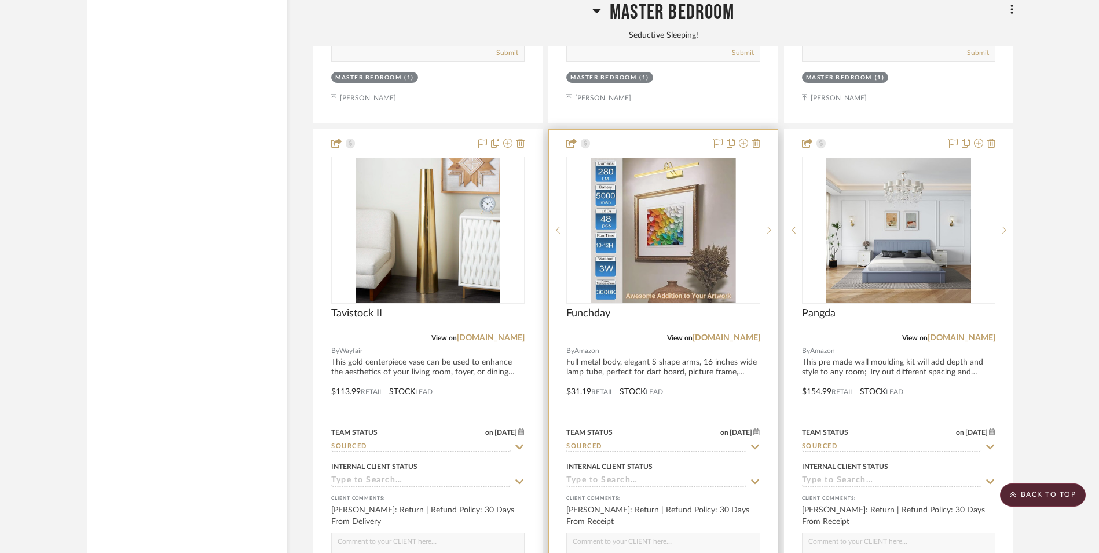
click at [750, 250] on div at bounding box center [663, 383] width 228 height 507
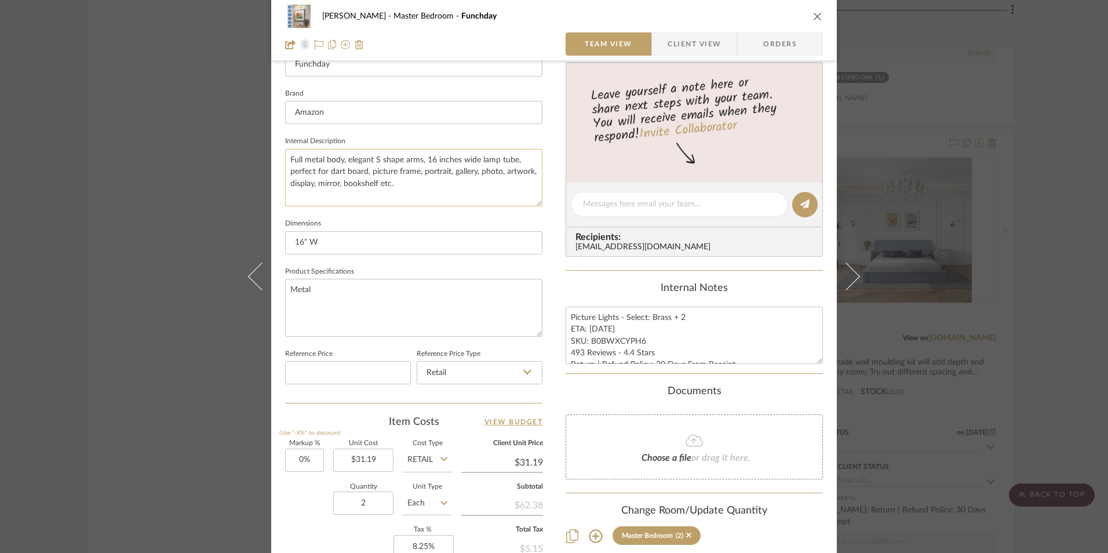
scroll to position [290, 0]
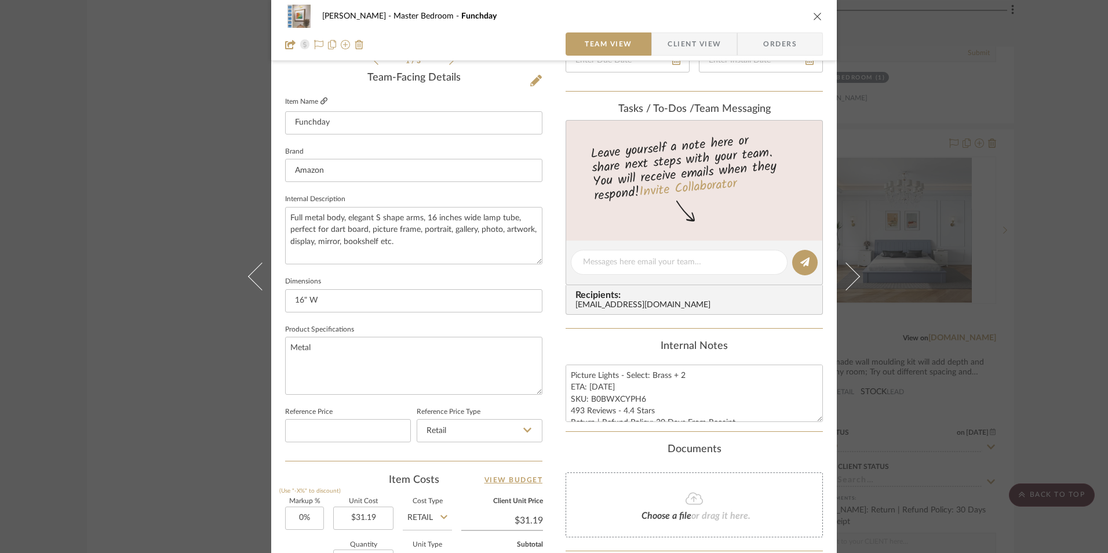
click at [320, 103] on icon at bounding box center [323, 100] width 7 height 7
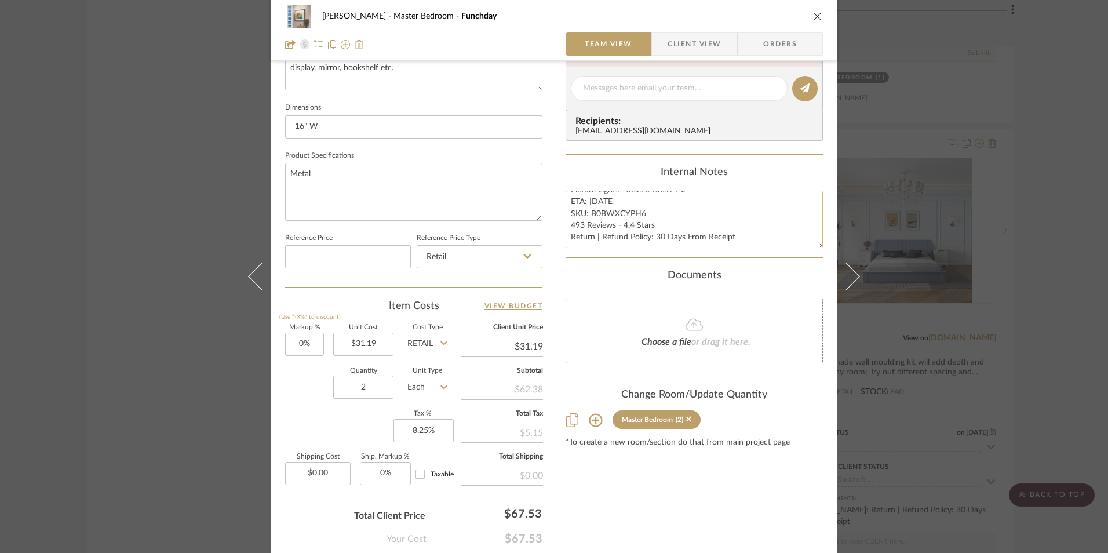
scroll to position [0, 0]
click at [601, 211] on textarea "Picture Lights - Select: Brass + 2 ETA: 8.26.2025 SKU: B0BWXCYPH6 493 Reviews -…" at bounding box center [693, 219] width 257 height 57
type textarea "Picture Lights - Select: Brass + 2 ETA: 8.30.2025 SKU: B0BWXCYPH6 493 Reviews -…"
click at [641, 174] on div "Internal Notes" at bounding box center [693, 172] width 257 height 13
click at [815, 16] on icon "close" at bounding box center [817, 16] width 9 height 9
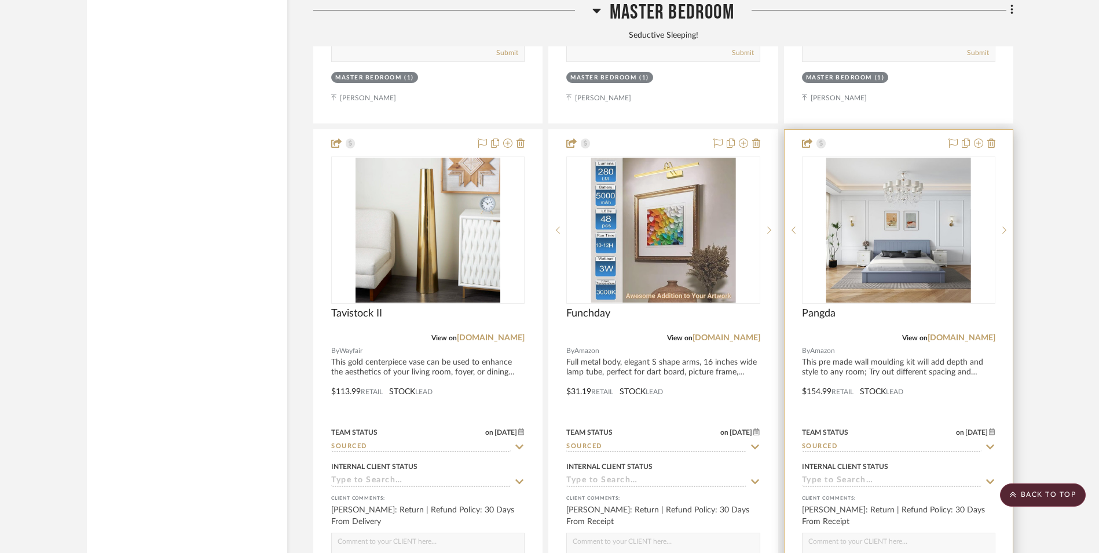
scroll to position [2491, 0]
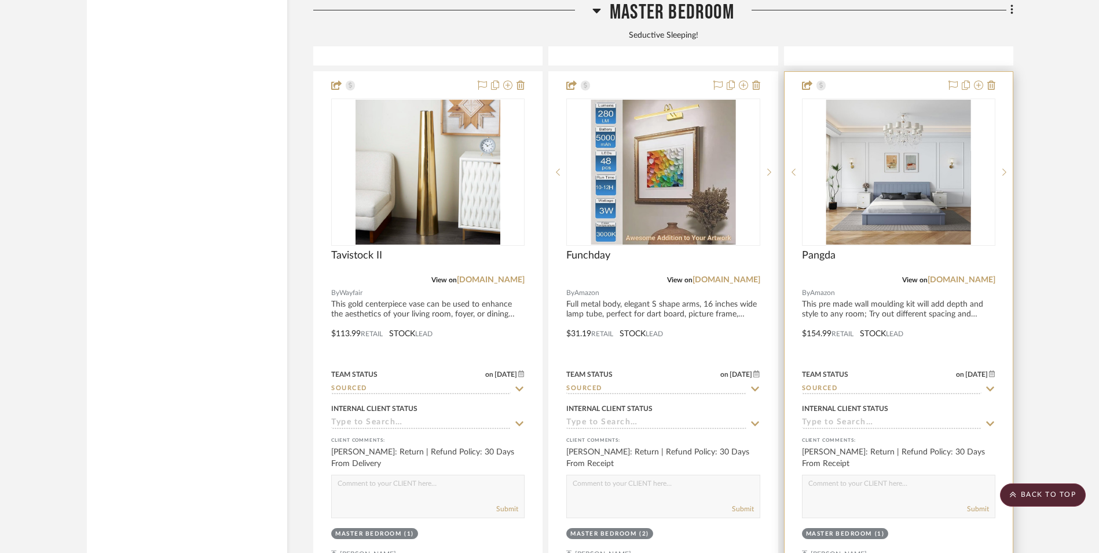
click at [976, 275] on div "View on amazon.com" at bounding box center [898, 280] width 193 height 10
click at [978, 276] on link "[DOMAIN_NAME]" at bounding box center [962, 280] width 68 height 8
click at [930, 133] on img "0" at bounding box center [899, 172] width 145 height 145
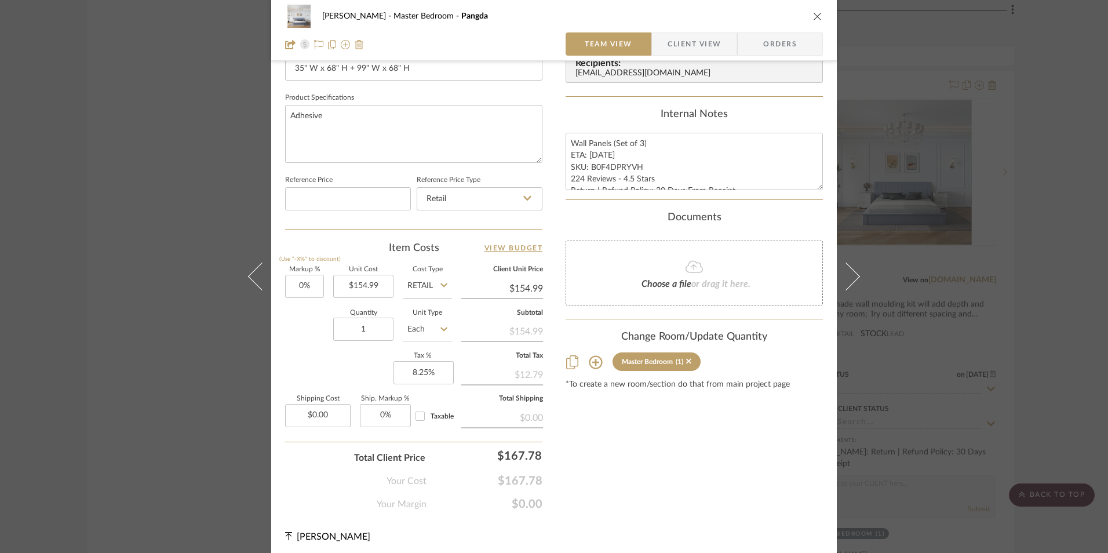
scroll to position [526, 0]
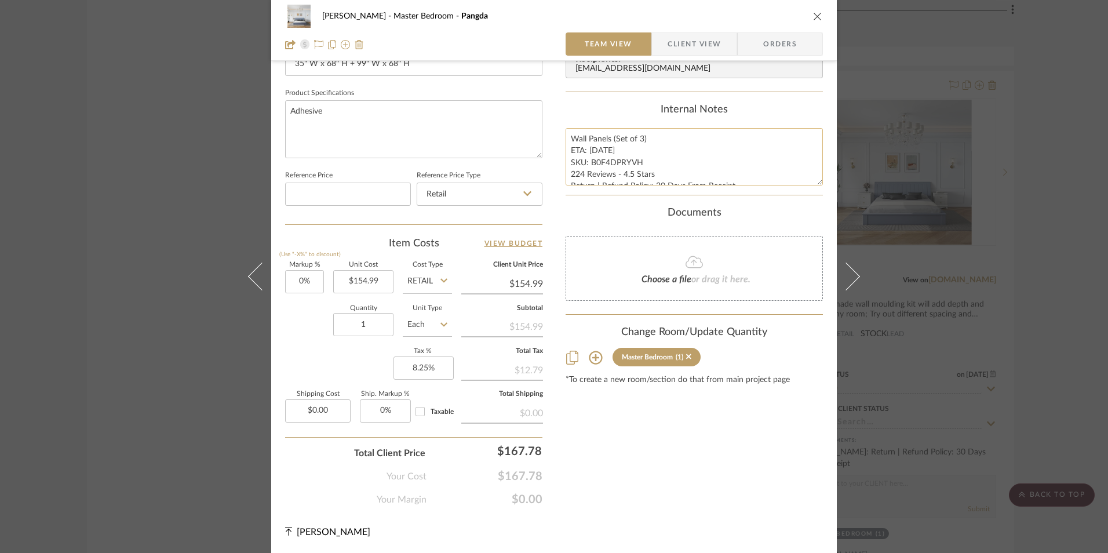
drag, startPoint x: 600, startPoint y: 148, endPoint x: 586, endPoint y: 149, distance: 13.4
click at [586, 149] on textarea "Wall Panels (Set of 3) ETA: 8.28.2025 SKU: B0F4DPRYVH 224 Reviews - 4.5 Stars R…" at bounding box center [693, 156] width 257 height 57
type textarea "Wall Panels (Set of 3) ETA: 9.1.2025 SKU: B0F4DPRYVH 224 Reviews - 4.5 Stars Re…"
click at [606, 107] on div "Internal Notes" at bounding box center [693, 110] width 257 height 13
click at [813, 19] on icon "close" at bounding box center [817, 16] width 9 height 9
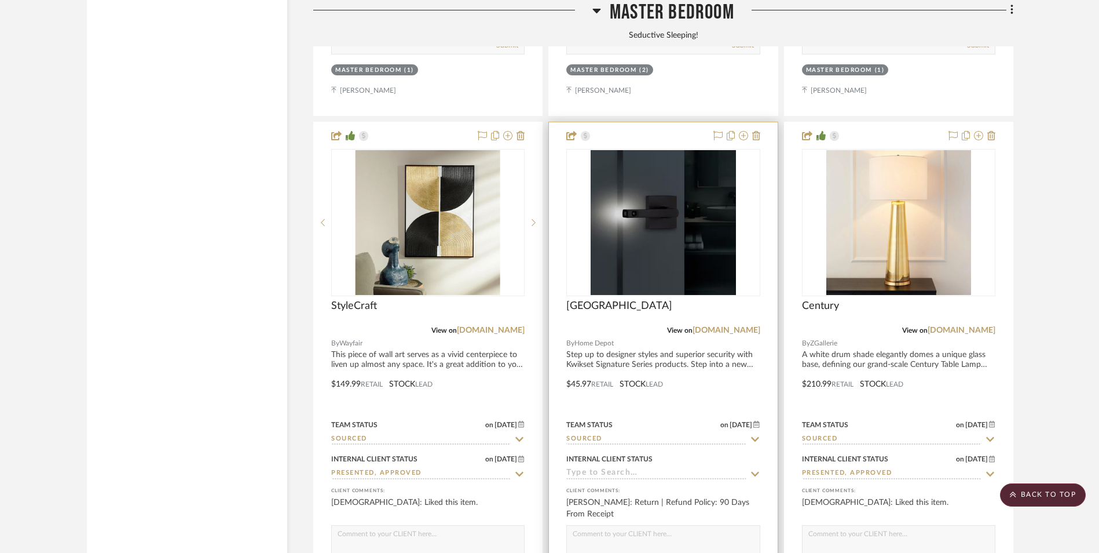
scroll to position [3012, 0]
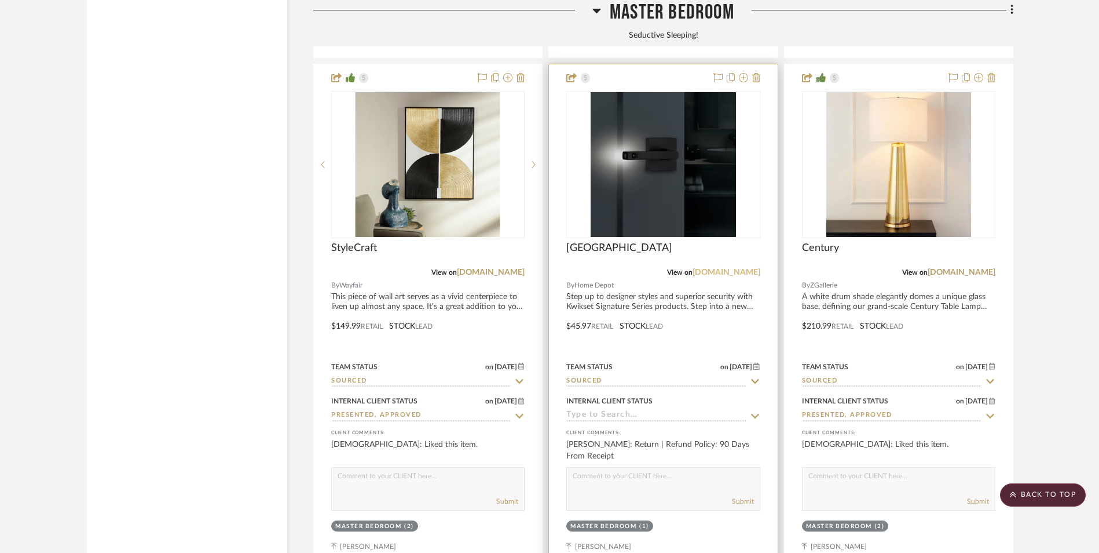
click at [735, 268] on link "[DOMAIN_NAME]" at bounding box center [727, 272] width 68 height 8
click at [648, 110] on img "0" at bounding box center [663, 164] width 145 height 145
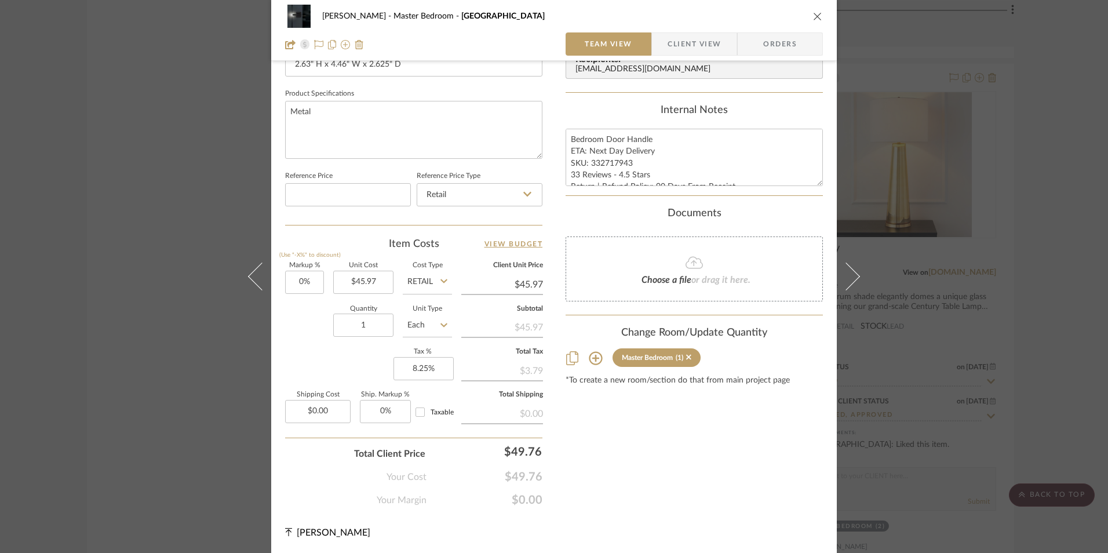
scroll to position [526, 0]
click at [372, 275] on input "45.97" at bounding box center [363, 281] width 60 height 23
type input "$41.37"
click at [727, 447] on div "Content here copies to Client View - confirm visibility there. Show in Client D…" at bounding box center [693, 29] width 257 height 953
type input "$41.37"
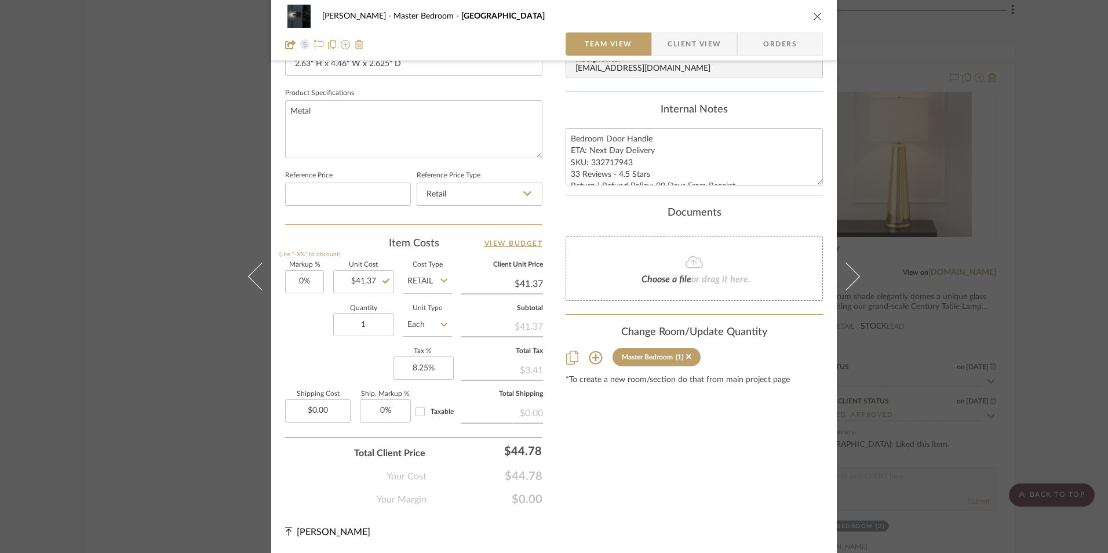
click at [818, 16] on button "close" at bounding box center [817, 16] width 10 height 10
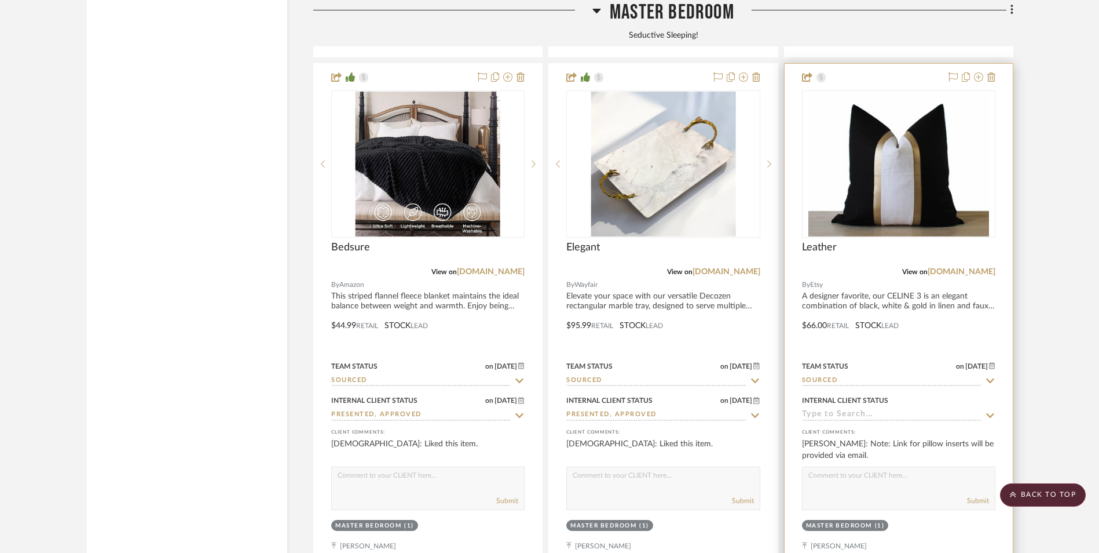
scroll to position [3534, 0]
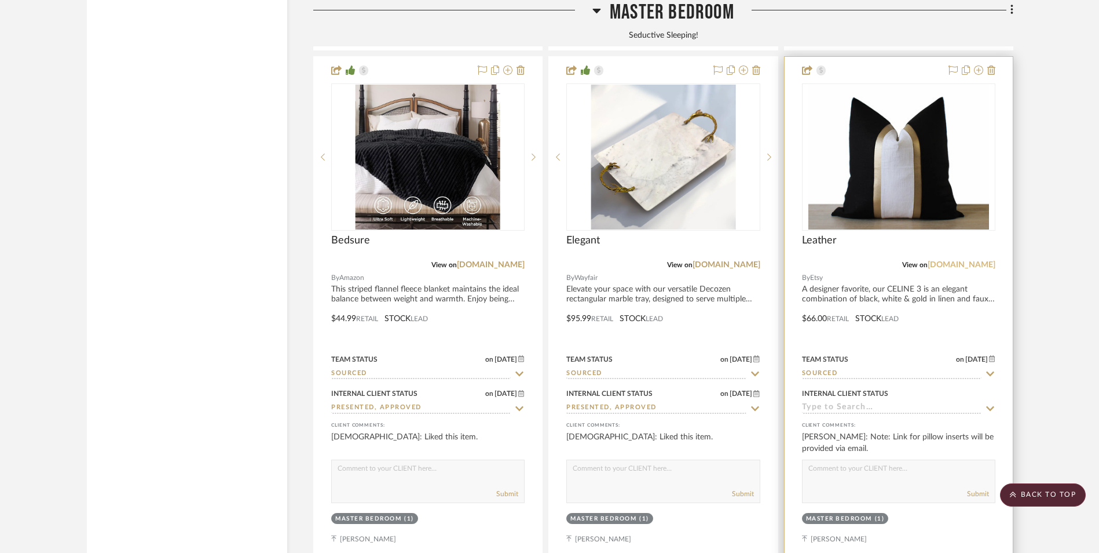
click at [976, 261] on link "etsy.com" at bounding box center [962, 265] width 68 height 8
click at [883, 98] on img "0" at bounding box center [899, 157] width 181 height 145
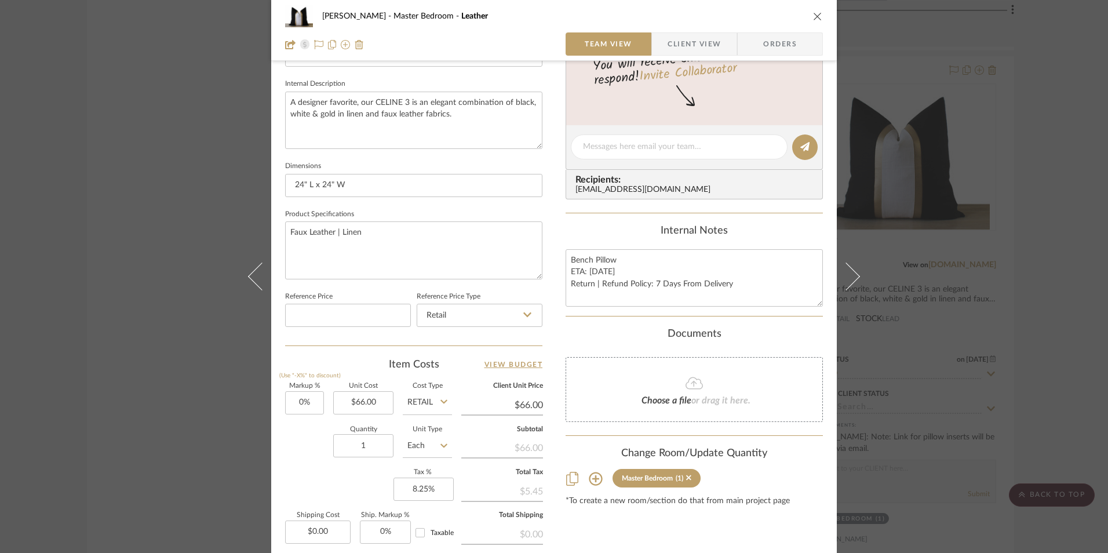
scroll to position [405, 0]
drag, startPoint x: 595, startPoint y: 272, endPoint x: 608, endPoint y: 291, distance: 23.1
click at [595, 271] on textarea "Bench Pillow ETA: 9.8.2025 Return | Refund Policy: 7 Days From Delivery" at bounding box center [693, 277] width 257 height 57
type textarea "Bench Pillow ETA: 9.11.2025 Return | Refund Policy: 7 Days From Delivery"
click at [641, 228] on div "Internal Notes" at bounding box center [693, 230] width 257 height 13
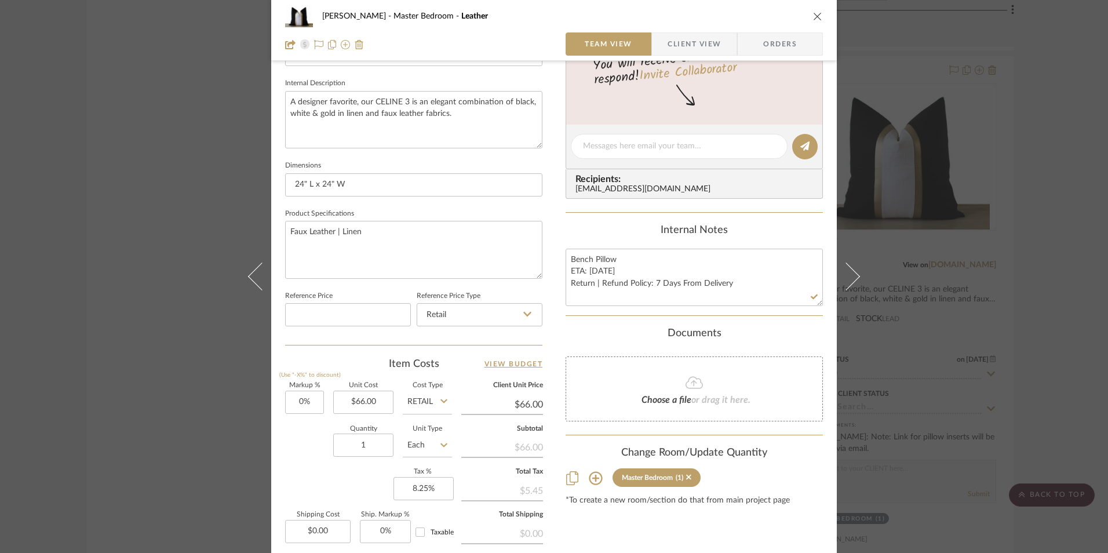
click at [813, 20] on icon "close" at bounding box center [817, 16] width 9 height 9
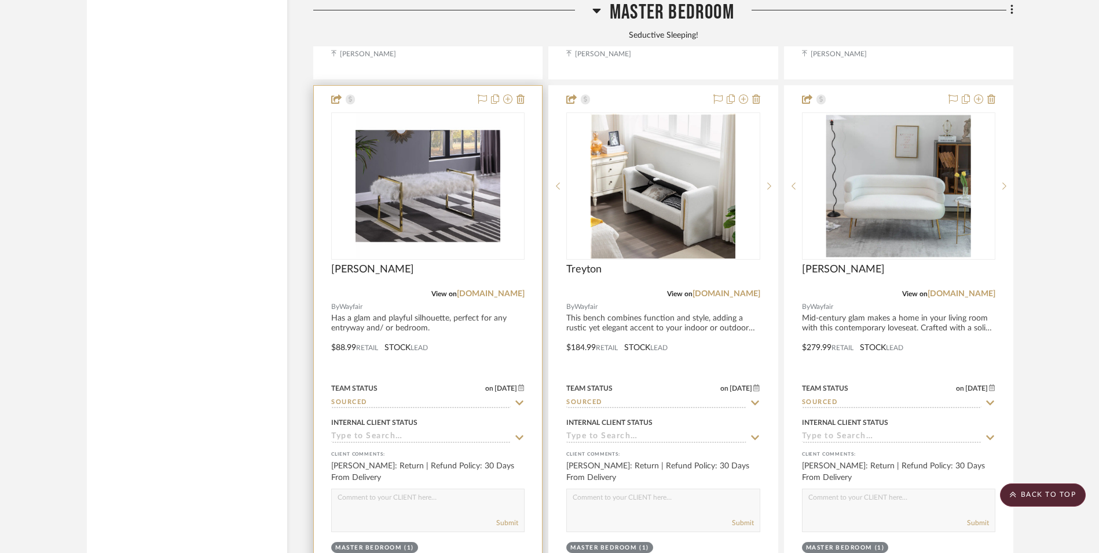
scroll to position [4055, 0]
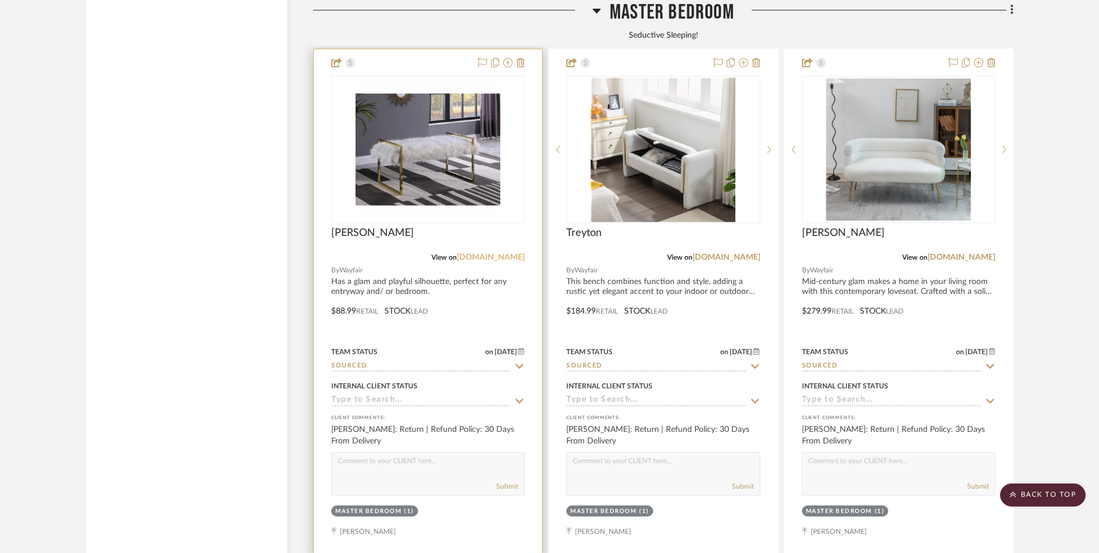
click at [496, 253] on link "[DOMAIN_NAME]" at bounding box center [491, 257] width 68 height 8
click at [0, 0] on img at bounding box center [0, 0] width 0 height 0
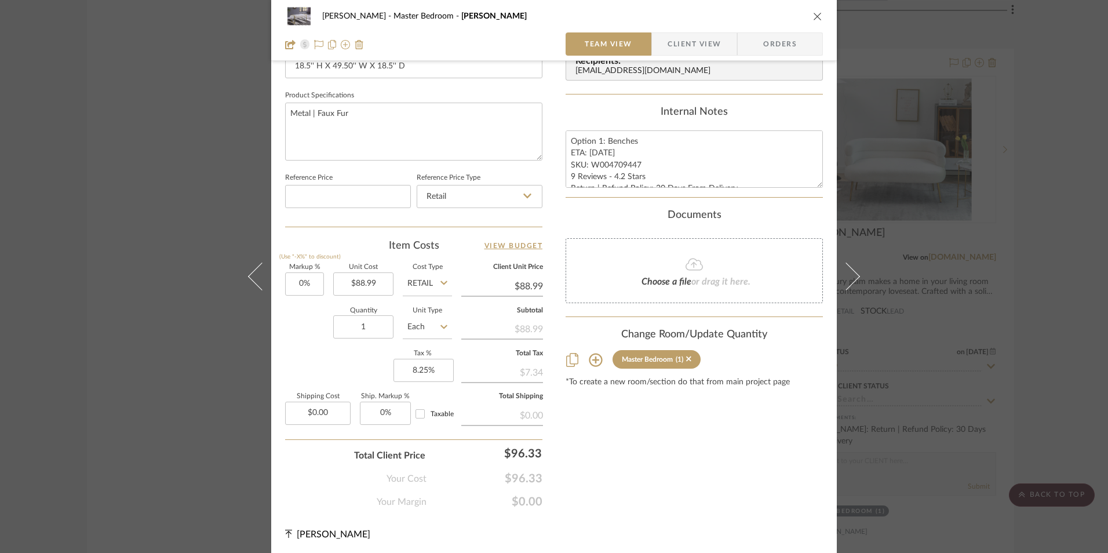
scroll to position [526, 0]
click at [368, 277] on input "88.99" at bounding box center [363, 281] width 60 height 23
click at [580, 426] on div "Content here copies to Client View - confirm visibility there. Show in Client D…" at bounding box center [693, 29] width 257 height 953
type input "$81.99"
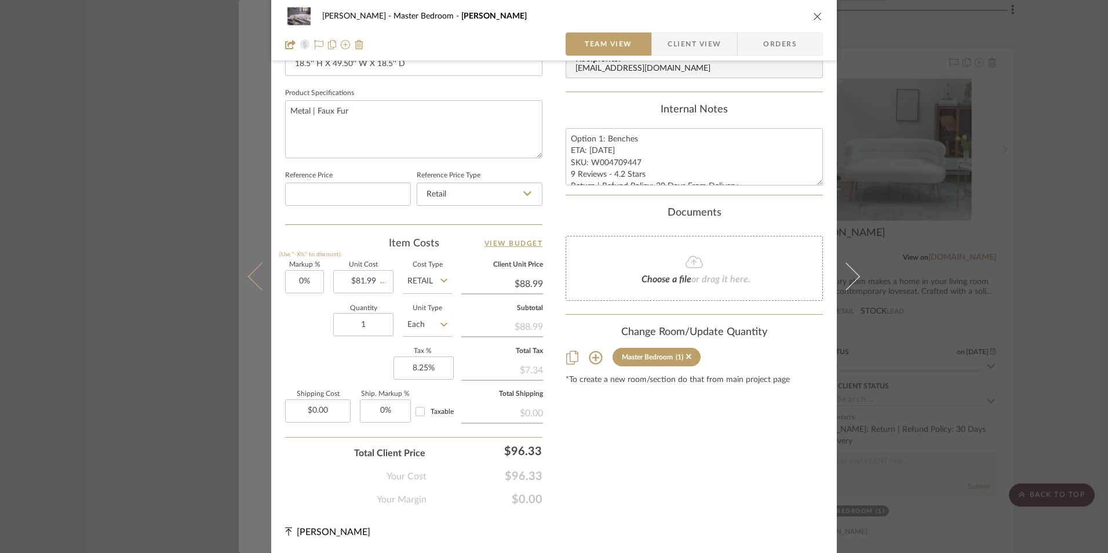
type input "$81.99"
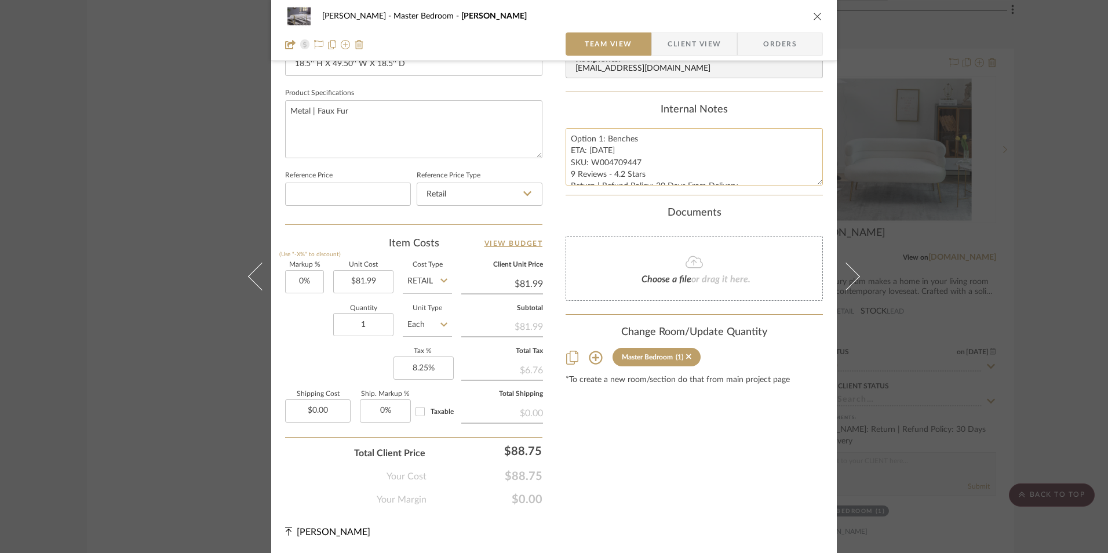
drag, startPoint x: 600, startPoint y: 149, endPoint x: 587, endPoint y: 149, distance: 13.3
click at [587, 149] on textarea "Option 1: Benches ETA: 8.29.2025 SKU: W004709447 9 Reviews - 4.2 Stars Return |…" at bounding box center [693, 156] width 257 height 57
type textarea "Option 1: Benches ETA: 9.5.2025 SKU: W004709447 9 Reviews - 4.2 Stars Return | …"
click at [620, 109] on div "Internal Notes" at bounding box center [693, 110] width 257 height 13
click at [813, 19] on icon "close" at bounding box center [817, 16] width 9 height 9
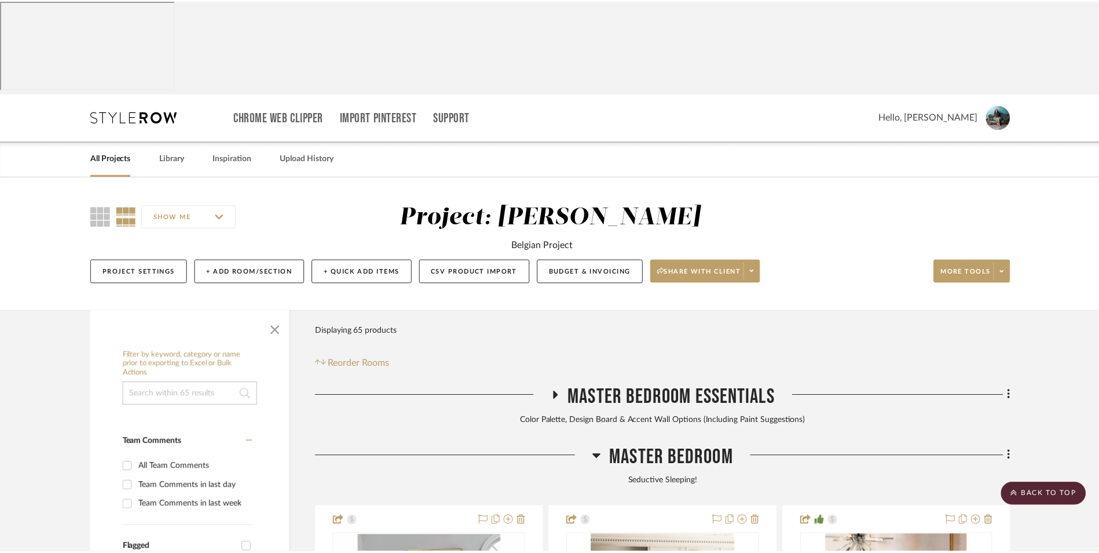
scroll to position [4055, 0]
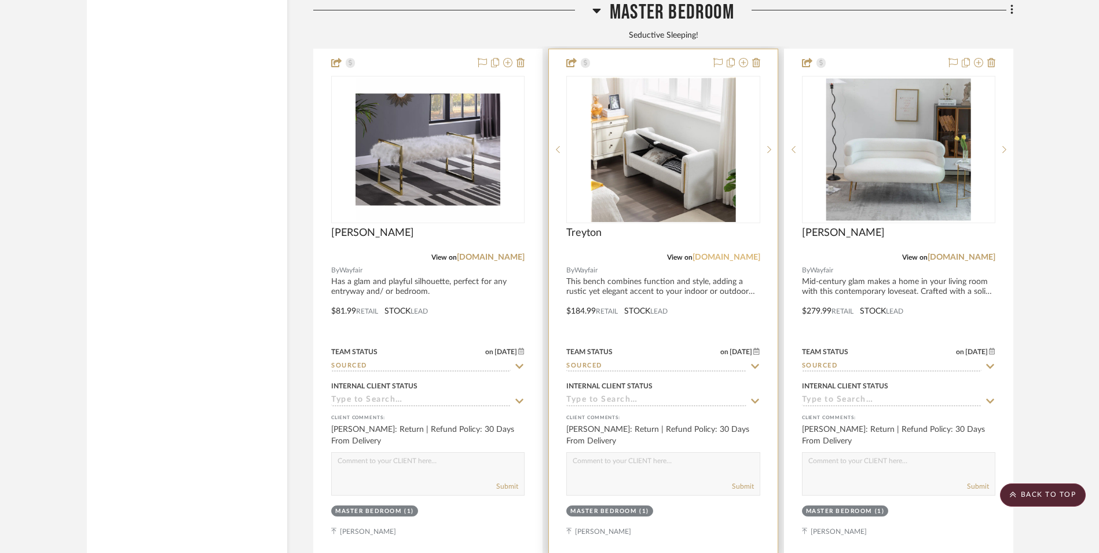
click at [733, 253] on link "[DOMAIN_NAME]" at bounding box center [727, 257] width 68 height 8
click at [652, 113] on img "0" at bounding box center [663, 149] width 145 height 145
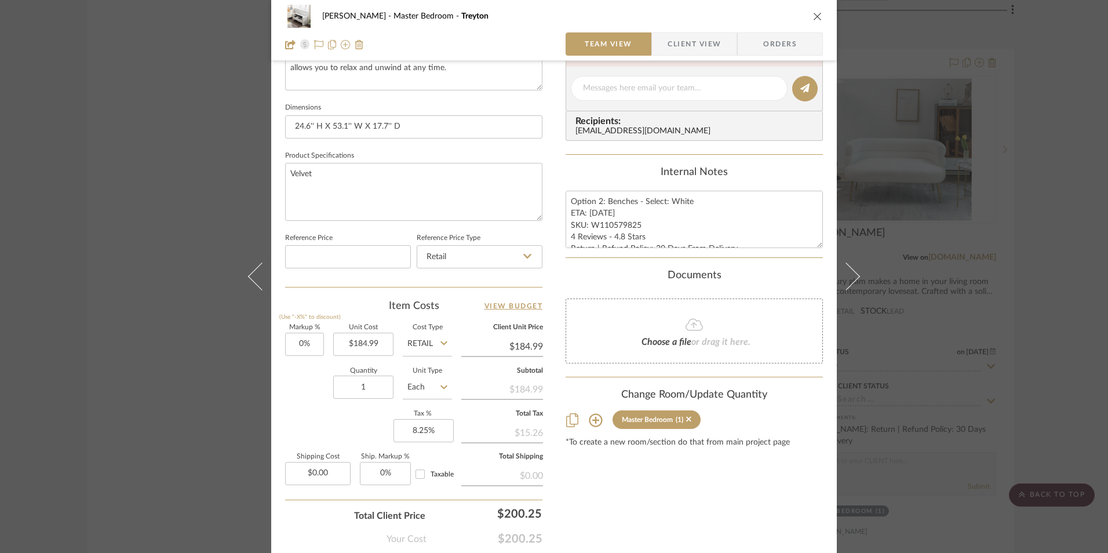
scroll to position [521, 0]
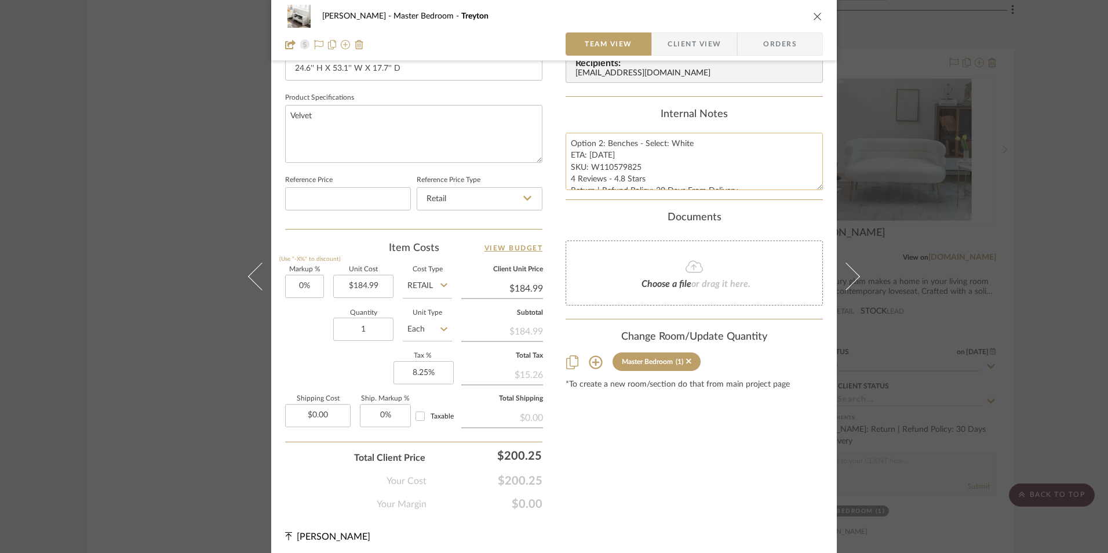
drag, startPoint x: 600, startPoint y: 155, endPoint x: 586, endPoint y: 154, distance: 13.9
click at [586, 154] on textarea "Option 2: Benches - Select: White ETA: 8.30.2025 SKU: W110579825 4 Reviews - 4.…" at bounding box center [693, 161] width 257 height 57
type textarea "Option 2: Benches - Select: White ETA: 9.5.2025 SKU: W110579825 4 Reviews - 4.8…"
click at [589, 120] on div "Internal Notes" at bounding box center [693, 114] width 257 height 13
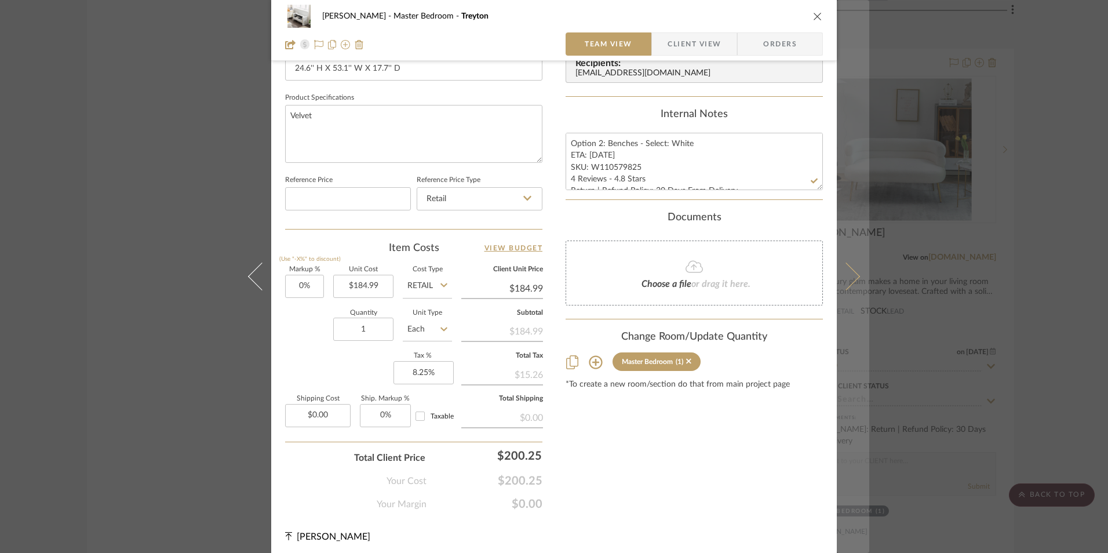
click at [813, 16] on icon "close" at bounding box center [817, 16] width 9 height 9
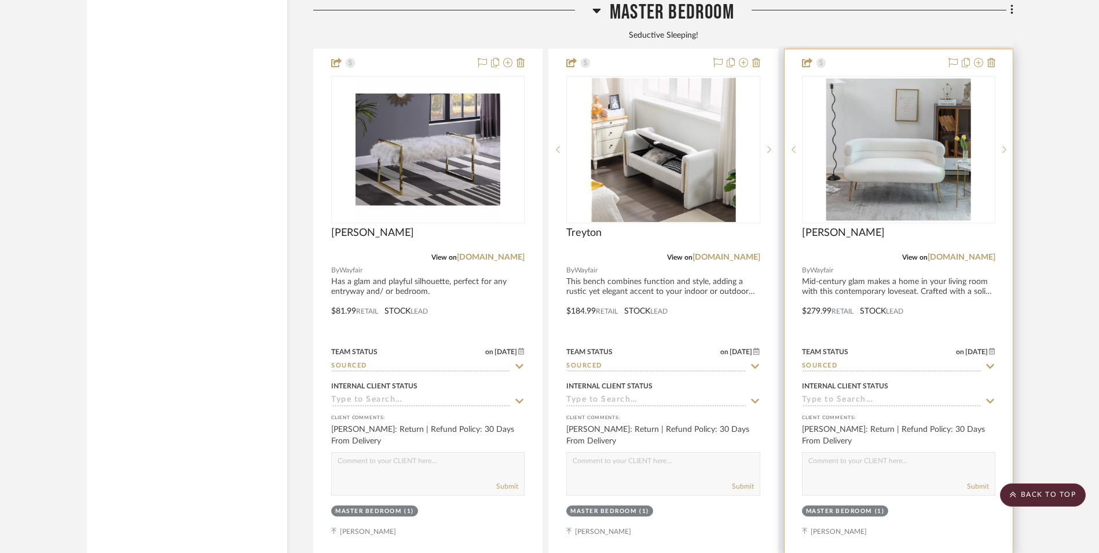
scroll to position [4113, 0]
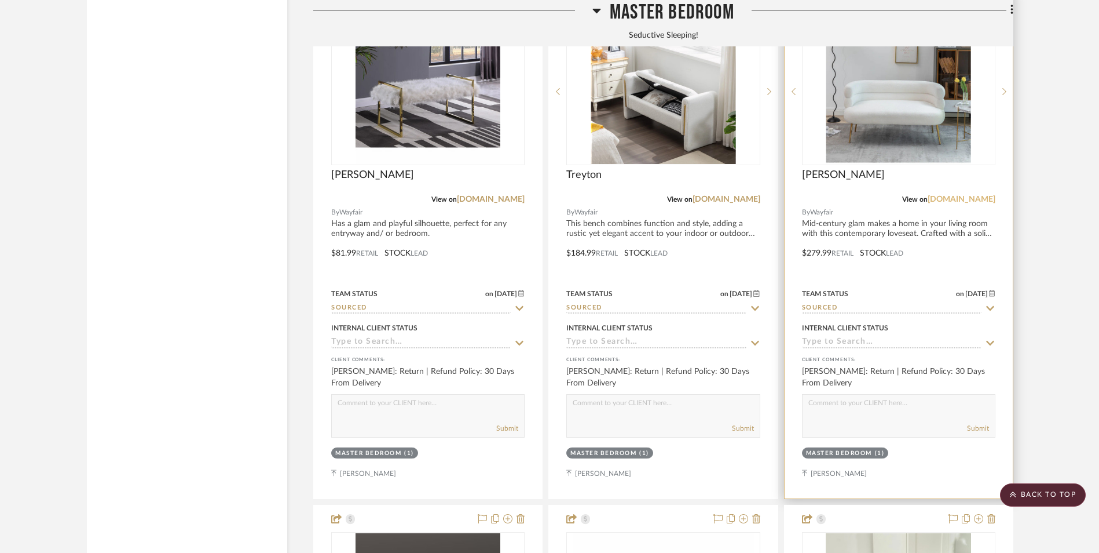
click at [982, 195] on link "[DOMAIN_NAME]" at bounding box center [962, 199] width 68 height 8
click at [896, 169] on div "Demetrius" at bounding box center [898, 181] width 193 height 25
click at [905, 63] on img "0" at bounding box center [899, 91] width 145 height 145
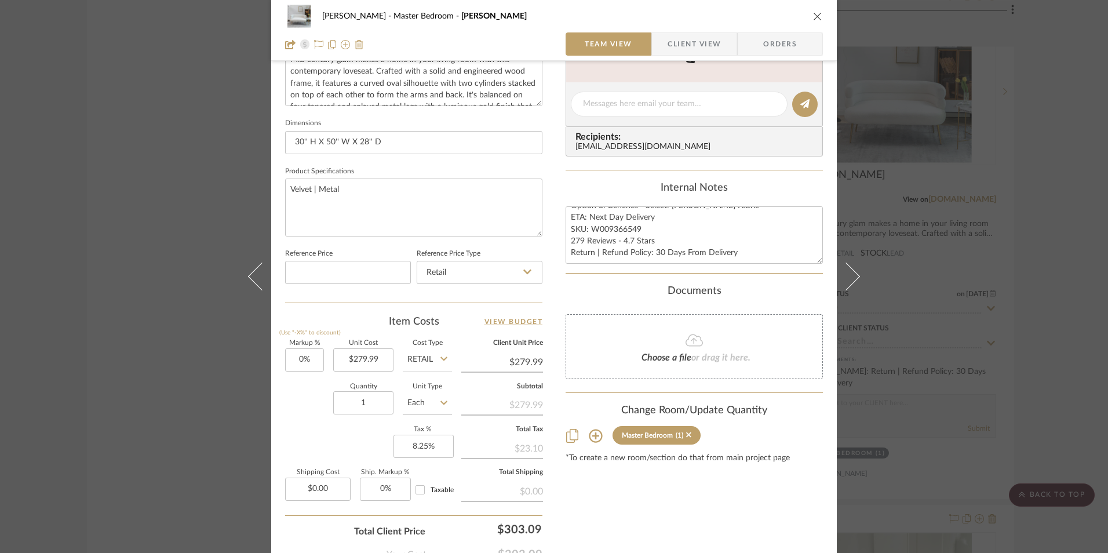
scroll to position [463, 0]
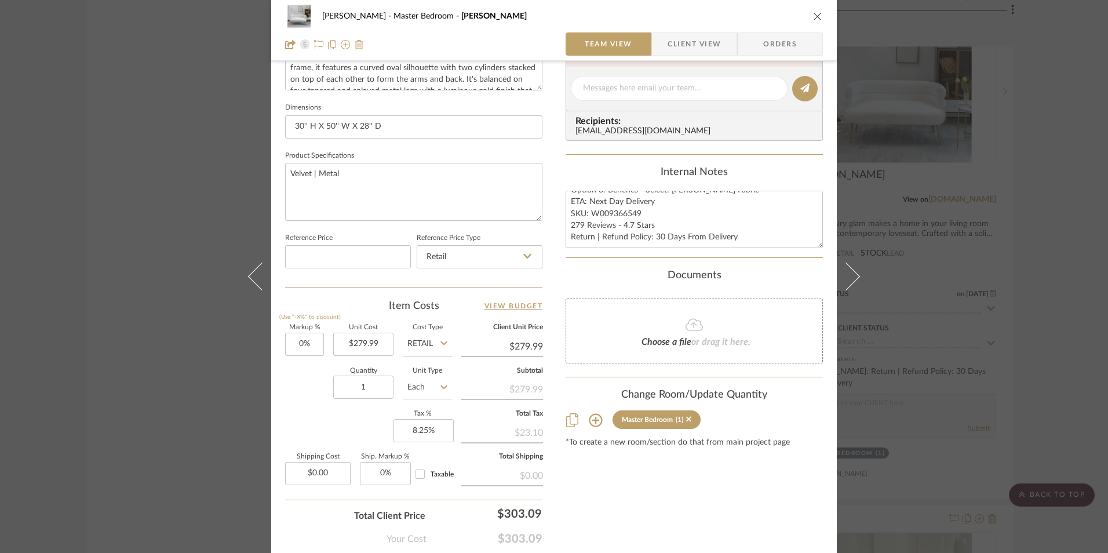
click at [807, 14] on div "Jeree Hall Master Bedroom Demetrius" at bounding box center [554, 16] width 538 height 23
click at [813, 14] on icon "close" at bounding box center [817, 16] width 9 height 9
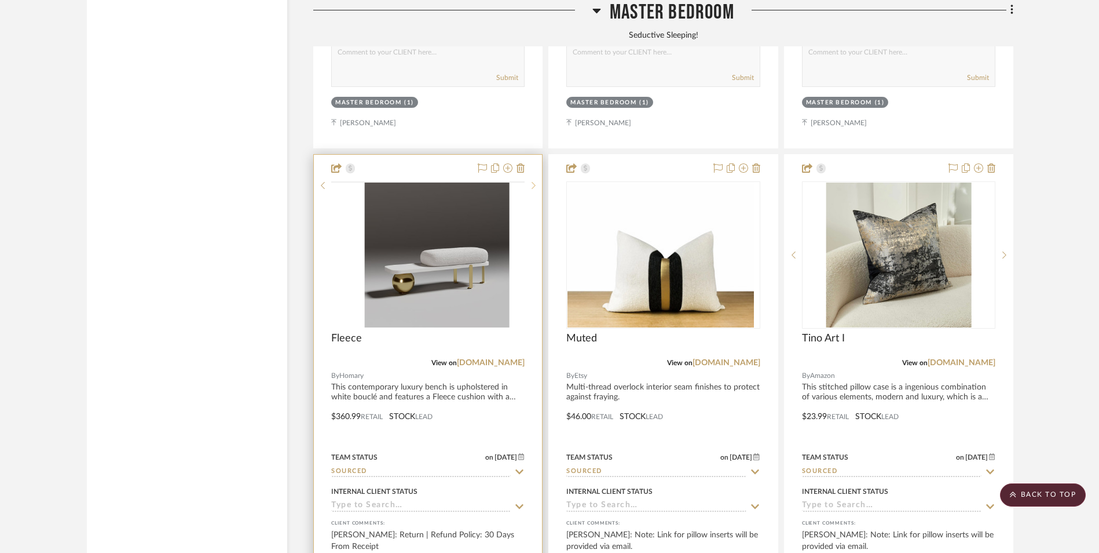
scroll to position [4460, 0]
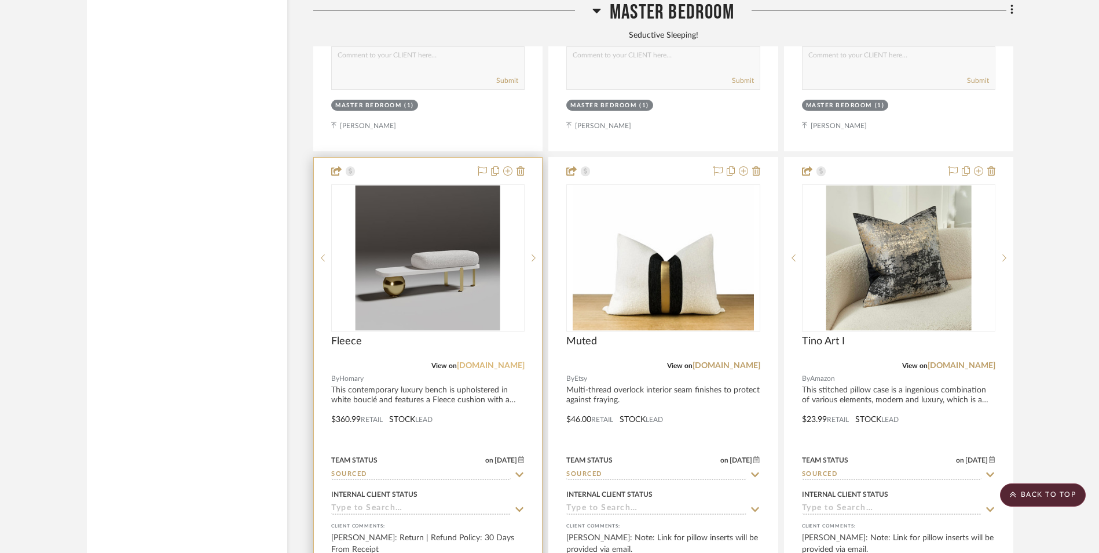
click at [492, 361] on link "m.homary.com" at bounding box center [491, 365] width 68 height 8
click at [466, 185] on img "0" at bounding box center [428, 257] width 145 height 145
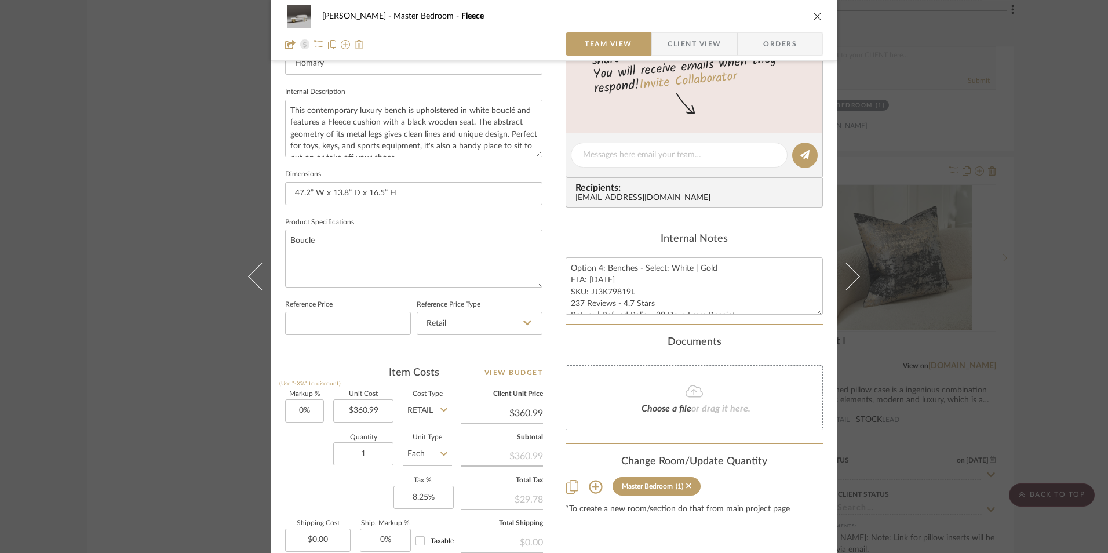
scroll to position [463, 0]
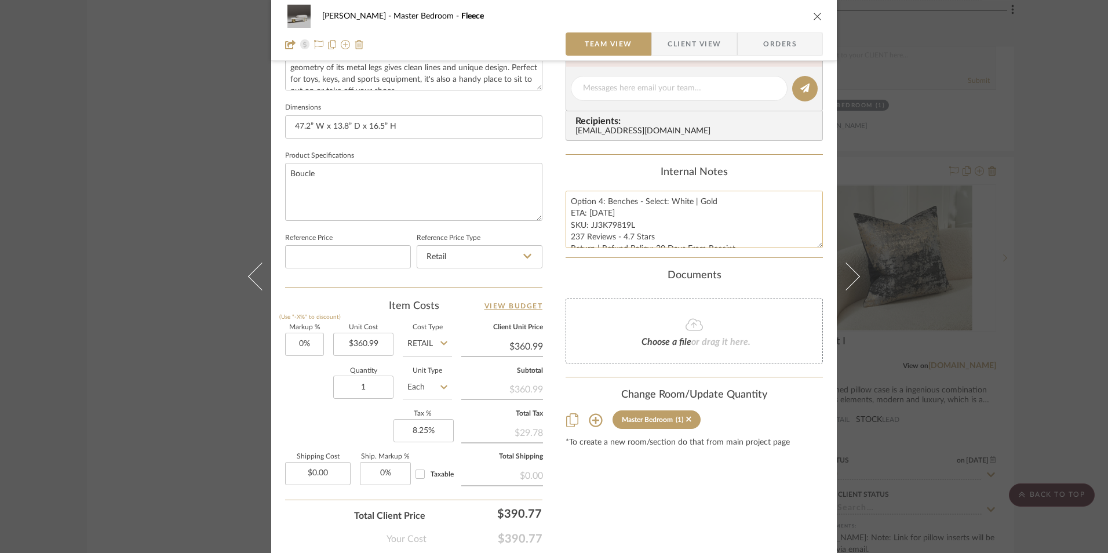
drag, startPoint x: 600, startPoint y: 212, endPoint x: 587, endPoint y: 212, distance: 13.3
click at [587, 212] on textarea "Option 4: Benches - Select: White | Gold ETA: 8.30.2025 SKU: JJ3K79819L 237 Rev…" at bounding box center [693, 219] width 257 height 57
type textarea "Option 4: Benches - Select: White | Gold ETA: 9.2.2025 SKU: JJ3K79819L 237 Revi…"
click at [574, 177] on div "Internal Notes" at bounding box center [693, 172] width 257 height 13
drag, startPoint x: 816, startPoint y: 14, endPoint x: 877, endPoint y: 182, distance: 178.9
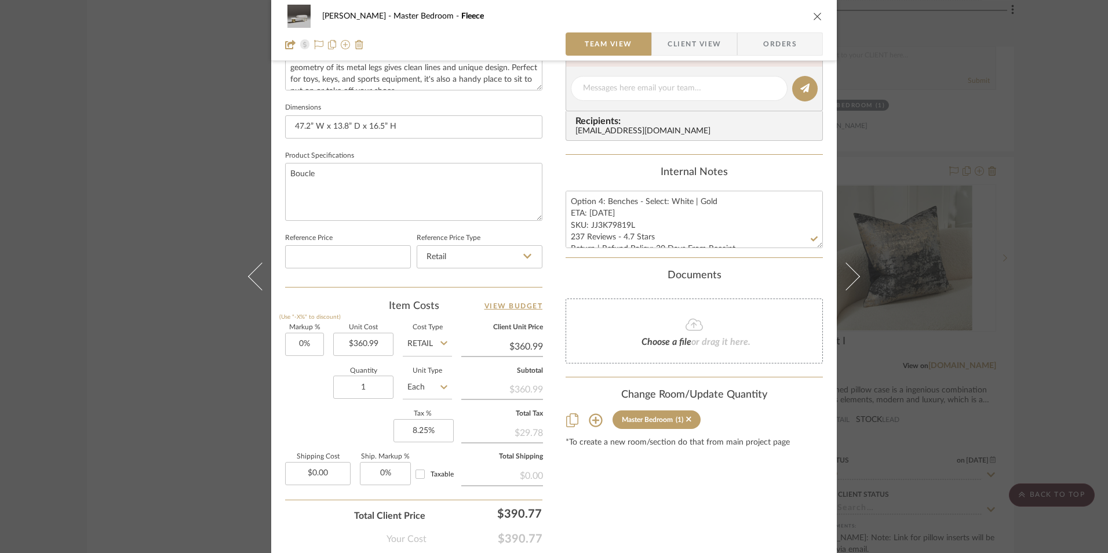
click at [815, 14] on icon "close" at bounding box center [817, 16] width 9 height 9
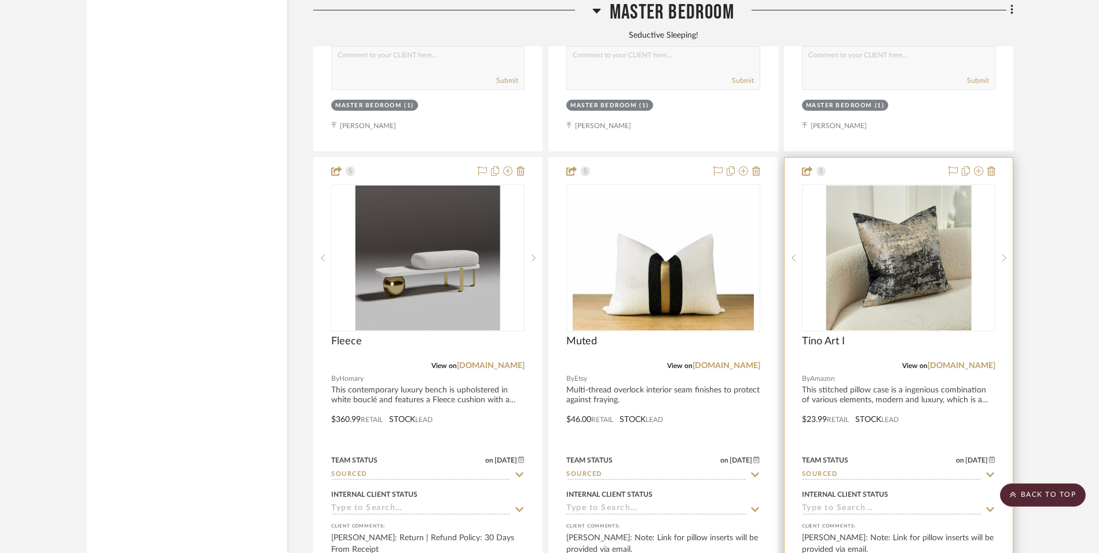
scroll to position [4518, 0]
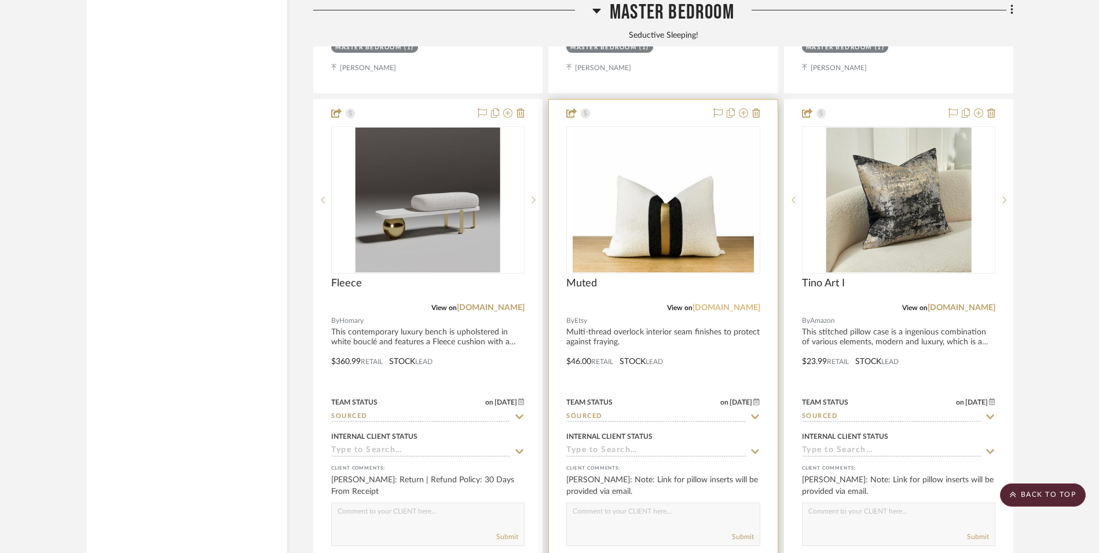
click at [751, 304] on link "etsy.com" at bounding box center [727, 308] width 68 height 8
click at [692, 139] on img "0" at bounding box center [663, 199] width 181 height 145
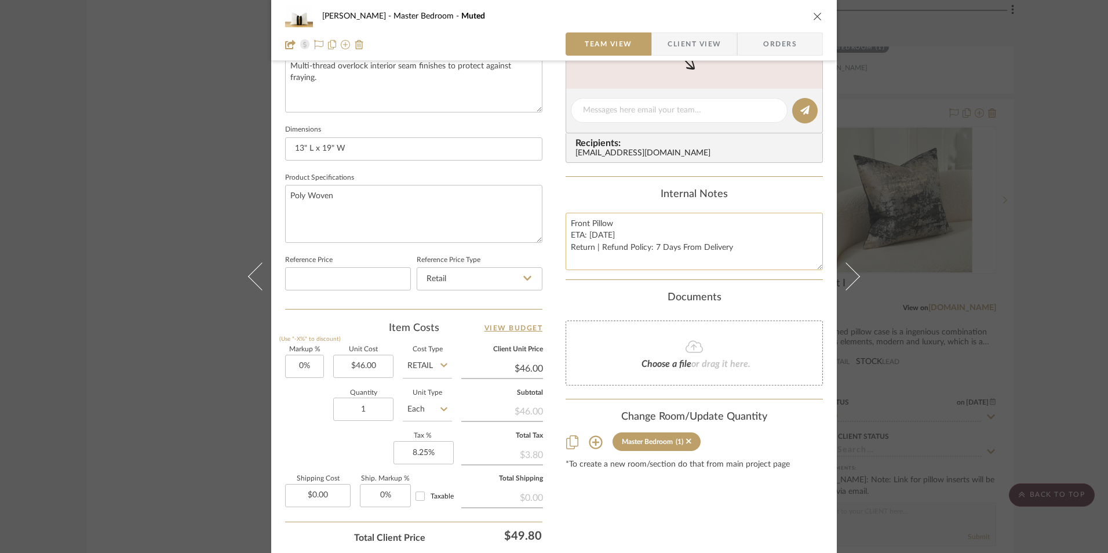
scroll to position [463, 0]
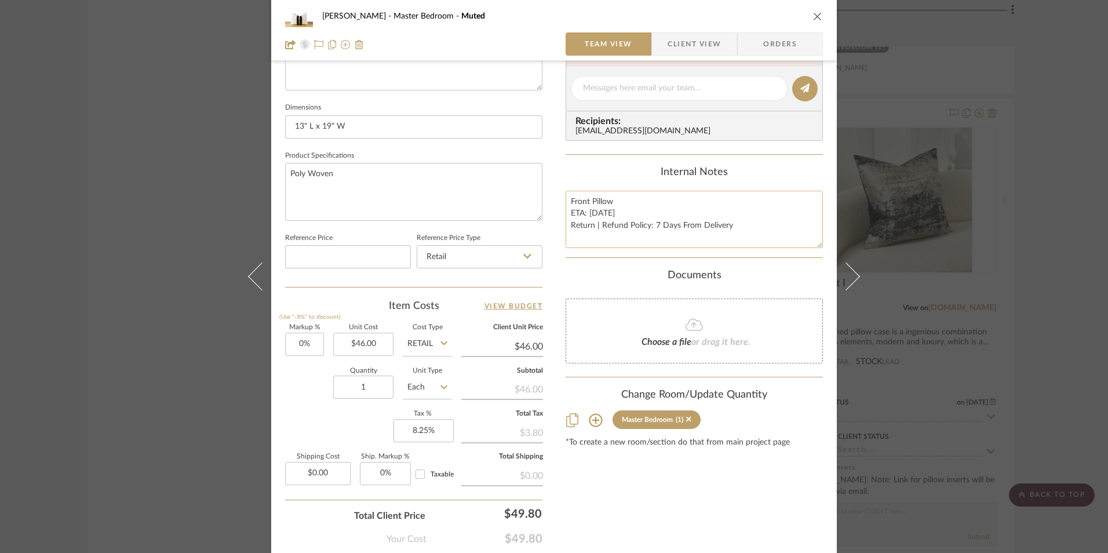
drag, startPoint x: 595, startPoint y: 213, endPoint x: 611, endPoint y: 222, distance: 17.9
click at [595, 213] on textarea "Front Pillow ETA: 9.6.2025 Return | Refund Policy: 7 Days From Delivery" at bounding box center [693, 219] width 257 height 57
type textarea "Front Pillow ETA: 9.11.2025 Return | Refund Policy: 7 Days From Delivery"
click at [609, 173] on div "Internal Notes" at bounding box center [693, 172] width 257 height 13
click at [813, 13] on icon "close" at bounding box center [817, 16] width 9 height 9
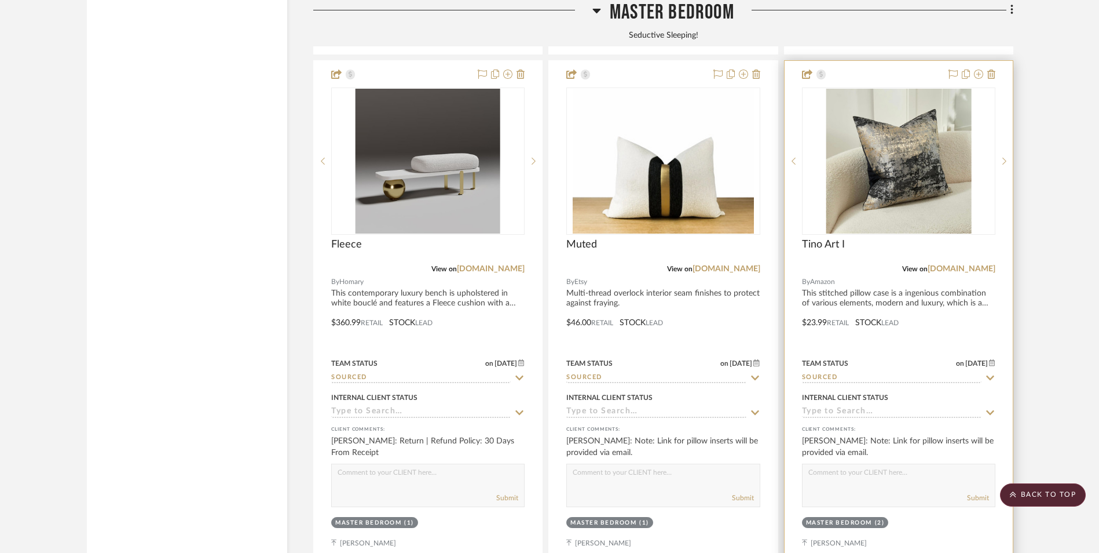
scroll to position [4576, 0]
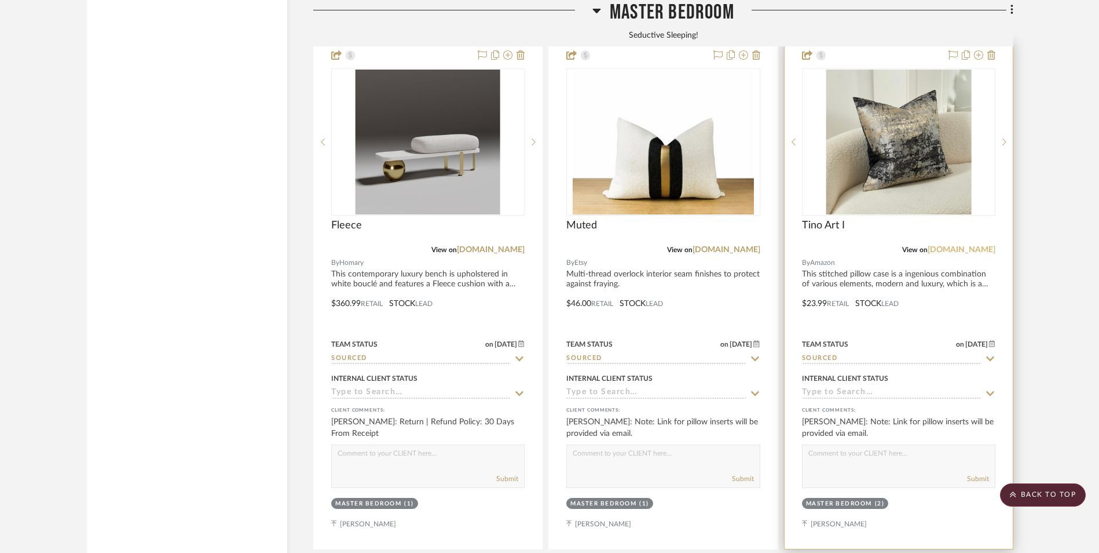
click at [977, 246] on link "[DOMAIN_NAME]" at bounding box center [962, 250] width 68 height 8
click at [879, 95] on img "0" at bounding box center [898, 142] width 145 height 145
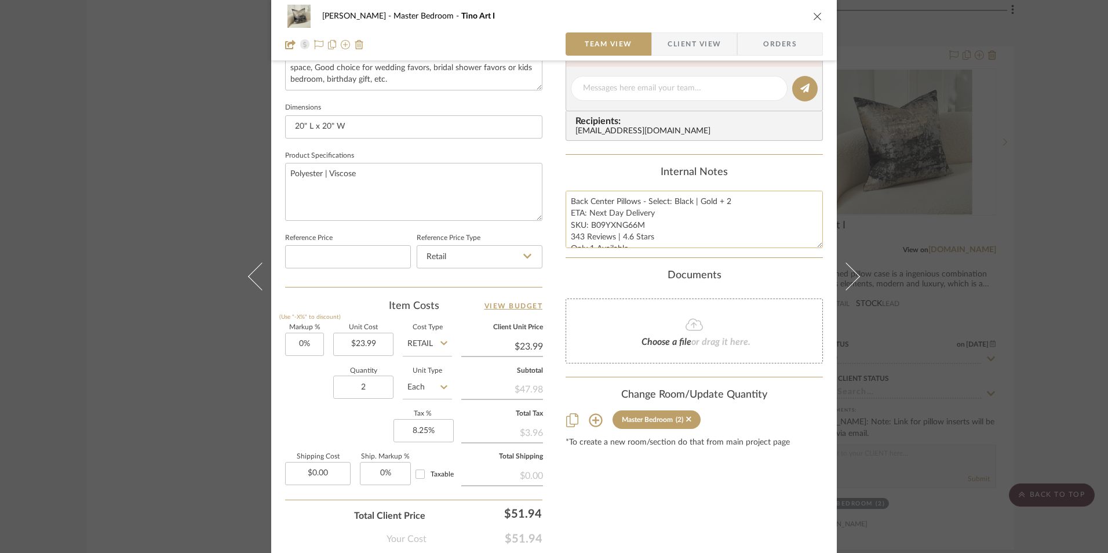
scroll to position [24, 0]
click at [589, 224] on textarea "Back Center Pillows - Select: Black | Gold + 2 ETA: Next Day Delivery SKU: B09Y…" at bounding box center [693, 219] width 257 height 57
type textarea "Back Center Pillows - Select: Black | Gold + 2 ETA: Next Day Delivery SKU: B09Y…"
click at [611, 174] on div "Internal Notes" at bounding box center [693, 172] width 257 height 13
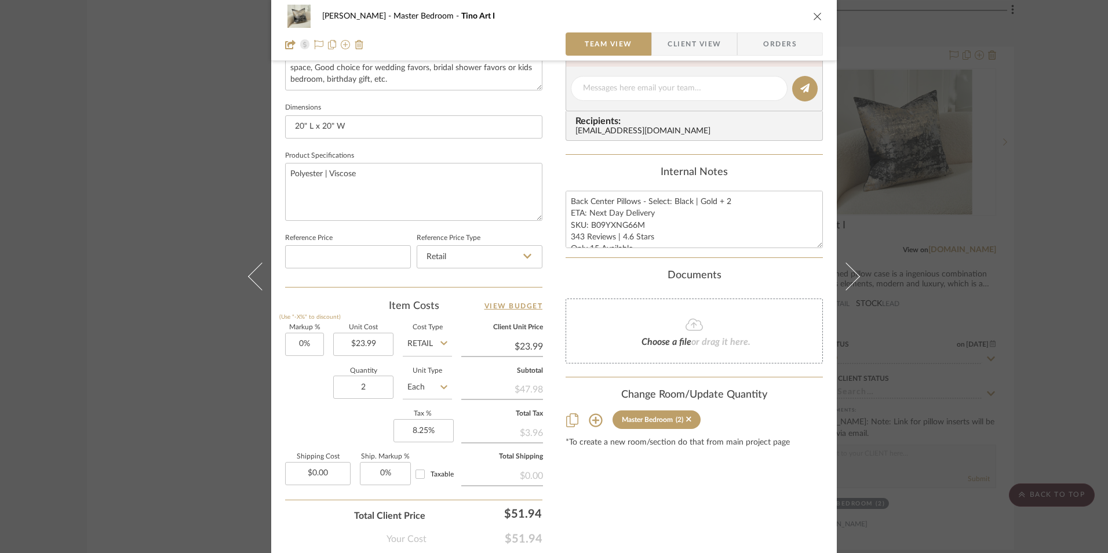
click at [696, 48] on span "Client View" at bounding box center [693, 43] width 53 height 23
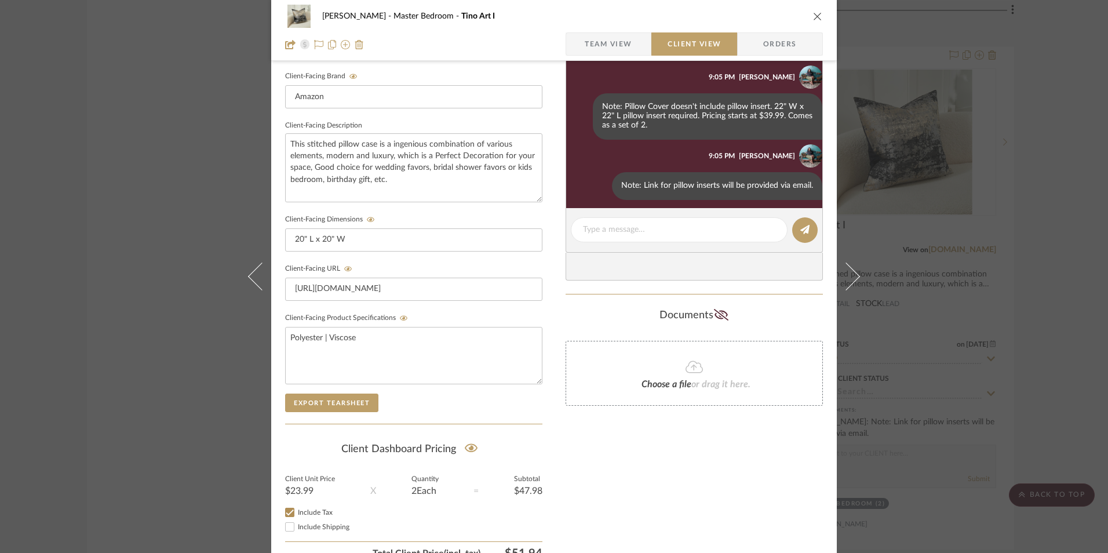
scroll to position [125, 0]
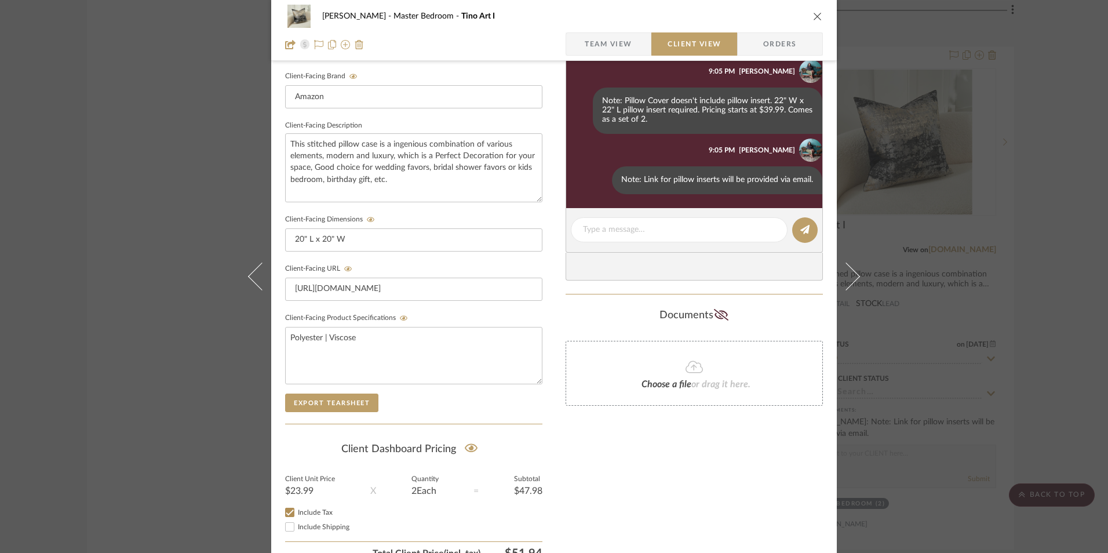
click at [813, 16] on icon "close" at bounding box center [817, 16] width 9 height 9
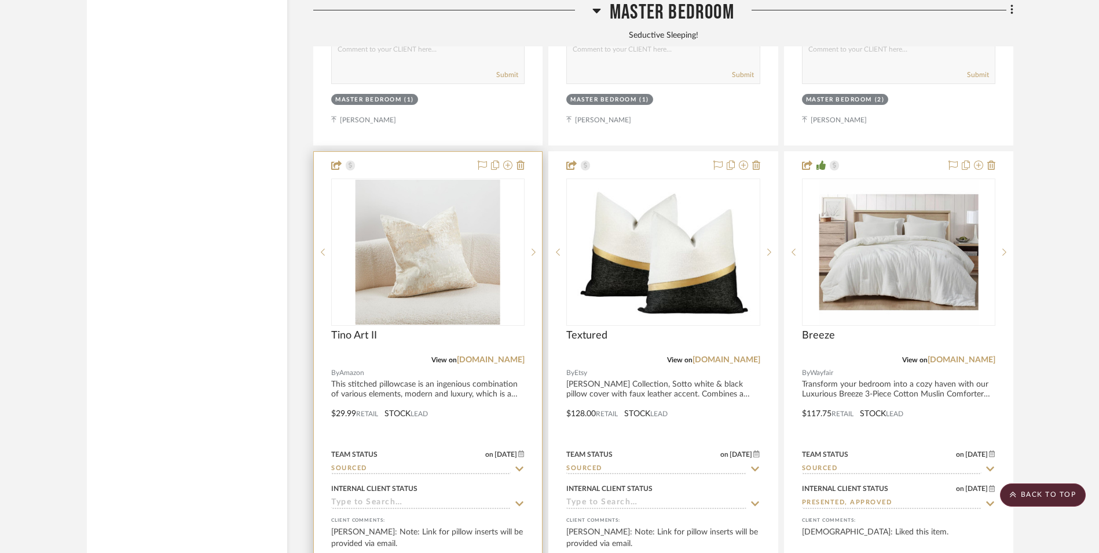
scroll to position [5098, 0]
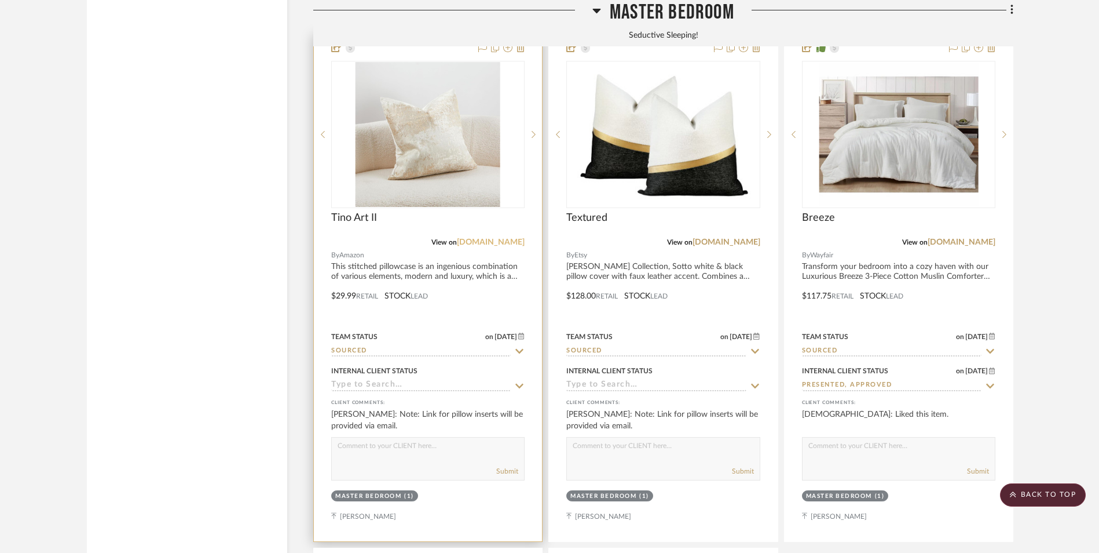
click at [499, 238] on link "[DOMAIN_NAME]" at bounding box center [491, 242] width 68 height 8
click at [443, 102] on img "0" at bounding box center [428, 134] width 145 height 145
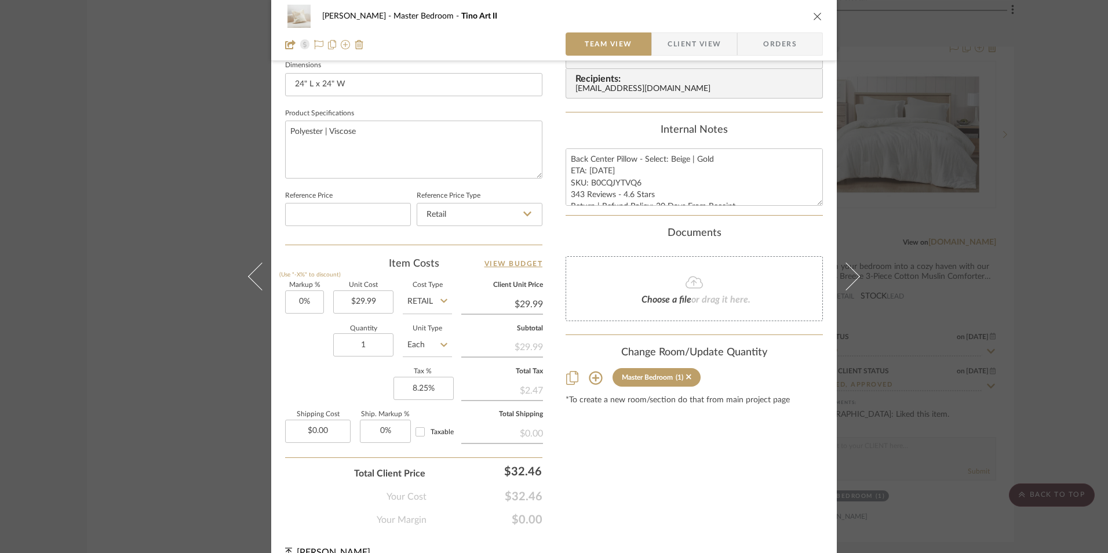
scroll to position [521, 0]
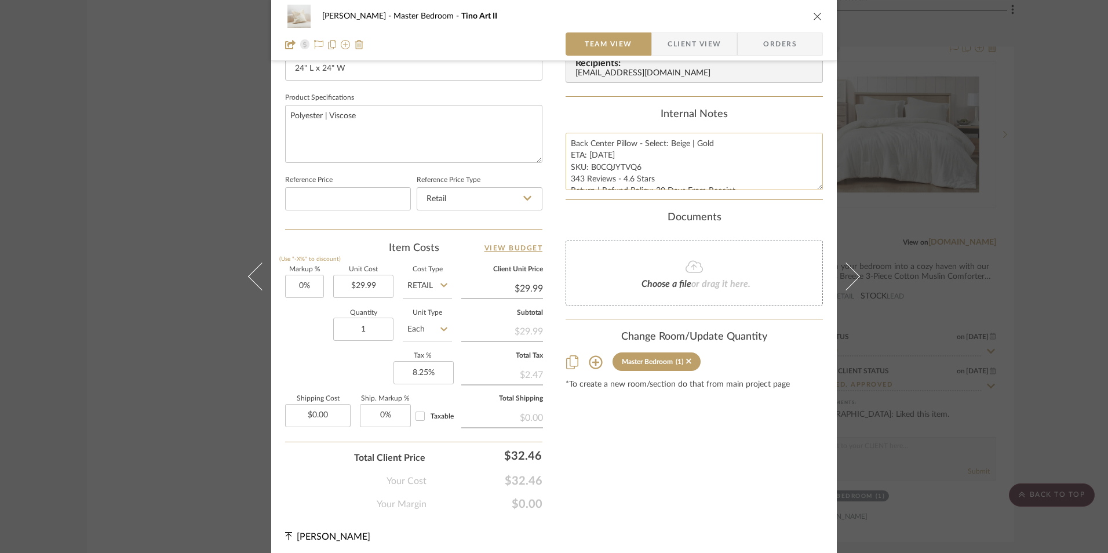
drag, startPoint x: 601, startPoint y: 156, endPoint x: 587, endPoint y: 156, distance: 13.9
click at [587, 156] on textarea "Back Center Pillow - Select: Beige | Gold ETA: 8.28.2025 SKU: B0CQJYTVQ6 343 Re…" at bounding box center [693, 161] width 257 height 57
type textarea "Back Center Pillow - Select: Beige | Gold ETA: 9.1.2025 SKU: B0CQJYTVQ6 343 Rev…"
click at [598, 119] on div "Internal Notes" at bounding box center [693, 114] width 257 height 13
click at [816, 14] on icon "close" at bounding box center [817, 16] width 9 height 9
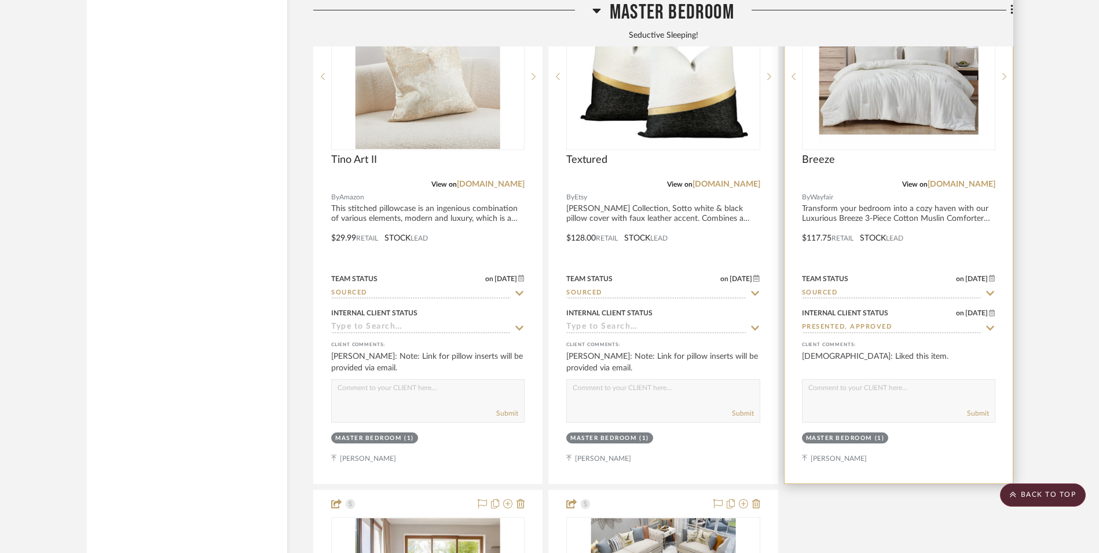
scroll to position [5098, 0]
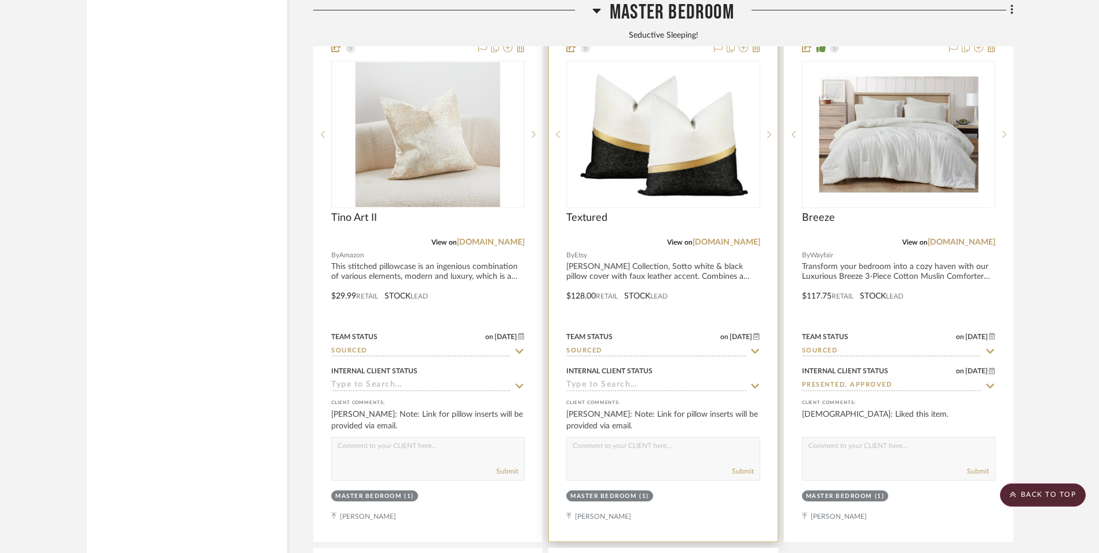
drag, startPoint x: 755, startPoint y: 148, endPoint x: 746, endPoint y: 154, distance: 10.8
click at [754, 238] on link "etsy.com" at bounding box center [727, 242] width 68 height 8
click at [708, 95] on img "0" at bounding box center [663, 134] width 181 height 145
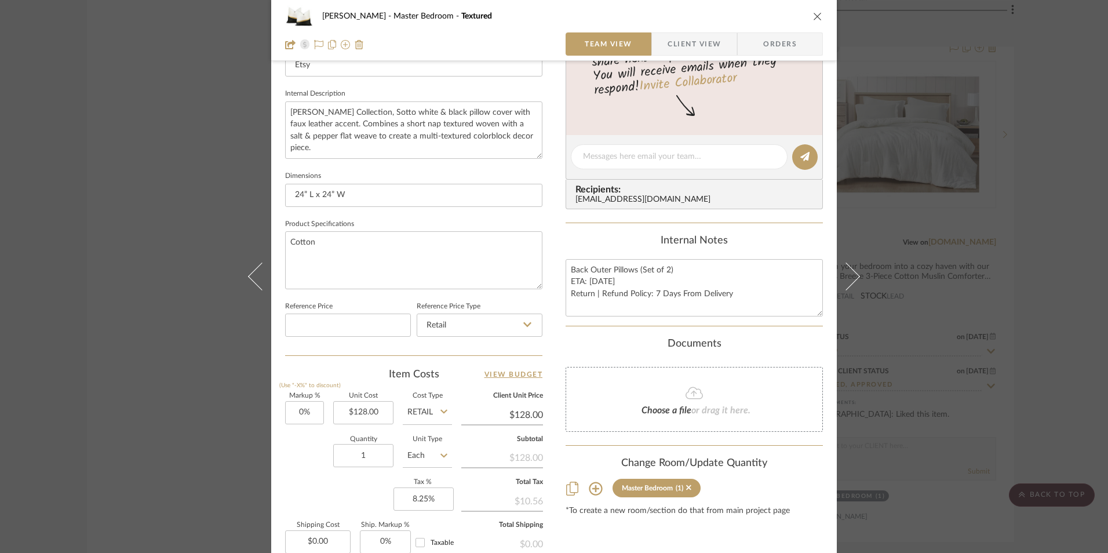
scroll to position [463, 0]
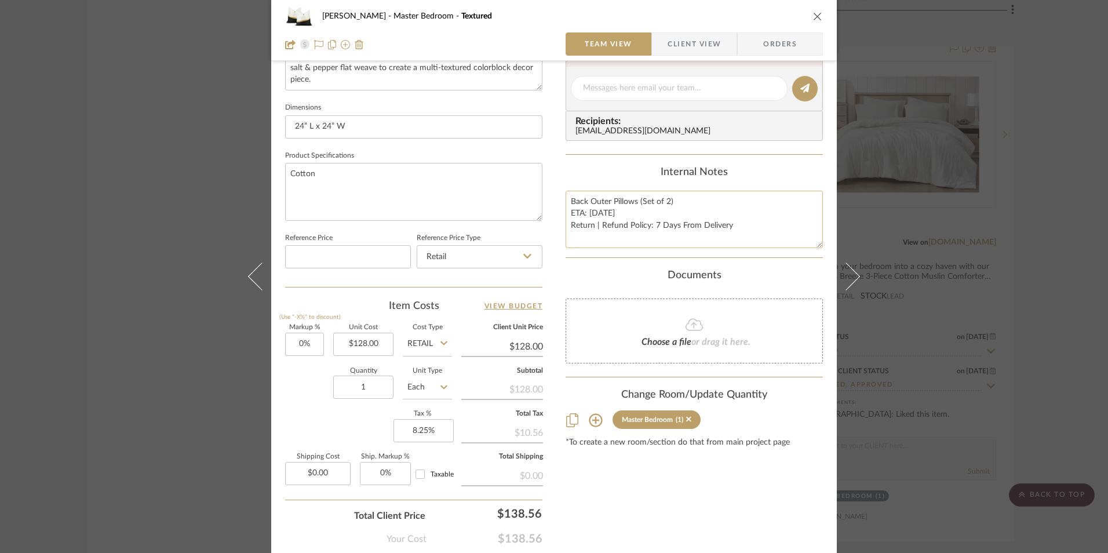
click at [595, 214] on textarea "Back Outer Pillows (Set of 2) ETA: 9.4.2025 Return | Refund Policy: 7 Days From…" at bounding box center [693, 219] width 257 height 57
type textarea "Back Outer Pillows (Set of 2) ETA: 9.11.2025 Return | Refund Policy: 7 Days Fro…"
drag, startPoint x: 654, startPoint y: 177, endPoint x: 703, endPoint y: 198, distance: 53.5
click at [653, 177] on div "Internal Notes" at bounding box center [693, 172] width 257 height 13
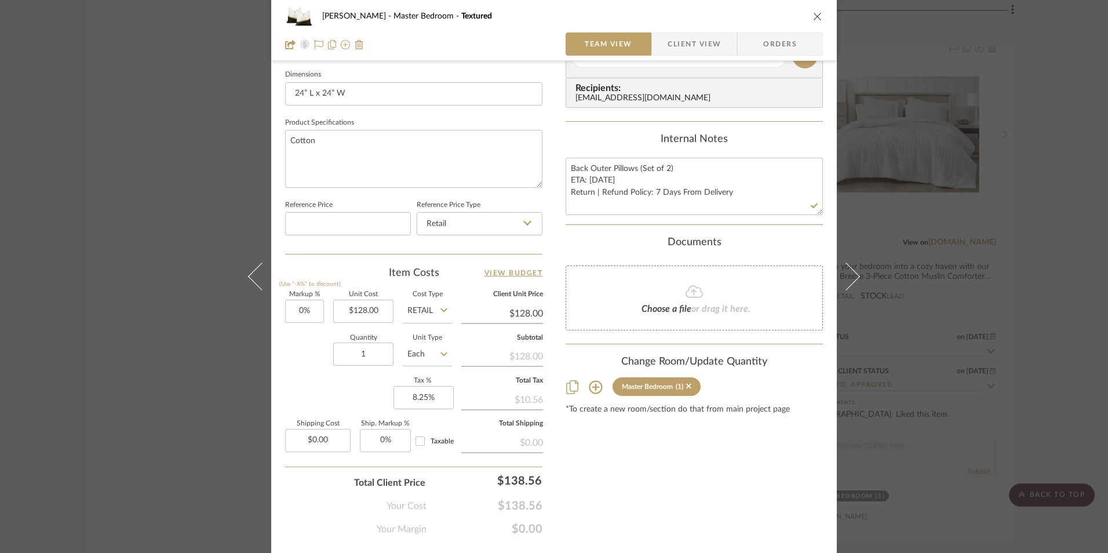
scroll to position [526, 0]
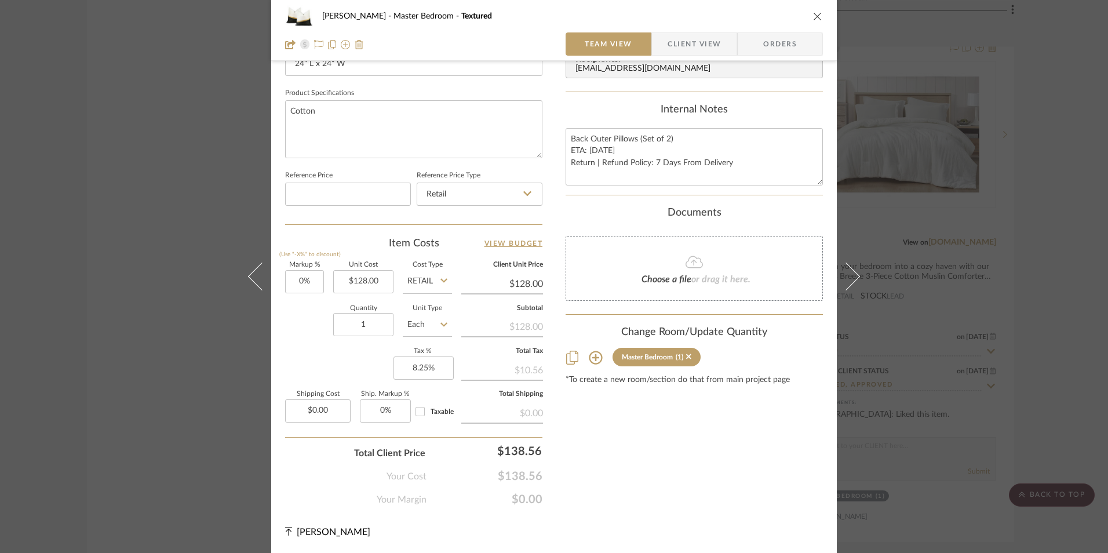
click at [813, 19] on icon "close" at bounding box center [817, 16] width 9 height 9
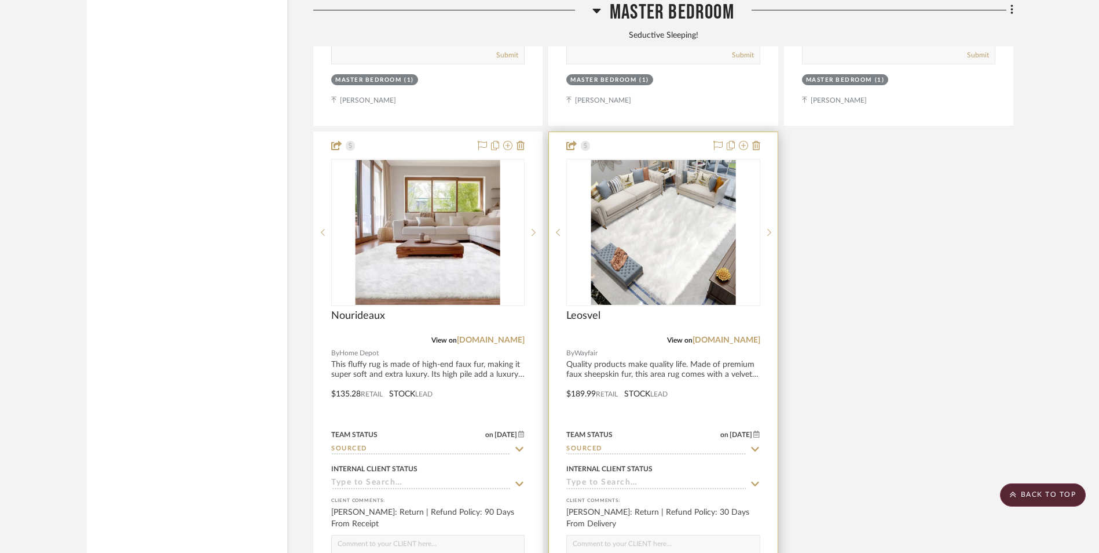
scroll to position [5561, 0]
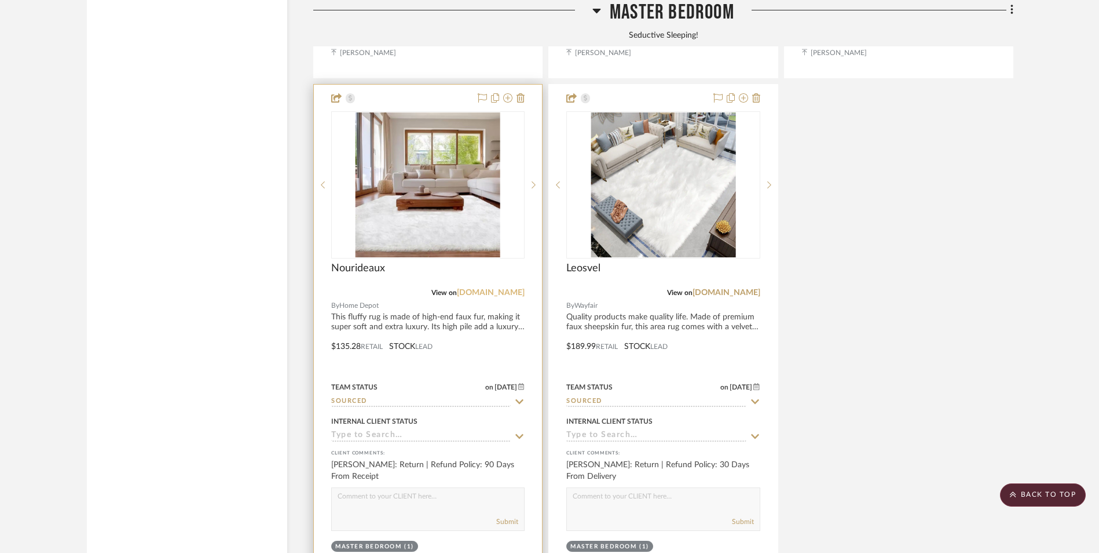
click at [504, 288] on link "[DOMAIN_NAME]" at bounding box center [491, 292] width 68 height 8
click at [450, 140] on img "0" at bounding box center [428, 184] width 145 height 145
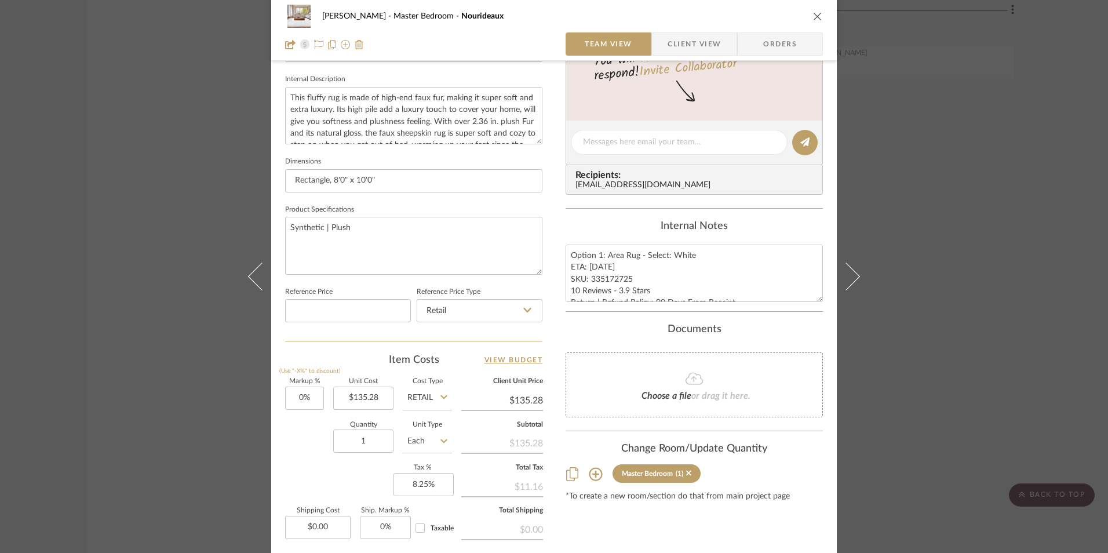
scroll to position [521, 0]
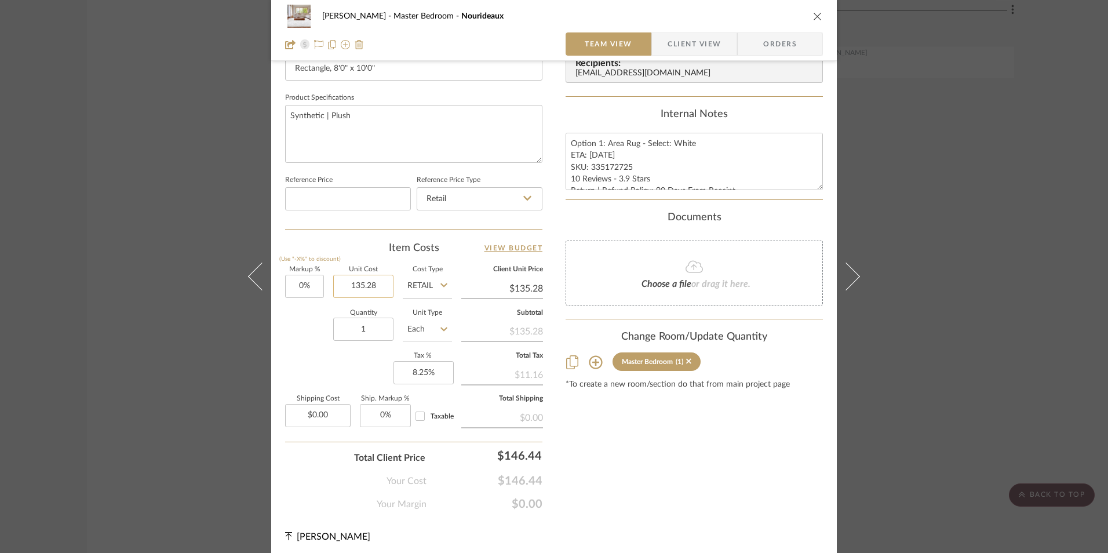
click at [368, 279] on input "135.28" at bounding box center [363, 286] width 60 height 23
type input "$121.75"
click at [598, 213] on div "Documents" at bounding box center [693, 217] width 257 height 13
click at [595, 152] on textarea "Option 1: Area Rug - Select: White ETA: 9.3.2025 SKU: 335172725 10 Reviews - 3.…" at bounding box center [693, 161] width 257 height 57
type input "$121.75"
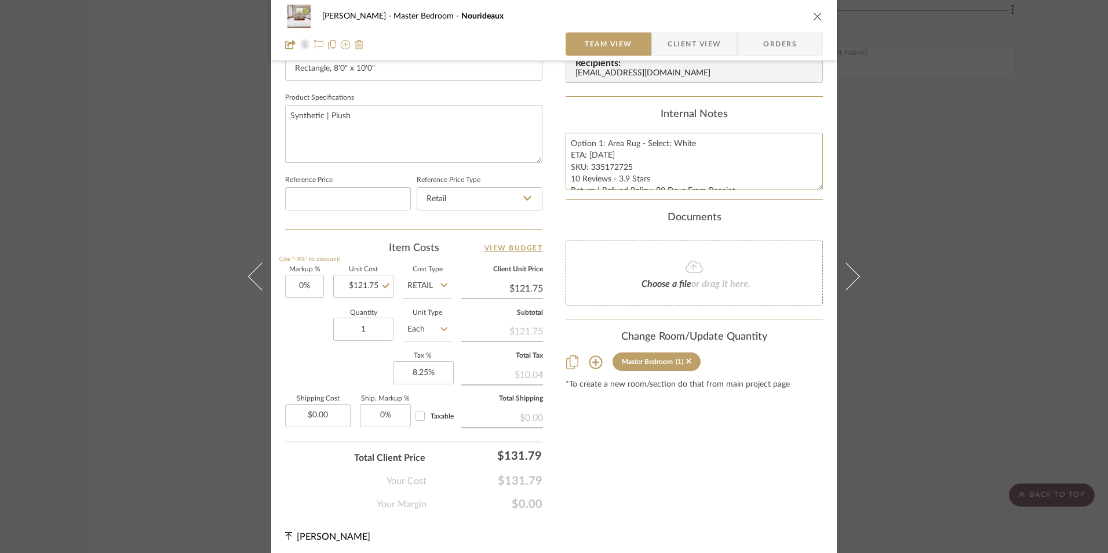
type textarea "Option 1: Area Rug - Select: White ETA: 9.8.2025 SKU: 335172725 10 Reviews - 3.…"
click at [606, 130] on div "Internal Notes Option 1: Area Rug - Select: White ETA: 9.8.2025 SKU: 335172725 …" at bounding box center [693, 149] width 257 height 82
click at [819, 13] on div "Jeree Hall Master Bedroom Nourideaux Team View Client View Orders" at bounding box center [553, 30] width 565 height 61
click at [816, 15] on icon "close" at bounding box center [817, 16] width 9 height 9
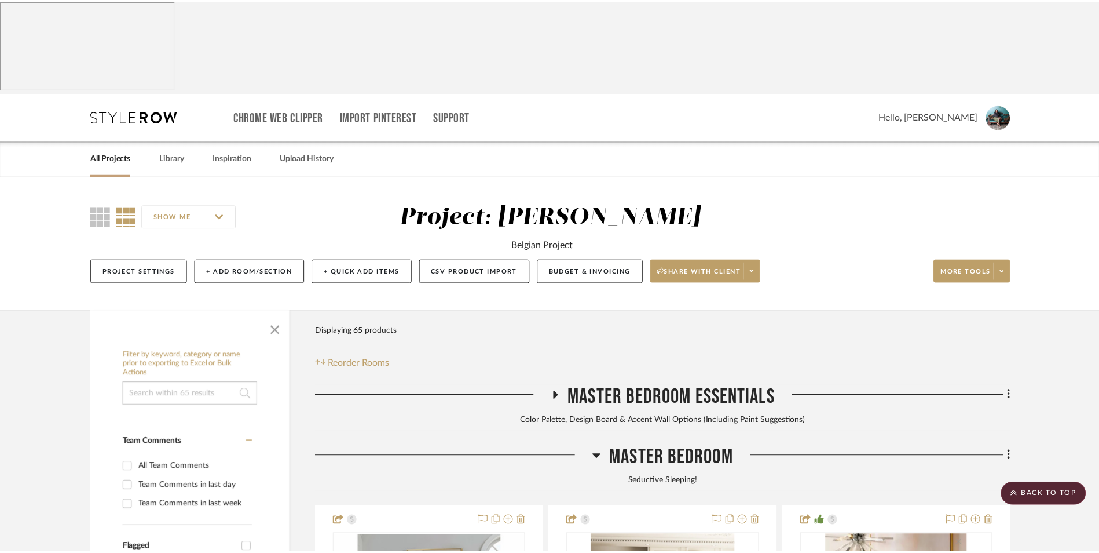
scroll to position [5561, 0]
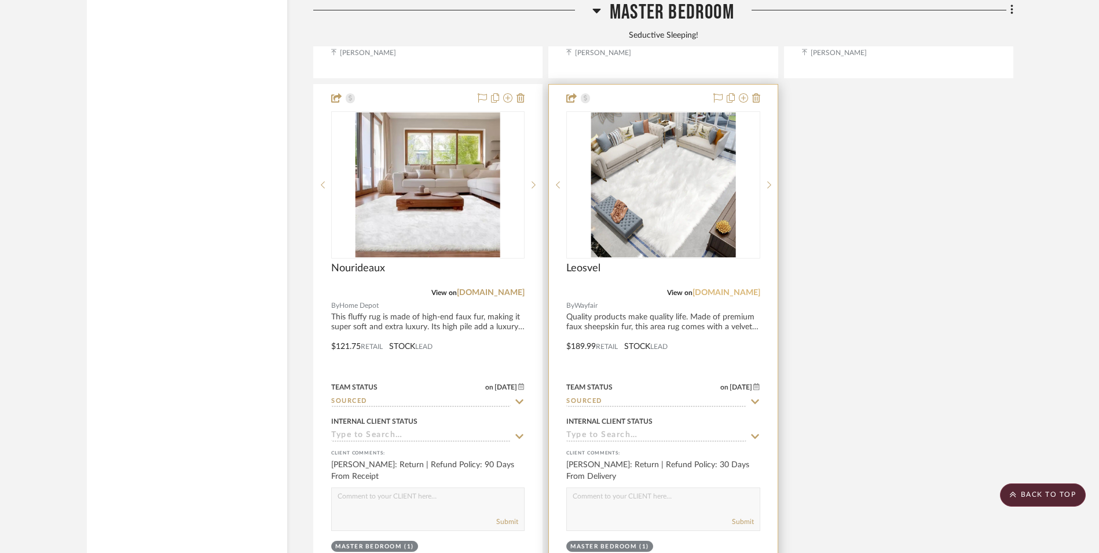
click at [744, 288] on link "[DOMAIN_NAME]" at bounding box center [727, 292] width 68 height 8
click at [672, 133] on img "0" at bounding box center [663, 184] width 145 height 145
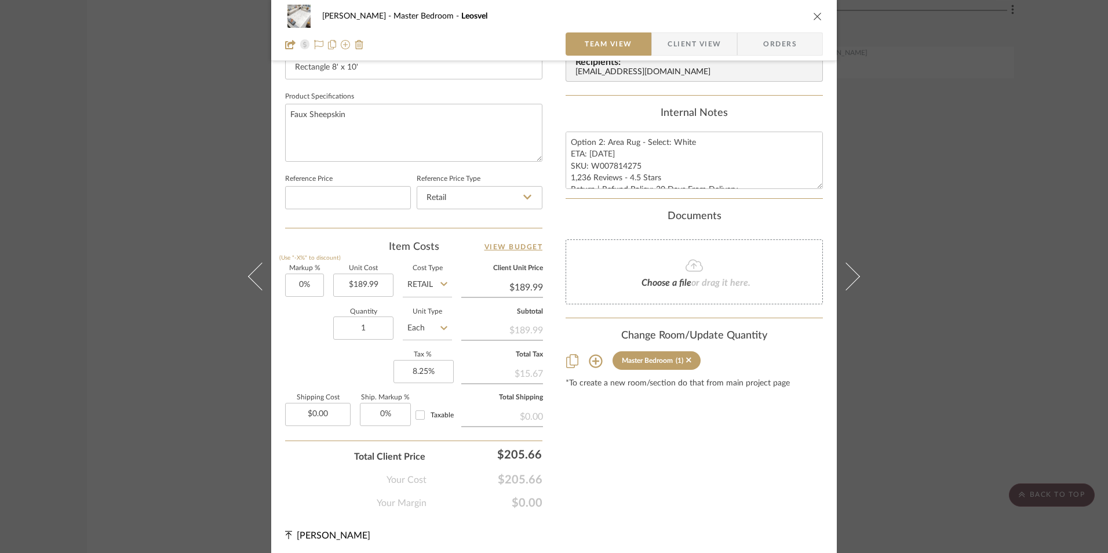
scroll to position [526, 0]
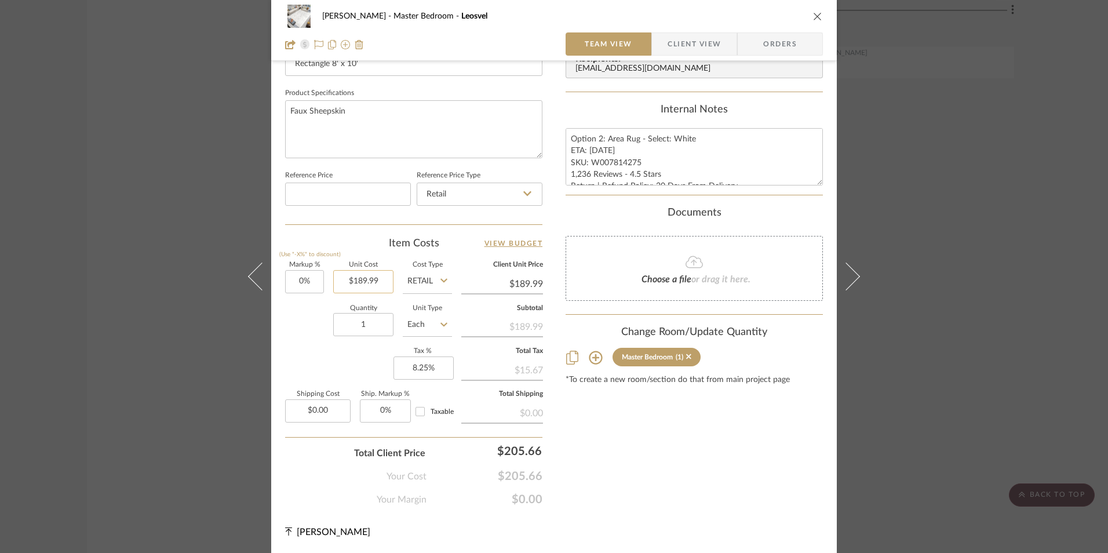
click at [359, 280] on input "$189.99" at bounding box center [363, 281] width 60 height 23
type input "$167.68"
click at [611, 423] on div "Content here copies to Client View - confirm visibility there. Show in Client D…" at bounding box center [693, 29] width 257 height 953
type input "$167.68"
click at [595, 150] on textarea "Option 2: Area Rug - Select: White ETA: 8.29.2025 SKU: W007814275 1,236 Reviews…" at bounding box center [693, 156] width 257 height 57
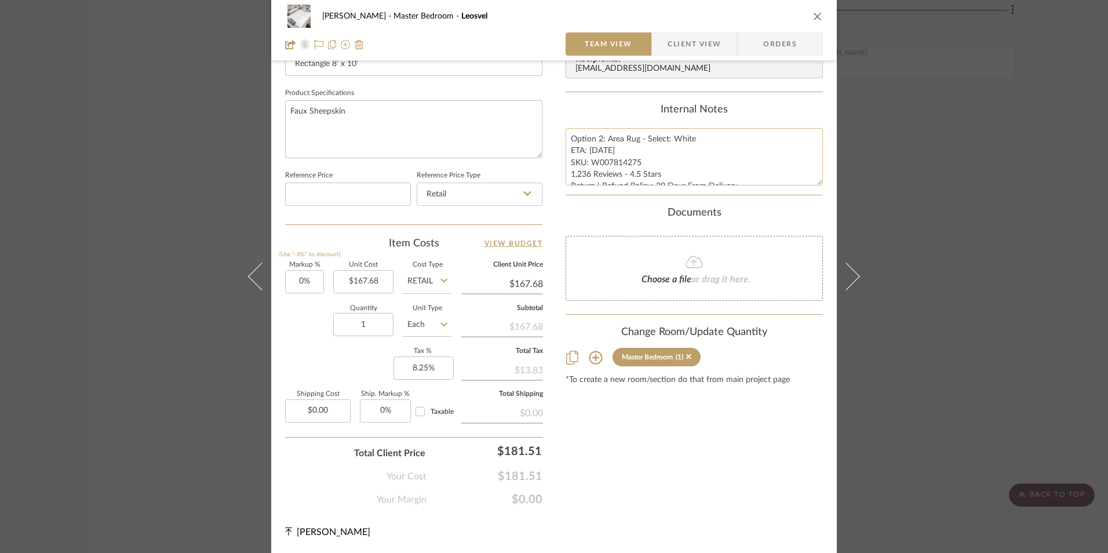
drag, startPoint x: 597, startPoint y: 148, endPoint x: 586, endPoint y: 148, distance: 11.0
click at [586, 148] on textarea "Option 2: Area Rug - Select: White ETA: 8.29.2025 SKU: W007814275 1,236 Reviews…" at bounding box center [693, 156] width 257 height 57
type textarea "Option 2: Area Rug - Select: White ETA: 9.5.2025 SKU: W007814275 1,236 Reviews …"
click at [604, 115] on div "Internal Notes" at bounding box center [693, 110] width 257 height 13
click at [812, 16] on button "close" at bounding box center [817, 16] width 10 height 10
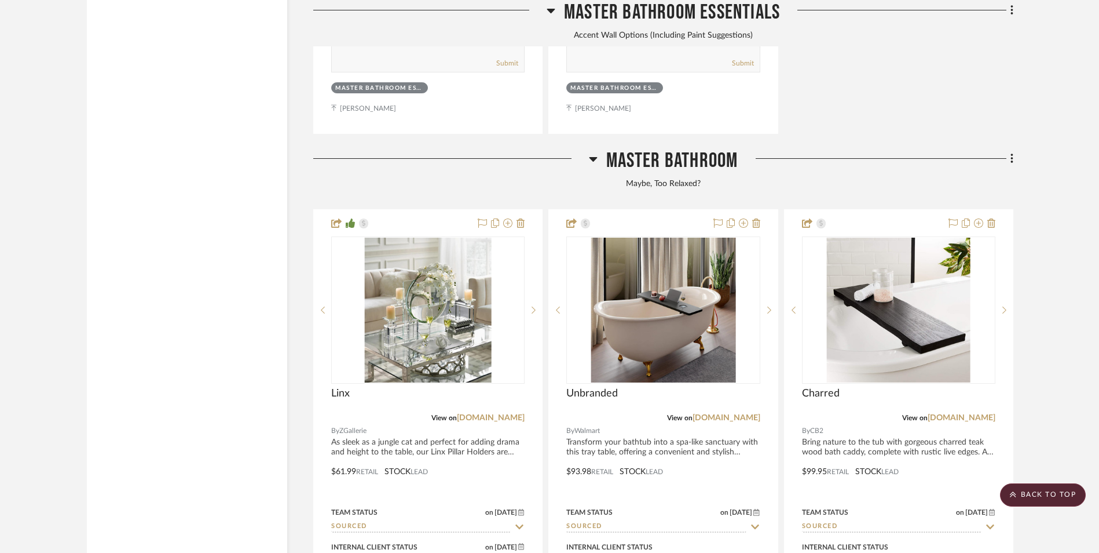
scroll to position [6719, 0]
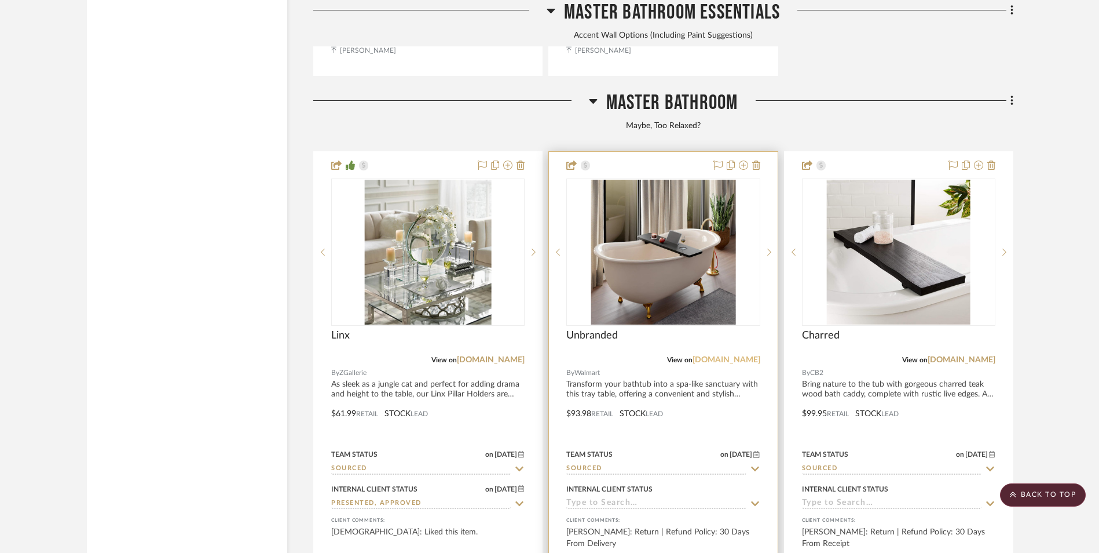
click at [744, 356] on link "walmart.com" at bounding box center [727, 360] width 68 height 8
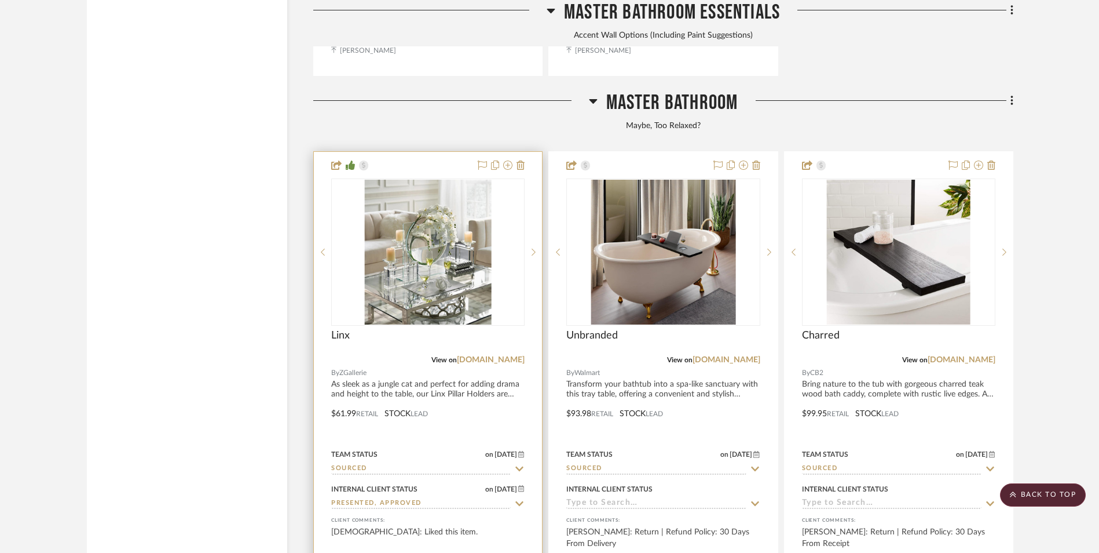
click at [412, 180] on img "0" at bounding box center [428, 252] width 127 height 145
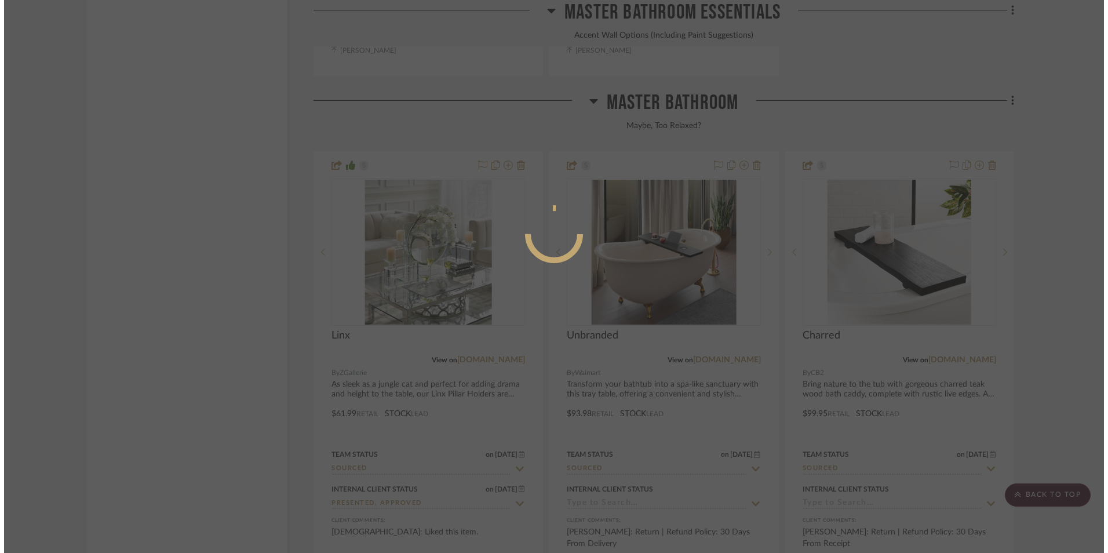
scroll to position [0, 0]
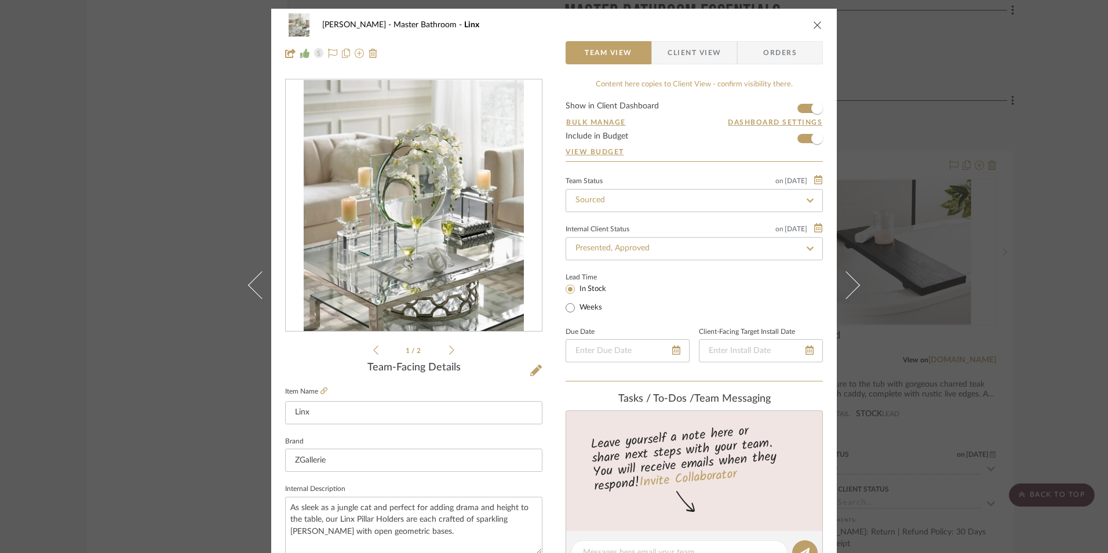
click at [1036, 165] on div "Jeree Hall Master Bathroom Linx Team View Client View Orders 1 / 2 Team-Facing …" at bounding box center [554, 276] width 1108 height 553
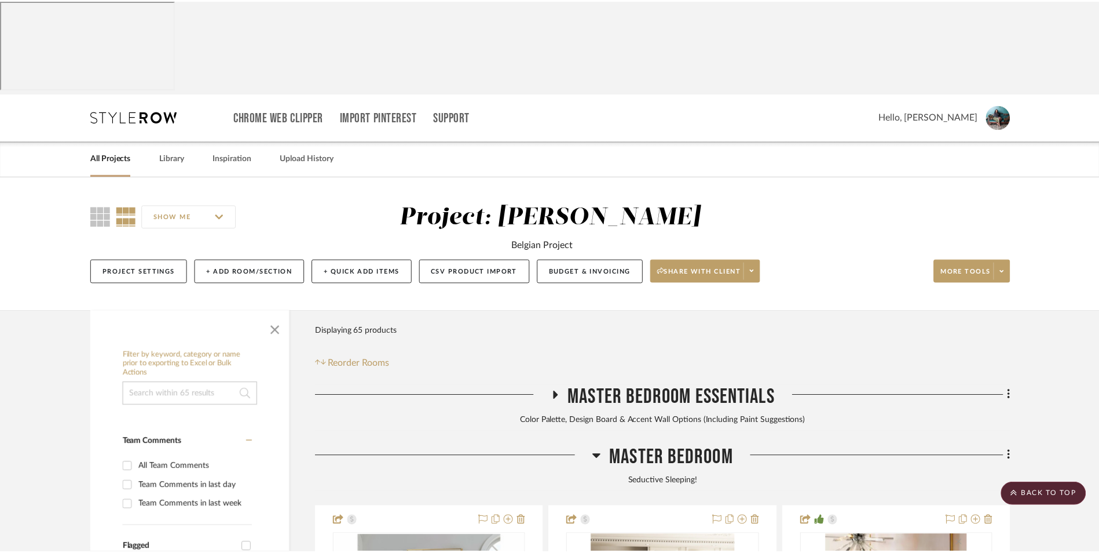
scroll to position [6719, 0]
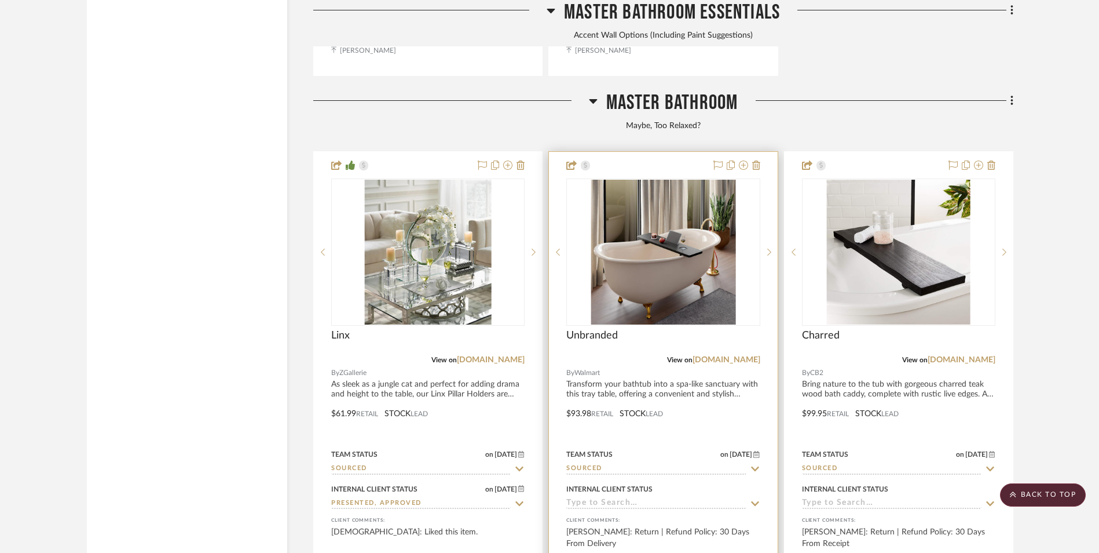
click at [701, 180] on img "0" at bounding box center [663, 252] width 145 height 145
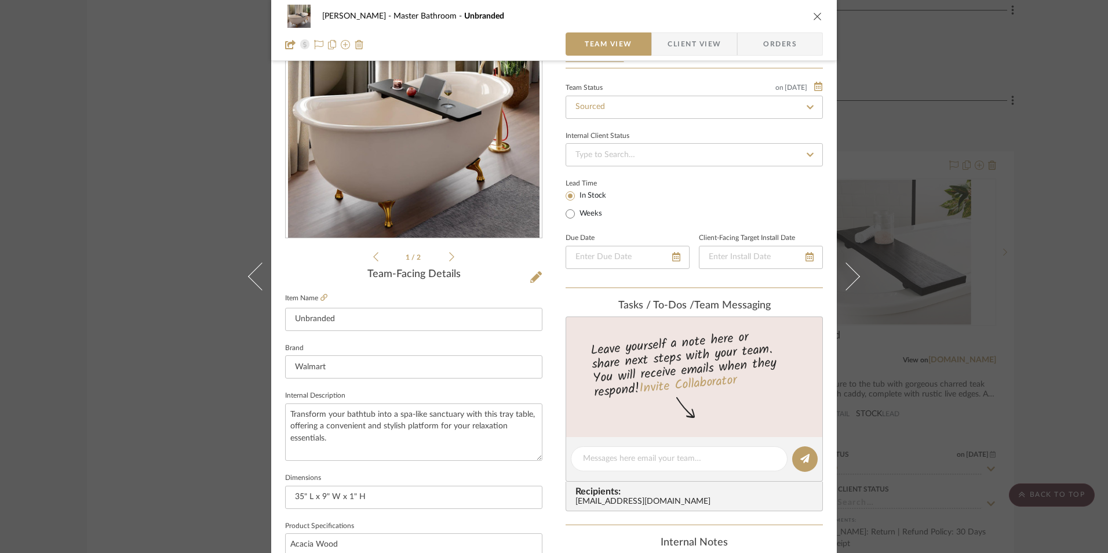
scroll to position [116, 0]
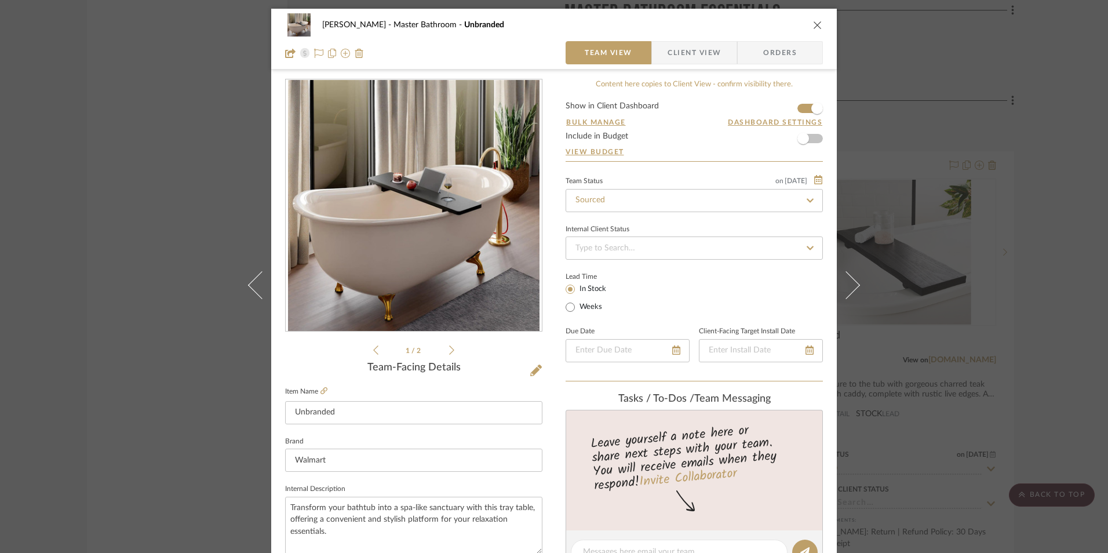
click at [449, 345] on icon at bounding box center [451, 350] width 5 height 10
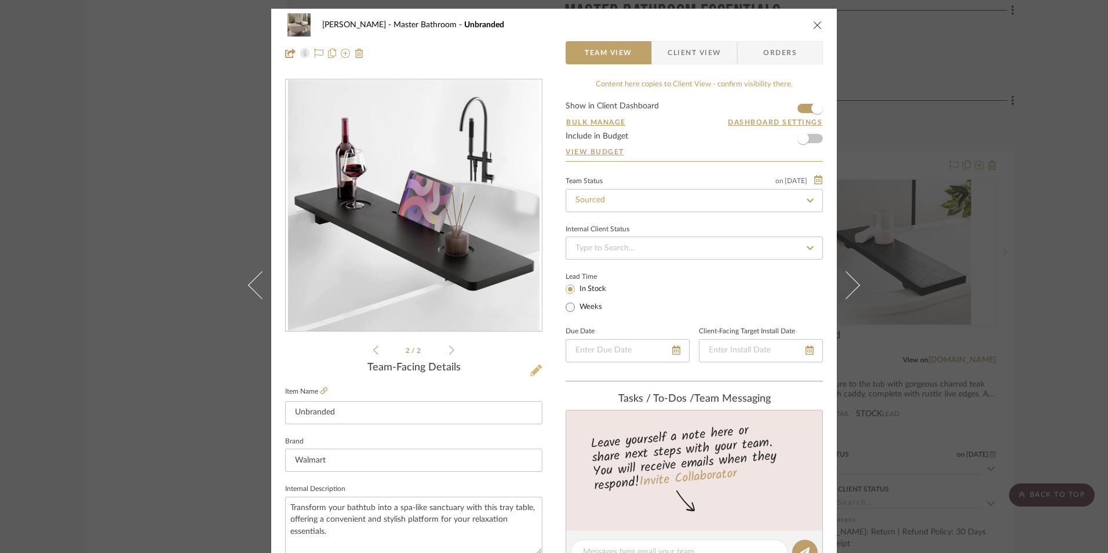
click at [532, 368] on icon at bounding box center [536, 370] width 12 height 12
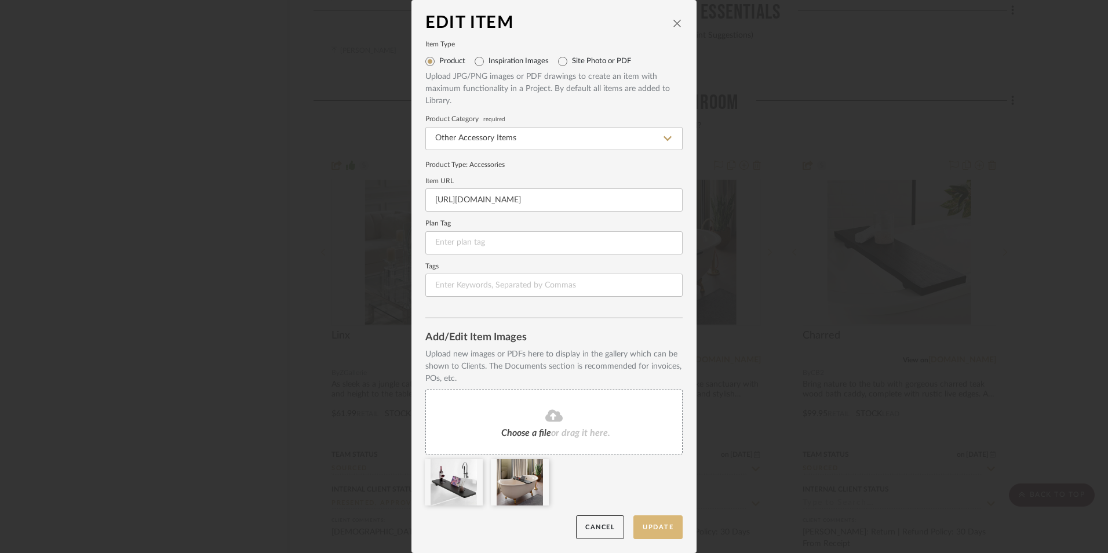
click at [653, 534] on button "Update" at bounding box center [657, 527] width 49 height 24
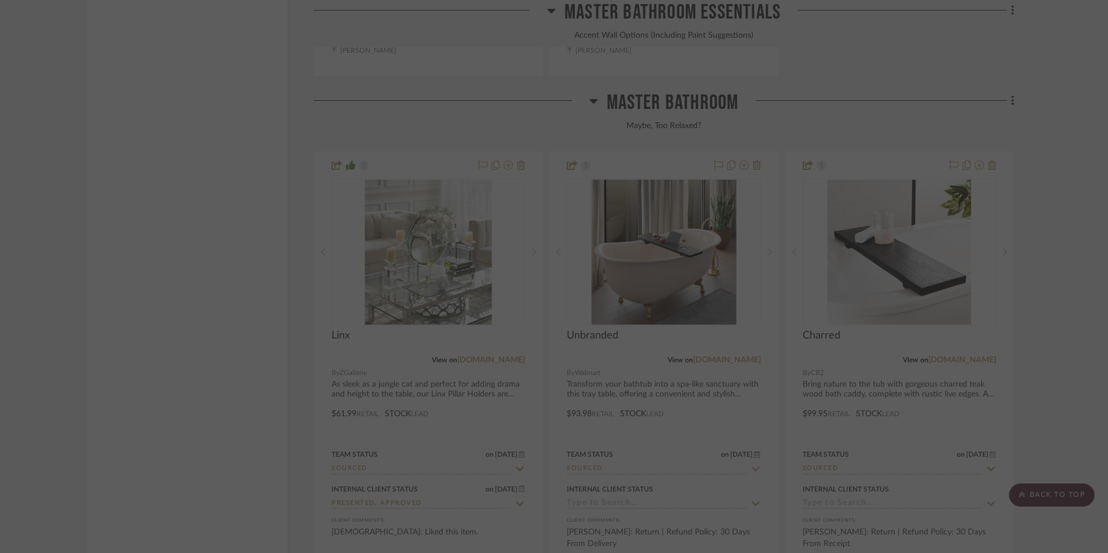
click at [674, 24] on div at bounding box center [554, 276] width 1108 height 553
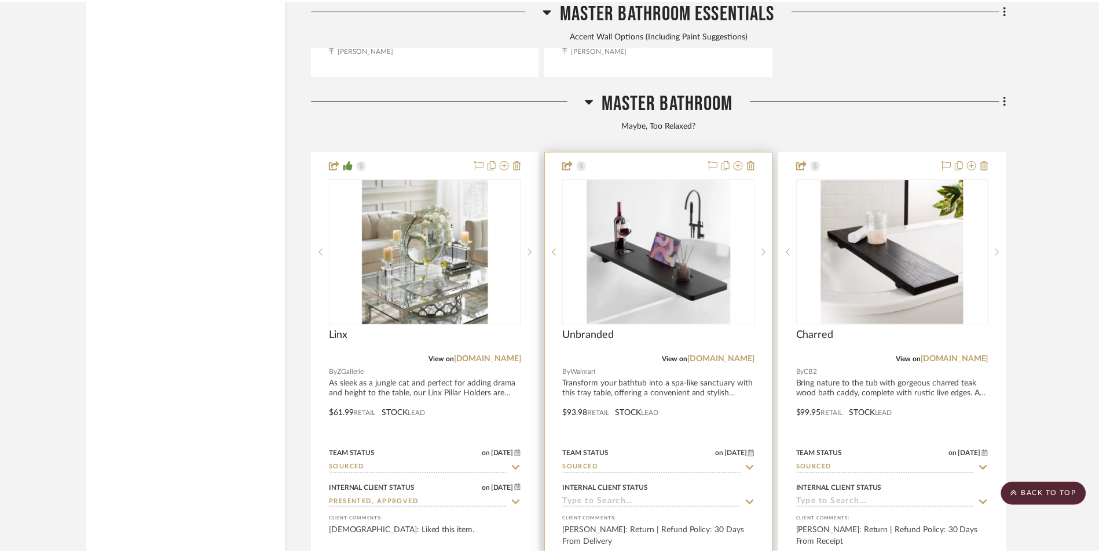
scroll to position [6719, 0]
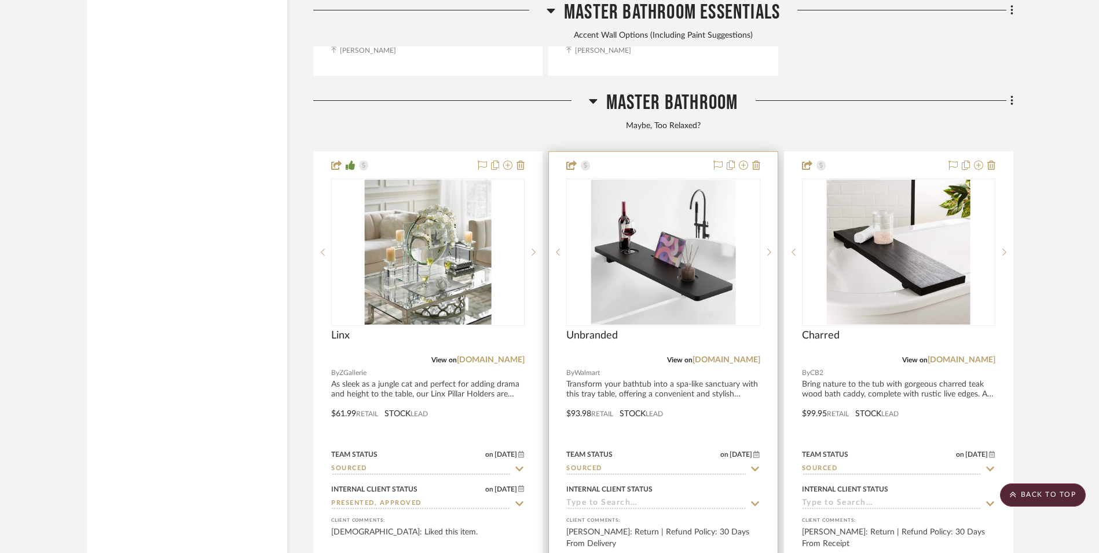
click at [633, 182] on img "0" at bounding box center [663, 252] width 145 height 145
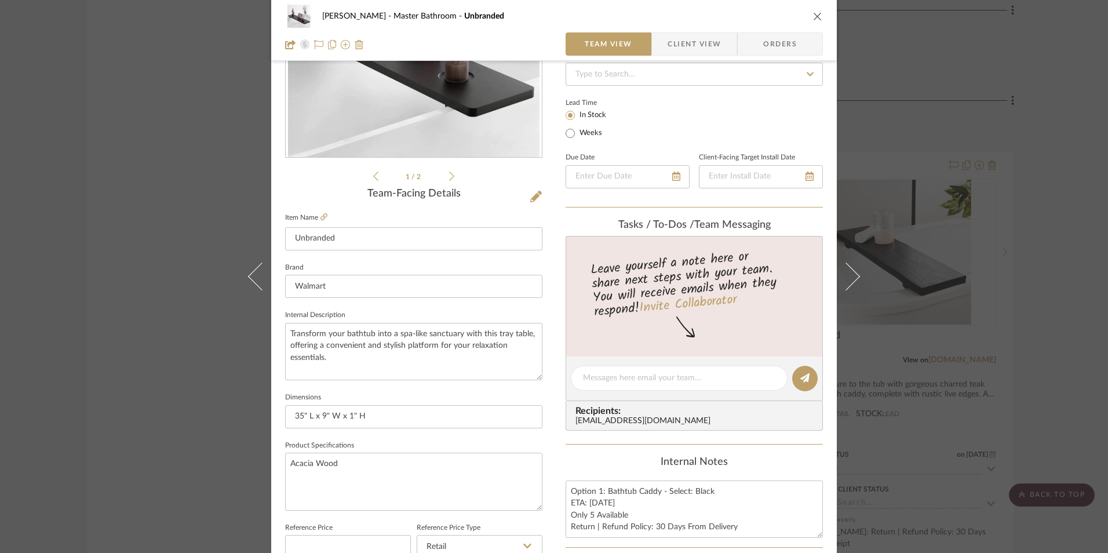
scroll to position [463, 0]
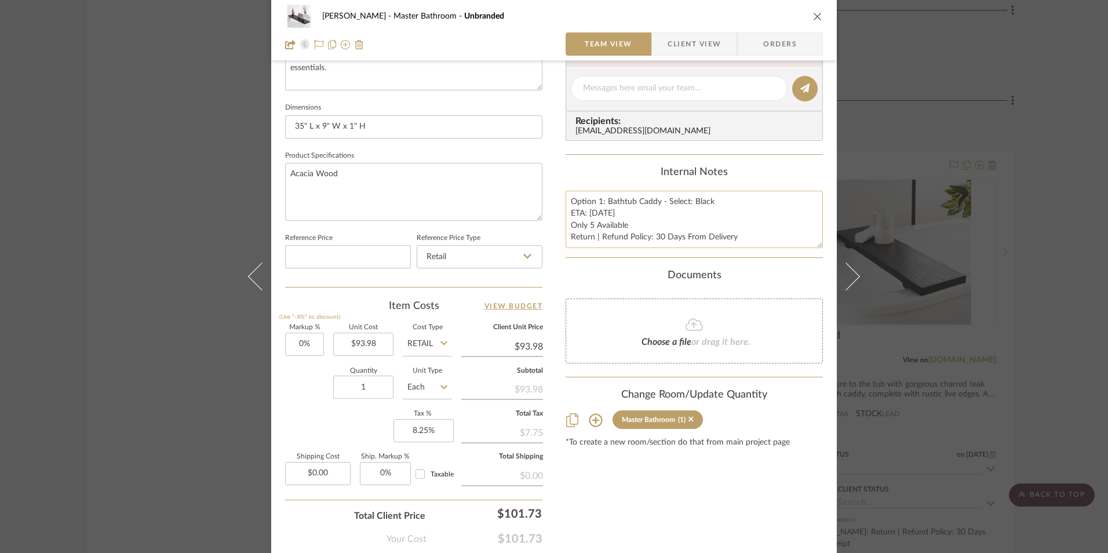
click at [594, 211] on textarea "Option 1: Bathtub Caddy - Select: Black ETA: [DATE] Only 5 Available Return | R…" at bounding box center [693, 219] width 257 height 57
type textarea "Option 1: Bathtub Caddy - Select: Black ETA: [DATE] Only 5 Available Return | R…"
click at [611, 171] on div "Internal Notes" at bounding box center [693, 172] width 257 height 13
click at [813, 16] on icon "close" at bounding box center [817, 16] width 9 height 9
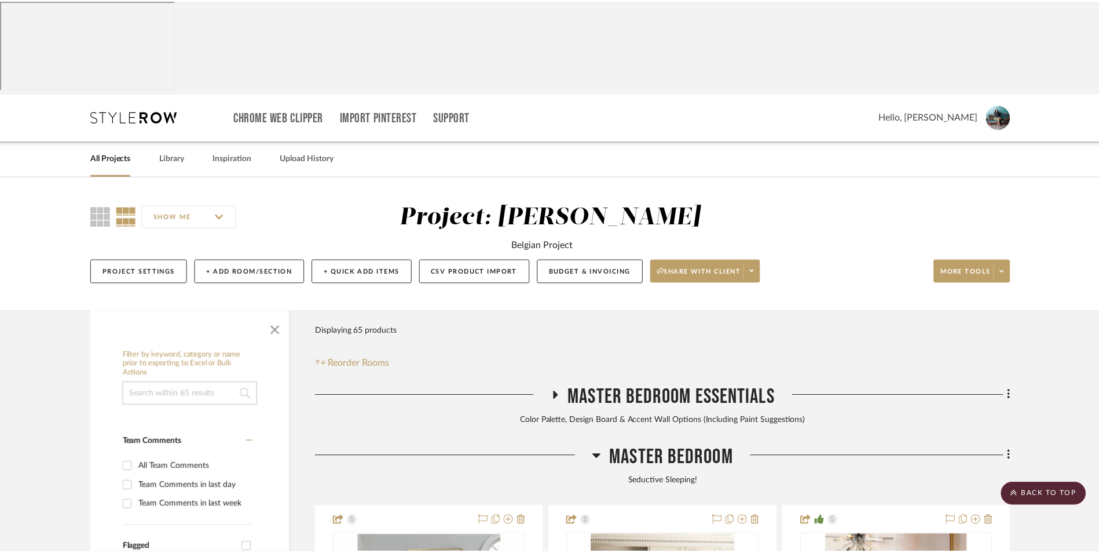
scroll to position [6719, 0]
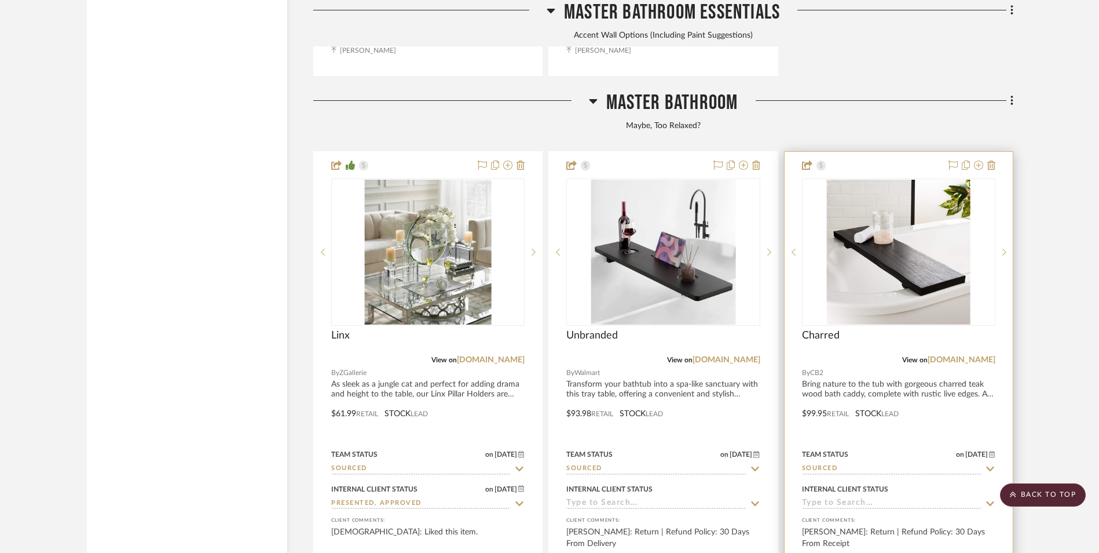
click at [915, 180] on img "0" at bounding box center [899, 252] width 144 height 145
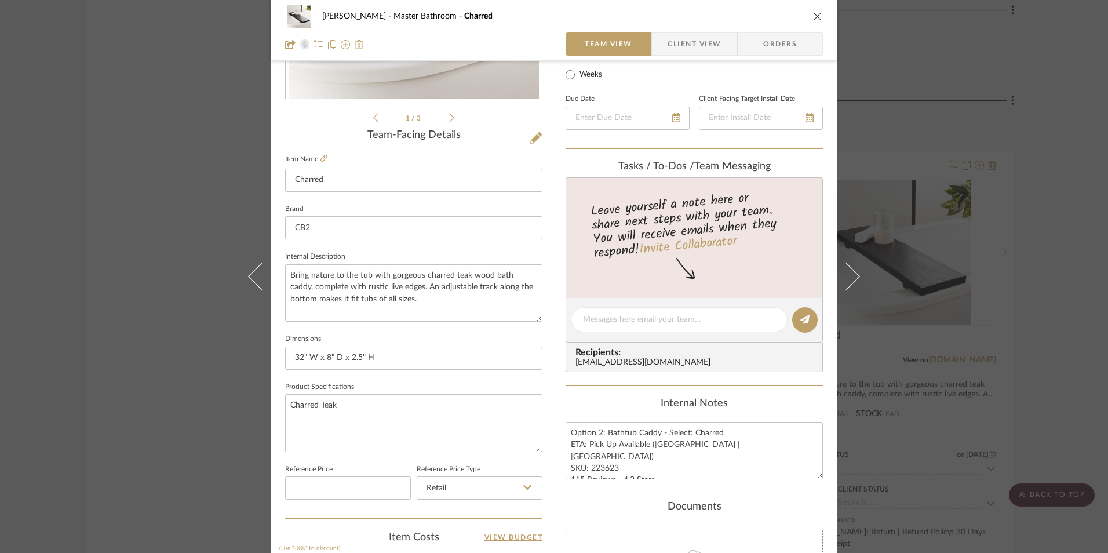
scroll to position [232, 0]
click at [320, 156] on icon at bounding box center [323, 158] width 7 height 7
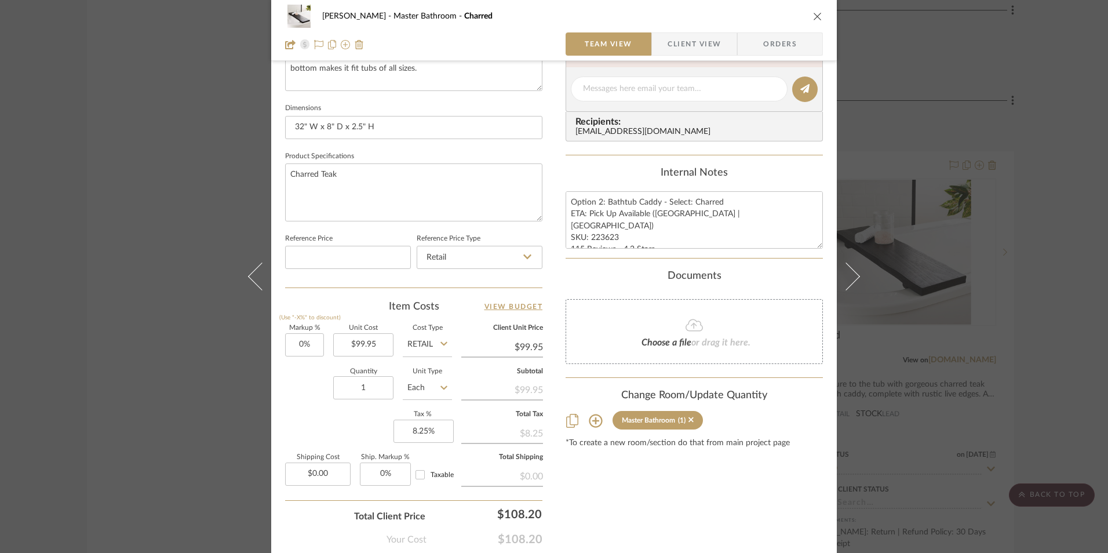
scroll to position [463, 0]
click at [813, 17] on icon "close" at bounding box center [817, 16] width 9 height 9
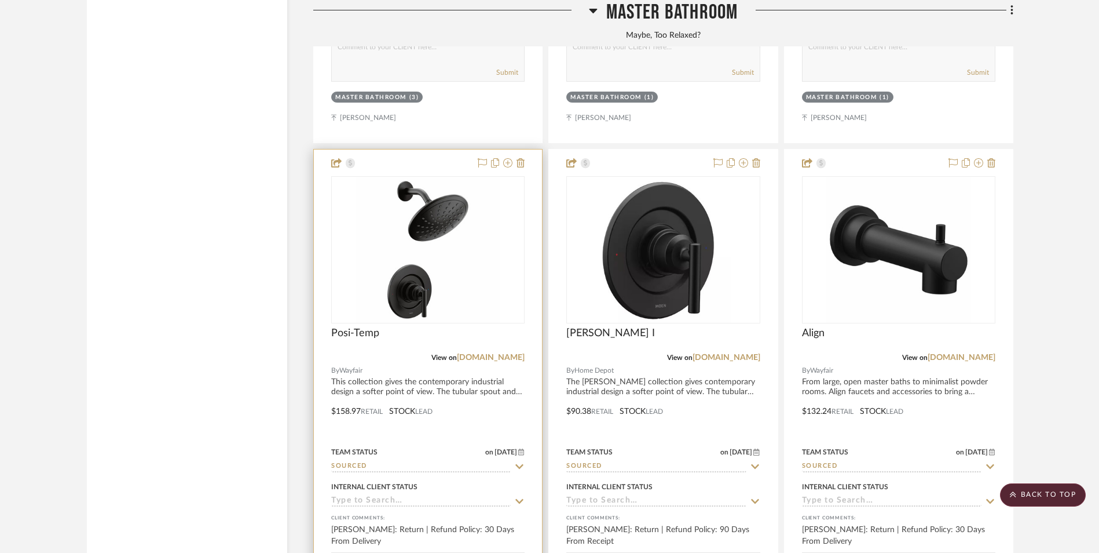
scroll to position [7299, 0]
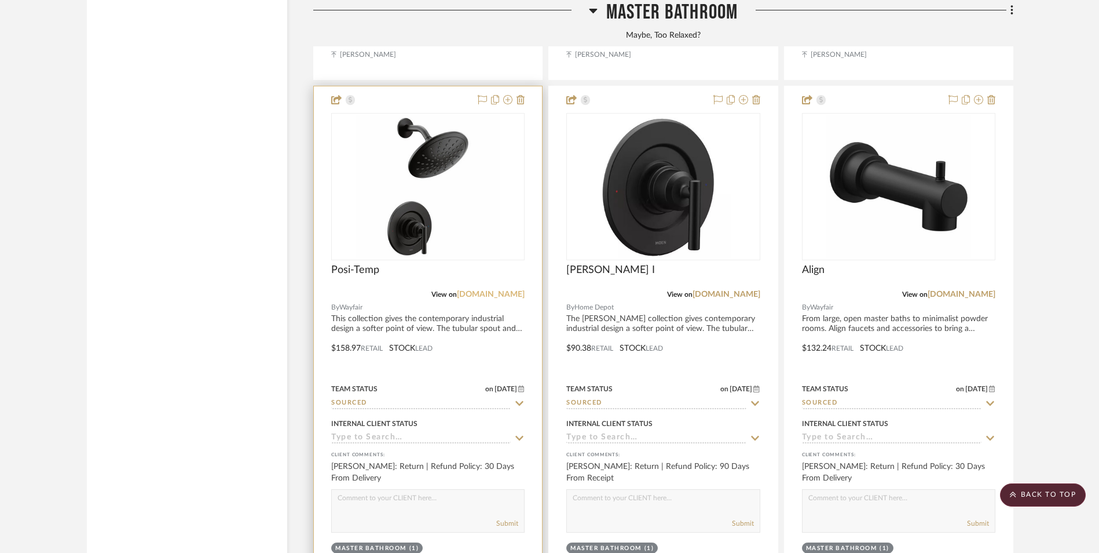
click at [508, 290] on link "[DOMAIN_NAME]" at bounding box center [491, 294] width 68 height 8
click at [439, 135] on div at bounding box center [427, 186] width 193 height 147
click at [447, 134] on img "0" at bounding box center [428, 186] width 145 height 145
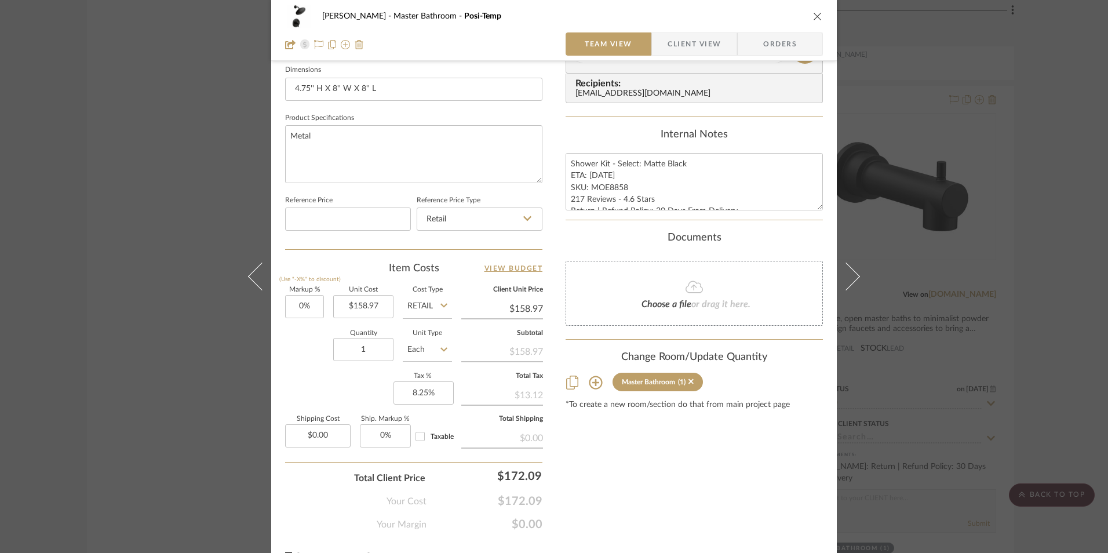
scroll to position [521, 0]
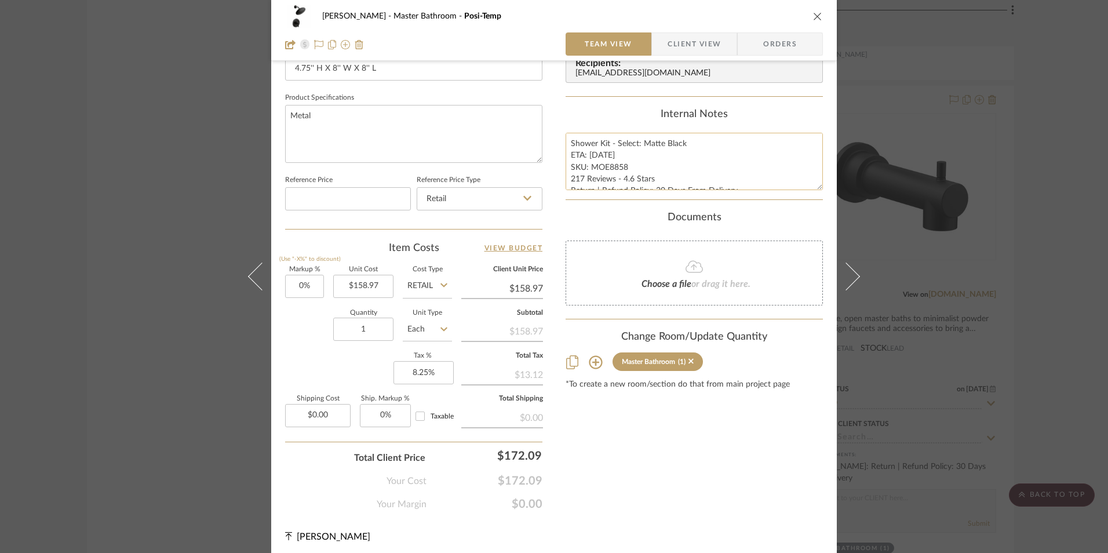
drag, startPoint x: 599, startPoint y: 155, endPoint x: 586, endPoint y: 156, distance: 13.4
click at [586, 156] on textarea "Shower Kit - Select: Matte Black ETA: 8.27.2025 SKU: MOE8858 217 Reviews - 4.6 …" at bounding box center [693, 161] width 257 height 57
type textarea "Shower Kit - Select: Matte Black ETA: 9.2.2025 SKU: MOE8858 217 Reviews - 4.6 S…"
click at [608, 123] on div "Internal Notes Shower Kit - Select: Matte Black ETA: 9.2.2025 SKU: MOE8858 217 …" at bounding box center [693, 149] width 257 height 82
click at [814, 18] on icon "close" at bounding box center [817, 16] width 9 height 9
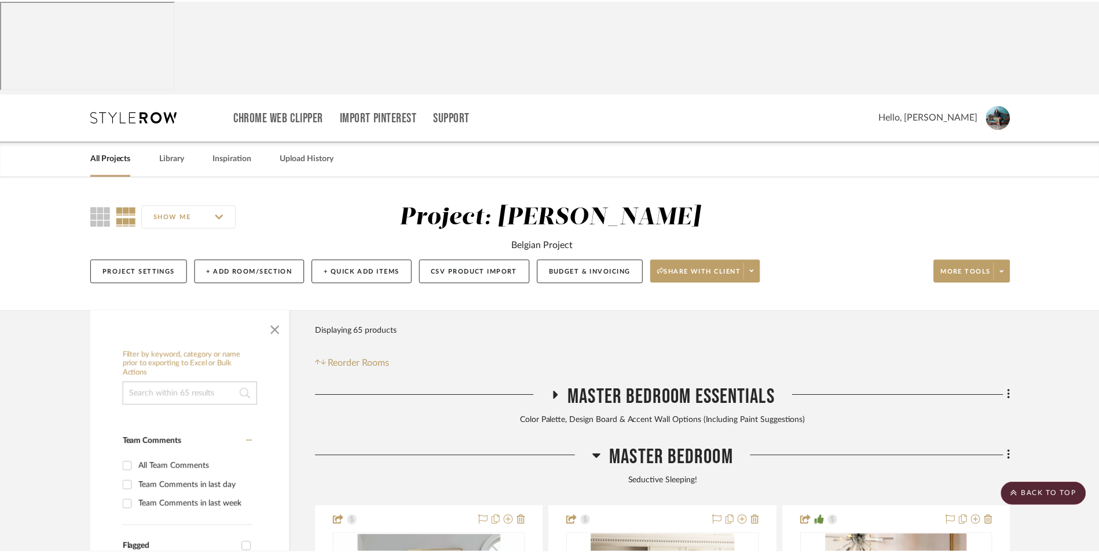
scroll to position [7299, 0]
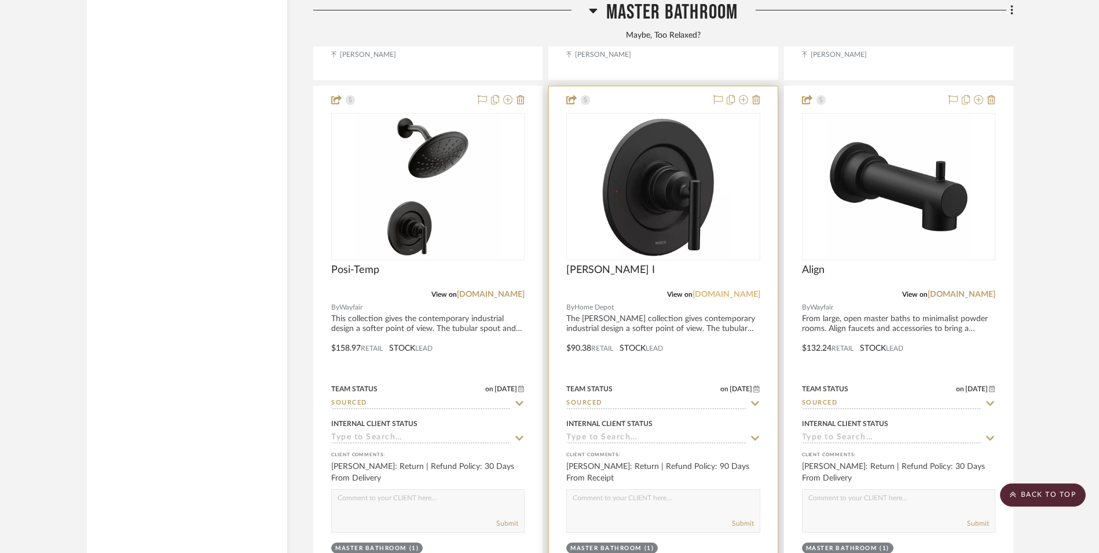
click at [745, 290] on link "[DOMAIN_NAME]" at bounding box center [727, 294] width 68 height 8
click at [663, 114] on img "0" at bounding box center [663, 186] width 137 height 145
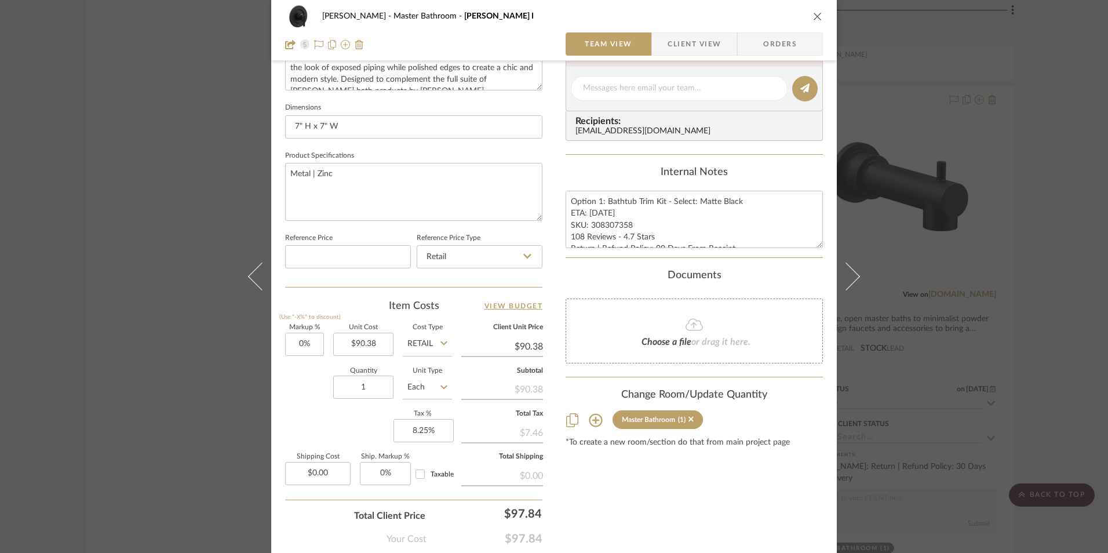
scroll to position [521, 0]
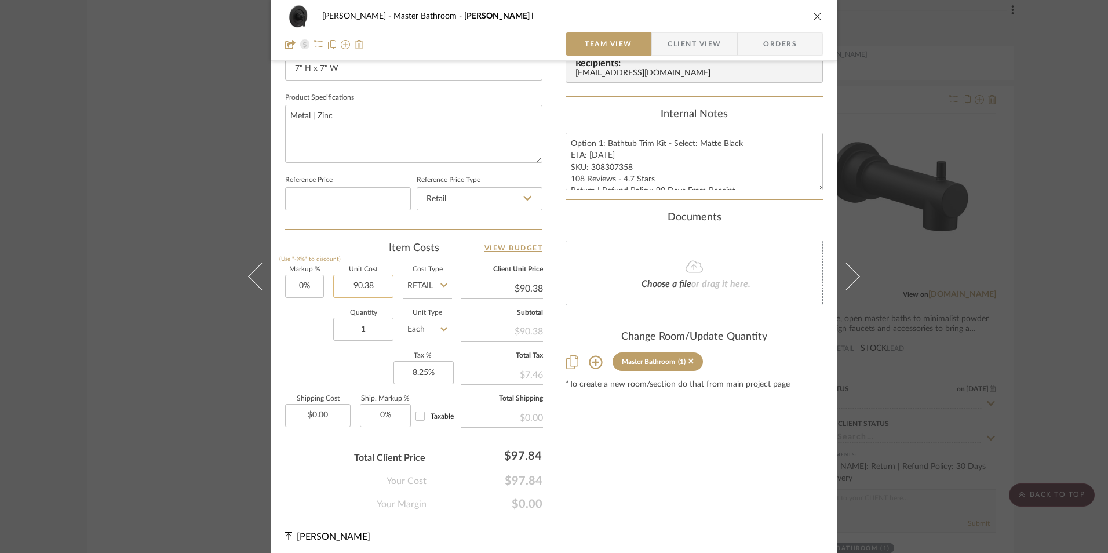
click at [367, 289] on input "90.38" at bounding box center [363, 286] width 60 height 23
type input "$81.34"
click at [612, 418] on div "Content here copies to Client View - confirm visibility there. Show in Client D…" at bounding box center [693, 33] width 257 height 953
type input "$81.34"
click at [600, 155] on textarea "Option 1: Bathtub Trim Kit - Select: Matte Black ETA: 8.27.2025 SKU: 308307358 …" at bounding box center [693, 161] width 257 height 57
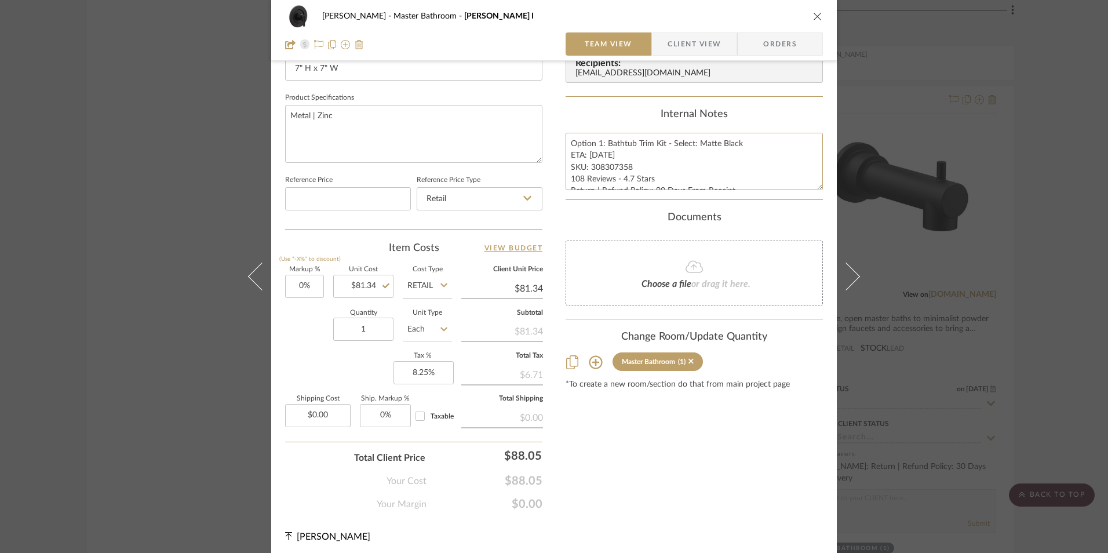
type textarea "Option 1: Bathtub Trim Kit - Select: Matte Black ETA: 8.31.2025 SKU: 308307358 …"
click at [633, 427] on div "Content here copies to Client View - confirm visibility there. Show in Client D…" at bounding box center [693, 33] width 257 height 953
click at [813, 18] on icon "close" at bounding box center [817, 16] width 9 height 9
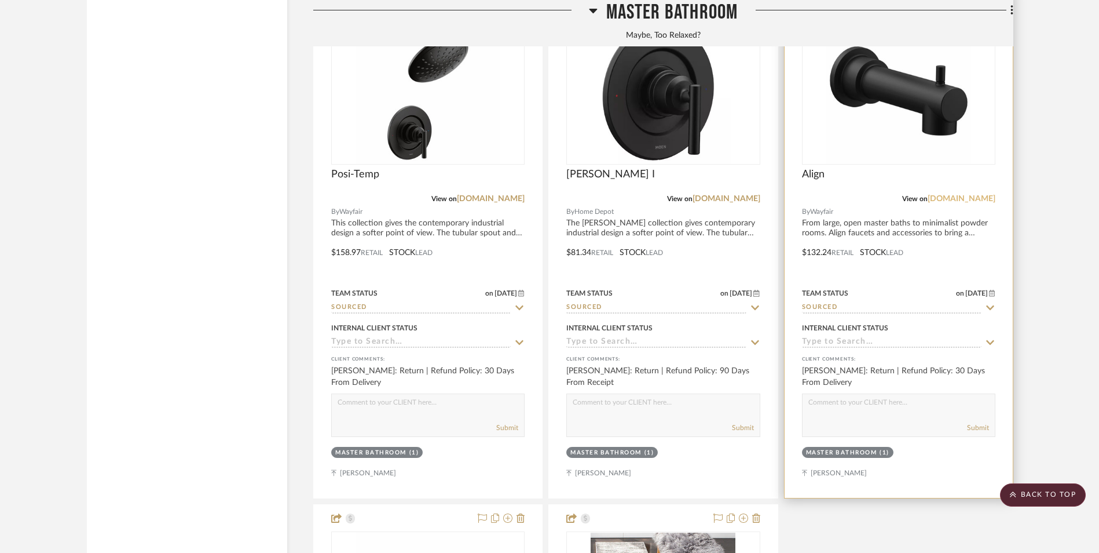
scroll to position [7415, 0]
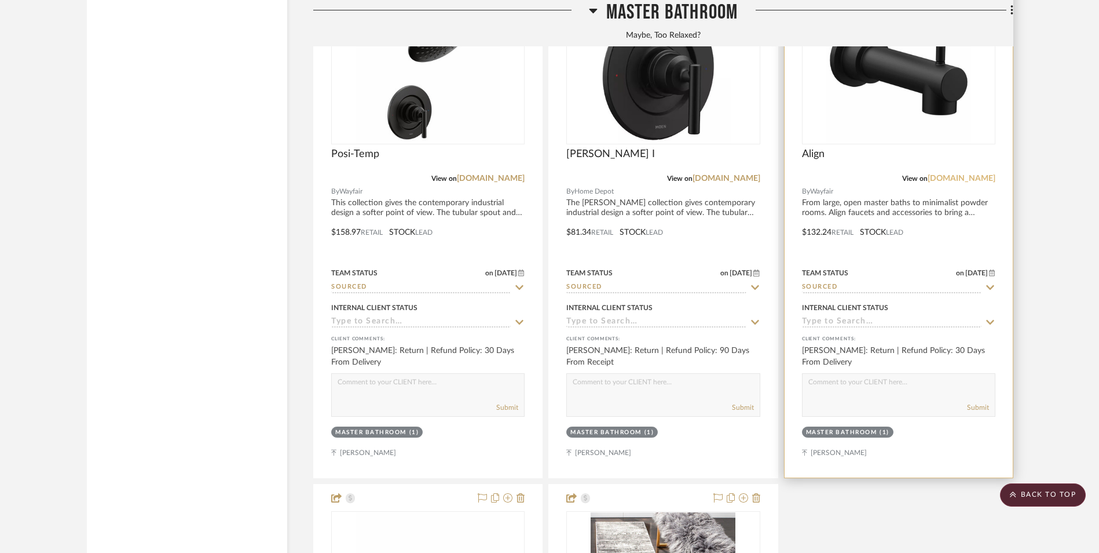
click at [972, 174] on link "[DOMAIN_NAME]" at bounding box center [962, 178] width 68 height 8
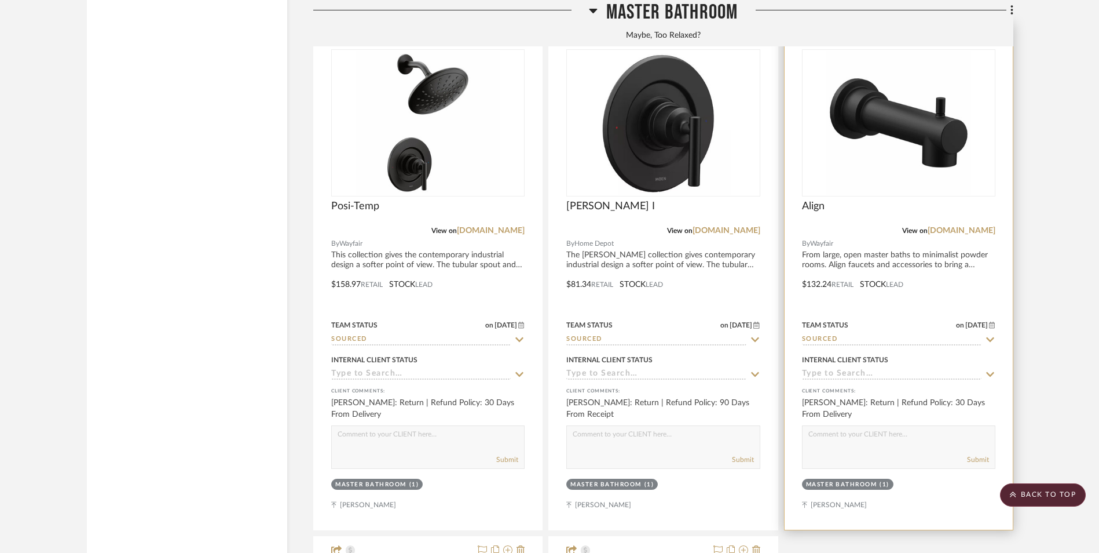
scroll to position [7299, 0]
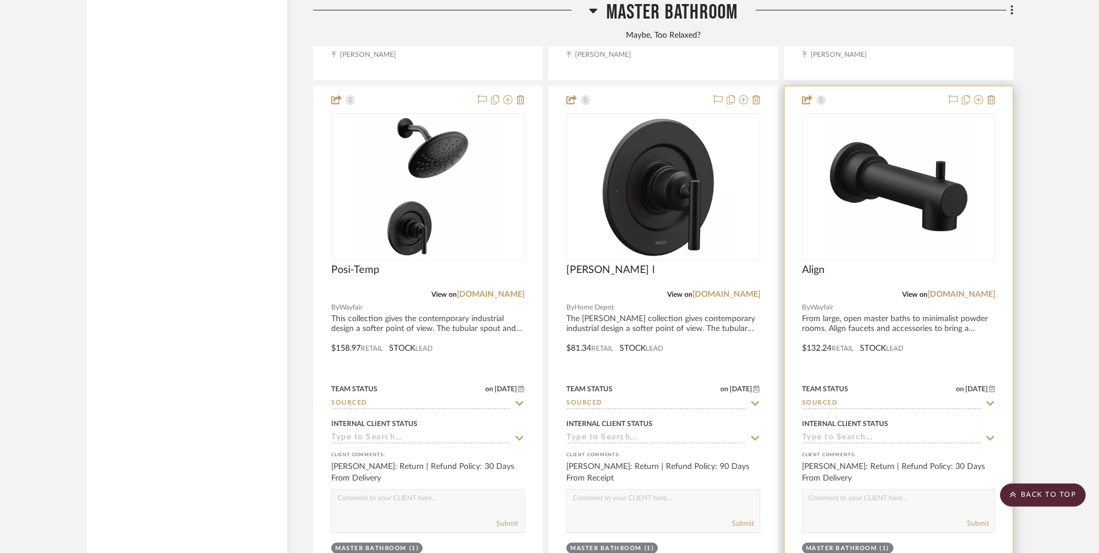
click at [905, 114] on img "0" at bounding box center [899, 186] width 145 height 145
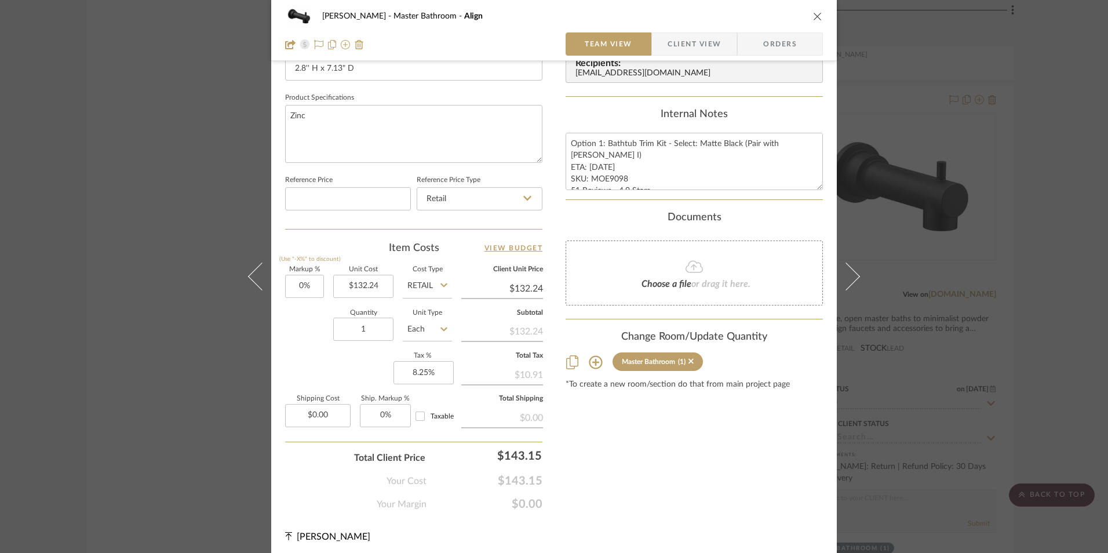
scroll to position [526, 0]
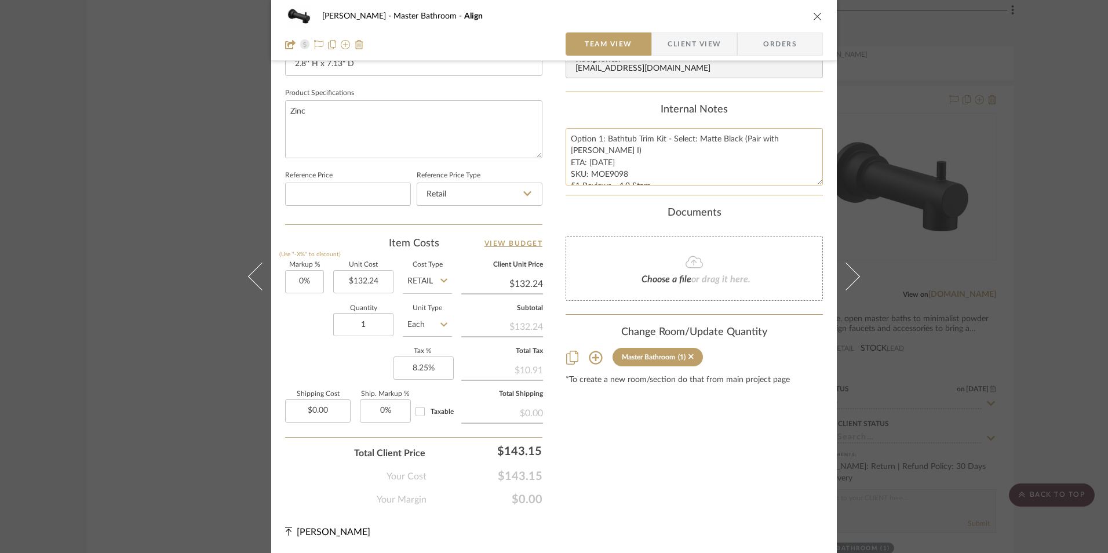
drag, startPoint x: 600, startPoint y: 151, endPoint x: 586, endPoint y: 151, distance: 13.9
click at [586, 151] on textarea "Option 1: Bathtub Trim Kit - Select: Matte Black (Pair with Gibson I) ETA: 8.29…" at bounding box center [693, 156] width 257 height 57
type textarea "Option 1: Bathtub Trim Kit - Select: Matte Black (Pair with Gibson I) ETA: 9.3.…"
type input "132.24"
click at [375, 280] on input "132.24" at bounding box center [363, 281] width 60 height 23
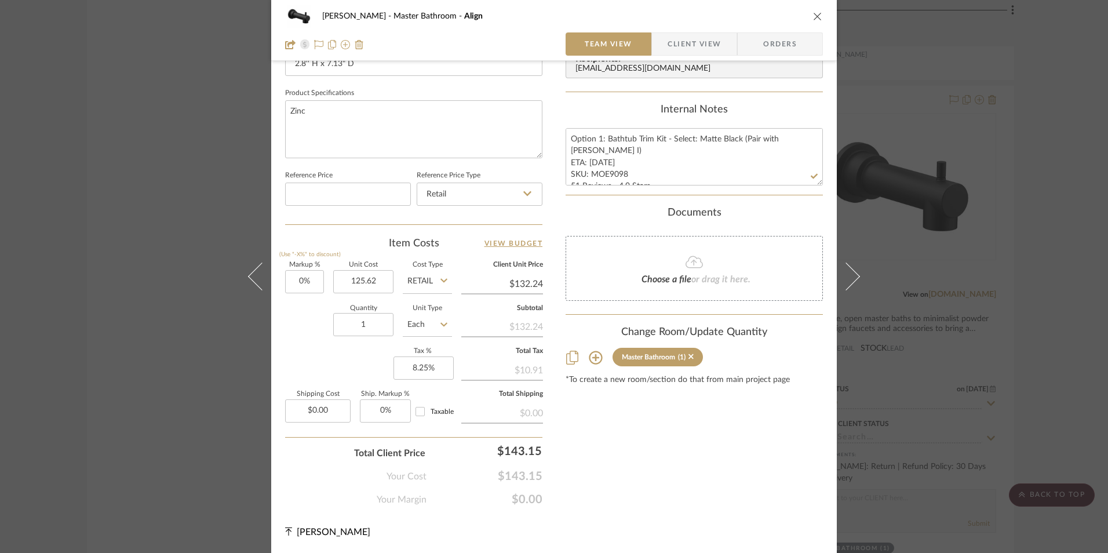
type input "$125.62"
click at [709, 410] on div "Content here copies to Client View - confirm visibility there. Show in Client D…" at bounding box center [693, 29] width 257 height 953
type input "$125.62"
click at [813, 12] on icon "close" at bounding box center [817, 16] width 9 height 9
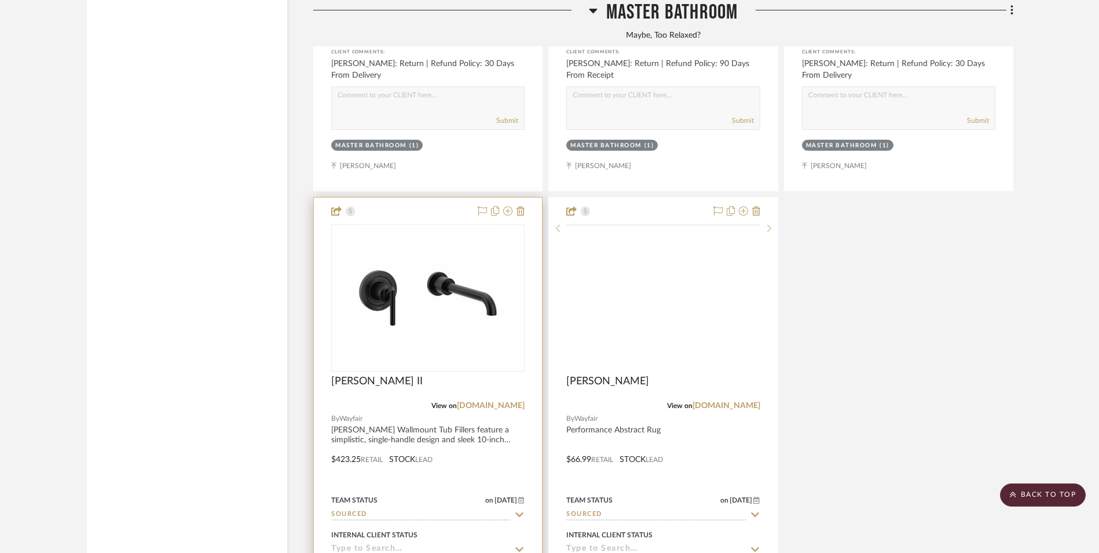
scroll to position [7704, 0]
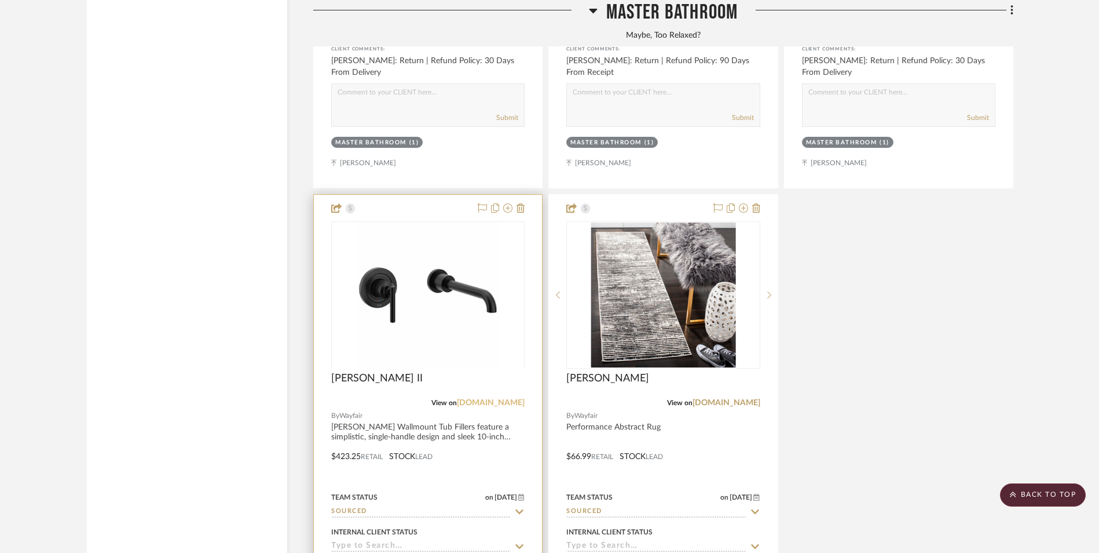
click at [504, 399] on link "[DOMAIN_NAME]" at bounding box center [491, 403] width 68 height 8
click at [465, 222] on img "0" at bounding box center [428, 294] width 145 height 145
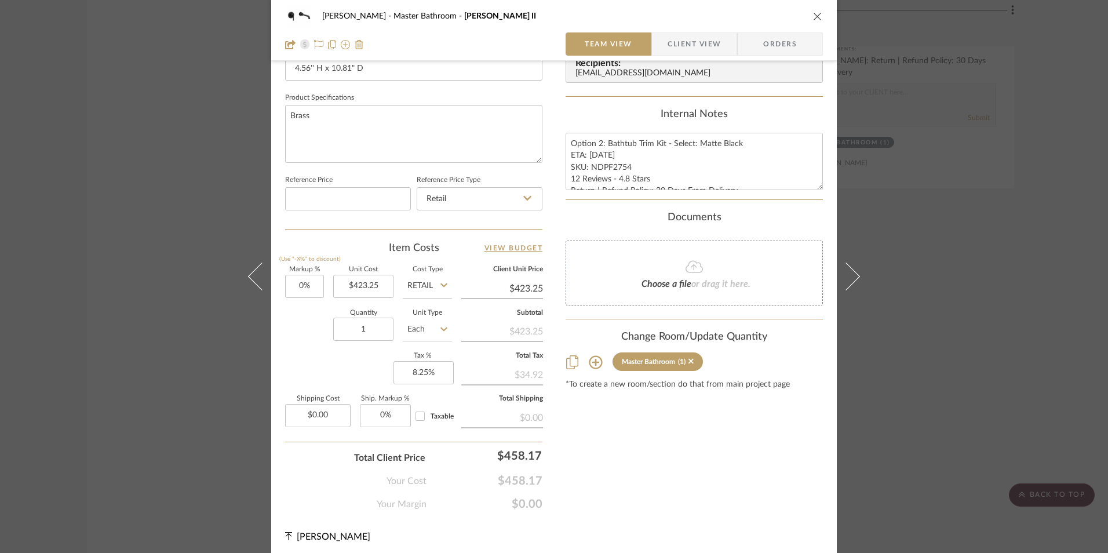
scroll to position [526, 0]
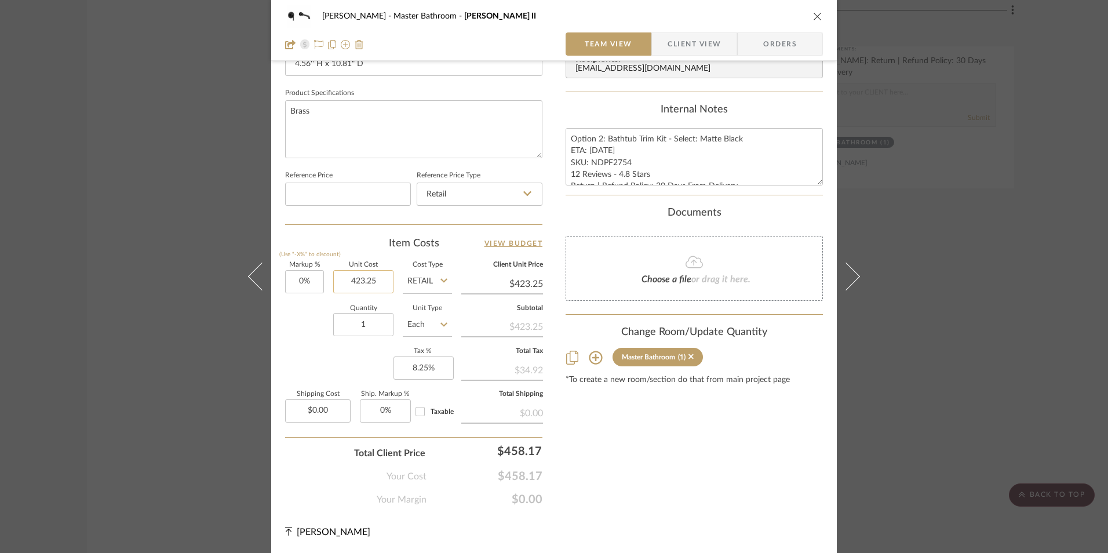
click at [365, 288] on input "423.25" at bounding box center [363, 281] width 60 height 23
type input "$402.08"
drag, startPoint x: 634, startPoint y: 440, endPoint x: 629, endPoint y: 315, distance: 125.8
click at [634, 431] on div "Content here copies to Client View - confirm visibility there. Show in Client D…" at bounding box center [693, 29] width 257 height 953
type input "$402.08"
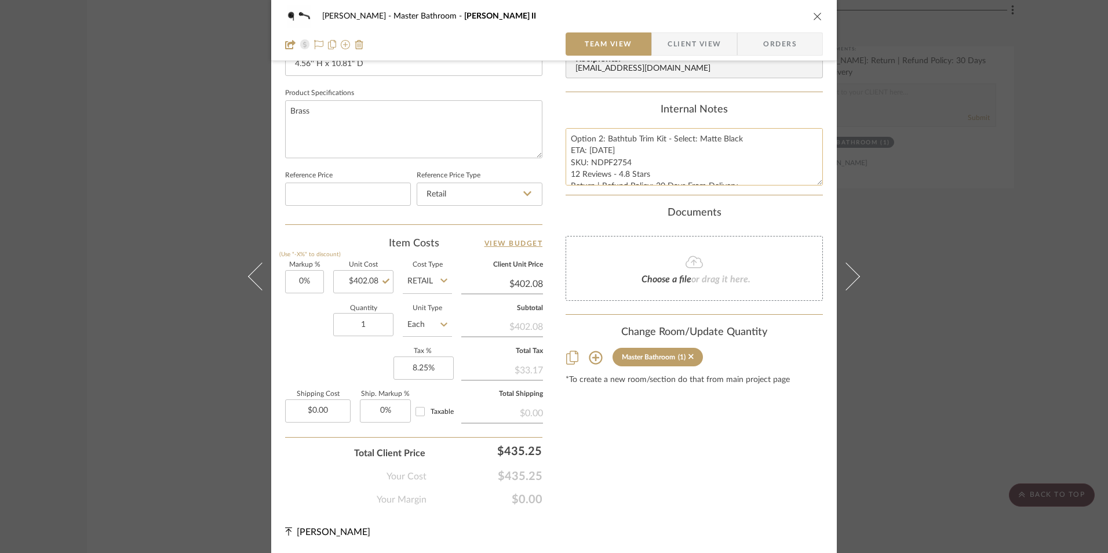
drag, startPoint x: 600, startPoint y: 147, endPoint x: 586, endPoint y: 148, distance: 14.0
click at [586, 148] on textarea "Option 2: Bathtub Trim Kit - Select: Matte Black ETA: 8.27.2025 SKU: NDPF2754 1…" at bounding box center [693, 156] width 257 height 57
type textarea "Option 2: Bathtub Trim Kit - Select: Matte Black ETA: 9.2.2025 SKU: NDPF2754 12…"
click at [759, 227] on div "Documents Choose a file or drag it here." at bounding box center [693, 254] width 257 height 94
click at [814, 13] on icon "close" at bounding box center [817, 16] width 9 height 9
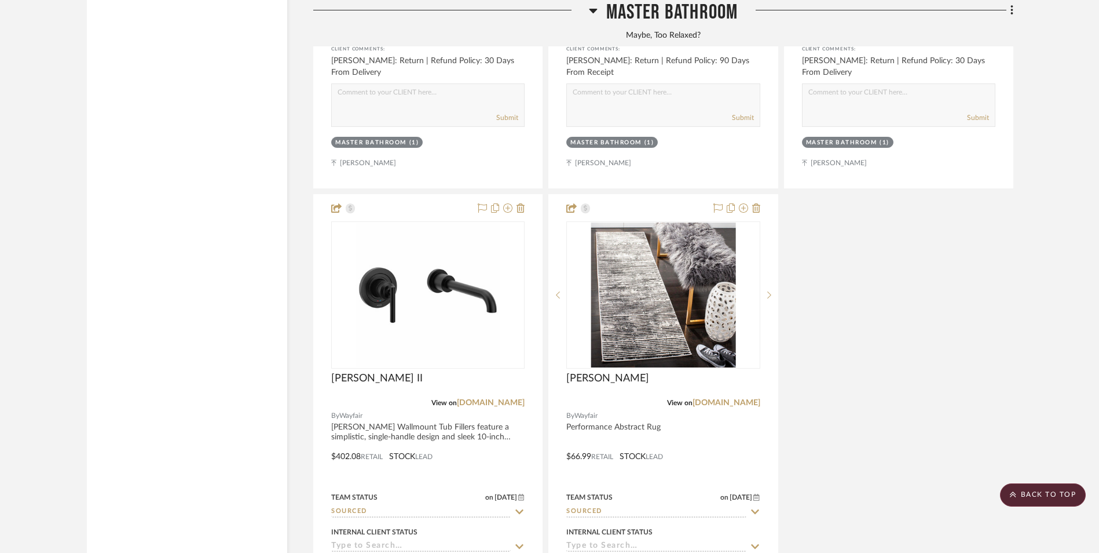
scroll to position [7762, 0]
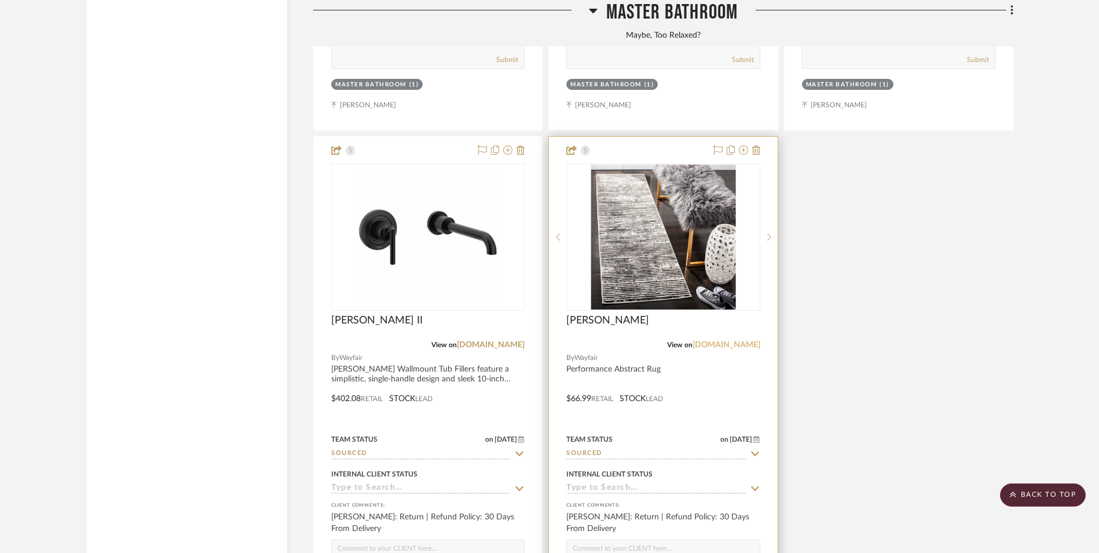
click at [733, 341] on link "[DOMAIN_NAME]" at bounding box center [727, 345] width 68 height 8
click at [692, 165] on img "0" at bounding box center [663, 237] width 145 height 145
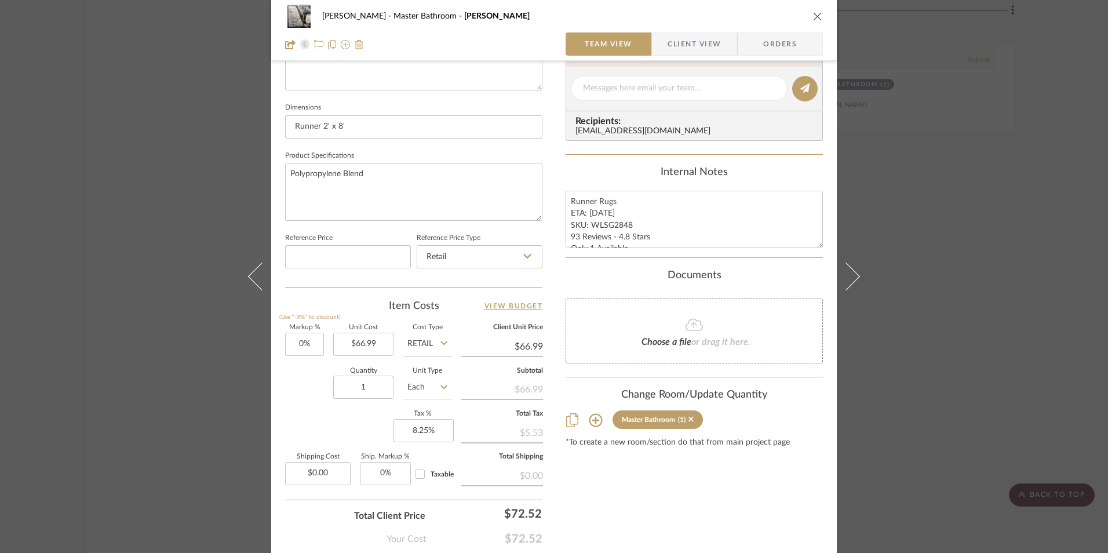
scroll to position [521, 0]
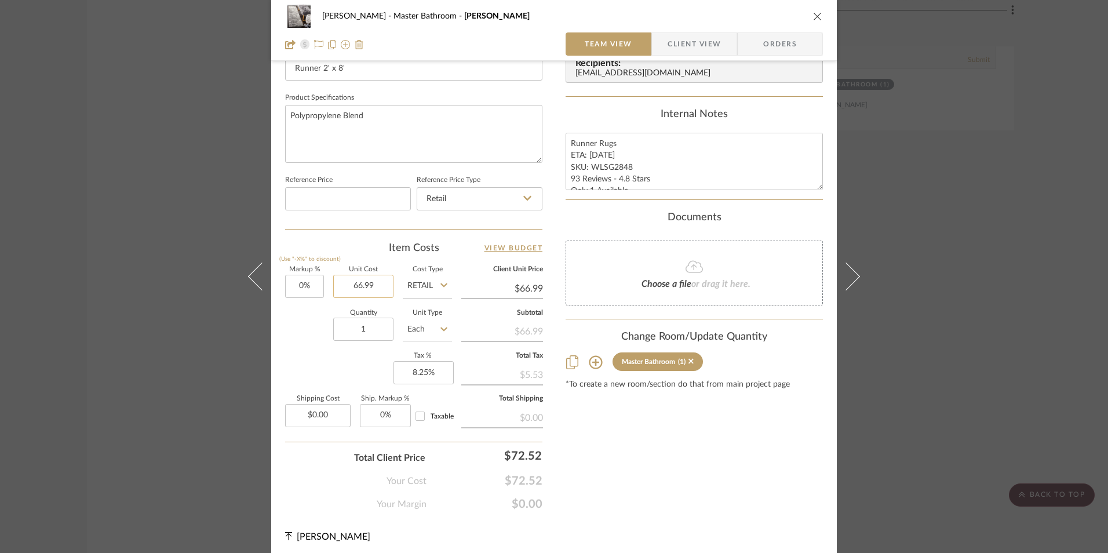
click at [371, 286] on input "66.99" at bounding box center [363, 286] width 60 height 23
type input "$64.99"
drag, startPoint x: 630, startPoint y: 460, endPoint x: 624, endPoint y: 436, distance: 24.9
click at [630, 456] on div "Content here copies to Client View - confirm visibility there. Show in Client D…" at bounding box center [693, 33] width 257 height 953
type input "$64.99"
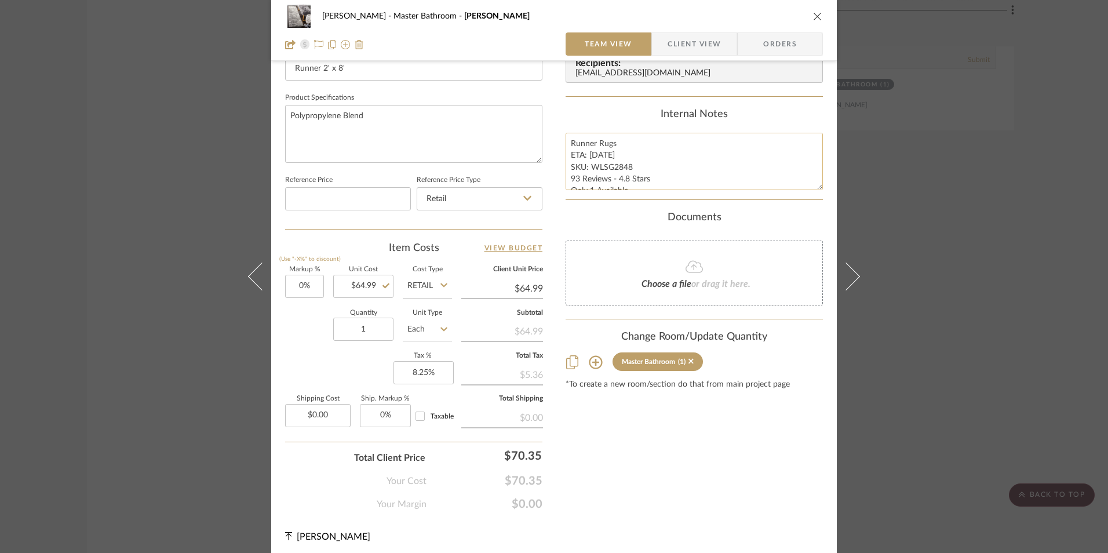
drag, startPoint x: 623, startPoint y: 155, endPoint x: 586, endPoint y: 156, distance: 37.1
click at [586, 156] on textarea "Runner Rugs ETA: 8.27.2025 SKU: WLSG2848 93 Reviews - 4.8 Stars Only 1 Availabl…" at bounding box center [693, 161] width 257 height 57
type textarea "Runner Rugs ETA: Next Day Delivery SKU: WLSG2848 93 Reviews - 4.8 Stars Only 1 …"
click at [572, 118] on div "Internal Notes" at bounding box center [693, 114] width 257 height 13
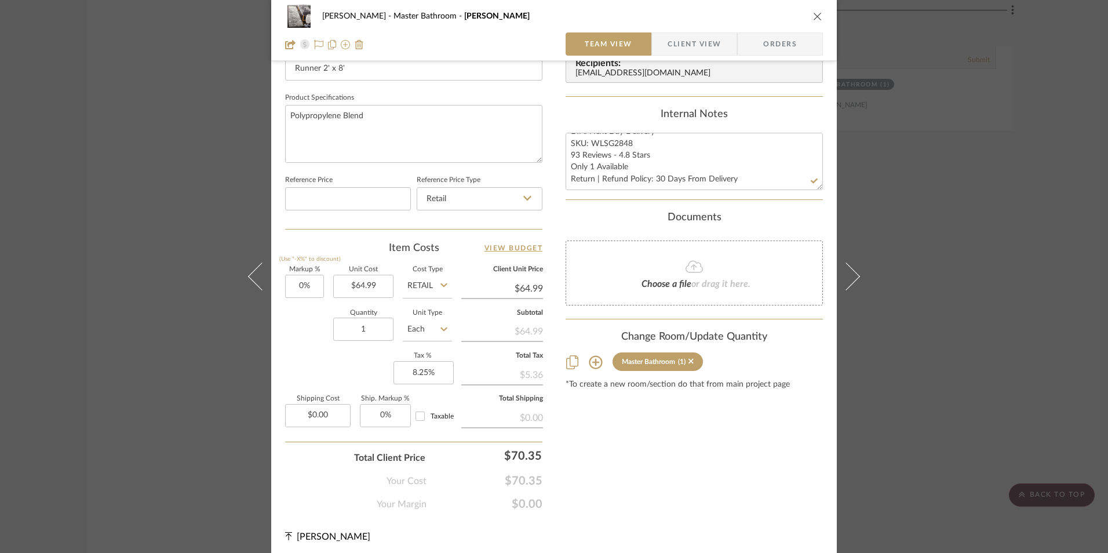
click at [813, 18] on icon "close" at bounding box center [817, 16] width 9 height 9
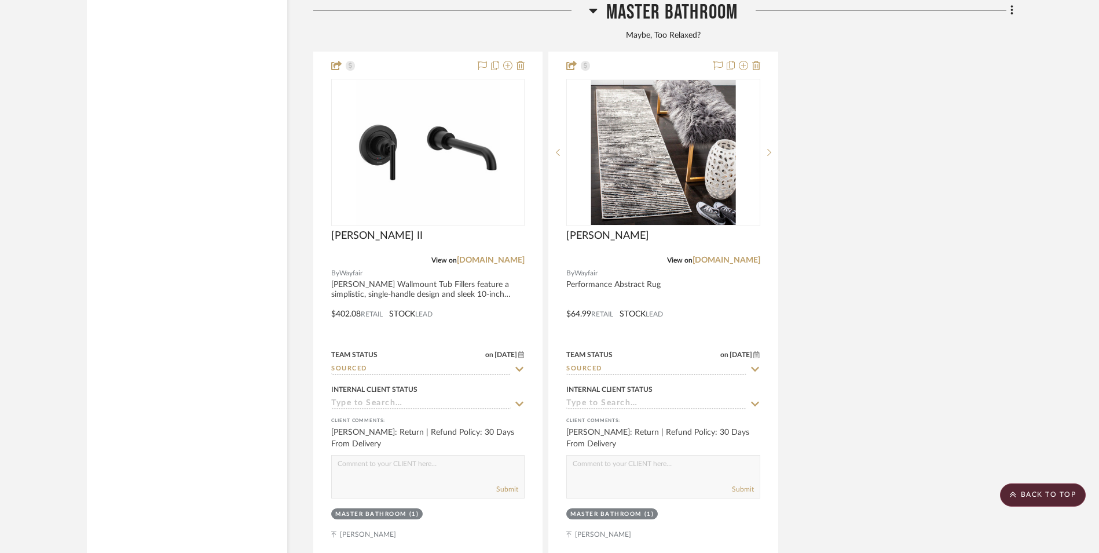
scroll to position [7873, 0]
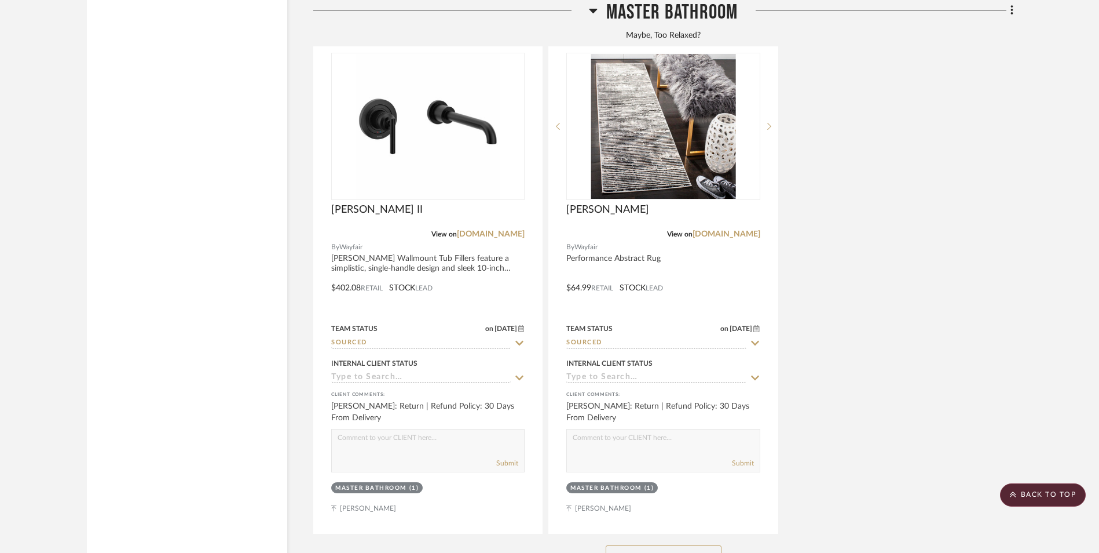
click at [687, 545] on button "See More" at bounding box center [664, 556] width 116 height 23
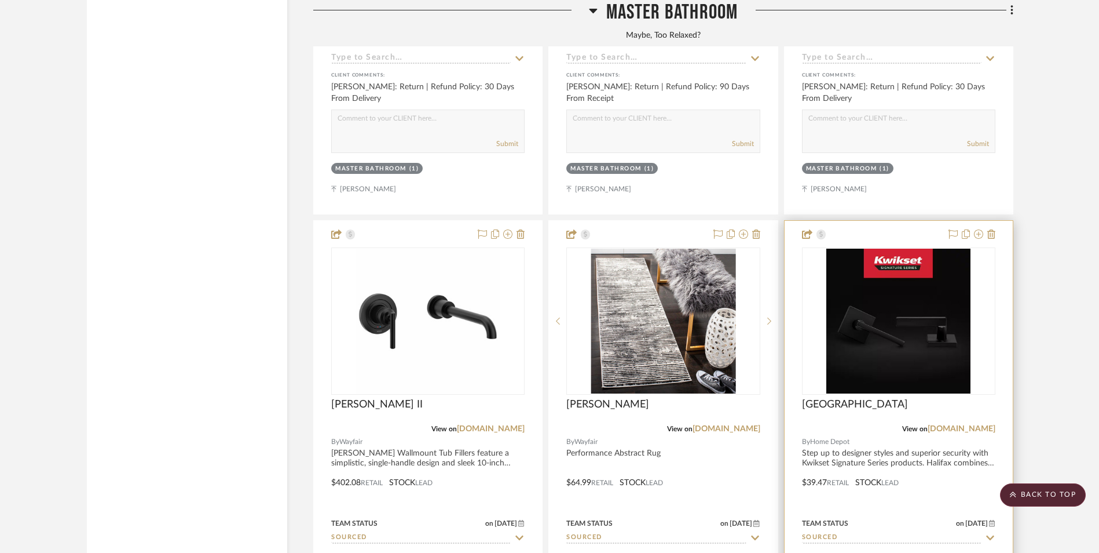
scroll to position [7699, 0]
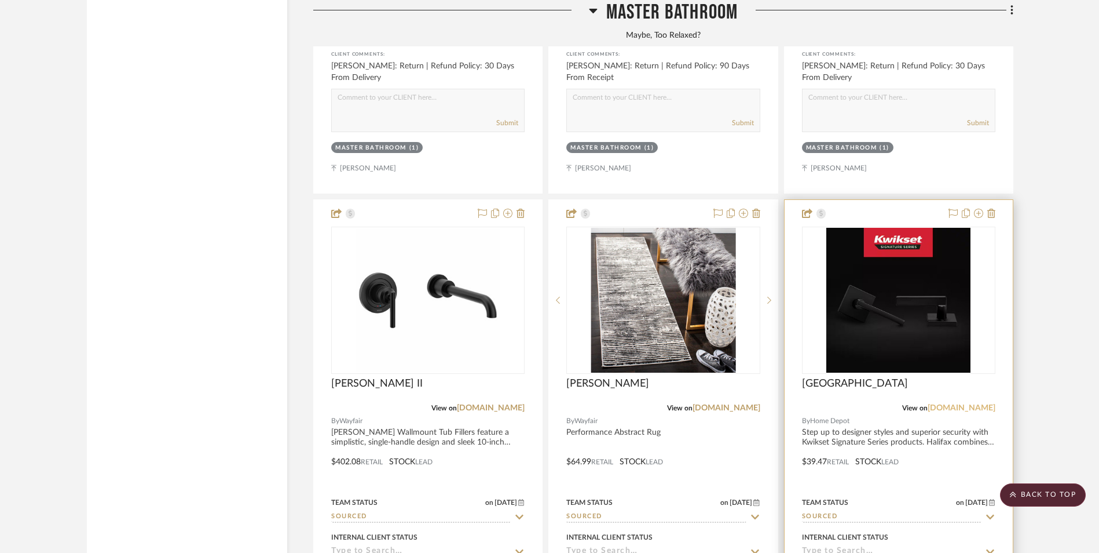
click at [973, 404] on link "[DOMAIN_NAME]" at bounding box center [962, 408] width 68 height 8
click at [0, 0] on img at bounding box center [0, 0] width 0 height 0
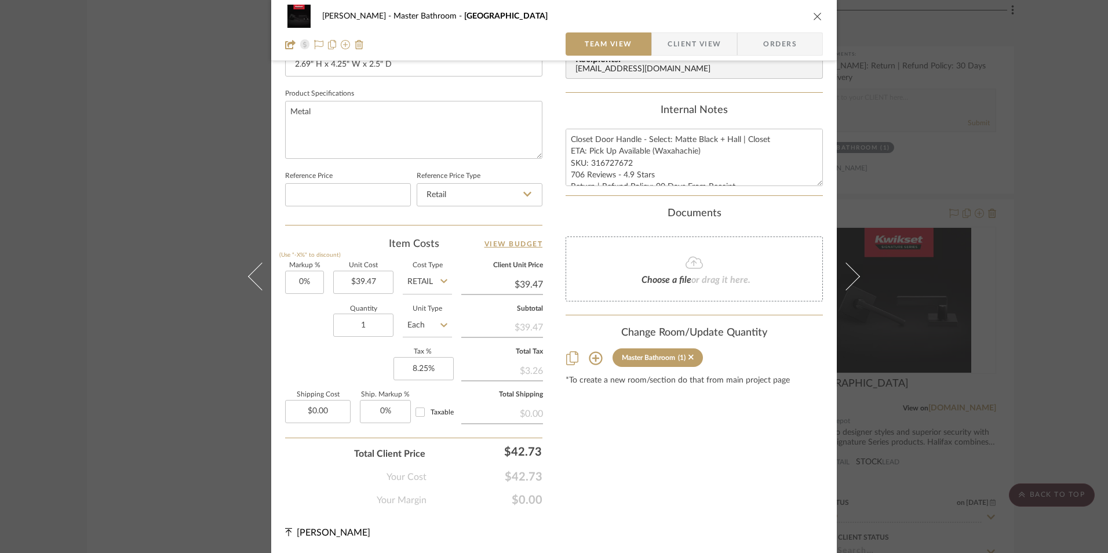
scroll to position [526, 0]
click at [366, 286] on input "39.47" at bounding box center [363, 281] width 60 height 23
click at [639, 487] on div "Content here copies to Client View - confirm visibility there. Show in Client D…" at bounding box center [693, 29] width 257 height 953
type input "$35.52"
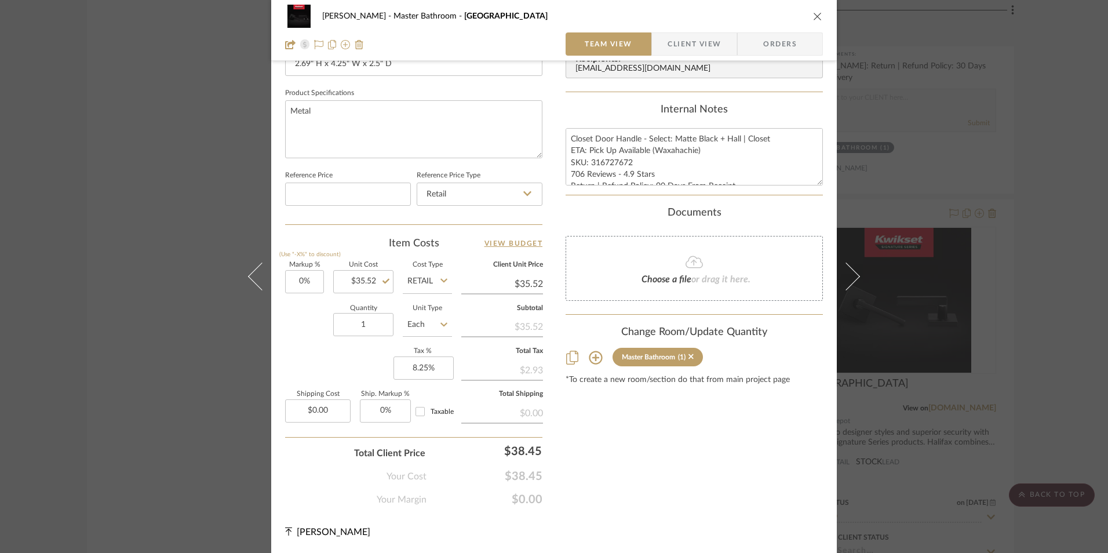
drag, startPoint x: 817, startPoint y: 19, endPoint x: 620, endPoint y: 2, distance: 197.0
click at [816, 19] on icon "close" at bounding box center [817, 16] width 9 height 9
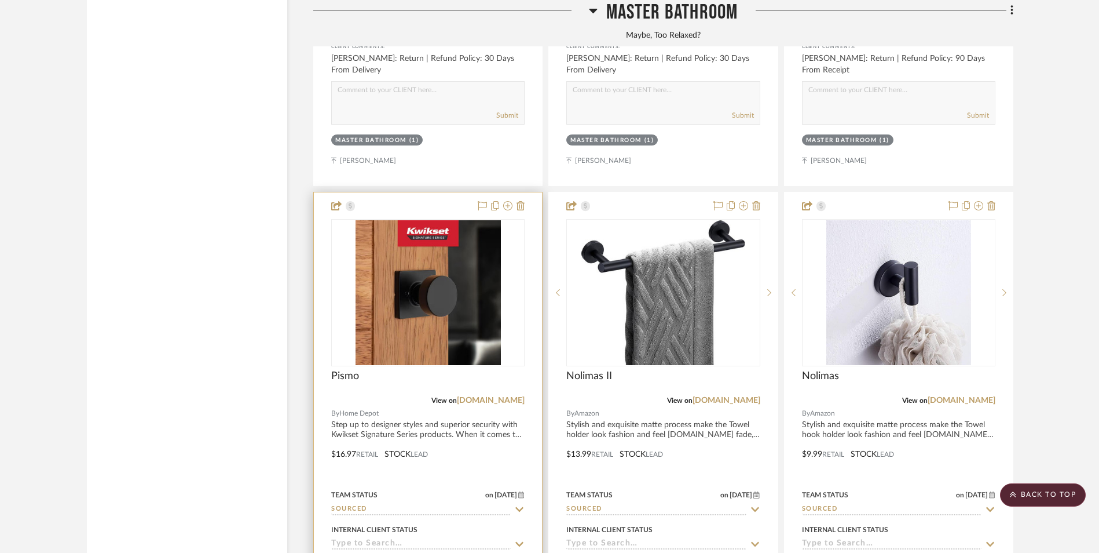
scroll to position [8278, 0]
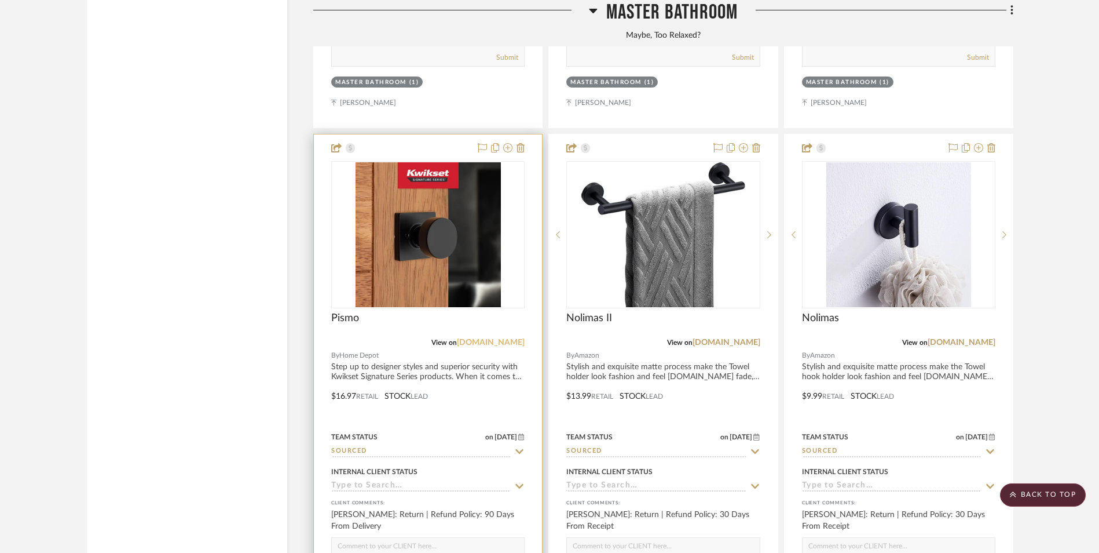
click at [499, 338] on link "[DOMAIN_NAME]" at bounding box center [491, 342] width 68 height 8
click at [445, 162] on img "0" at bounding box center [428, 234] width 145 height 145
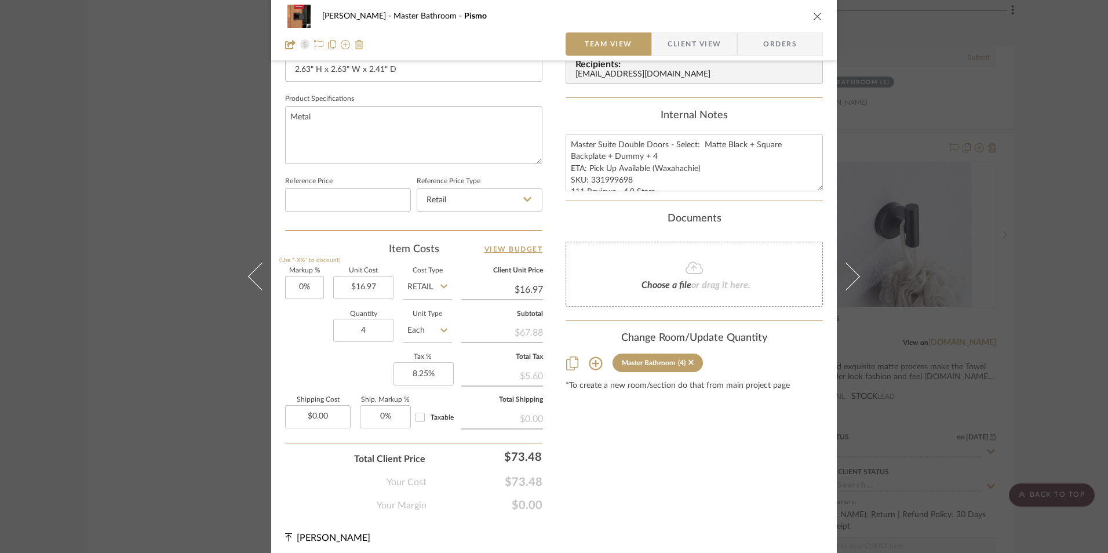
scroll to position [526, 0]
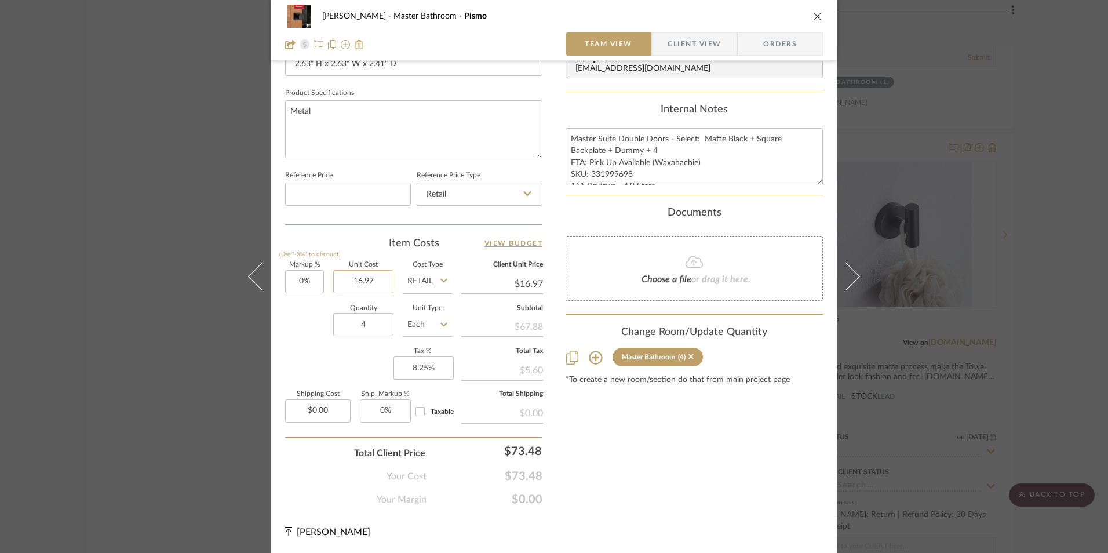
click at [371, 284] on input "16.97" at bounding box center [363, 281] width 60 height 23
click at [575, 432] on div "Content here copies to Client View - confirm visibility there. Show in Client D…" at bounding box center [693, 29] width 257 height 953
type input "$15.27"
click at [813, 16] on icon "close" at bounding box center [817, 16] width 9 height 9
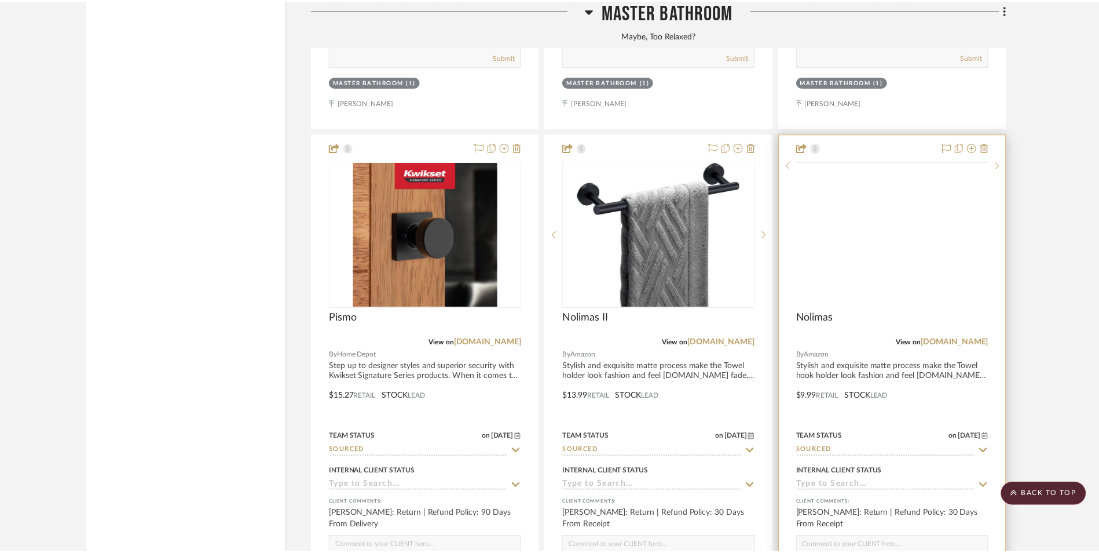
scroll to position [8278, 0]
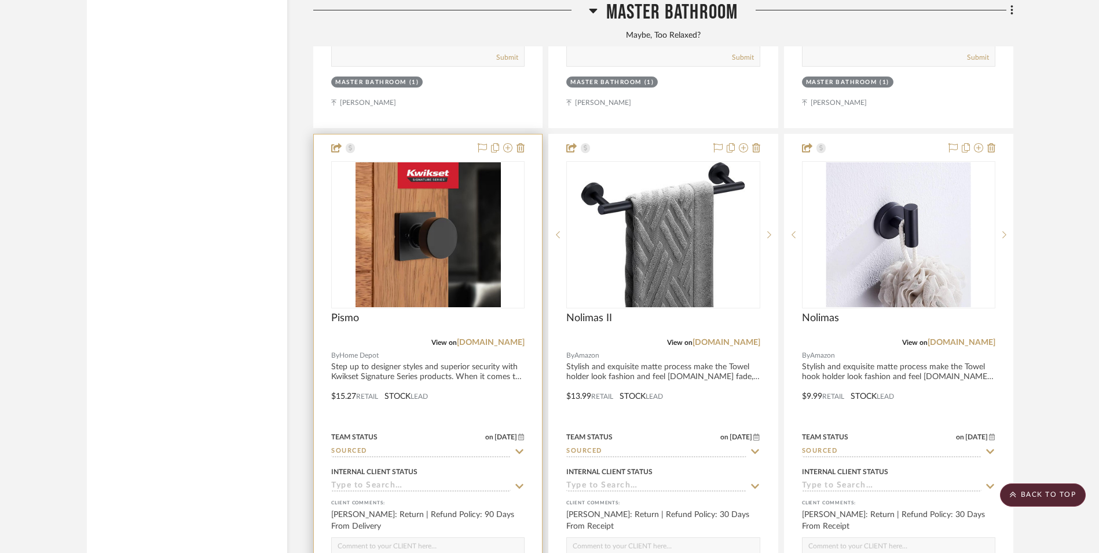
click at [736, 338] on link "[DOMAIN_NAME]" at bounding box center [727, 342] width 68 height 8
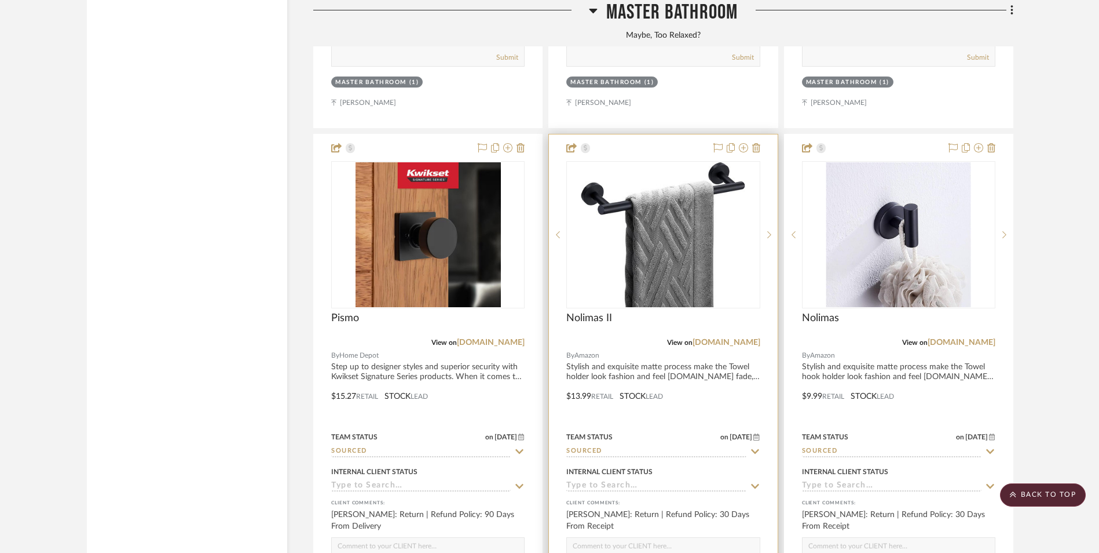
click at [685, 162] on img "0" at bounding box center [664, 234] width 164 height 145
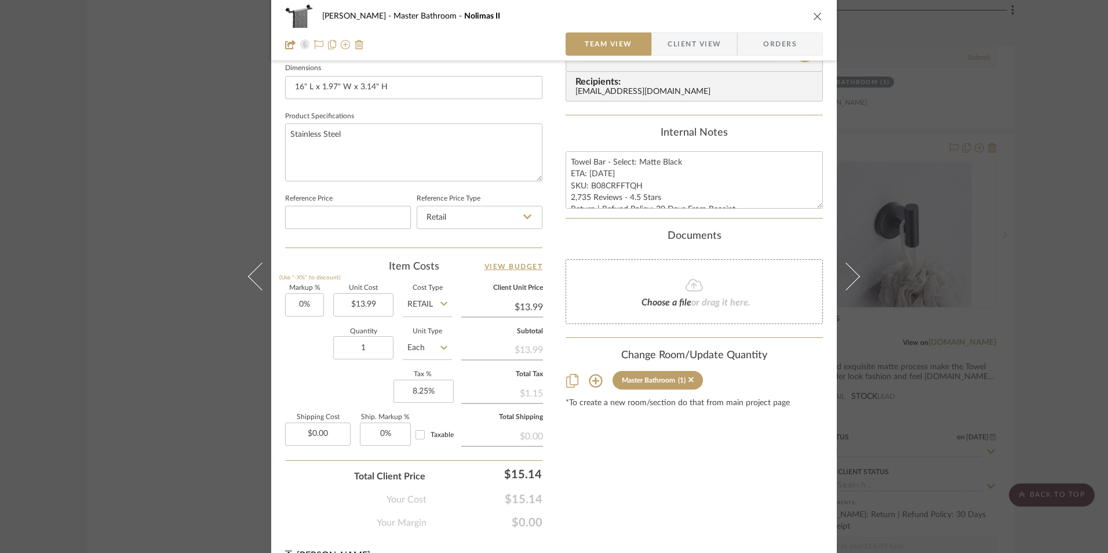
scroll to position [521, 0]
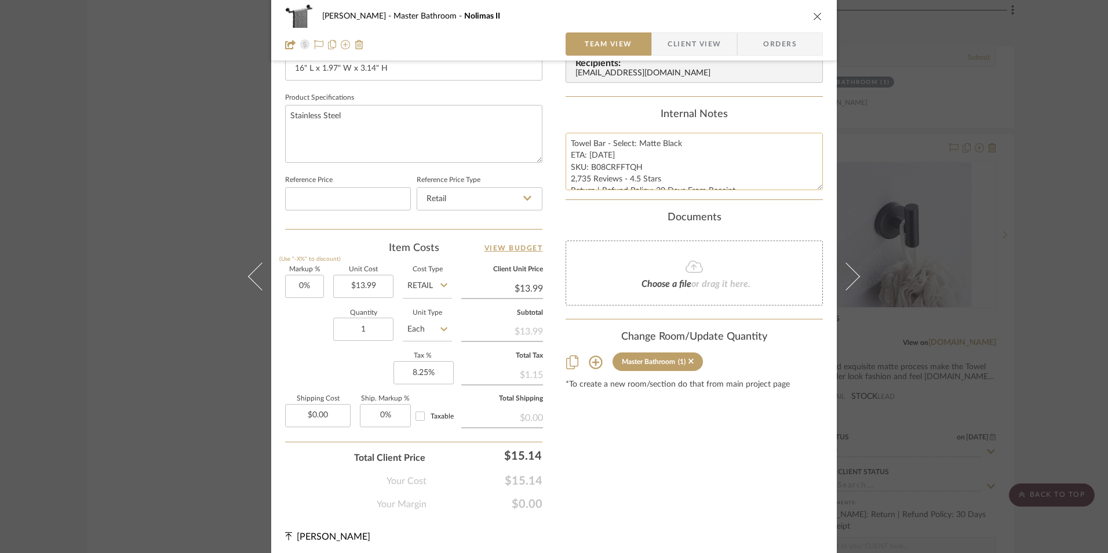
drag, startPoint x: 600, startPoint y: 154, endPoint x: 586, endPoint y: 154, distance: 13.3
click at [586, 154] on textarea "Towel Bar - Select: Matte Black ETA: 8.27.2025 SKU: B08CRFFTQH 2,735 Reviews - …" at bounding box center [693, 161] width 257 height 57
drag, startPoint x: 634, startPoint y: 169, endPoint x: 605, endPoint y: 160, distance: 30.4
click at [633, 169] on textarea "Towel Bar - Select: Matte Black ETA: 8.27.2025 SKU: B08CRFFTQH 2,735 Reviews - …" at bounding box center [693, 161] width 257 height 57
drag, startPoint x: 600, startPoint y: 154, endPoint x: 606, endPoint y: 160, distance: 9.4
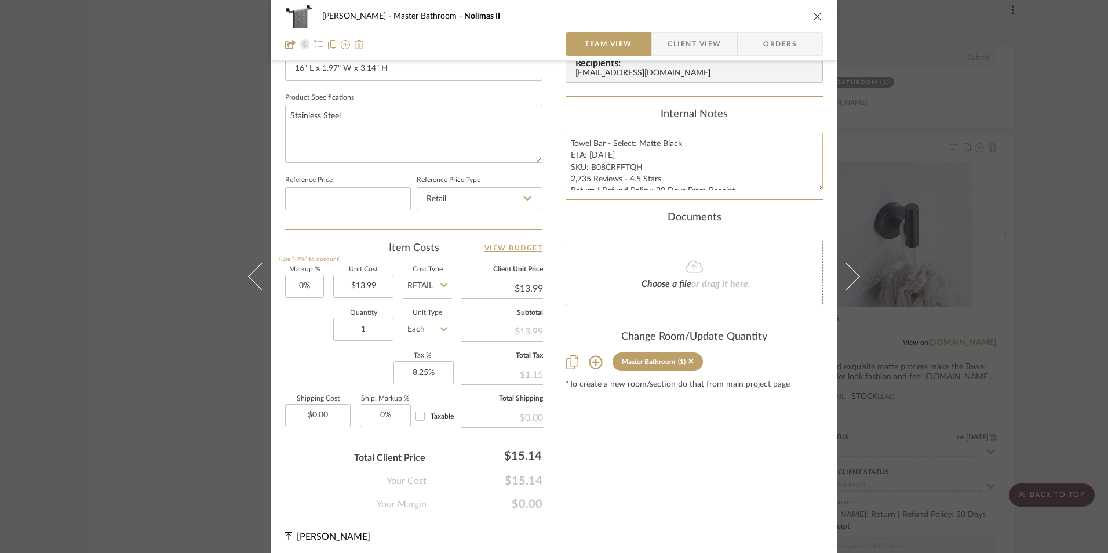
click at [600, 154] on textarea "Towel Bar - Select: Matte Black ETA: 8.27.2025 SKU: B08CRFFTQH 2,735 Reviews - …" at bounding box center [693, 161] width 257 height 57
type textarea "Towel Bar - Select: Matte Black ETA: 8.31.2025 SKU: B08CRFFTQH 2,735 Reviews - …"
click at [630, 122] on div "Internal Notes Towel Bar - Select: Matte Black ETA: 8.31.2025 SKU: B08CRFFTQH 2…" at bounding box center [693, 149] width 257 height 82
click at [813, 13] on icon "close" at bounding box center [817, 16] width 9 height 9
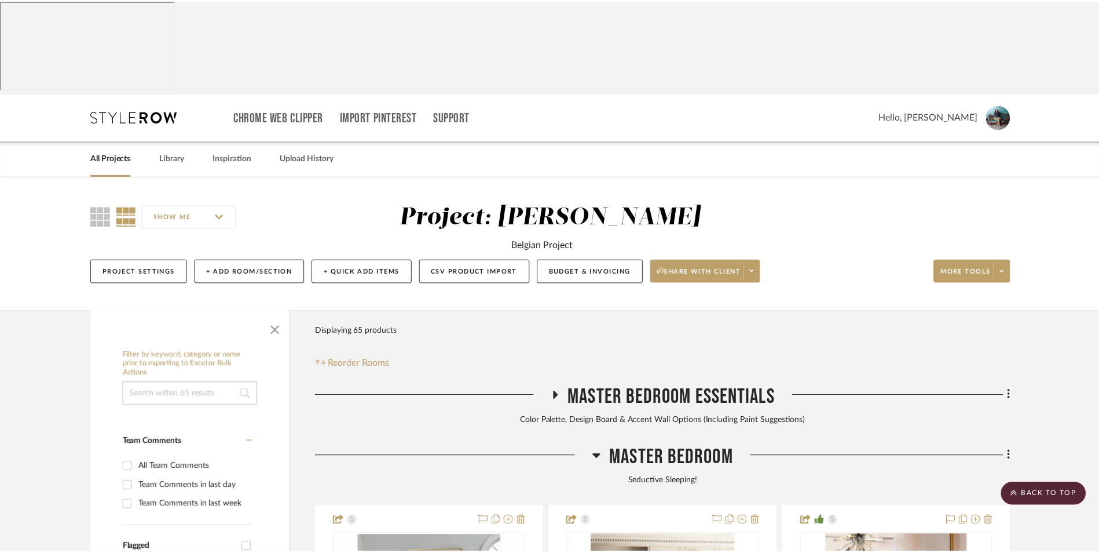
scroll to position [8278, 0]
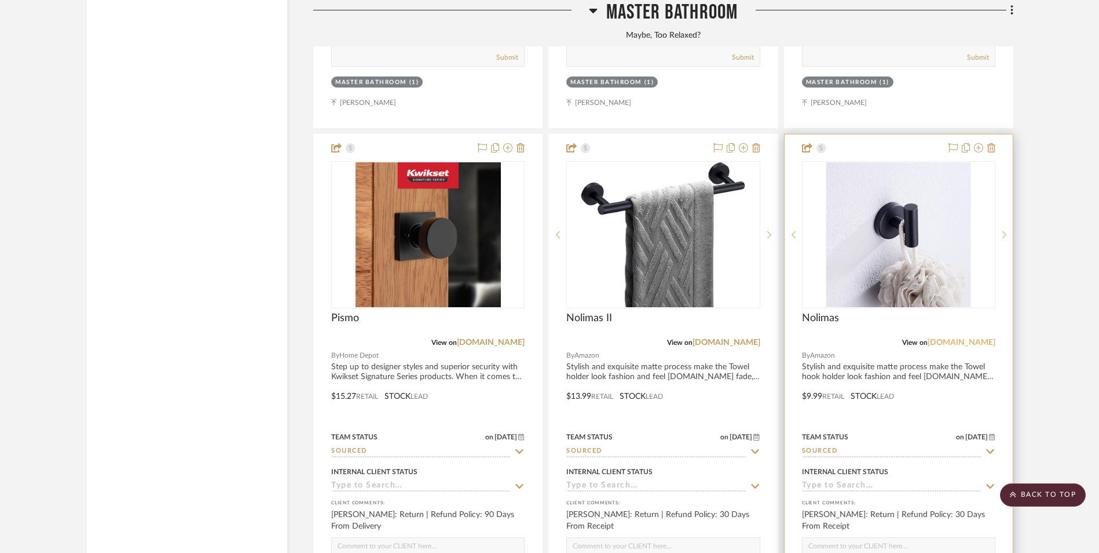
click at [978, 338] on link "[DOMAIN_NAME]" at bounding box center [962, 342] width 68 height 8
click at [857, 162] on img "0" at bounding box center [899, 234] width 145 height 145
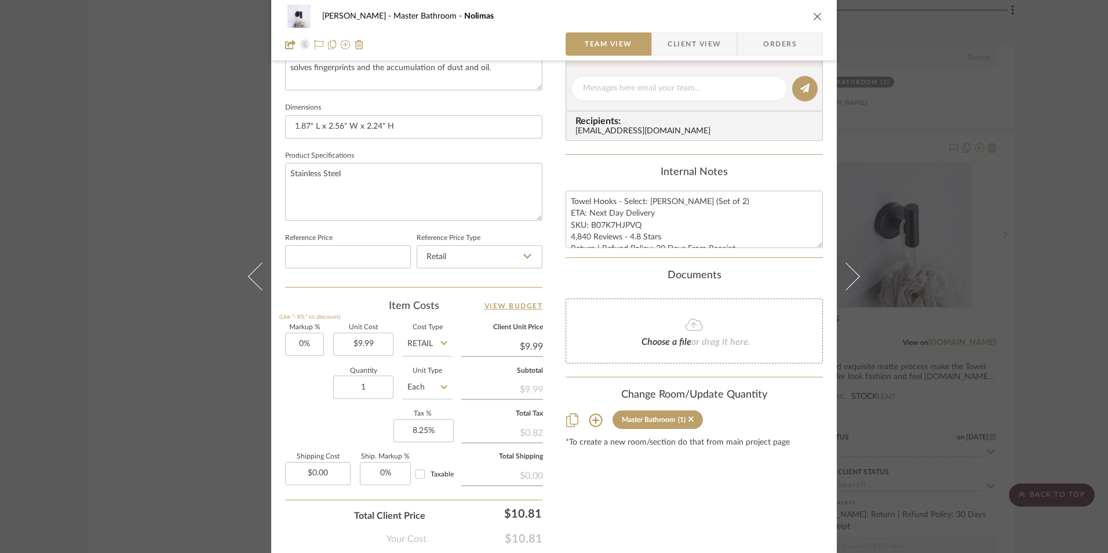
scroll to position [521, 0]
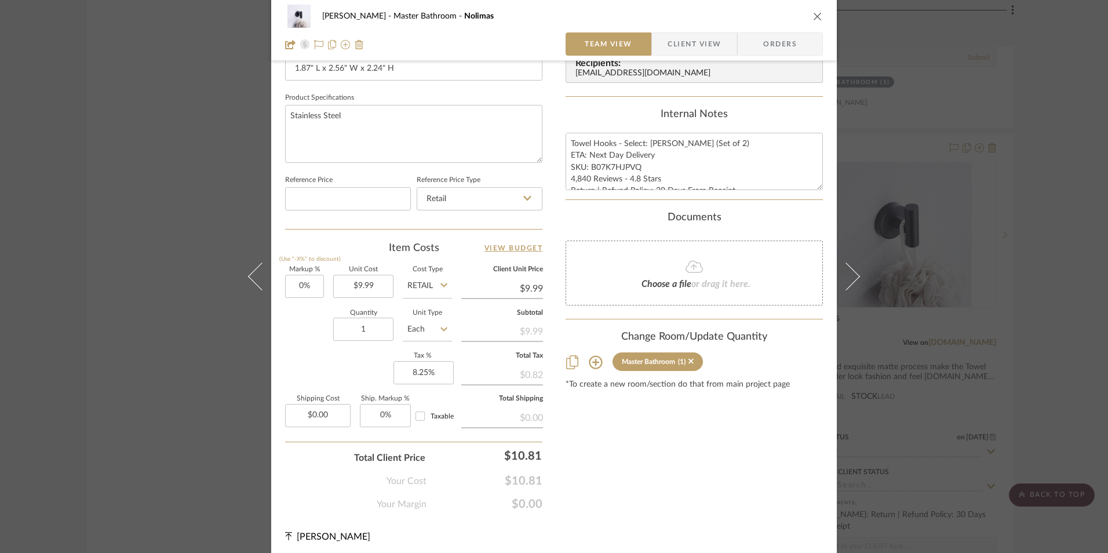
drag, startPoint x: 810, startPoint y: 14, endPoint x: 932, endPoint y: 97, distance: 147.3
click at [813, 14] on icon "close" at bounding box center [817, 16] width 9 height 9
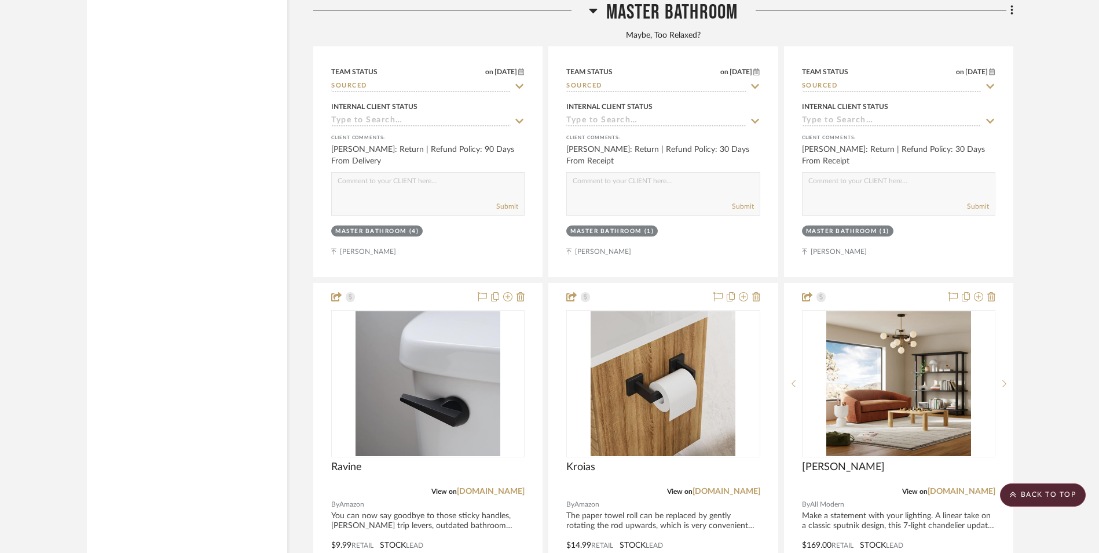
scroll to position [8742, 0]
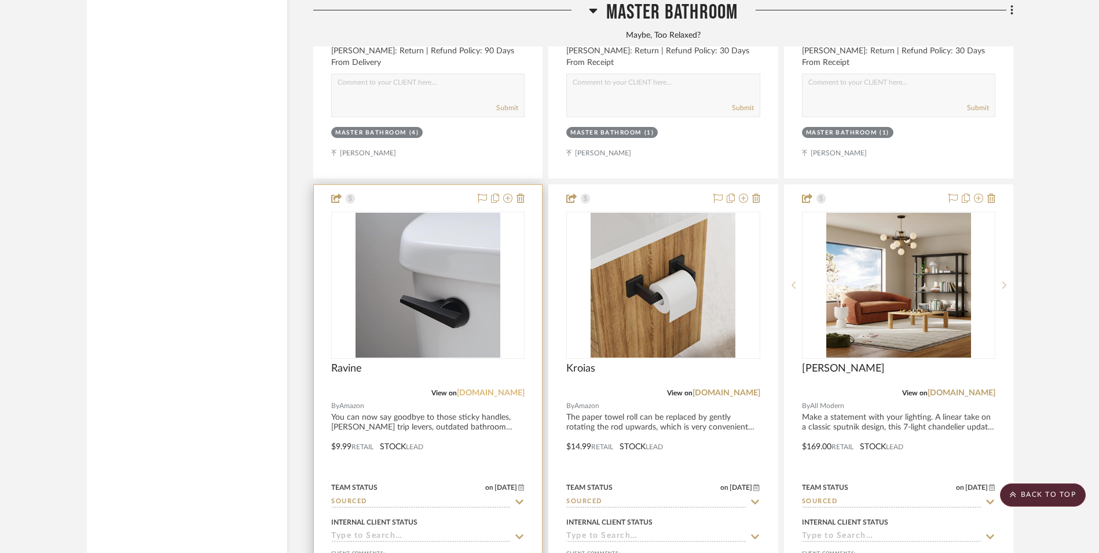
drag, startPoint x: 509, startPoint y: 288, endPoint x: 520, endPoint y: 286, distance: 10.6
click at [509, 389] on link "[DOMAIN_NAME]" at bounding box center [491, 393] width 68 height 8
click at [463, 211] on div at bounding box center [427, 357] width 193 height 293
click at [441, 215] on img "0" at bounding box center [428, 285] width 145 height 145
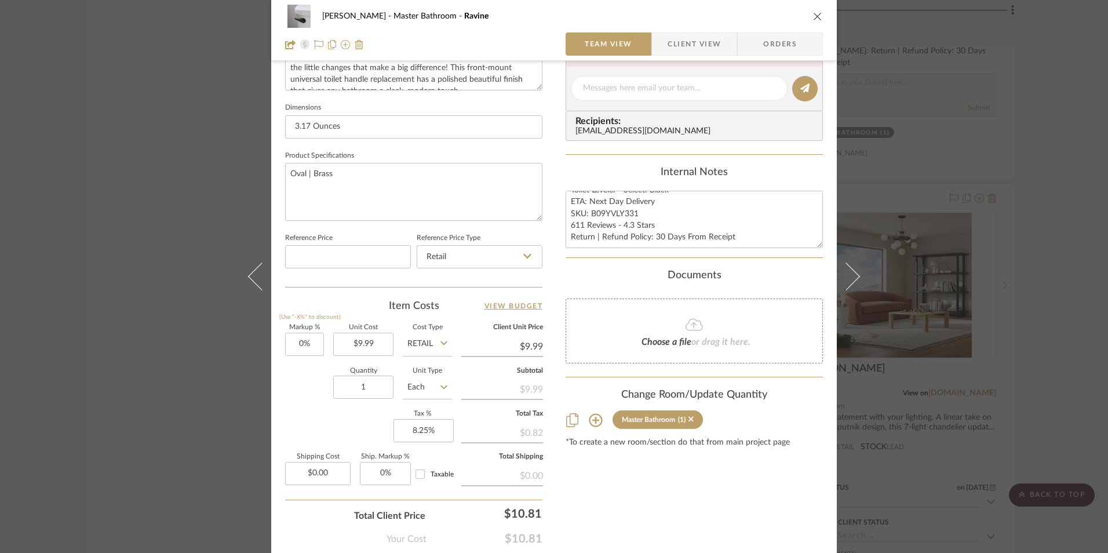
scroll to position [526, 0]
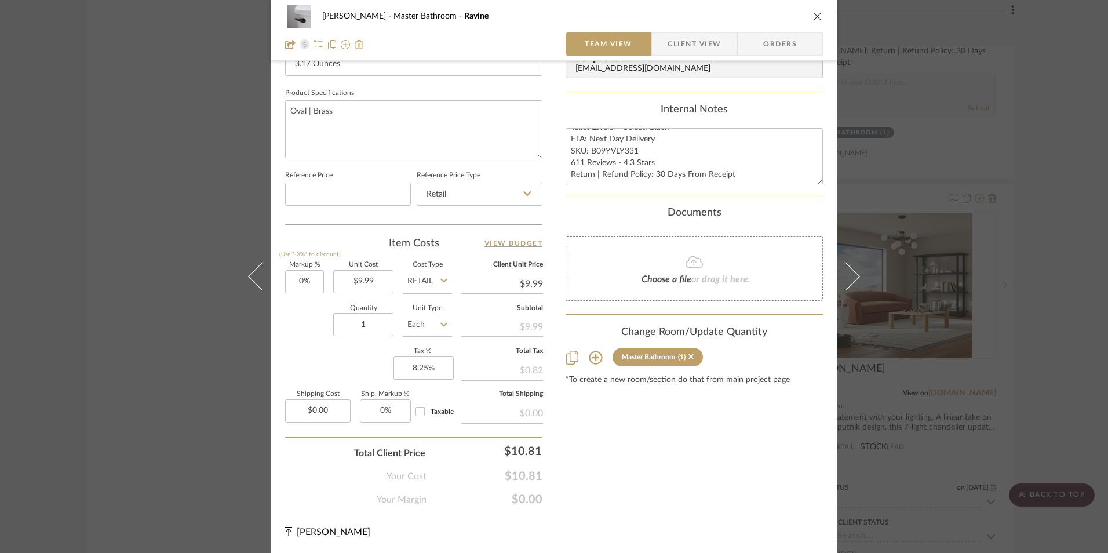
click at [1053, 240] on div "Jeree Hall Master Bathroom Ravine Team View Client View Orders Team-Facing Deta…" at bounding box center [554, 276] width 1108 height 553
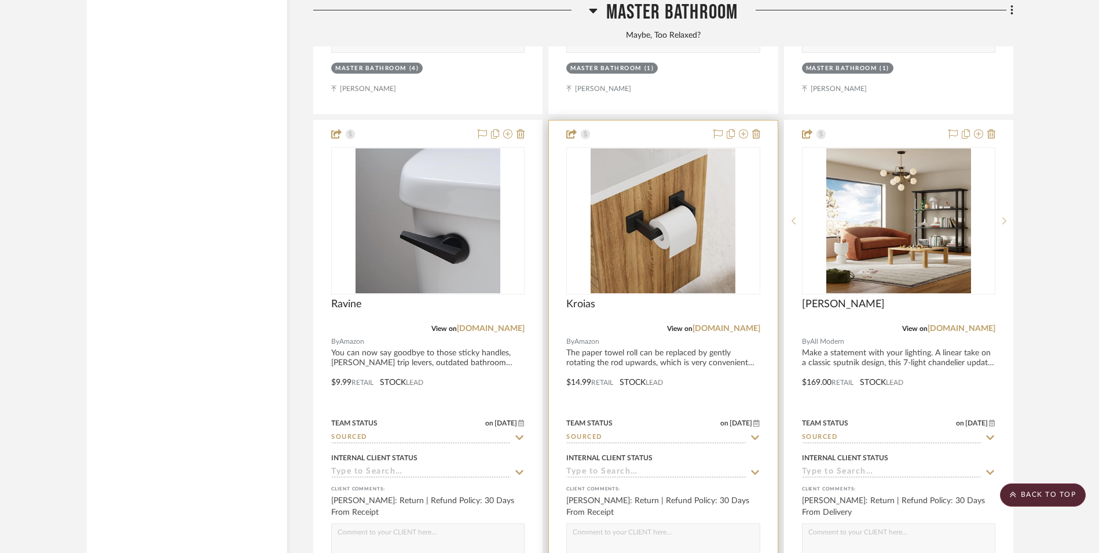
scroll to position [8858, 0]
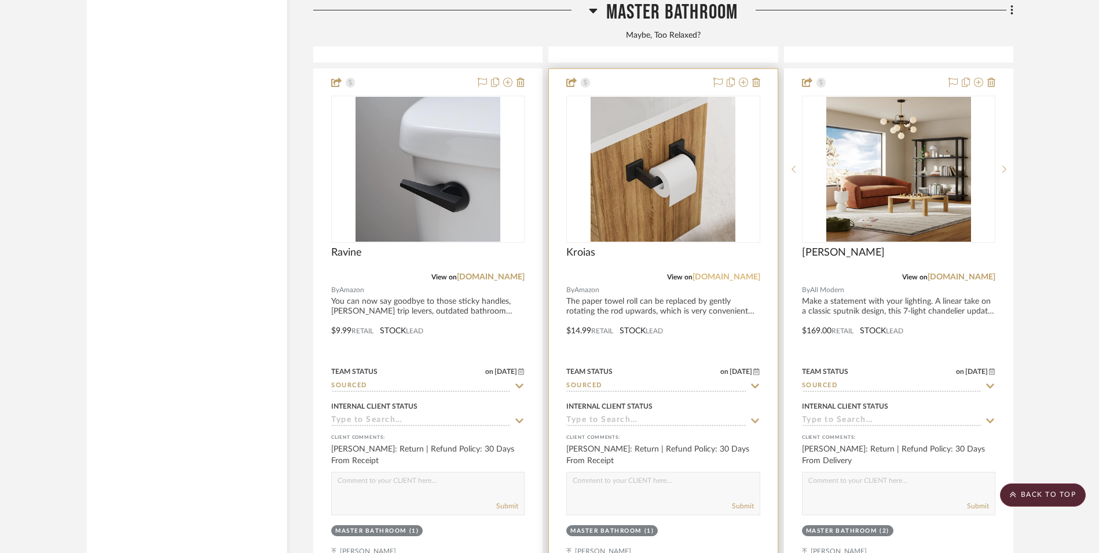
click at [728, 273] on link "[DOMAIN_NAME]" at bounding box center [727, 277] width 68 height 8
click at [637, 105] on img "0" at bounding box center [663, 169] width 145 height 145
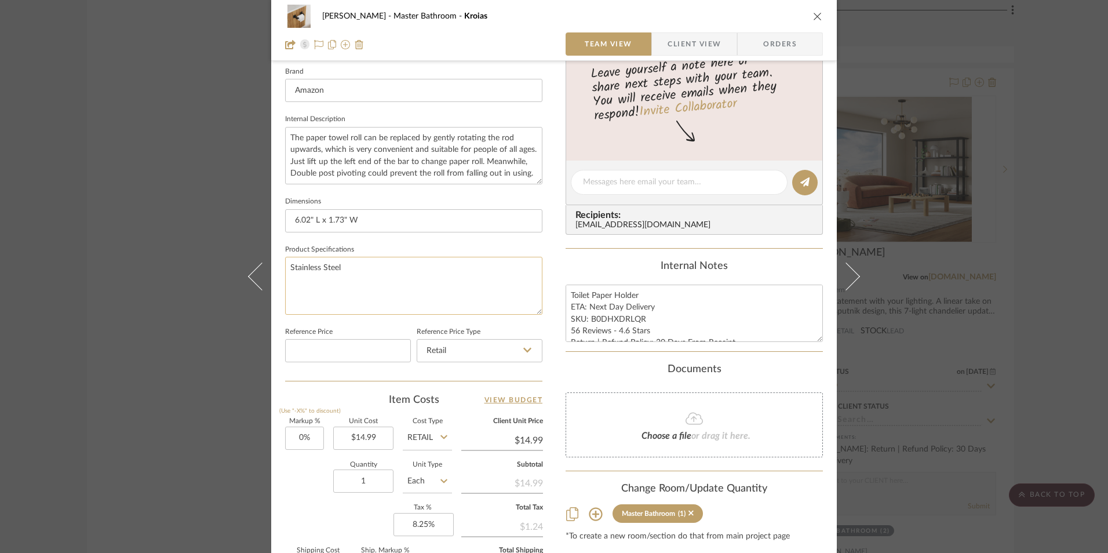
scroll to position [463, 0]
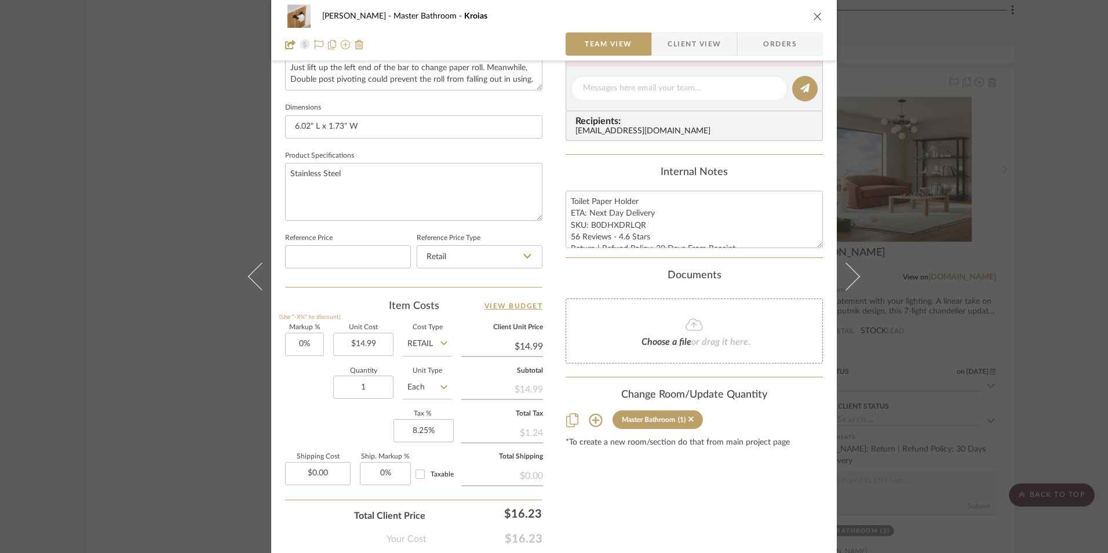
click at [1003, 244] on div "Jeree Hall Master Bathroom Kroias Team View Client View Orders Team-Facing Deta…" at bounding box center [554, 276] width 1108 height 553
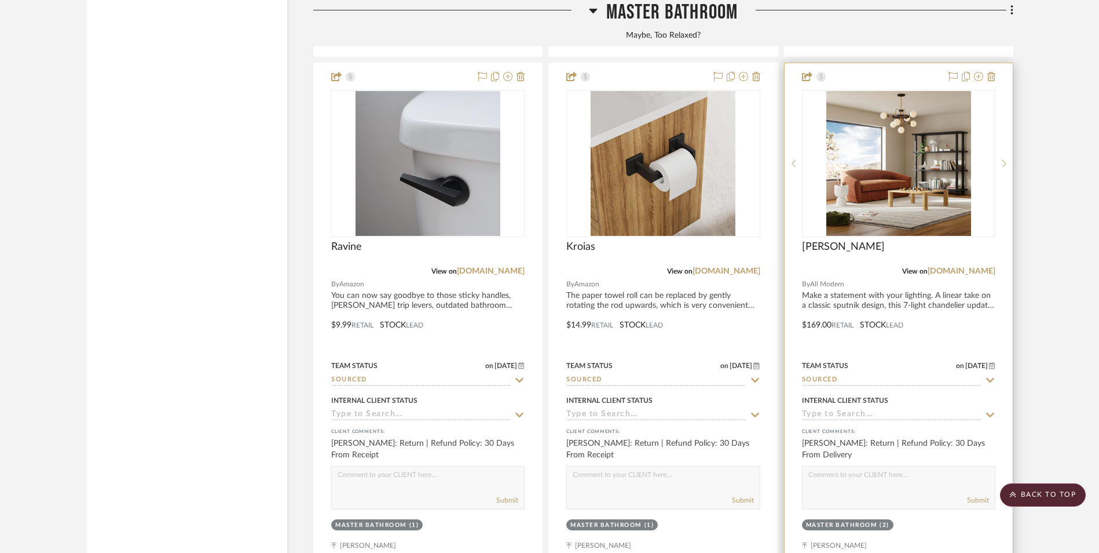
scroll to position [8800, 0]
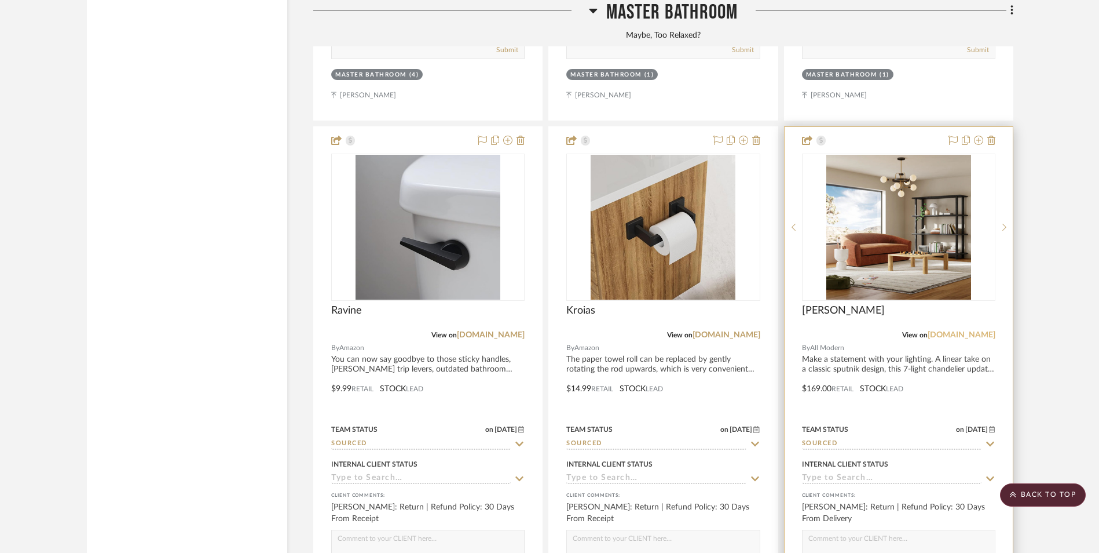
click at [959, 331] on link "allmodern.com" at bounding box center [962, 335] width 68 height 8
click at [0, 0] on img at bounding box center [0, 0] width 0 height 0
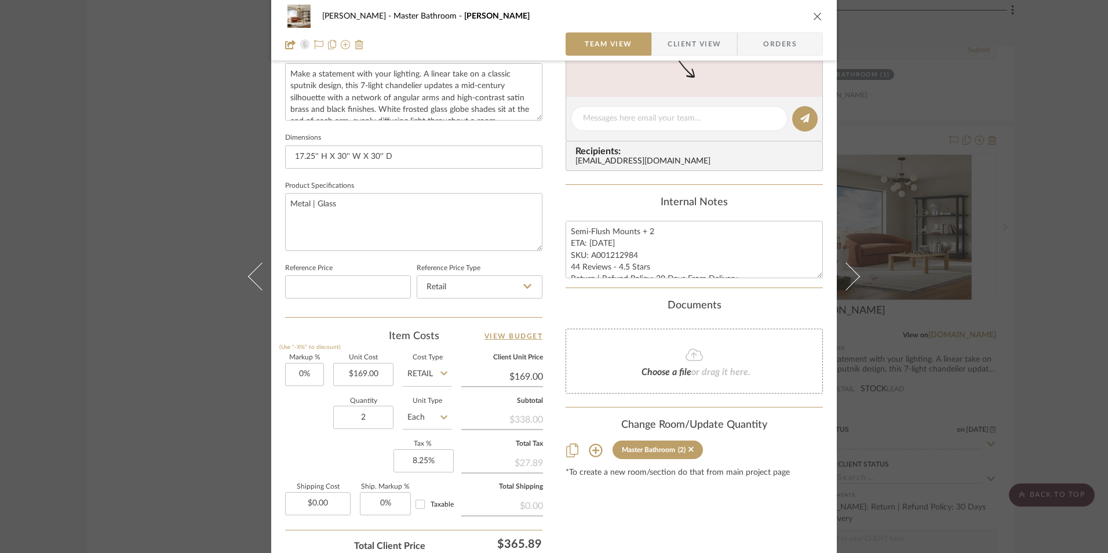
scroll to position [521, 0]
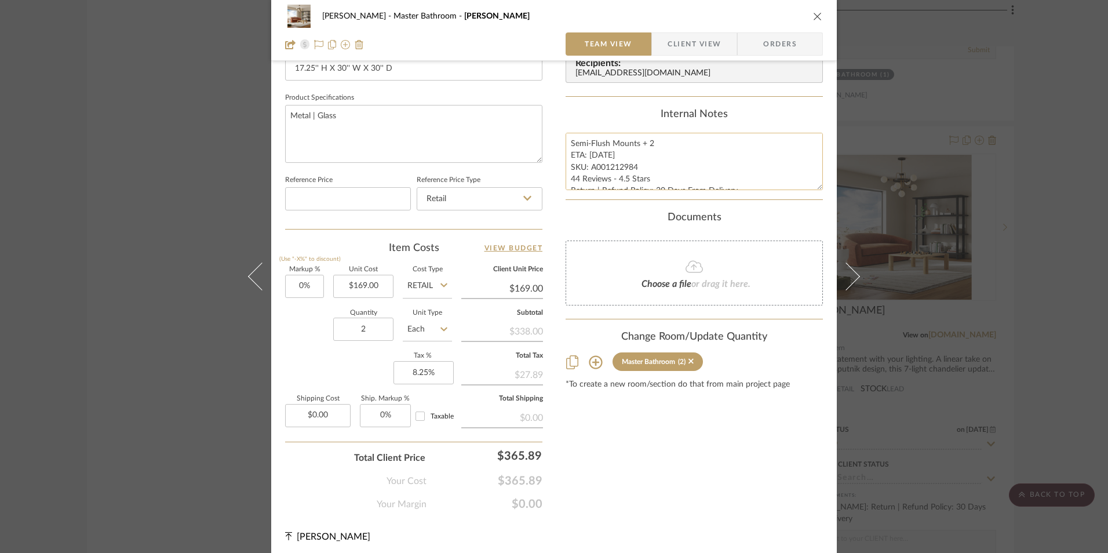
click at [599, 155] on textarea "Semi-Flush Mounts + 2 ETA: 8.27.2025 SKU: A001212984 44 Reviews - 4.5 Stars Ret…" at bounding box center [693, 161] width 257 height 57
type textarea "Semi-Flush Mounts + 2 ETA: 8.31.2025 SKU: A001212984 44 Reviews - 4.5 Stars Ret…"
type input "169.00"
type input "$129.00"
click at [656, 418] on div "Content here copies to Client View - confirm visibility there. Show in Client D…" at bounding box center [693, 33] width 257 height 953
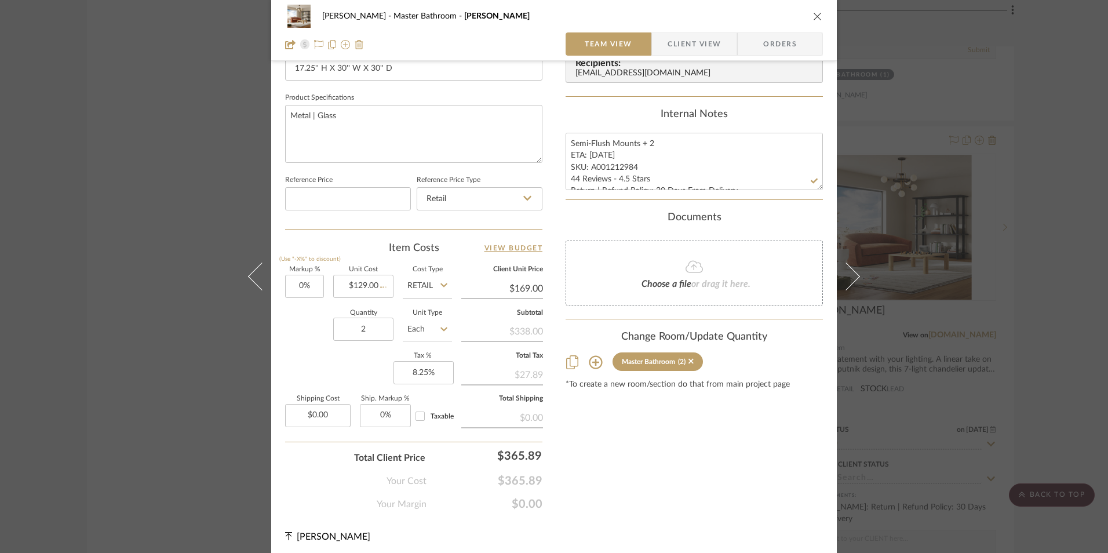
type input "$129.00"
click at [814, 19] on icon "close" at bounding box center [817, 16] width 9 height 9
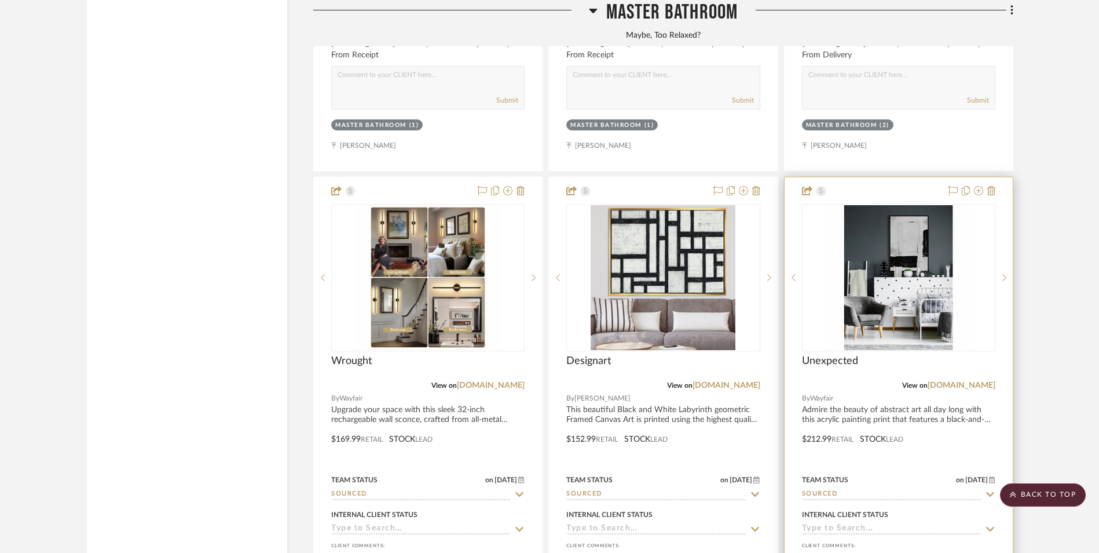
scroll to position [9321, 0]
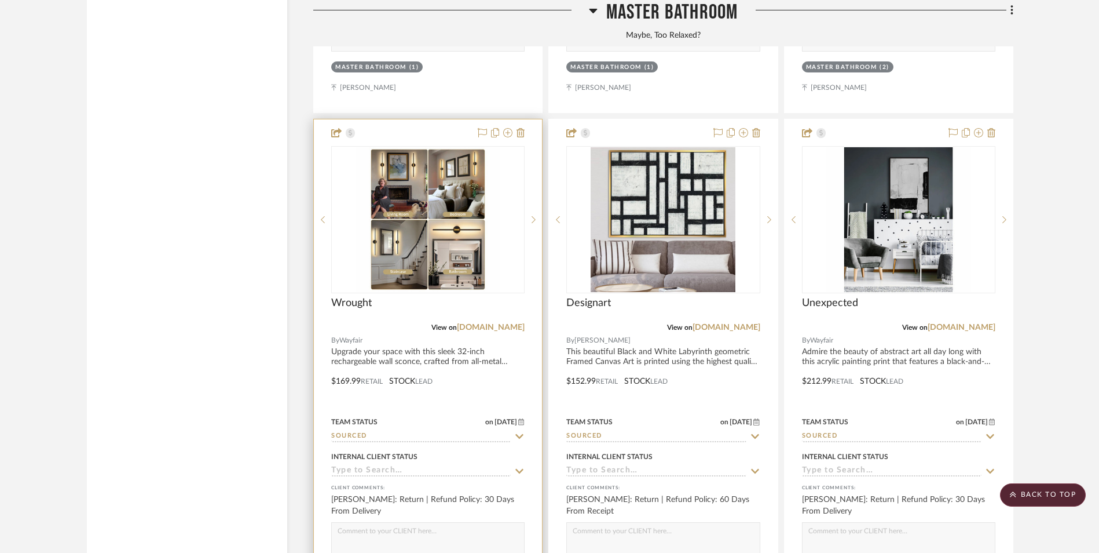
click at [505, 323] on link "[DOMAIN_NAME]" at bounding box center [491, 327] width 68 height 8
click at [0, 0] on img at bounding box center [0, 0] width 0 height 0
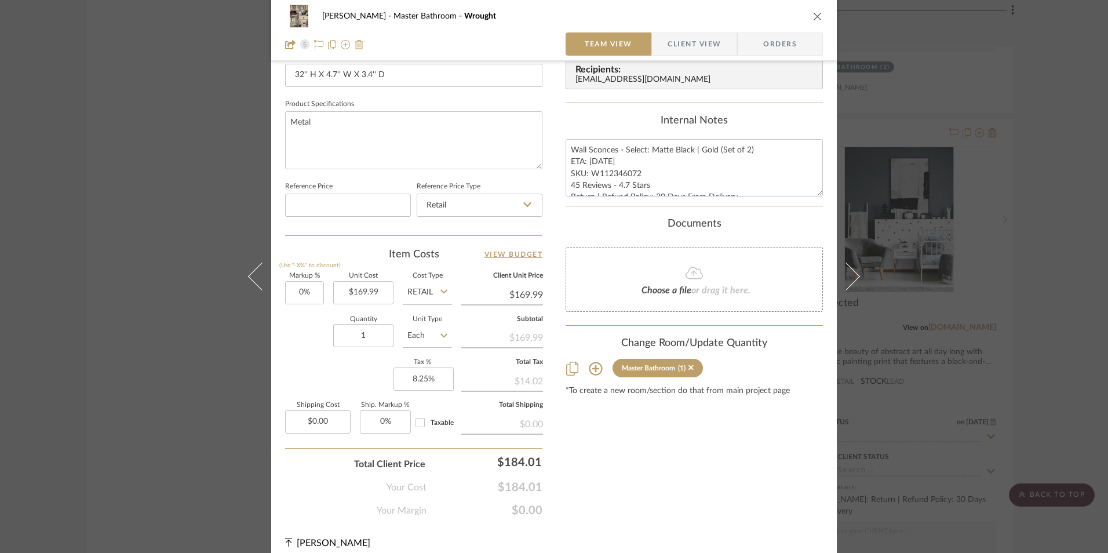
scroll to position [526, 0]
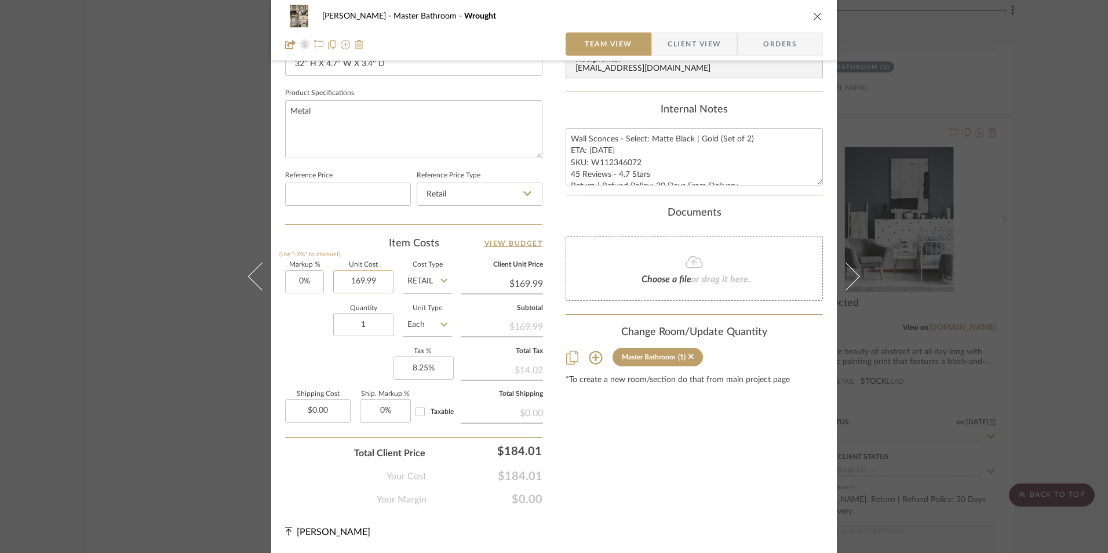
click at [354, 277] on input "169.99" at bounding box center [363, 281] width 60 height 23
click at [565, 409] on div "Content here copies to Client View - confirm visibility there. Show in Client D…" at bounding box center [693, 29] width 257 height 953
type input "$157.53"
drag, startPoint x: 599, startPoint y: 149, endPoint x: 587, endPoint y: 149, distance: 12.2
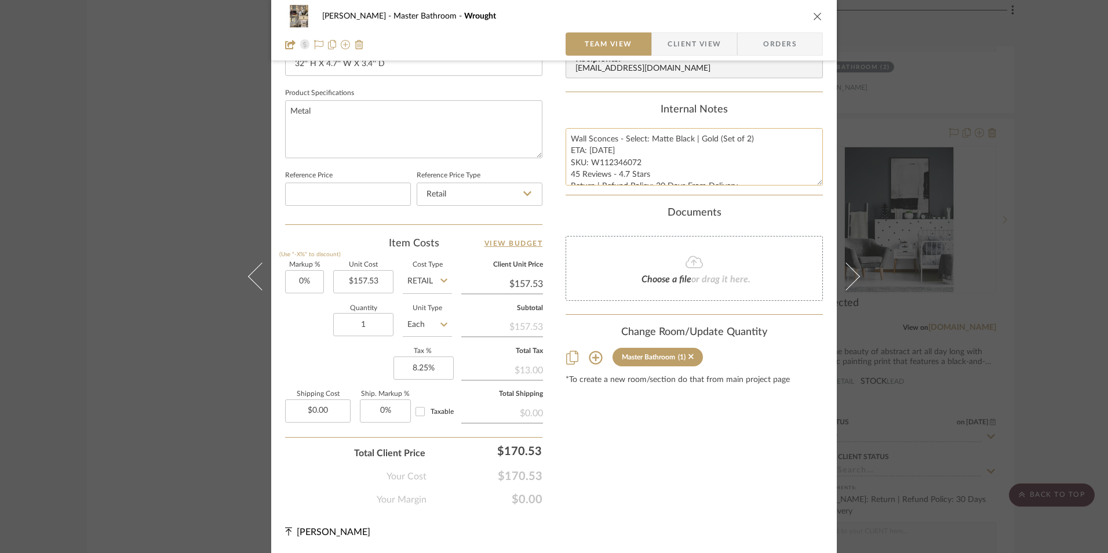
click at [587, 149] on textarea "Wall Sconces - Select: Matte Black | Gold (Set of 2) ETA: 8.30.2025 SKU: W11234…" at bounding box center [693, 156] width 257 height 57
type textarea "Wall Sconces - Select: Matte Black | Gold (Set of 2) ETA: 9.6.2025 SKU: W112346…"
click at [612, 111] on div "Internal Notes" at bounding box center [693, 110] width 257 height 13
click at [814, 19] on icon "close" at bounding box center [817, 16] width 9 height 9
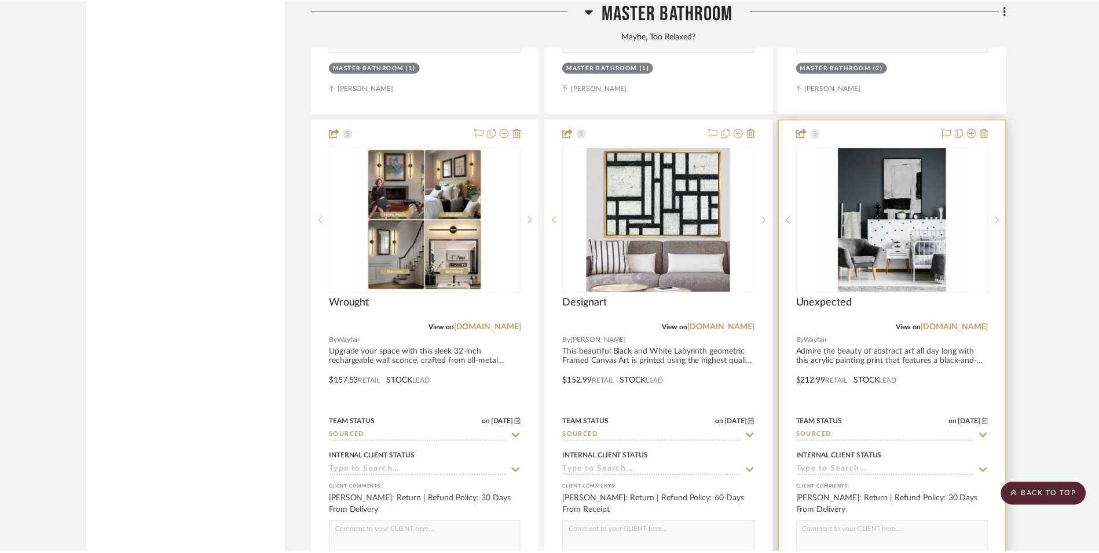
scroll to position [9321, 0]
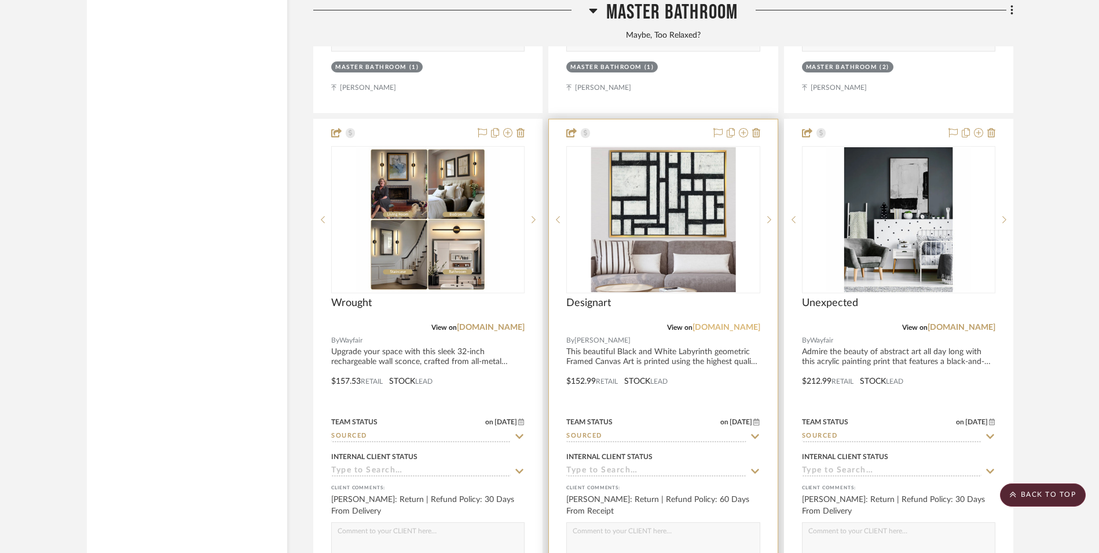
click at [746, 323] on link "michaels.com" at bounding box center [727, 327] width 68 height 8
click at [676, 147] on img "0" at bounding box center [663, 219] width 145 height 145
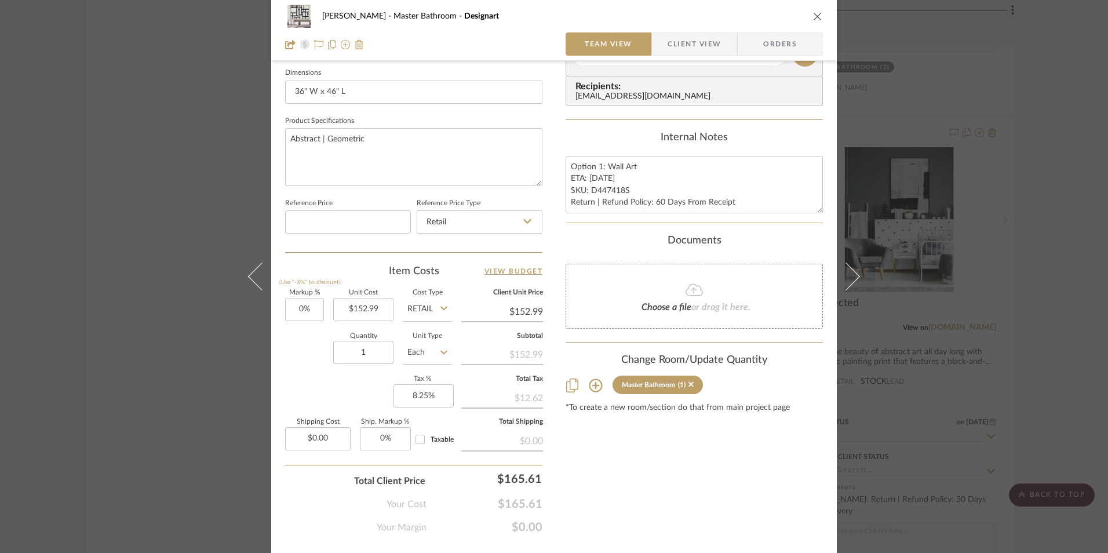
scroll to position [521, 0]
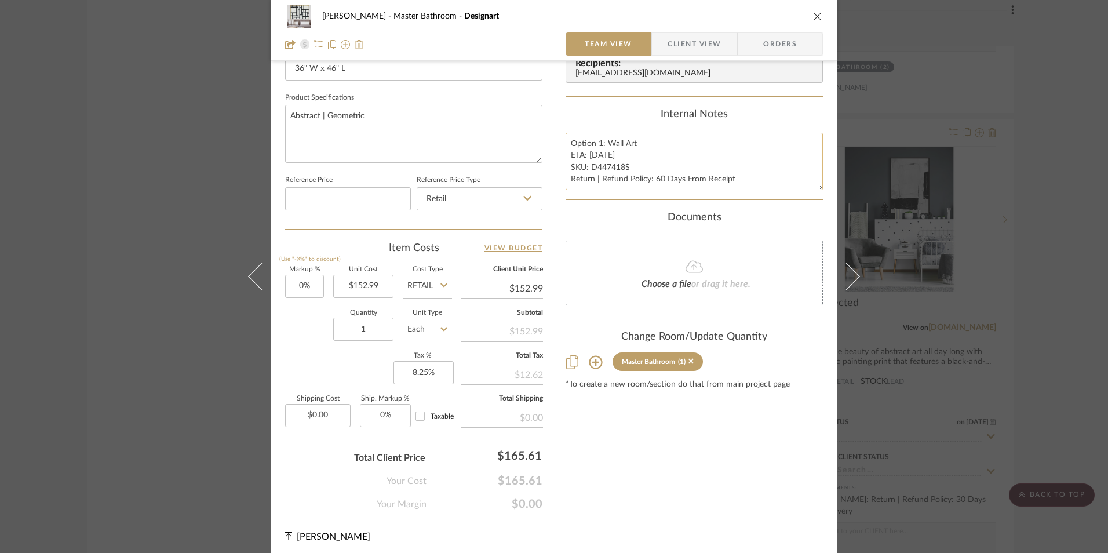
click at [594, 155] on textarea "Option 1: Wall Art ETA: 9.1.2025 SKU: D447418S Return | Refund Policy: 60 Days …" at bounding box center [693, 161] width 257 height 57
type textarea "Option 1: Wall Art ETA: 9.5.2025 SKU: D447418S Return | Refund Policy: 60 Days …"
click at [640, 125] on div "Internal Notes Option 1: Wall Art ETA: 9.5.2025 SKU: D447418S Return | Refund P…" at bounding box center [693, 149] width 257 height 82
click at [813, 15] on icon "close" at bounding box center [817, 16] width 9 height 9
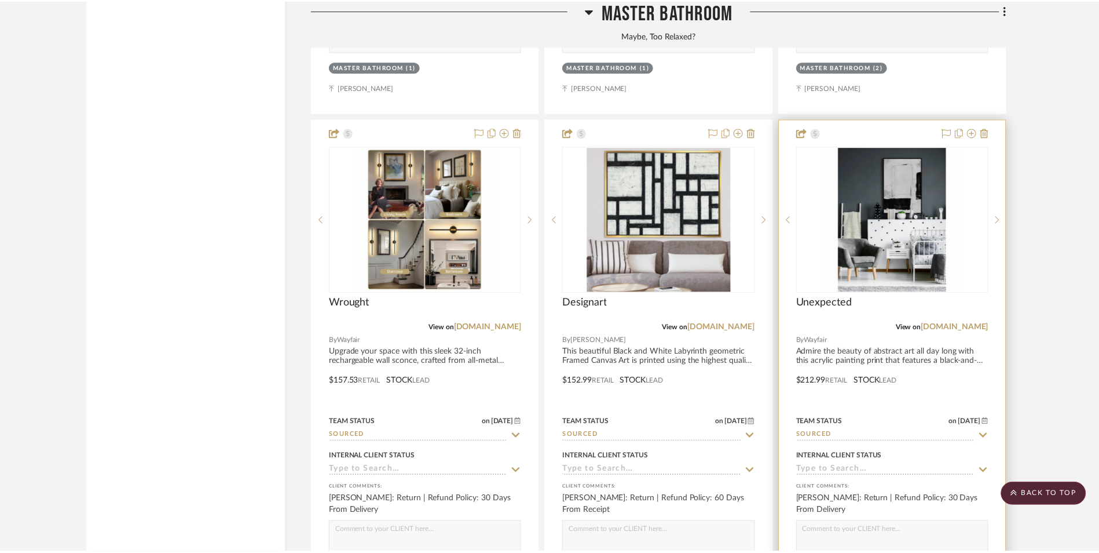
scroll to position [9321, 0]
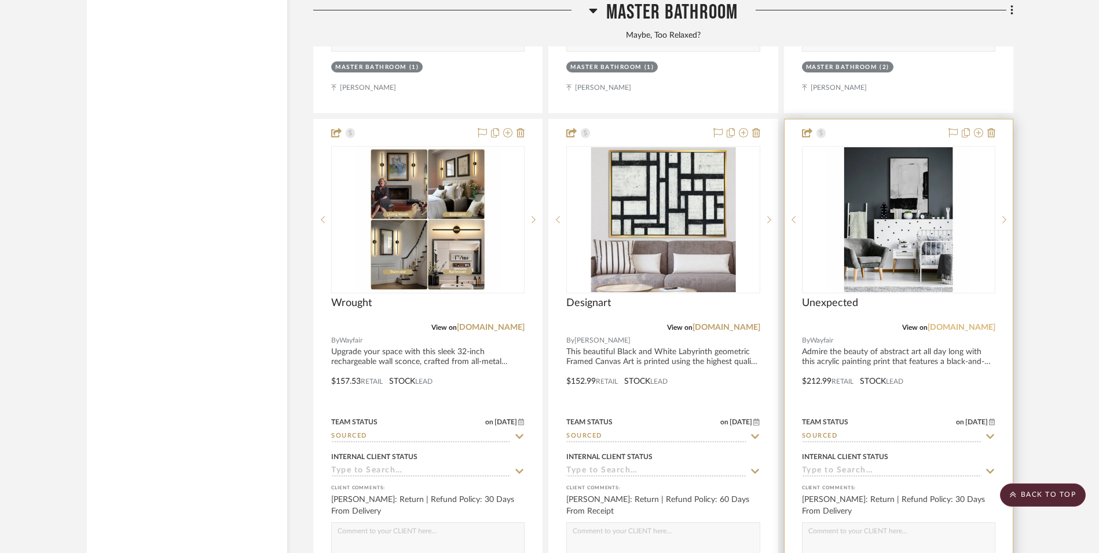
click at [981, 323] on link "[DOMAIN_NAME]" at bounding box center [962, 327] width 68 height 8
click at [899, 164] on img "0" at bounding box center [899, 219] width 145 height 145
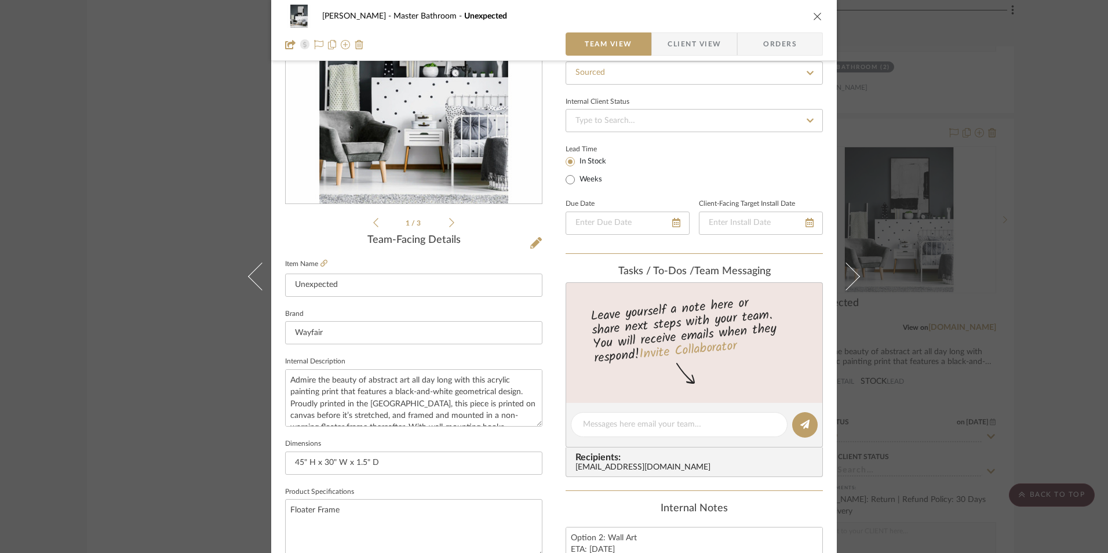
scroll to position [290, 0]
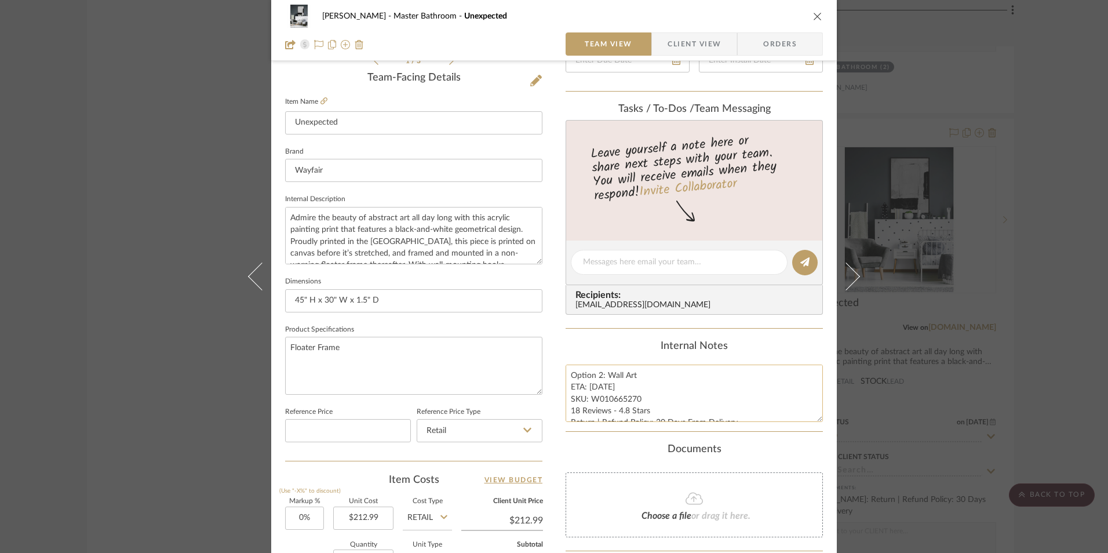
click at [596, 386] on textarea "Option 2: Wall Art ETA: 9.3.2025 SKU: W010665270 18 Reviews - 4.8 Stars Return …" at bounding box center [693, 392] width 257 height 57
type textarea "Option 2: Wall Art ETA: 9.9.2025 SKU: W010665270 18 Reviews - 4.8 Stars Return …"
click at [642, 342] on div "Internal Notes" at bounding box center [693, 346] width 257 height 13
click at [813, 17] on icon "close" at bounding box center [817, 16] width 9 height 9
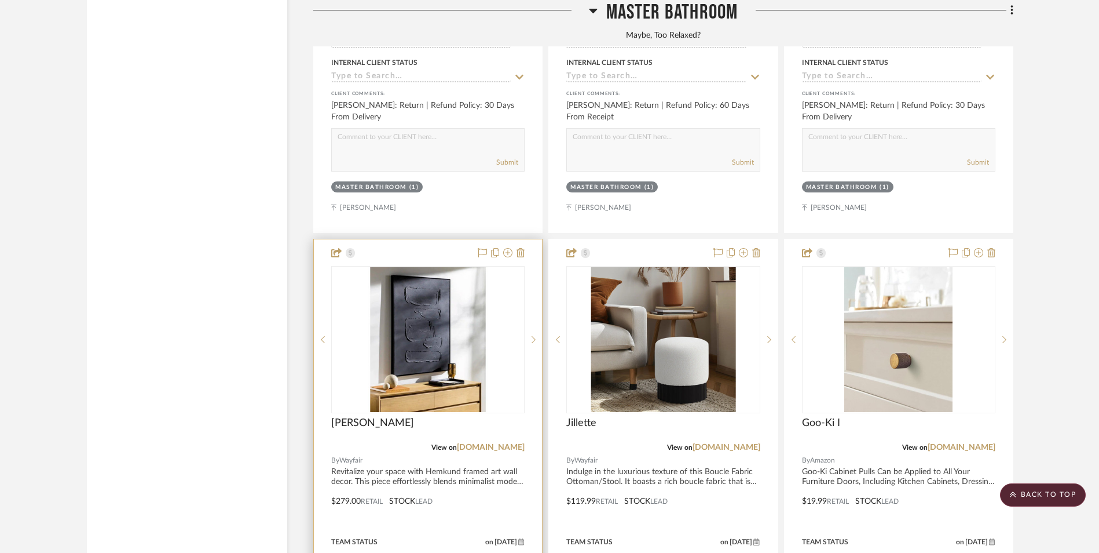
scroll to position [9726, 0]
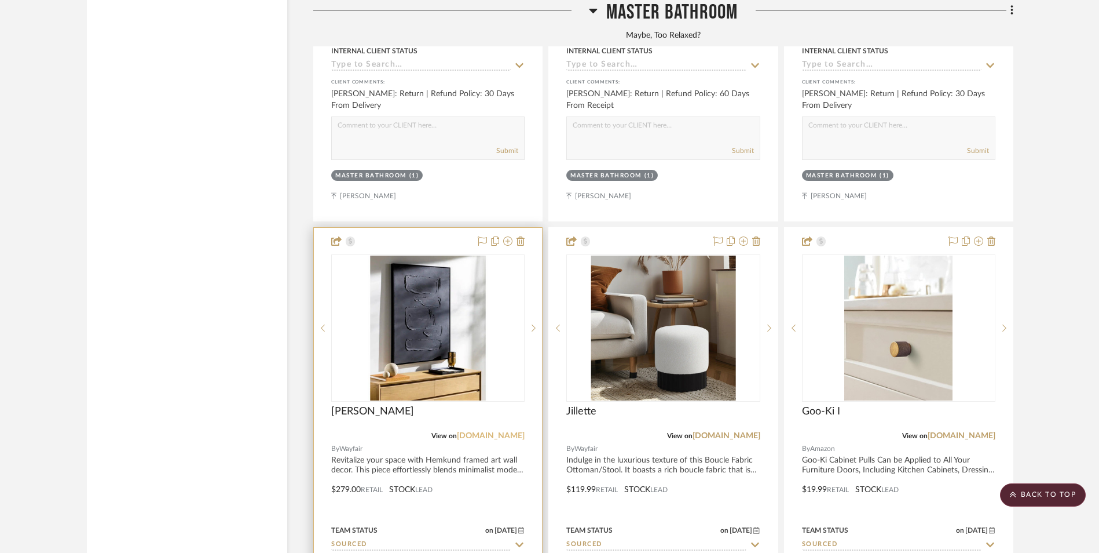
click at [489, 432] on link "[DOMAIN_NAME]" at bounding box center [491, 436] width 68 height 8
click at [0, 0] on img at bounding box center [0, 0] width 0 height 0
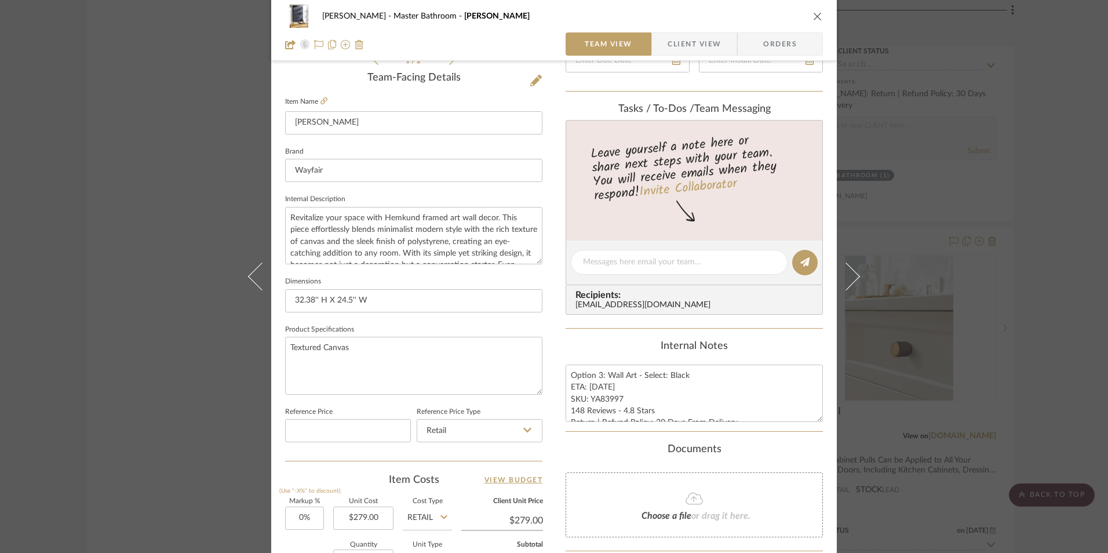
scroll to position [405, 0]
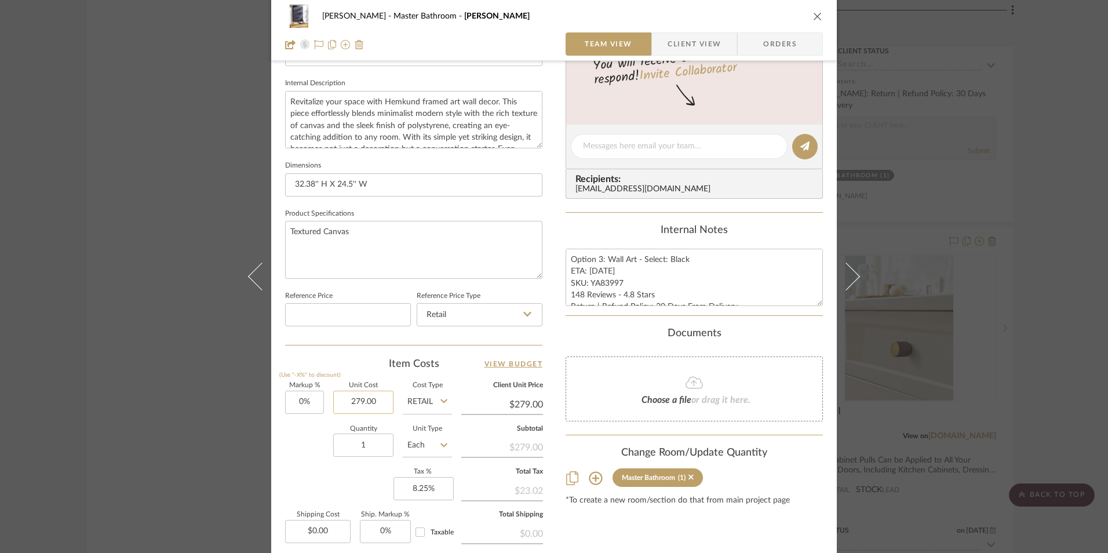
click at [372, 404] on input "279.00" at bounding box center [363, 401] width 60 height 23
type input "$239.30"
click at [590, 270] on textarea "Option 3: Wall Art - Select: Black ETA: 8.28.2025 SKU: YA83997 148 Reviews - 4.…" at bounding box center [693, 277] width 257 height 57
type input "$239.30"
drag, startPoint x: 599, startPoint y: 271, endPoint x: 586, endPoint y: 272, distance: 13.4
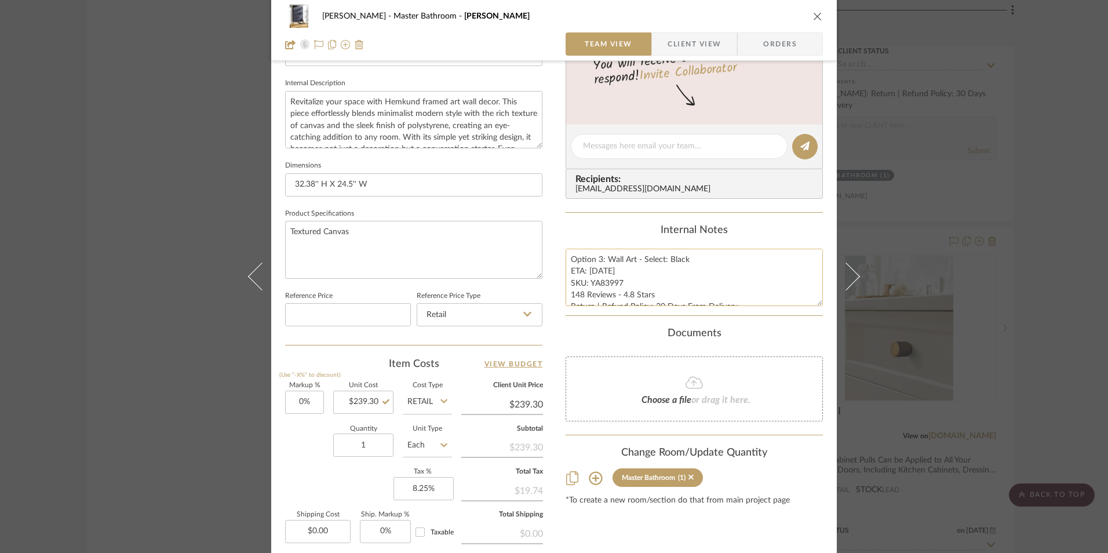
click at [586, 272] on textarea "Option 3: Wall Art - Select: Black ETA: 8.28.2025 SKU: YA83997 148 Reviews - 4.…" at bounding box center [693, 277] width 257 height 57
type textarea "Option 3: Wall Art - Select: Black ETA: 9.3.2025 SKU: YA83997 148 Reviews - 4.8…"
click at [608, 224] on div "Internal Notes" at bounding box center [693, 230] width 257 height 13
click at [813, 17] on icon "close" at bounding box center [817, 16] width 9 height 9
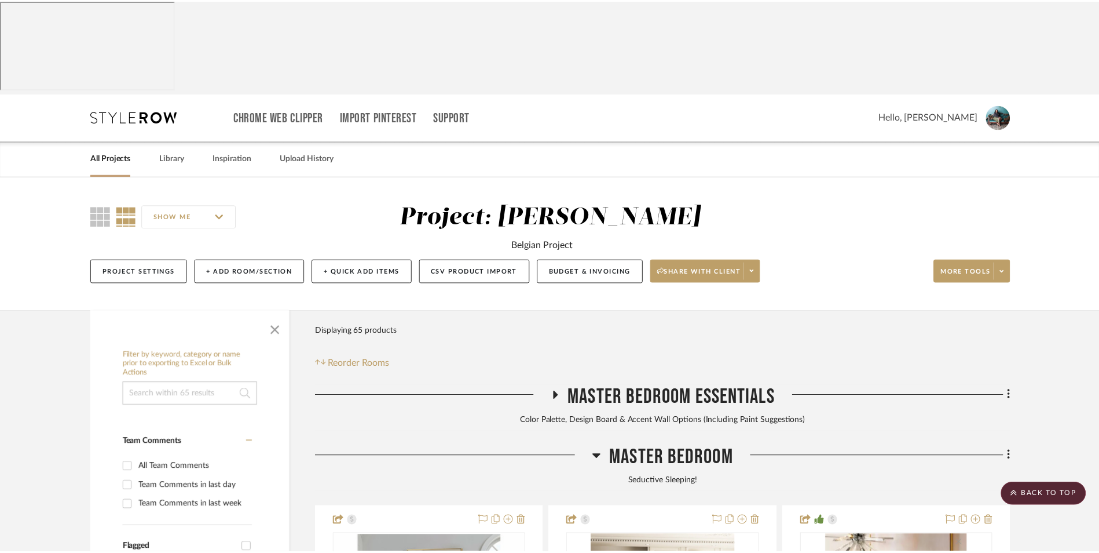
scroll to position [9726, 0]
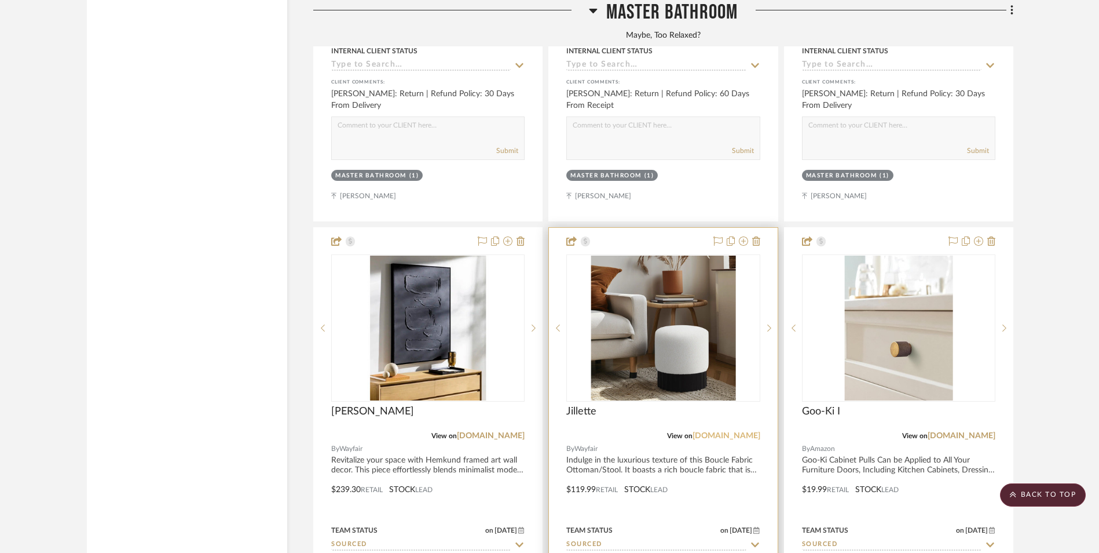
click at [750, 432] on link "[DOMAIN_NAME]" at bounding box center [727, 436] width 68 height 8
click at [629, 255] on img "0" at bounding box center [663, 327] width 145 height 145
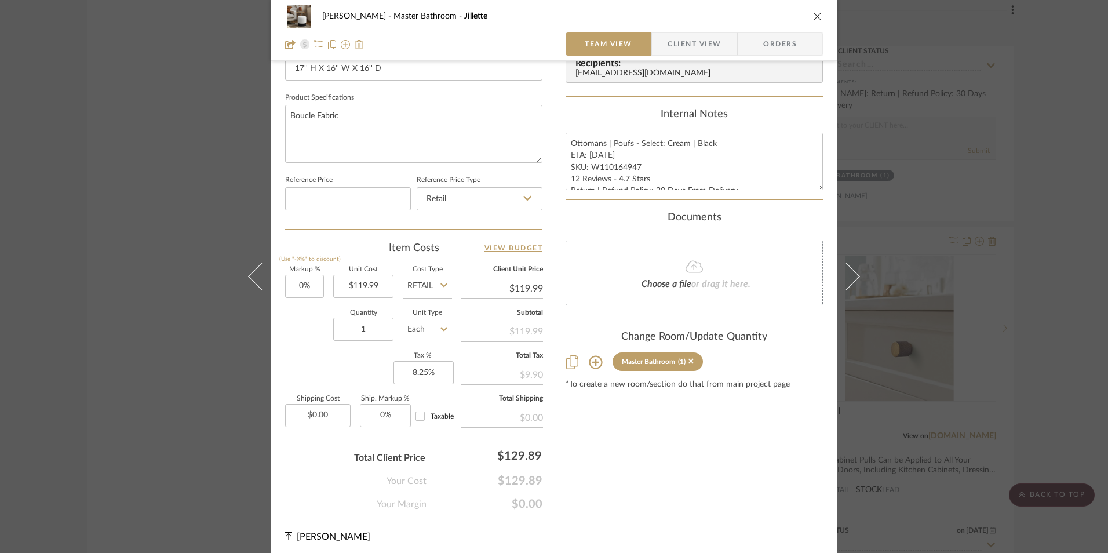
scroll to position [526, 0]
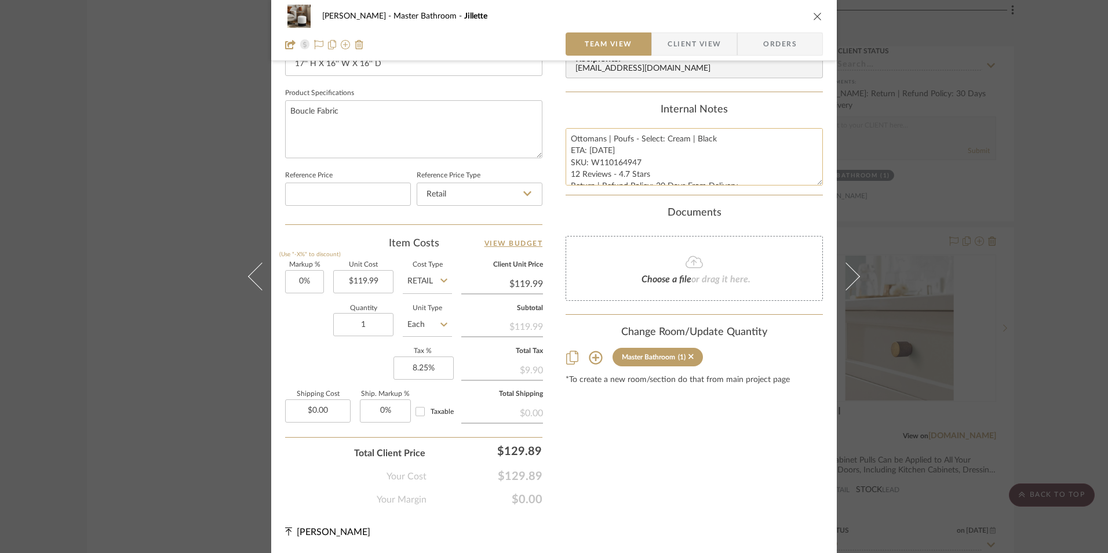
click at [598, 149] on textarea "Ottomans | Poufs - Select: Cream | Black ETA: 8.29.2025 SKU: W110164947 12 Revi…" at bounding box center [693, 156] width 257 height 57
drag, startPoint x: 600, startPoint y: 150, endPoint x: 586, endPoint y: 149, distance: 14.5
click at [586, 149] on textarea "Ottomans | Poufs - Select: Cream | Black ETA: 8.29.2025 SKU: W110164947 12 Revi…" at bounding box center [693, 156] width 257 height 57
type textarea "Ottomans | Poufs - Select: Cream | Black ETA: 9.4.2025 SKU: W110164947 12 Revie…"
click at [603, 107] on div "Internal Notes" at bounding box center [693, 110] width 257 height 13
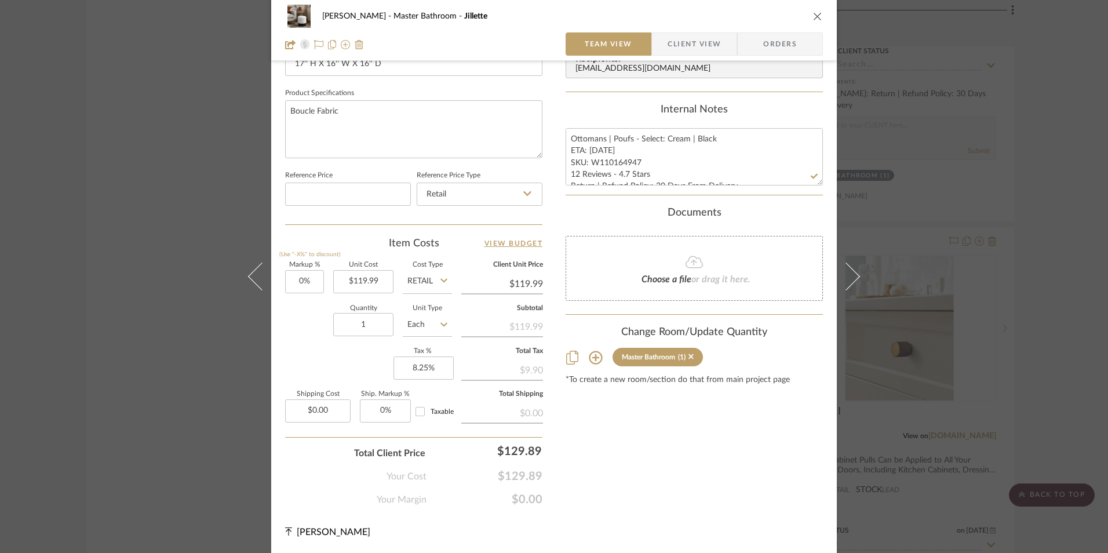
click at [816, 17] on icon "close" at bounding box center [817, 16] width 9 height 9
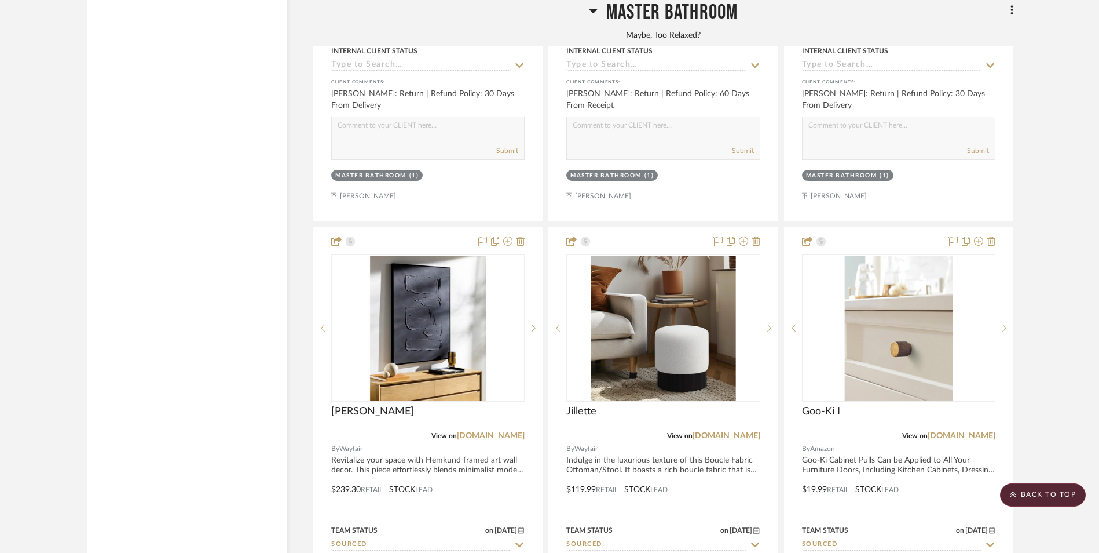
scroll to position [9842, 0]
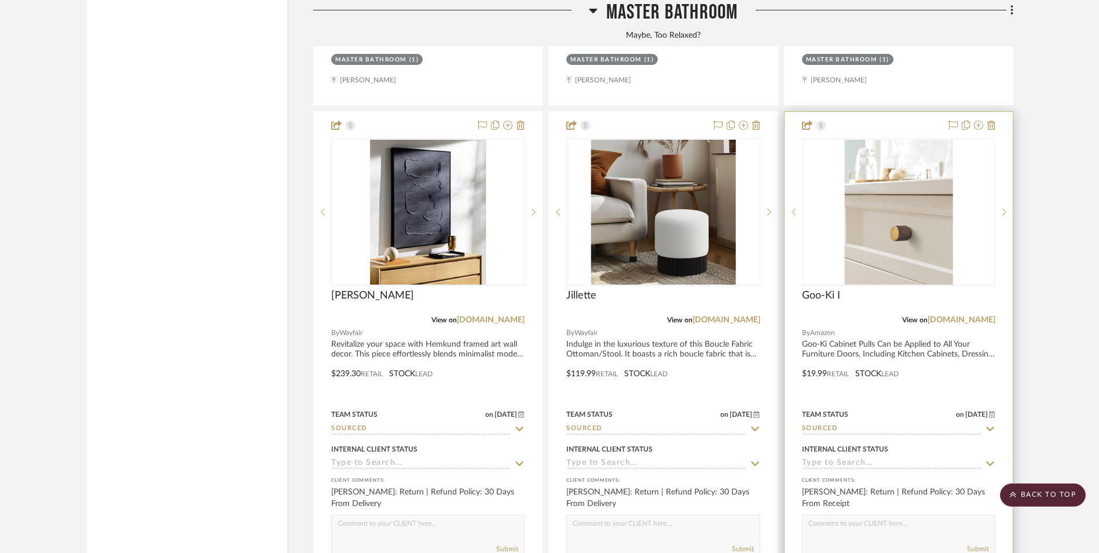
click at [981, 316] on link "[DOMAIN_NAME]" at bounding box center [962, 320] width 68 height 8
click at [937, 158] on img "0" at bounding box center [899, 212] width 108 height 145
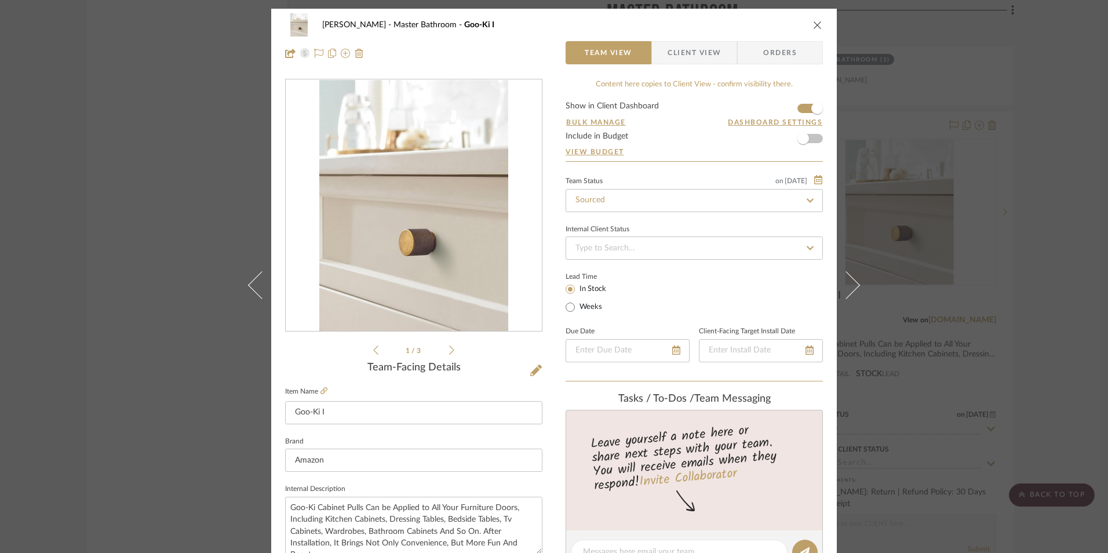
scroll to position [290, 0]
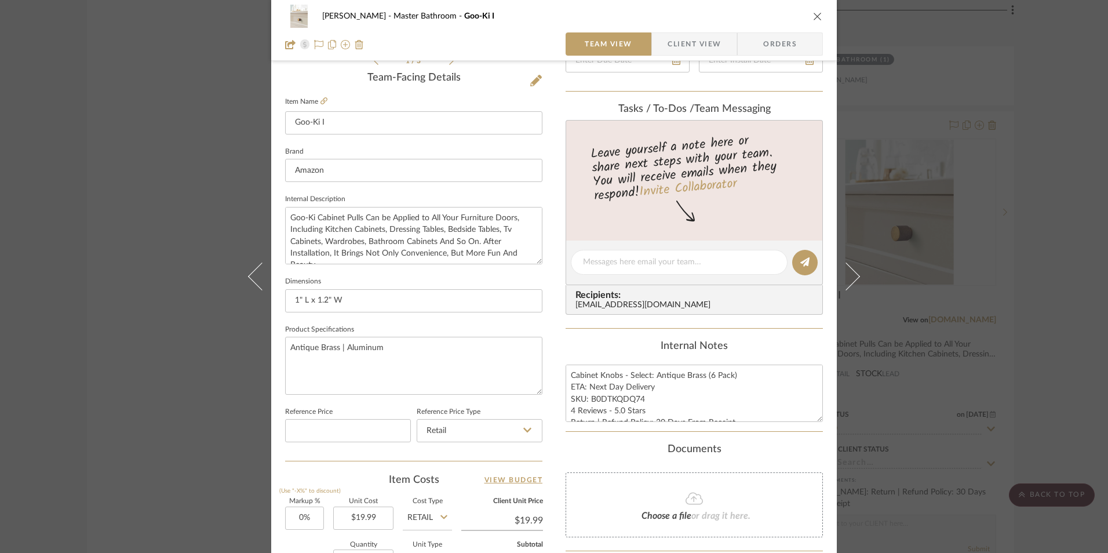
click at [813, 17] on icon "close" at bounding box center [817, 16] width 9 height 9
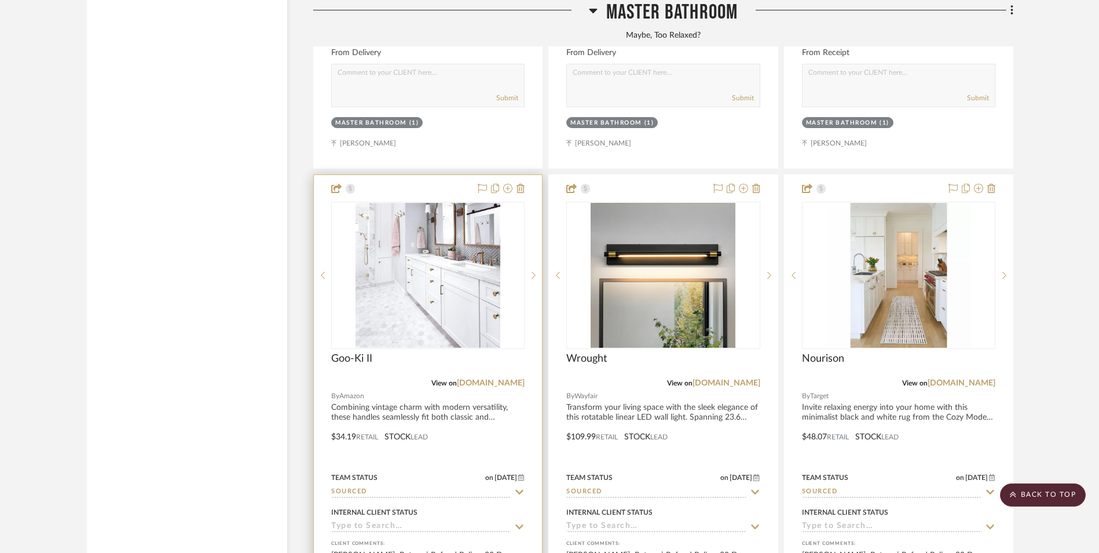
scroll to position [10306, 0]
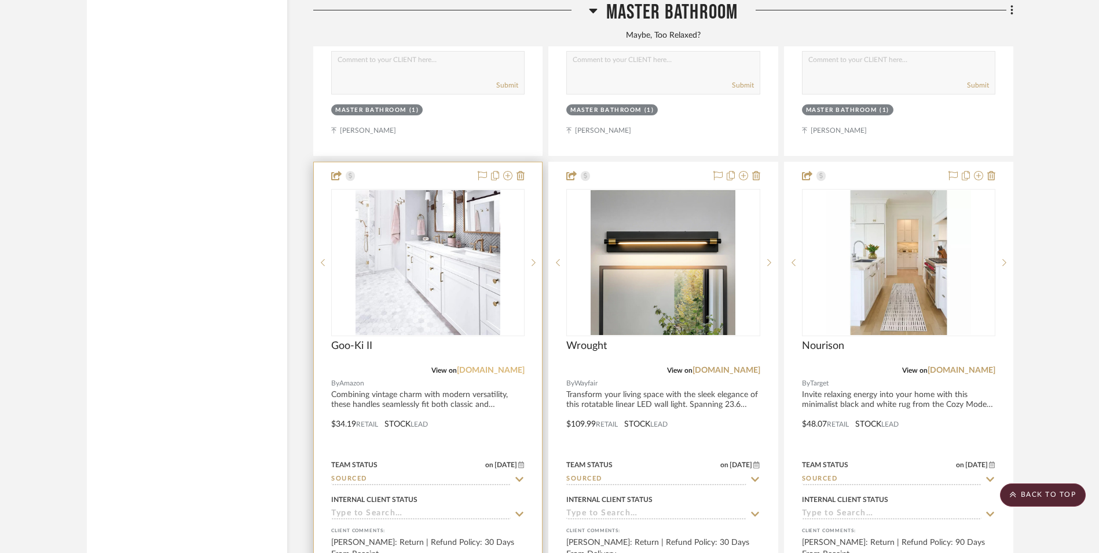
click at [513, 365] on div "View on amazon.com" at bounding box center [427, 370] width 193 height 10
click at [509, 366] on link "[DOMAIN_NAME]" at bounding box center [491, 370] width 68 height 8
click at [409, 190] on img "0" at bounding box center [437, 262] width 145 height 145
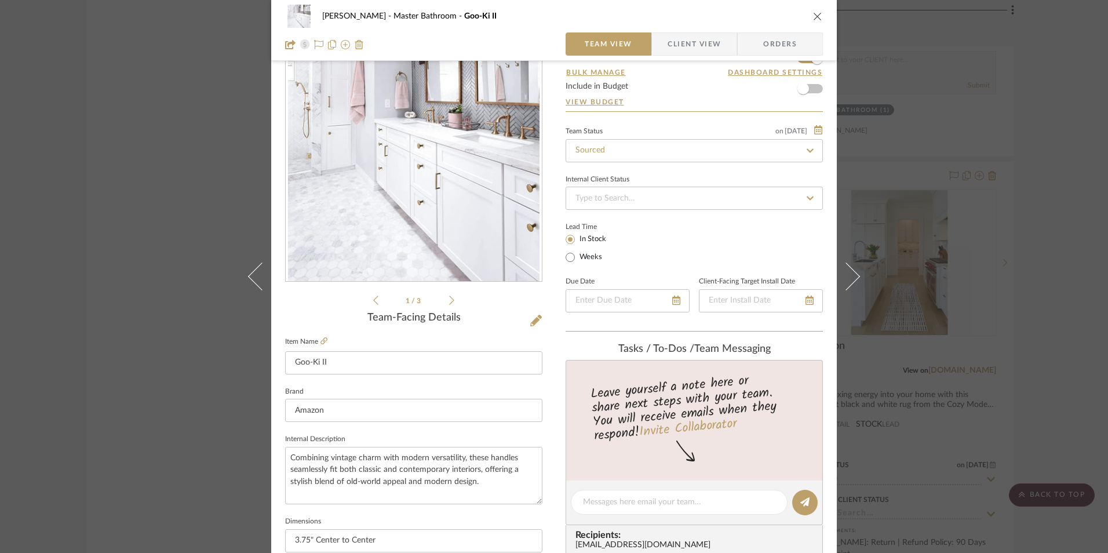
scroll to position [232, 0]
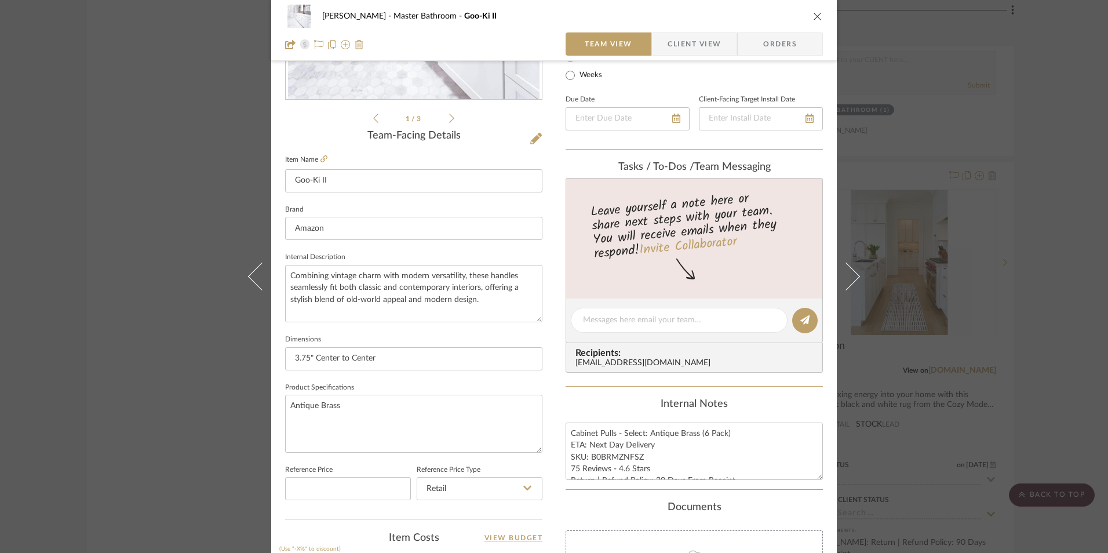
click at [817, 17] on icon "close" at bounding box center [817, 16] width 9 height 9
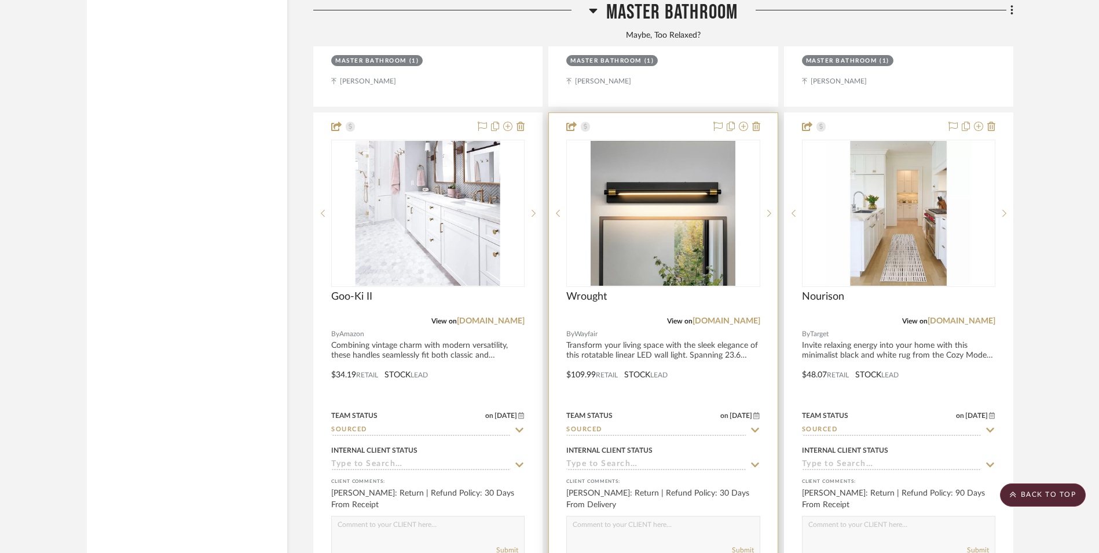
scroll to position [10364, 0]
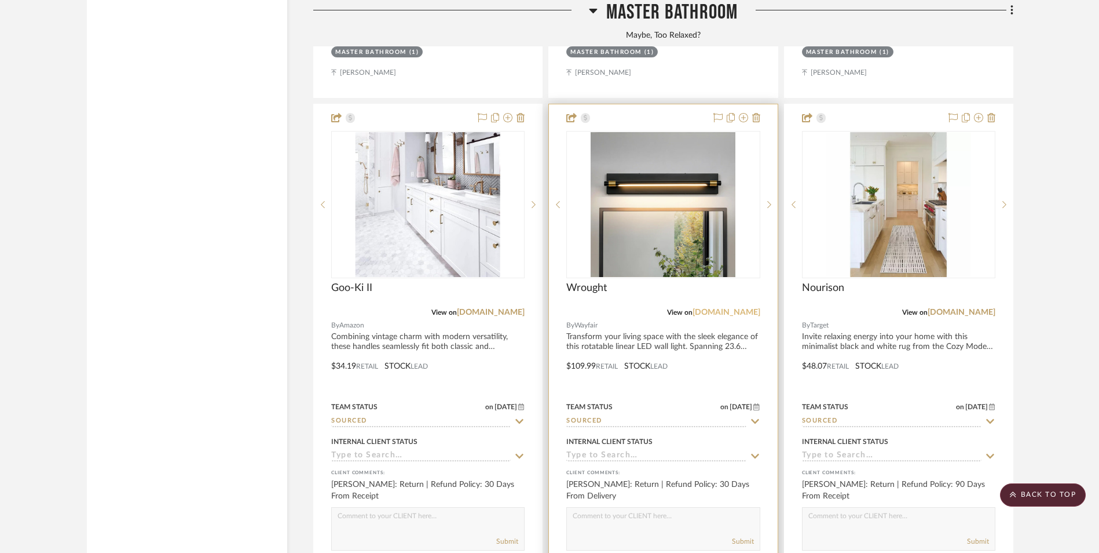
click at [755, 308] on link "[DOMAIN_NAME]" at bounding box center [727, 312] width 68 height 8
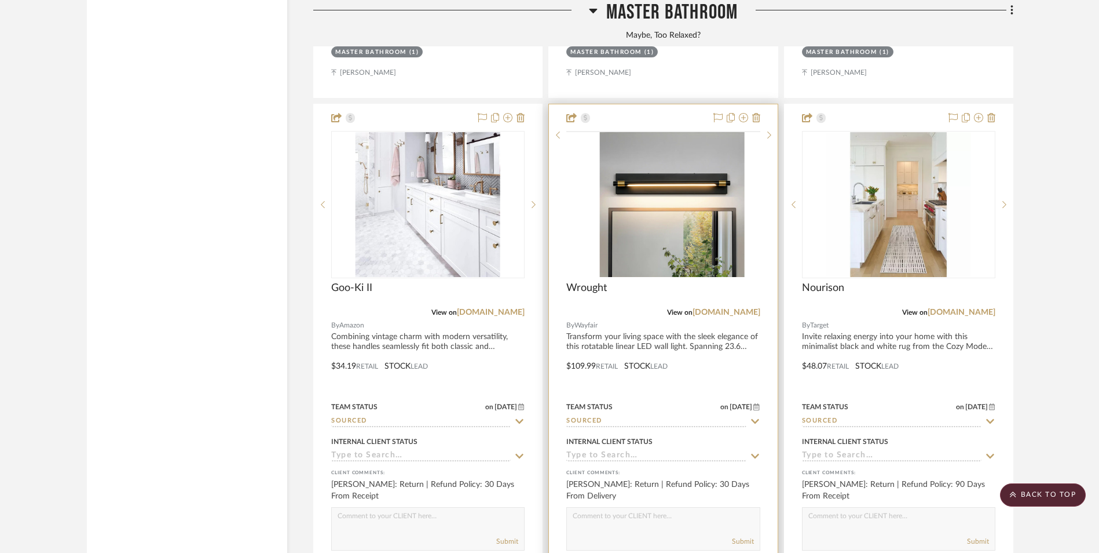
click at [0, 0] on img at bounding box center [0, 0] width 0 height 0
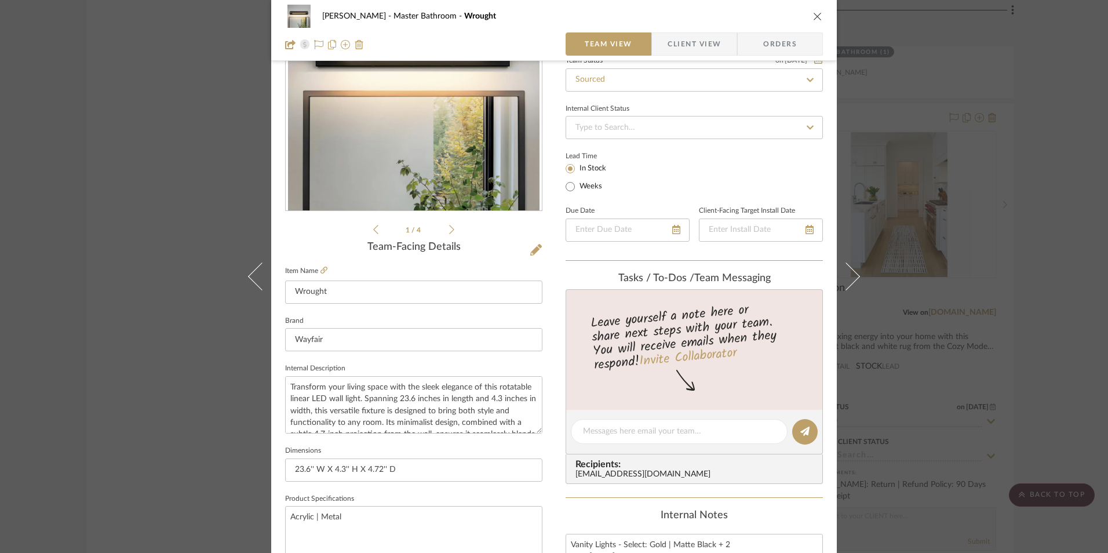
scroll to position [348, 0]
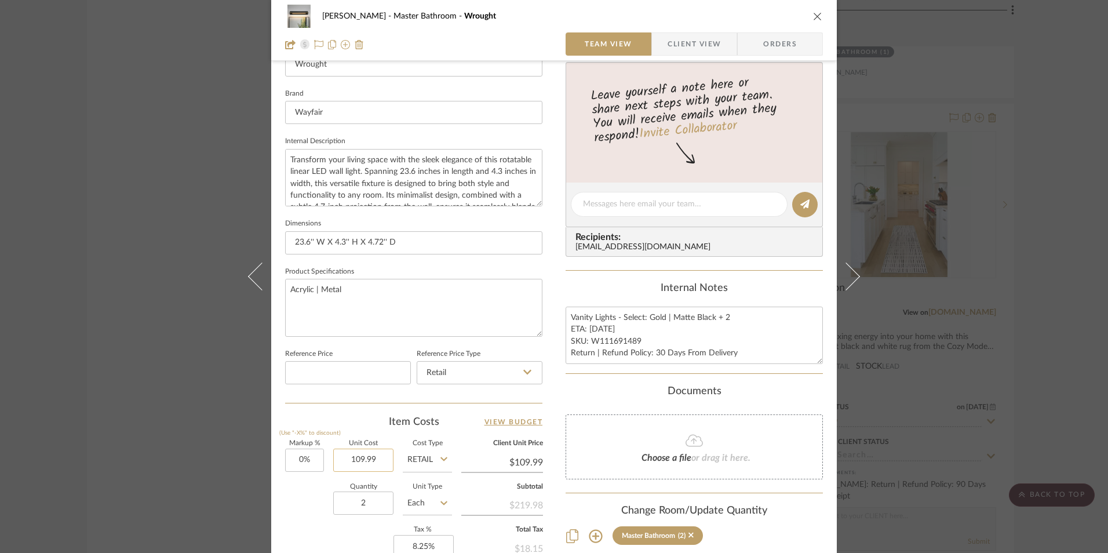
click at [369, 465] on input "109.99" at bounding box center [363, 459] width 60 height 23
click at [611, 362] on textarea "Vanity Lights - Select: Gold | Matte Black + 2 ETA: 8.29.2025 SKU: W111691489 R…" at bounding box center [693, 334] width 257 height 57
type input "$104.99"
drag, startPoint x: 599, startPoint y: 328, endPoint x: 586, endPoint y: 329, distance: 13.4
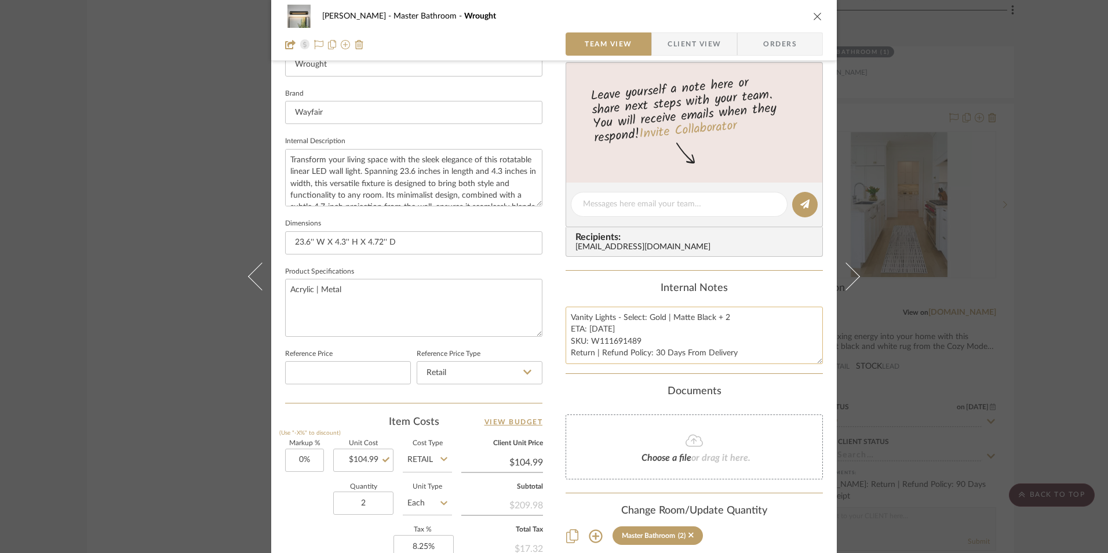
click at [586, 329] on textarea "Vanity Lights - Select: Gold | Matte Black + 2 ETA: 8.29.2025 SKU: W111691489 R…" at bounding box center [693, 334] width 257 height 57
type textarea "Vanity Lights - Select: Gold | Matte Black + 2 ETA: 9.5.2025 SKU: W111691489 Re…"
click at [629, 287] on div "Internal Notes" at bounding box center [693, 288] width 257 height 13
click at [813, 17] on icon "close" at bounding box center [817, 16] width 9 height 9
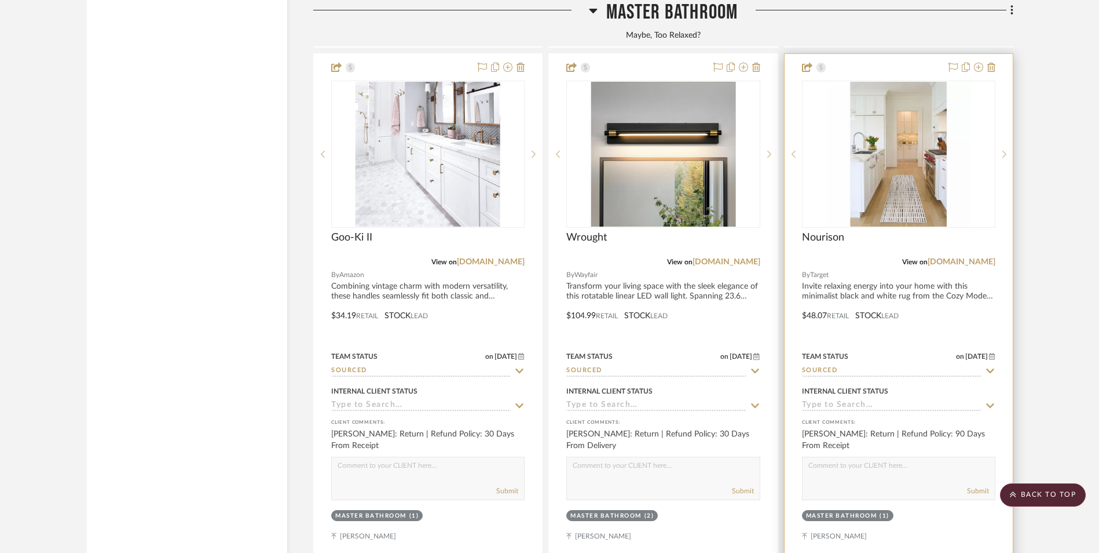
scroll to position [10422, 0]
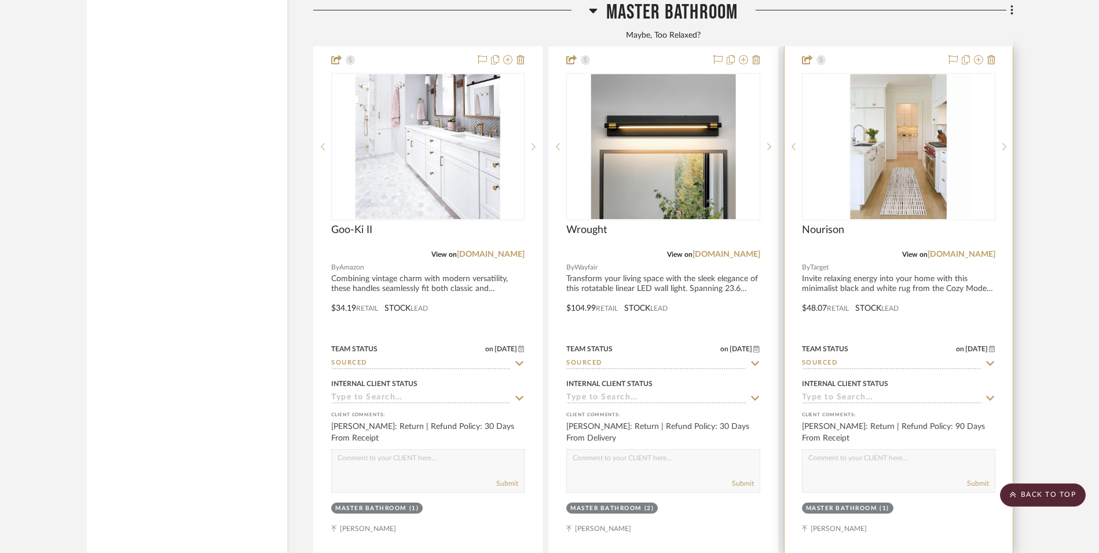
drag, startPoint x: 979, startPoint y: 148, endPoint x: 994, endPoint y: 156, distance: 16.8
click at [978, 250] on link "target.com" at bounding box center [962, 254] width 68 height 8
click at [884, 96] on img "0" at bounding box center [899, 146] width 145 height 145
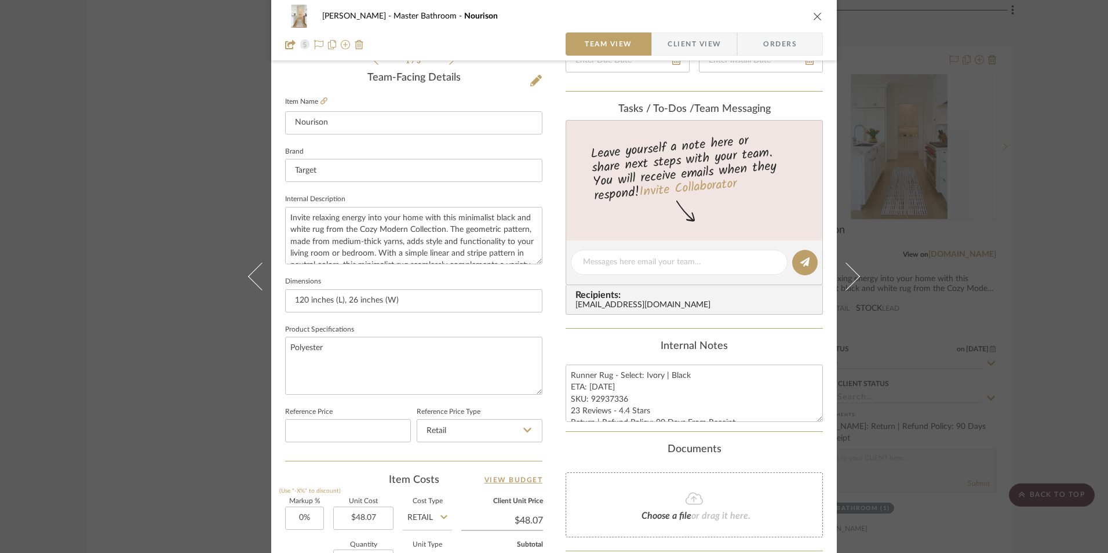
scroll to position [463, 0]
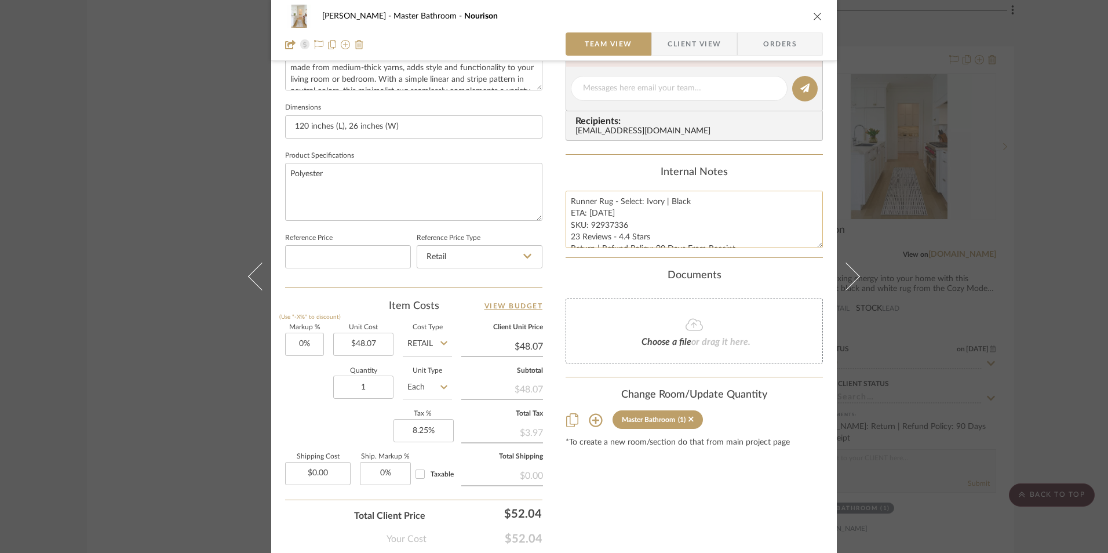
drag, startPoint x: 600, startPoint y: 213, endPoint x: 586, endPoint y: 215, distance: 13.5
click at [586, 215] on textarea "Runner Rug - Select: Ivory | Black ETA: 8.29.2025 SKU: 92937336 23 Reviews - 4.…" at bounding box center [693, 219] width 257 height 57
type textarea "Runner Rug - Select: Ivory | Black ETA: 9.4.2025 SKU: 92937336 23 Reviews - 4.4…"
click at [627, 154] on summary-project-messaging "Tasks / To-Dos / team Messaging Leave yourself a note here or share next steps …" at bounding box center [693, 42] width 257 height 226
click at [813, 24] on div "Jeree Hall Master Bathroom Nourison" at bounding box center [554, 16] width 538 height 23
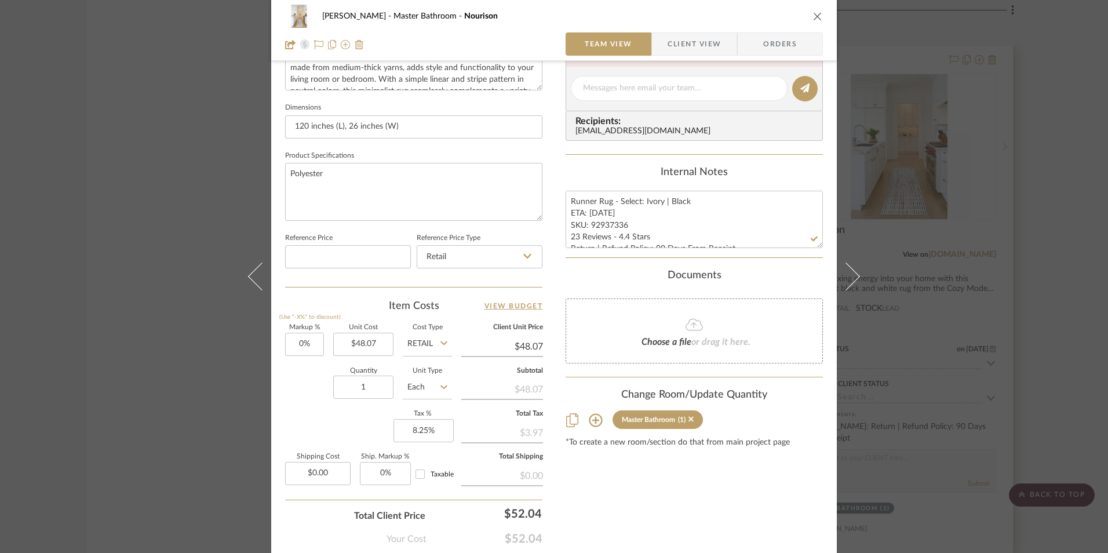
drag, startPoint x: 814, startPoint y: 16, endPoint x: 938, endPoint y: 114, distance: 158.1
click at [813, 16] on icon "close" at bounding box center [817, 16] width 9 height 9
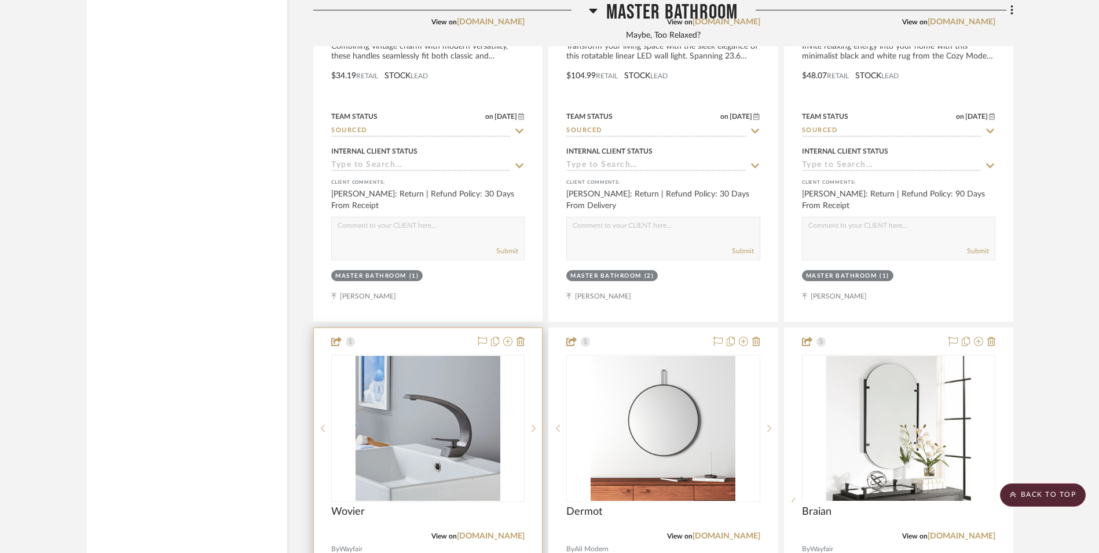
scroll to position [10827, 0]
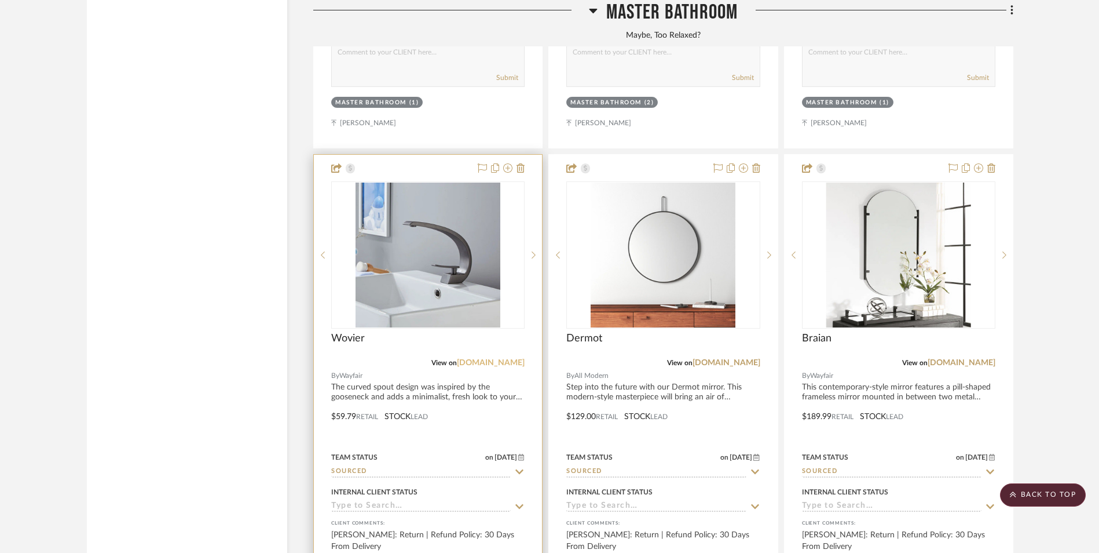
click at [503, 359] on link "[DOMAIN_NAME]" at bounding box center [491, 363] width 68 height 8
click at [0, 0] on img at bounding box center [0, 0] width 0 height 0
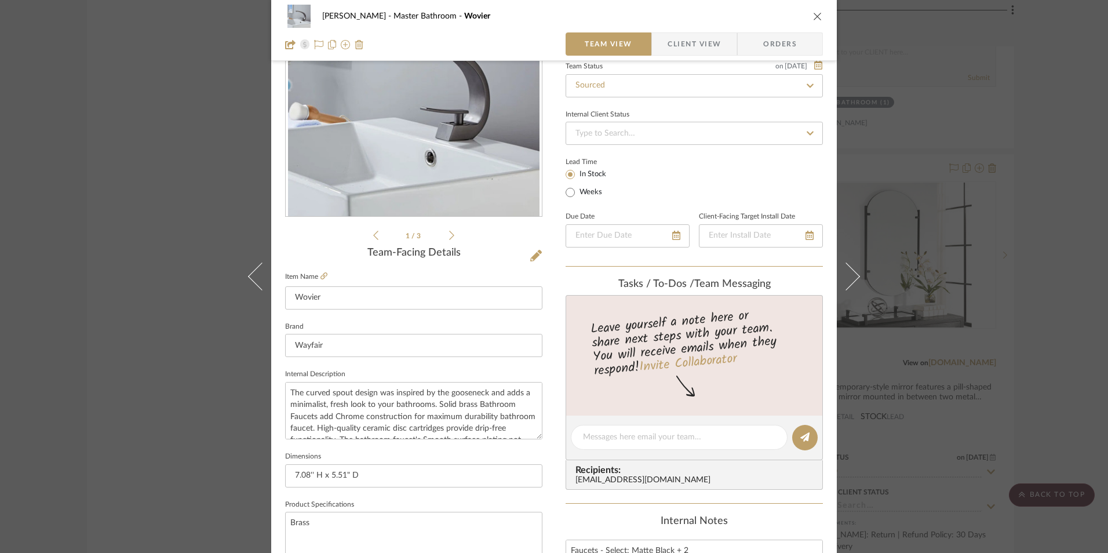
scroll to position [405, 0]
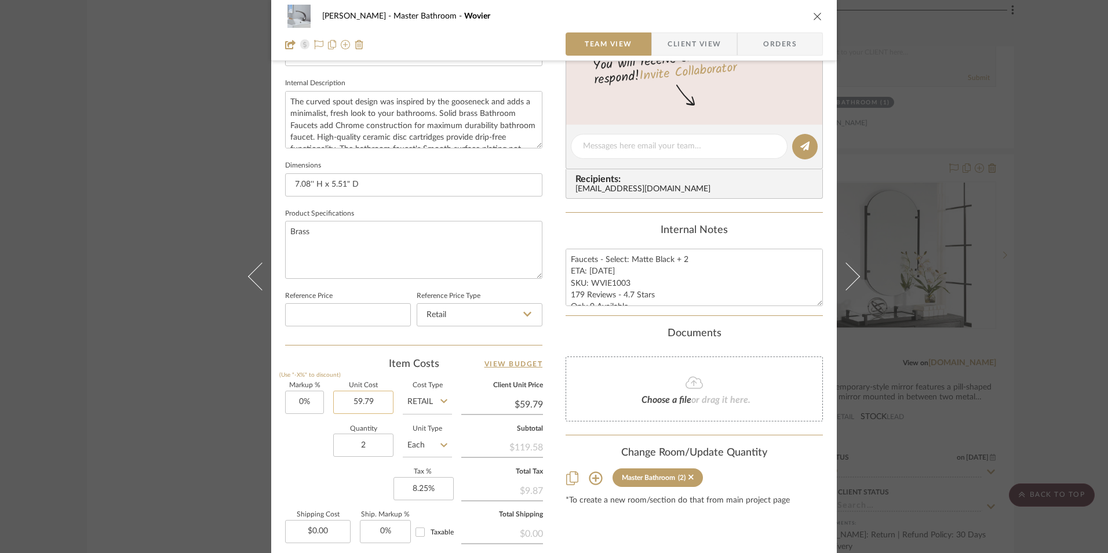
click at [352, 405] on input "59.79" at bounding box center [363, 401] width 60 height 23
type input "$55.82"
click at [576, 310] on summary-project-notes "Internal Notes Faucets - Select: Matte Black + 2 ETA: 8.28.2025 SKU: WVIE1003 1…" at bounding box center [693, 270] width 257 height 92
type input "$55.82"
drag, startPoint x: 601, startPoint y: 270, endPoint x: 586, endPoint y: 272, distance: 14.6
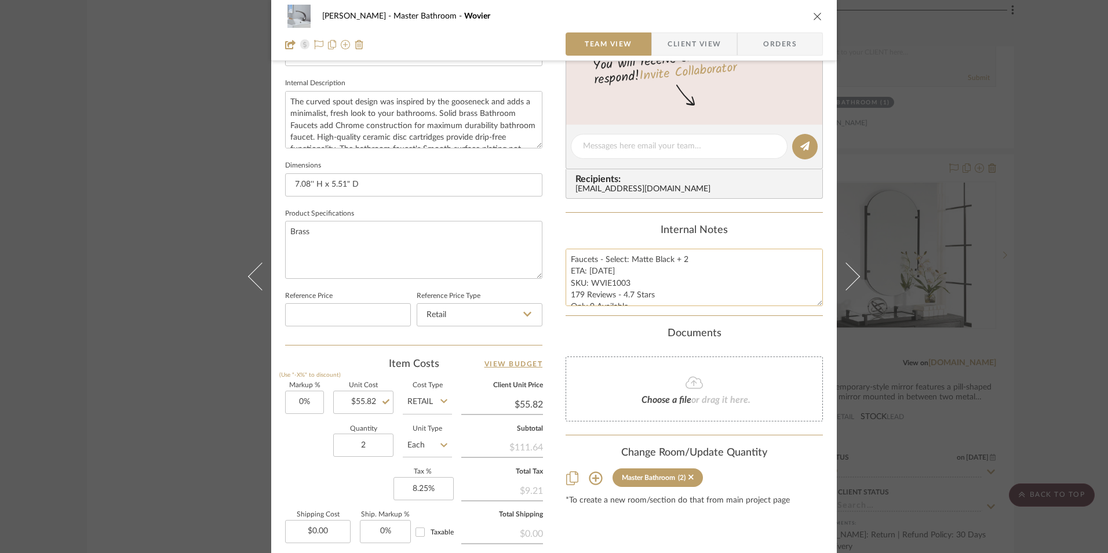
click at [586, 272] on textarea "Faucets - Select: Matte Black + 2 ETA: 8.28.2025 SKU: WVIE1003 179 Reviews - 4.…" at bounding box center [693, 277] width 257 height 57
type textarea "Faucets - Select: Matte Black + 2 ETA: 9.2.2025 SKU: WVIE1003 179 Reviews - 4.7…"
click at [605, 233] on div "Internal Notes" at bounding box center [693, 230] width 257 height 13
click at [813, 16] on icon "close" at bounding box center [817, 16] width 9 height 9
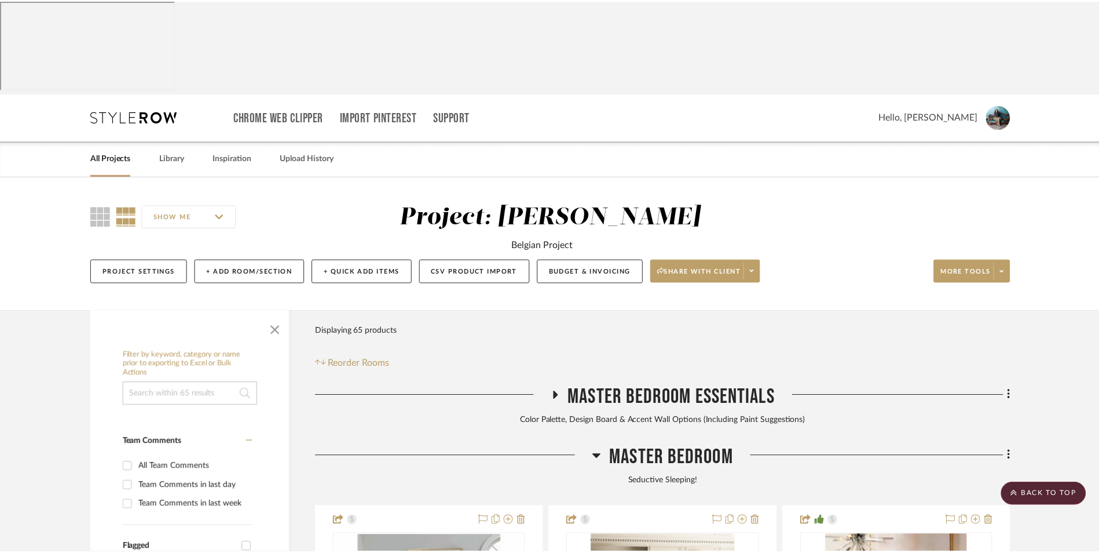
scroll to position [10827, 0]
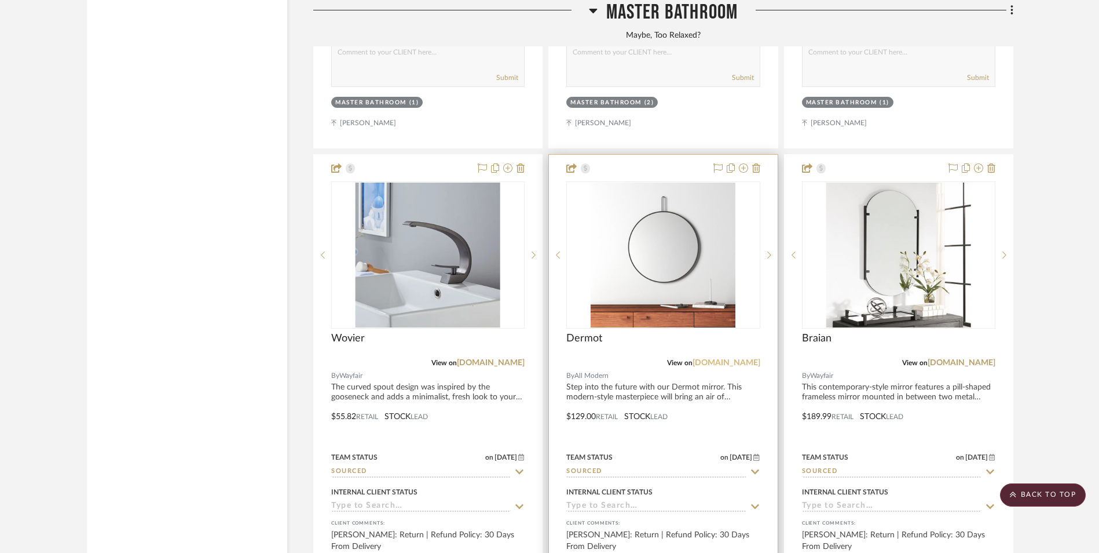
click at [745, 359] on link "allmodern.com" at bounding box center [727, 363] width 68 height 8
click at [0, 0] on img at bounding box center [0, 0] width 0 height 0
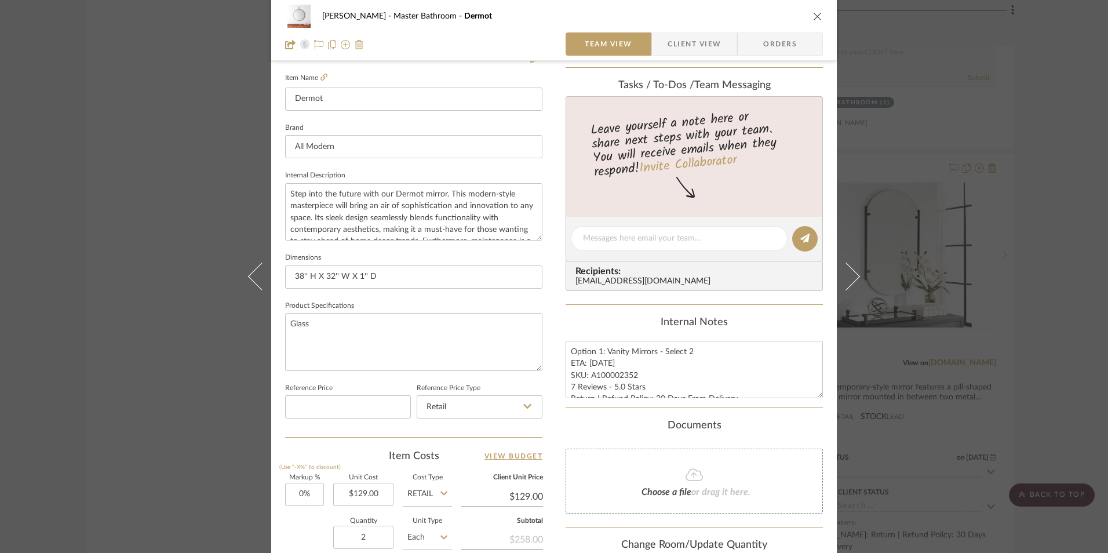
scroll to position [463, 0]
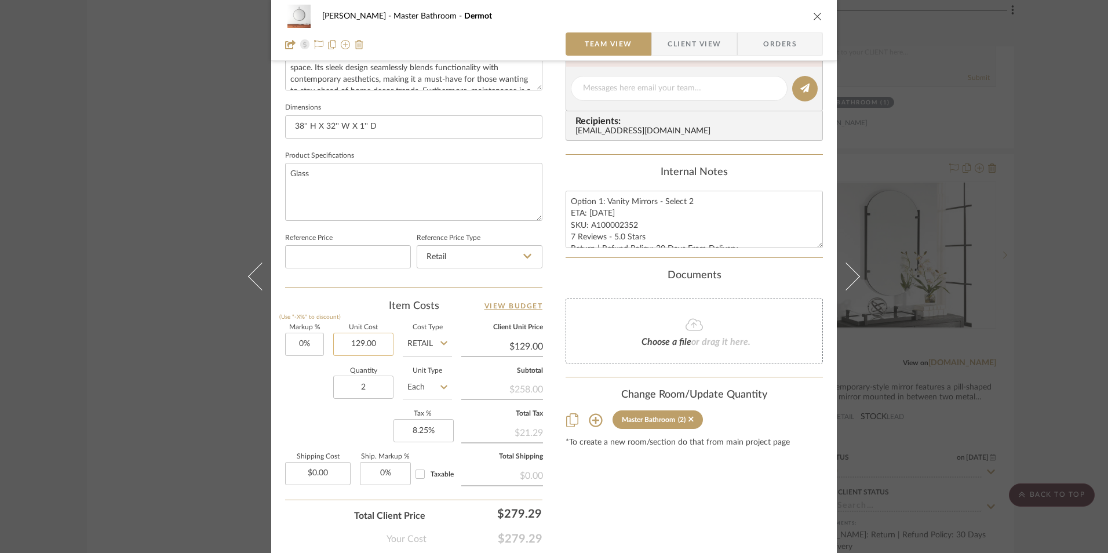
click at [361, 339] on input "129.00" at bounding box center [363, 343] width 60 height 23
type input "$119.00"
click at [573, 269] on div "Content here copies to Client View - confirm visibility there. Show in Client D…" at bounding box center [693, 91] width 257 height 953
type input "$119.00"
drag, startPoint x: 601, startPoint y: 211, endPoint x: 586, endPoint y: 211, distance: 15.1
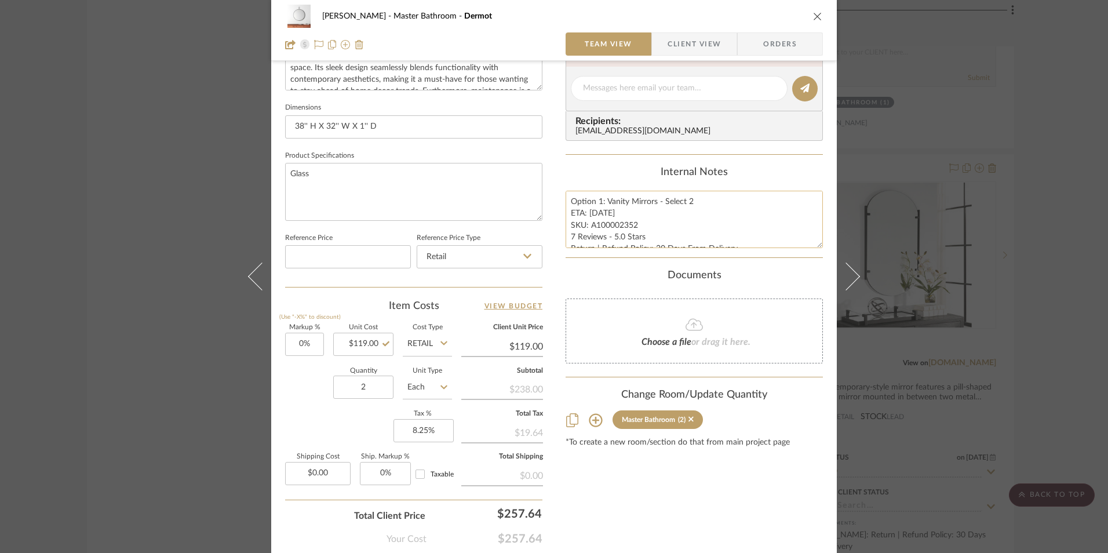
click at [586, 211] on textarea "Option 1: Vanity Mirrors - Select 2 ETA: 8.28.2025 SKU: A100002352 7 Reviews - …" at bounding box center [693, 219] width 257 height 57
type textarea "Option 1: Vanity Mirrors - Select 2 ETA: 9.3.2025 SKU: A100002352 7 Reviews - 5…"
click at [607, 187] on div "Internal Notes Option 1: Vanity Mirrors - Select 2 ETA: 9.3.2025 SKU: A10000235…" at bounding box center [693, 207] width 257 height 82
click at [816, 17] on icon "close" at bounding box center [817, 16] width 9 height 9
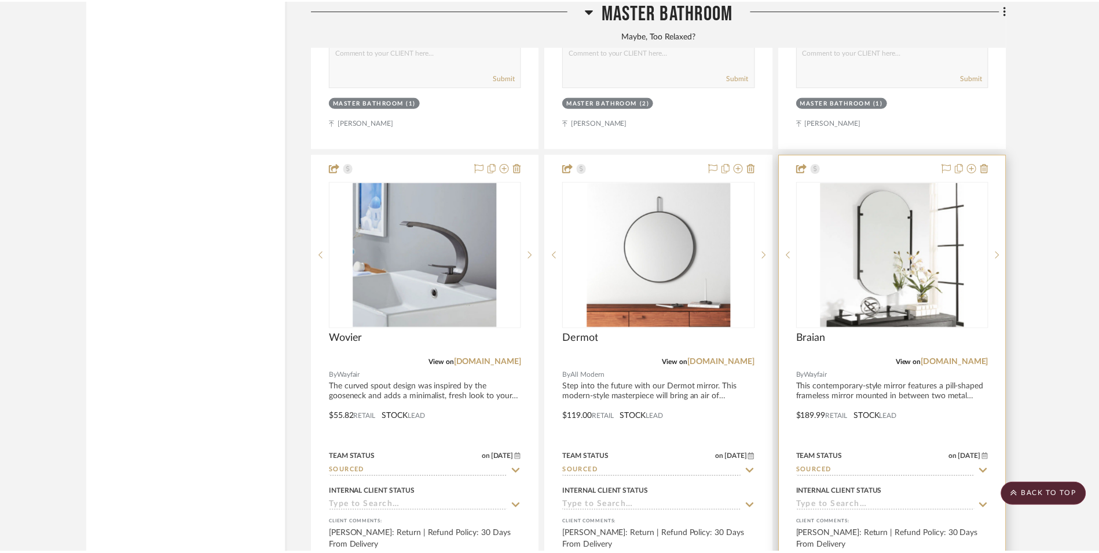
scroll to position [10827, 0]
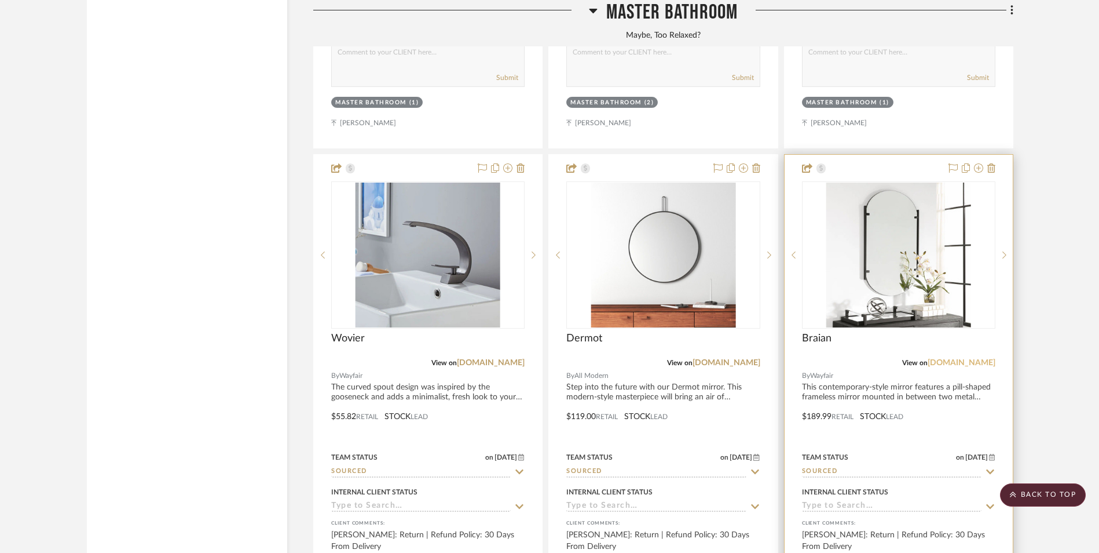
click at [962, 359] on link "[DOMAIN_NAME]" at bounding box center [962, 363] width 68 height 8
click at [901, 182] on img "0" at bounding box center [899, 254] width 145 height 145
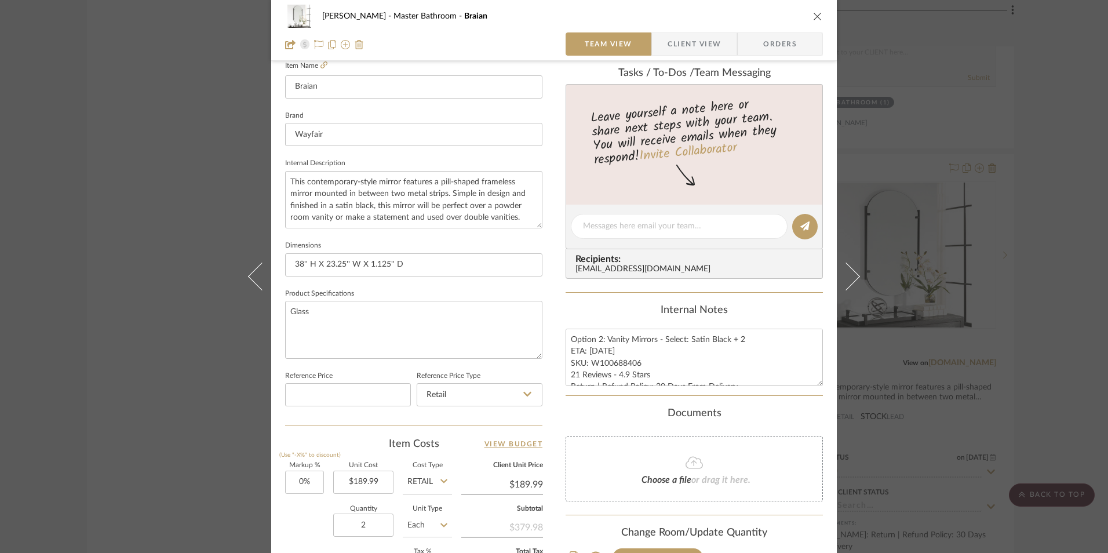
scroll to position [348, 0]
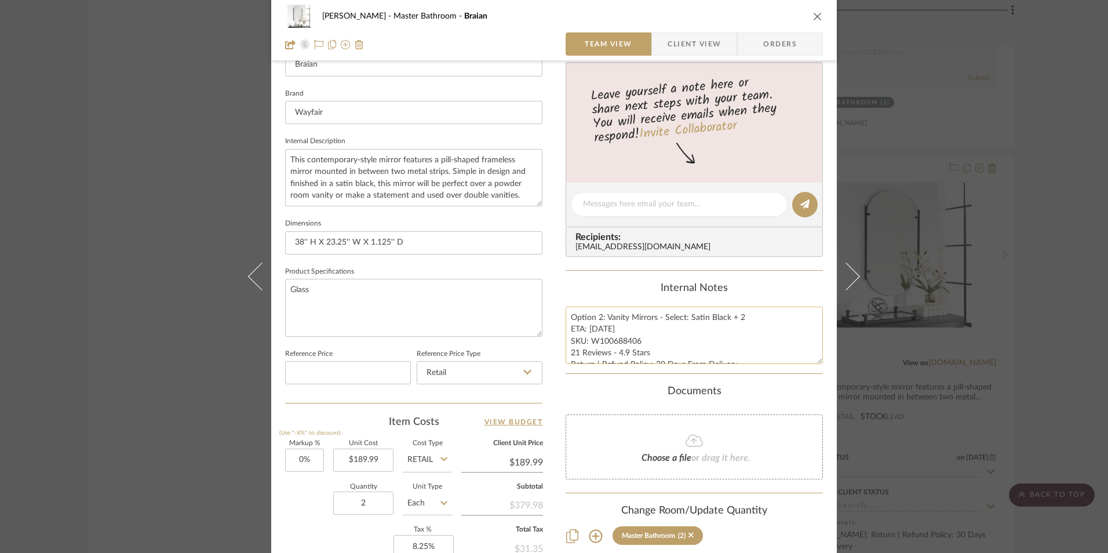
drag, startPoint x: 600, startPoint y: 328, endPoint x: 585, endPoint y: 328, distance: 15.1
click at [585, 328] on textarea "Option 2: Vanity Mirrors - Select: Satin Black + 2 ETA: 8.29.2025 SKU: W1006884…" at bounding box center [693, 334] width 257 height 57
type textarea "Option 2: Vanity Mirrors - Select: Satin Black + 2 ETA: 9.3.2025 SKU: W10068840…"
click at [627, 271] on div "Content here copies to Client View - confirm visibility there. Show in Client D…" at bounding box center [693, 207] width 257 height 953
click at [814, 18] on icon "close" at bounding box center [817, 16] width 9 height 9
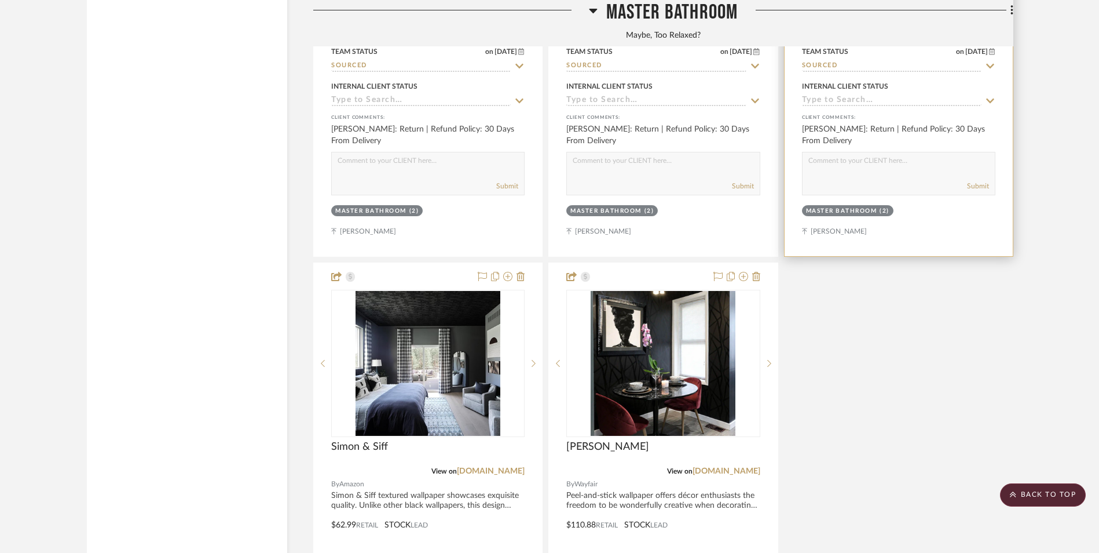
scroll to position [11348, 0]
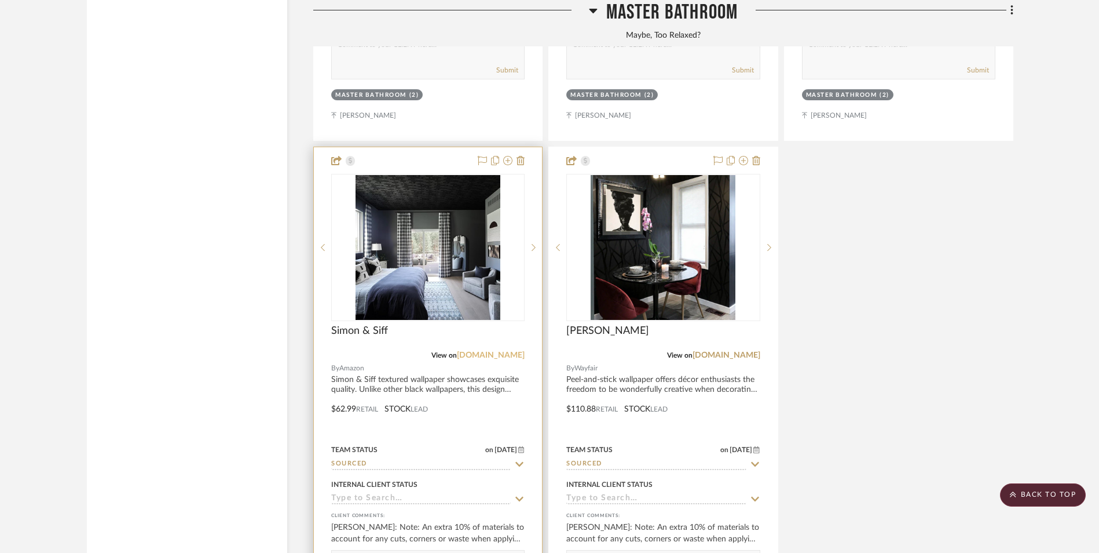
click at [514, 351] on link "[DOMAIN_NAME]" at bounding box center [491, 355] width 68 height 8
click at [0, 0] on img at bounding box center [0, 0] width 0 height 0
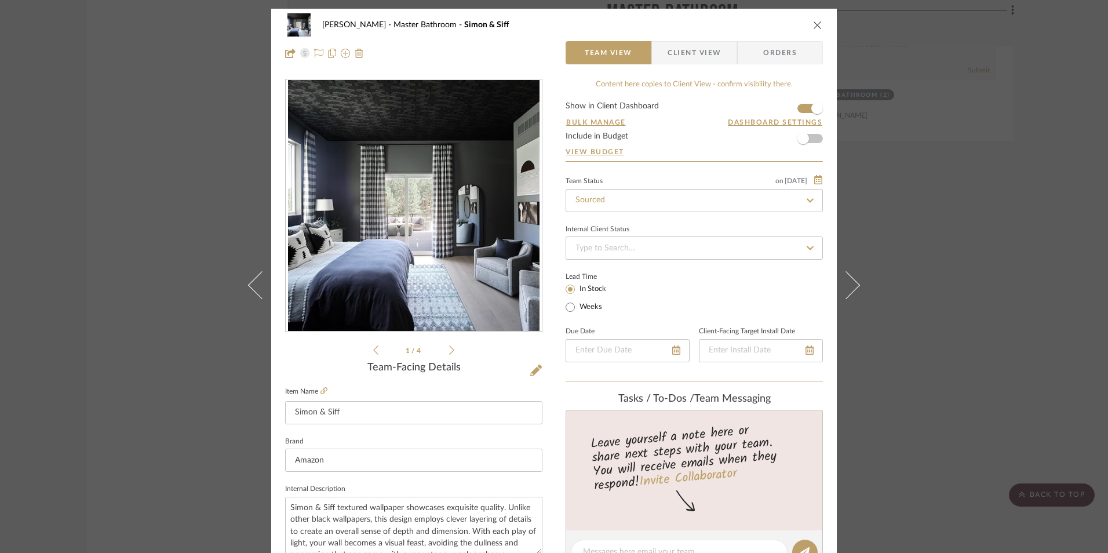
scroll to position [290, 0]
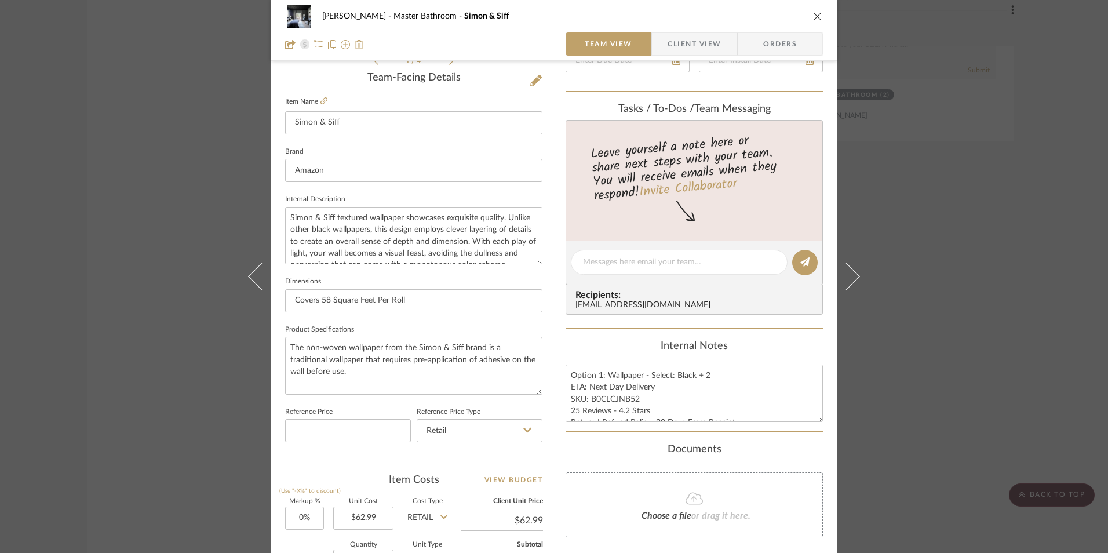
click at [813, 17] on icon "close" at bounding box center [817, 16] width 9 height 9
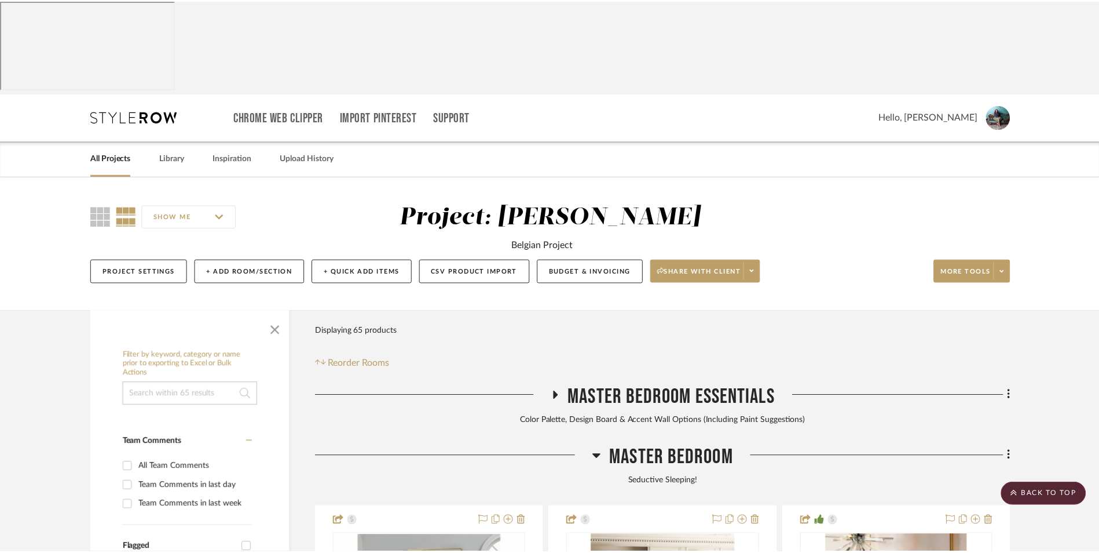
scroll to position [11348, 0]
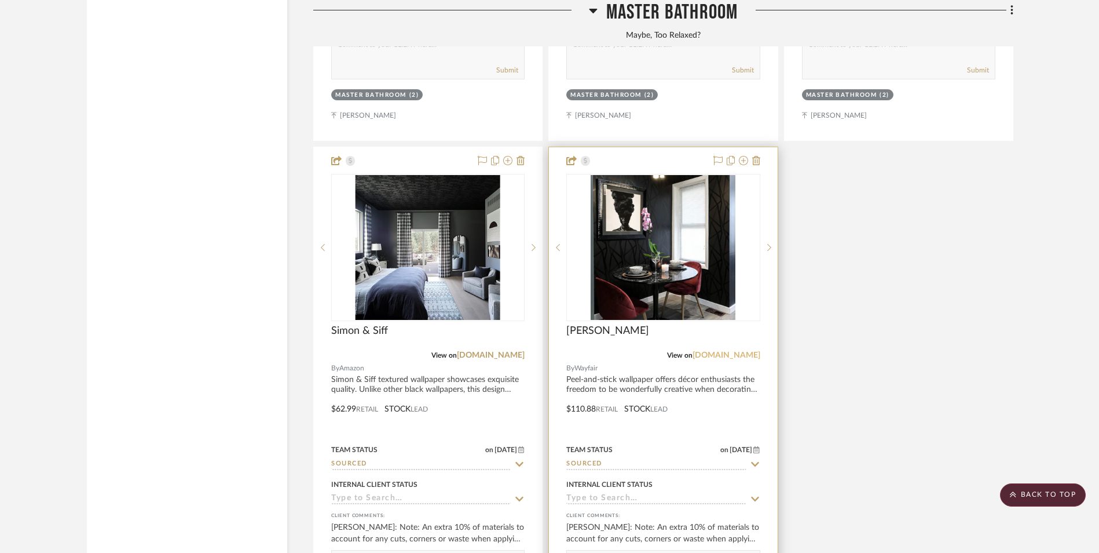
click at [748, 351] on link "[DOMAIN_NAME]" at bounding box center [727, 355] width 68 height 8
click at [674, 175] on img "0" at bounding box center [672, 247] width 145 height 145
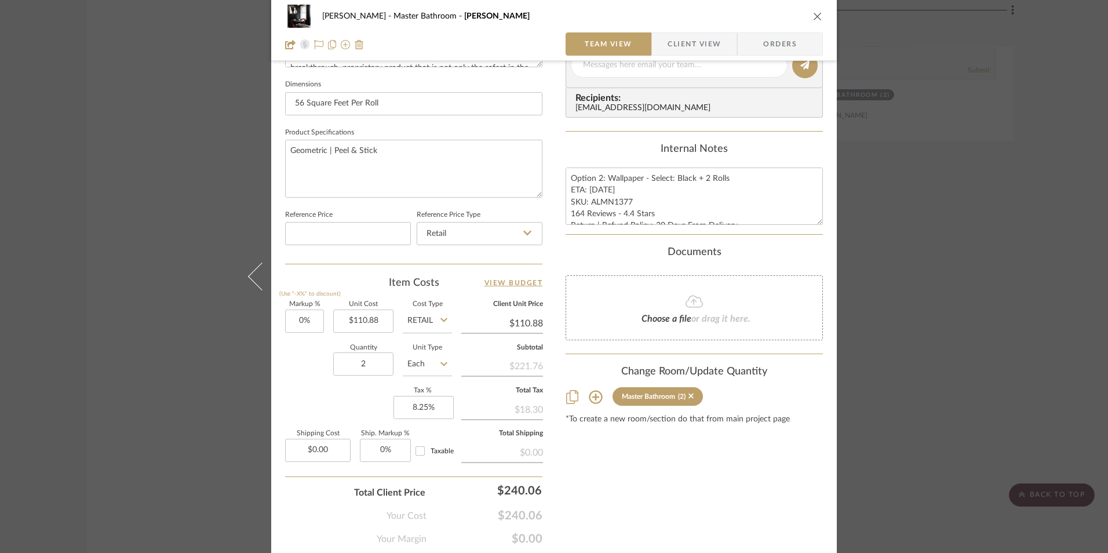
scroll to position [526, 0]
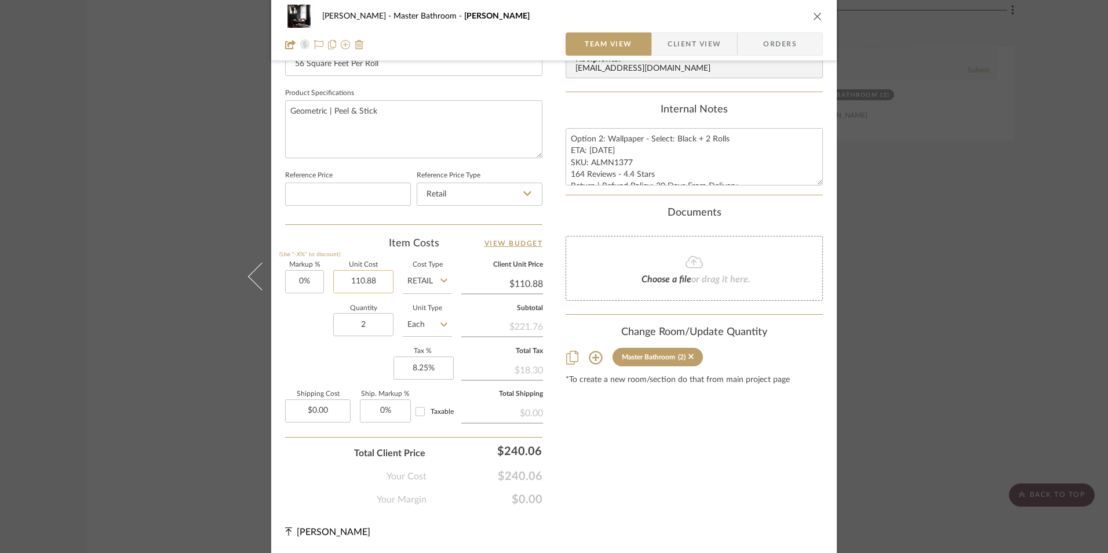
click at [372, 276] on input "110.88" at bounding box center [363, 281] width 60 height 23
click at [703, 447] on div "Content here copies to Client View - confirm visibility there. Show in Client D…" at bounding box center [693, 29] width 257 height 953
type input "$86.80"
click at [595, 149] on textarea "Option 2: Wallpaper - Select: Black + 2 Rolls ETA: 9.7.2025 SKU: ALMN1377 164 R…" at bounding box center [693, 156] width 257 height 57
type input "$86.80"
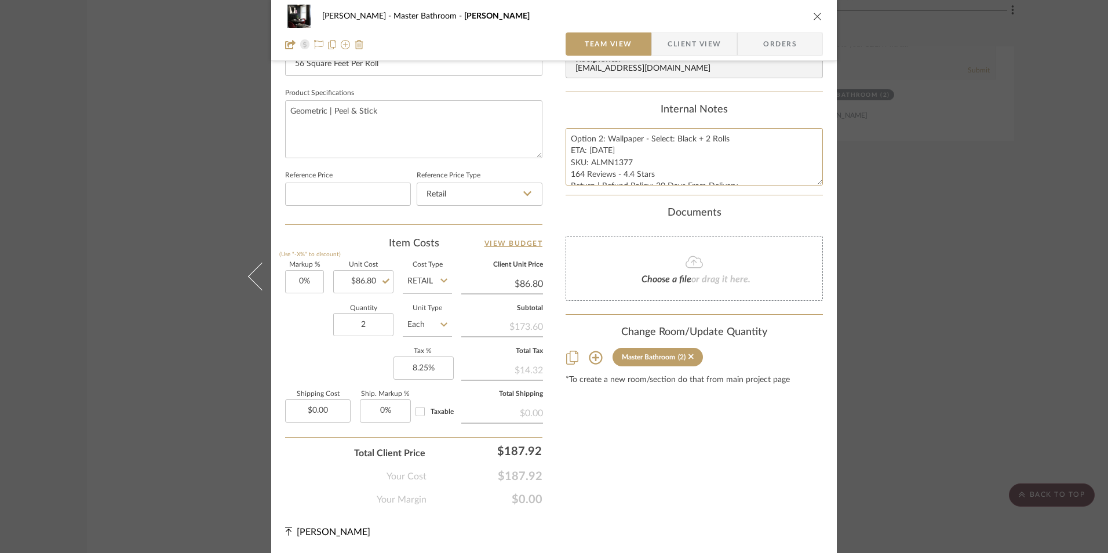
type textarea "Option 2: Wallpaper - Select: Black + 2 Rolls ETA: 9.13.2025 SKU: ALMN1377 164 …"
click at [733, 459] on div "Content here copies to Client View - confirm visibility there. Show in Client D…" at bounding box center [693, 29] width 257 height 953
click at [813, 19] on icon "close" at bounding box center [817, 16] width 9 height 9
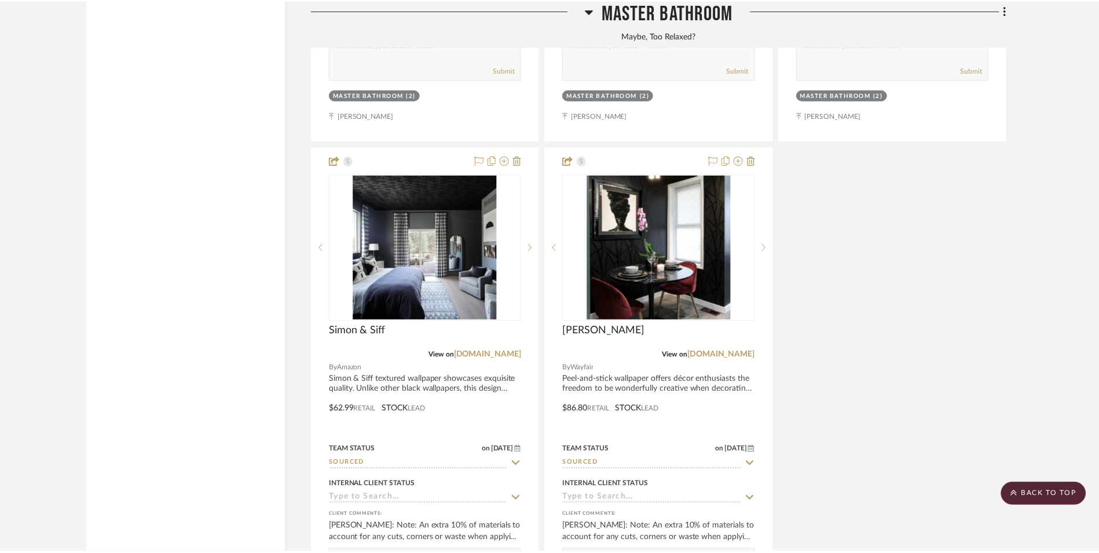
scroll to position [11348, 0]
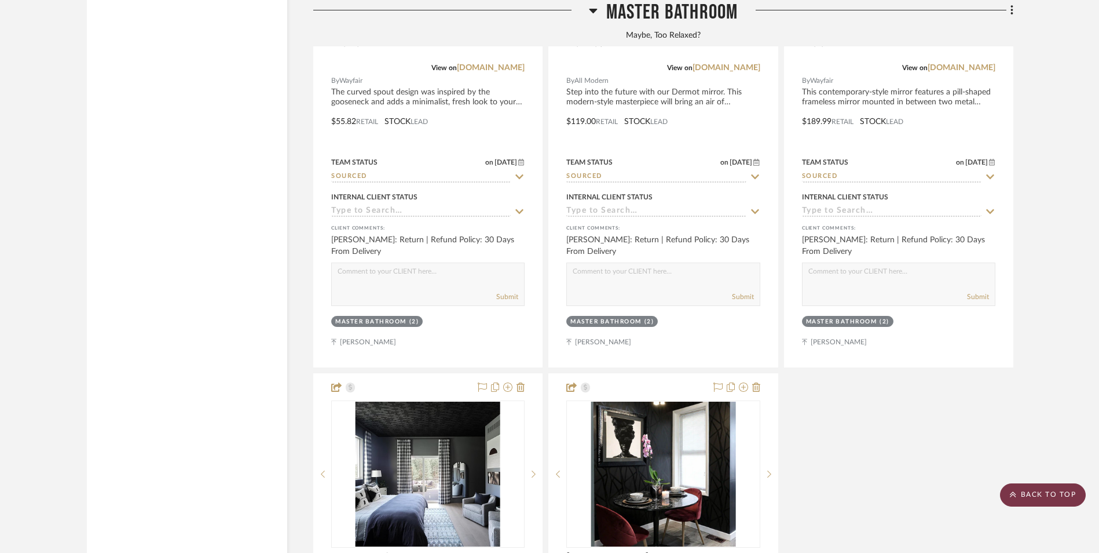
click at [1075, 497] on scroll-to-top-button "BACK TO TOP" at bounding box center [1043, 494] width 86 height 23
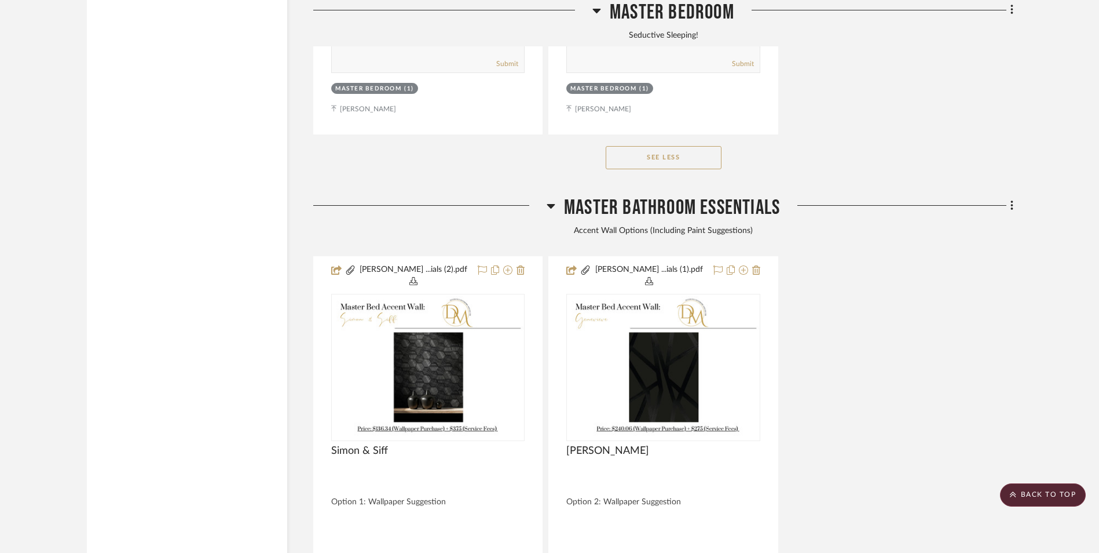
scroll to position [0, 0]
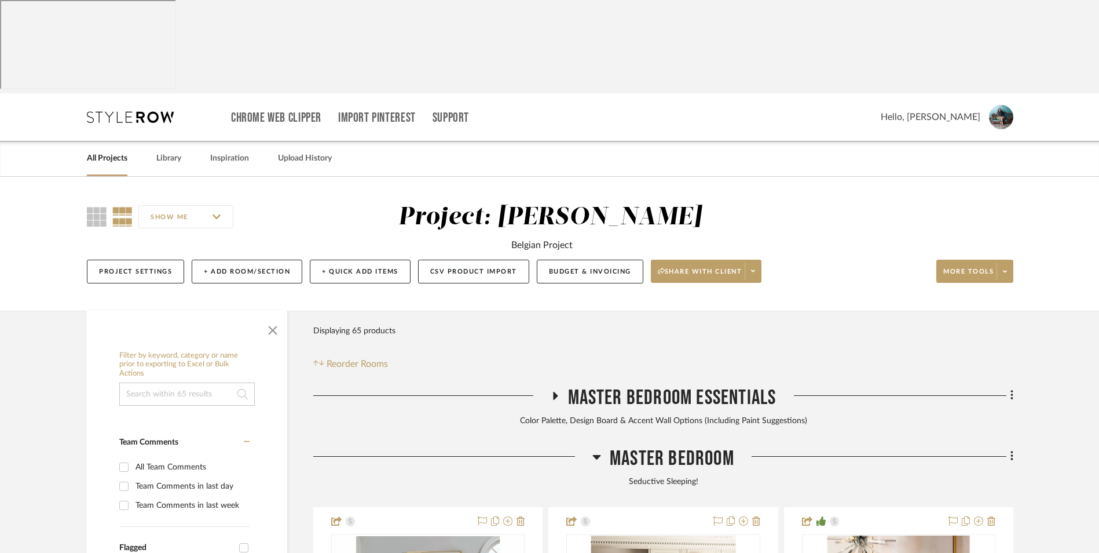
click at [107, 151] on link "All Projects" at bounding box center [107, 159] width 41 height 16
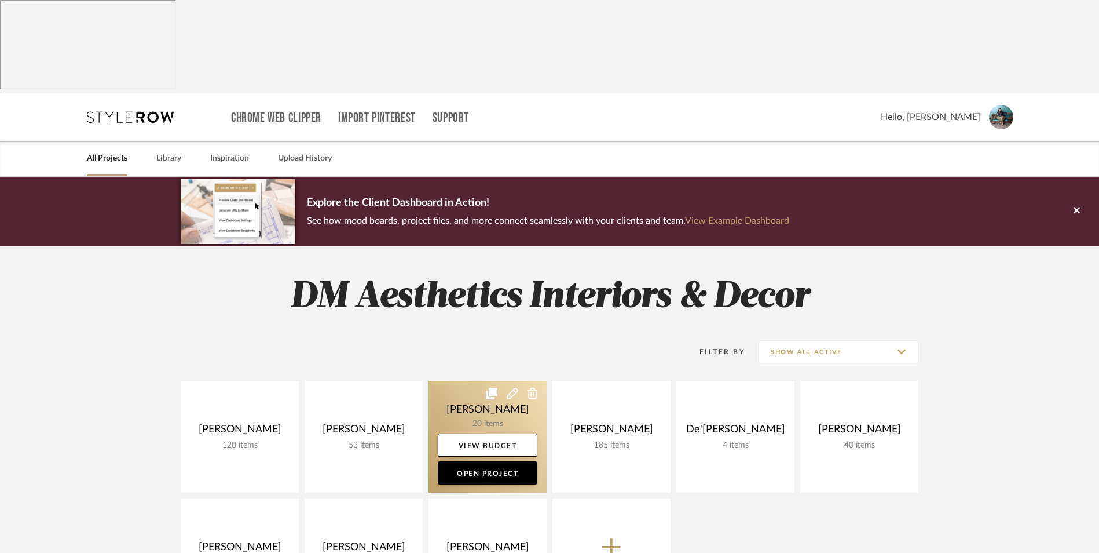
click at [495, 381] on link at bounding box center [488, 437] width 118 height 112
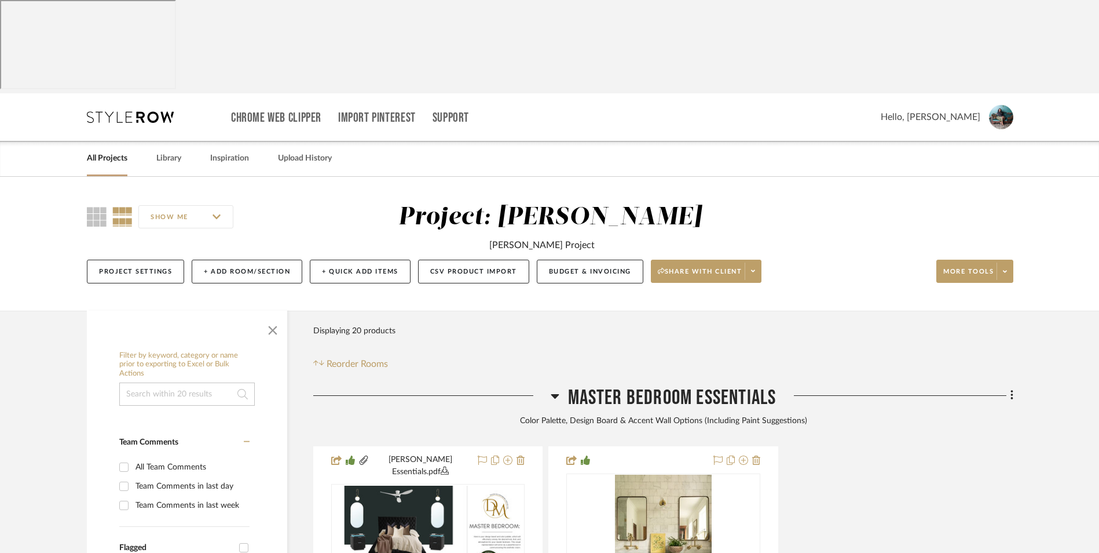
click at [551, 389] on icon at bounding box center [555, 396] width 9 height 14
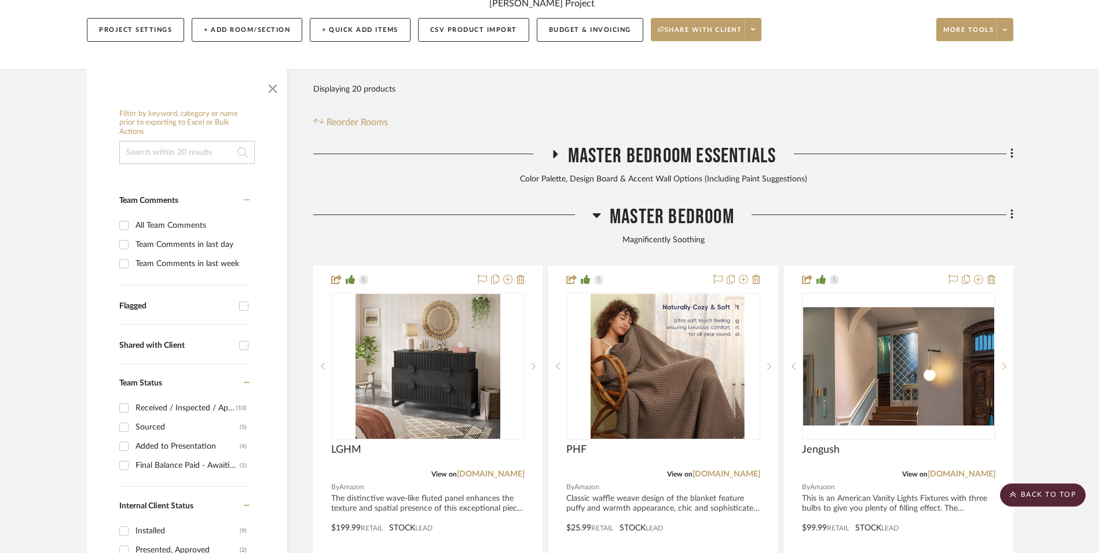
scroll to position [232, 0]
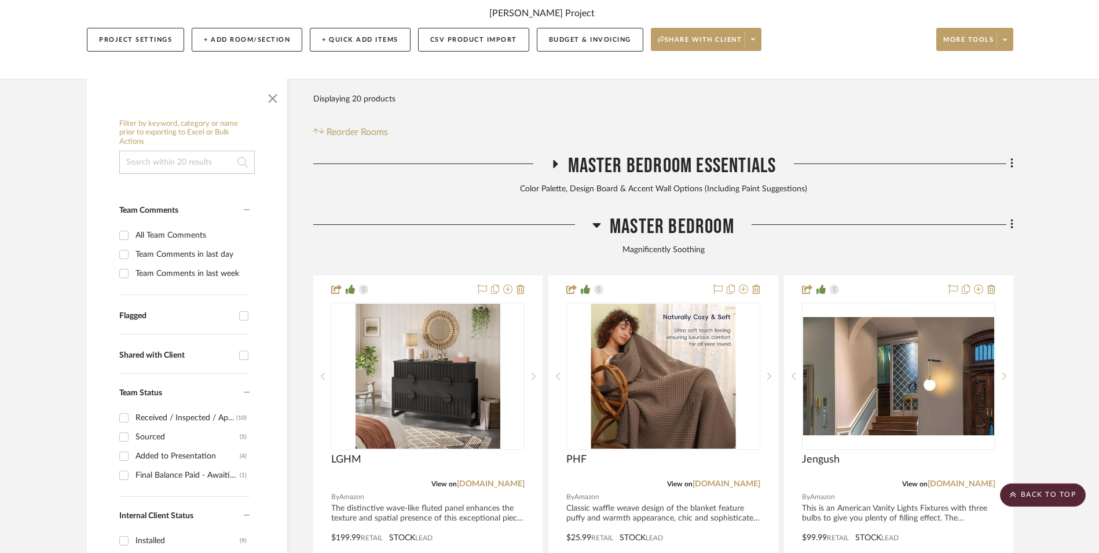
click at [596, 223] on icon at bounding box center [597, 225] width 8 height 5
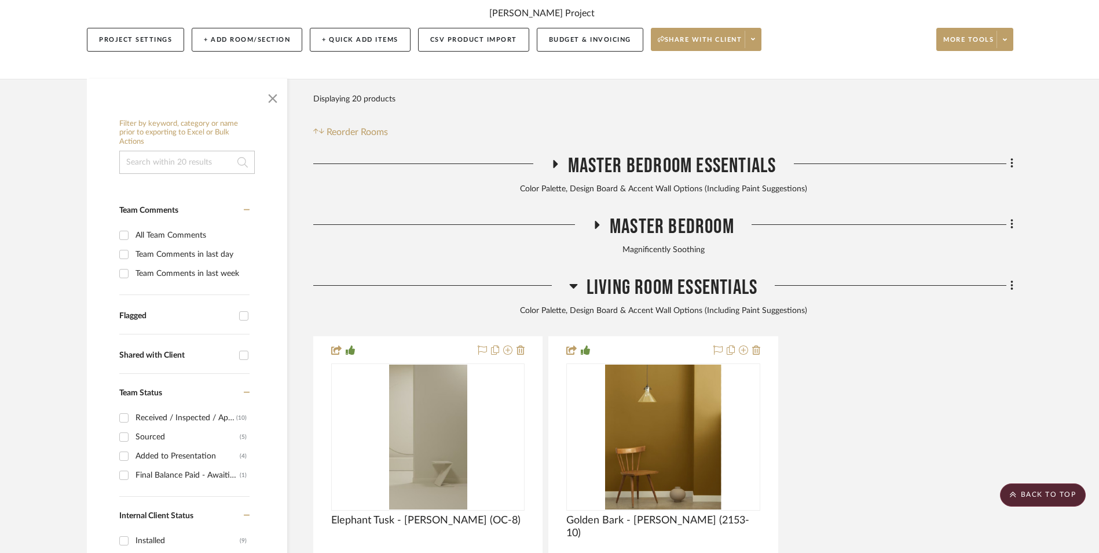
click at [575, 279] on icon at bounding box center [573, 286] width 9 height 14
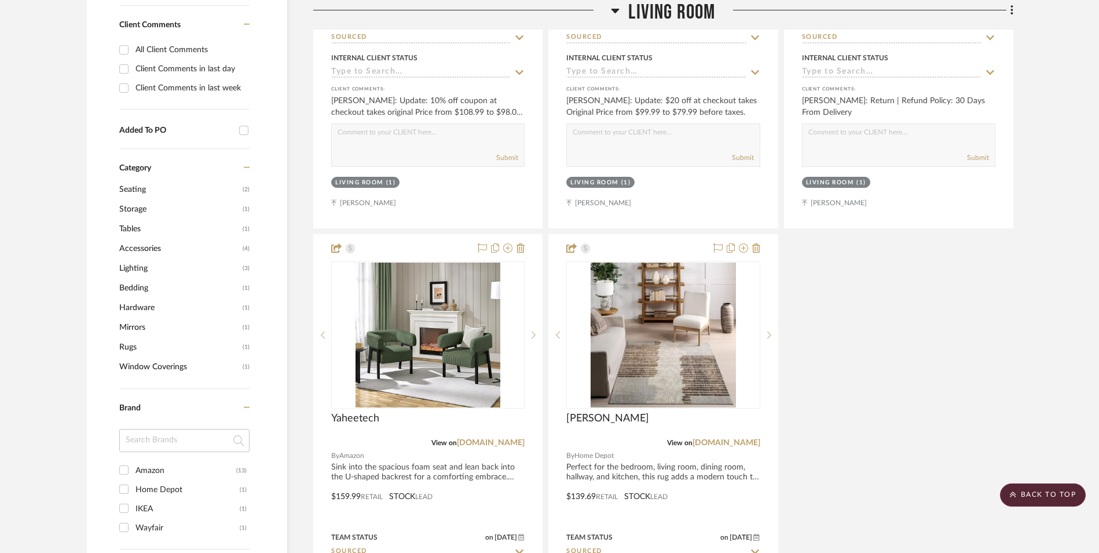
scroll to position [927, 0]
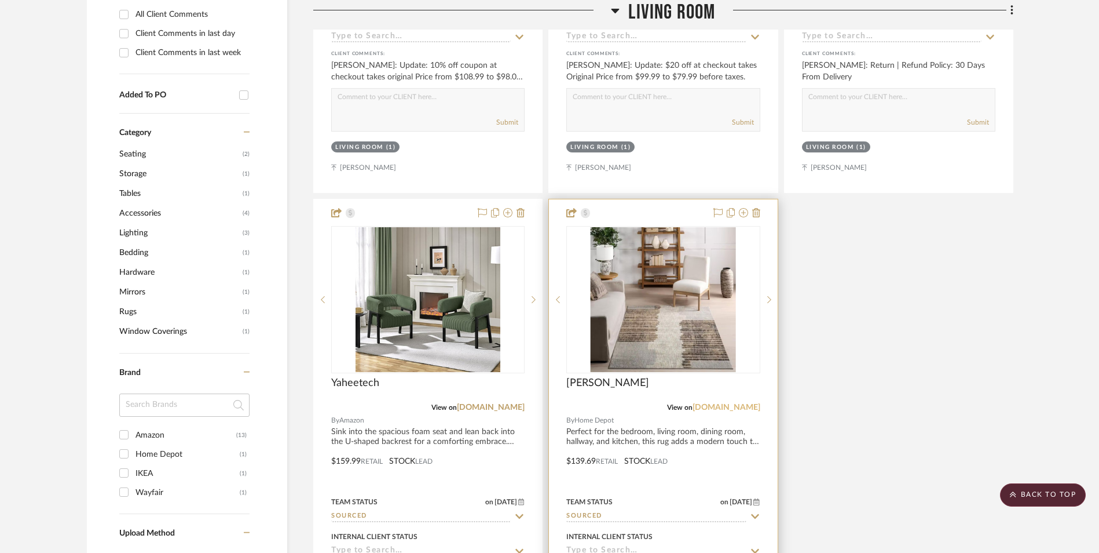
drag, startPoint x: 733, startPoint y: 312, endPoint x: 747, endPoint y: 312, distance: 13.3
click at [733, 403] on link "[DOMAIN_NAME]" at bounding box center [727, 407] width 68 height 8
click at [760, 208] on icon at bounding box center [756, 212] width 8 height 9
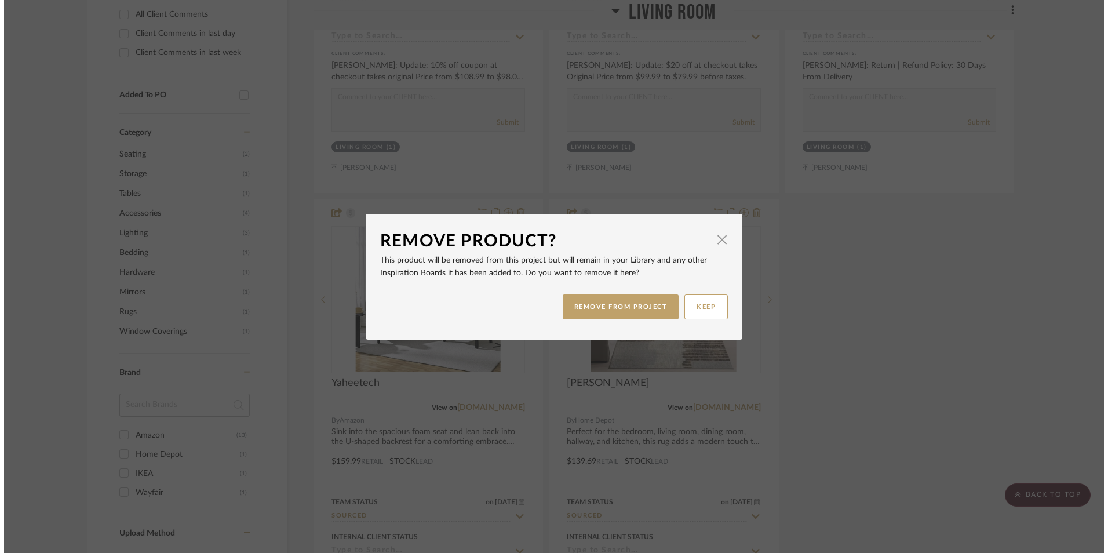
scroll to position [0, 0]
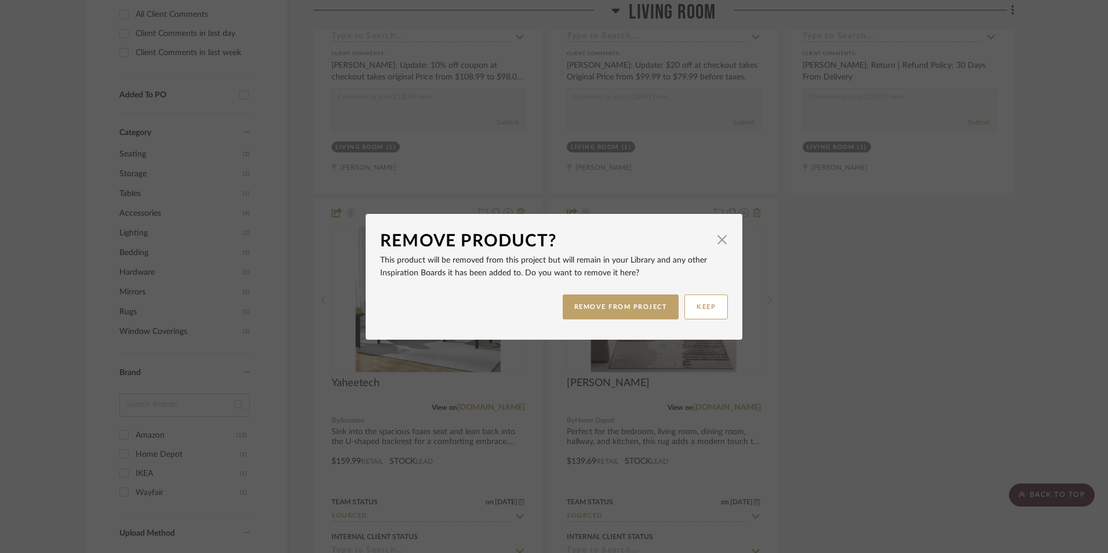
click at [616, 292] on div "REMOVE FROM PROJECT KEEP" at bounding box center [554, 306] width 348 height 36
click at [668, 313] on button "REMOVE FROM PROJECT" at bounding box center [620, 306] width 116 height 25
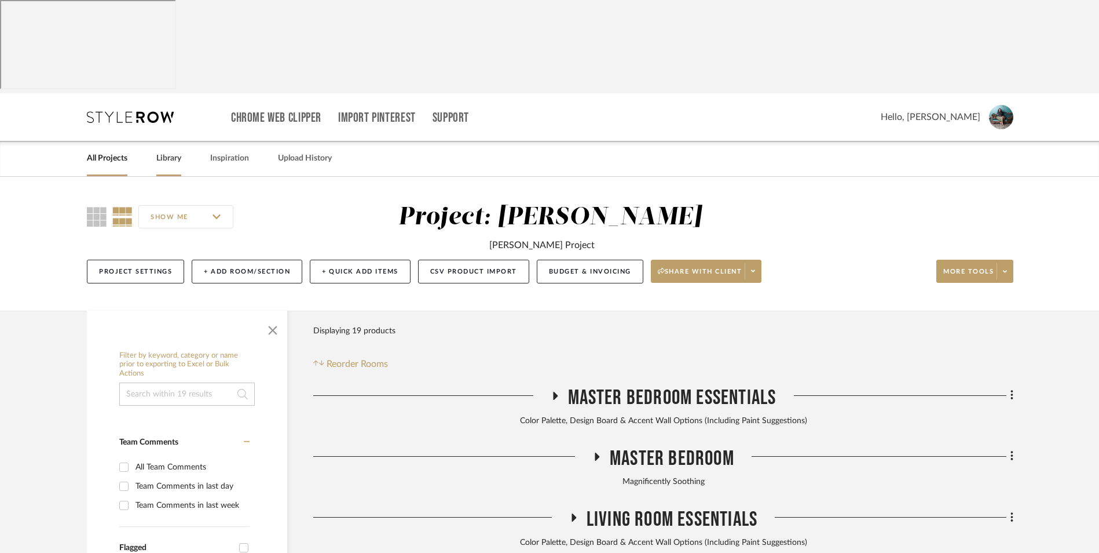
drag, startPoint x: 120, startPoint y: 64, endPoint x: 180, endPoint y: 75, distance: 61.2
click at [119, 151] on link "All Projects" at bounding box center [107, 159] width 41 height 16
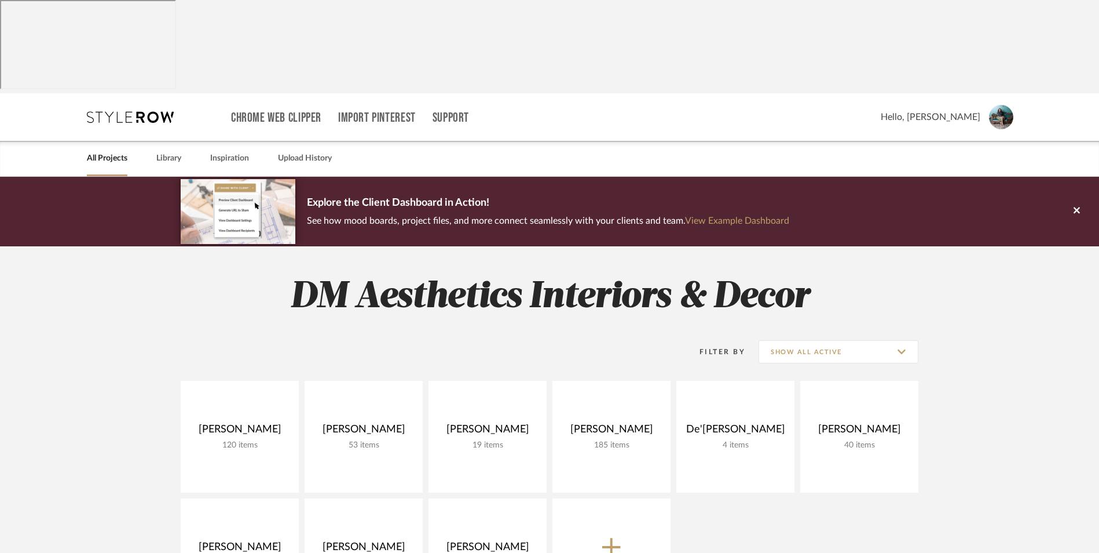
click at [0, 0] on link at bounding box center [0, 0] width 0 height 0
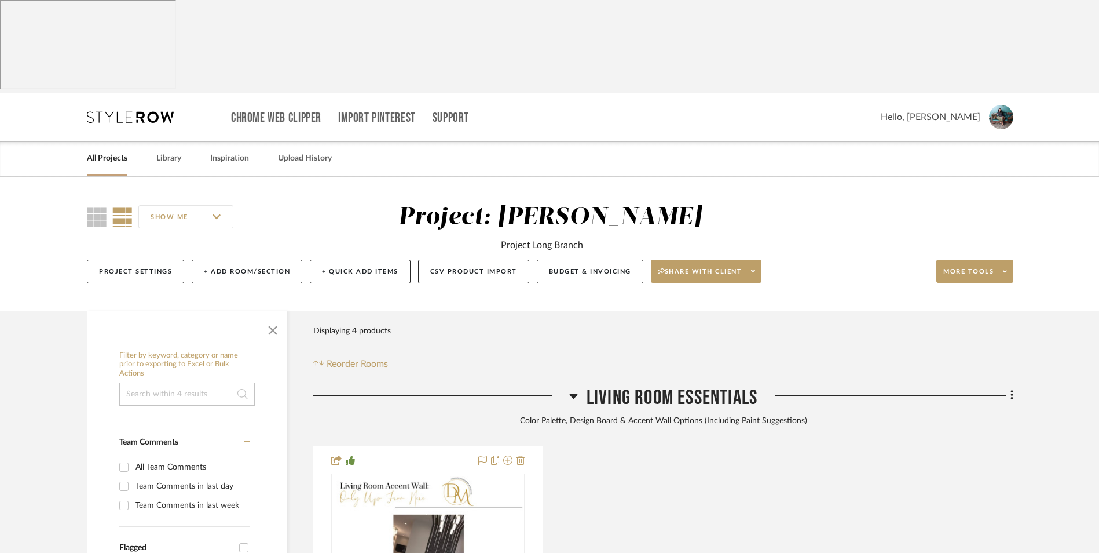
click at [575, 389] on icon at bounding box center [573, 396] width 9 height 14
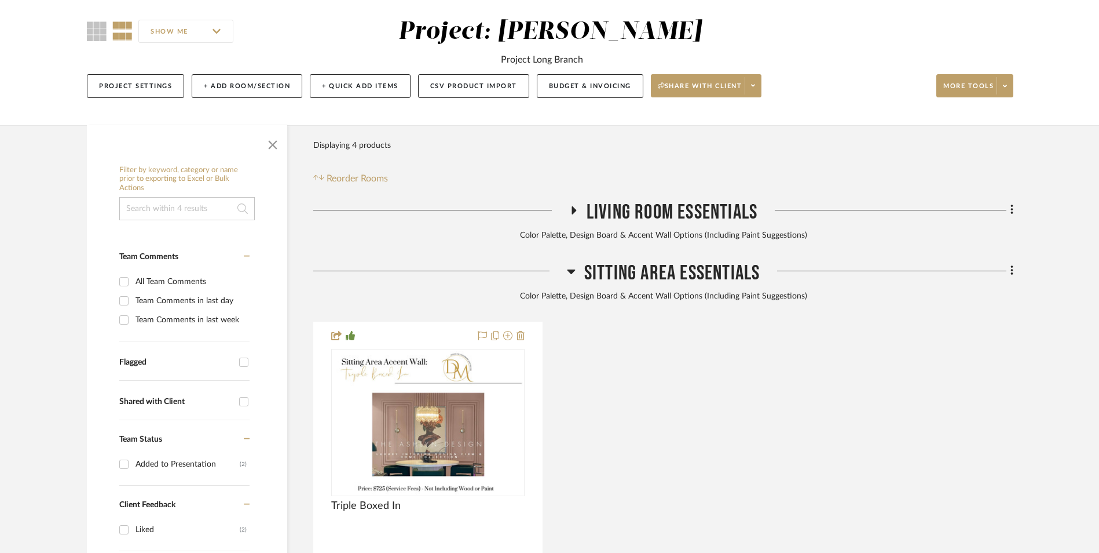
scroll to position [232, 0]
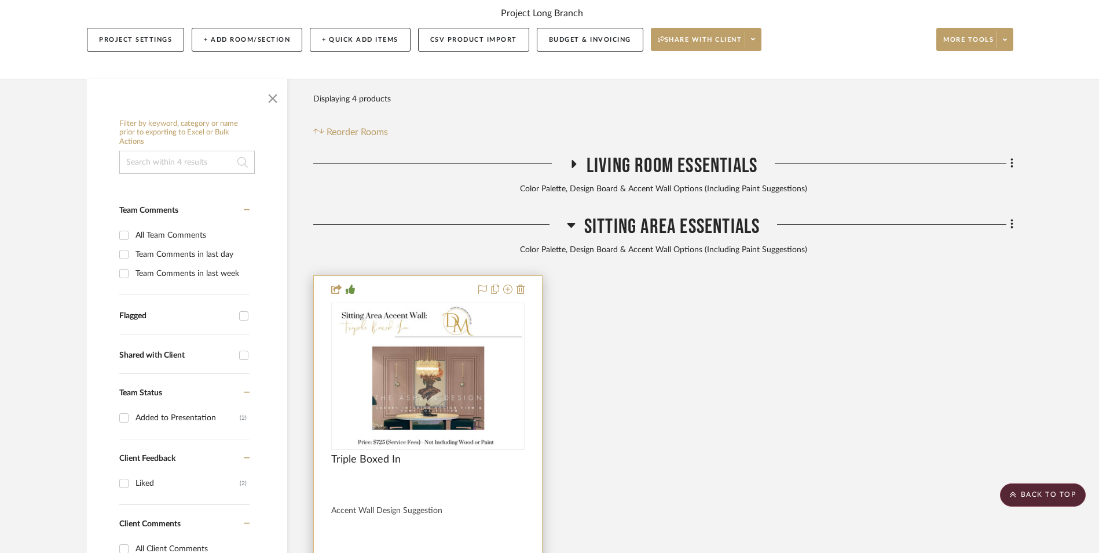
click at [459, 310] on div at bounding box center [427, 375] width 193 height 147
click at [571, 223] on icon at bounding box center [571, 225] width 8 height 5
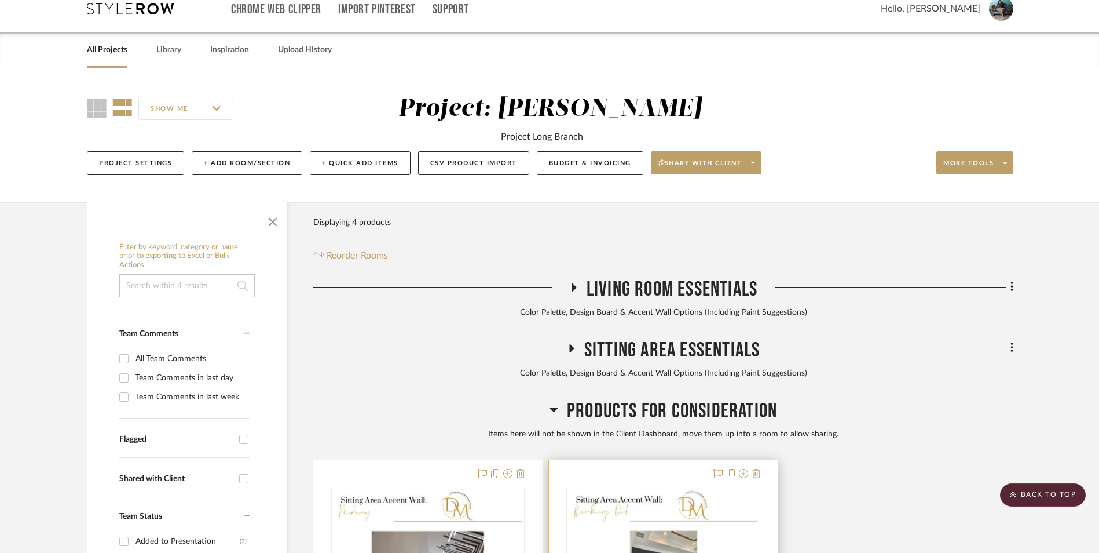
scroll to position [0, 0]
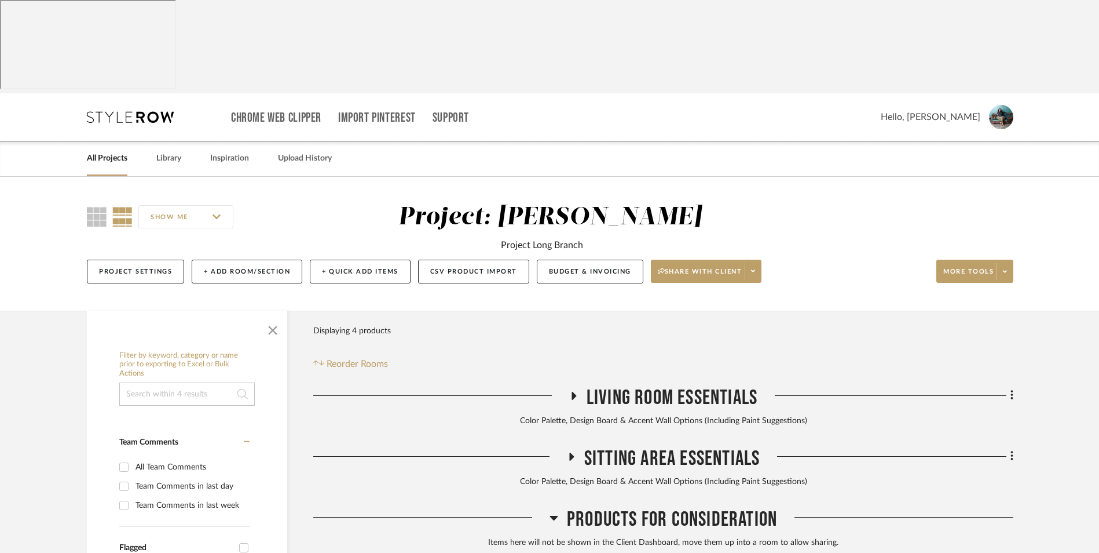
click at [121, 151] on link "All Projects" at bounding box center [107, 159] width 41 height 16
